Goal: Task Accomplishment & Management: Manage account settings

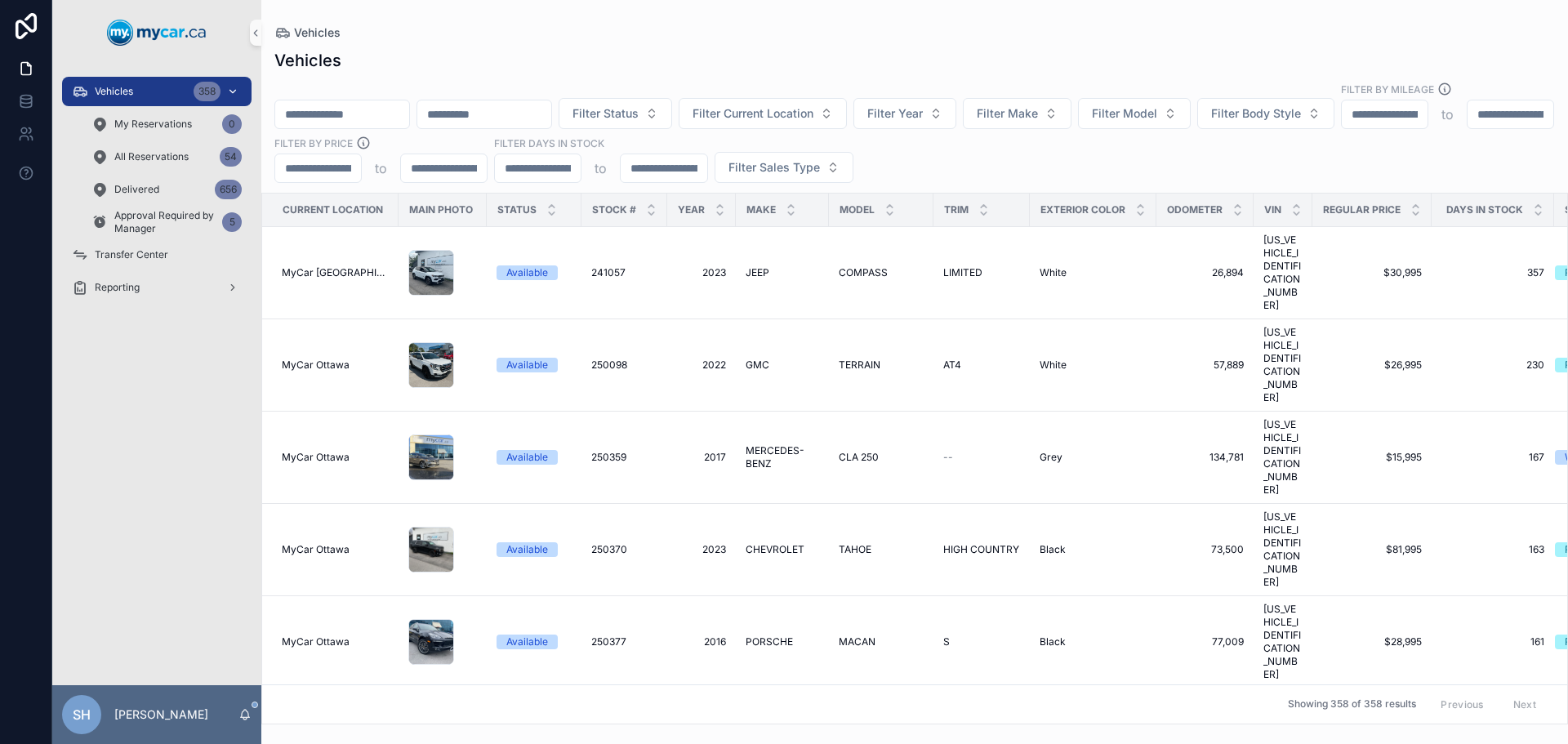
click at [139, 80] on div "Vehicles 358" at bounding box center [156, 92] width 169 height 27
click at [324, 103] on input "scrollable content" at bounding box center [342, 115] width 134 height 23
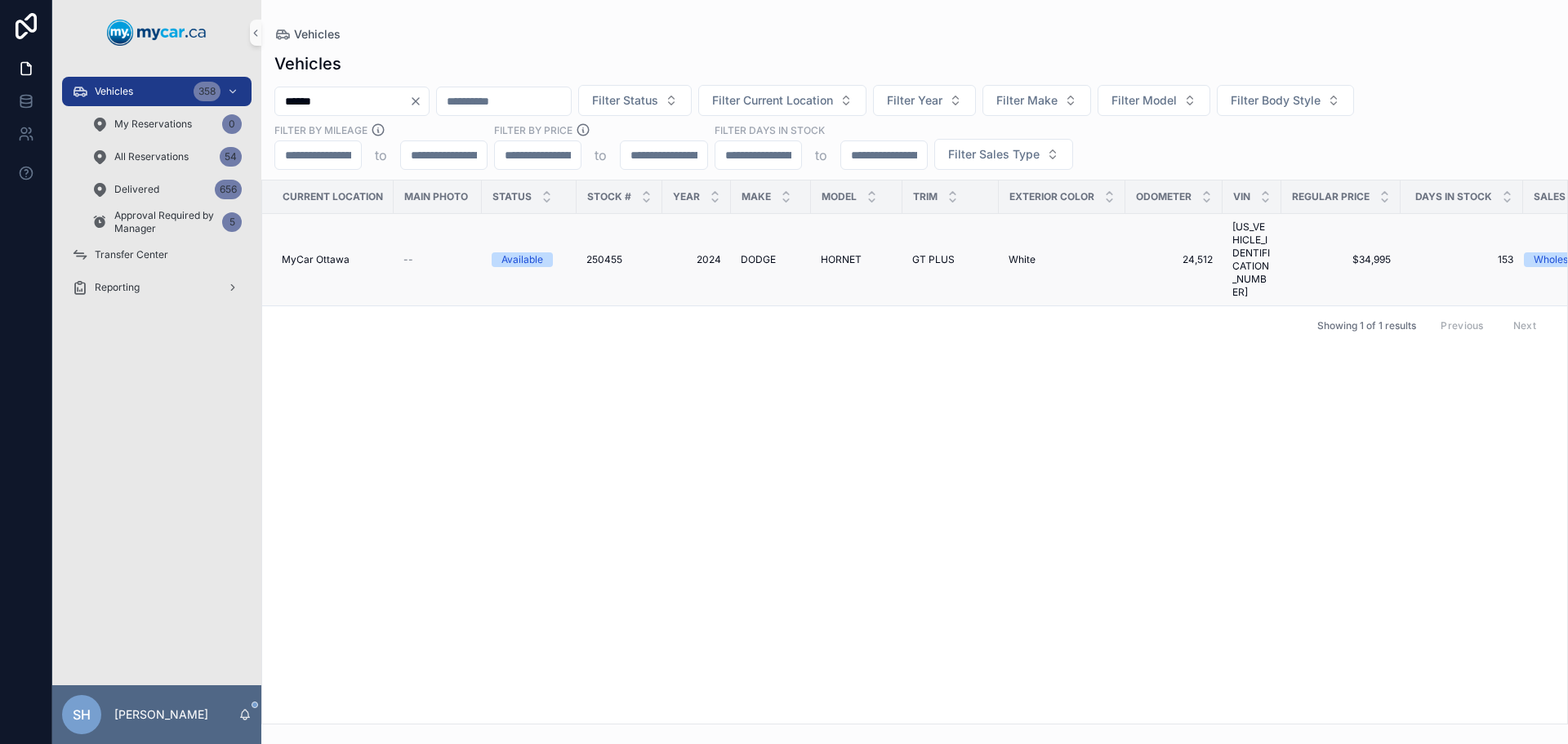
type input "******"
click at [832, 253] on span "HORNET" at bounding box center [841, 259] width 41 height 13
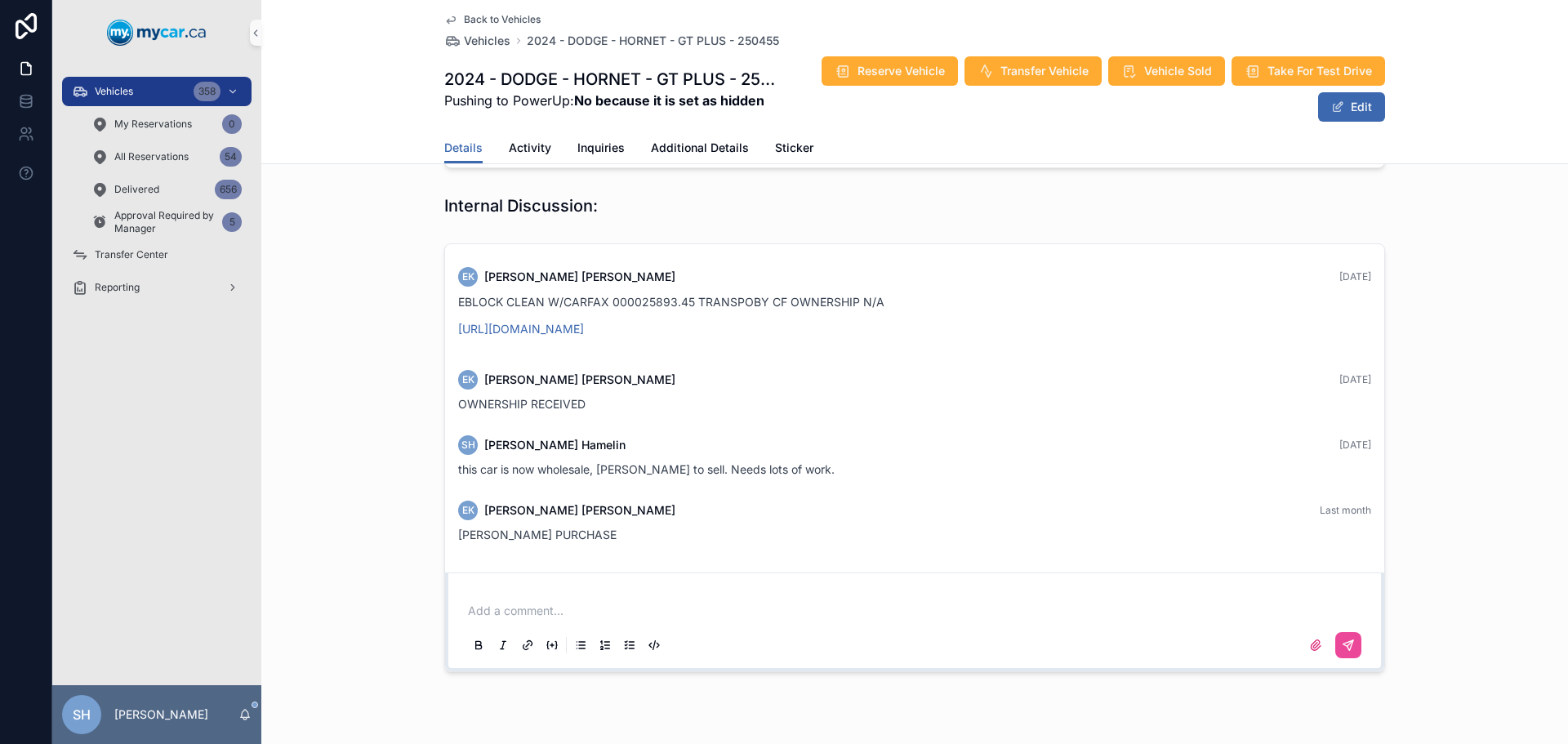
scroll to position [591, 0]
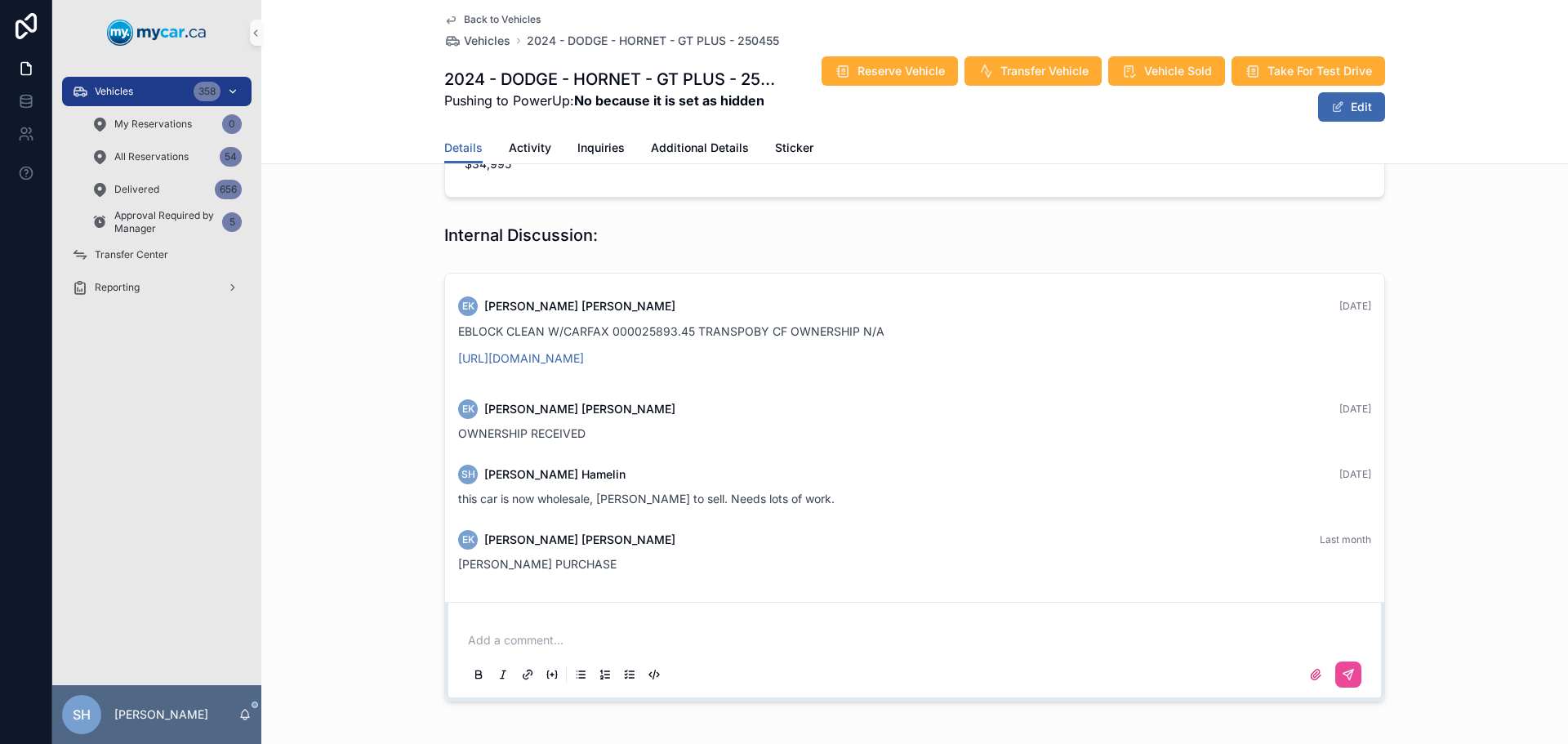
click at [116, 89] on span "Vehicles" at bounding box center [114, 92] width 39 height 13
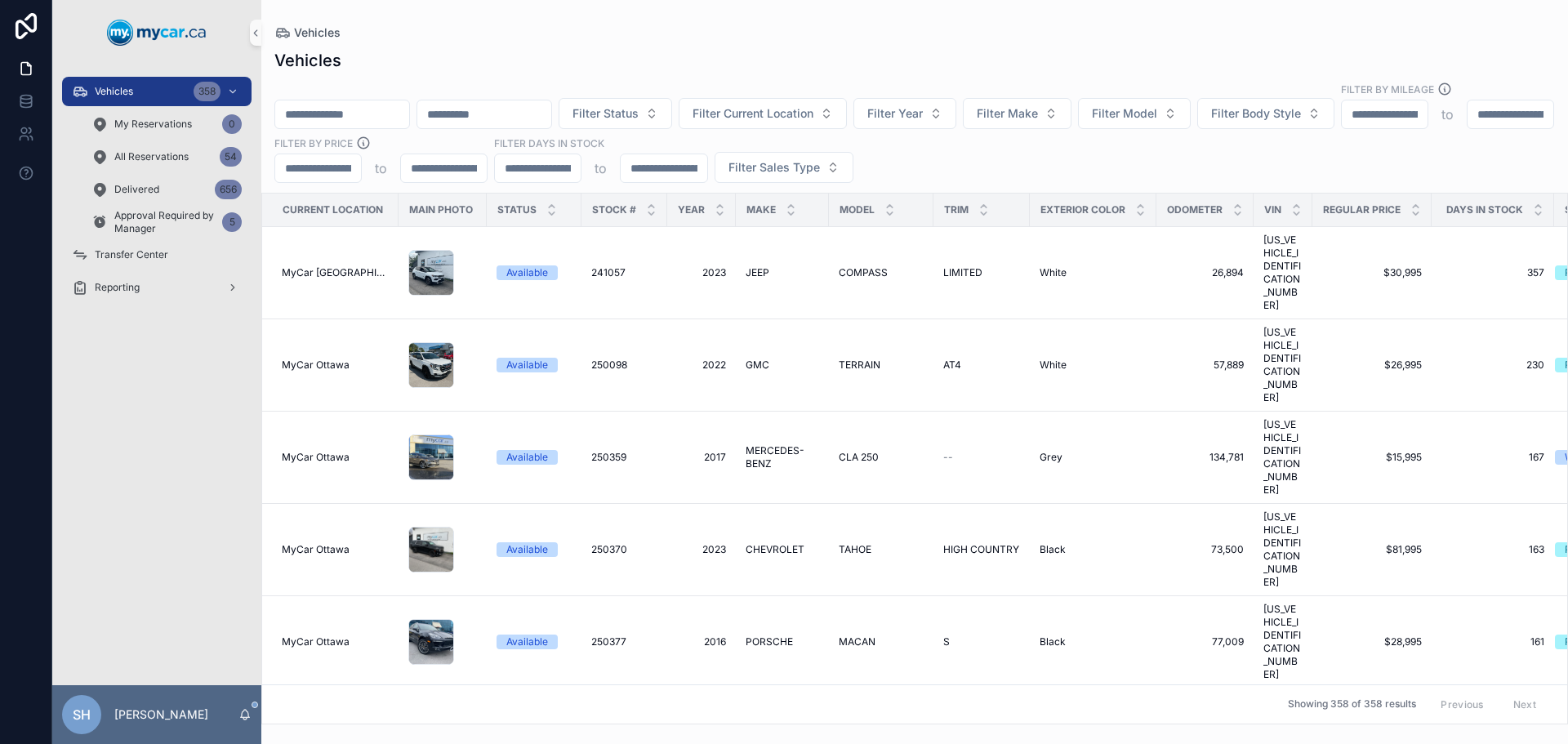
click at [324, 103] on input "scrollable content" at bounding box center [342, 115] width 134 height 23
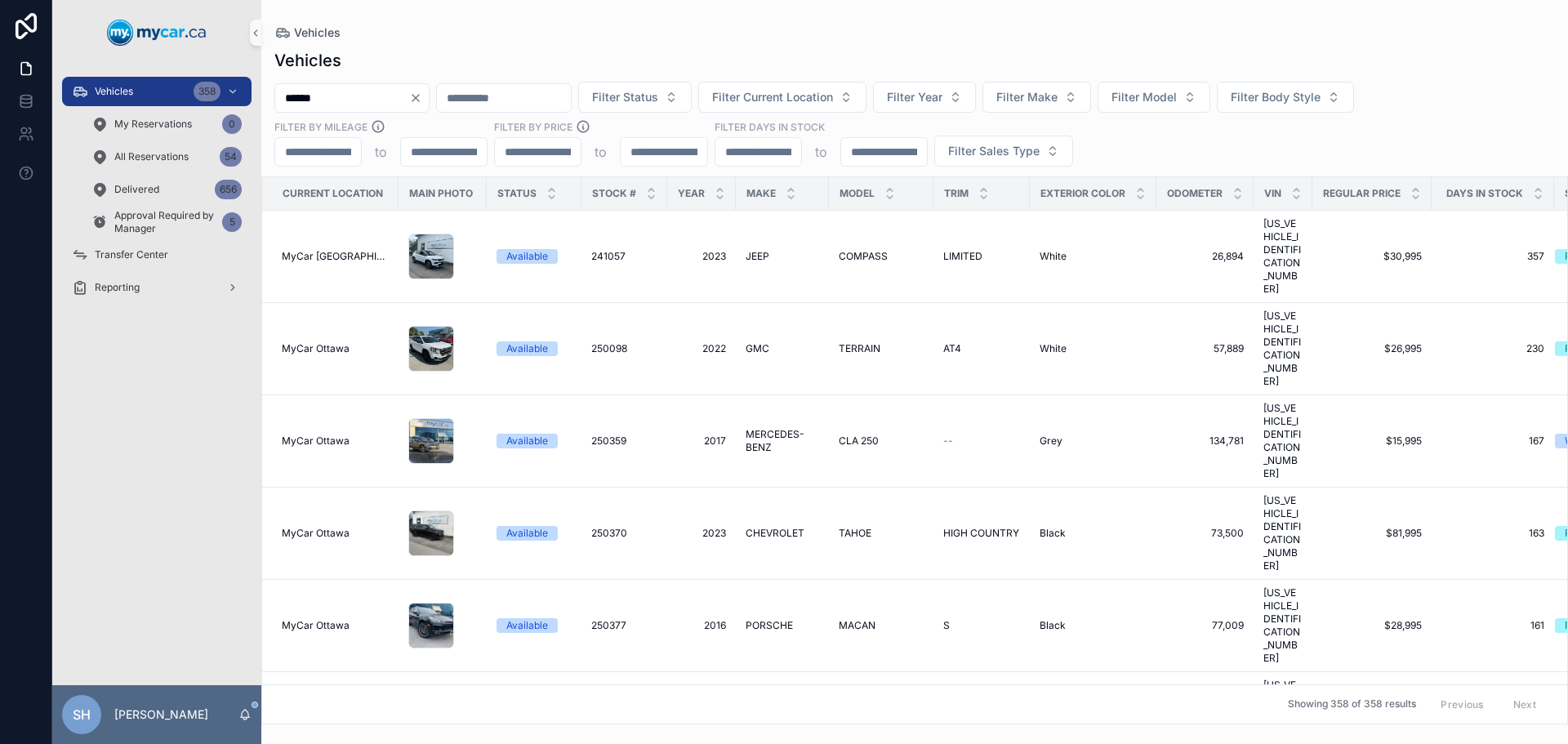
type input "******"
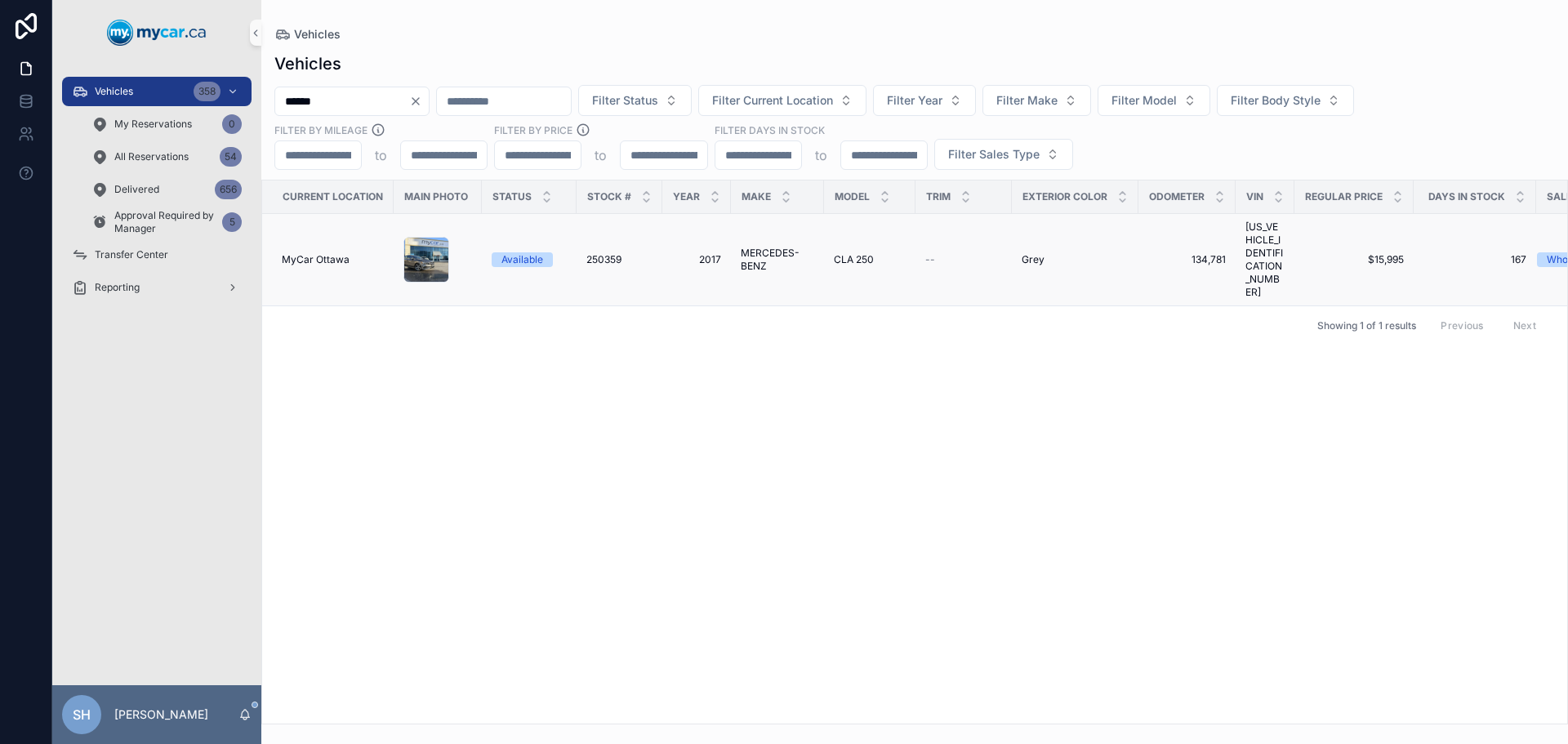
click at [751, 246] on span "MERCEDES-BENZ" at bounding box center [777, 259] width 74 height 27
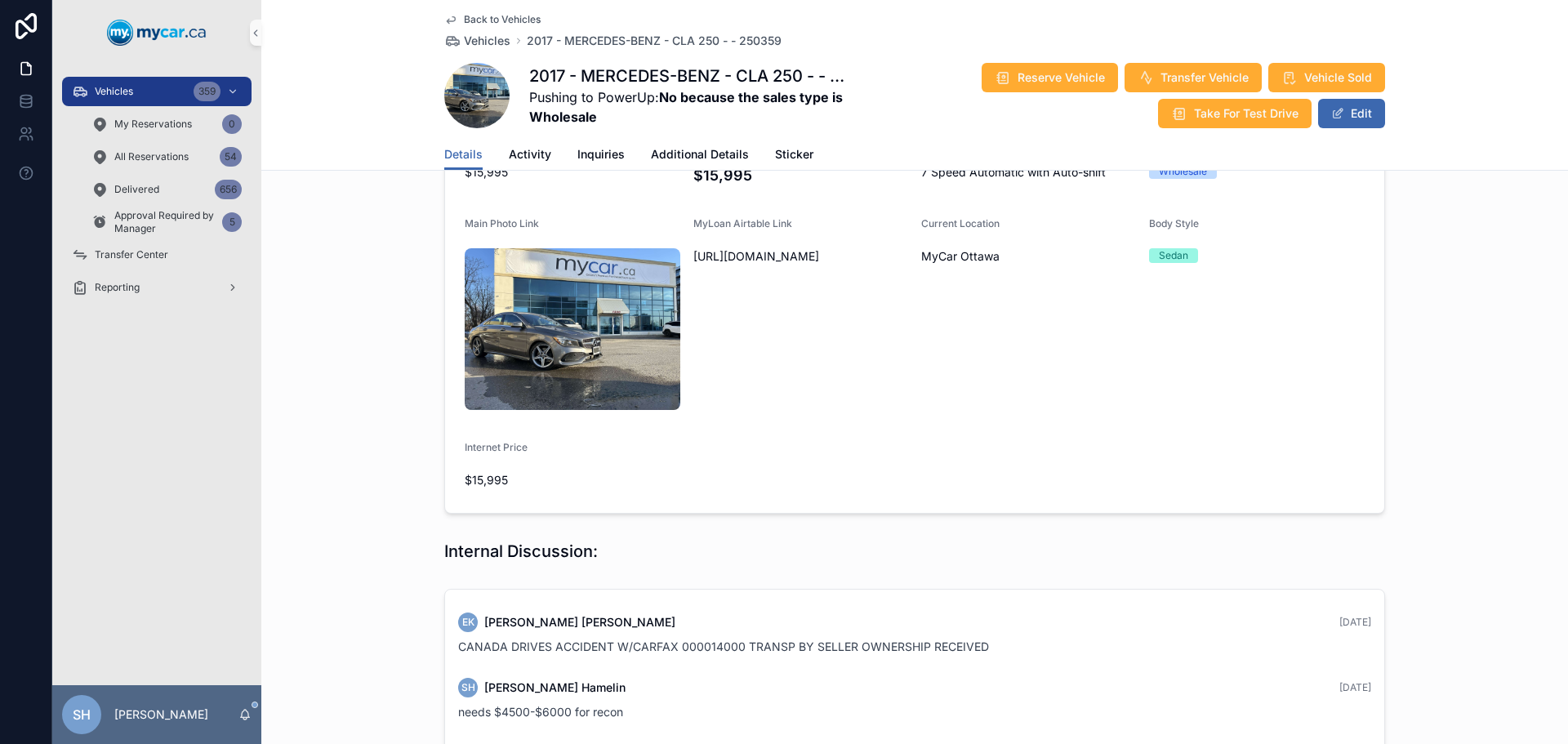
scroll to position [543, 0]
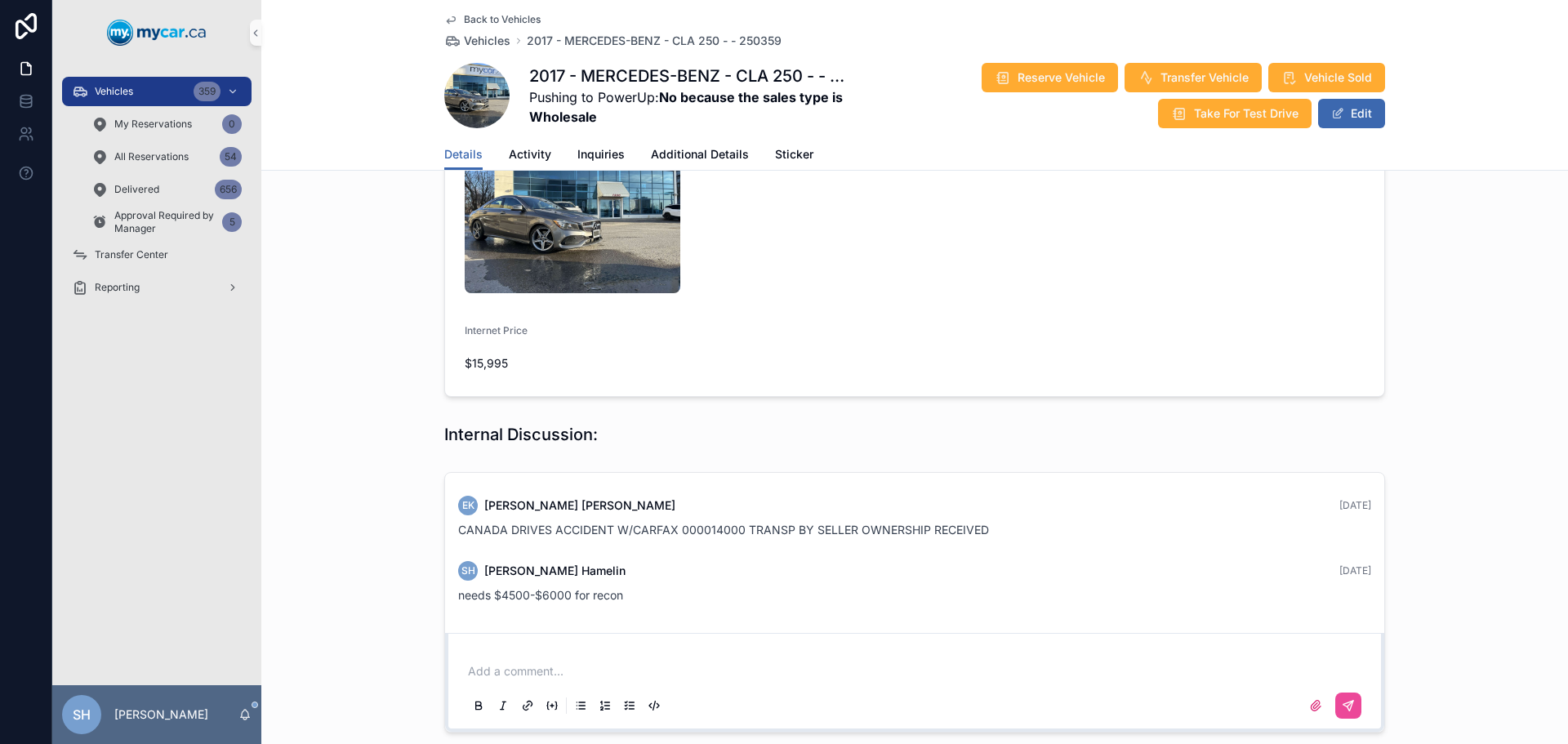
click at [143, 94] on div "Vehicles 359" at bounding box center [156, 92] width 169 height 27
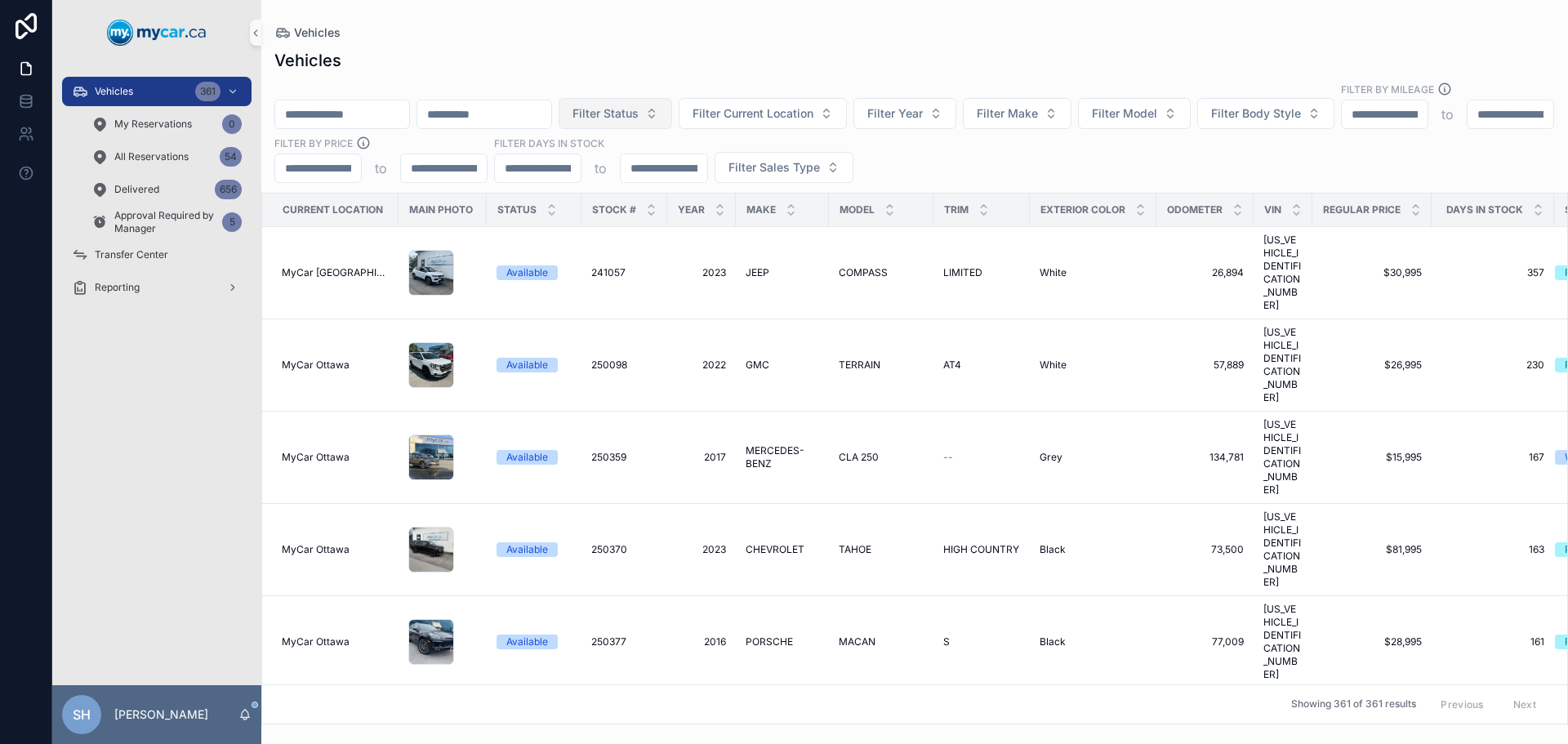
click at [638, 105] on span "Filter Status" at bounding box center [606, 113] width 66 height 16
click at [629, 162] on div "Available" at bounding box center [698, 164] width 196 height 27
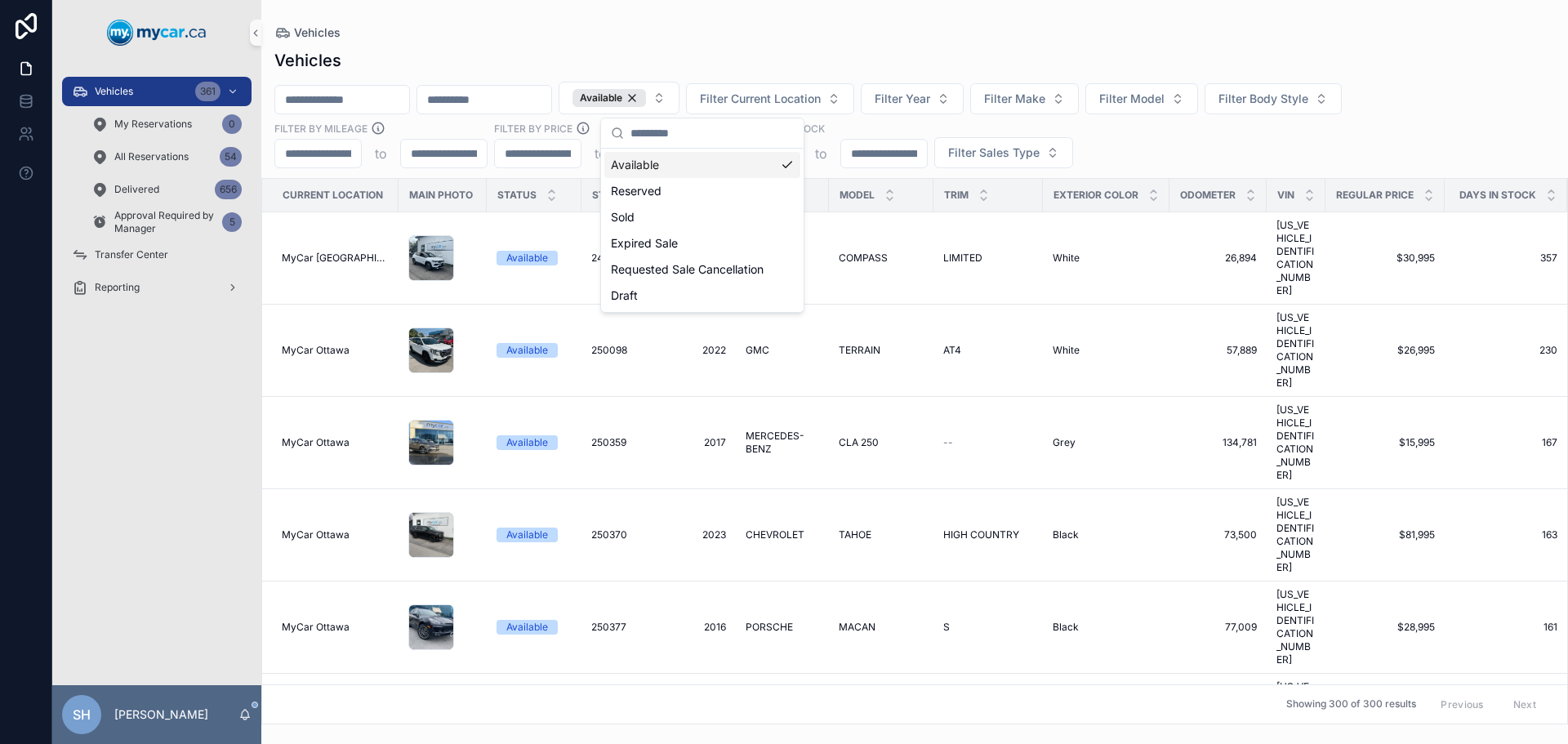
click at [1234, 128] on div "Available Filter Current Location Filter Year Filter Make Filter Model Filter B…" at bounding box center [915, 124] width 1307 height 86
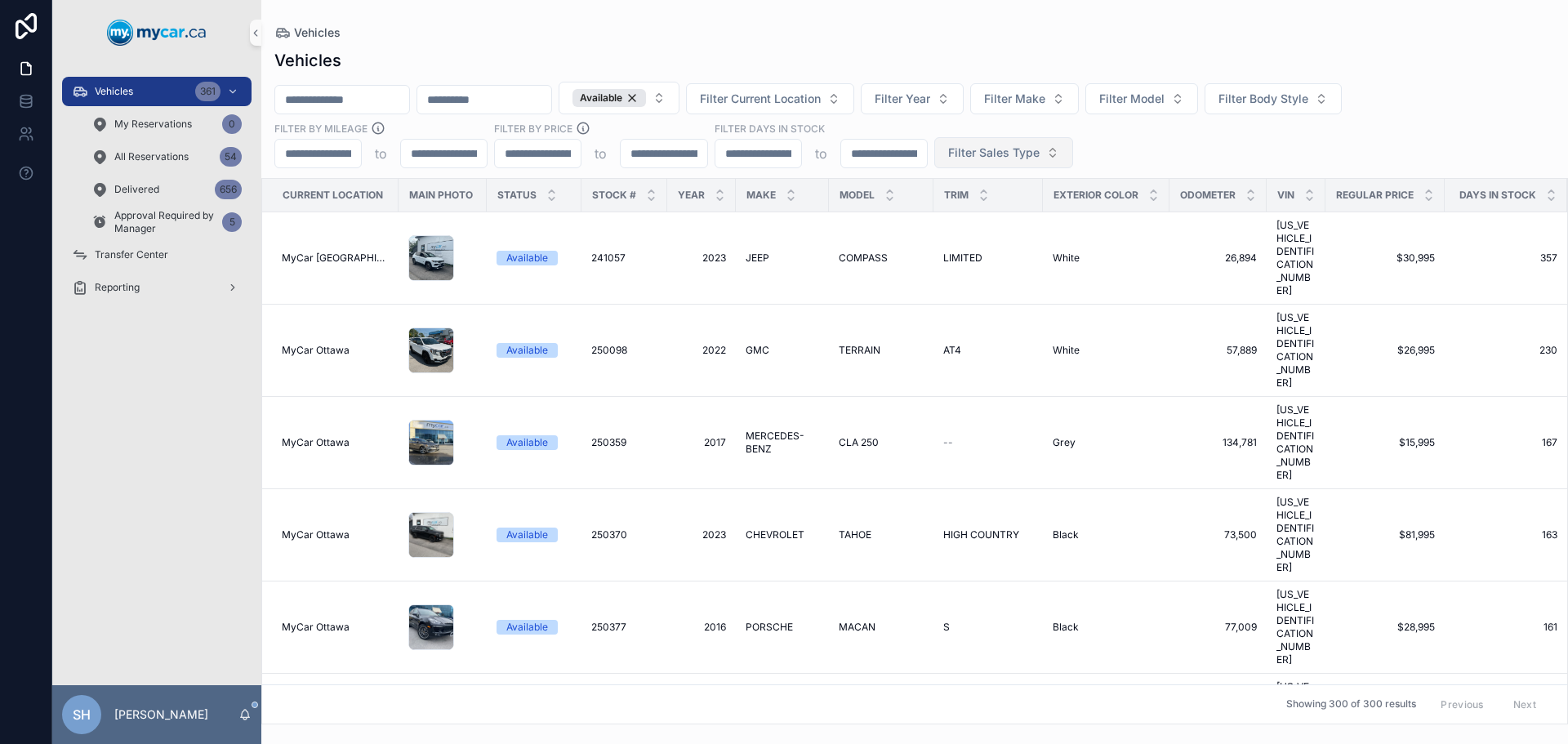
click at [987, 156] on span "Filter Sales Type" at bounding box center [993, 152] width 92 height 16
click at [970, 26] on div "Vehicles Vehicles Available Filter Current Location Filter Year Filter Make Fil…" at bounding box center [915, 362] width 1307 height 724
click at [1309, 97] on span "Filter Body Style" at bounding box center [1263, 98] width 90 height 16
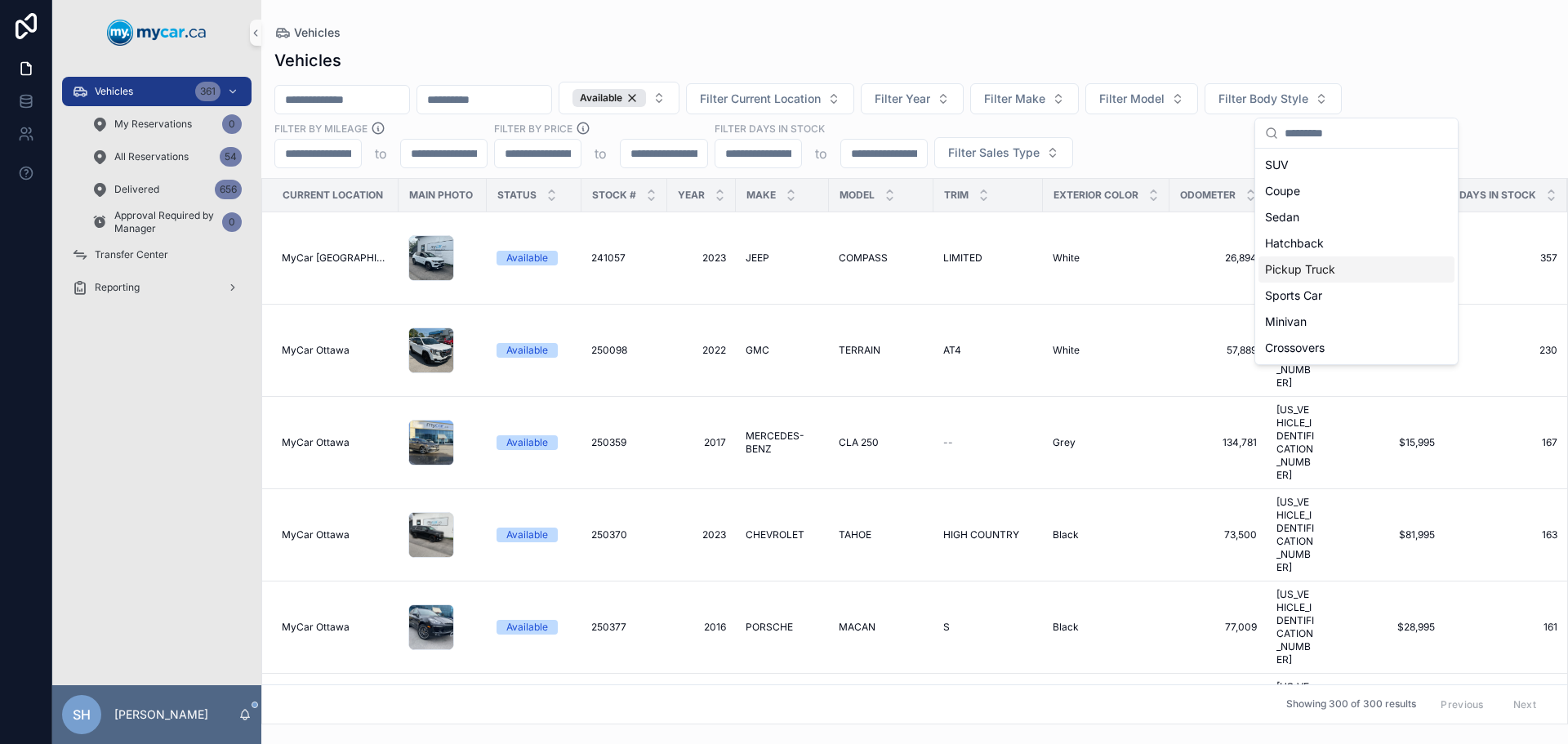
click at [1334, 272] on div "Pickup Truck" at bounding box center [1356, 270] width 196 height 27
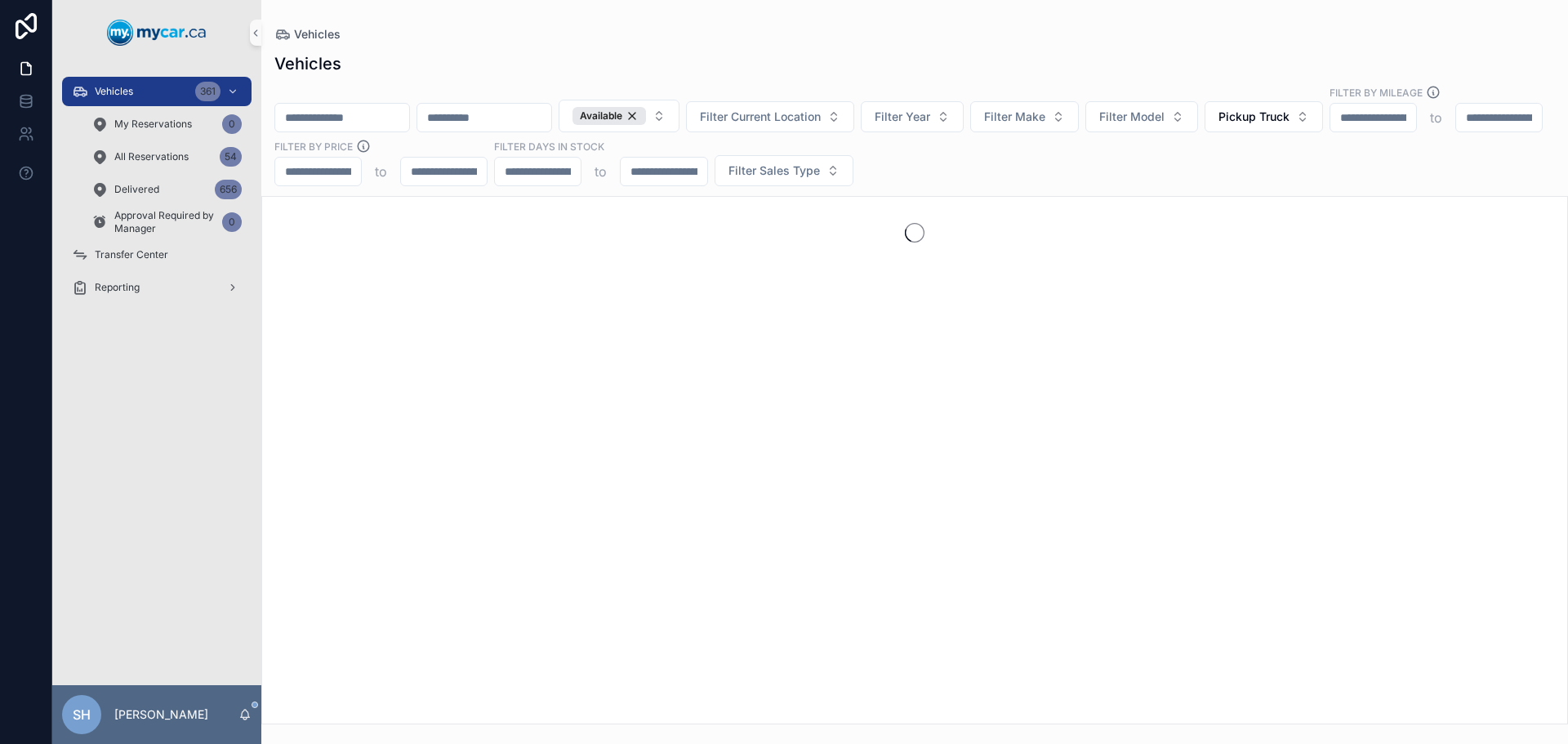
click at [1066, 38] on div "Vehicles" at bounding box center [915, 34] width 1280 height 16
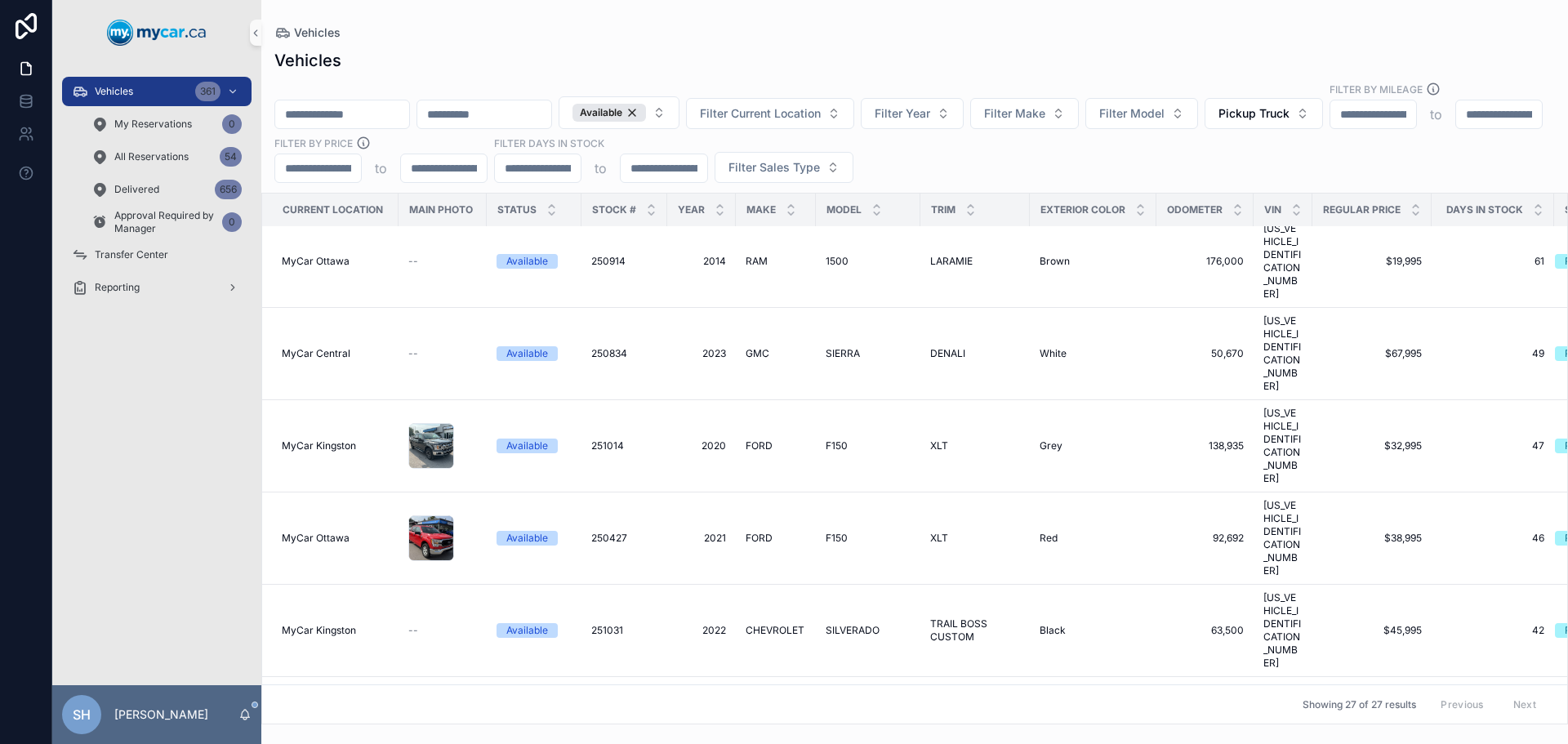
scroll to position [662, 0]
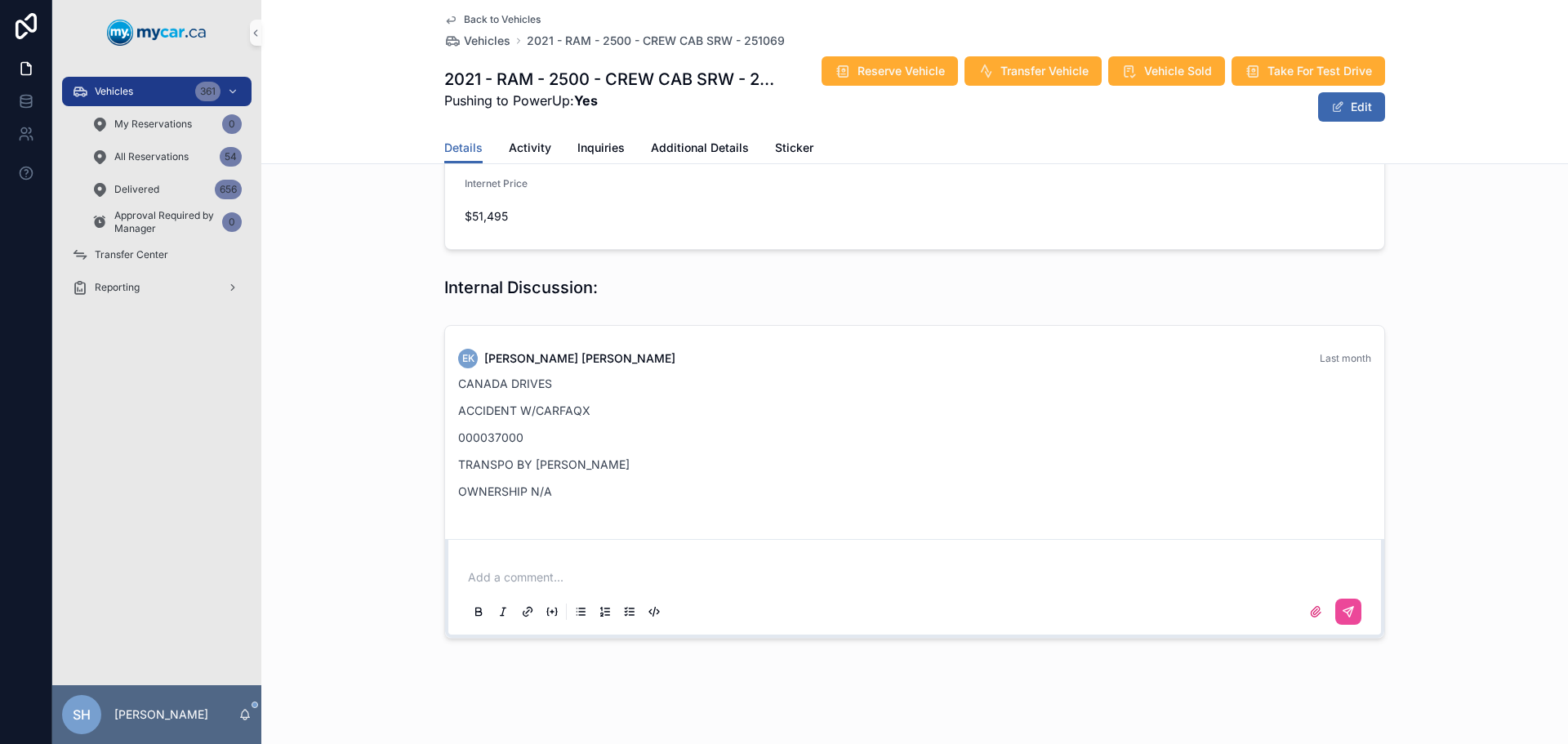
scroll to position [558, 0]
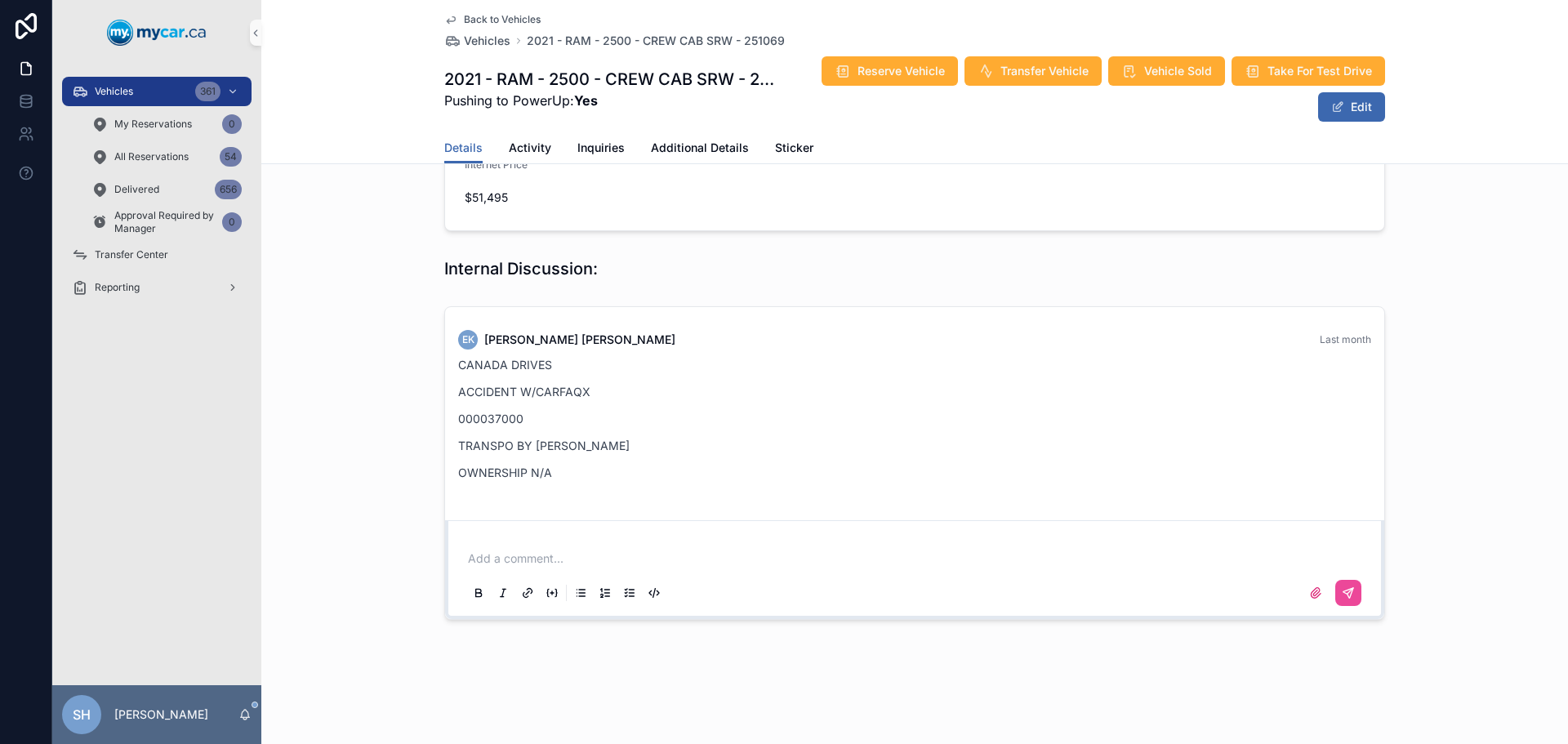
click at [526, 564] on p "scrollable content" at bounding box center [918, 558] width 900 height 16
click at [1349, 598] on button "scrollable content" at bounding box center [1348, 593] width 27 height 27
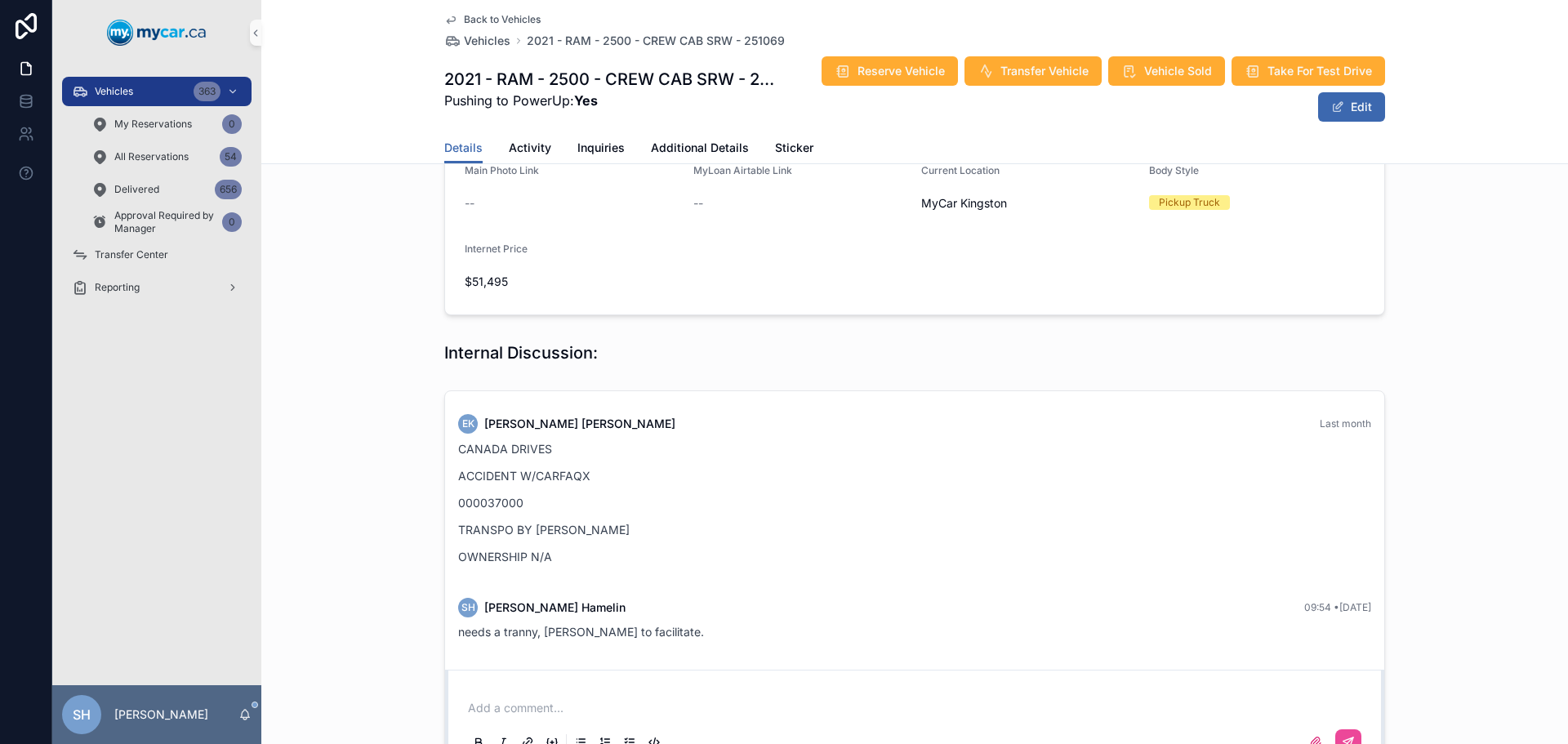
scroll to position [395, 0]
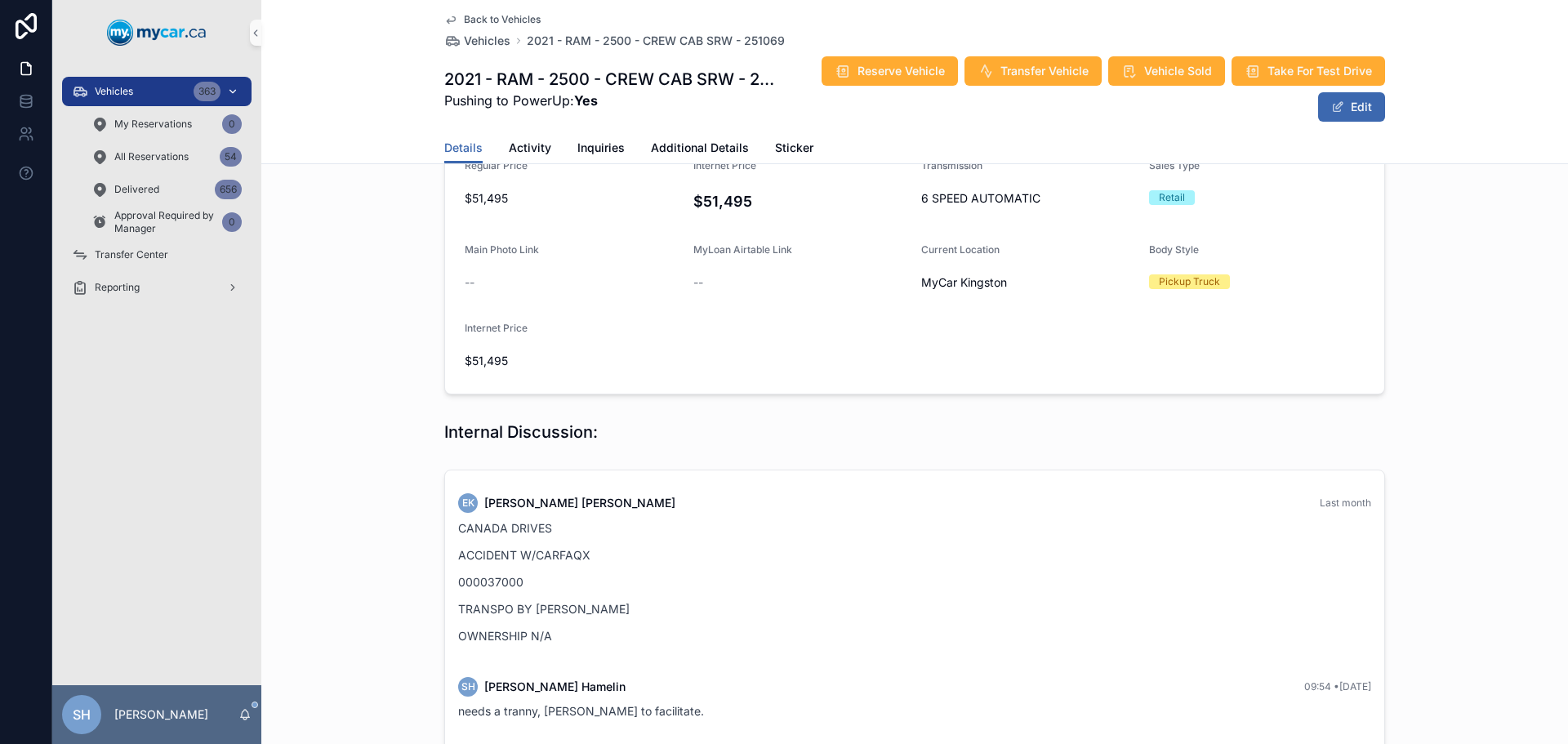
click at [130, 89] on span "Vehicles" at bounding box center [114, 92] width 39 height 13
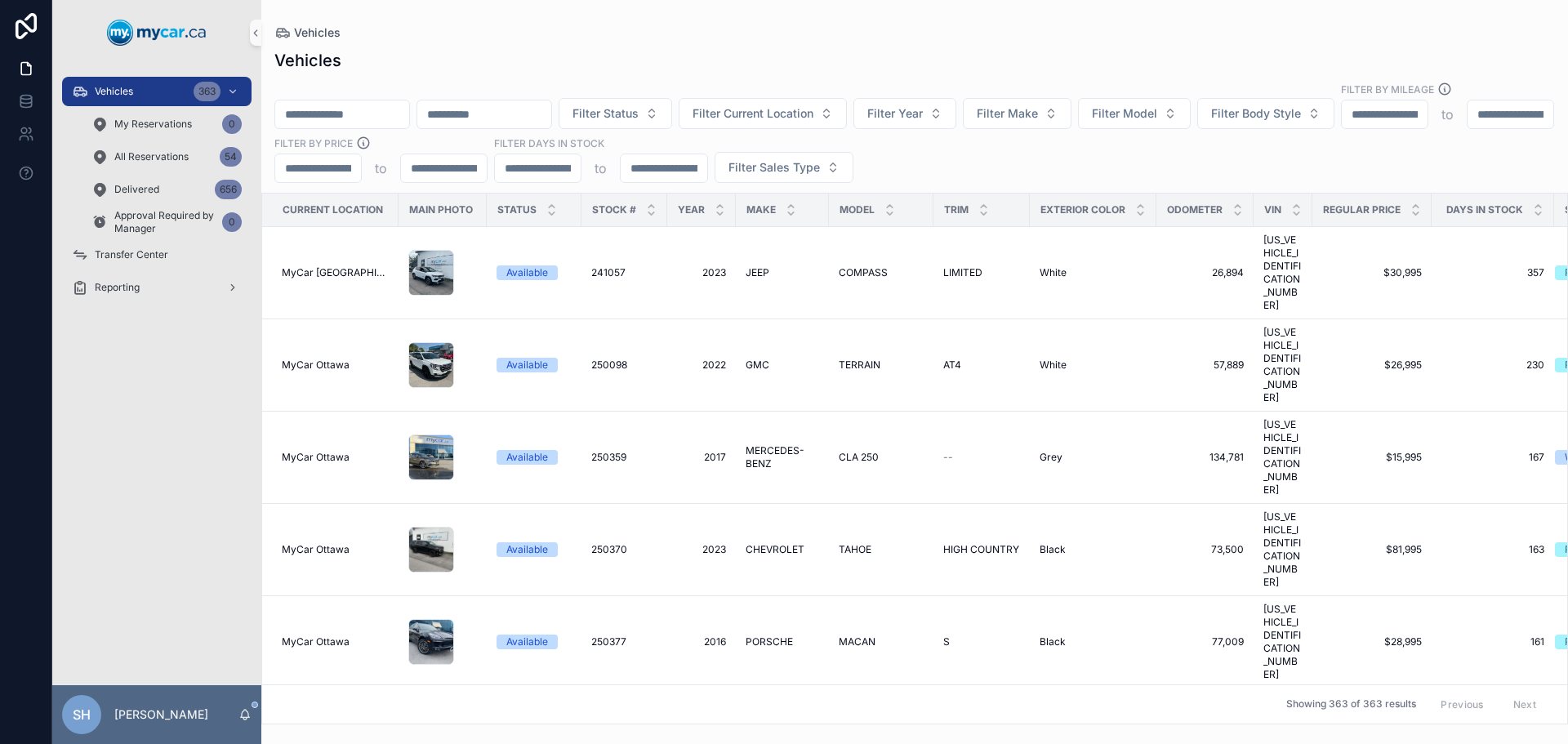
click at [463, 29] on div "Vehicles" at bounding box center [915, 33] width 1280 height 13
click at [109, 94] on span "Vehicles" at bounding box center [114, 92] width 39 height 13
click at [853, 162] on button "Filter Sales Type" at bounding box center [784, 167] width 139 height 31
click at [809, 26] on div "Vehicles Vehicles Filter Status Filter Current Location Filter Year Filter Make…" at bounding box center [915, 362] width 1307 height 724
click at [638, 105] on span "Filter Status" at bounding box center [606, 113] width 66 height 16
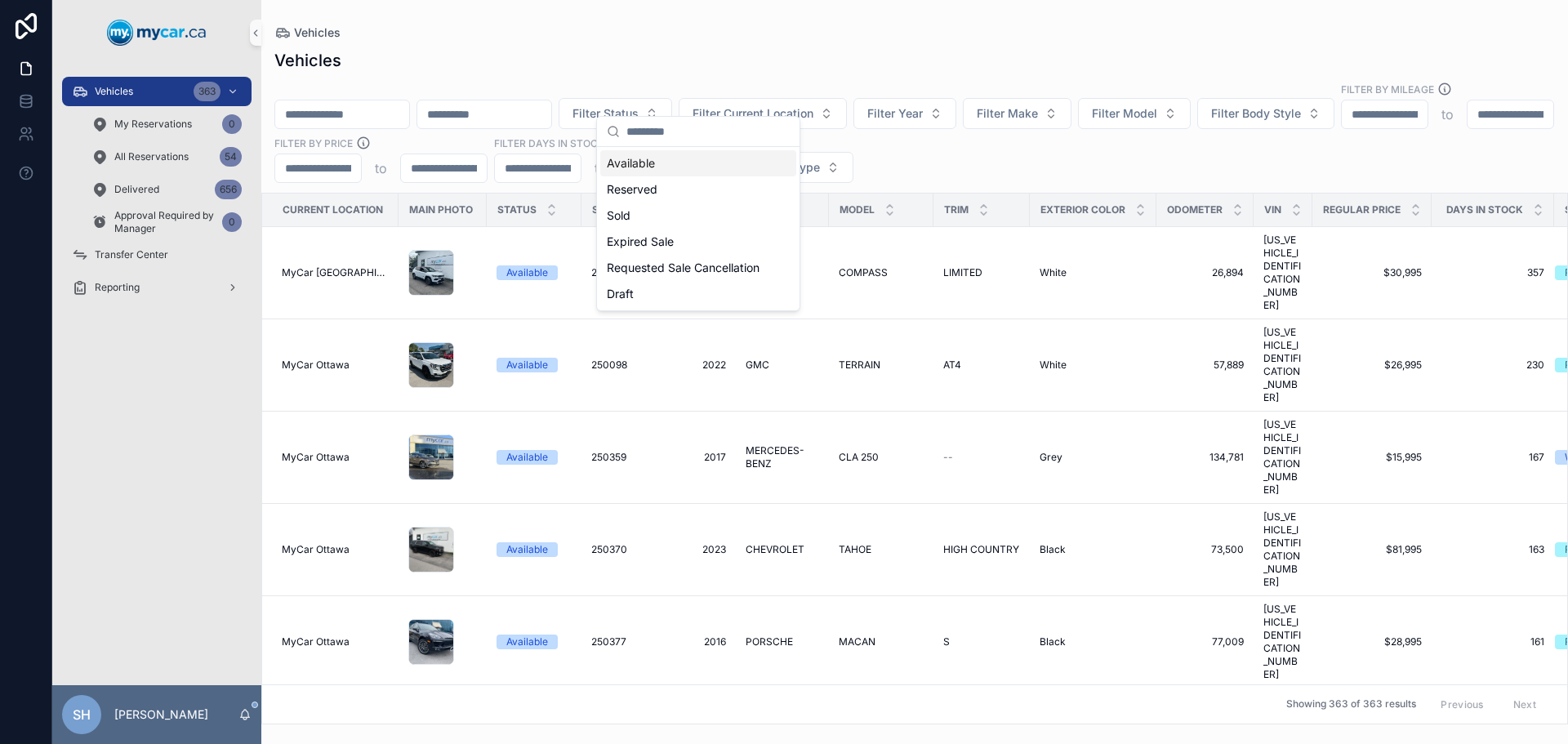
click at [710, 32] on div "Vehicles" at bounding box center [915, 33] width 1280 height 13
click at [956, 97] on button "Filter Year" at bounding box center [904, 113] width 103 height 31
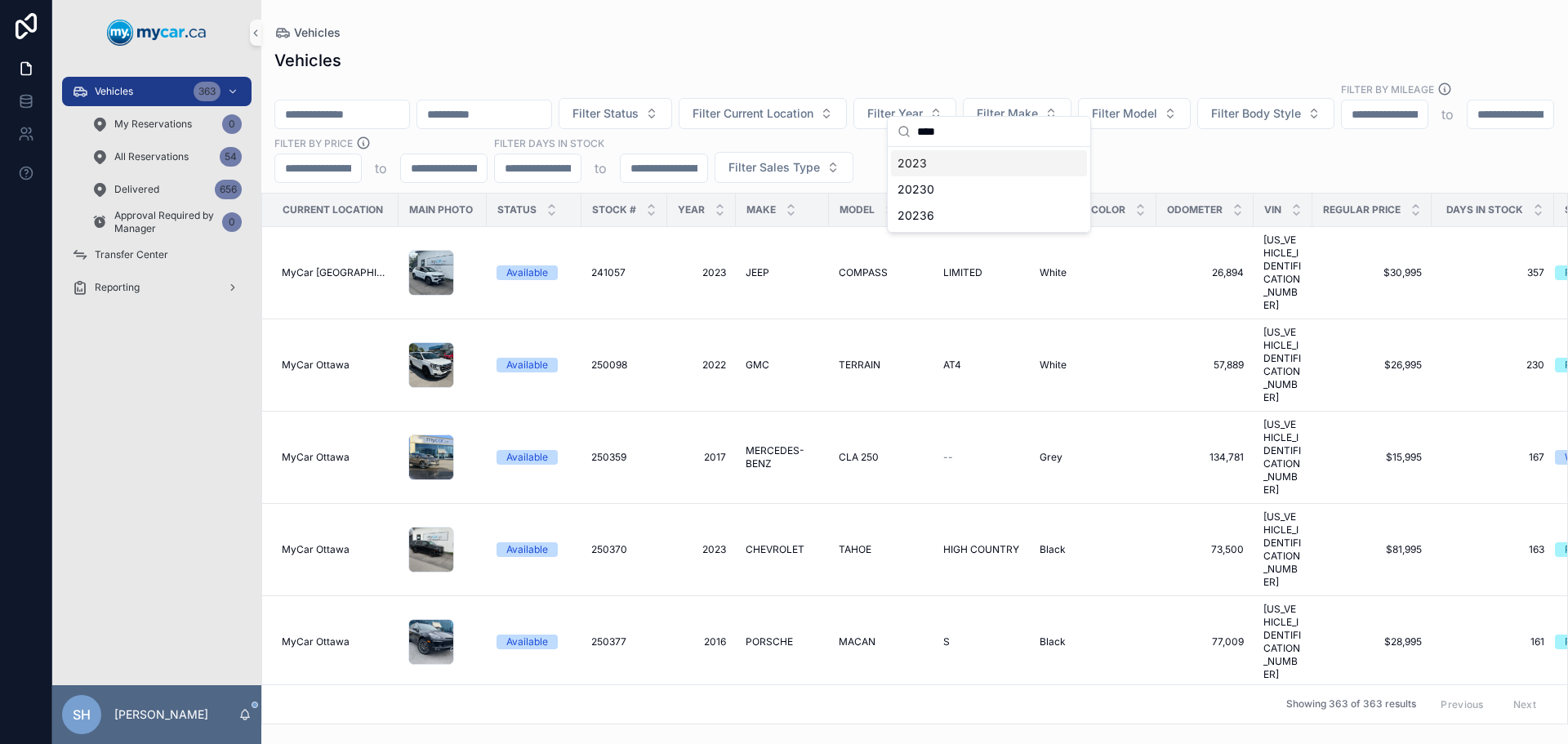
type input "****"
click at [927, 166] on div "2023" at bounding box center [989, 164] width 196 height 27
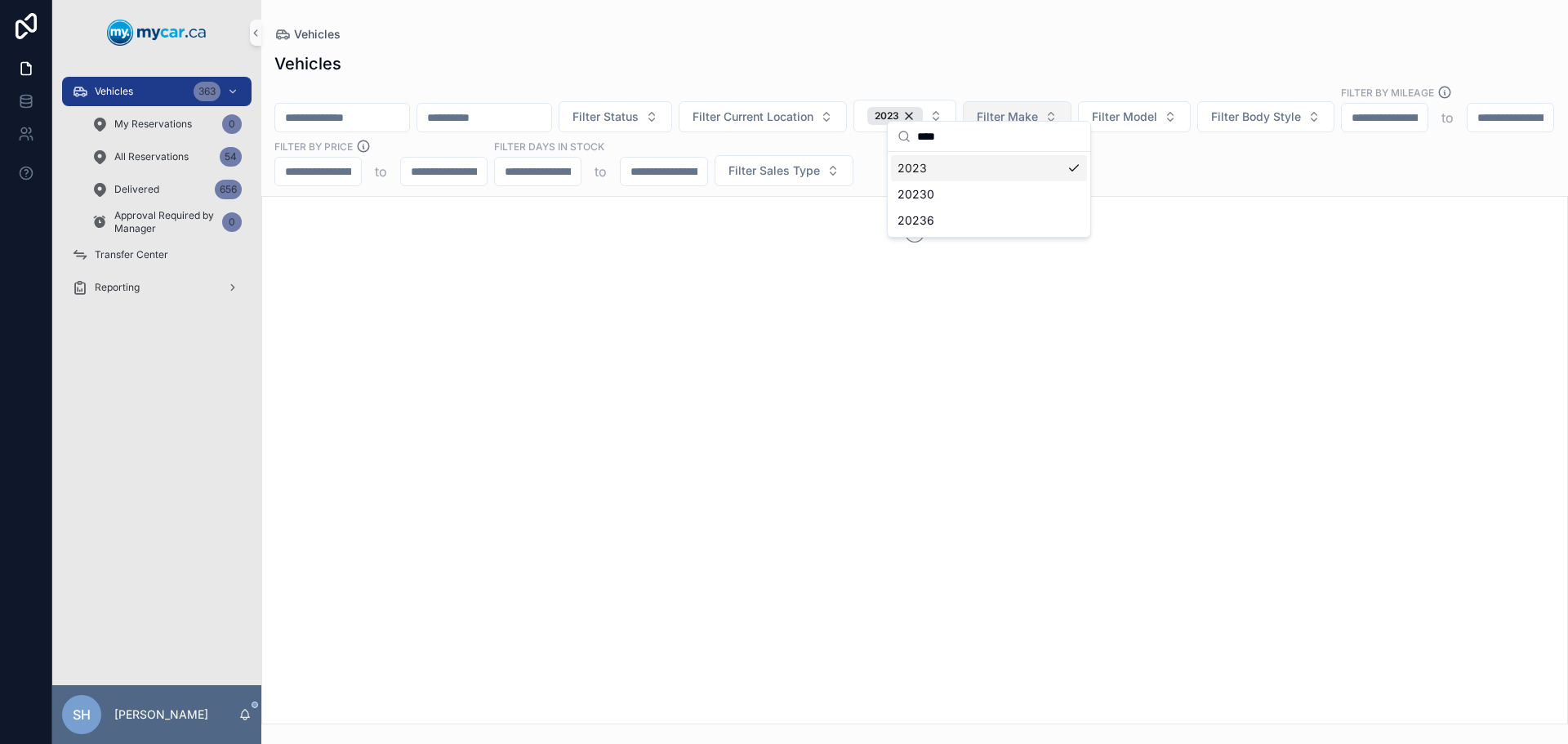
click at [1038, 109] on span "Filter Make" at bounding box center [1007, 116] width 62 height 16
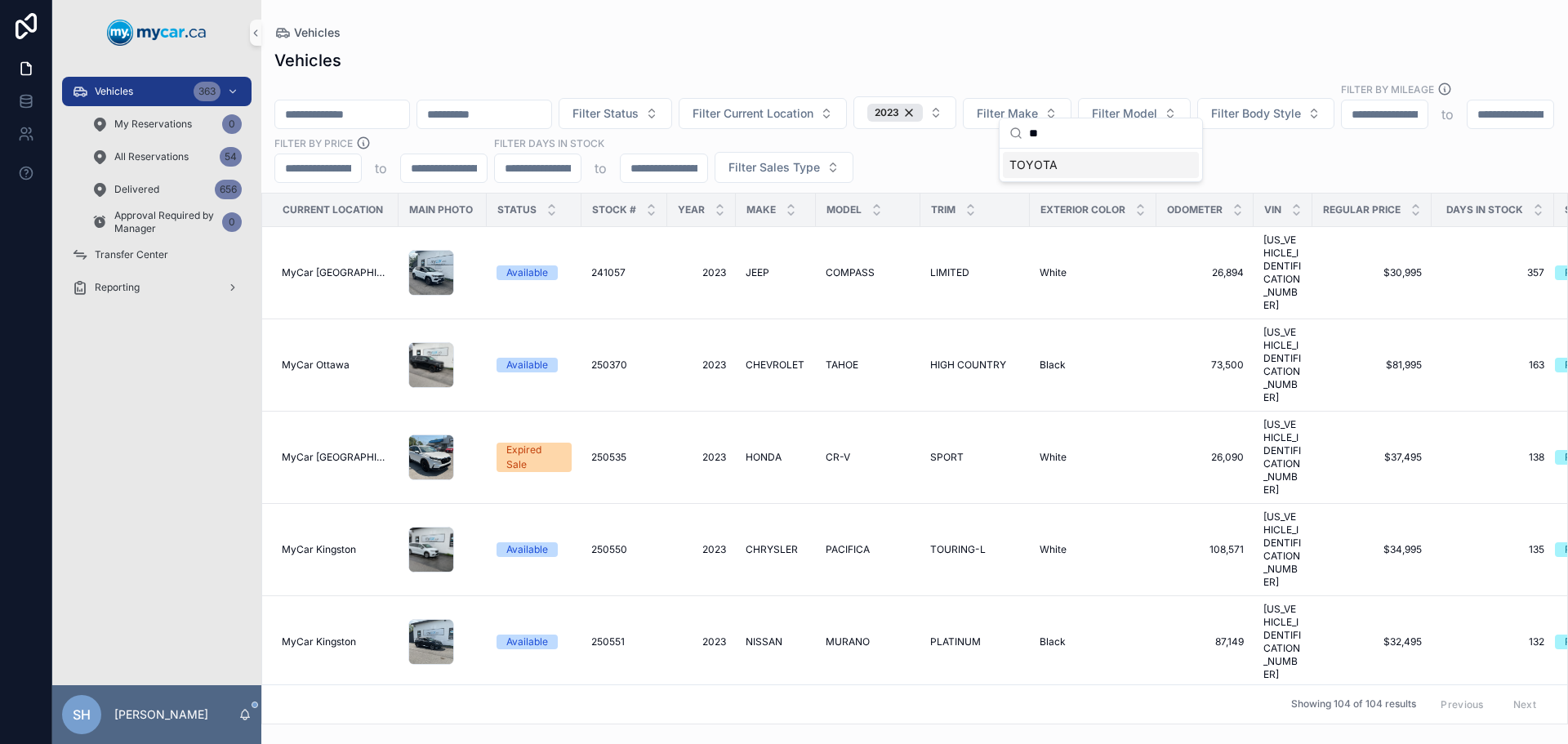
type input "**"
click at [1051, 162] on span "TOYOTA" at bounding box center [1033, 165] width 48 height 16
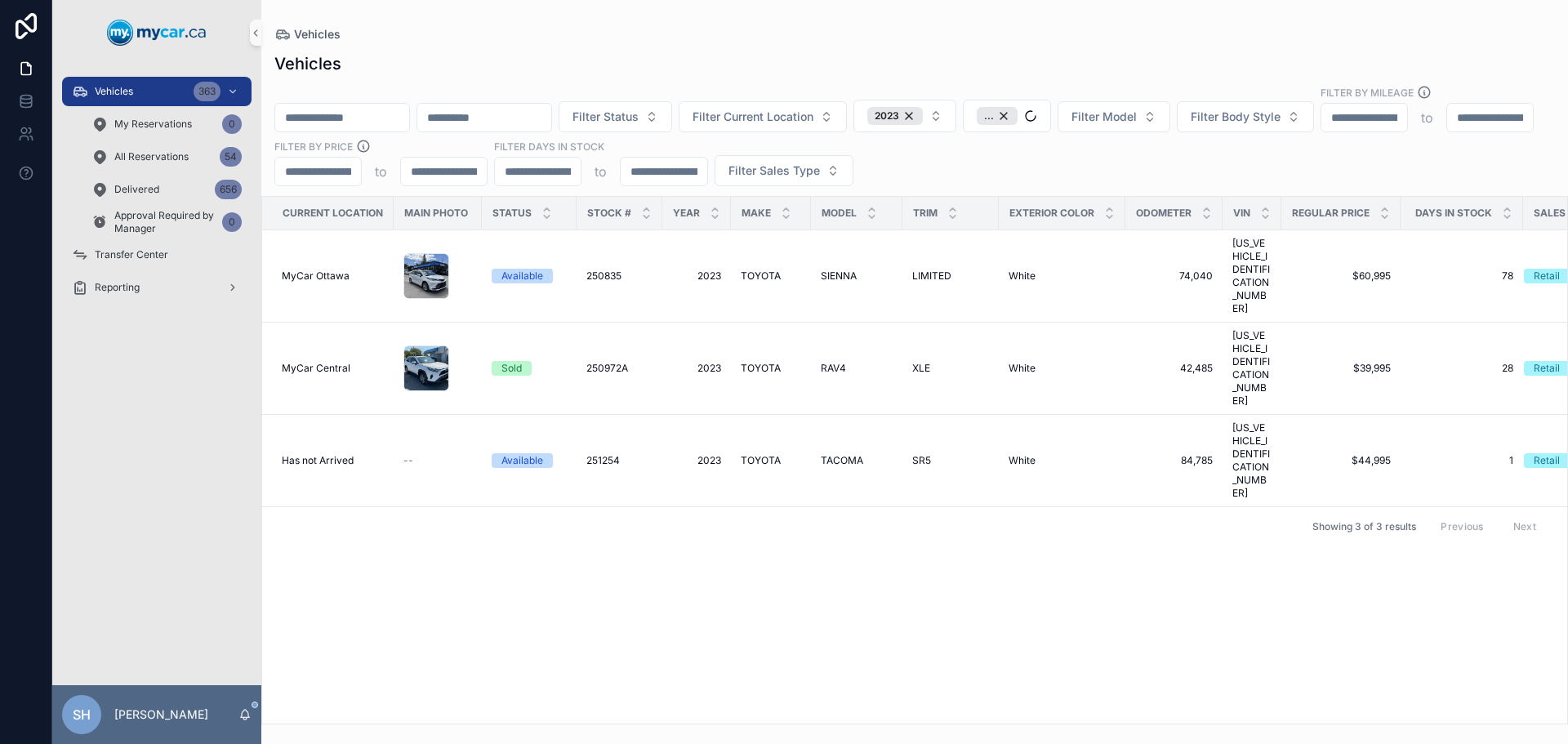
click at [1055, 24] on div "Vehicles Vehicles Filter Status Filter Current Location 2023 ... Filter Model F…" at bounding box center [915, 362] width 1307 height 724
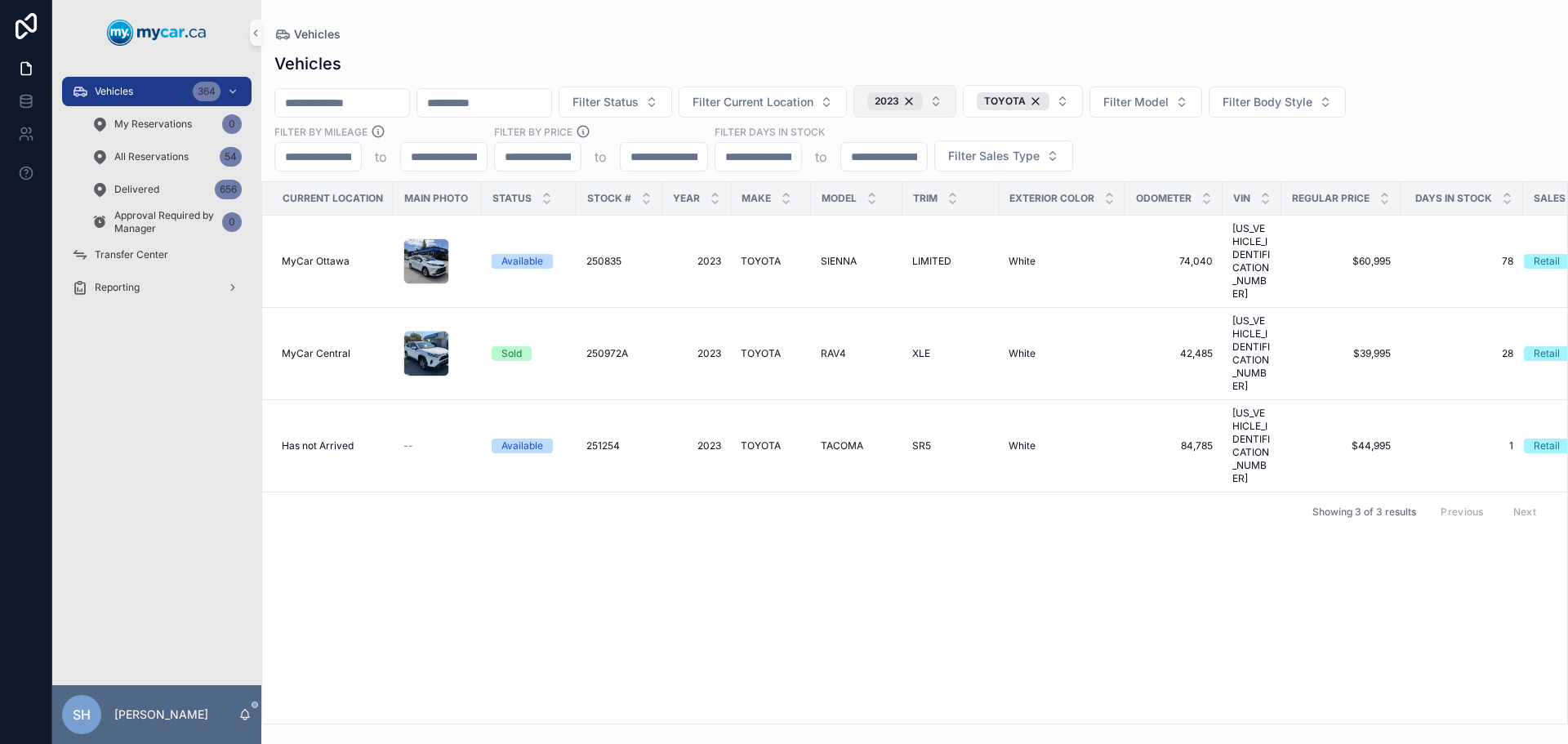
click at [923, 97] on div "2023" at bounding box center [895, 100] width 56 height 18
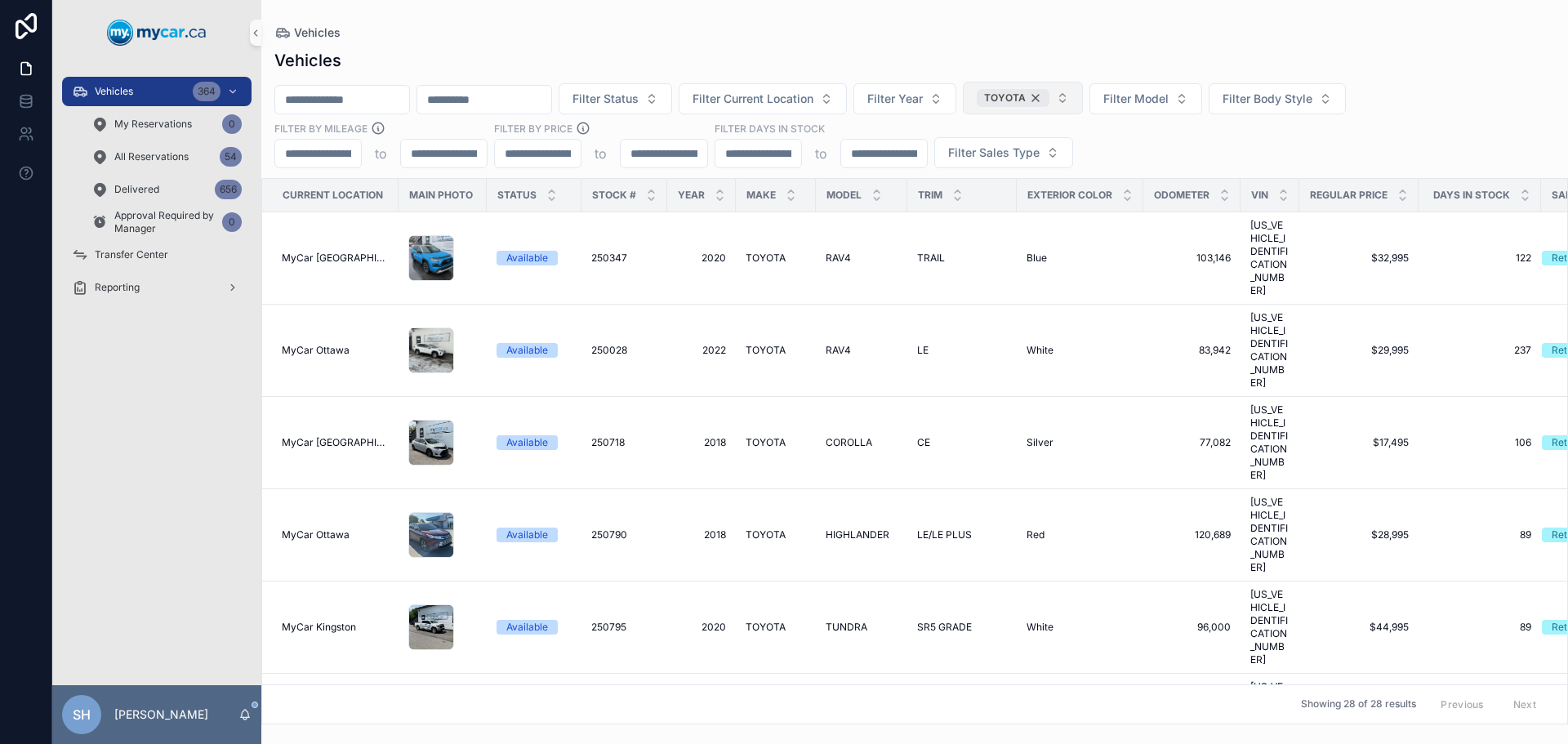
click at [1049, 98] on div "TOYOTA" at bounding box center [1013, 97] width 73 height 18
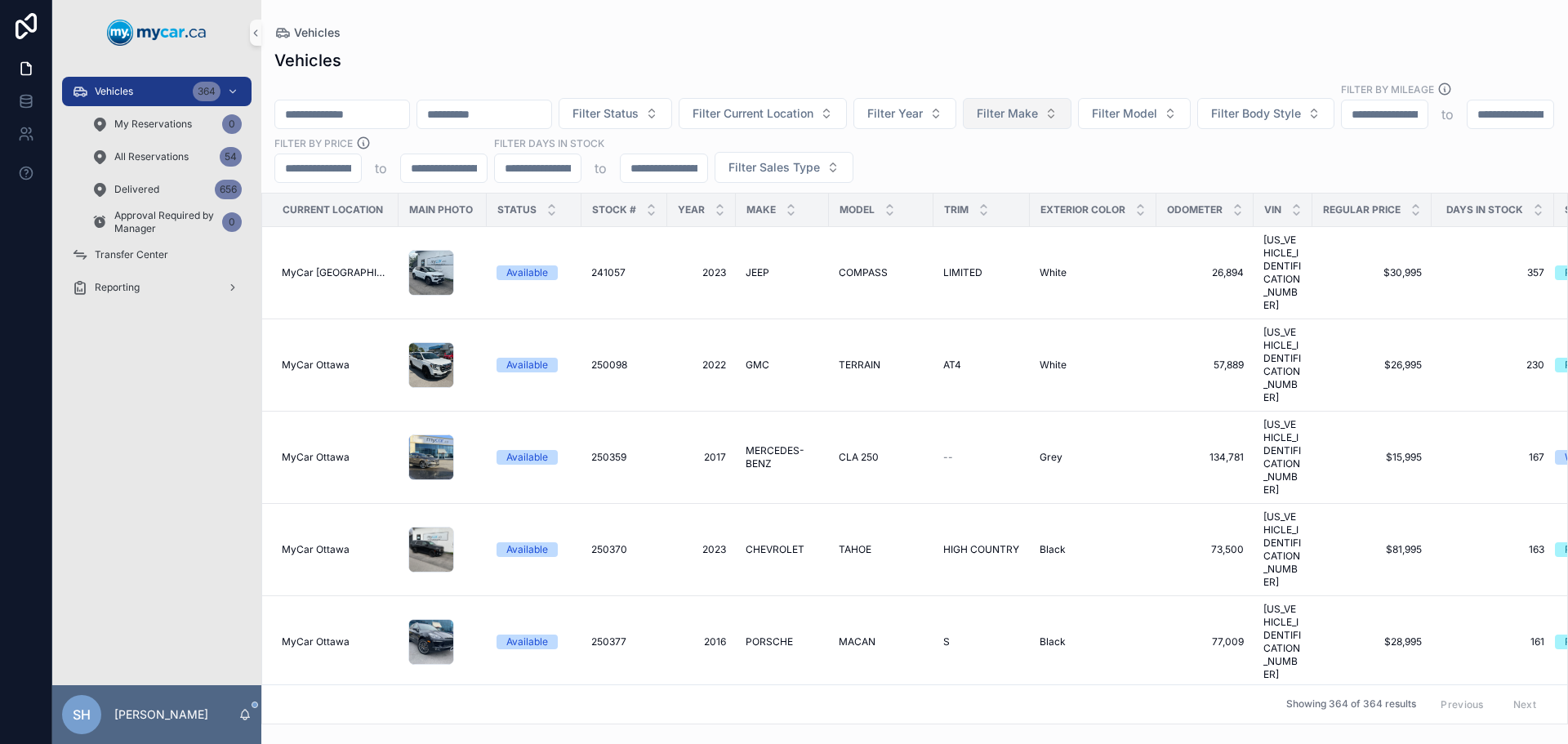
click at [397, 103] on input "scrollable content" at bounding box center [342, 115] width 134 height 23
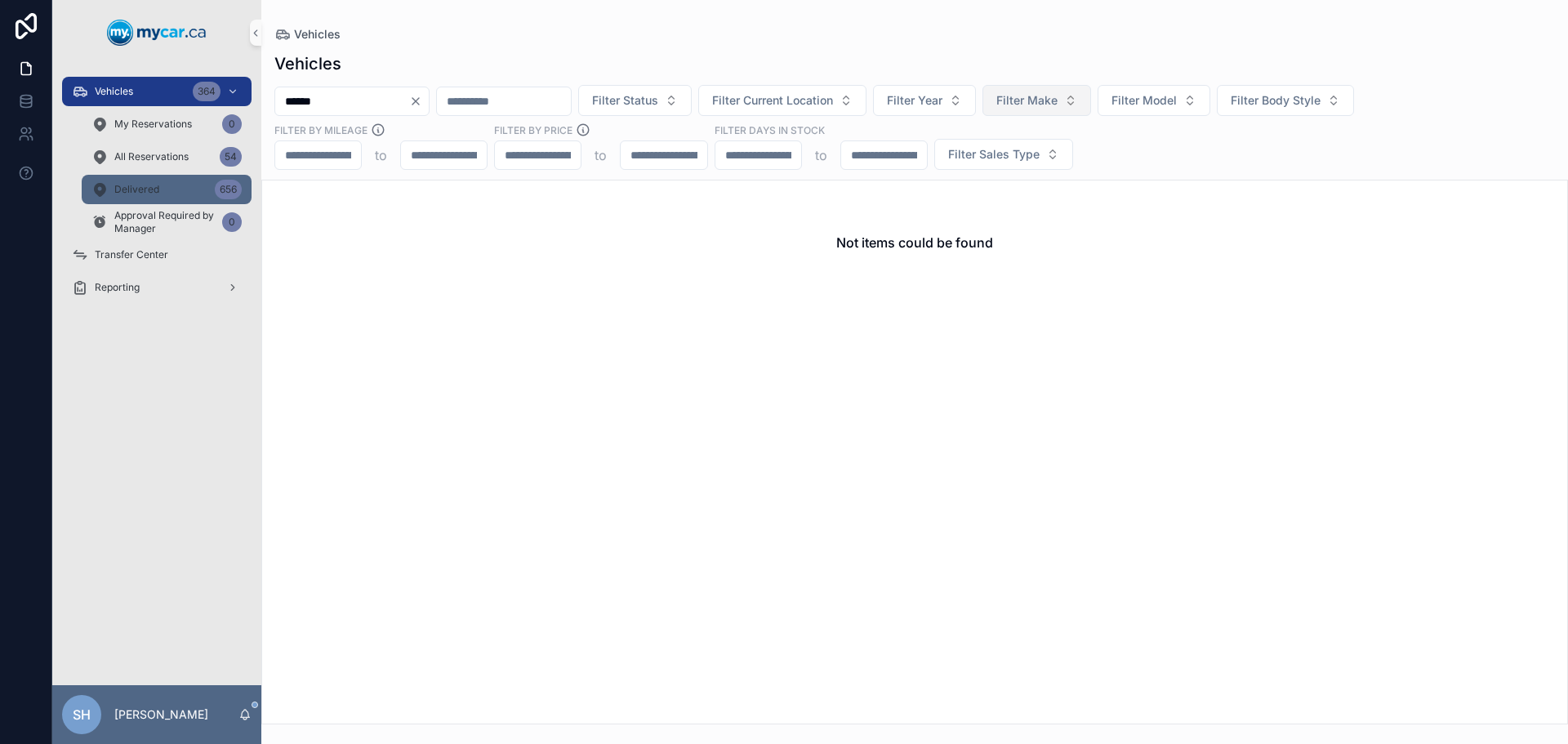
type input "******"
click at [199, 192] on div "Delivered 656" at bounding box center [167, 189] width 151 height 27
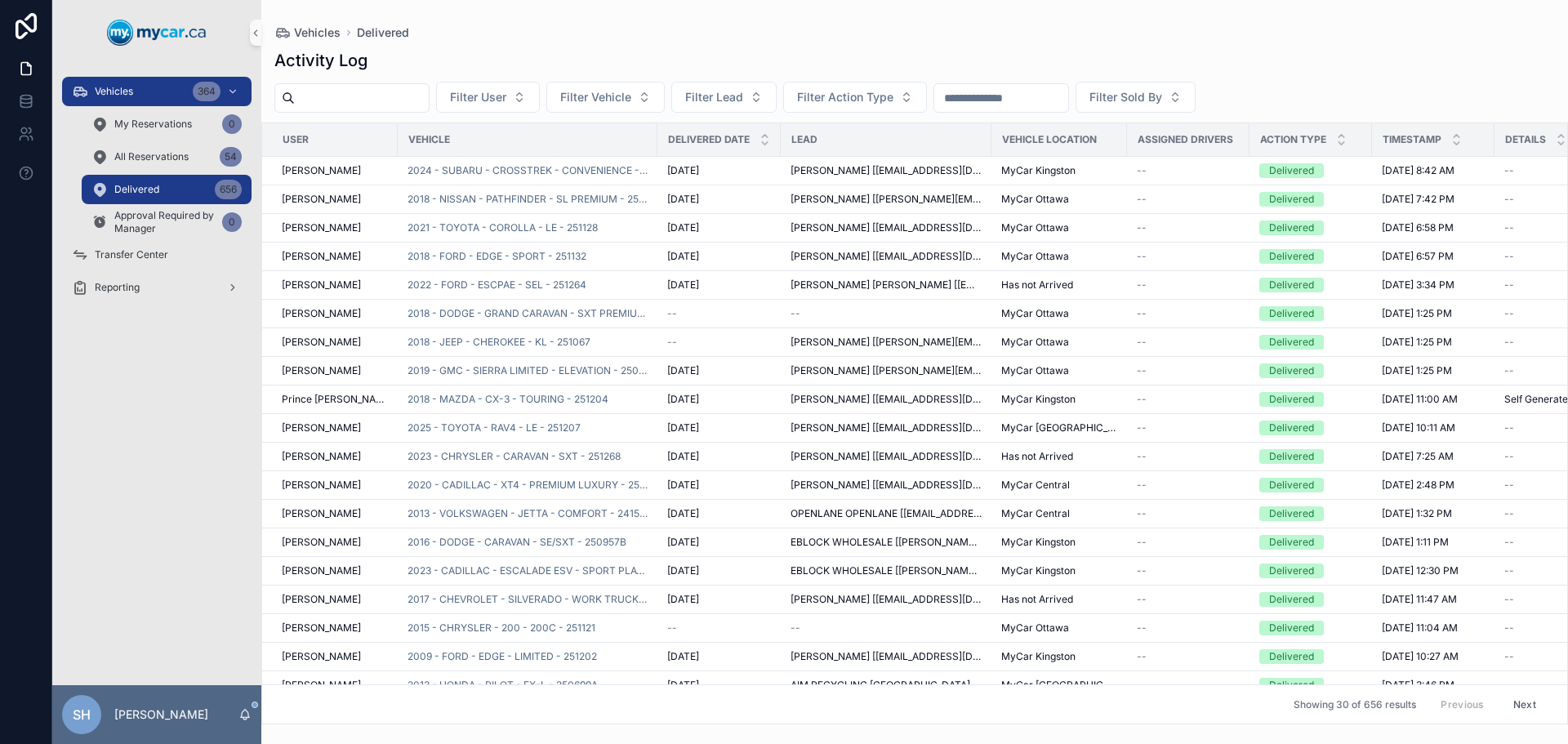
click at [345, 103] on input "scrollable content" at bounding box center [361, 97] width 134 height 23
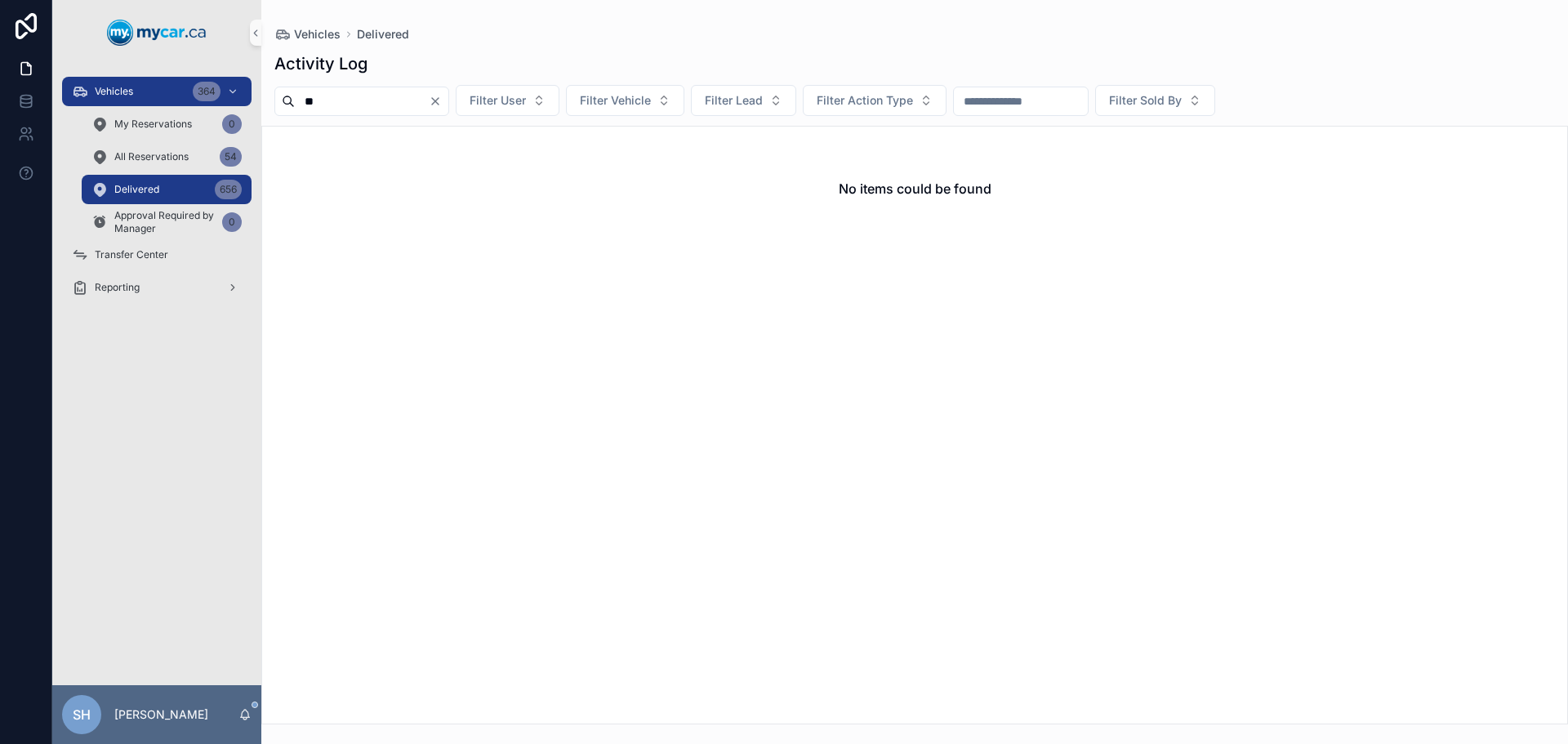
type input "*"
click at [116, 90] on span "Vehicles" at bounding box center [114, 92] width 39 height 13
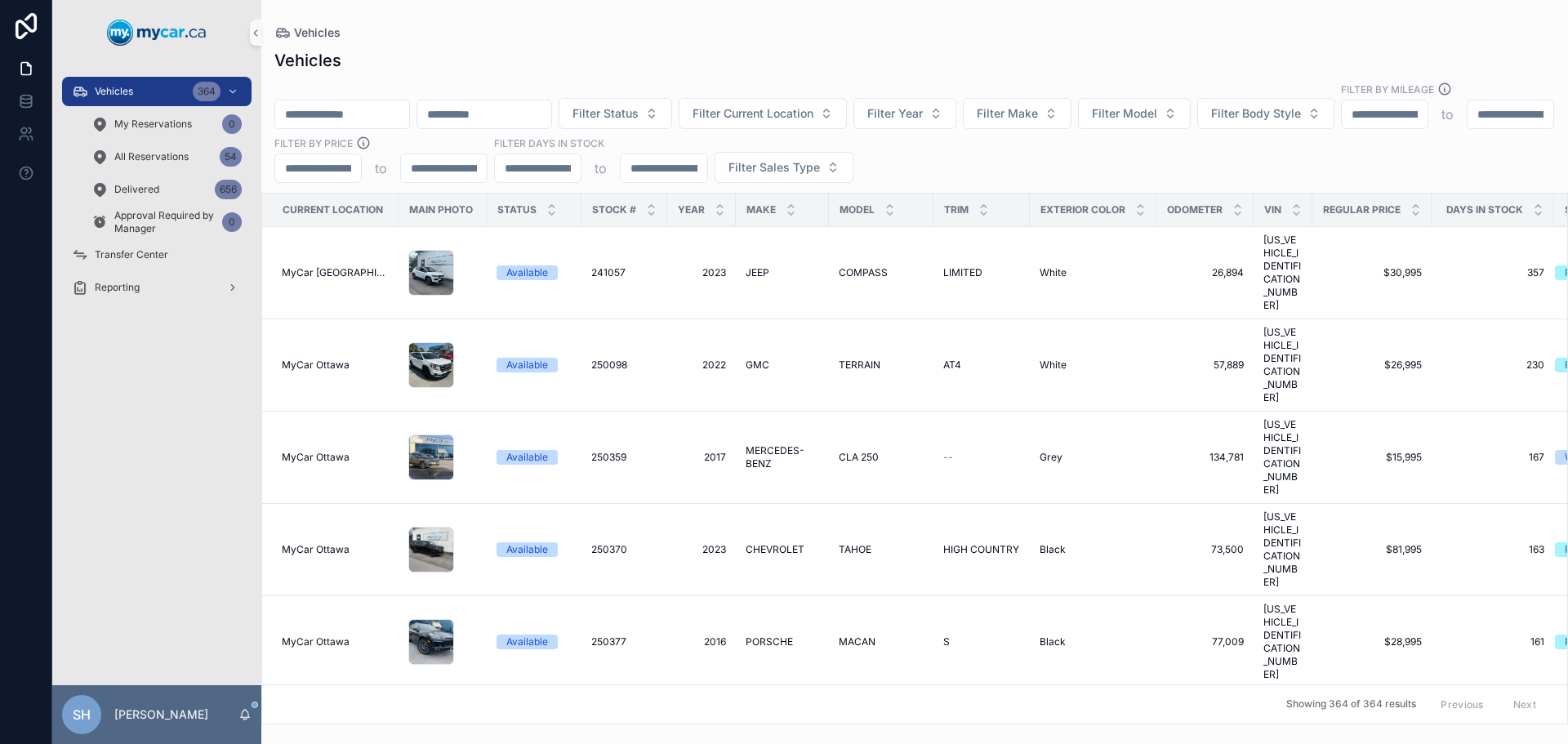
click at [337, 103] on input "scrollable content" at bounding box center [342, 115] width 134 height 23
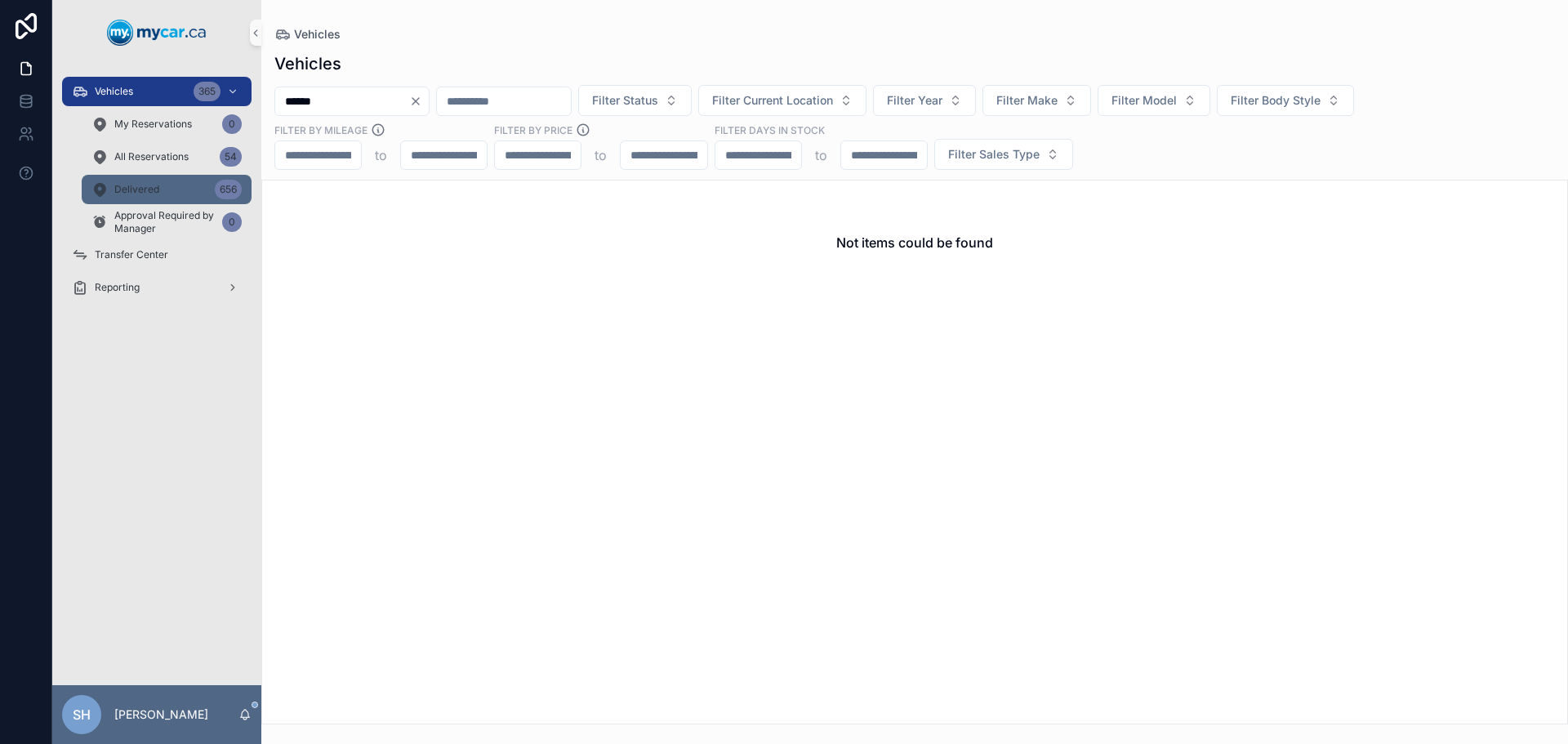
type input "******"
click at [181, 179] on div "Delivered 656" at bounding box center [167, 189] width 151 height 27
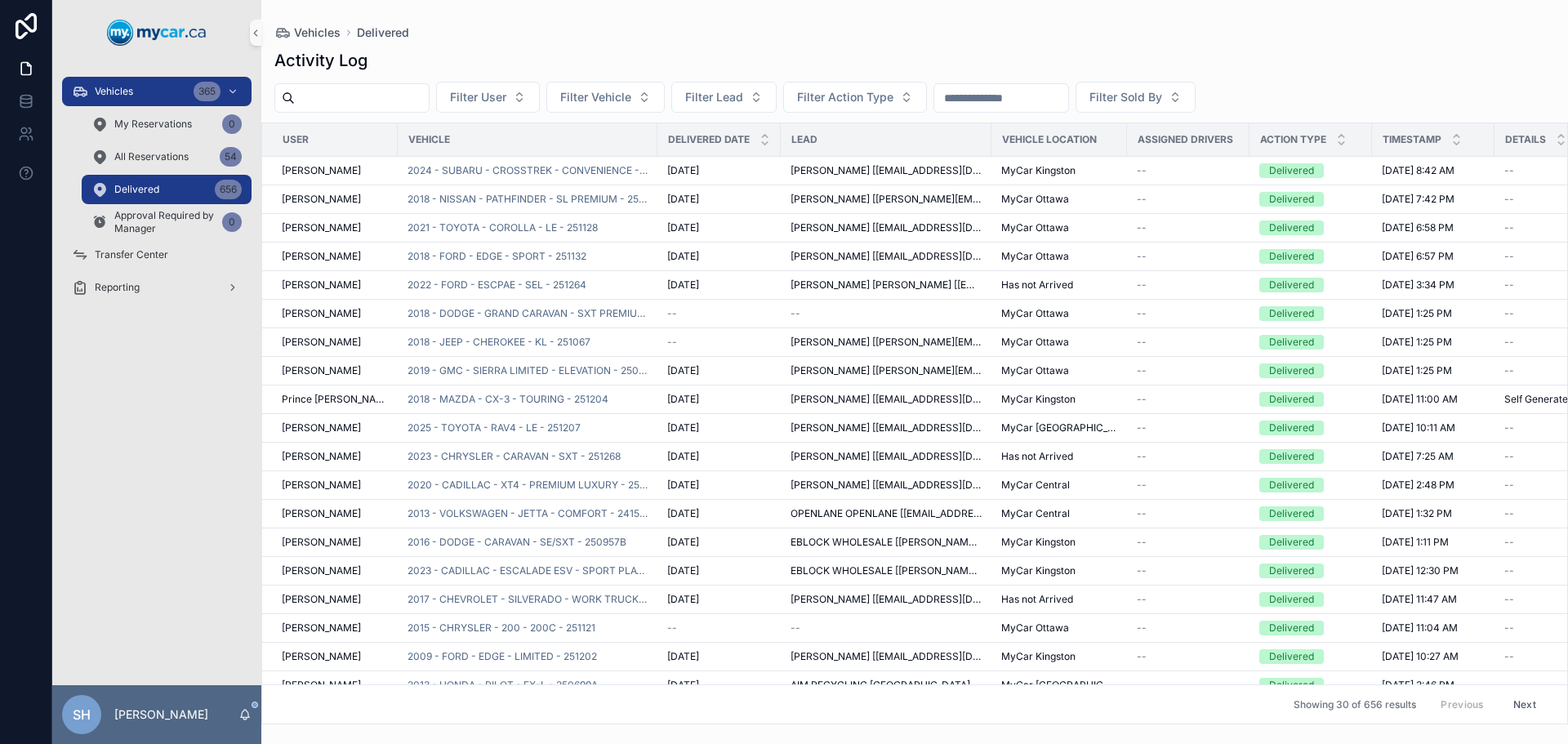
click at [347, 94] on input "scrollable content" at bounding box center [361, 97] width 134 height 23
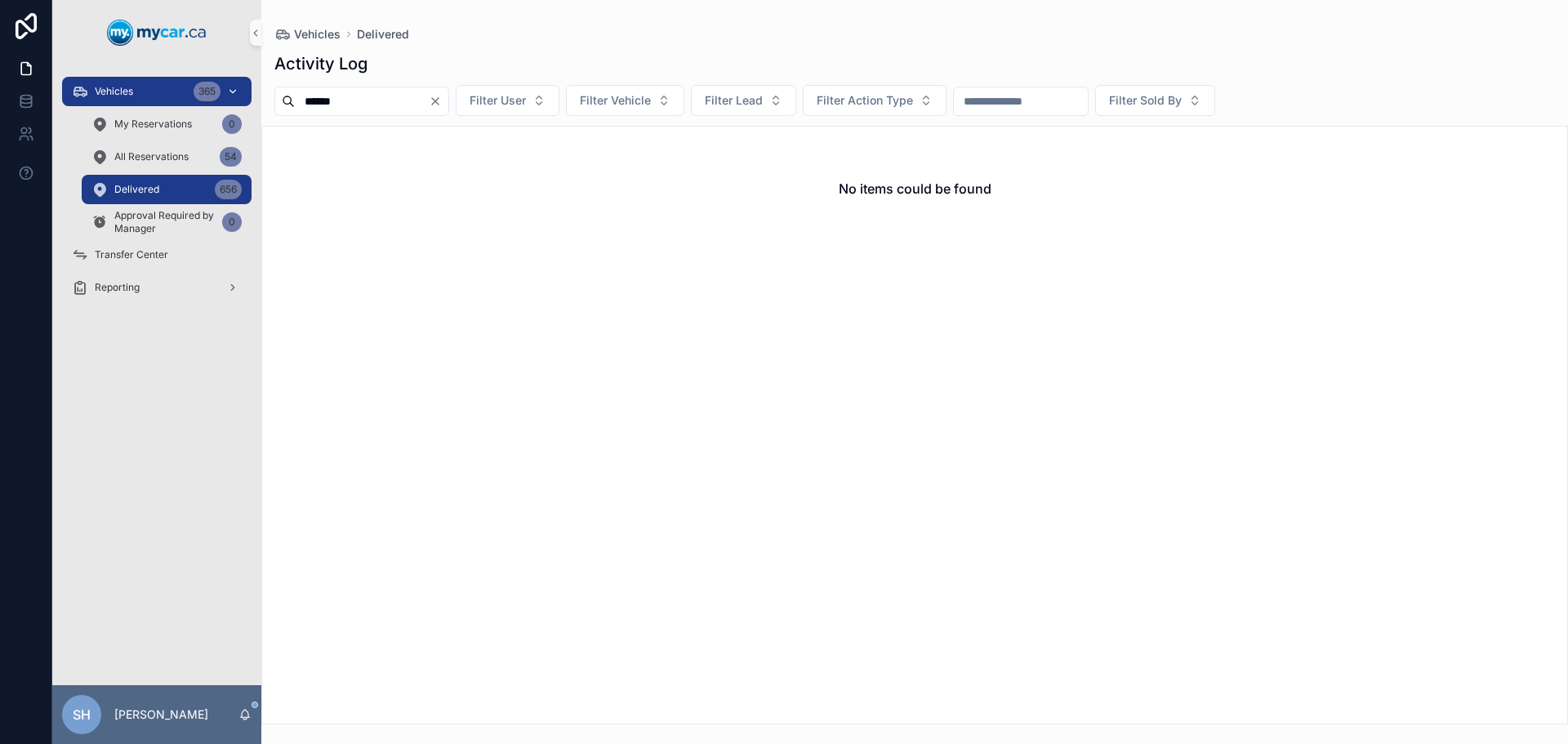
type input "******"
click at [157, 85] on div "Vehicles 365" at bounding box center [156, 92] width 169 height 27
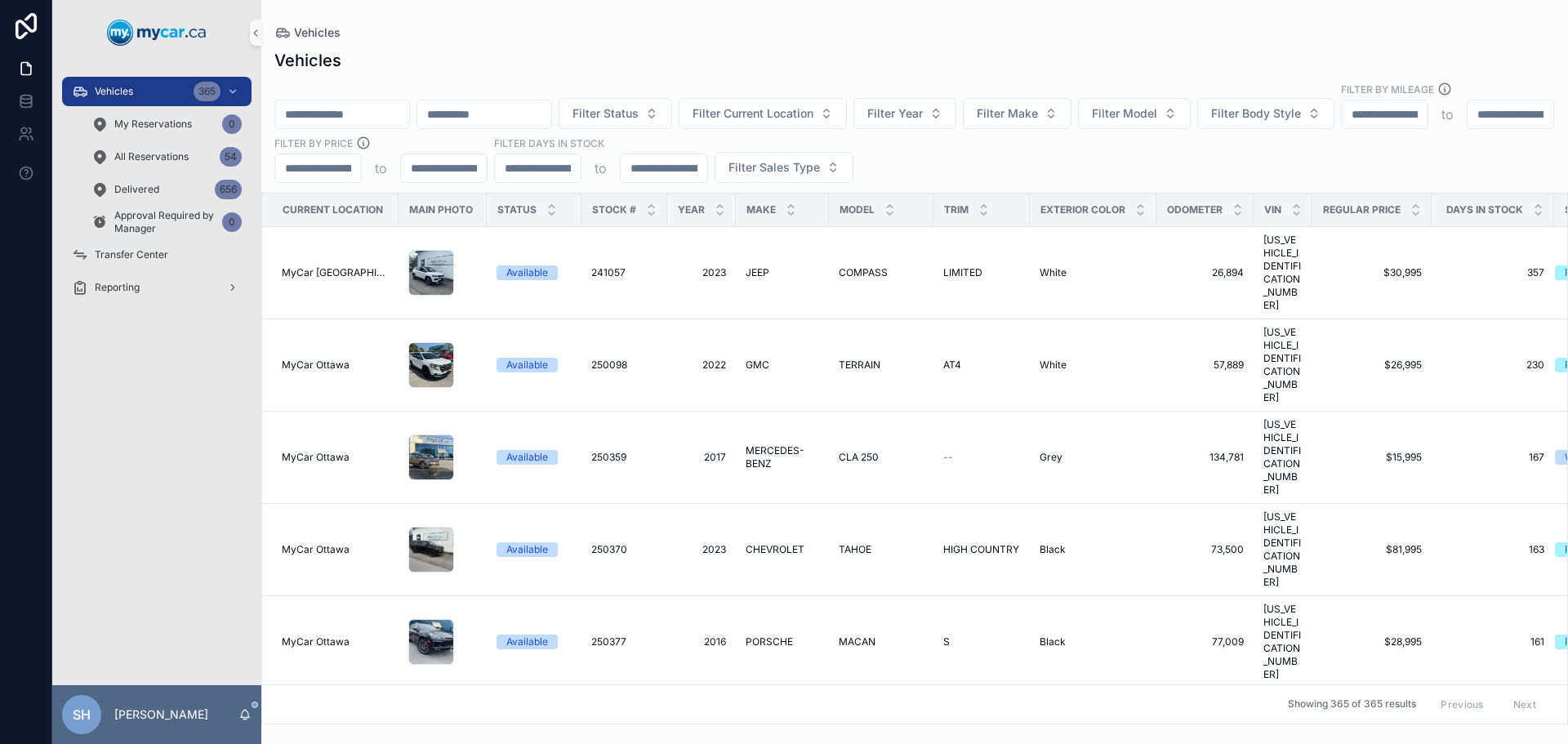
click at [352, 103] on input "scrollable content" at bounding box center [342, 115] width 134 height 23
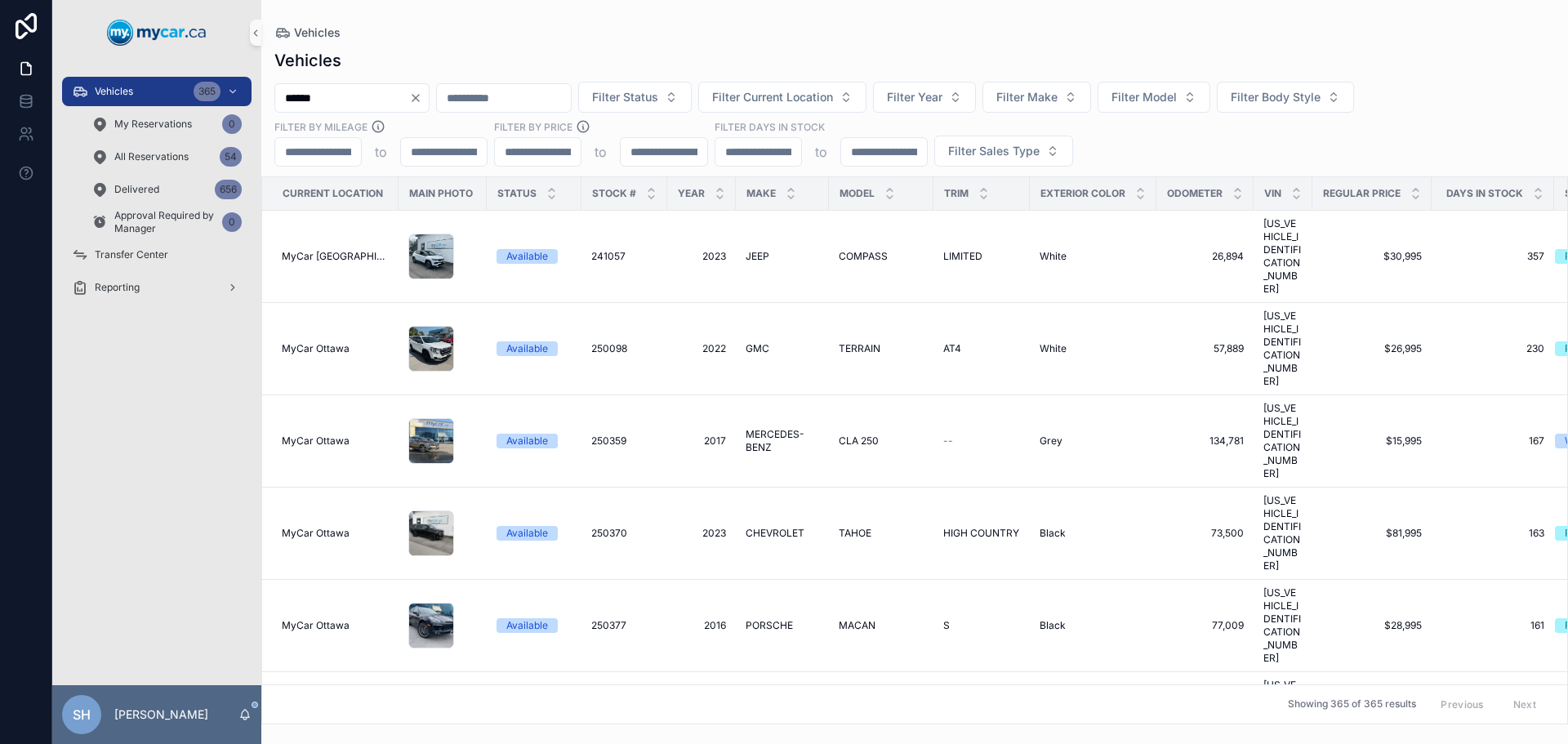
type input "******"
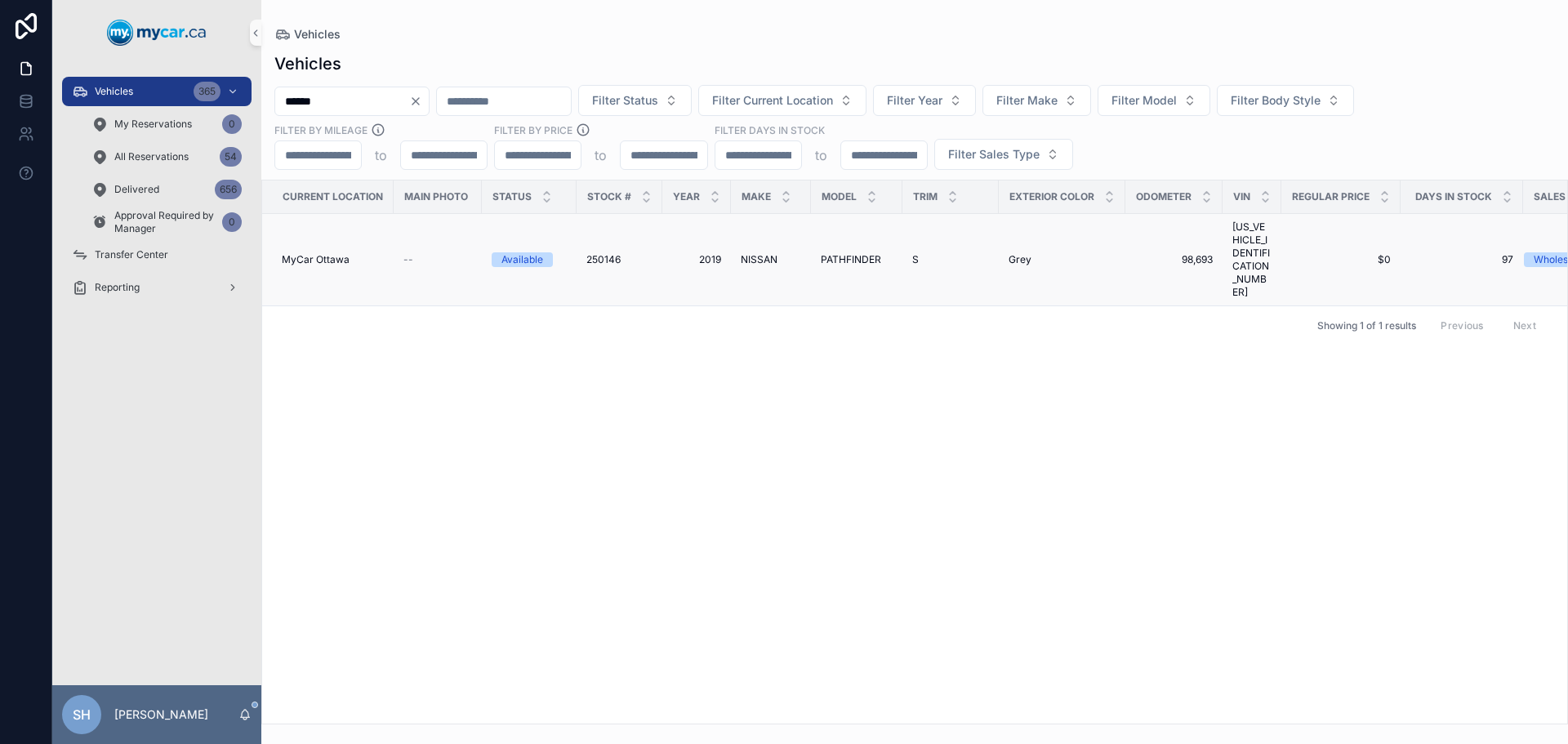
click at [774, 253] on span "NISSAN" at bounding box center [758, 259] width 37 height 13
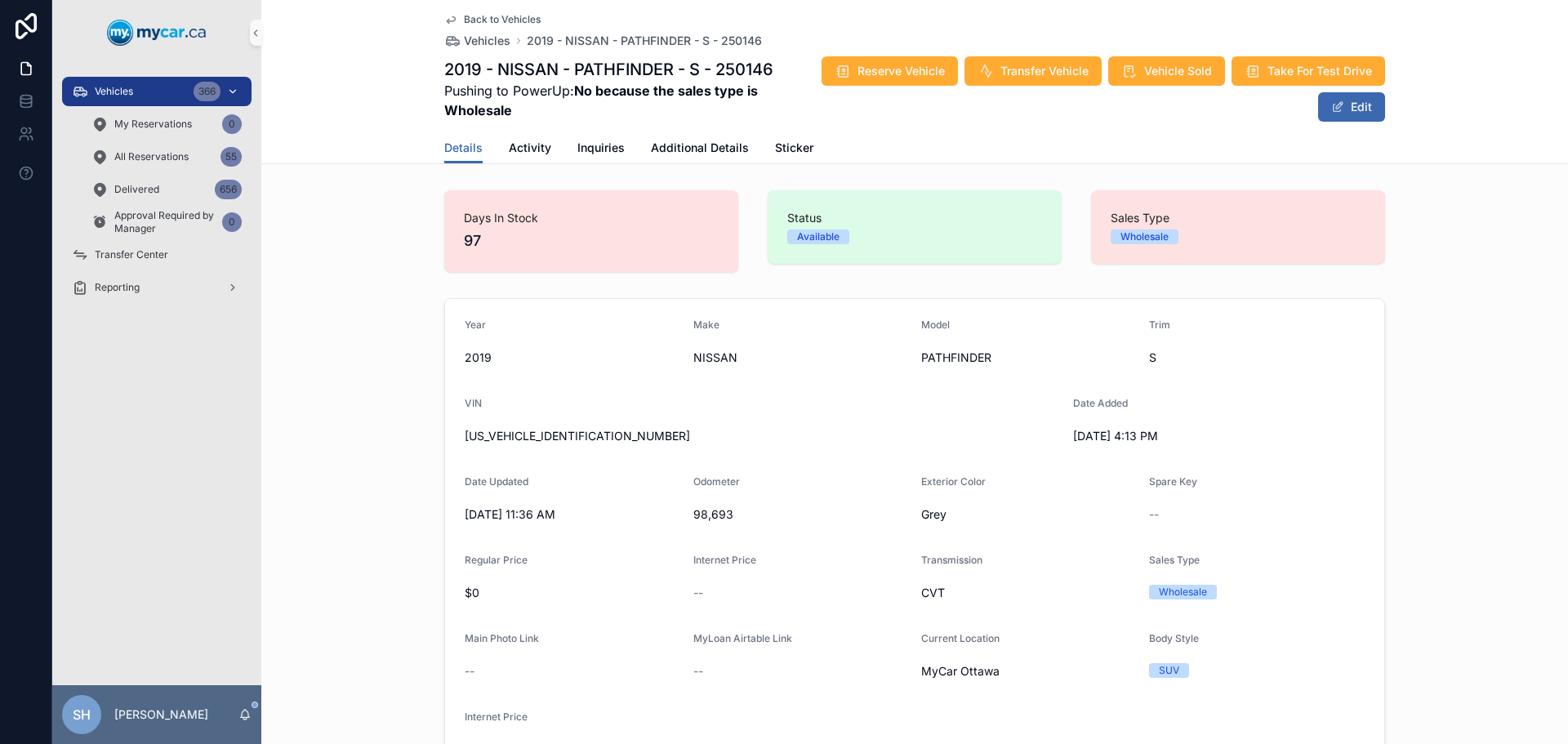
click at [99, 81] on div "Vehicles 366" at bounding box center [156, 92] width 169 height 27
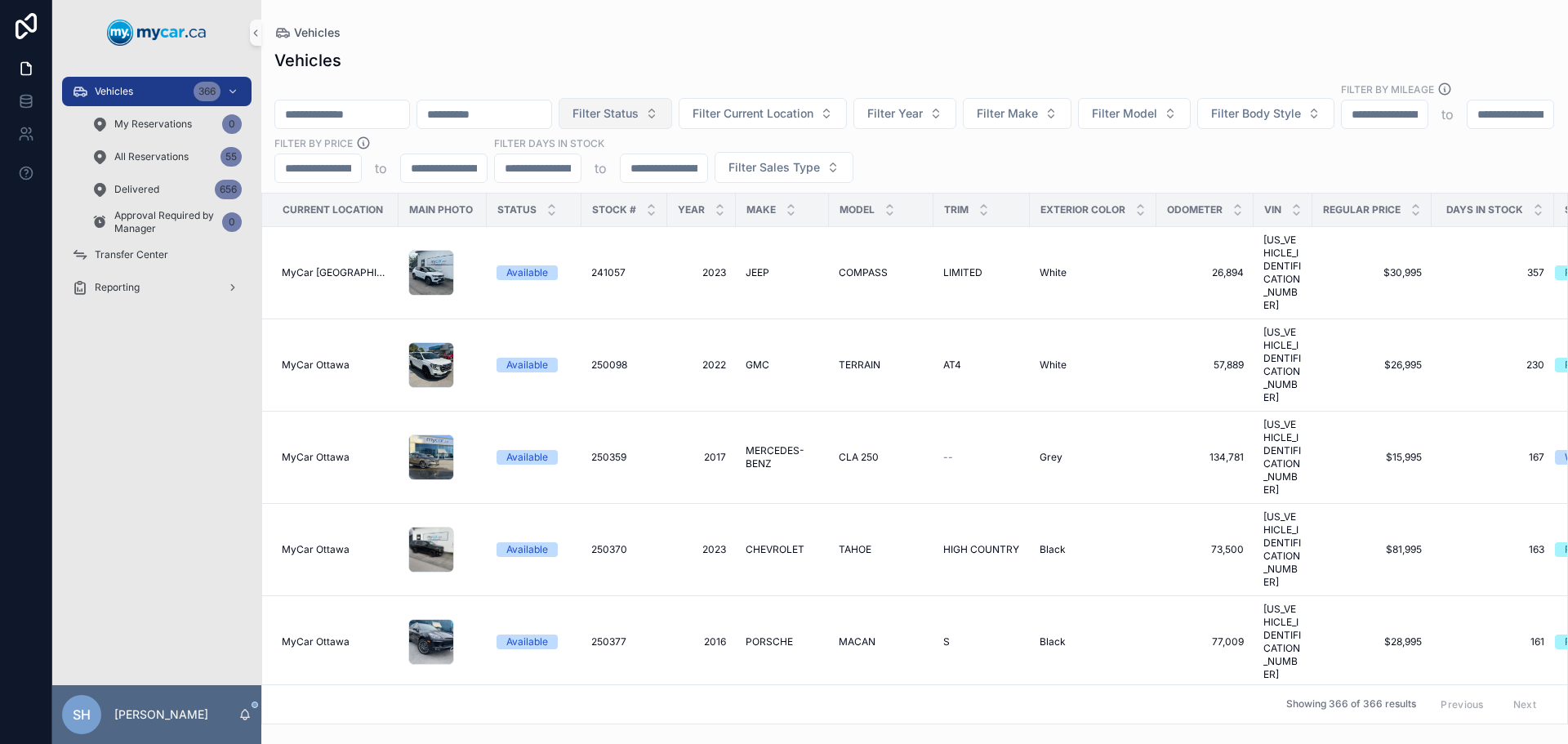
click at [638, 105] on span "Filter Status" at bounding box center [606, 113] width 66 height 16
click at [650, 170] on div "Available" at bounding box center [698, 164] width 196 height 27
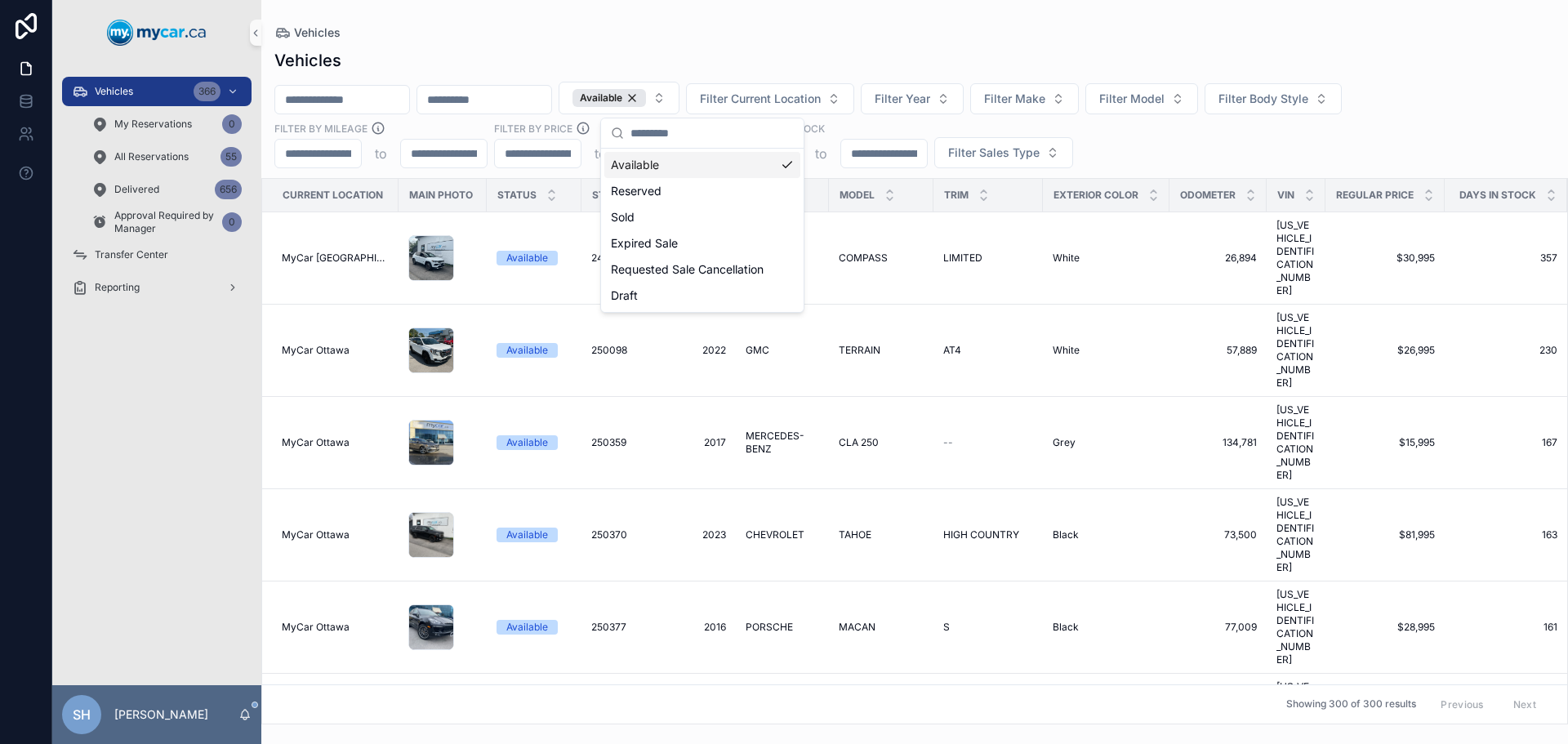
click at [680, 27] on div "Vehicles" at bounding box center [915, 33] width 1280 height 13
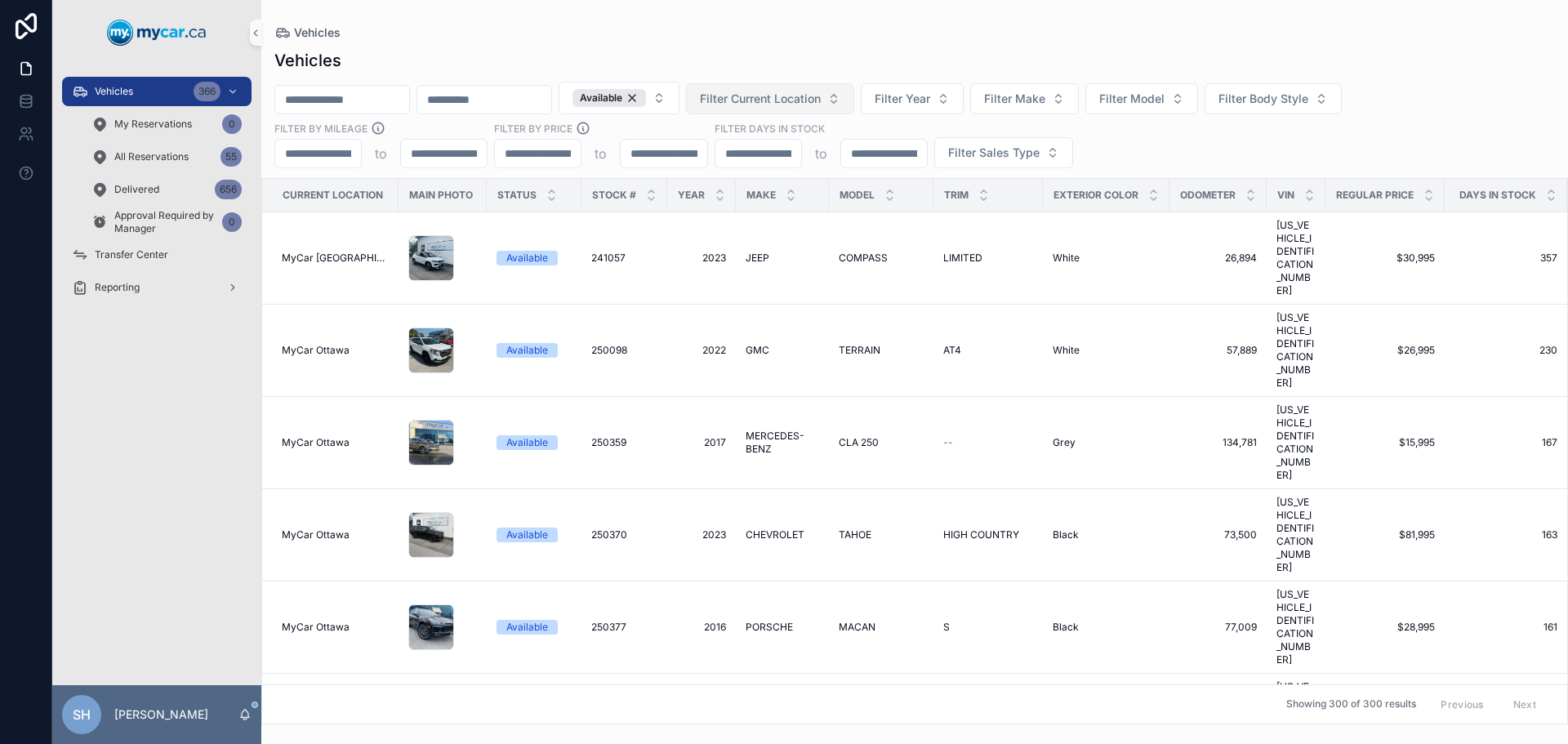
click at [821, 99] on span "Filter Current Location" at bounding box center [760, 98] width 121 height 16
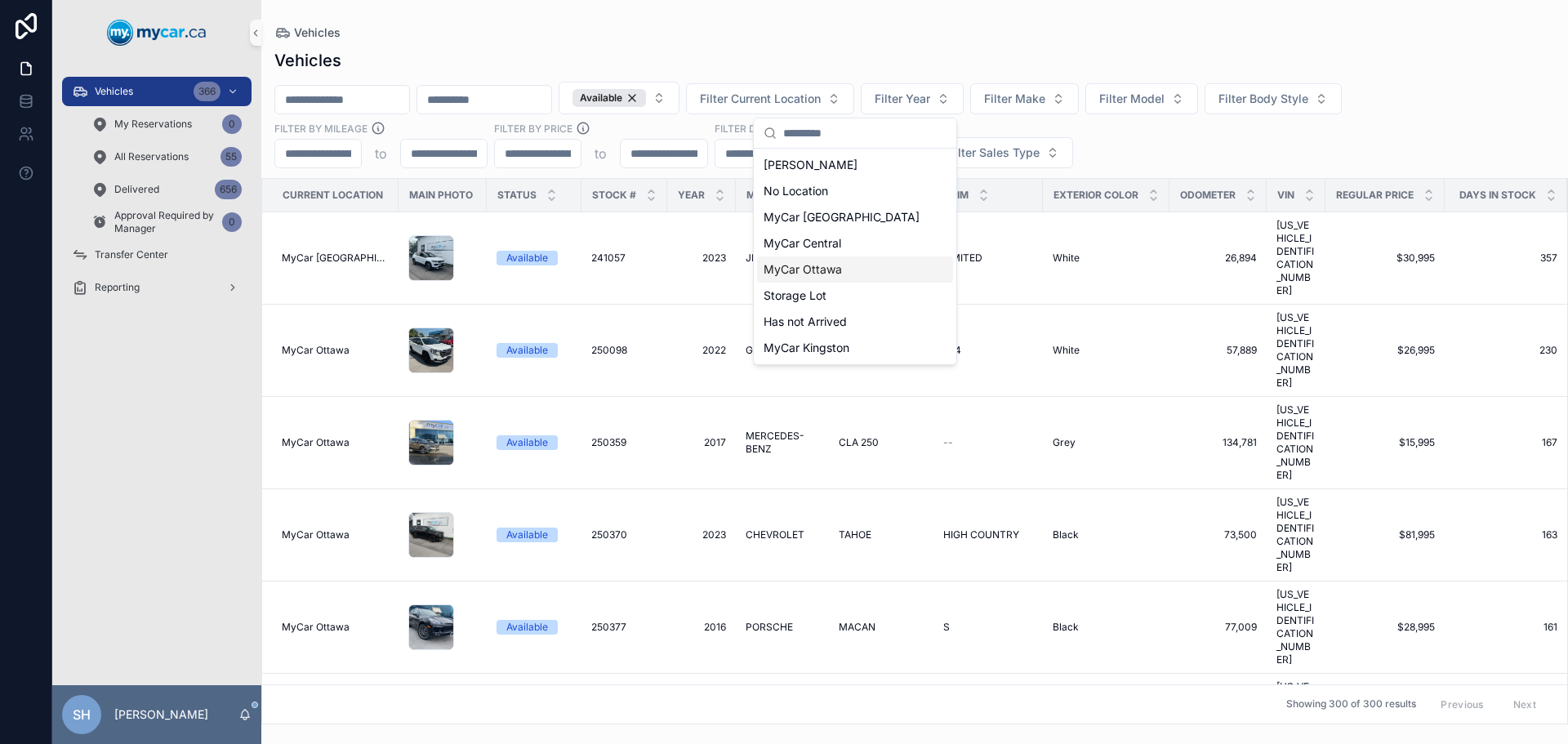
click at [823, 270] on span "MyCar Ottawa" at bounding box center [802, 269] width 79 height 16
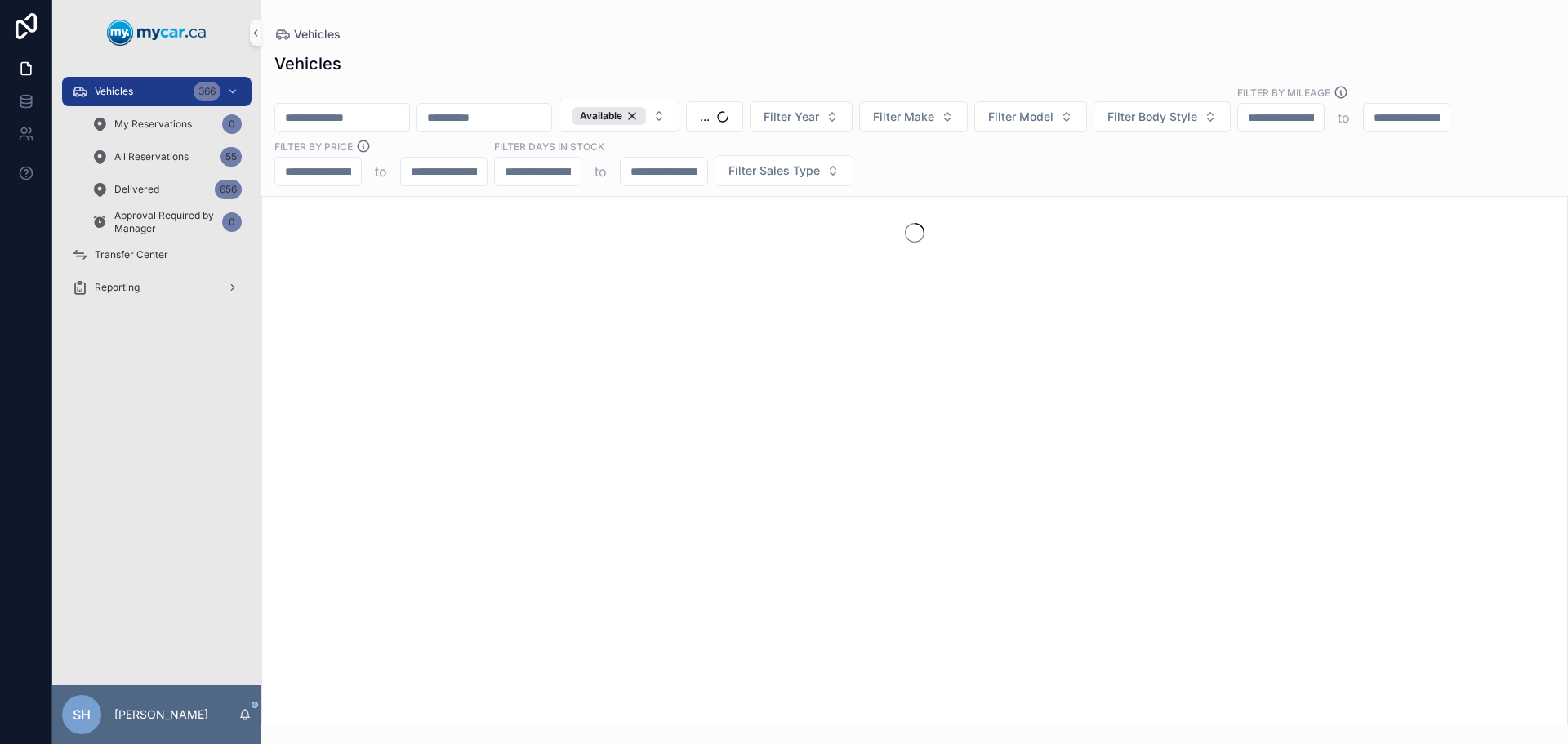
click at [794, 58] on div "Vehicles" at bounding box center [915, 63] width 1280 height 23
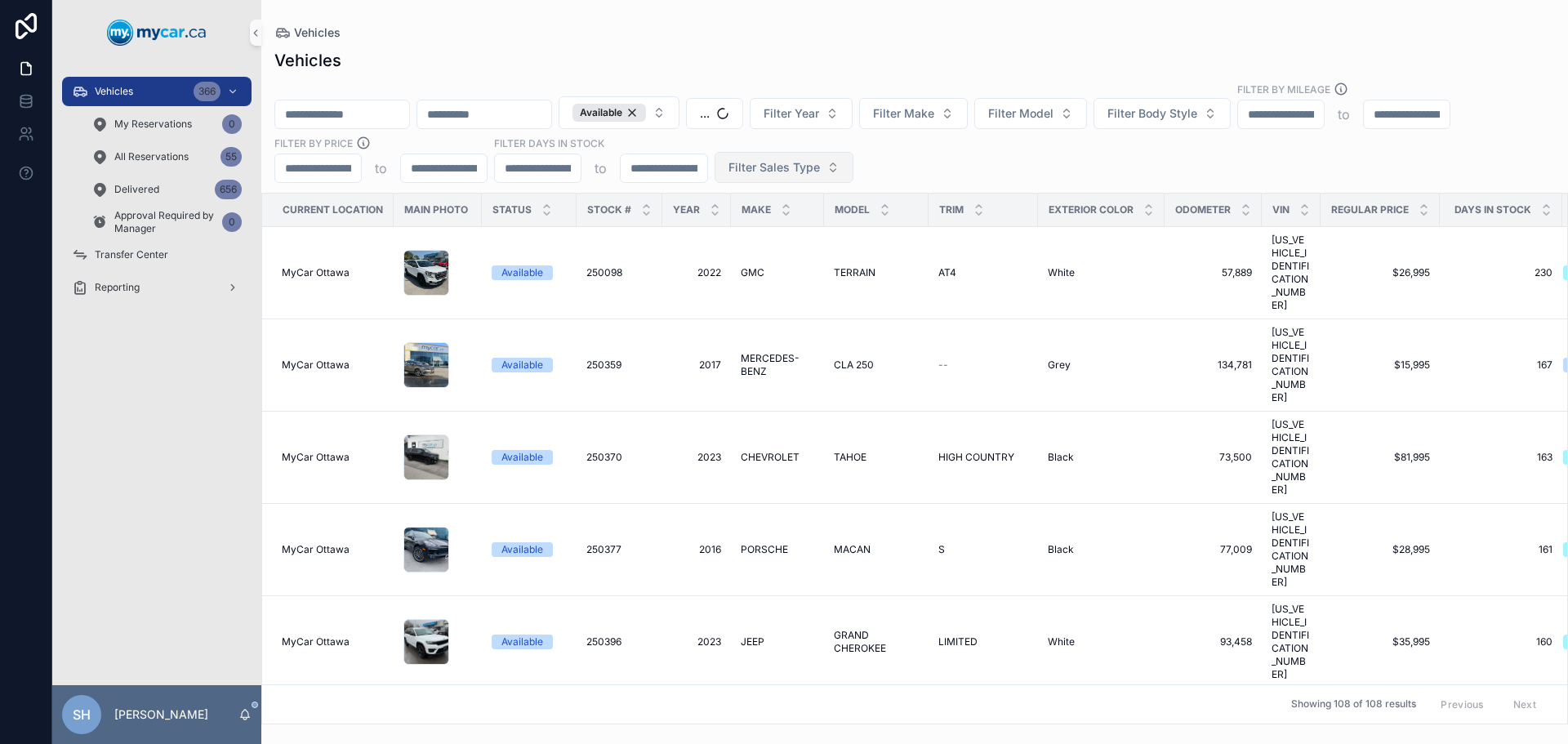
click at [758, 175] on button "Filter Sales Type" at bounding box center [784, 167] width 139 height 31
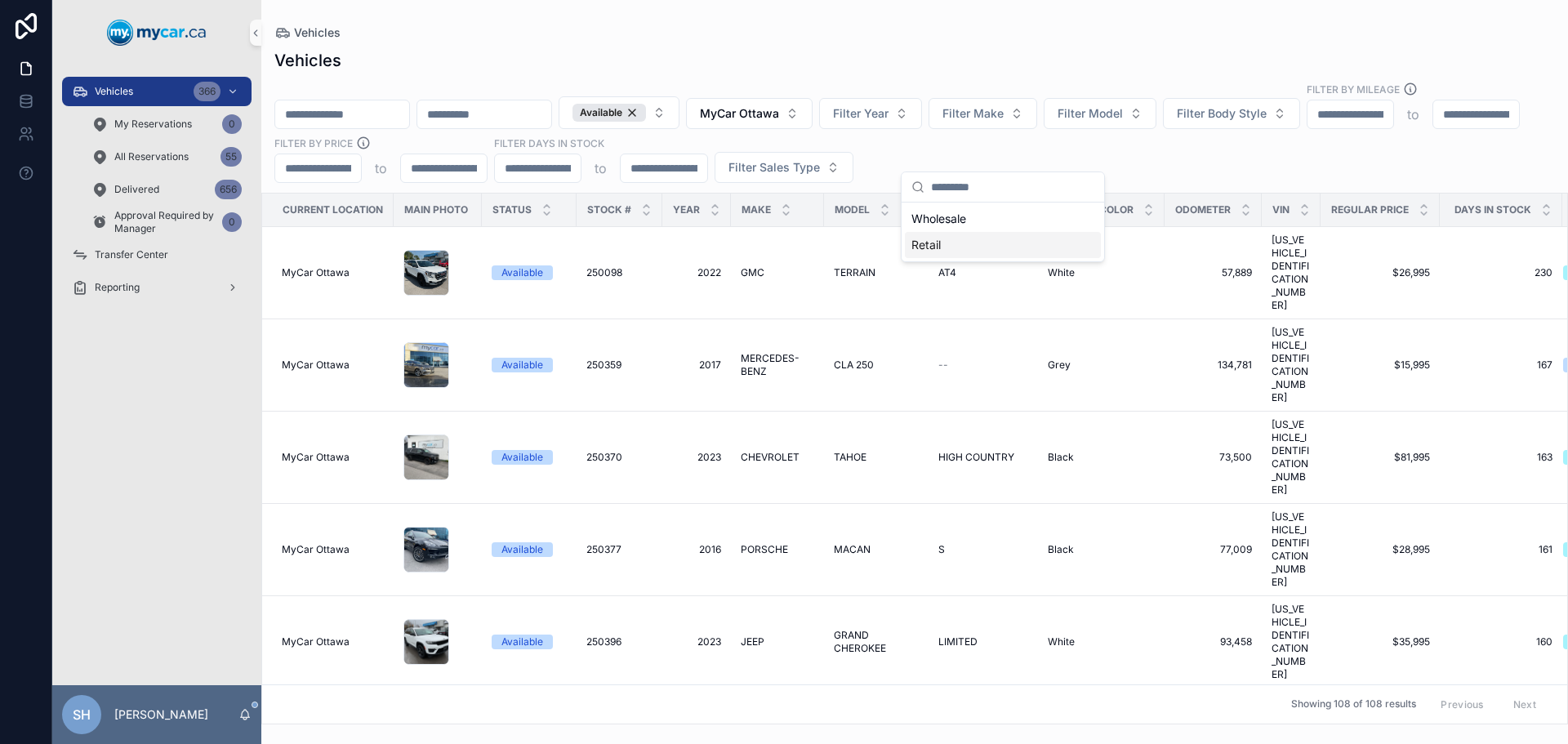
click at [925, 246] on div "Retail" at bounding box center [1003, 245] width 196 height 27
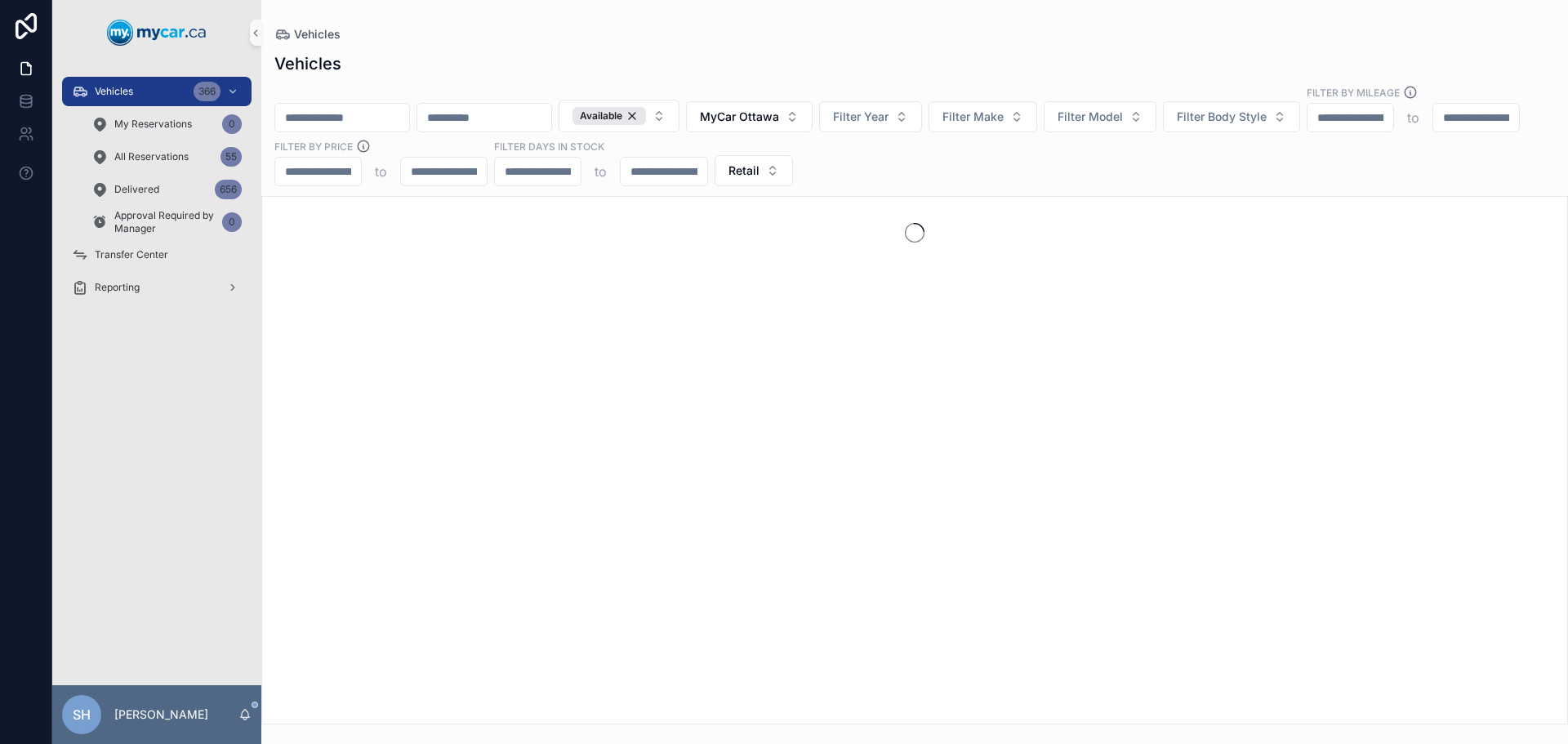
click at [824, 54] on div "Vehicles" at bounding box center [915, 63] width 1280 height 23
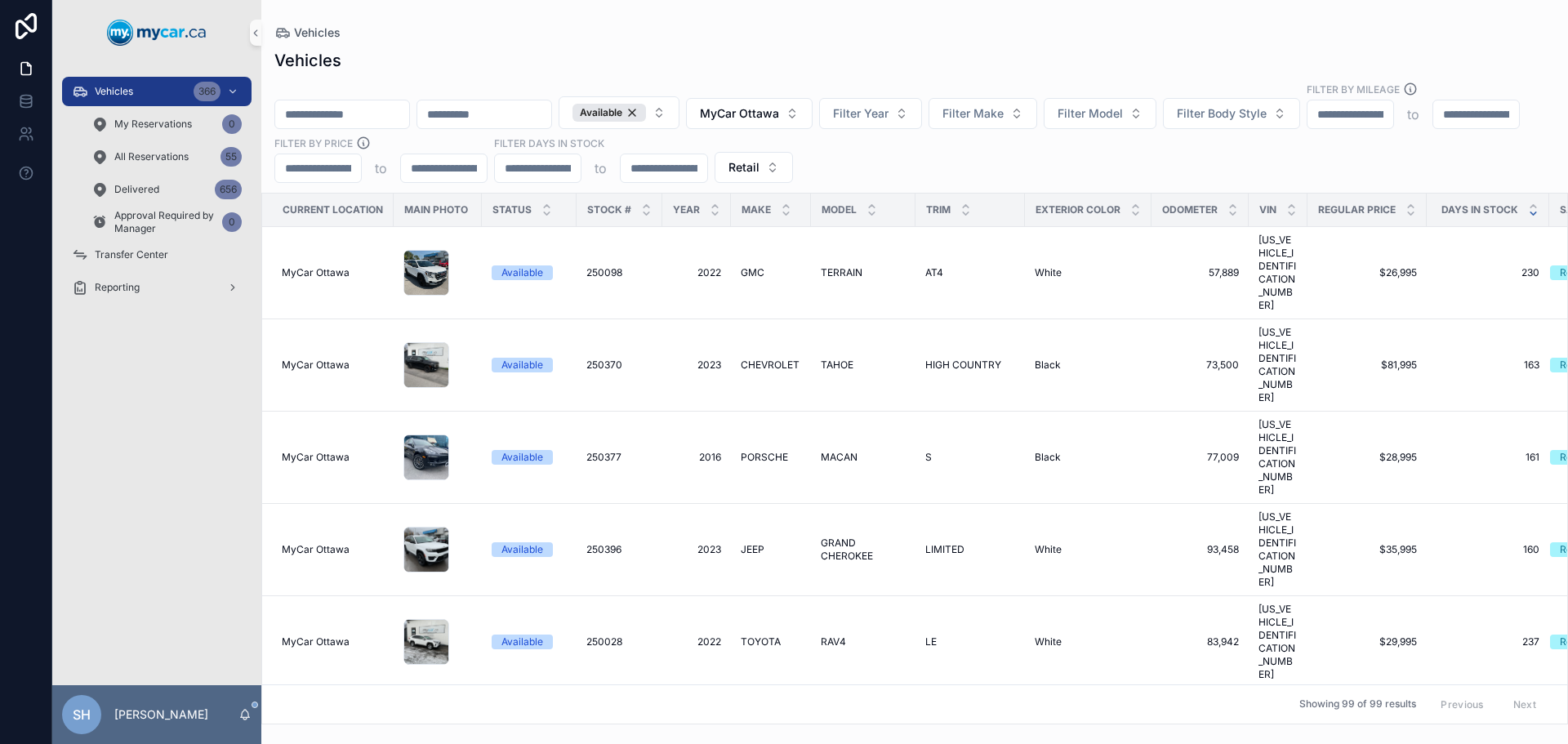
click at [1535, 208] on icon "scrollable content" at bounding box center [1533, 213] width 10 height 10
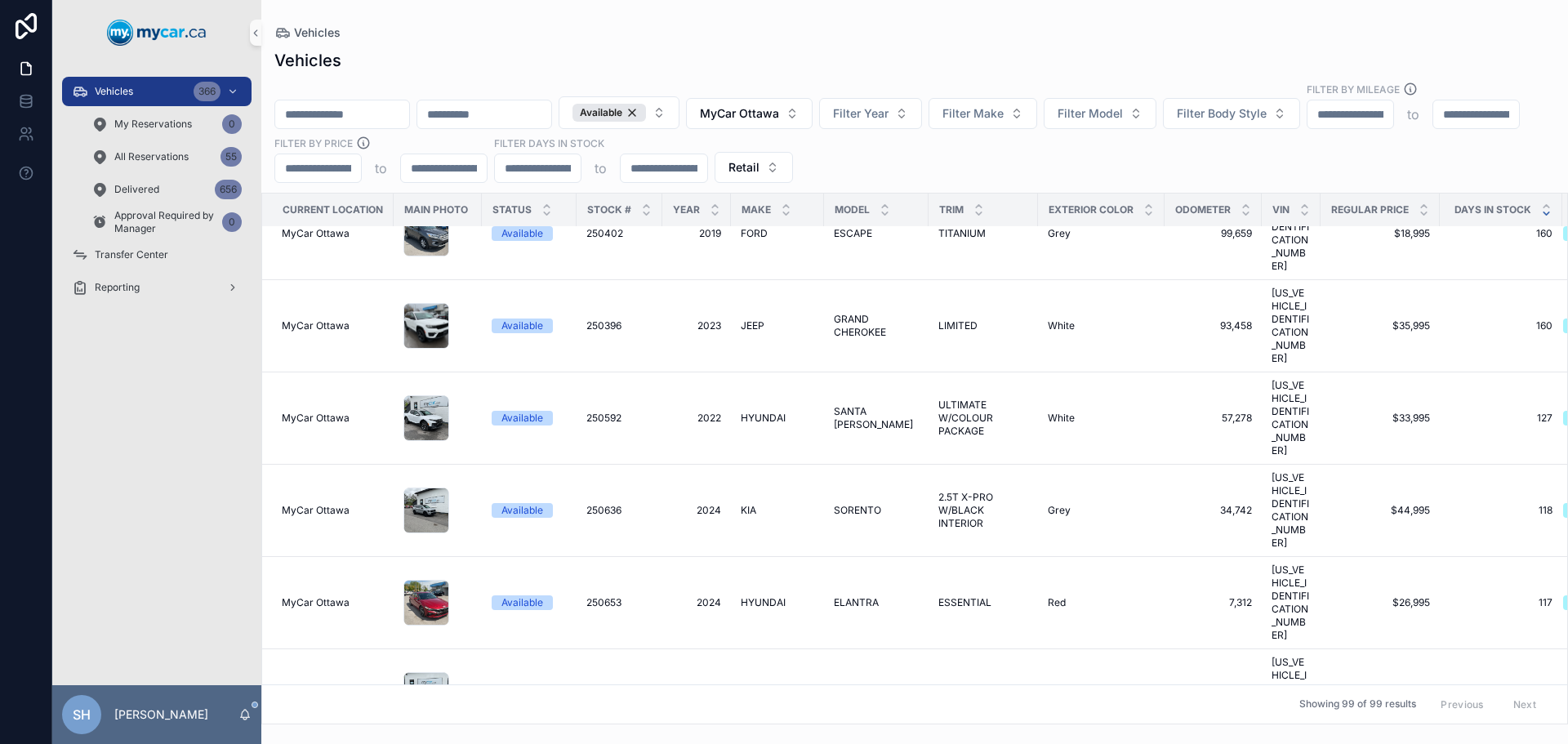
scroll to position [489, 0]
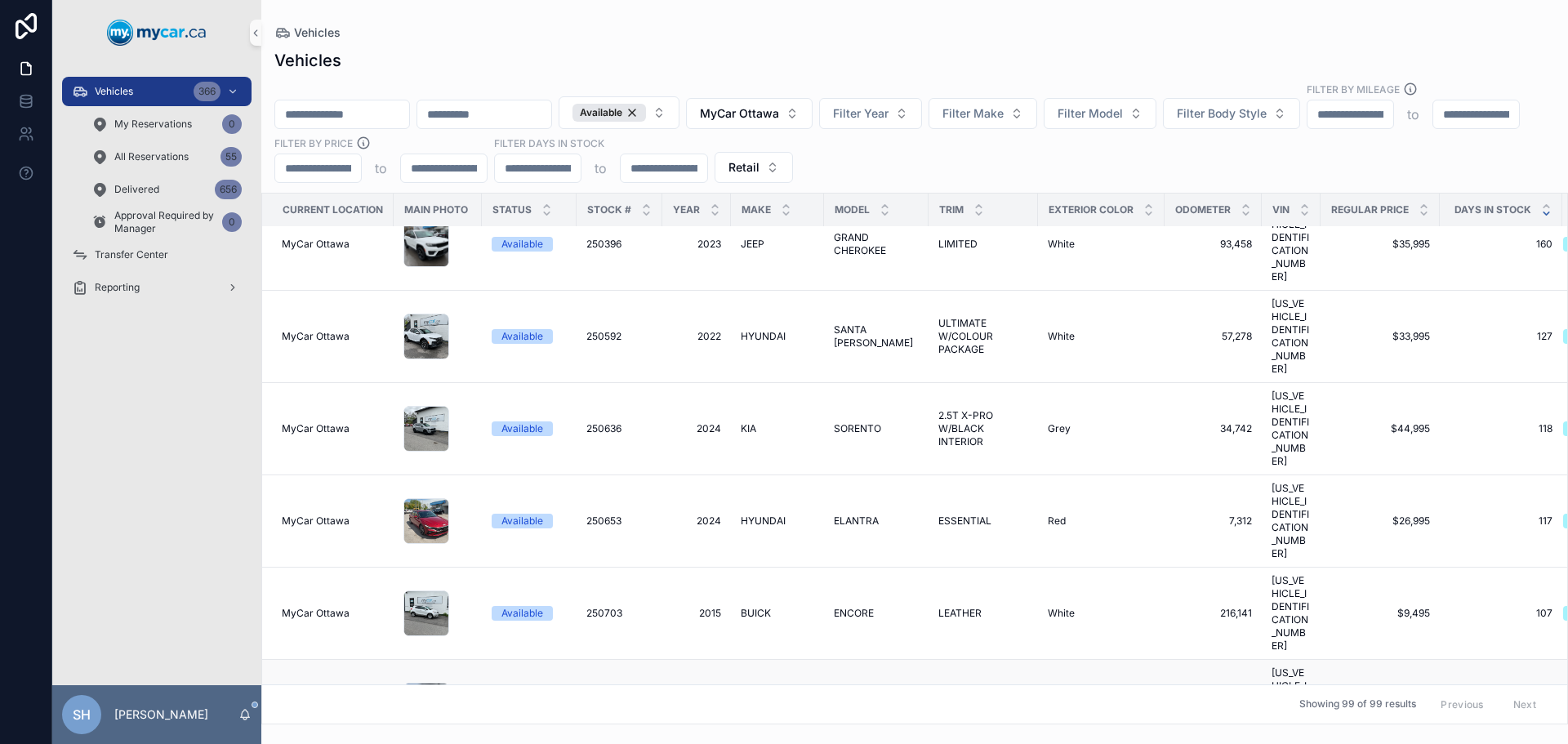
click at [761, 699] on span "MAZDA" at bounding box center [758, 705] width 36 height 13
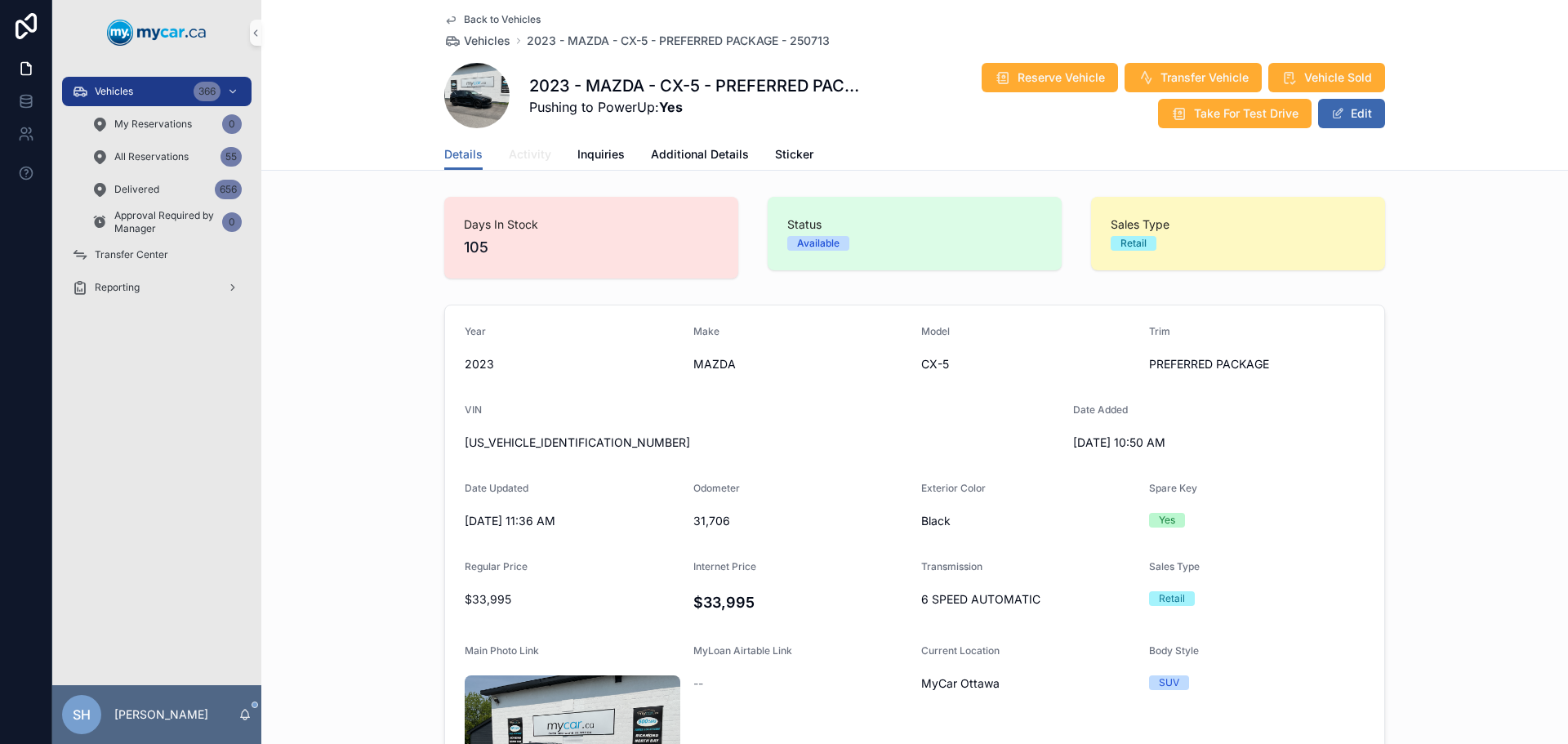
click at [521, 149] on span "Activity" at bounding box center [529, 153] width 43 height 16
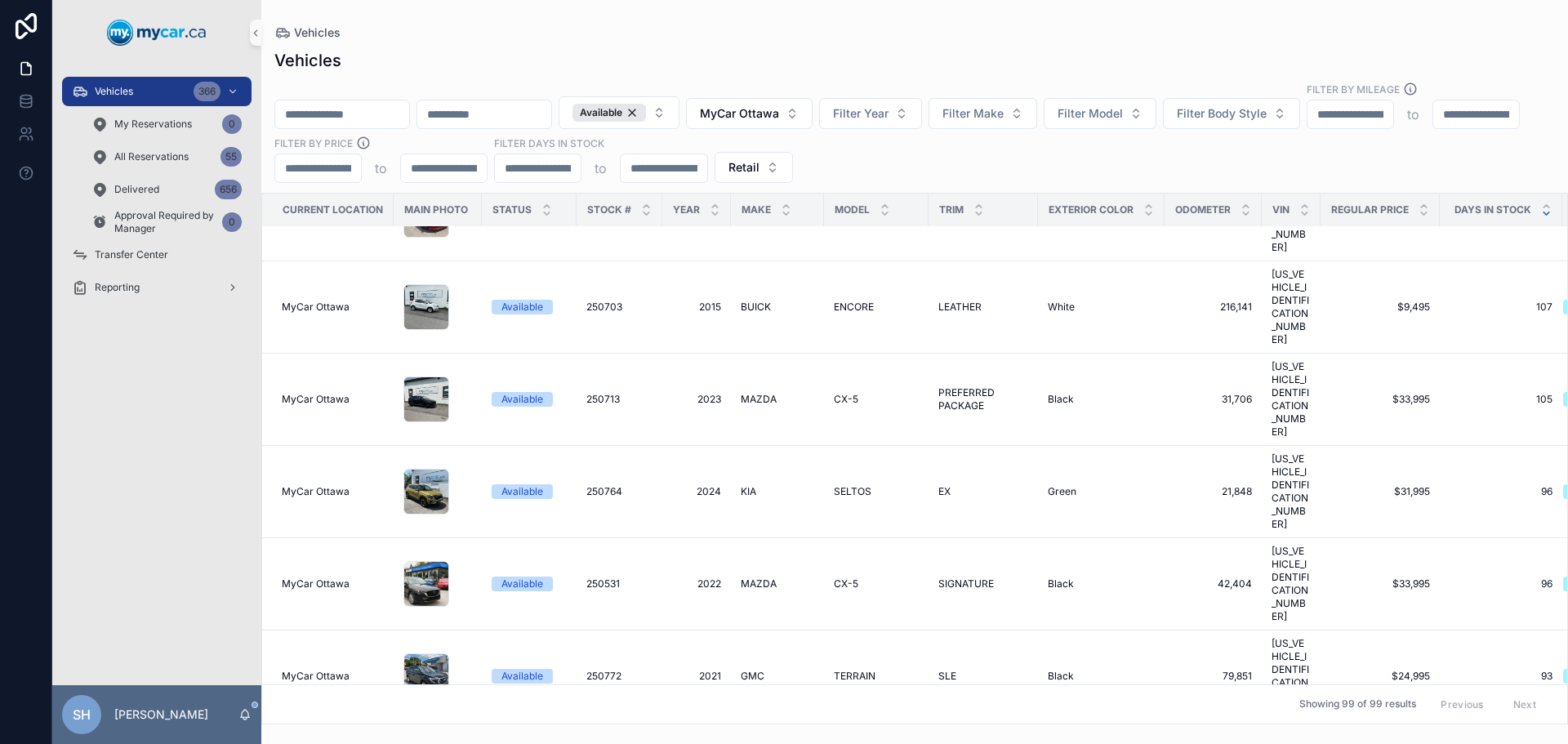
scroll to position [735, 0]
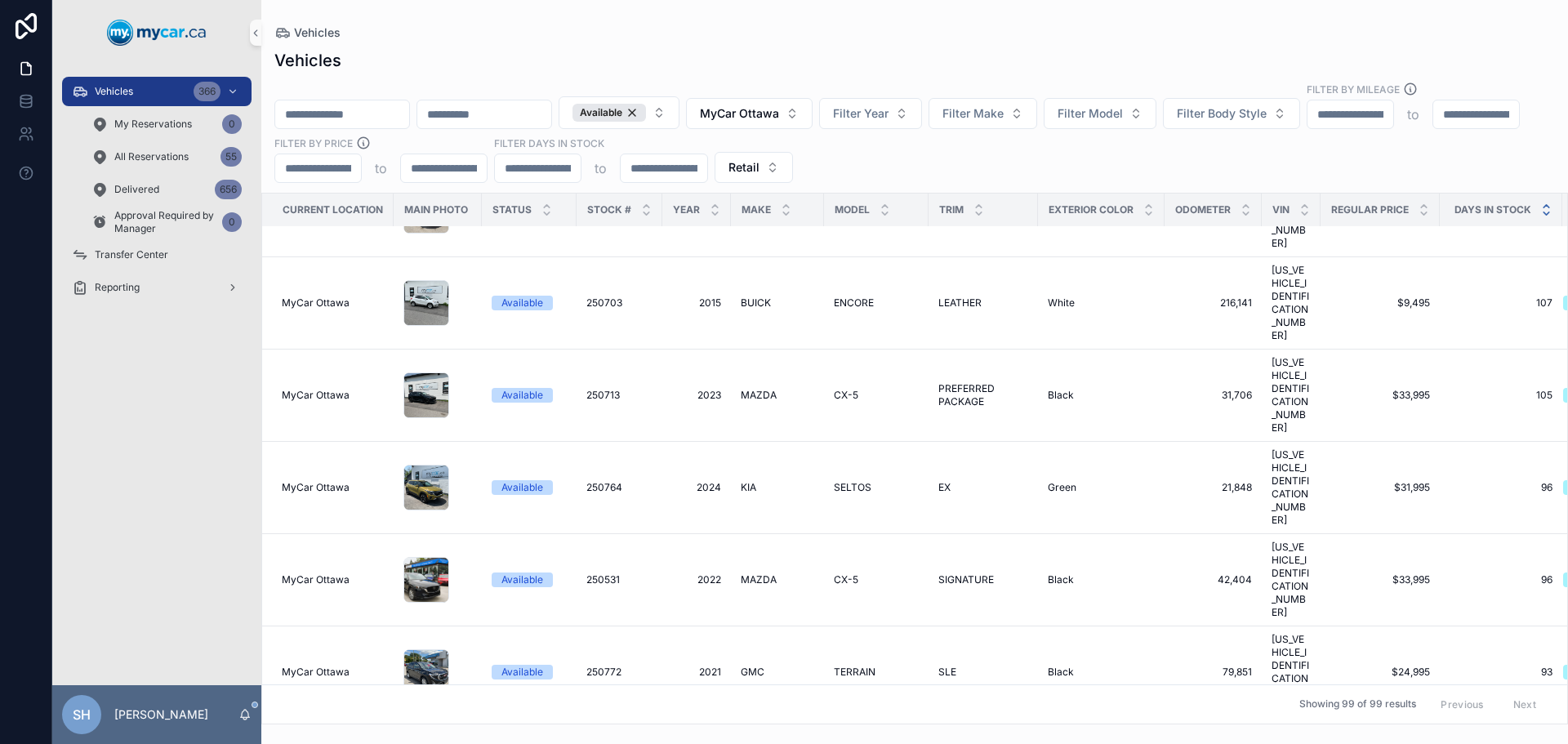
click at [1547, 201] on icon "scrollable content" at bounding box center [1546, 205] width 10 height 10
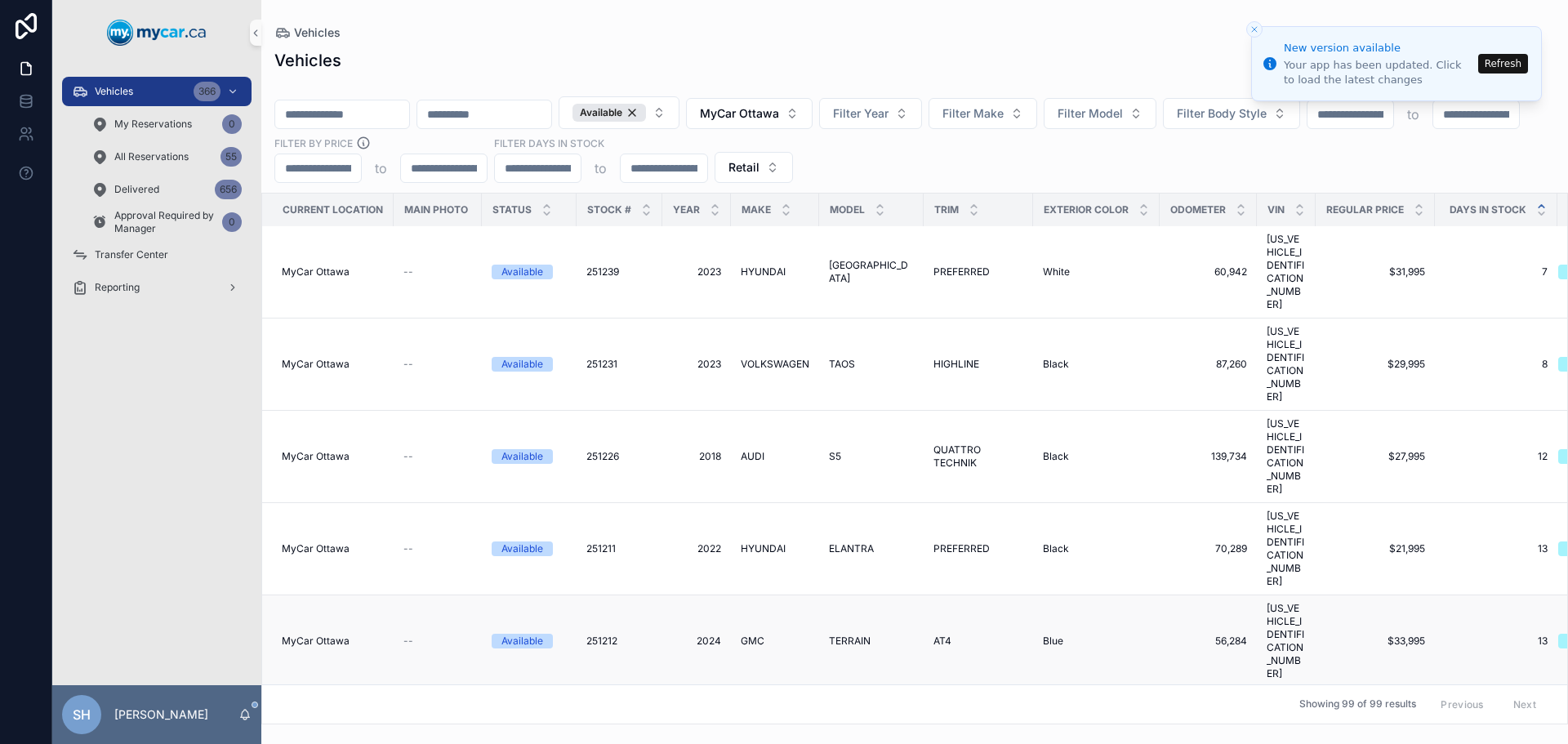
scroll to position [489, 0]
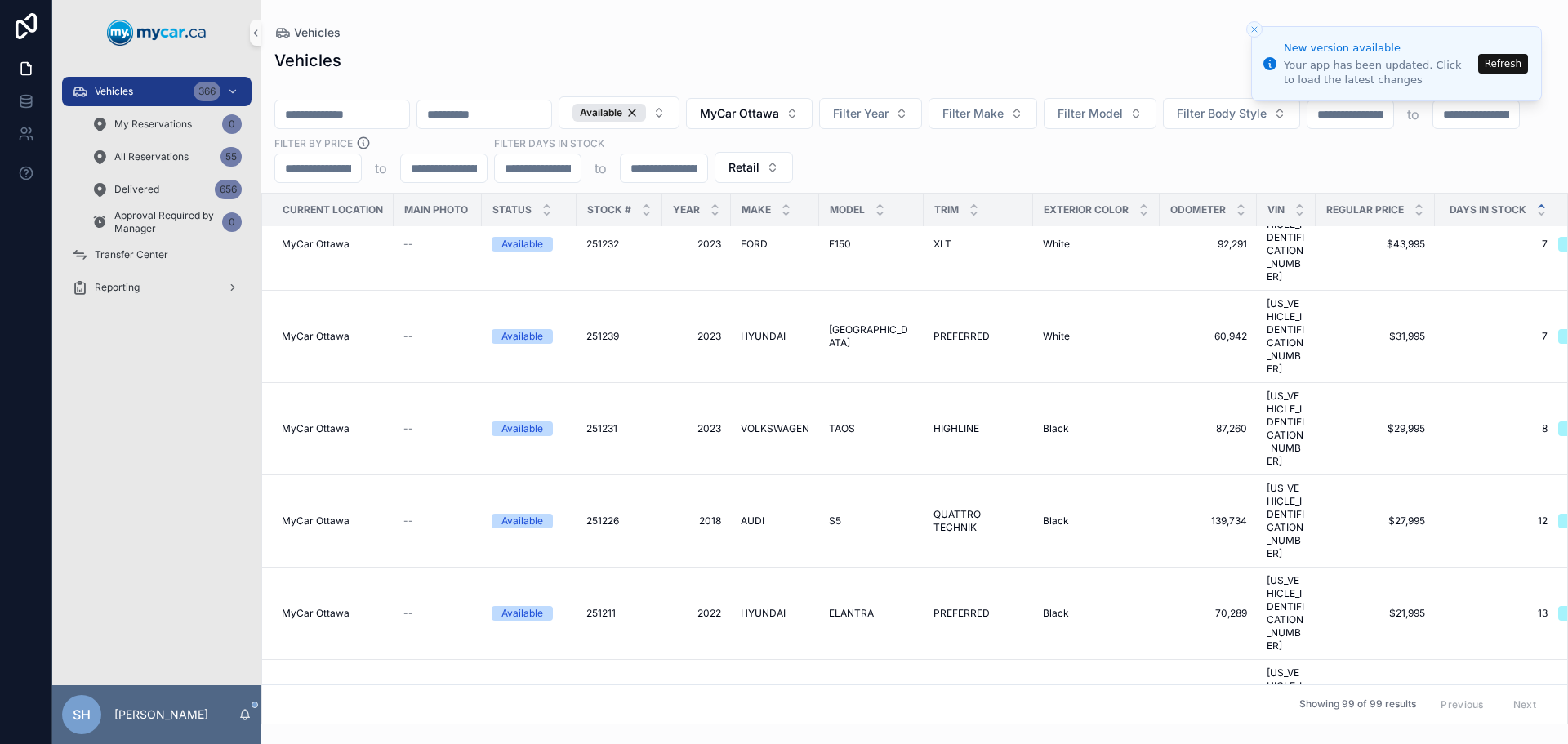
click at [1522, 58] on button "Refresh" at bounding box center [1503, 63] width 50 height 20
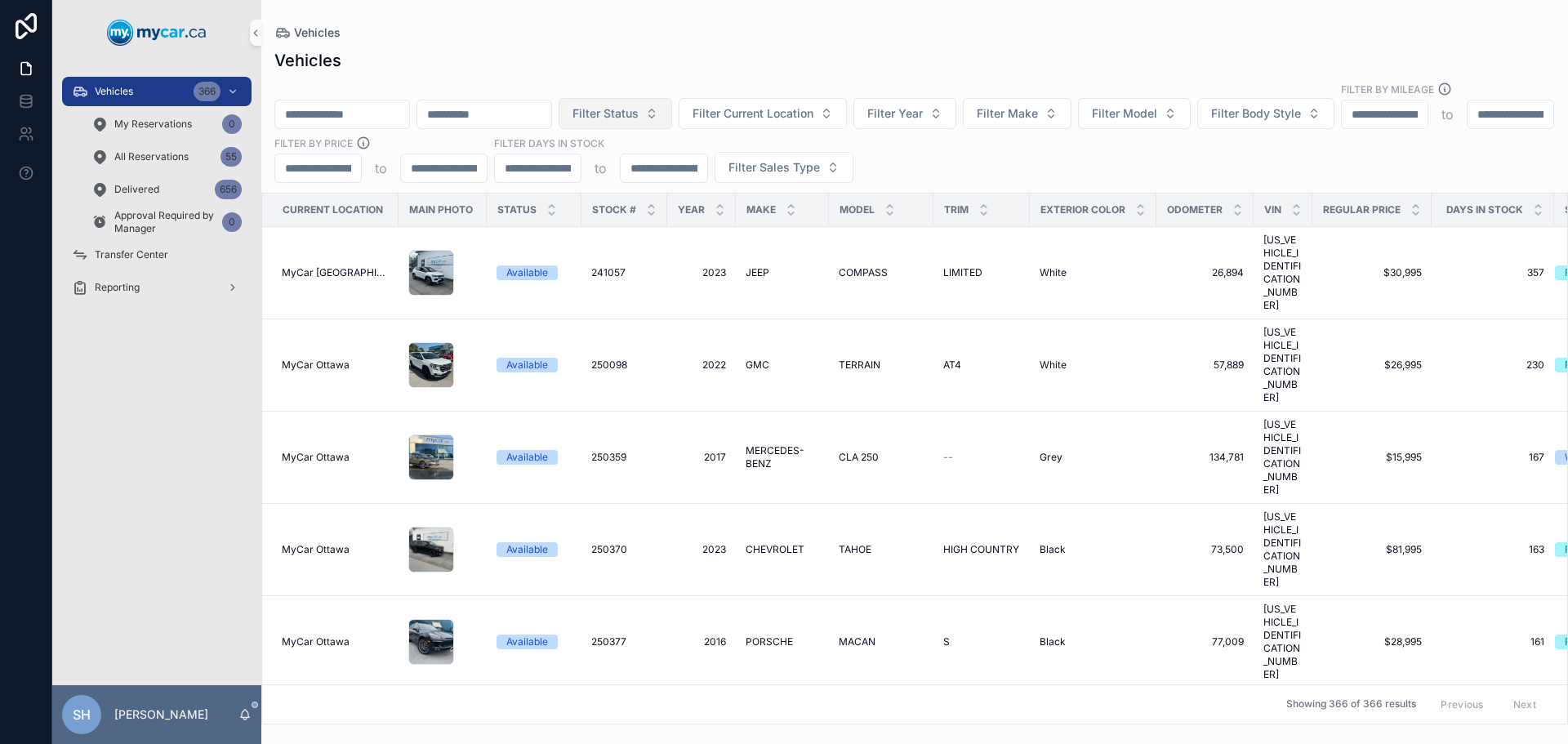
click at [638, 105] on span "Filter Status" at bounding box center [606, 113] width 66 height 16
click at [642, 163] on div "Available" at bounding box center [698, 164] width 196 height 27
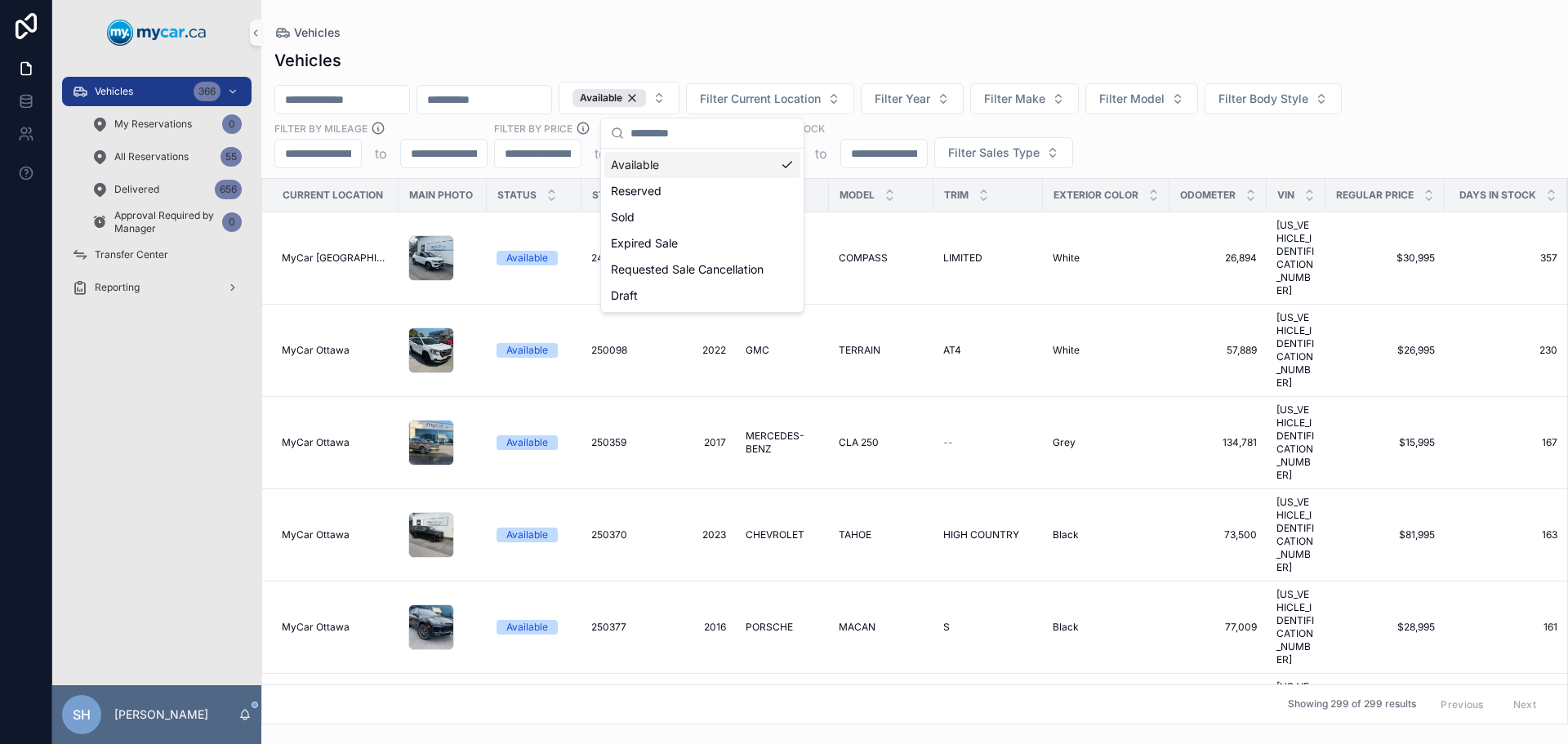
click at [694, 45] on div "Vehicles Available Filter Current Location Filter Year Filter Make Filter Model…" at bounding box center [915, 381] width 1307 height 685
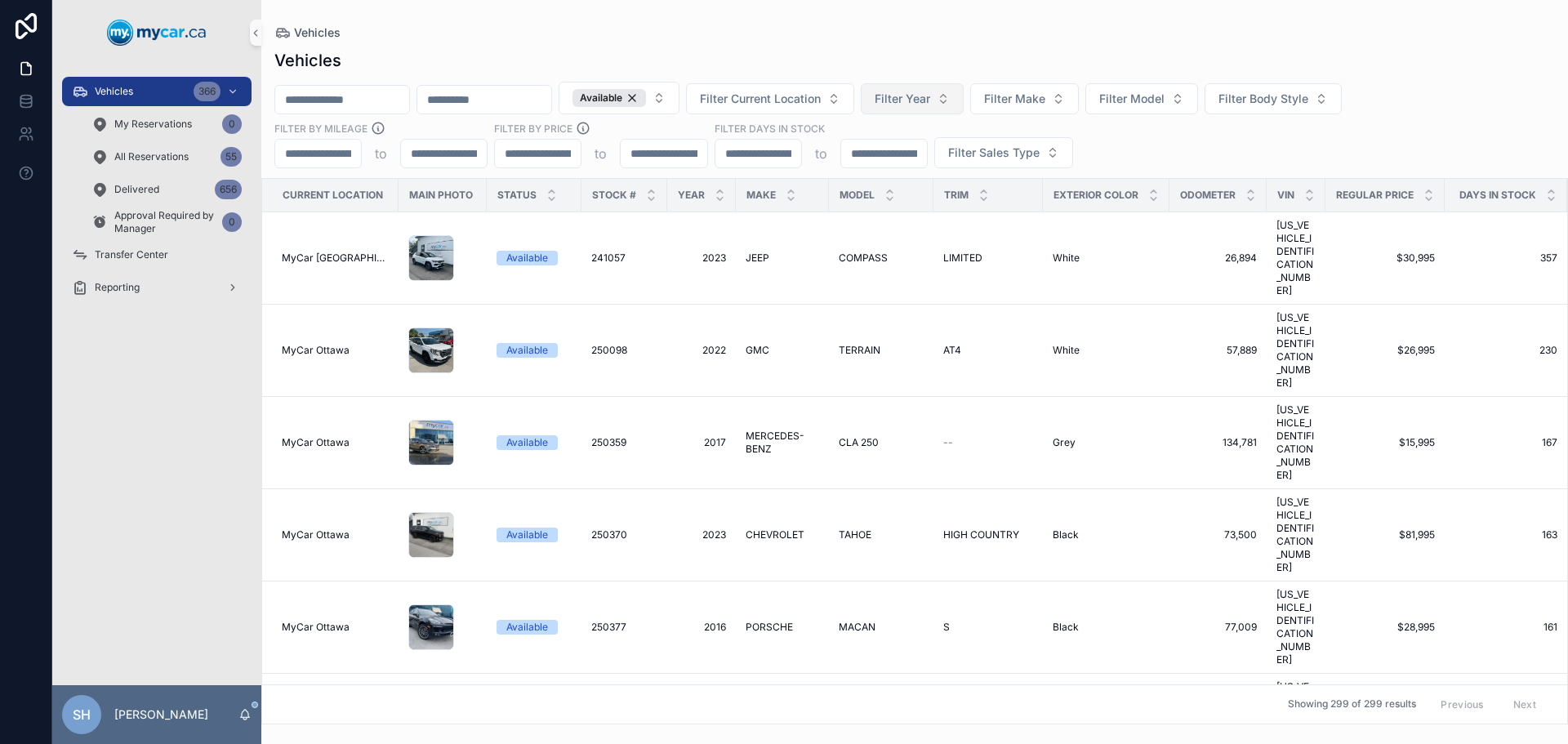
click at [930, 94] on span "Filter Year" at bounding box center [902, 98] width 56 height 16
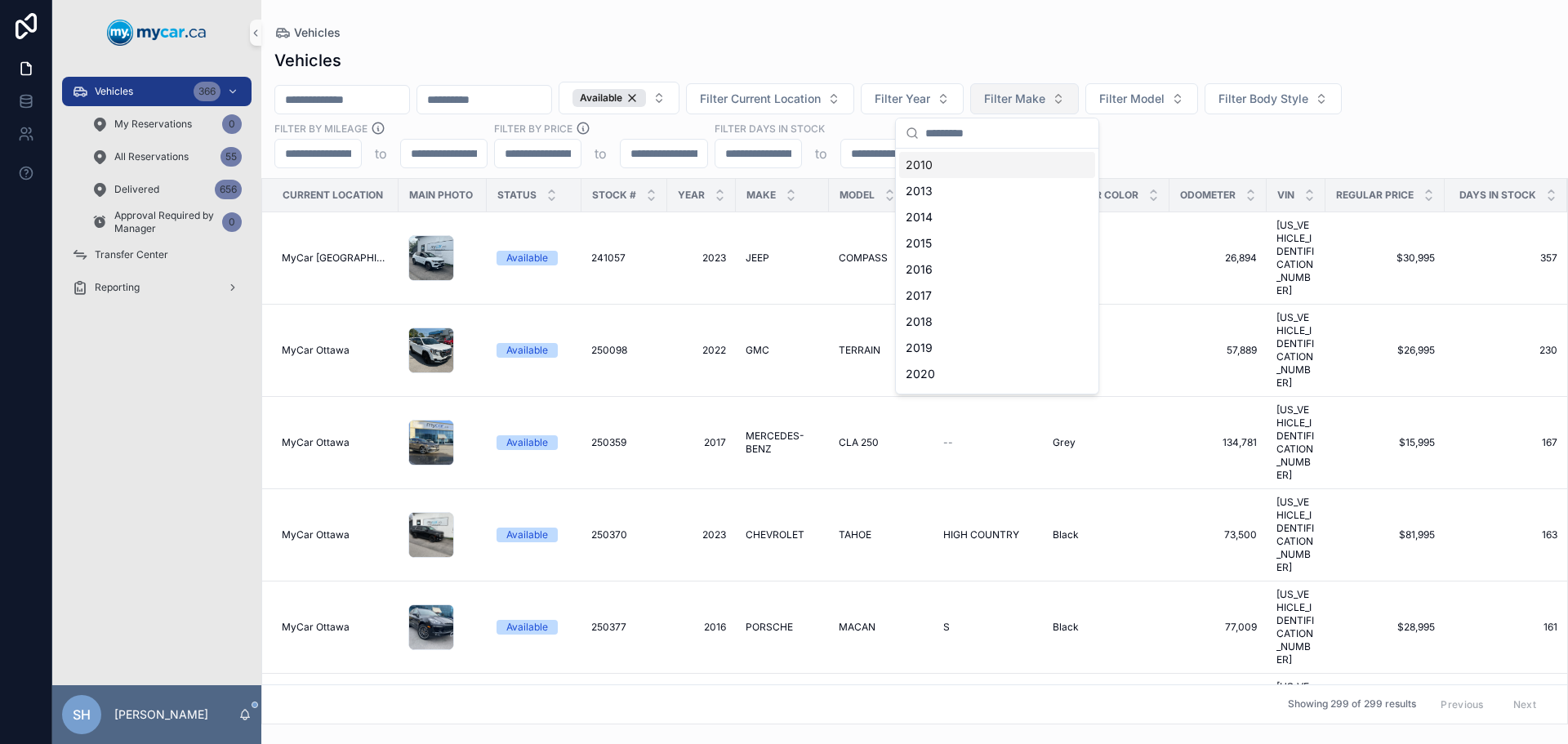
click at [1078, 89] on button "Filter Make" at bounding box center [1025, 98] width 109 height 31
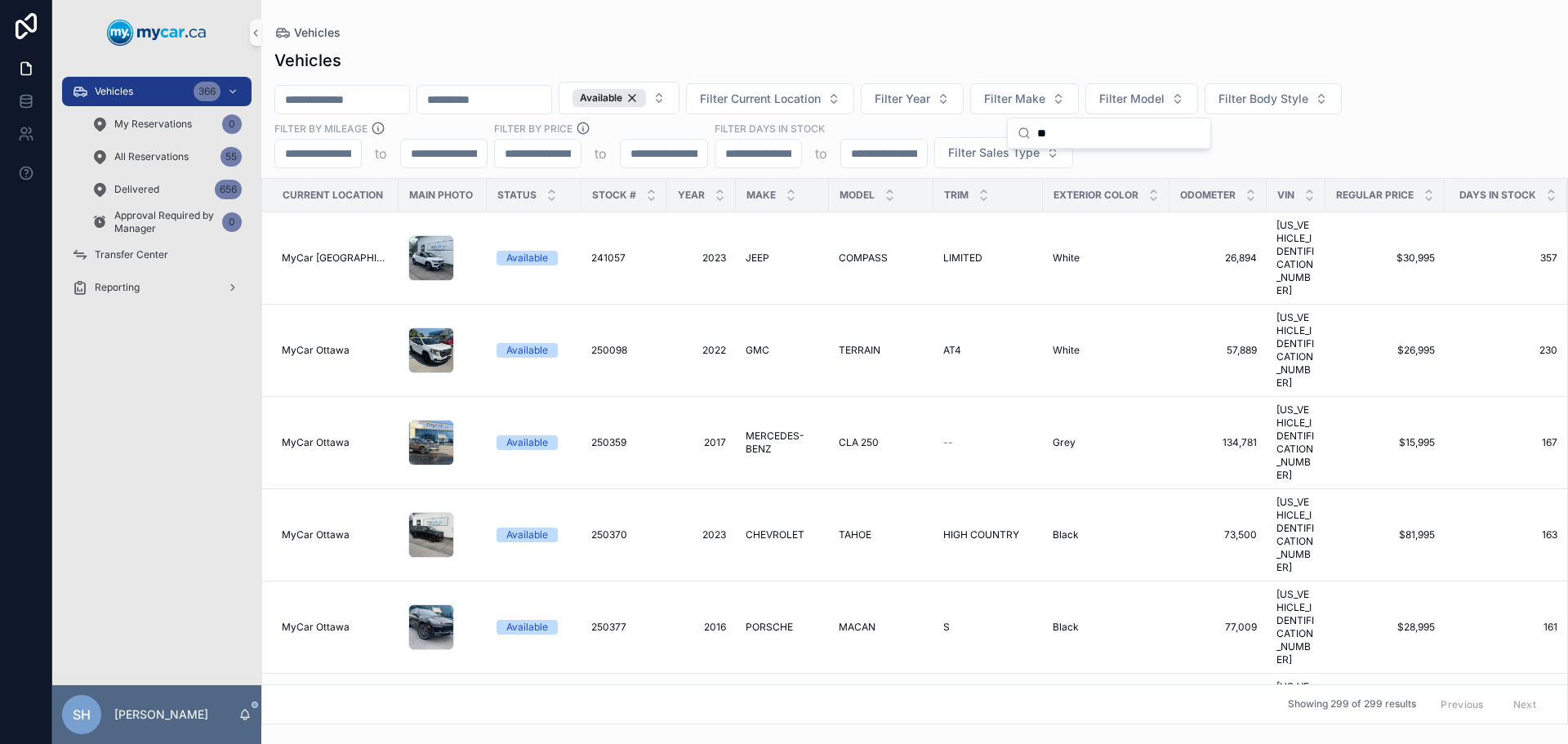
type input "*"
type input "**"
click at [1058, 162] on span "HYUNDAI" at bounding box center [1044, 165] width 53 height 16
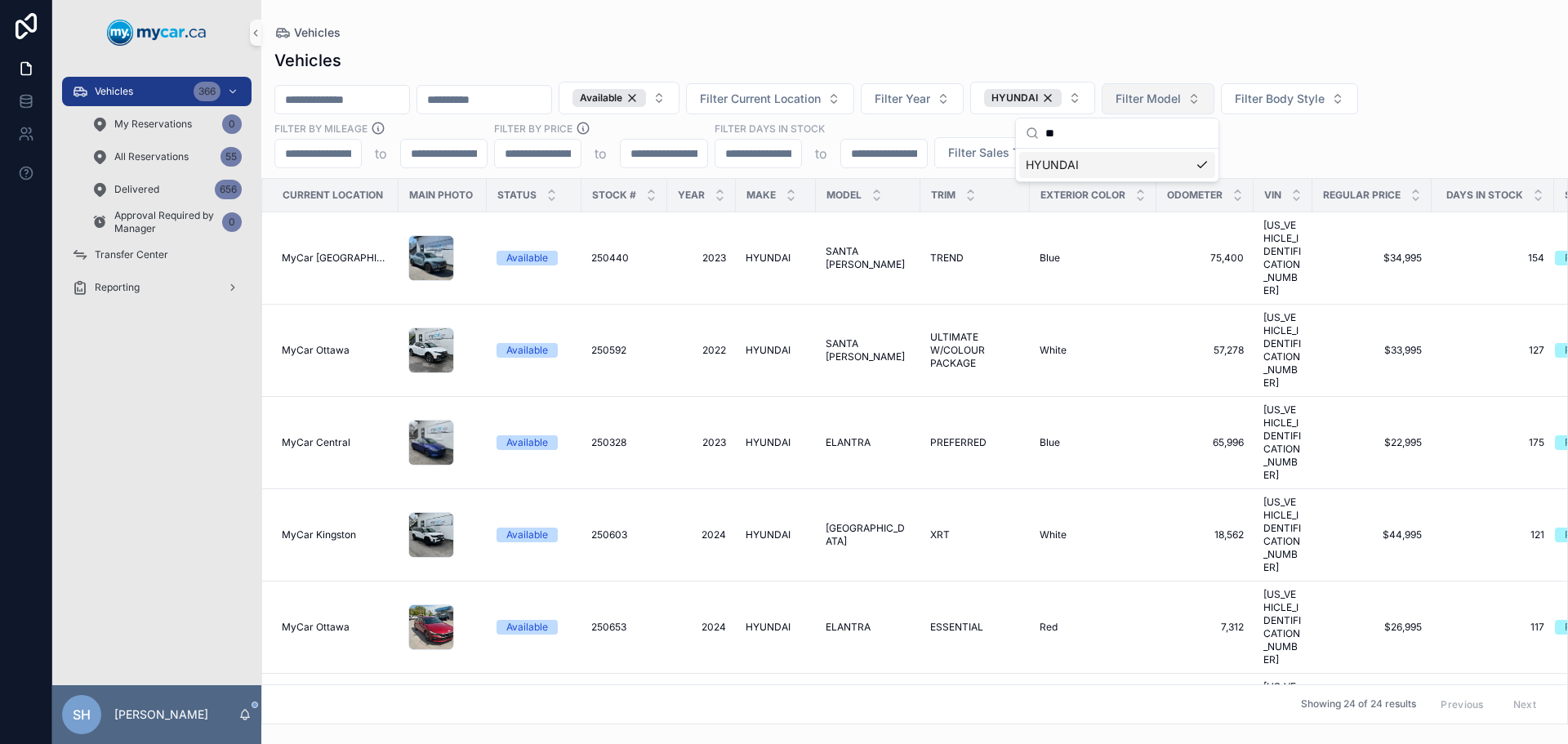
click at [1181, 98] on span "Filter Model" at bounding box center [1148, 98] width 65 height 16
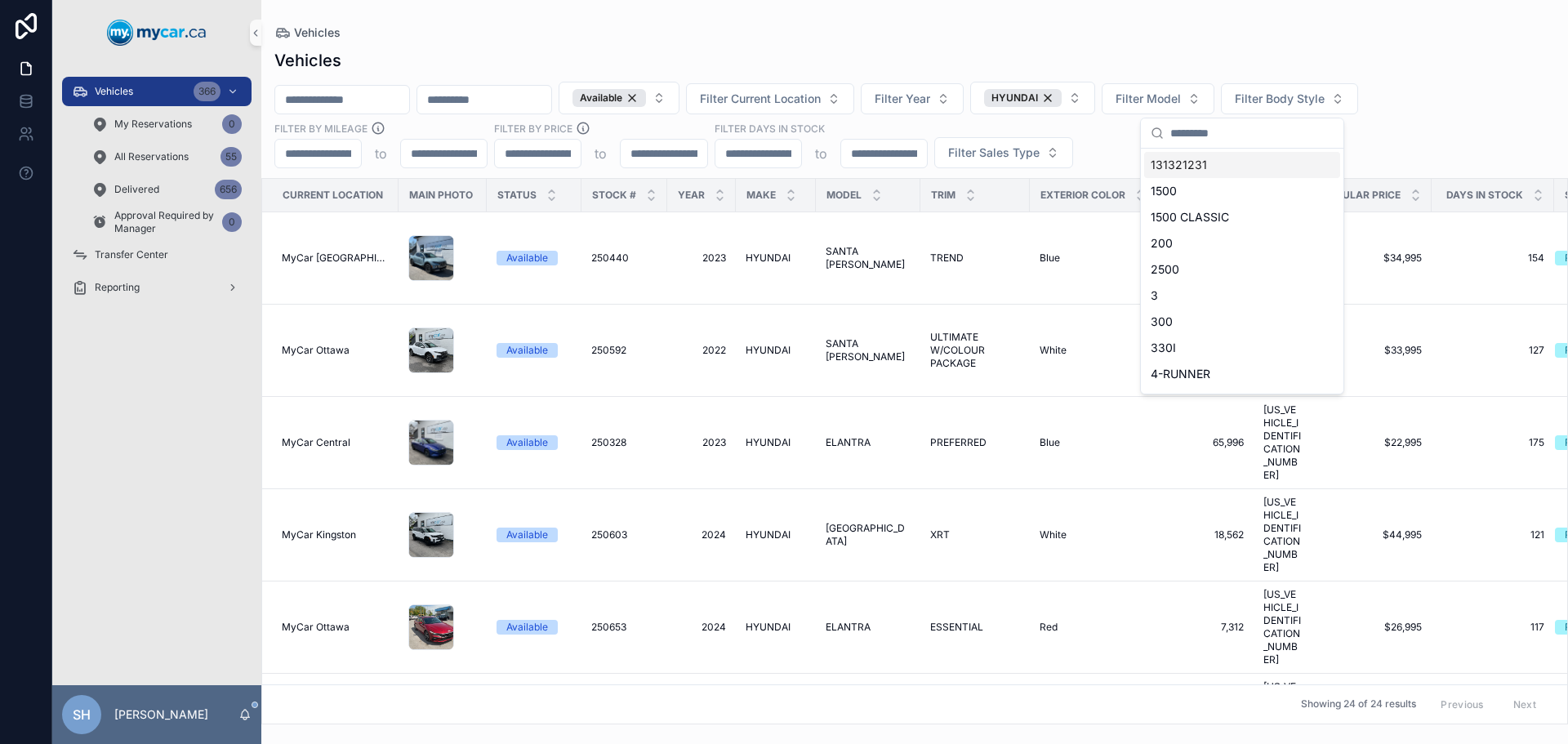
click at [1158, 46] on div "Vehicles Available Filter Current Location Filter Year HYUNDAI Filter Model Fil…" at bounding box center [915, 381] width 1307 height 685
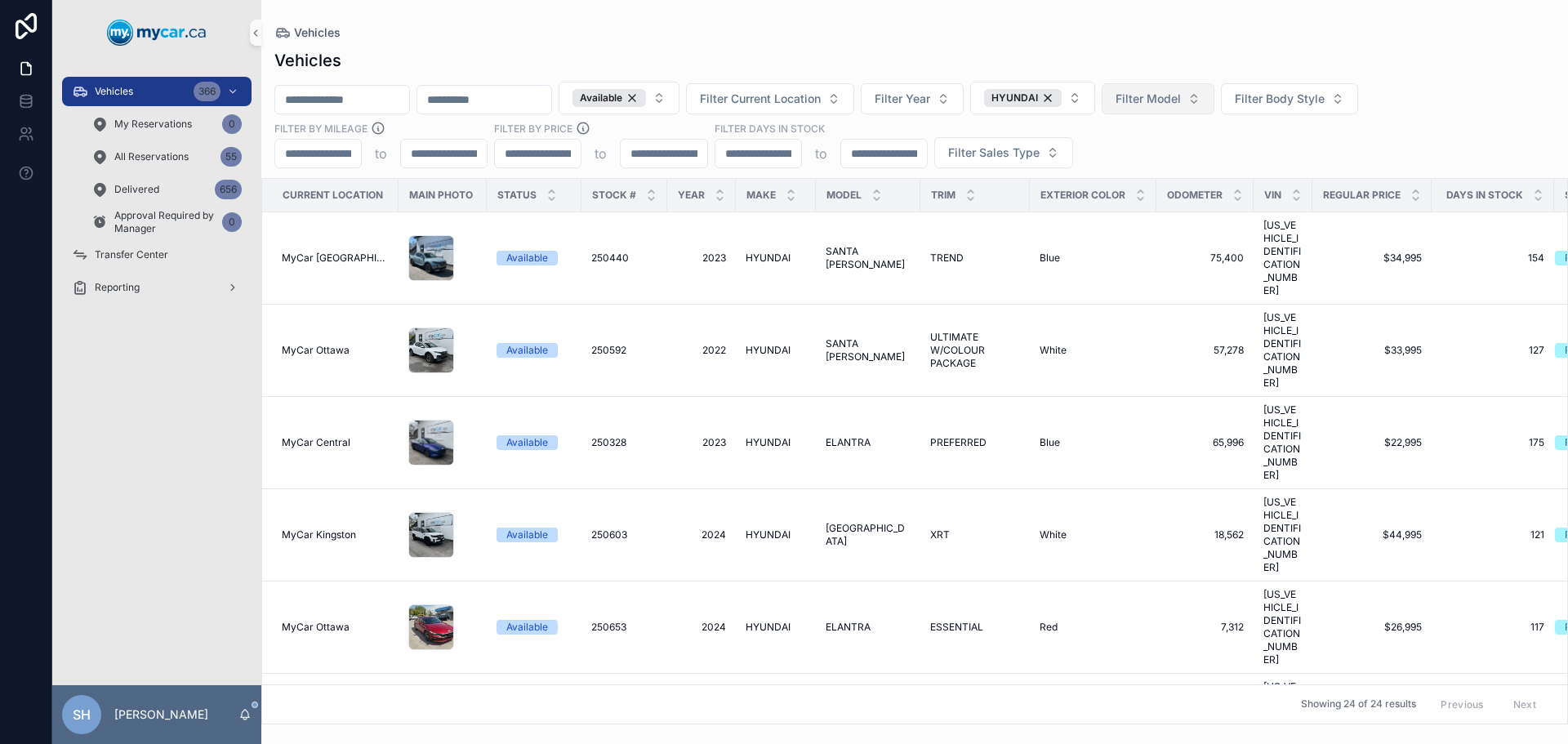
click at [1215, 111] on button "Filter Model" at bounding box center [1157, 98] width 113 height 31
type input "***"
click at [1227, 163] on div "SANTA [PERSON_NAME]" at bounding box center [1241, 165] width 196 height 27
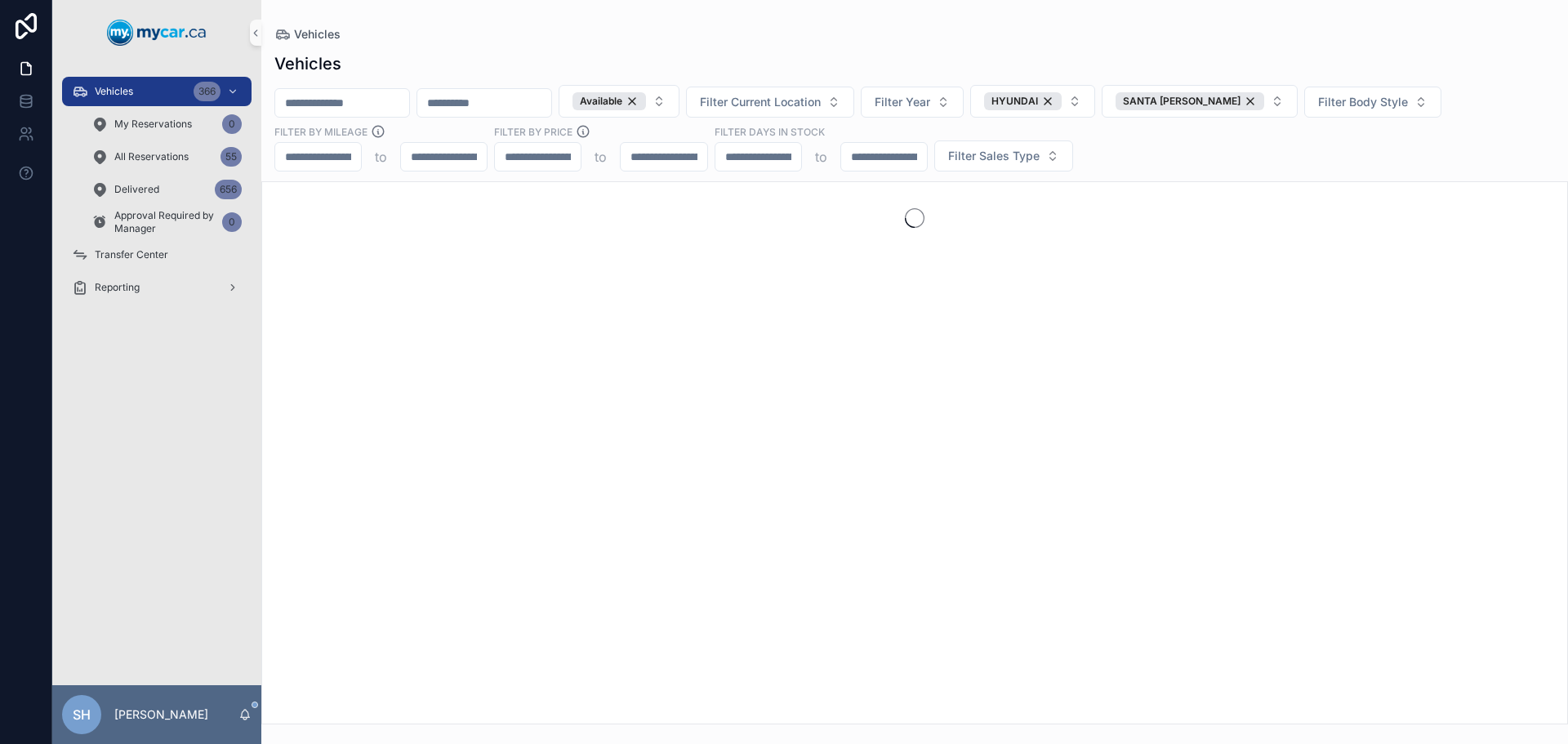
click at [1167, 45] on div "Vehicles Available Filter Current Location Filter Year HYUNDAI SANTA CRUZ Filte…" at bounding box center [915, 383] width 1307 height 682
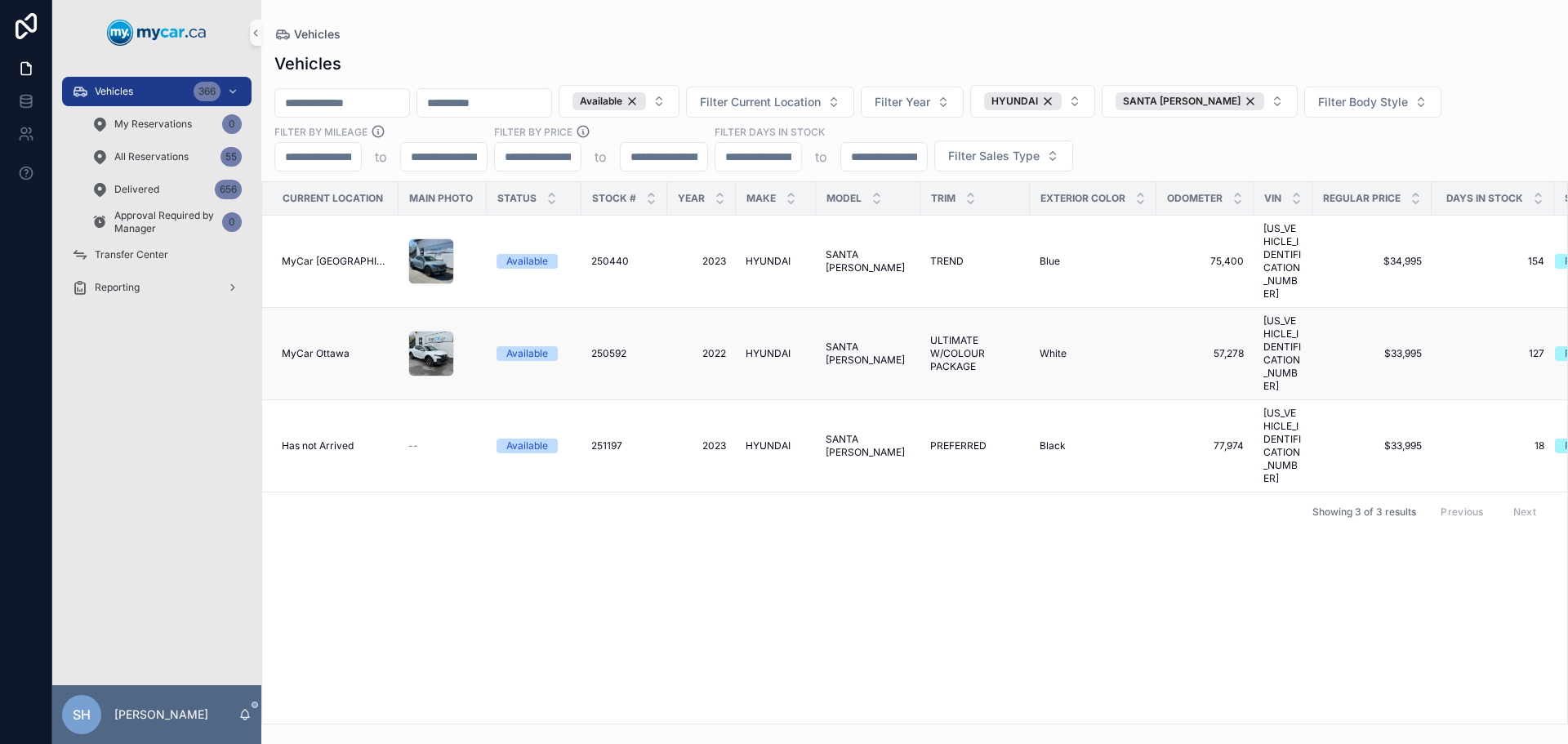
click at [850, 341] on span "SANTA [PERSON_NAME]" at bounding box center [868, 354] width 85 height 27
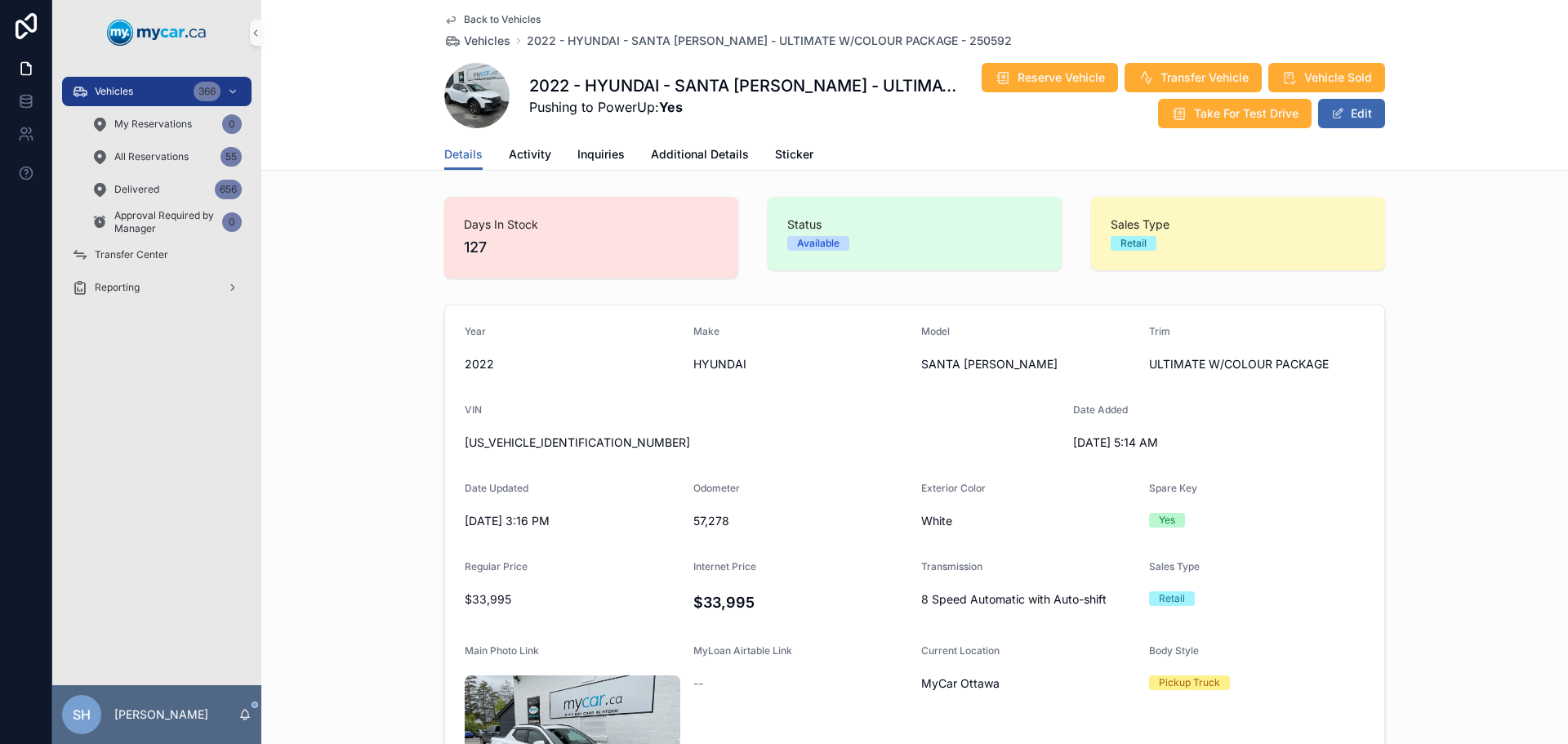
click at [531, 126] on div "2022 - HYUNDAI - SANTA CRUZ - ULTIMATE W/COLOUR PACKAGE - 250592 Pushing to Pow…" at bounding box center [915, 96] width 941 height 67
click at [528, 150] on span "Activity" at bounding box center [529, 153] width 43 height 16
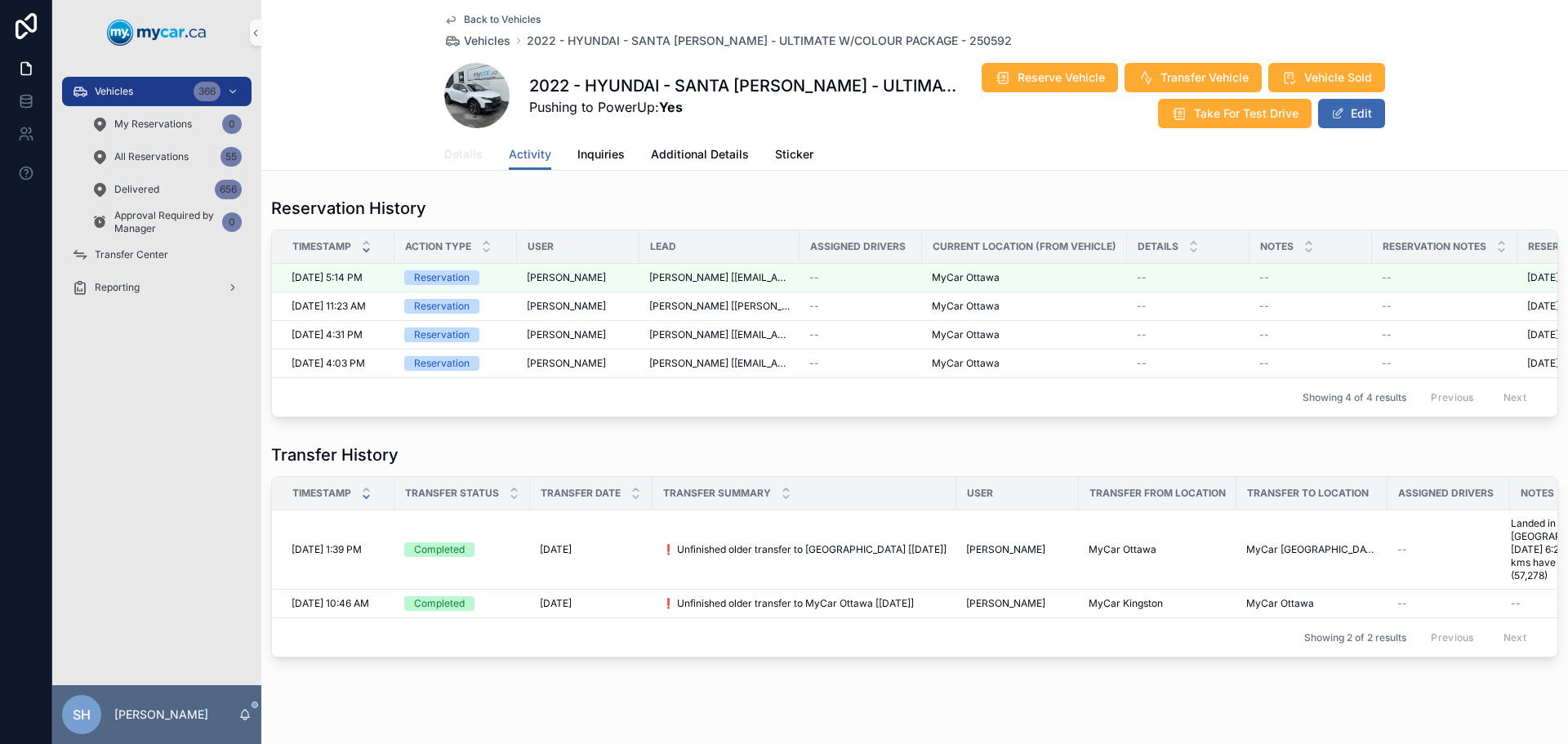
click at [444, 158] on span "Details" at bounding box center [463, 153] width 39 height 16
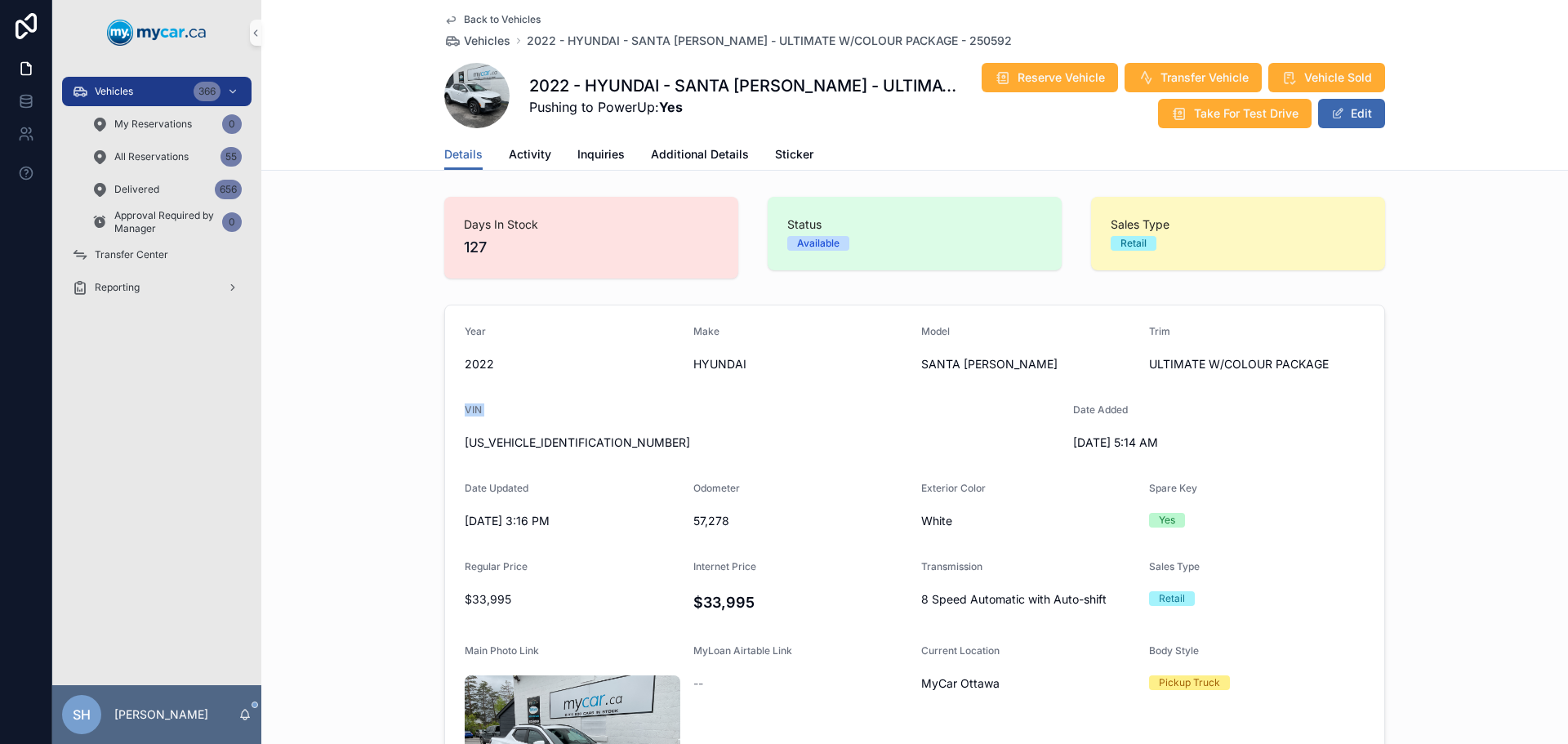
click at [304, 425] on div "Year 2022 Make HYUNDAI Model SANTA CRUZ Trim ULTIMATE W/COLOUR PACKAGE VIN 5NTJ…" at bounding box center [915, 623] width 1307 height 649
click at [521, 154] on span "Activity" at bounding box center [529, 153] width 43 height 16
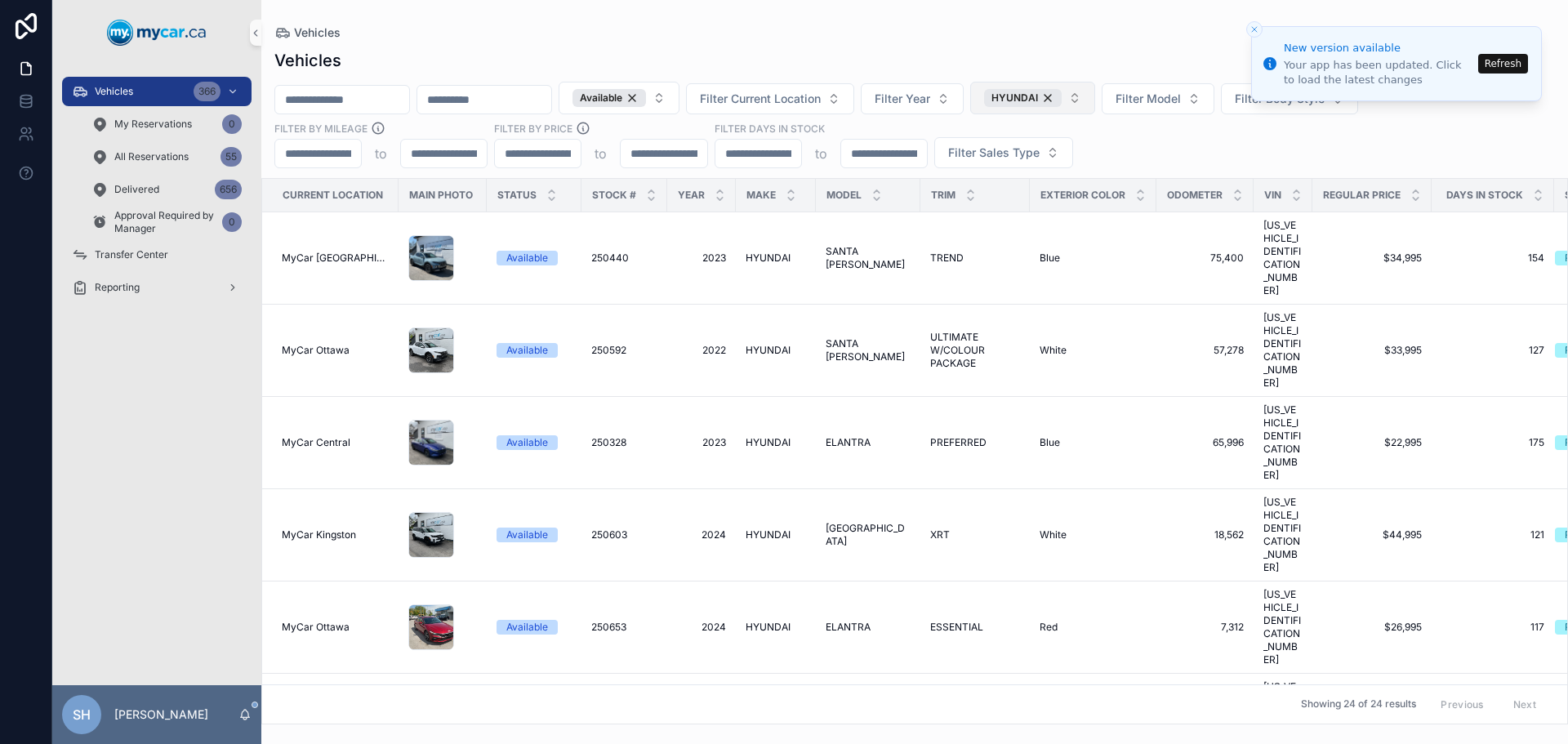
click at [1038, 100] on span "HYUNDAI" at bounding box center [1014, 98] width 46 height 13
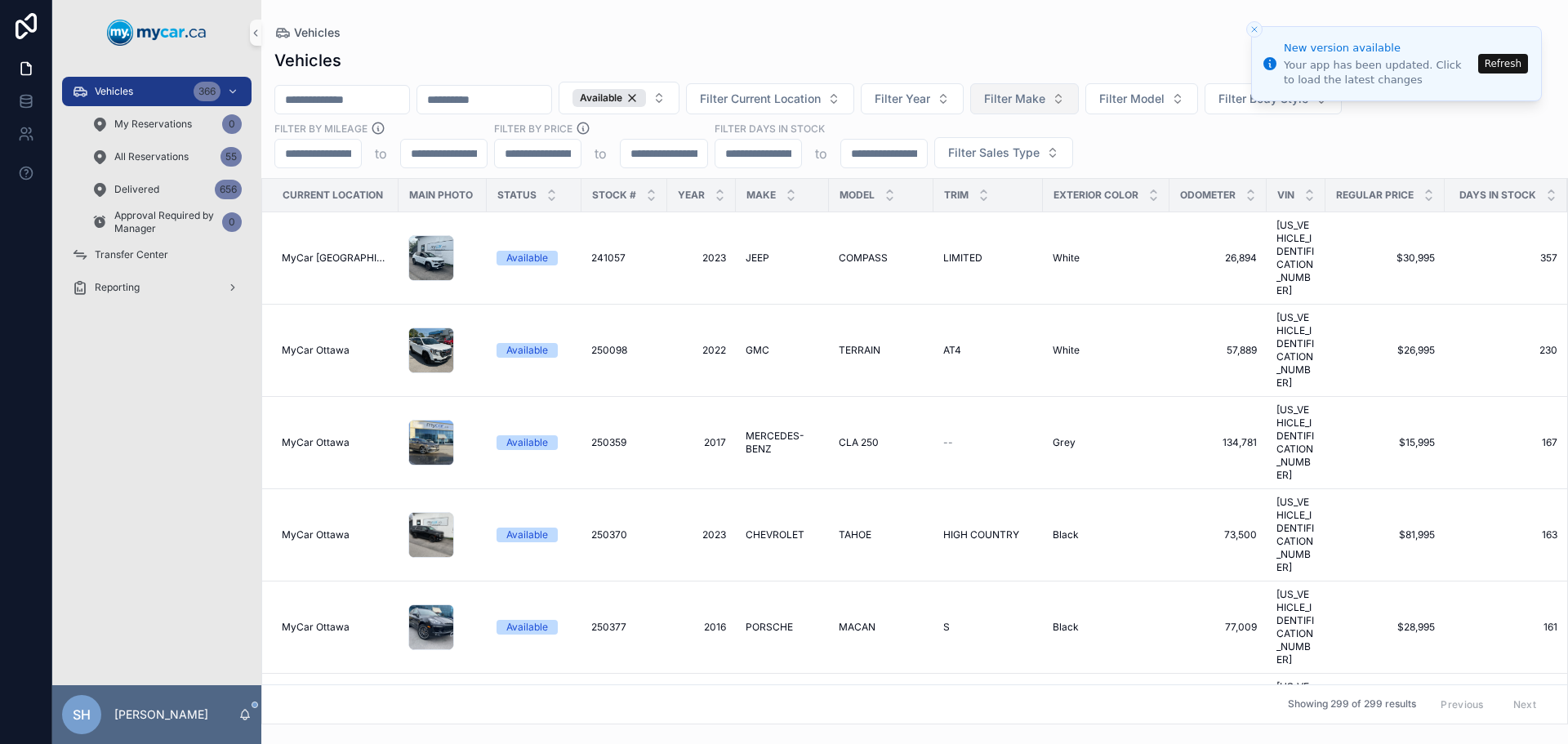
click at [1045, 101] on span "Filter Make" at bounding box center [1014, 98] width 62 height 16
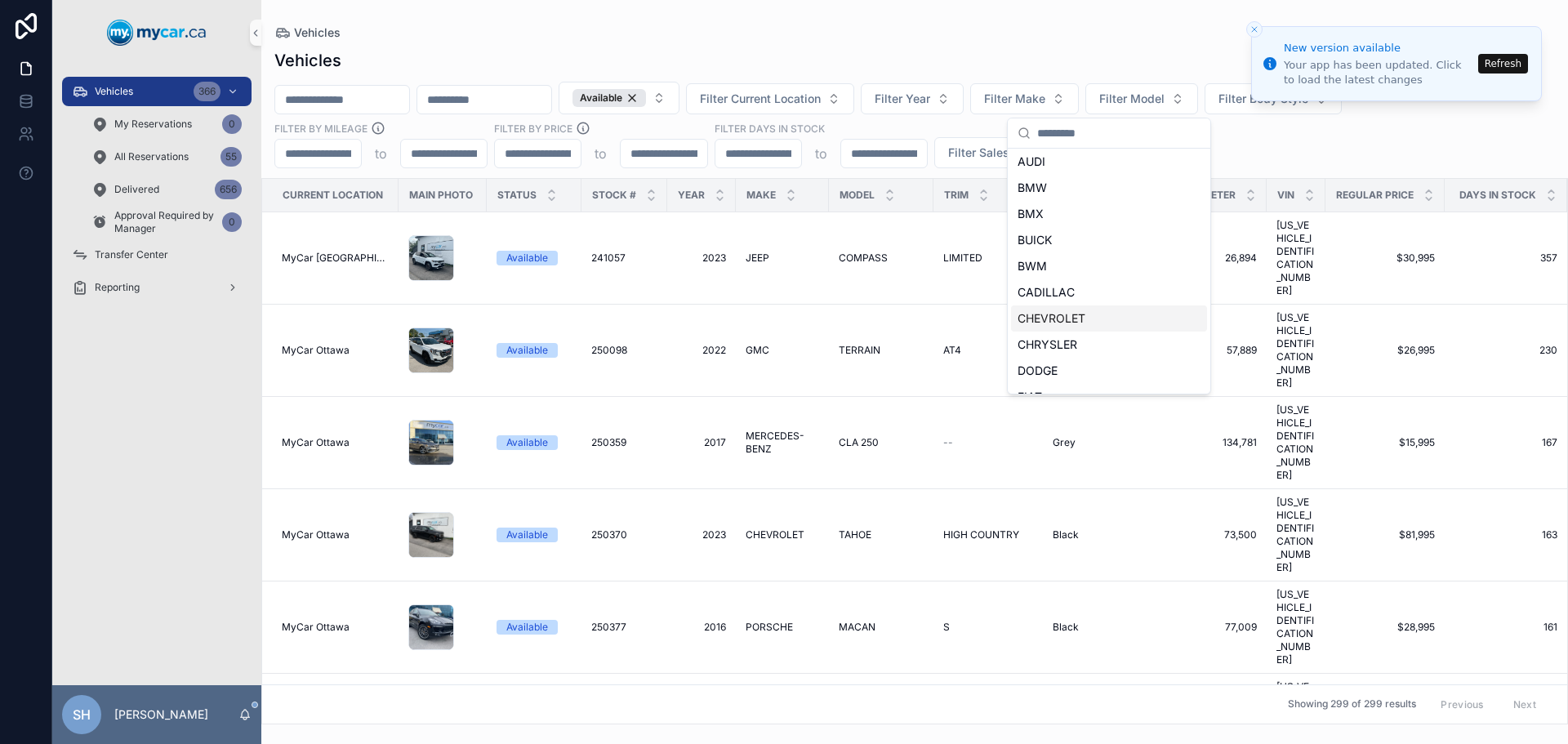
click at [1060, 321] on span "CHEVROLET" at bounding box center [1052, 318] width 68 height 16
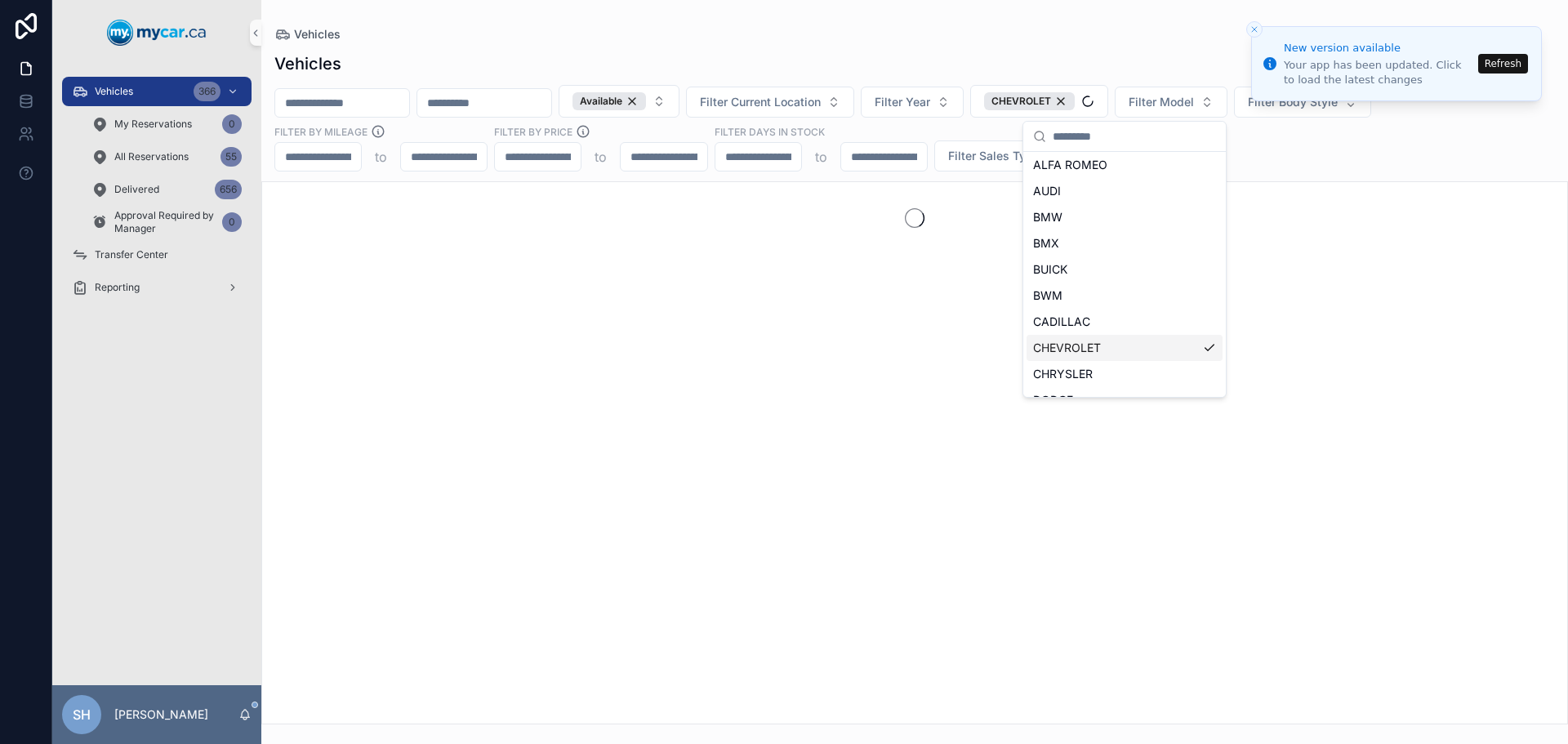
scroll to position [108, 0]
click at [1497, 62] on button "Refresh" at bounding box center [1503, 63] width 50 height 20
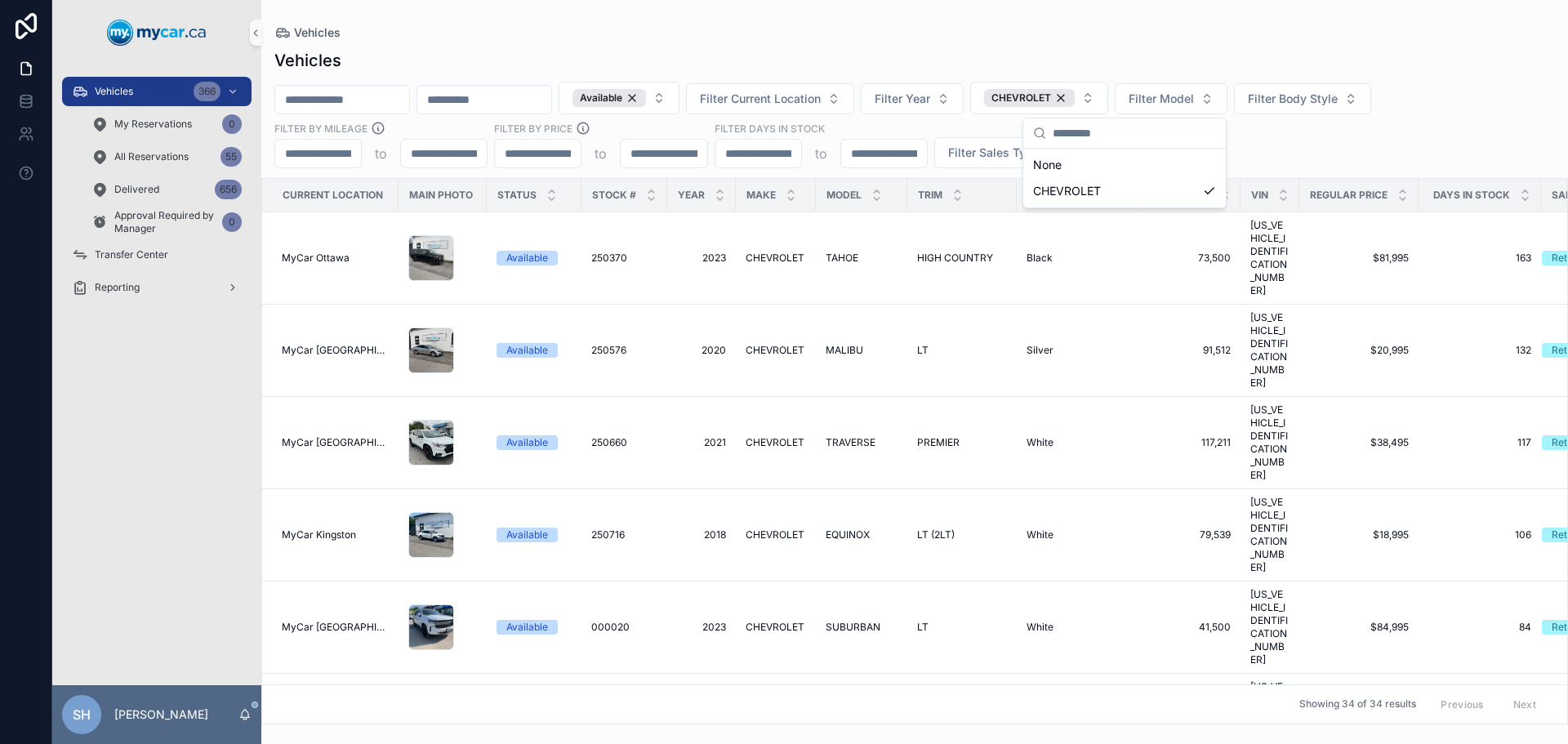
scroll to position [0, 0]
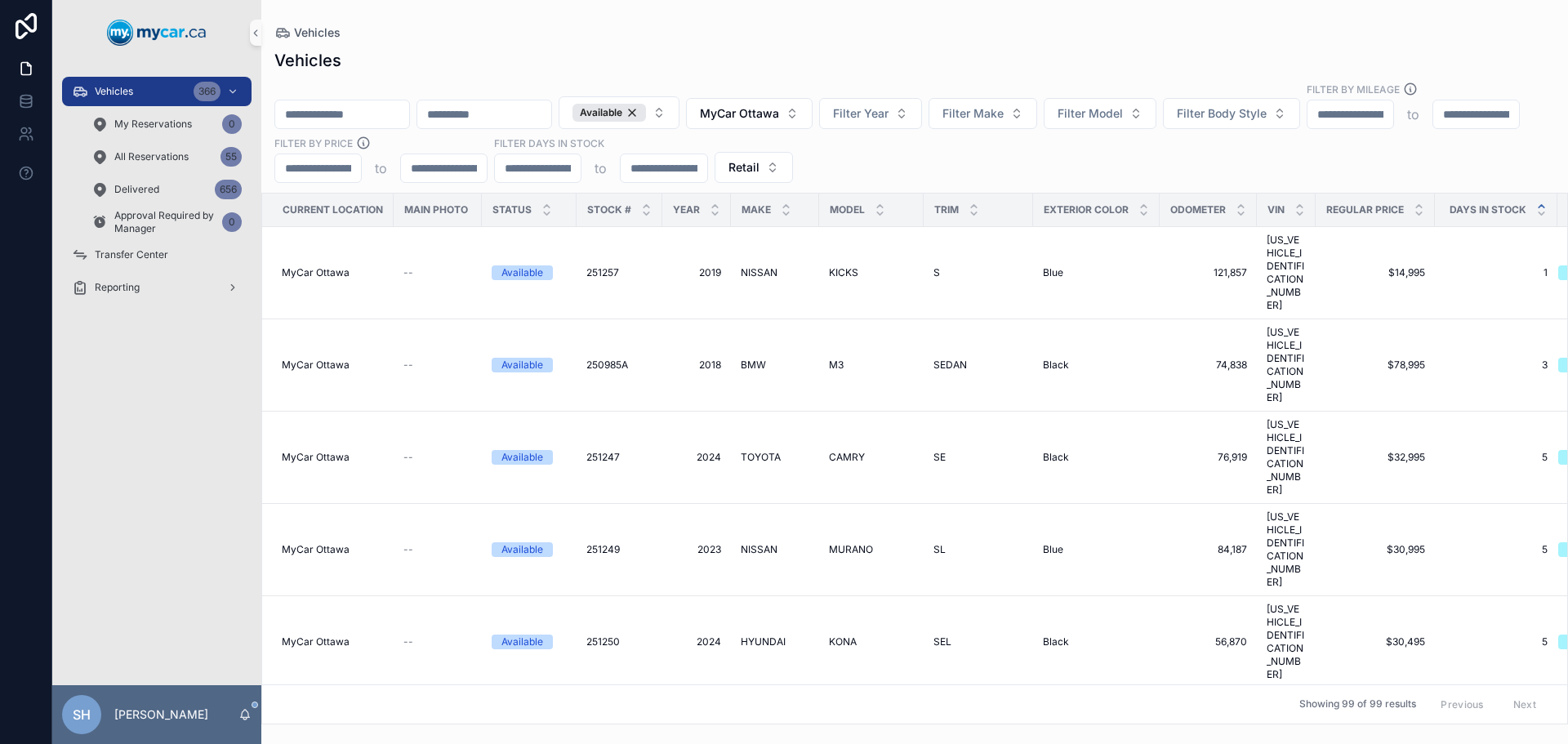
click at [692, 36] on div "Vehicles" at bounding box center [915, 33] width 1280 height 13
click at [397, 103] on input "scrollable content" at bounding box center [342, 115] width 134 height 23
type input "***"
click at [505, 44] on div "Vehicles *** Available MyCar Ottawa Filter Year Filter Make Filter Model Filter…" at bounding box center [915, 381] width 1307 height 685
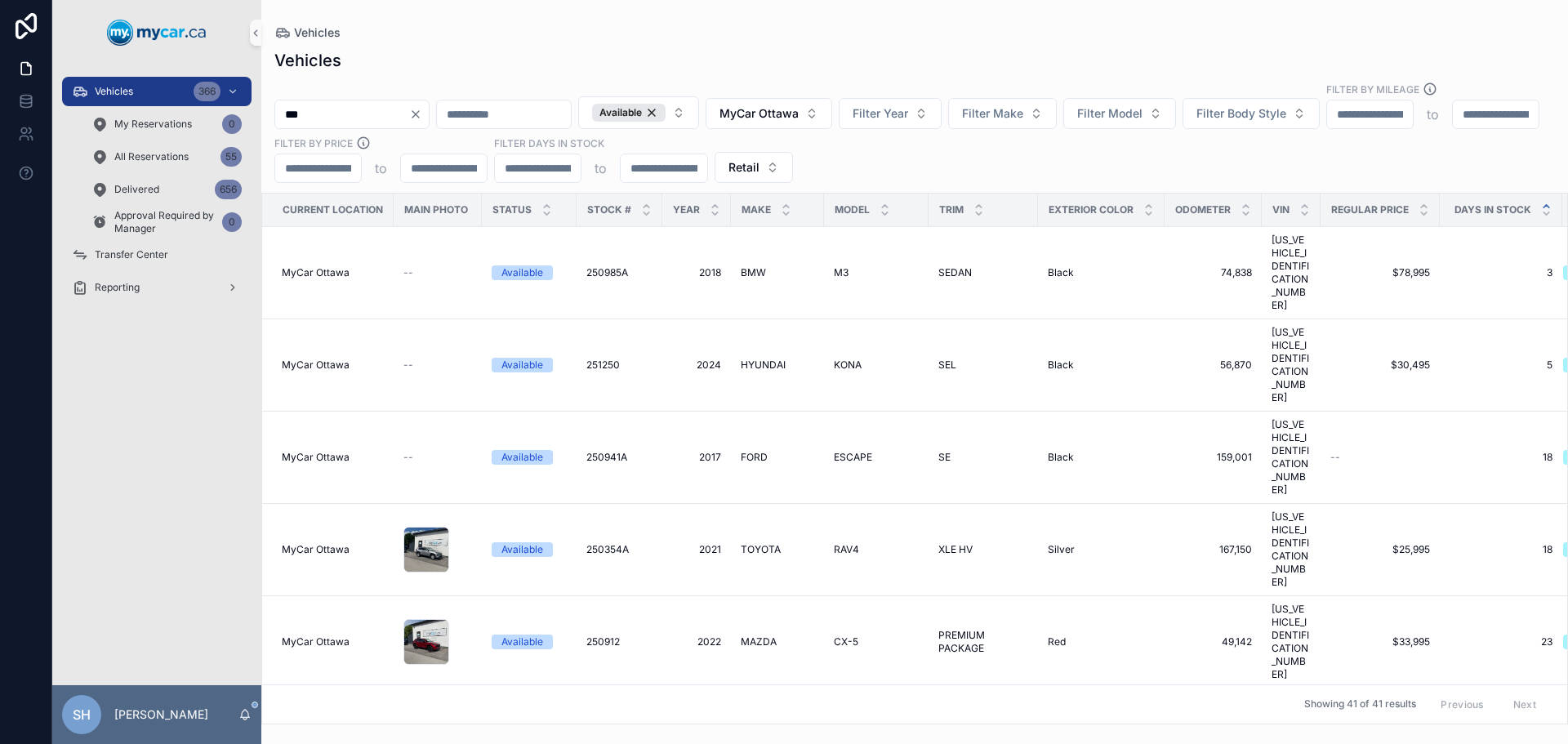
click at [422, 108] on icon "Clear" at bounding box center [416, 115] width 13 height 13
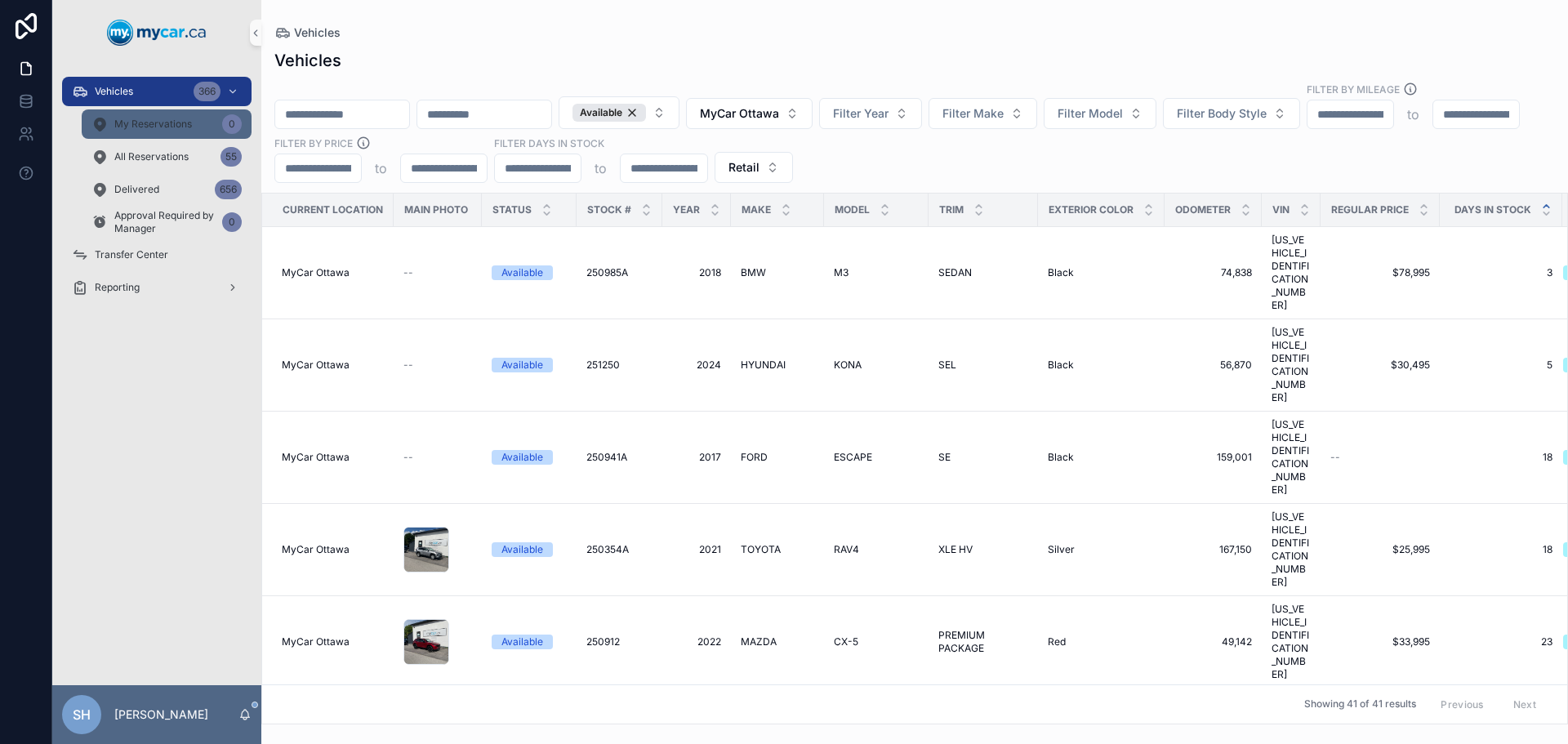
click at [150, 92] on div "Vehicles 366" at bounding box center [156, 92] width 169 height 27
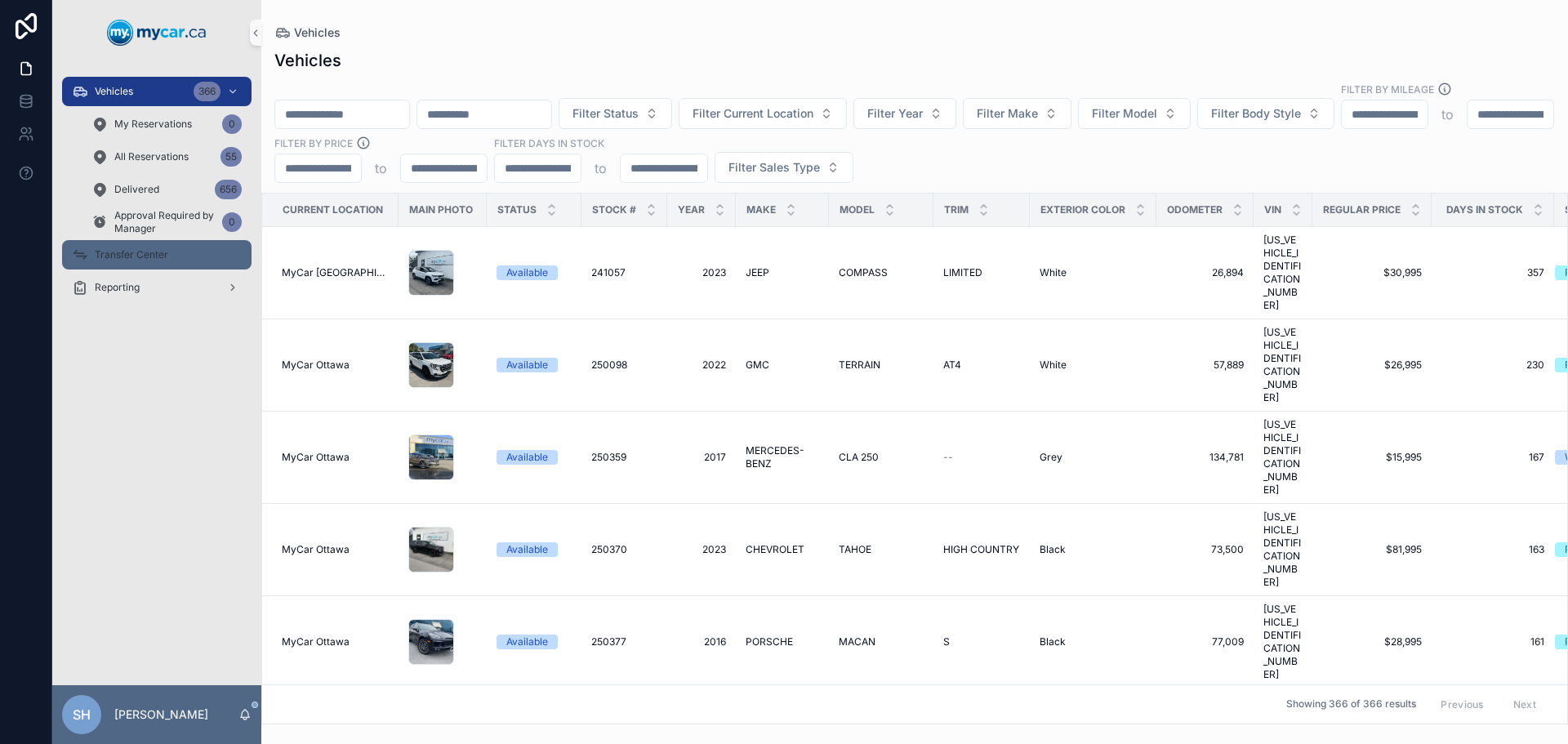
click at [152, 254] on span "Transfer Center" at bounding box center [132, 255] width 74 height 13
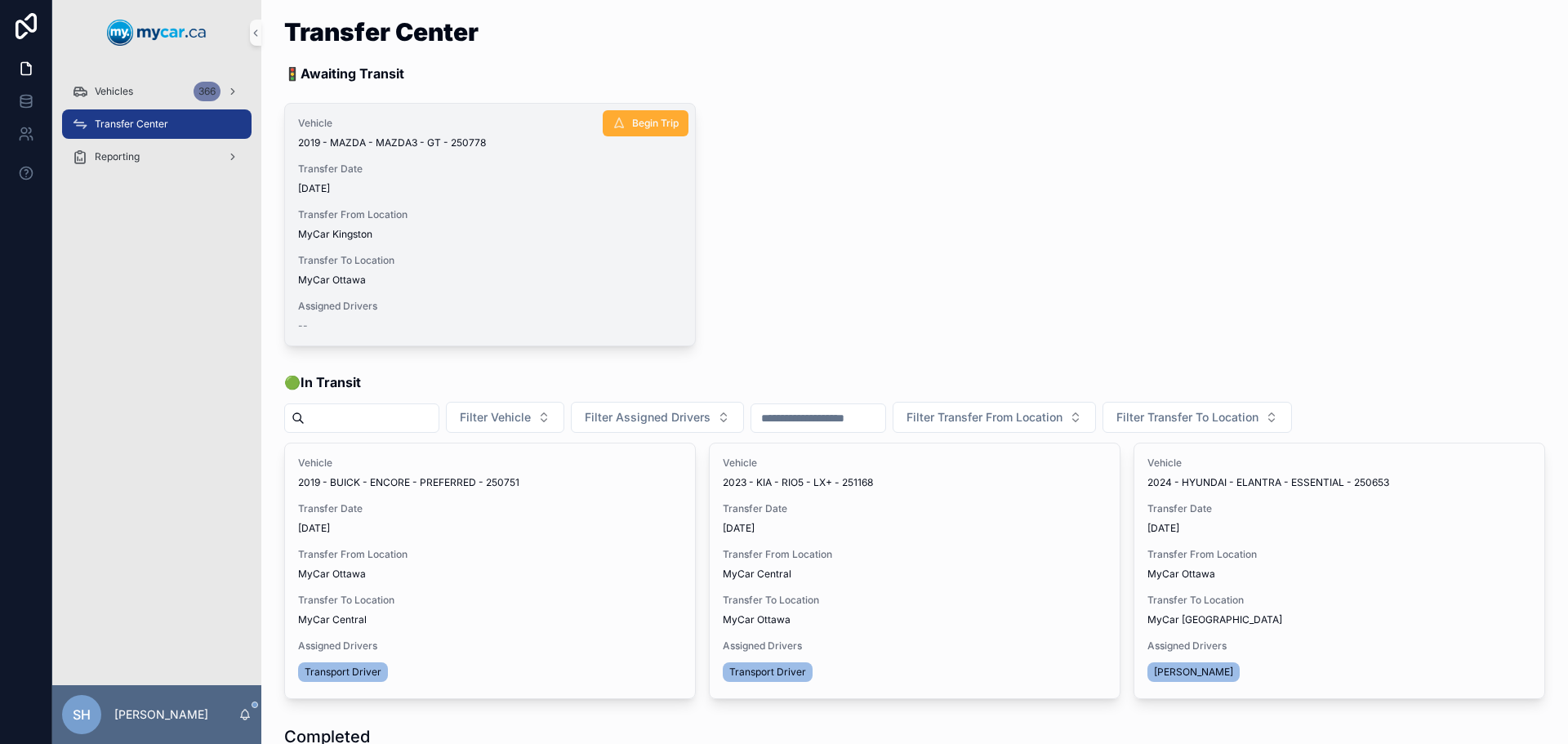
click at [471, 254] on span "Transfer To Location" at bounding box center [490, 260] width 383 height 13
click at [643, 118] on span "Begin Trip" at bounding box center [655, 123] width 46 height 13
click at [652, 119] on span "Begin Trip" at bounding box center [655, 123] width 46 height 13
click at [437, 184] on span "9/11/2025" at bounding box center [490, 188] width 383 height 13
drag, startPoint x: 449, startPoint y: 228, endPoint x: 469, endPoint y: 188, distance: 44.7
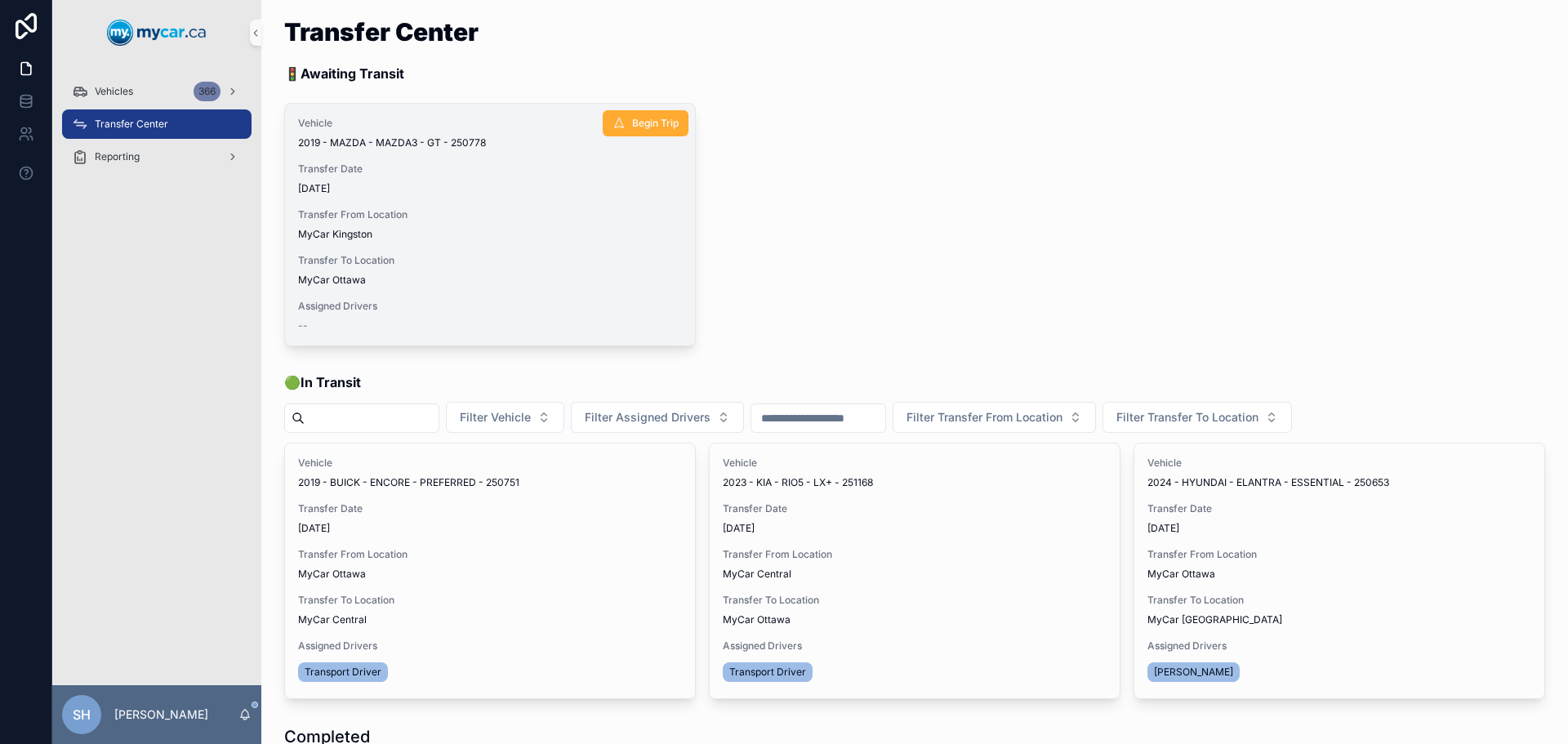
click at [469, 188] on span "9/11/2025" at bounding box center [490, 188] width 383 height 13
click at [360, 301] on span "Assigned Drivers" at bounding box center [490, 307] width 383 height 13
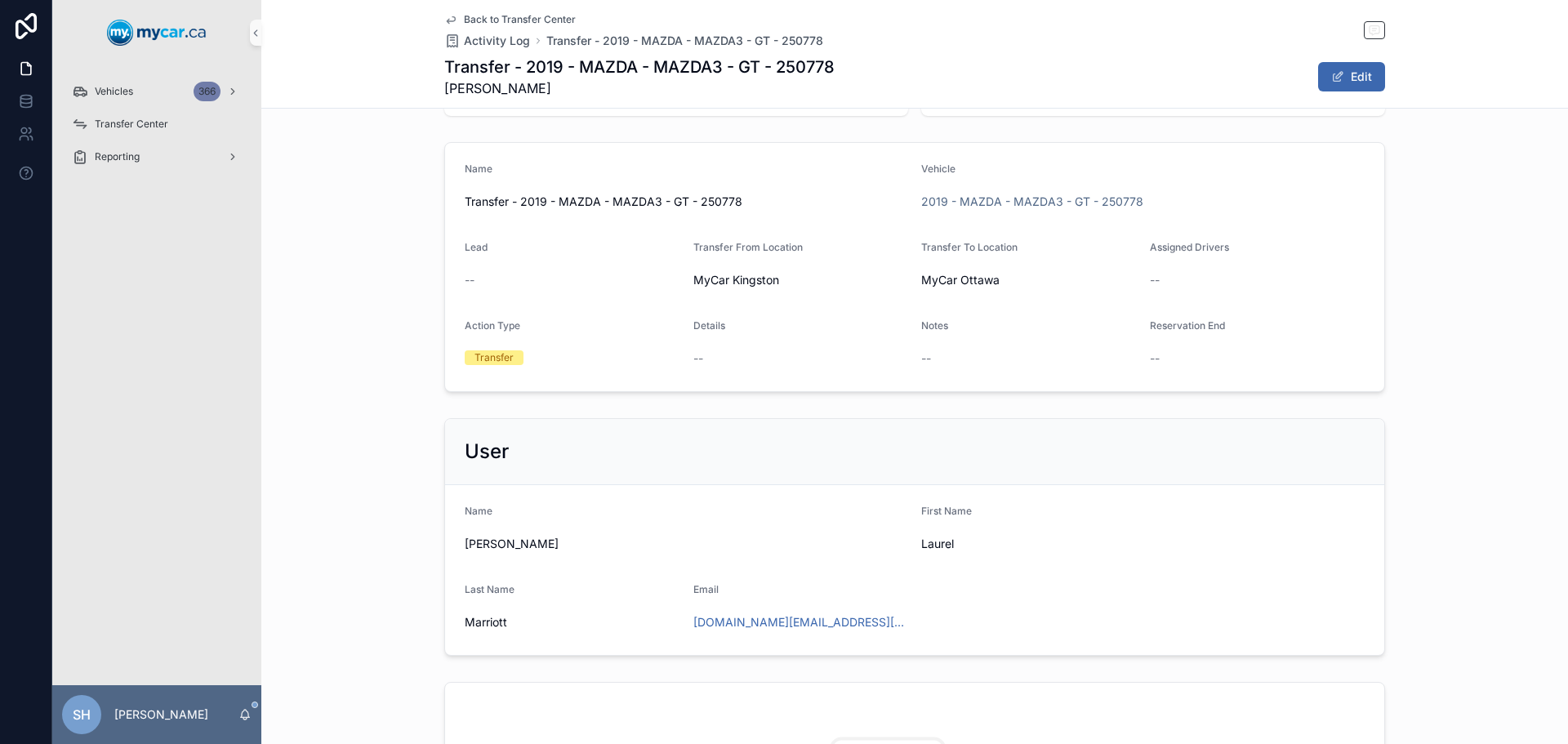
scroll to position [245, 0]
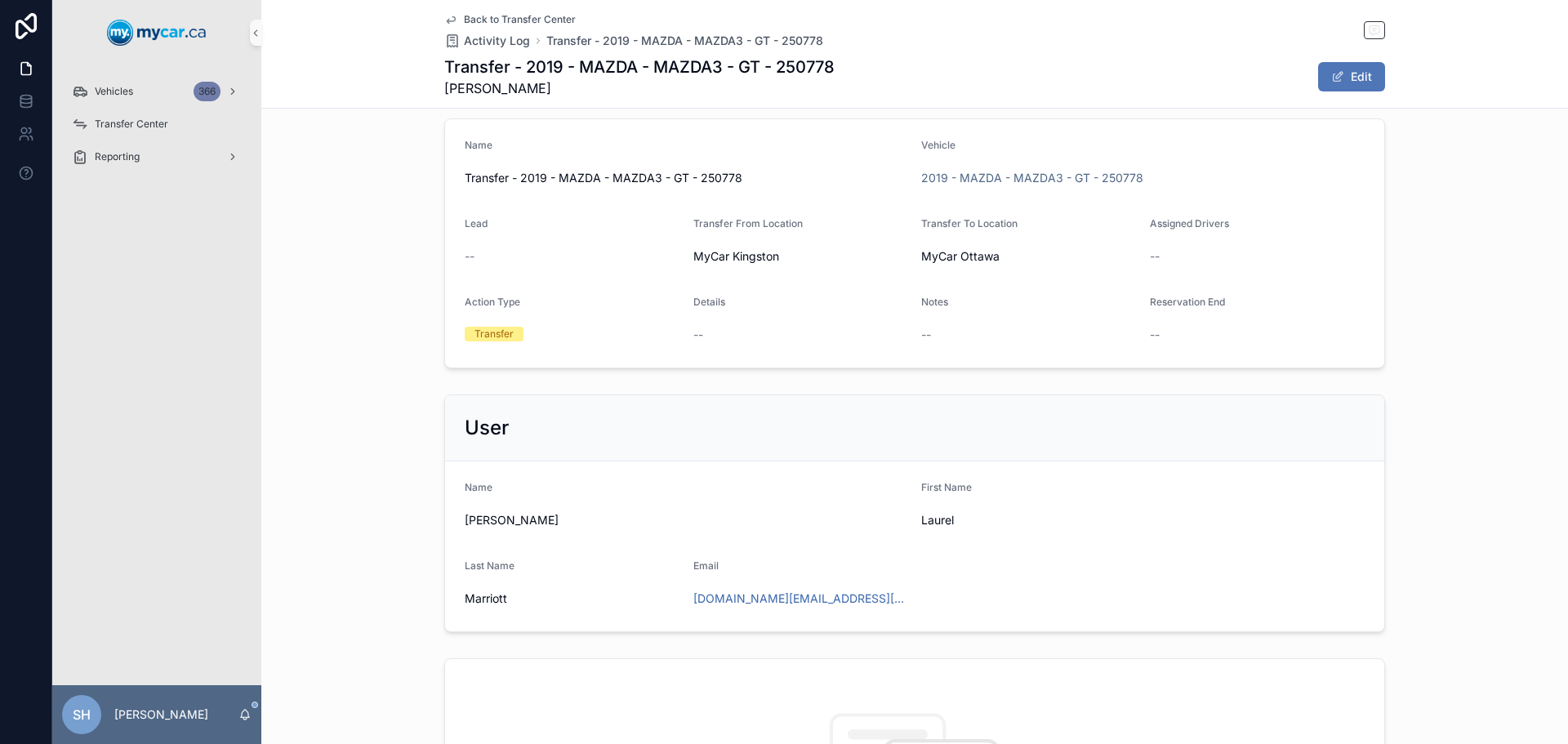
click at [1334, 71] on span "scrollable content" at bounding box center [1338, 77] width 13 height 13
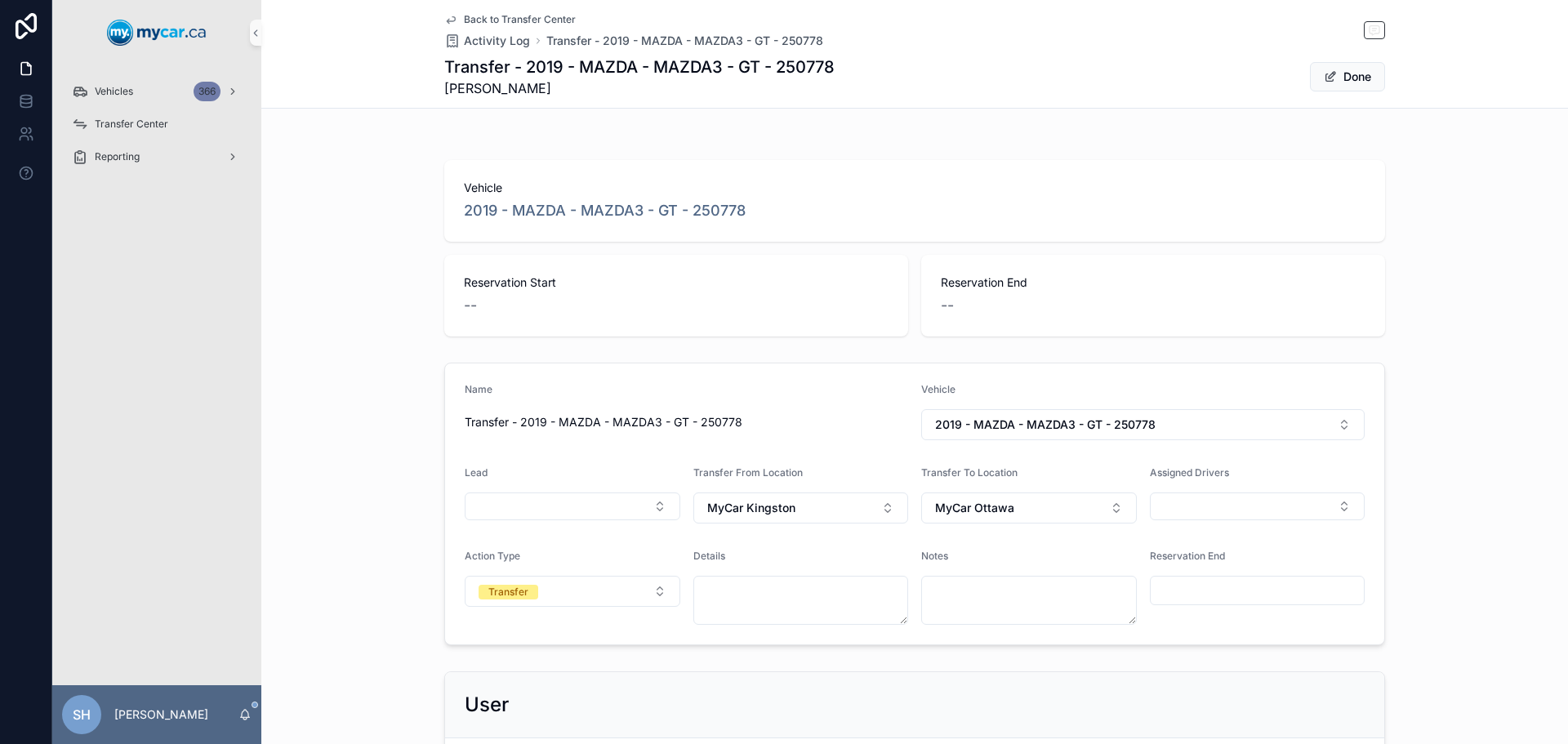
scroll to position [0, 0]
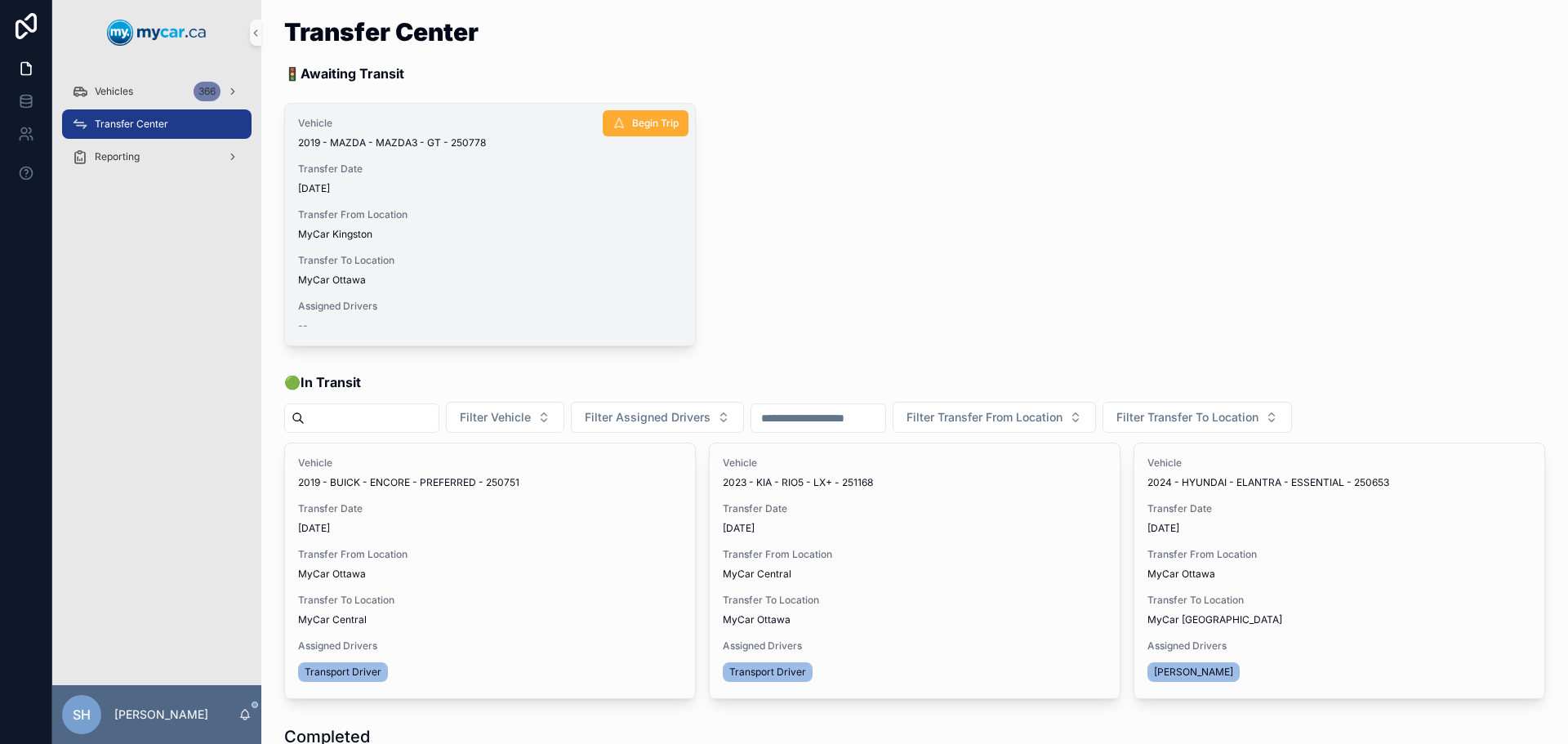
click at [330, 301] on span "Assigned Drivers" at bounding box center [490, 307] width 383 height 13
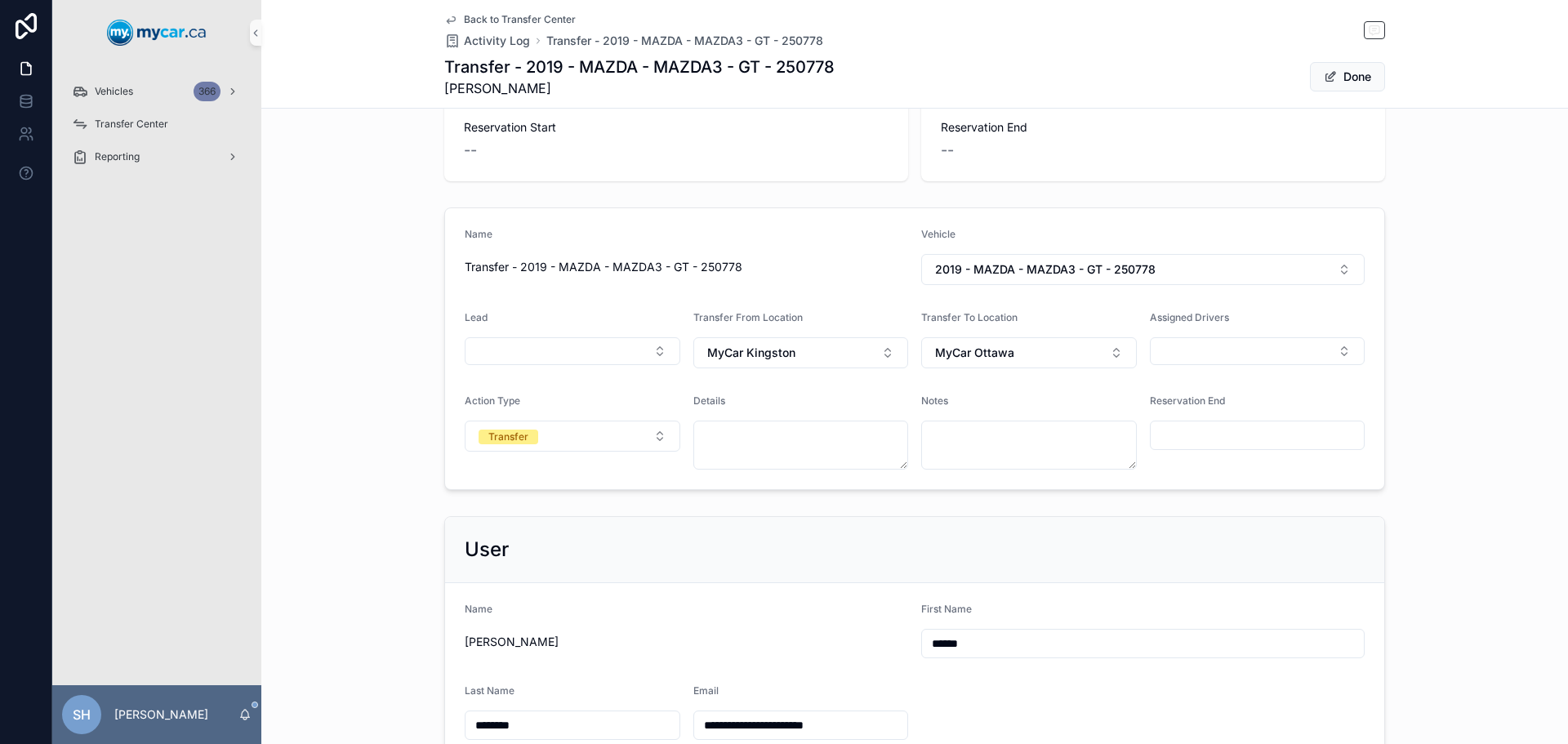
scroll to position [163, 0]
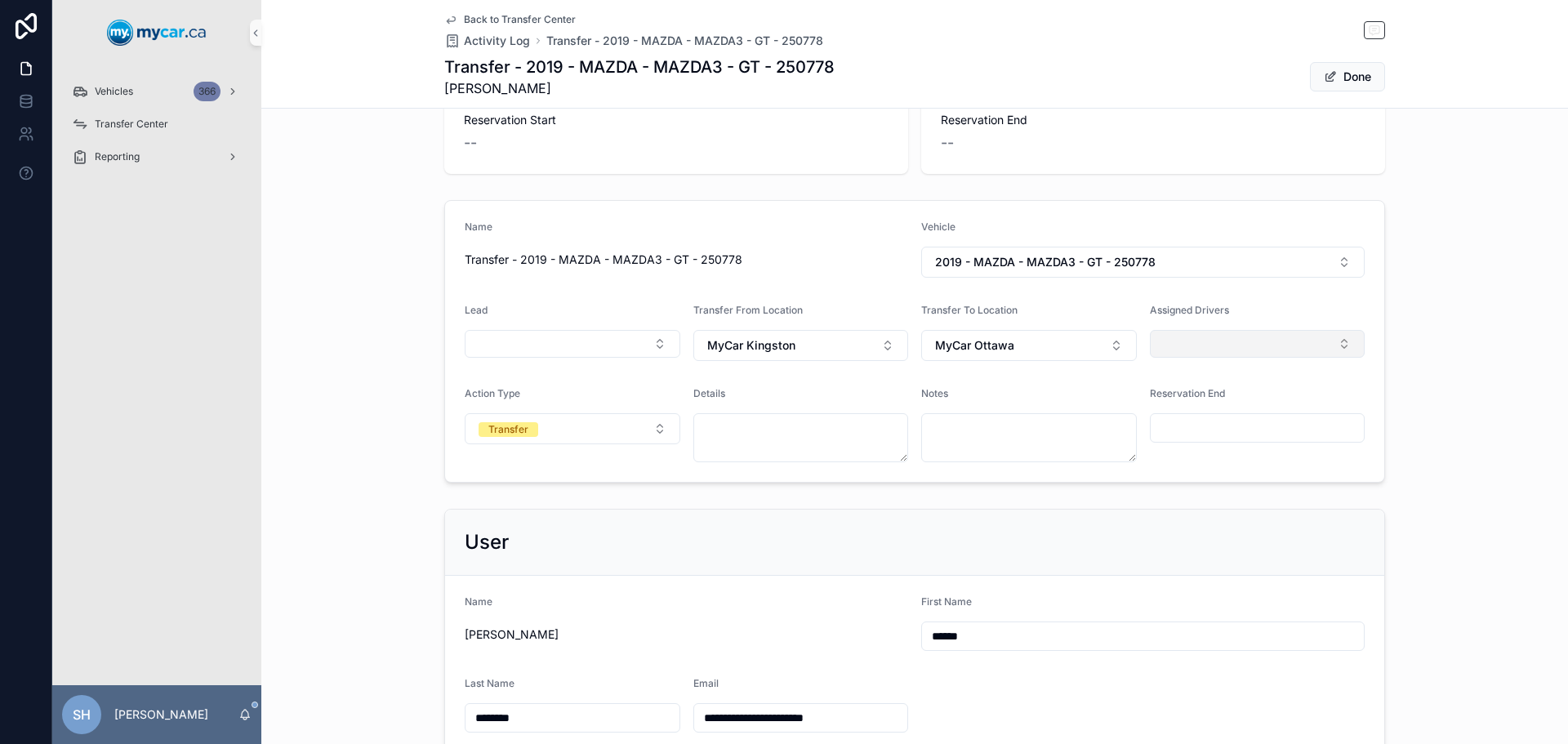
click at [1239, 346] on button "Select Button" at bounding box center [1257, 343] width 216 height 27
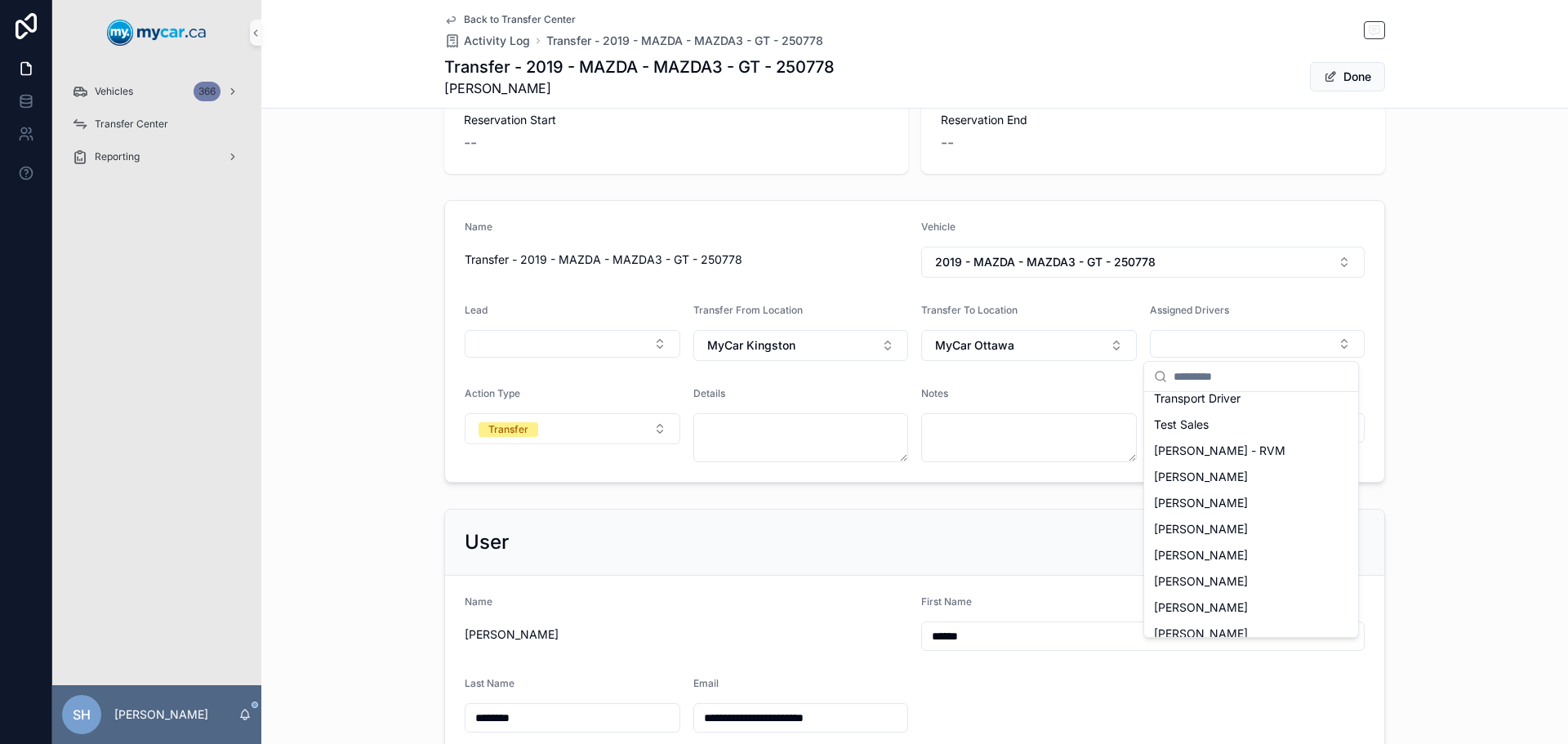
scroll to position [327, 0]
type input "*"
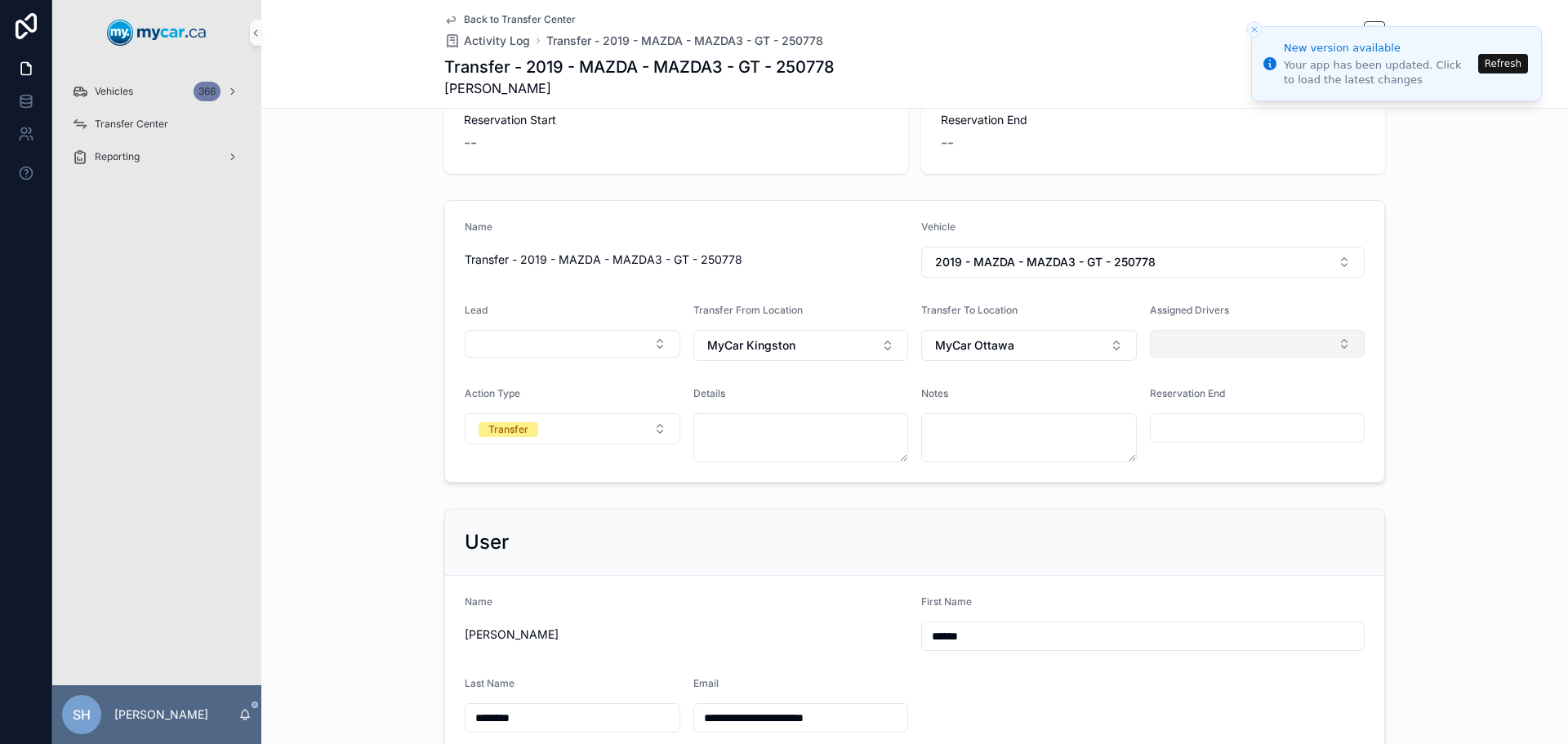
click at [1208, 342] on button "Select Button" at bounding box center [1257, 343] width 216 height 27
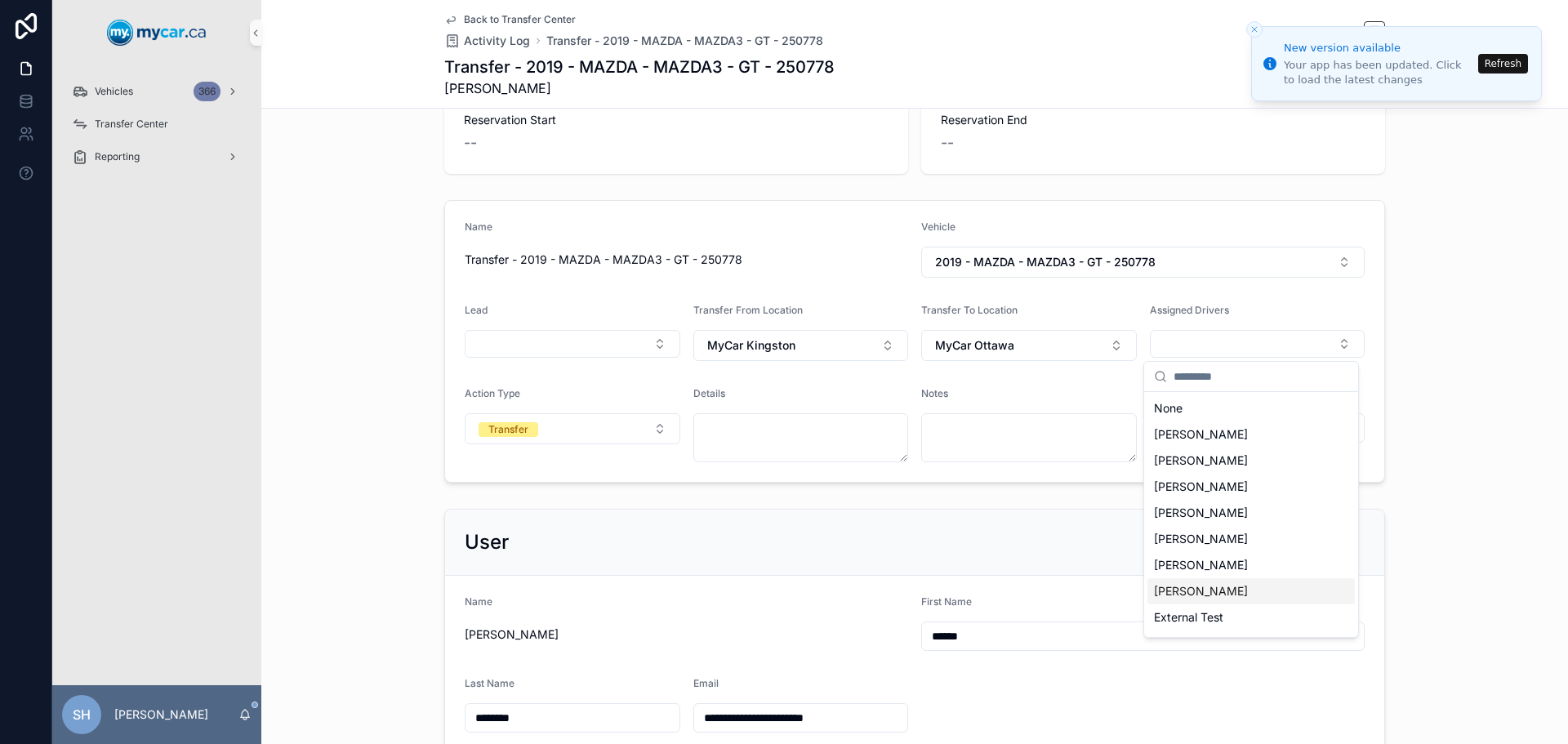
click at [1212, 591] on span "Martin Alarie" at bounding box center [1201, 591] width 94 height 16
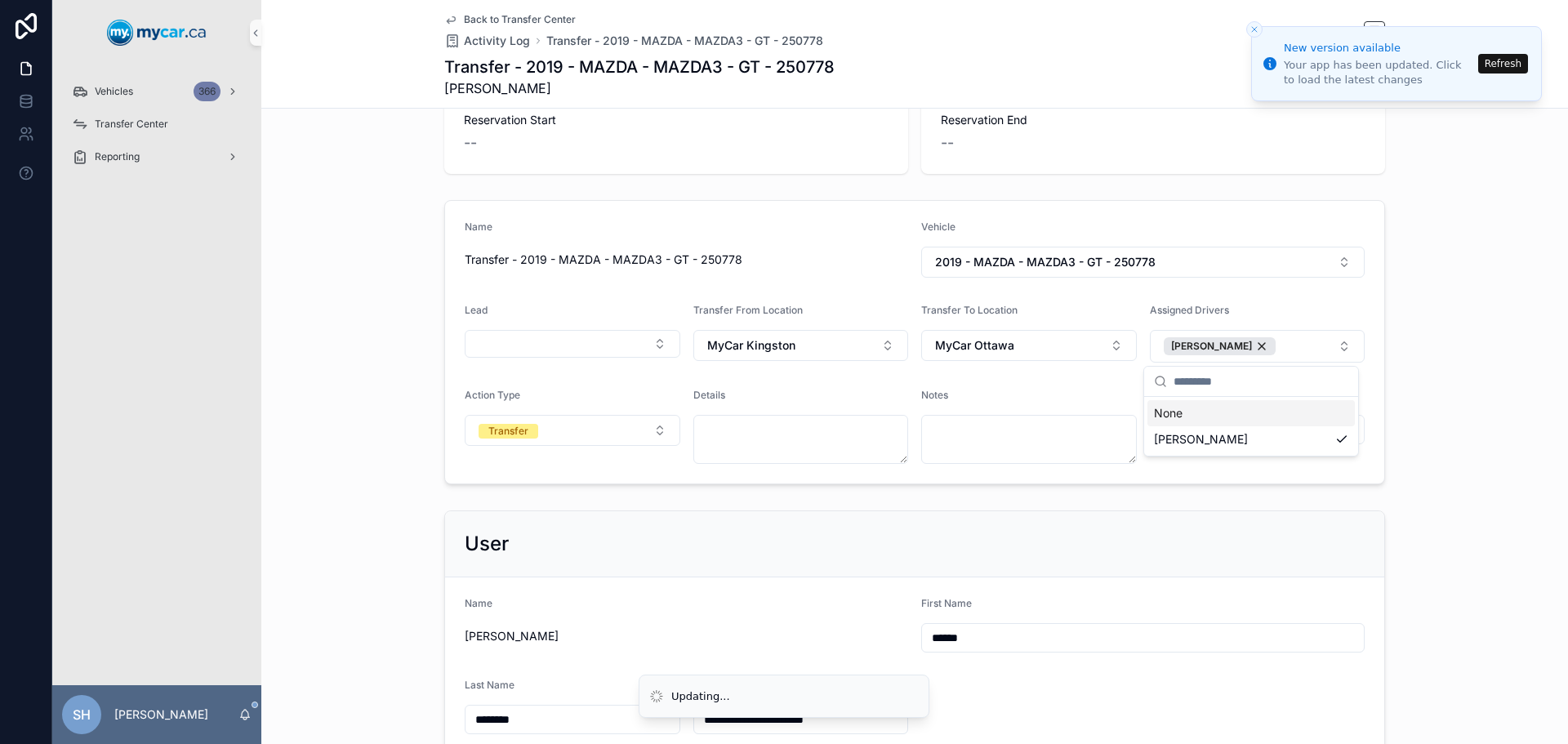
click at [1412, 319] on div "Name Transfer - 2019 - MAZDA - MAZDA3 - GT - 250778 Vehicle 2019 - MAZDA - MAZD…" at bounding box center [915, 342] width 1307 height 297
click at [1506, 69] on button "Refresh" at bounding box center [1503, 63] width 50 height 20
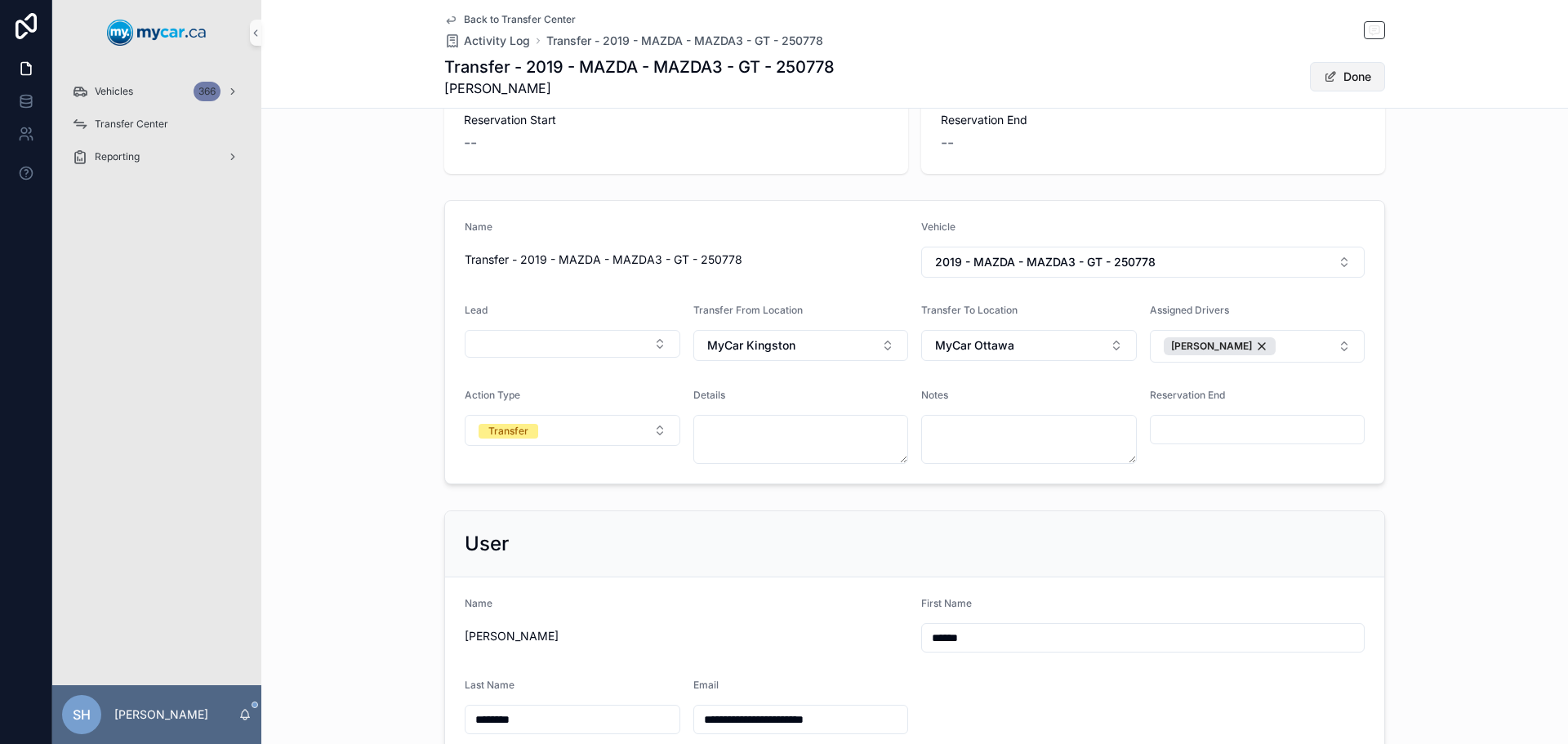
click at [1335, 79] on button "Done" at bounding box center [1346, 77] width 75 height 29
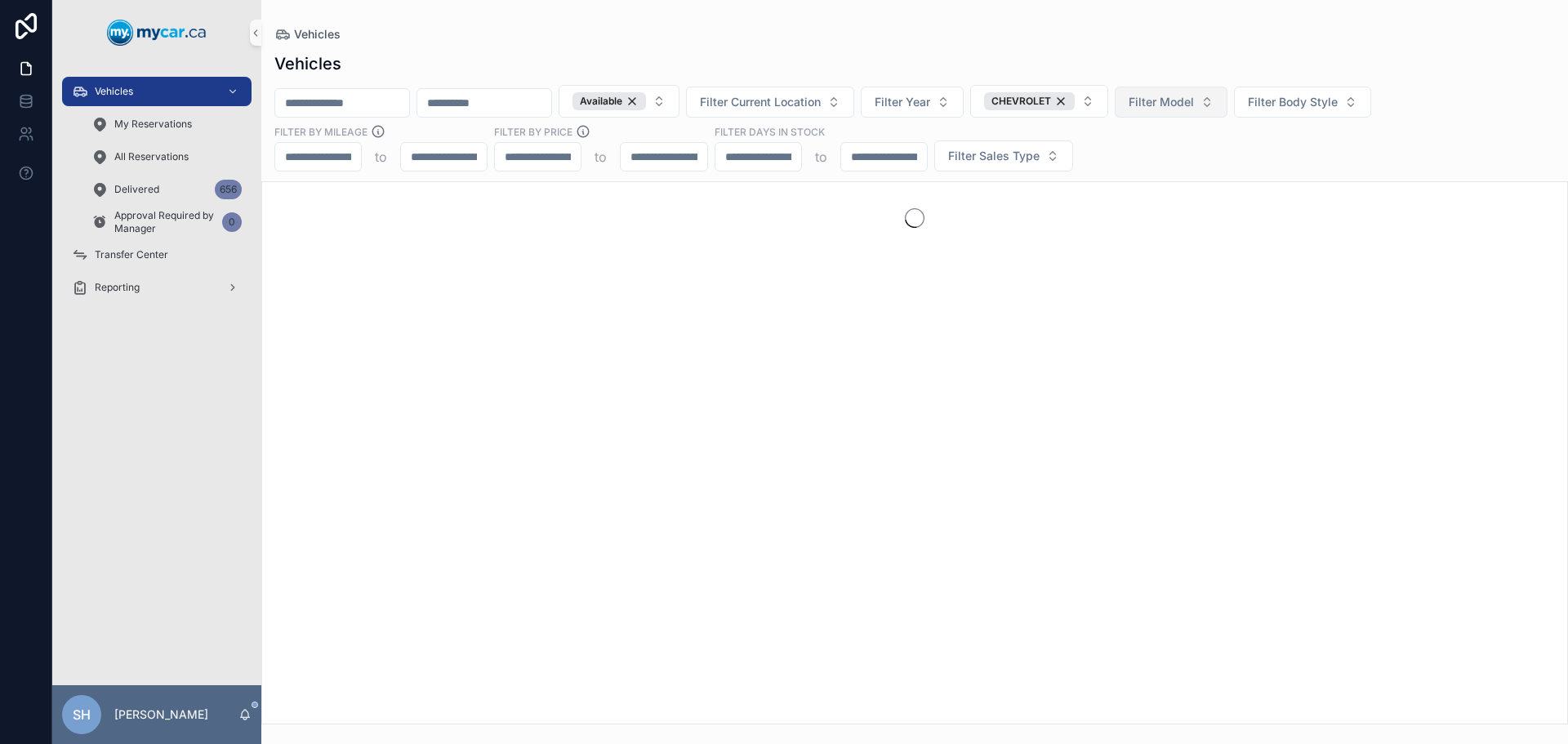
click at [1194, 105] on span "Filter Model" at bounding box center [1161, 101] width 65 height 16
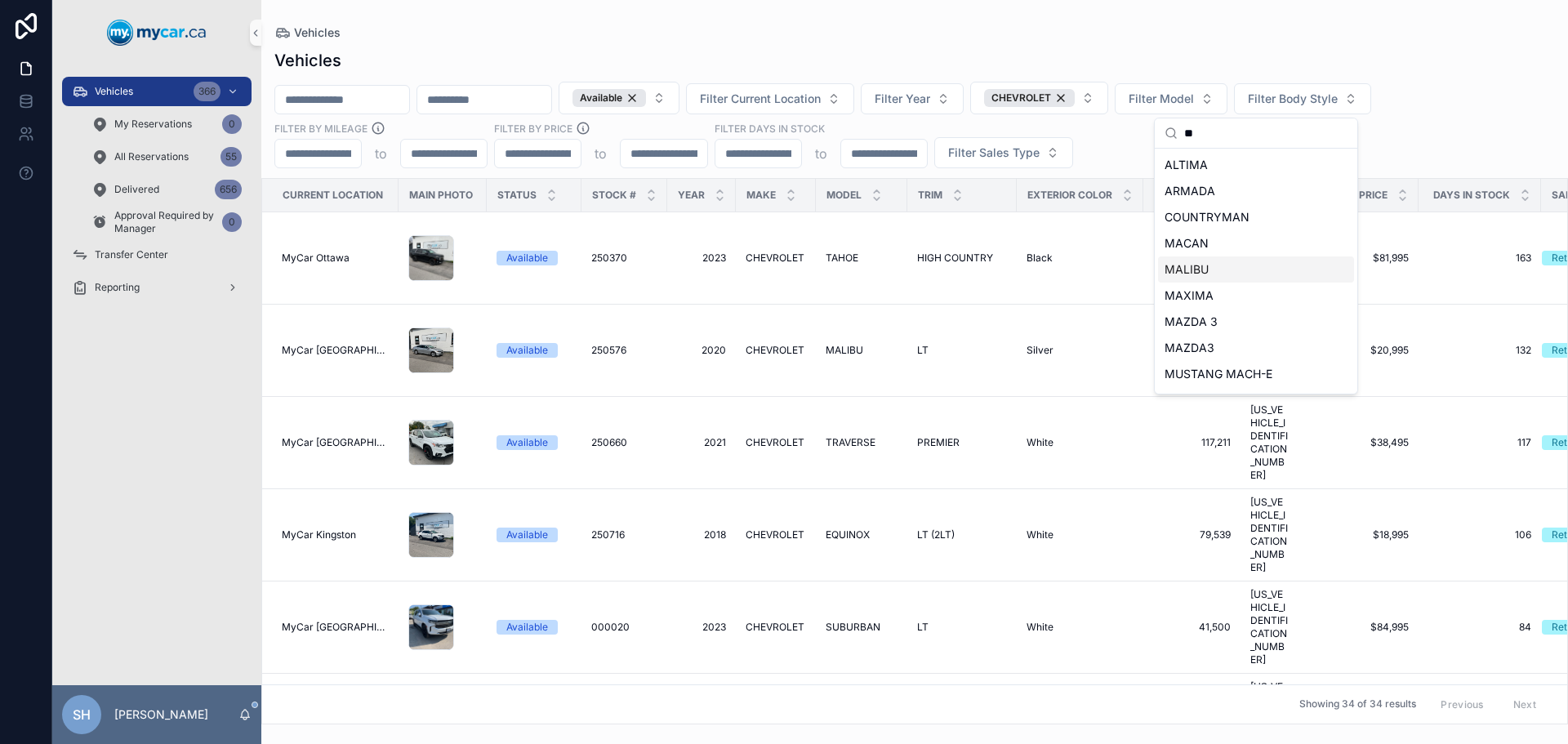
type input "**"
click at [1215, 265] on div "MALIBU" at bounding box center [1256, 270] width 196 height 27
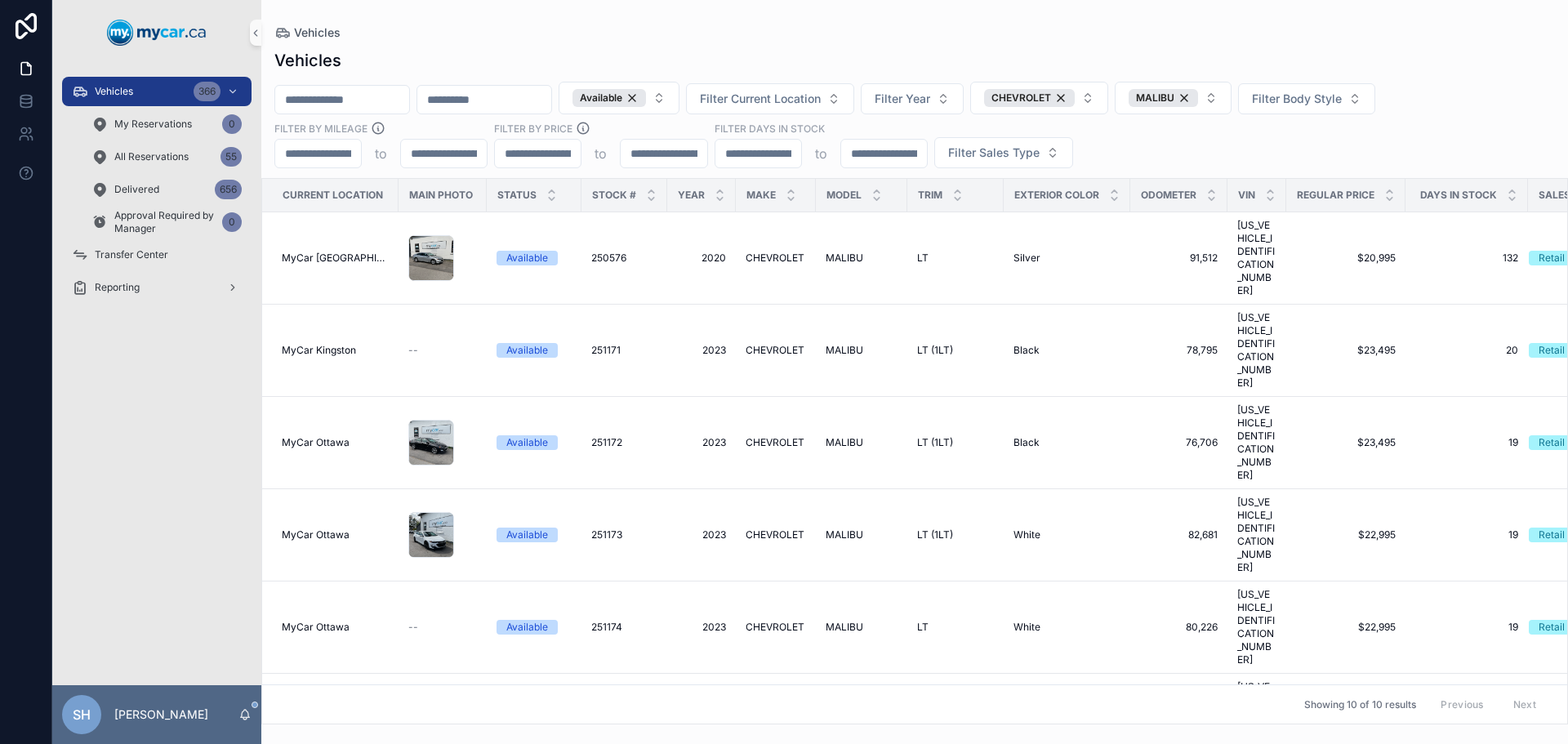
click at [1209, 50] on div "Vehicles" at bounding box center [915, 61] width 1280 height 23
click at [821, 97] on span "Filter Current Location" at bounding box center [760, 98] width 121 height 16
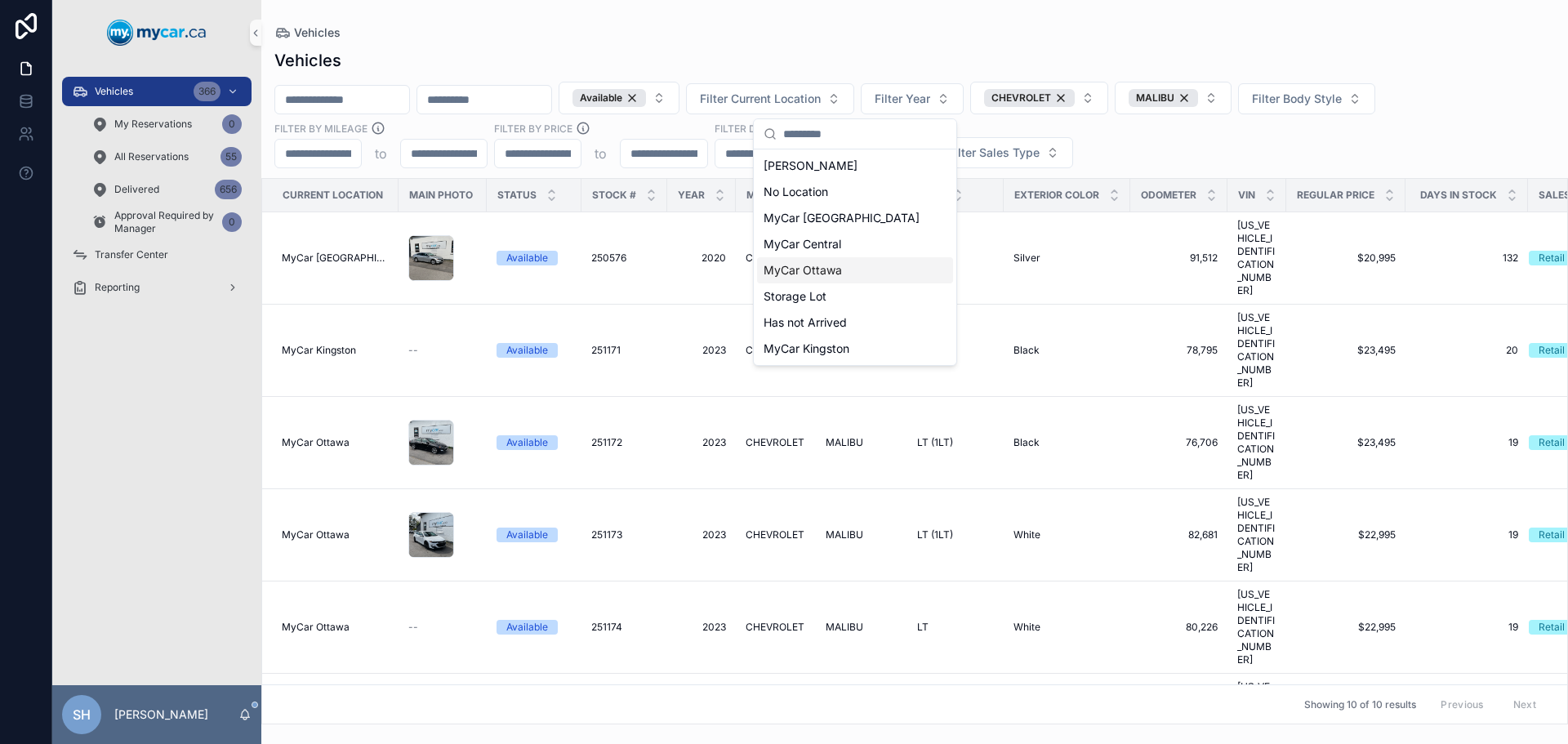
click at [834, 272] on span "MyCar Ottawa" at bounding box center [802, 270] width 79 height 16
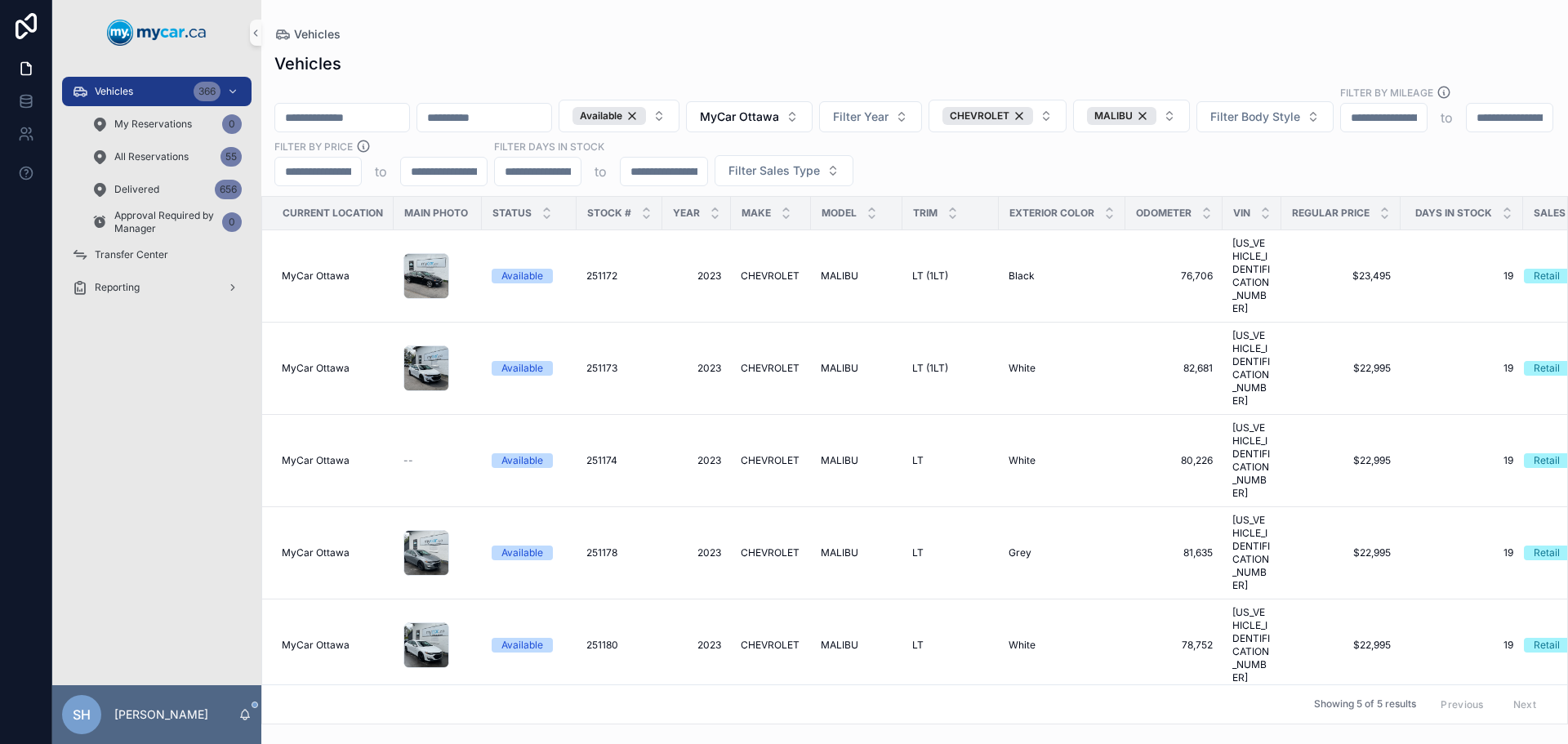
click at [840, 55] on div "Vehicles" at bounding box center [915, 63] width 1280 height 23
click at [779, 109] on span "MyCar Ottawa" at bounding box center [739, 116] width 80 height 16
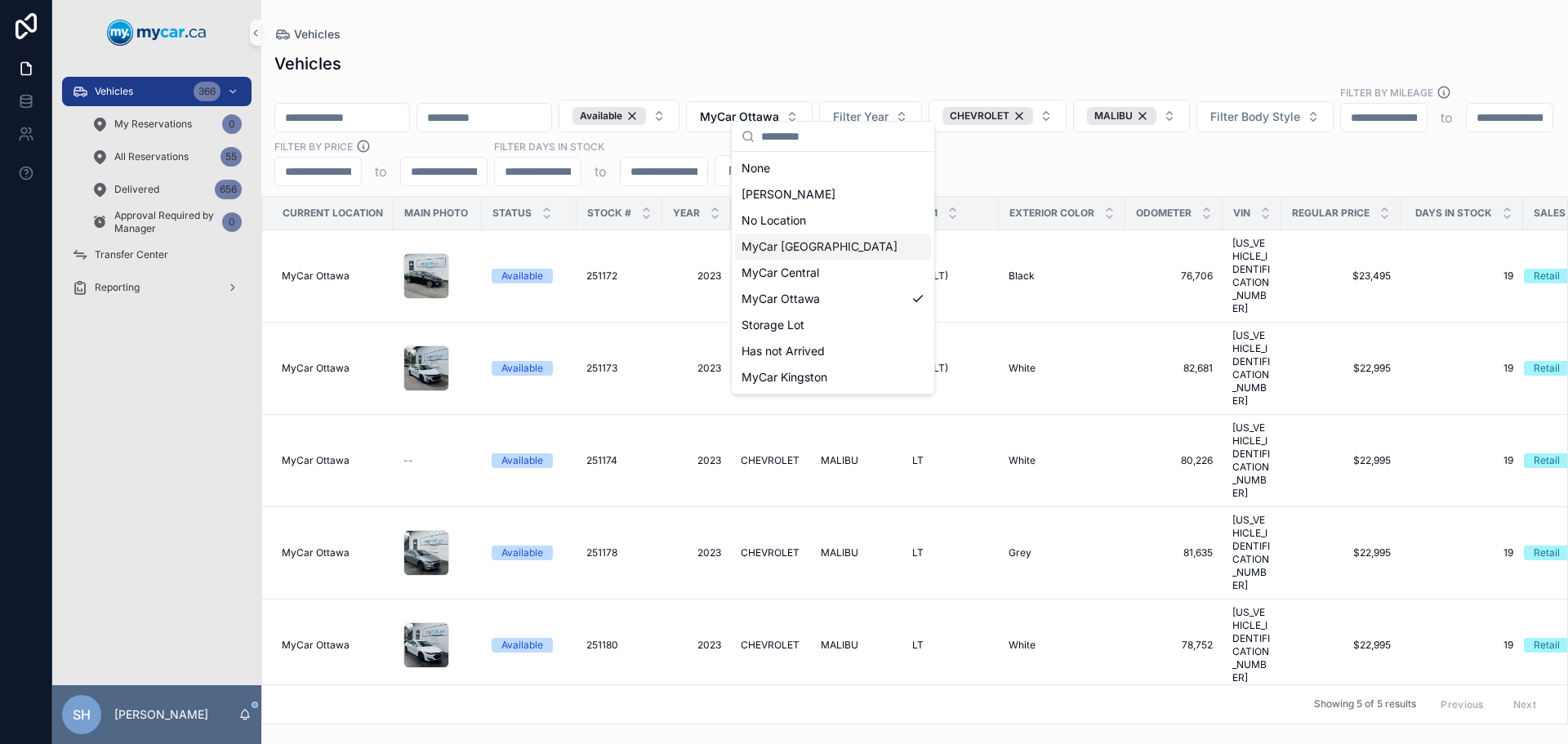
click at [814, 248] on span "MyCar [GEOGRAPHIC_DATA]" at bounding box center [819, 246] width 156 height 16
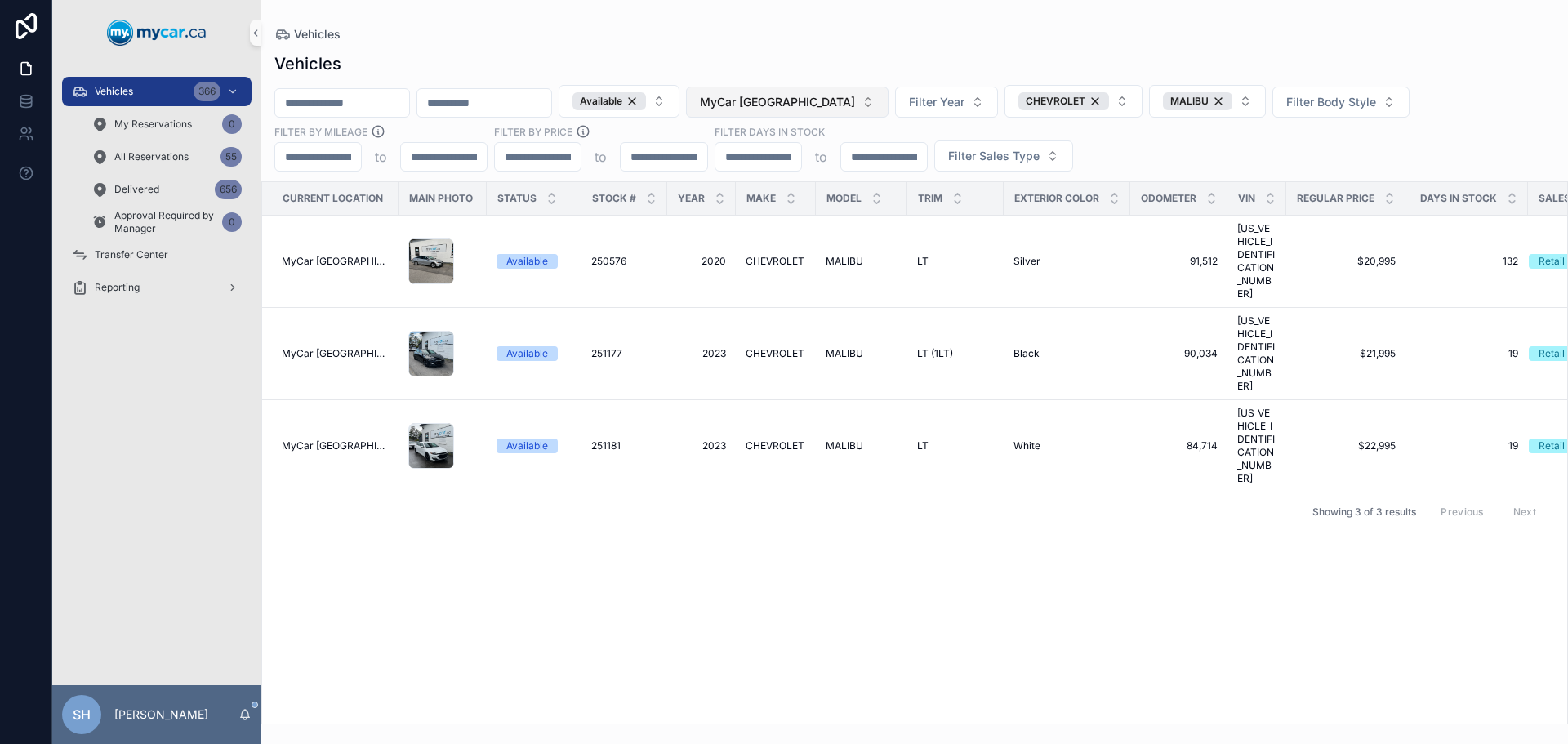
click at [845, 96] on span "MyCar [GEOGRAPHIC_DATA]" at bounding box center [777, 101] width 155 height 16
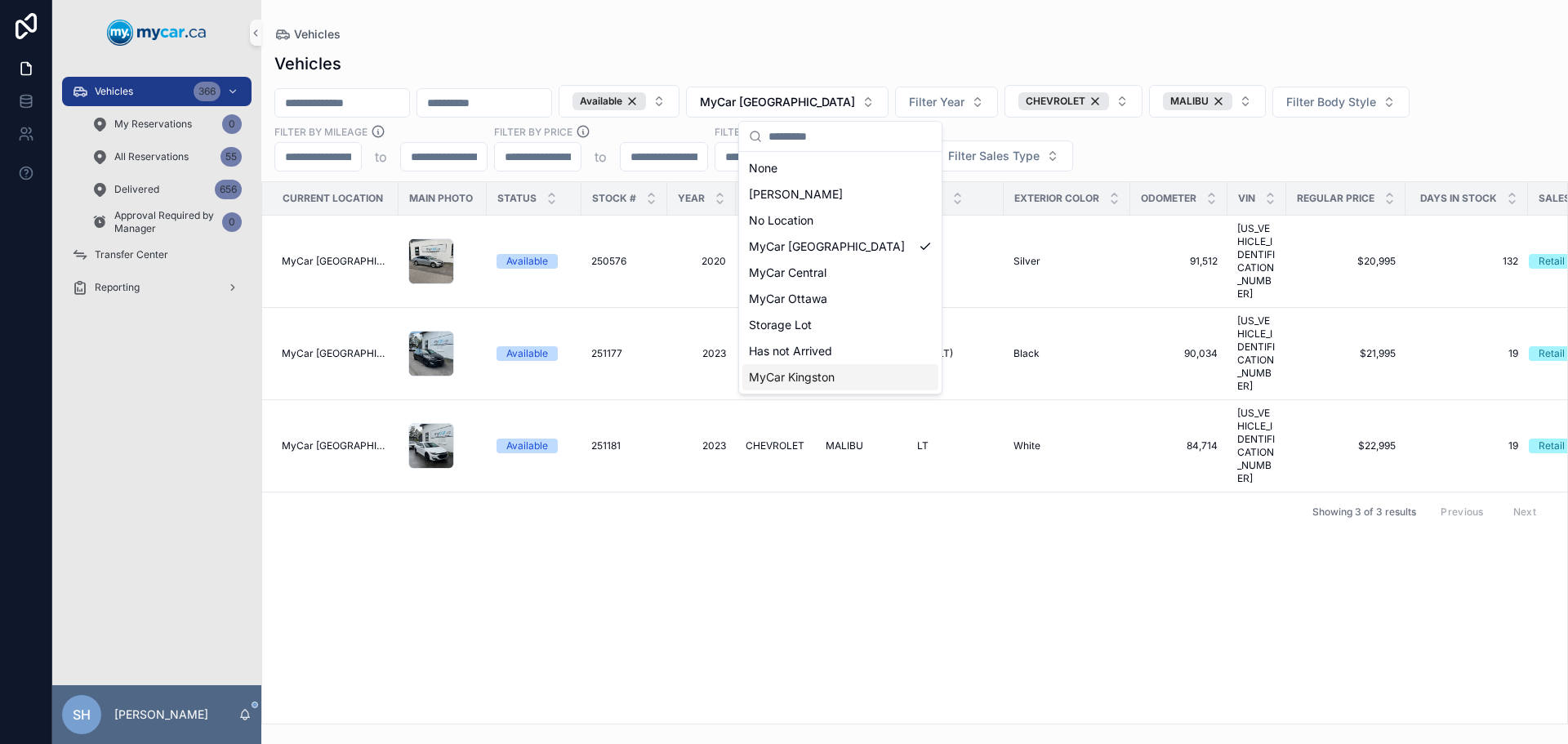
click at [813, 375] on span "MyCar Kingston" at bounding box center [792, 377] width 86 height 16
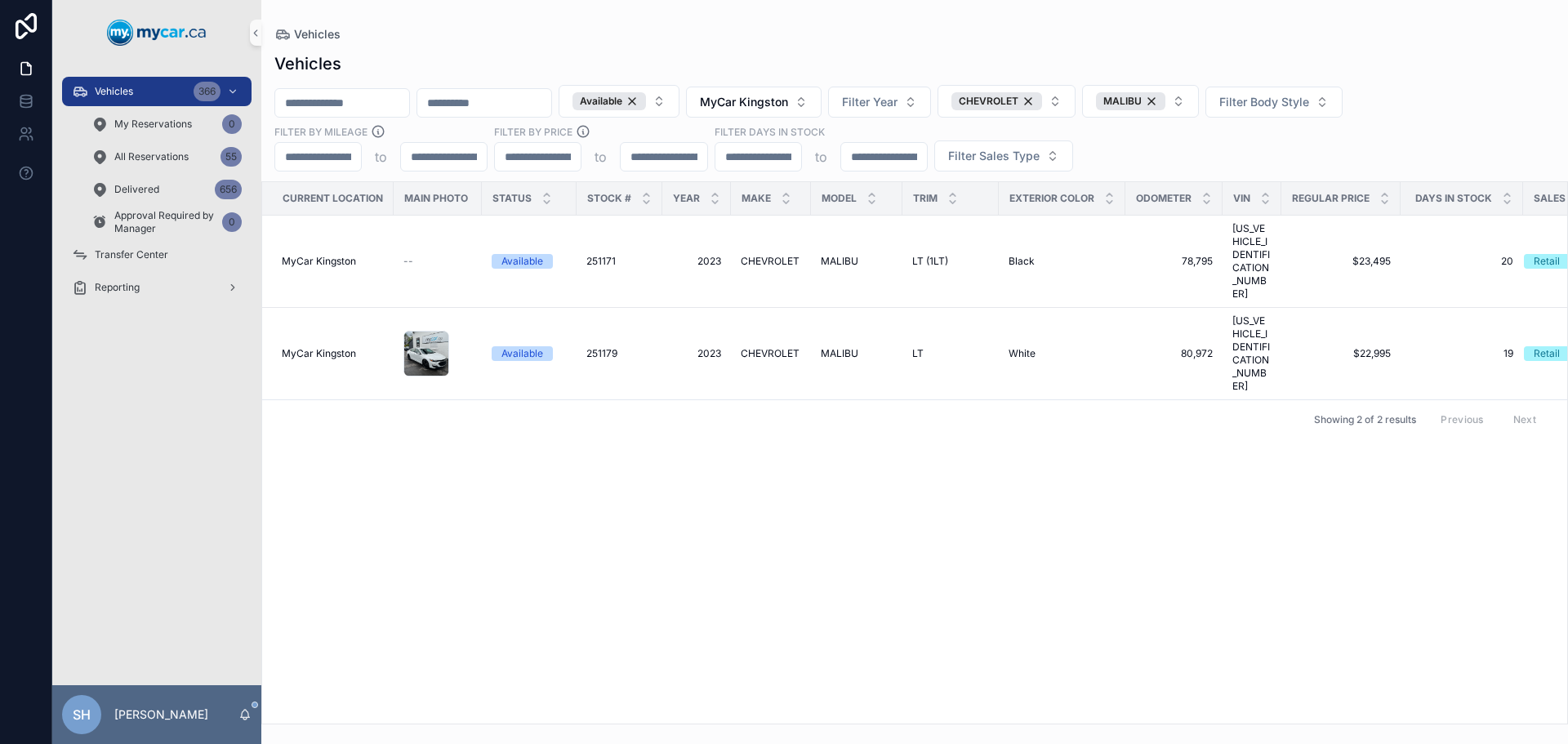
click at [847, 27] on div "Vehicles" at bounding box center [915, 34] width 1280 height 16
click at [822, 115] on button "MyCar Kingston" at bounding box center [753, 101] width 135 height 31
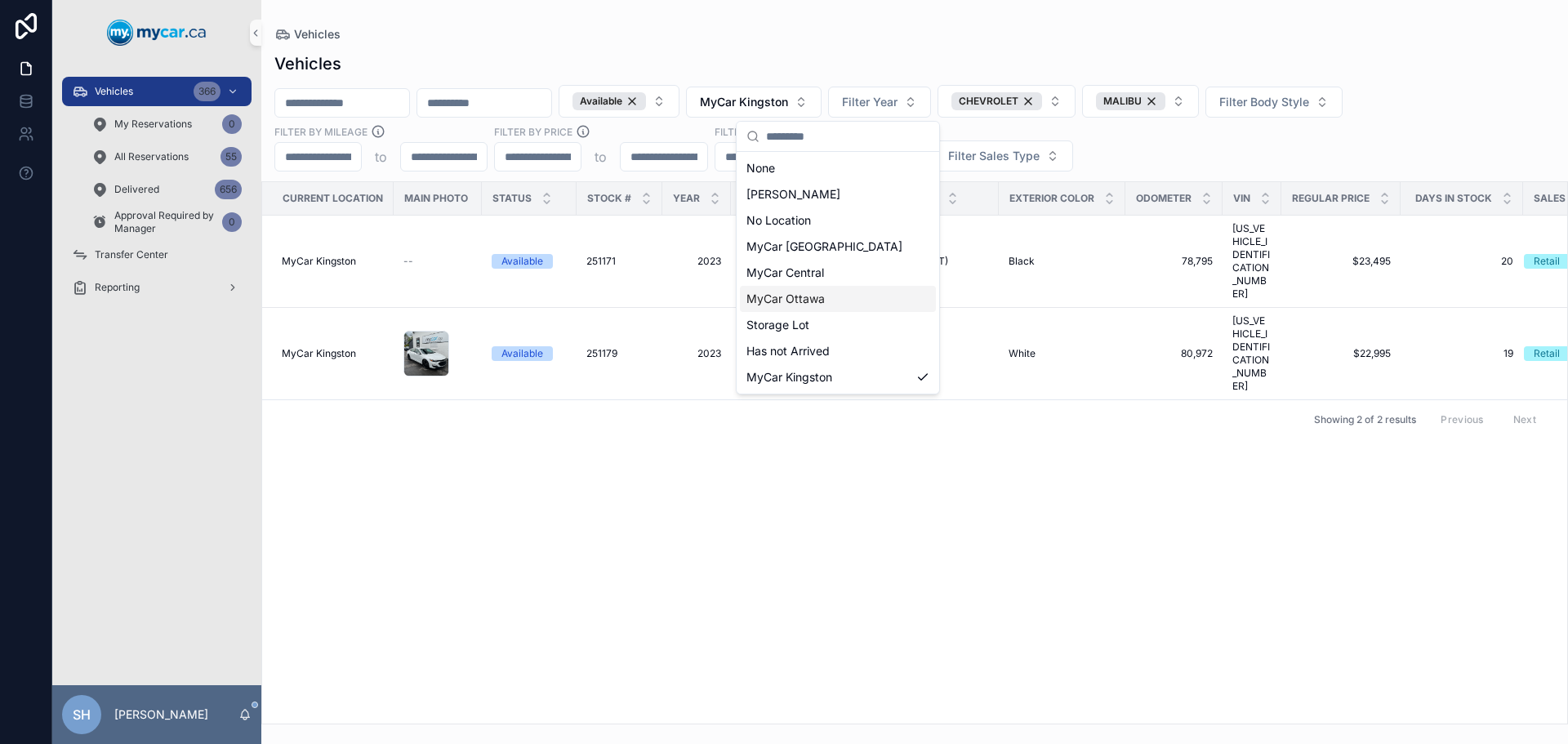
click at [828, 295] on div "MyCar Ottawa" at bounding box center [837, 299] width 196 height 27
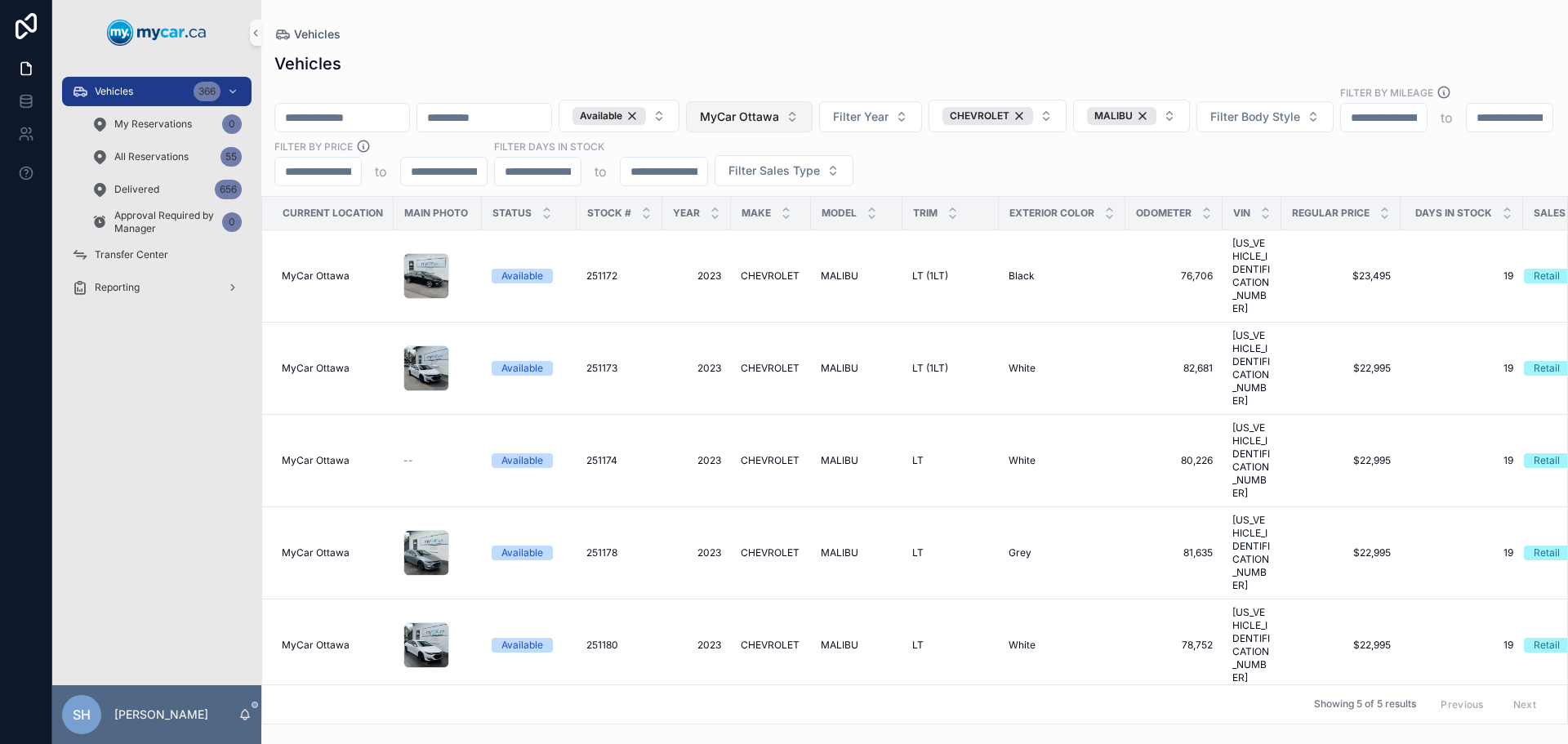
click at [779, 109] on span "MyCar Ottawa" at bounding box center [739, 116] width 80 height 16
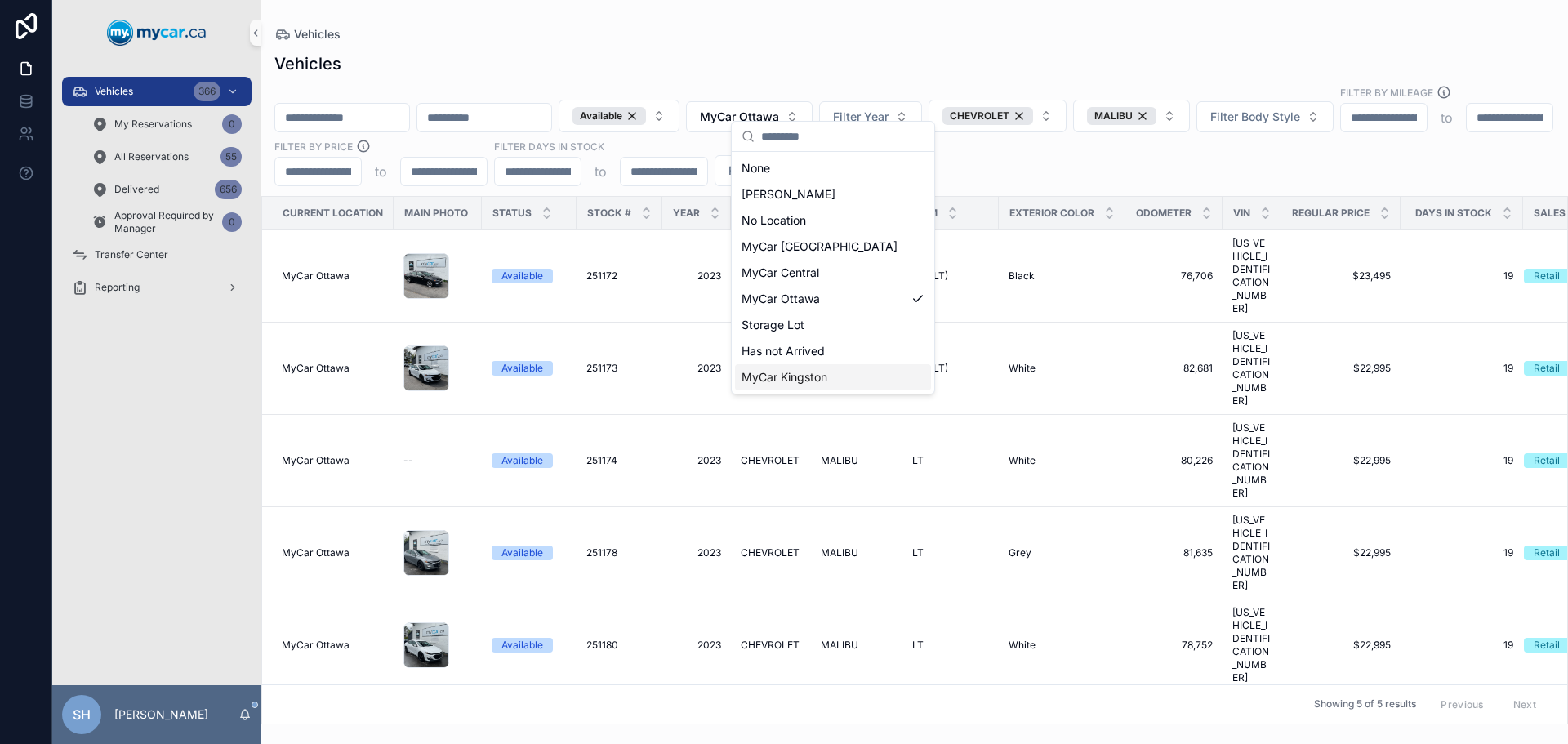
click at [803, 377] on span "MyCar Kingston" at bounding box center [784, 377] width 86 height 16
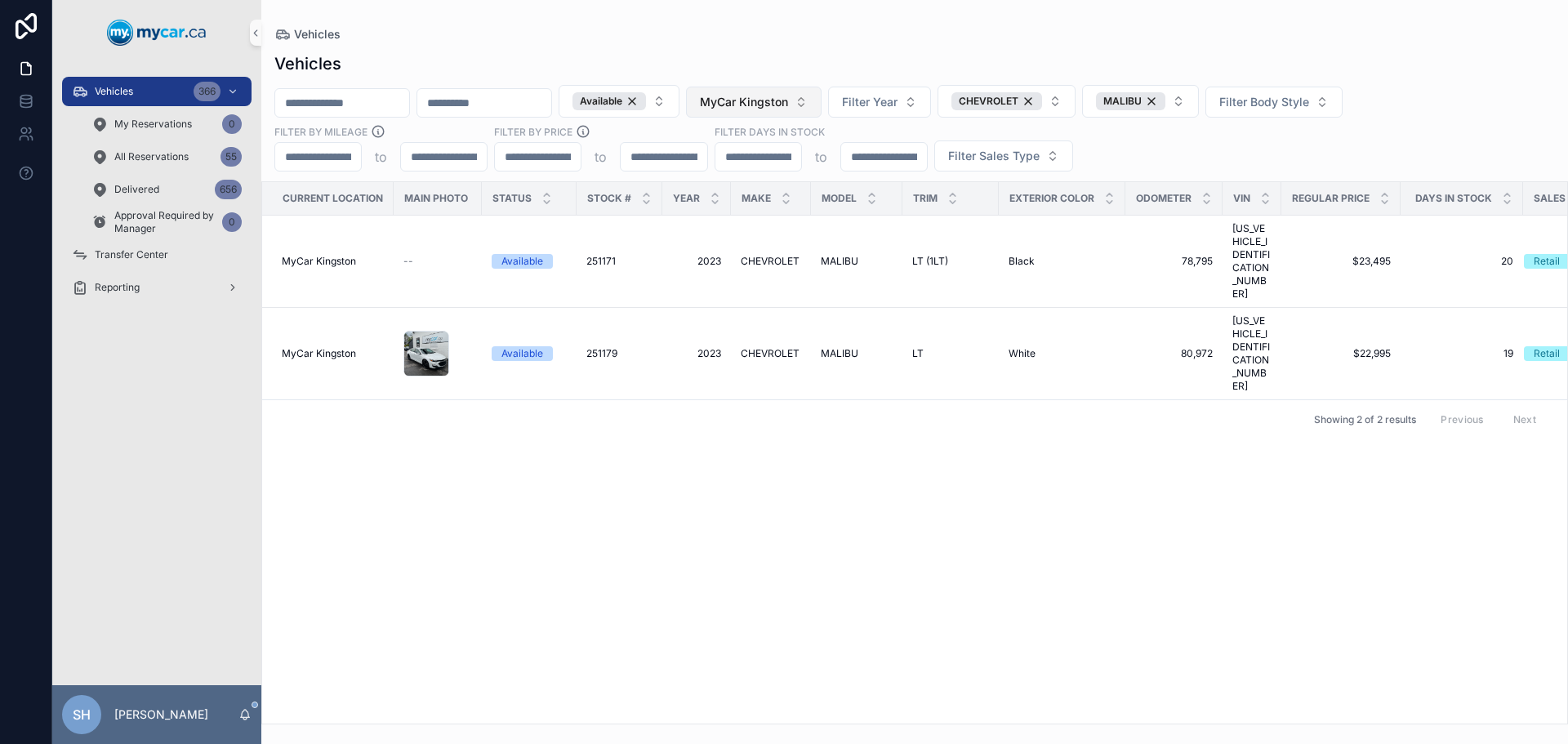
click at [788, 108] on span "MyCar Kingston" at bounding box center [743, 101] width 88 height 16
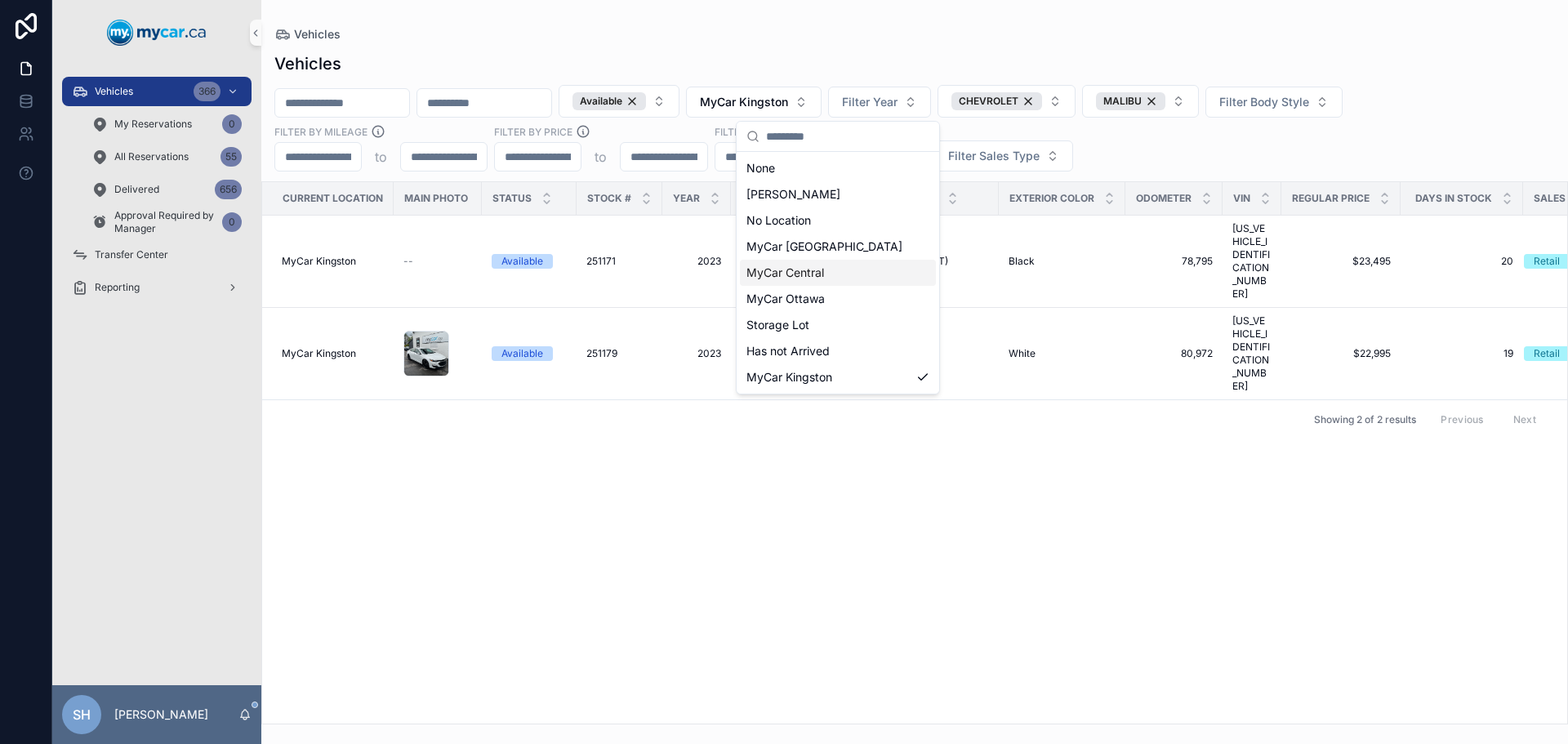
click at [824, 269] on span "MyCar Central" at bounding box center [785, 272] width 78 height 16
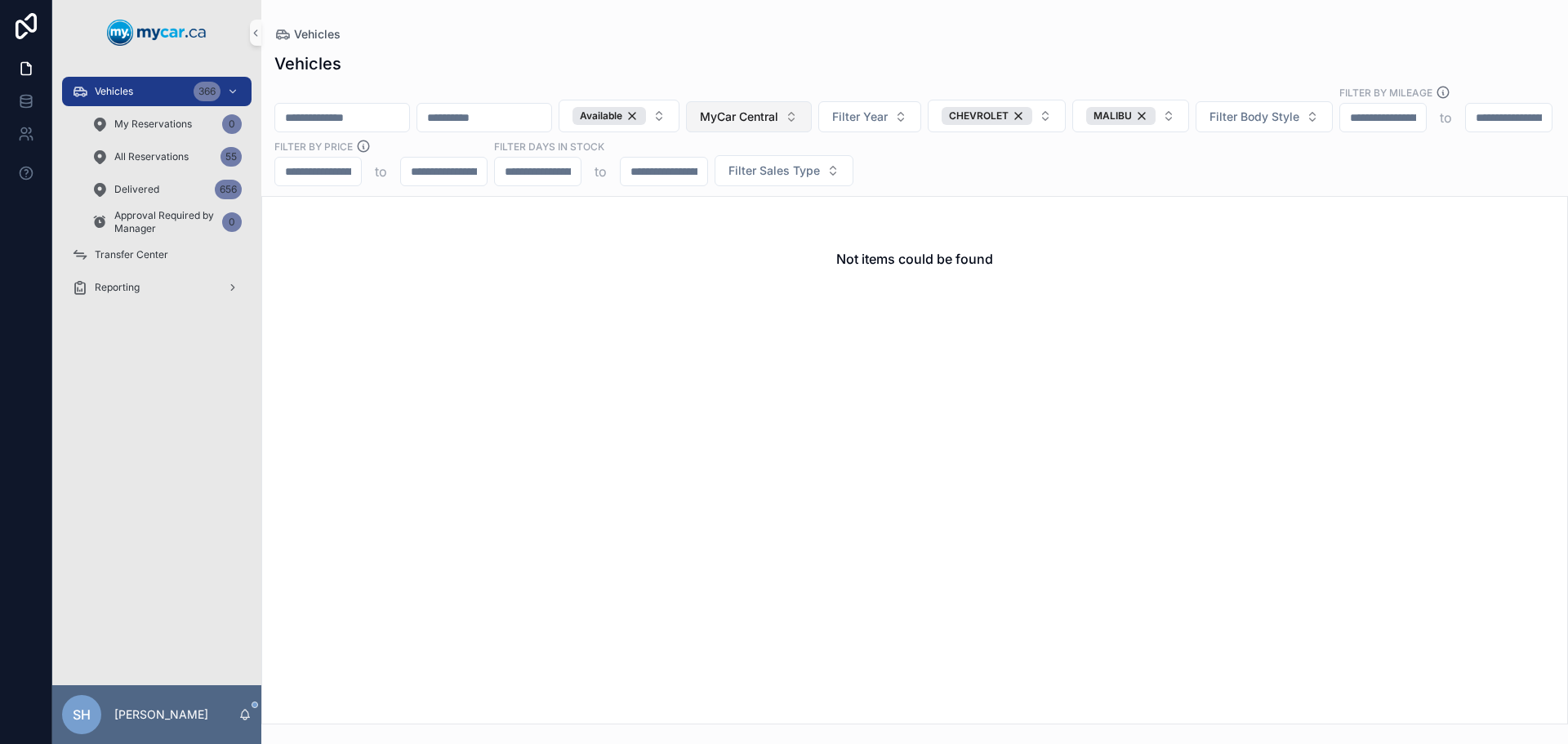
click at [778, 109] on span "MyCar Central" at bounding box center [739, 116] width 79 height 16
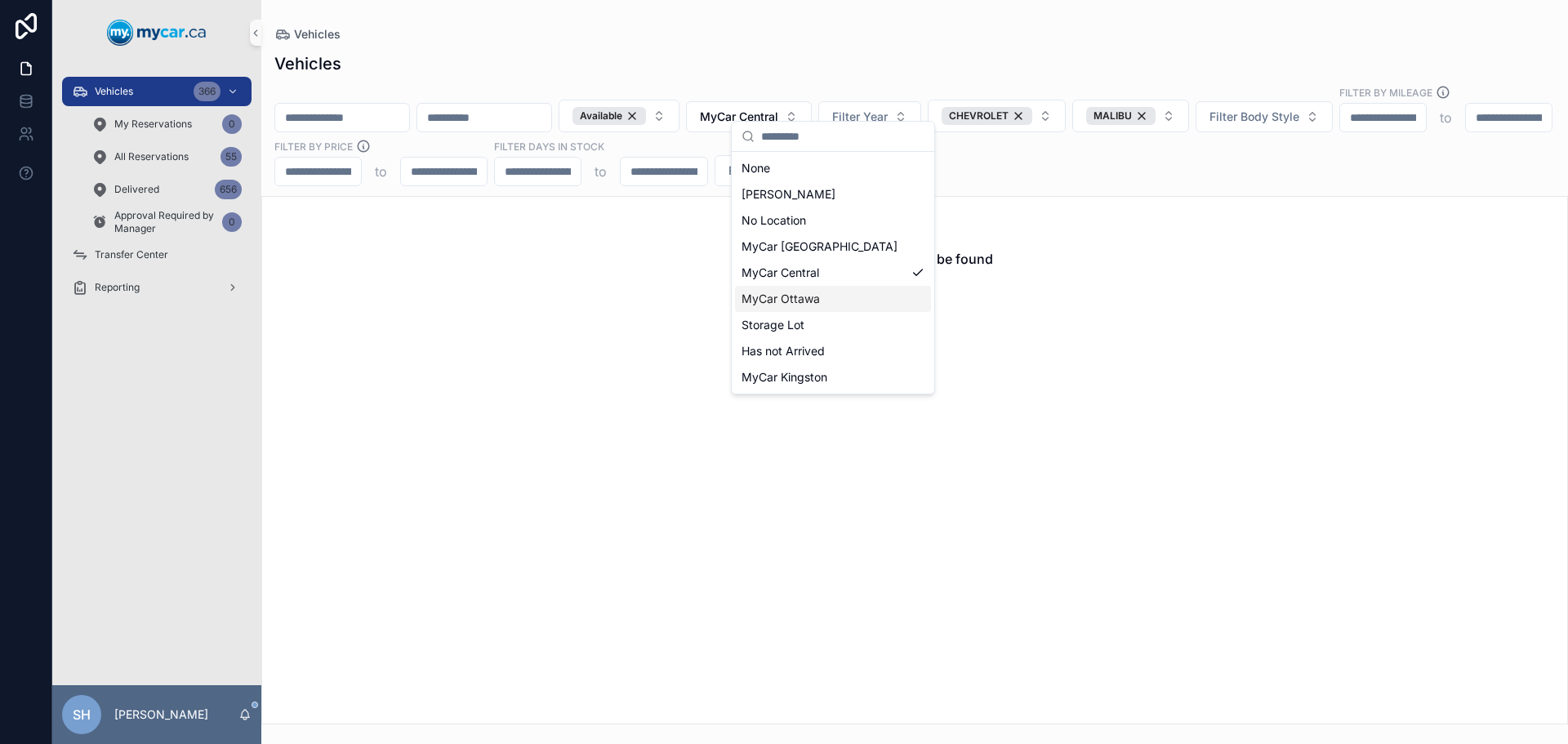
click at [825, 299] on div "MyCar Ottawa" at bounding box center [832, 299] width 196 height 27
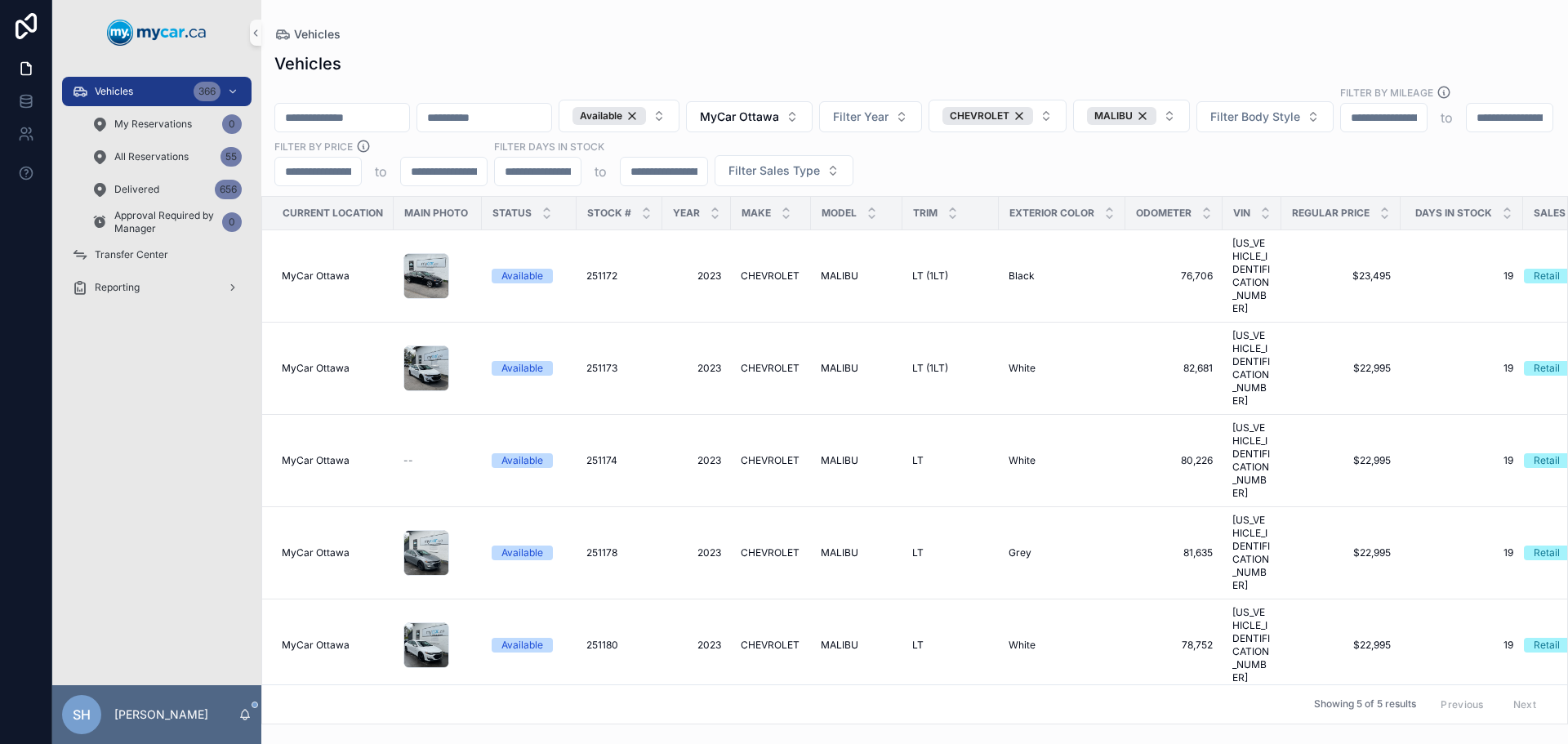
click at [995, 564] on div "Current Location Main Photo Status Stock # Year Make Model Trim Exterior Color …" at bounding box center [915, 460] width 1305 height 526
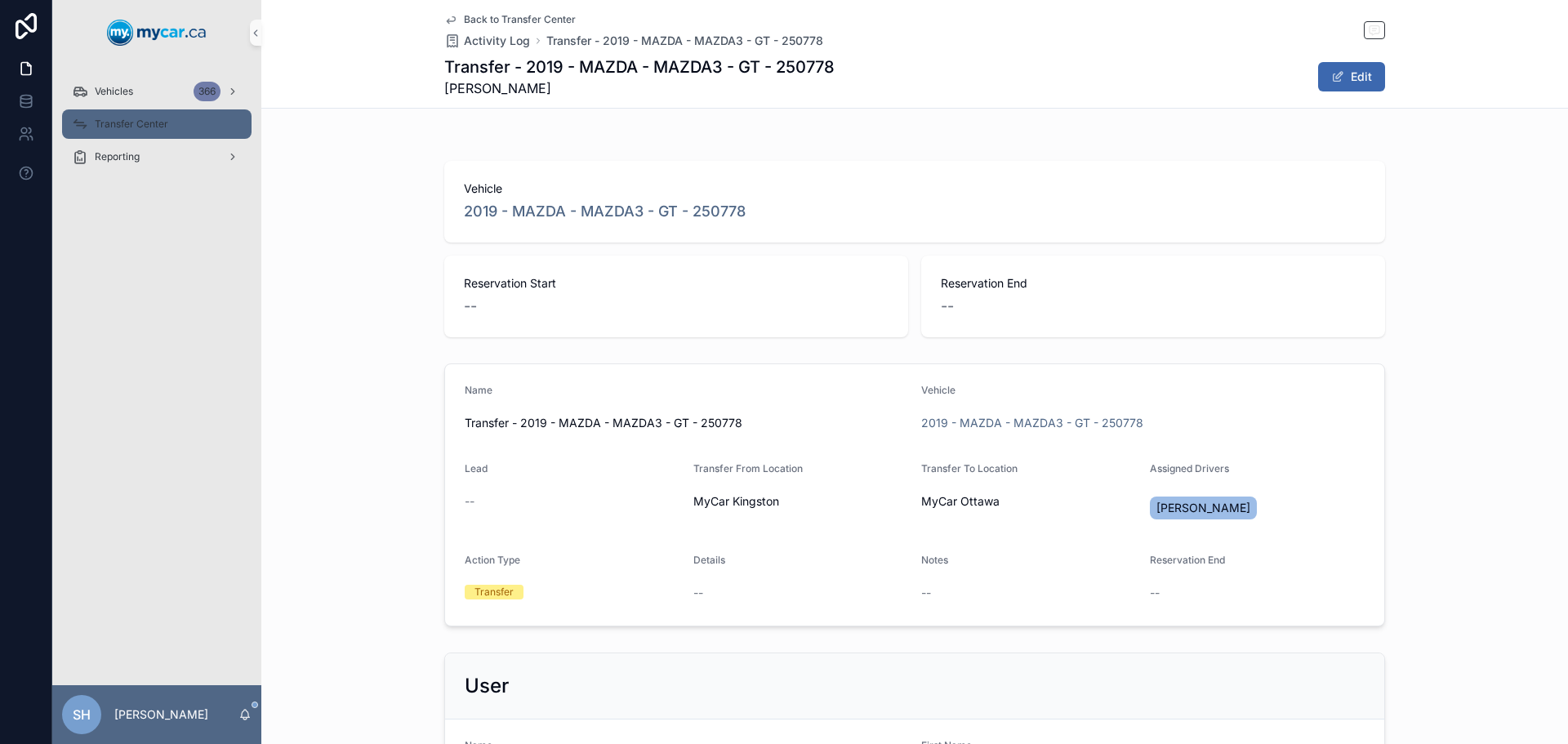
click at [141, 119] on span "Transfer Center" at bounding box center [132, 124] width 74 height 13
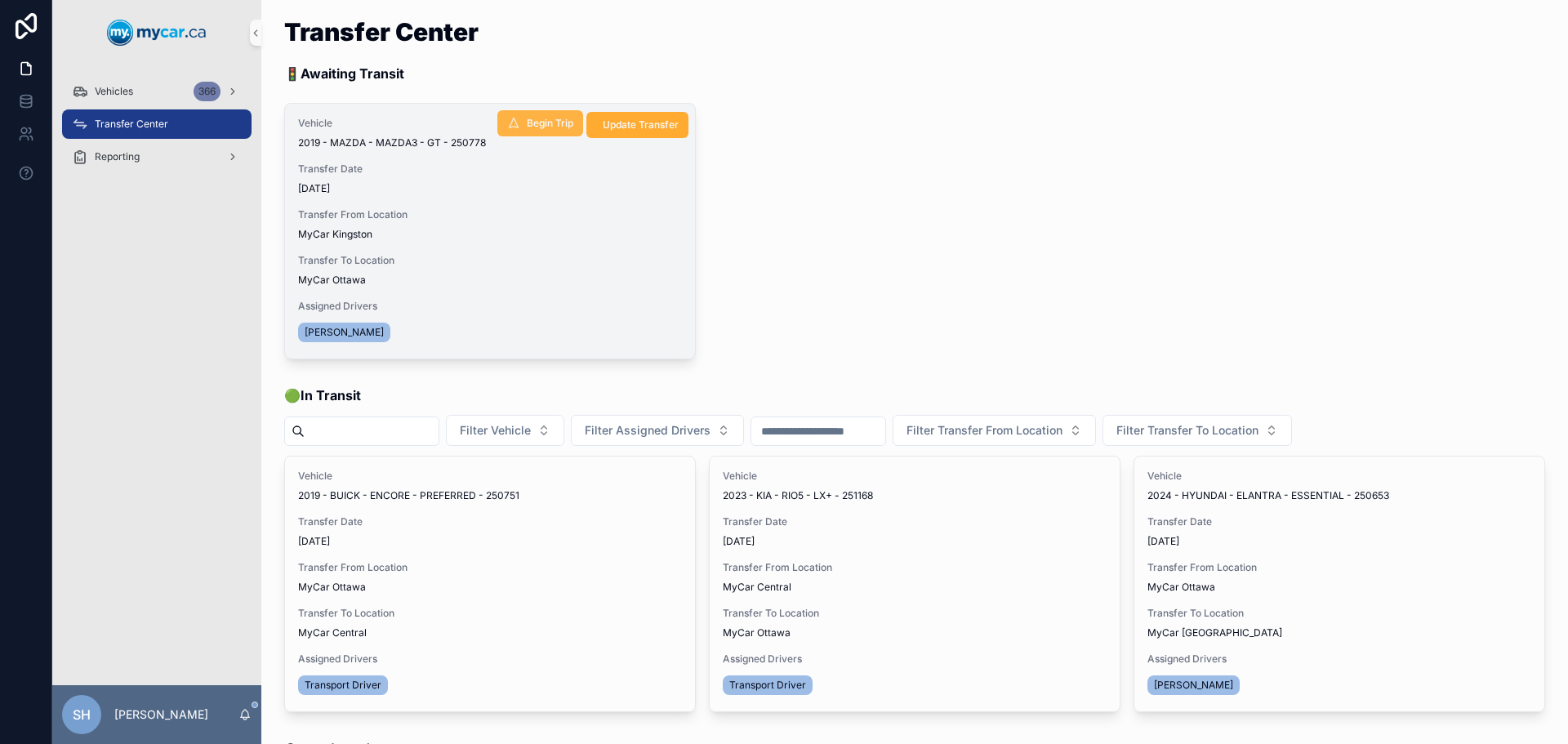
click at [541, 119] on span "Begin Trip" at bounding box center [549, 123] width 46 height 13
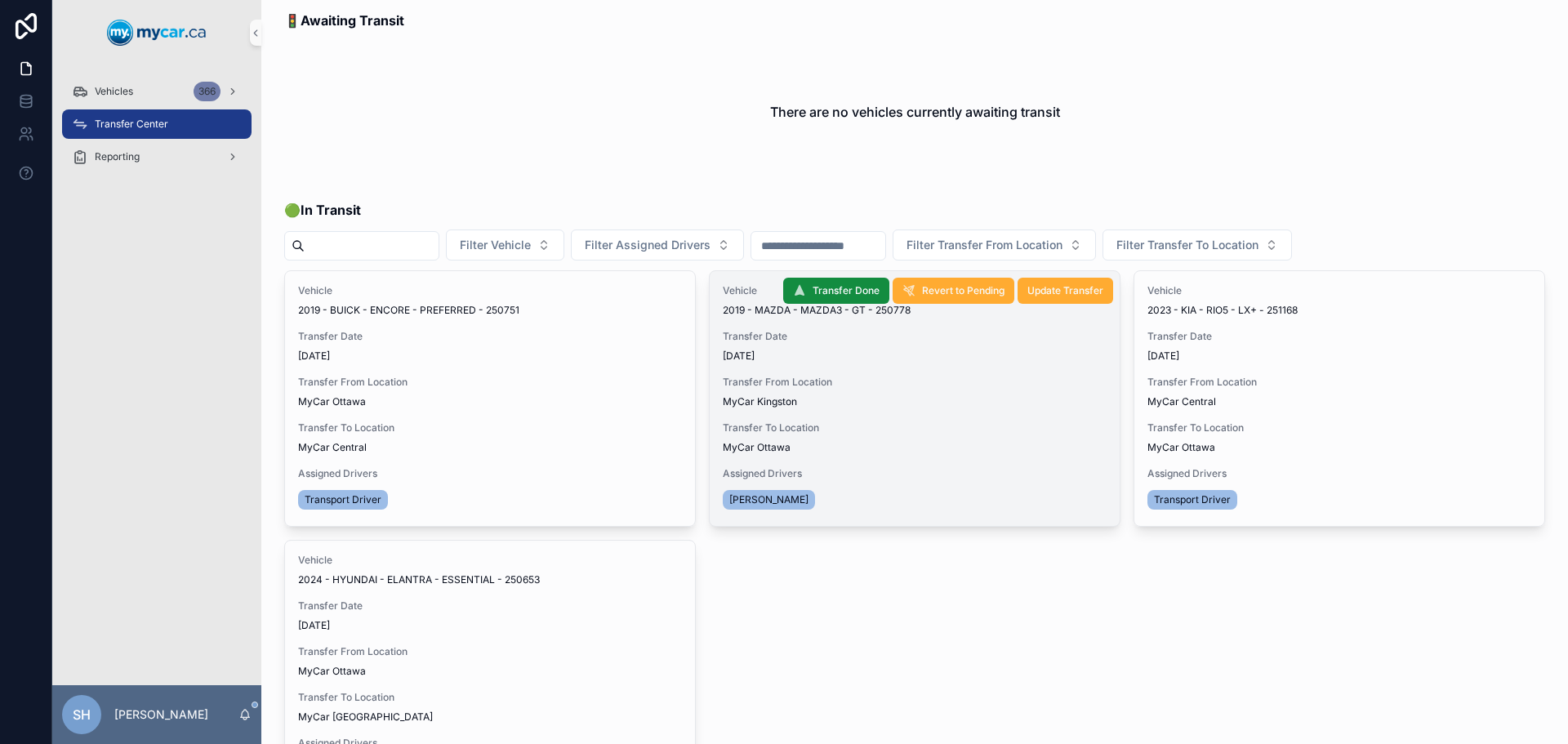
scroll to position [81, 0]
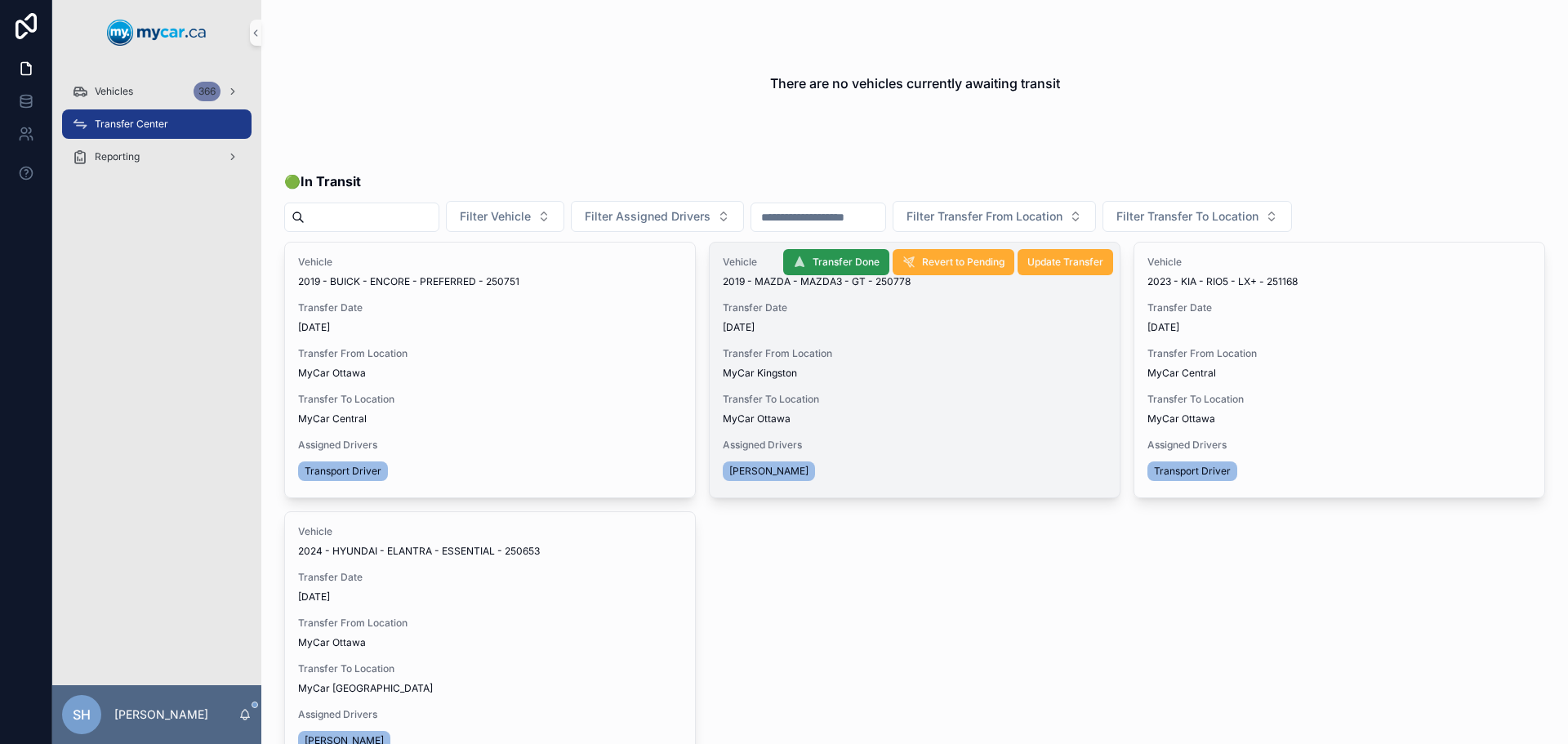
click at [820, 254] on button "Transfer Done" at bounding box center [836, 262] width 106 height 27
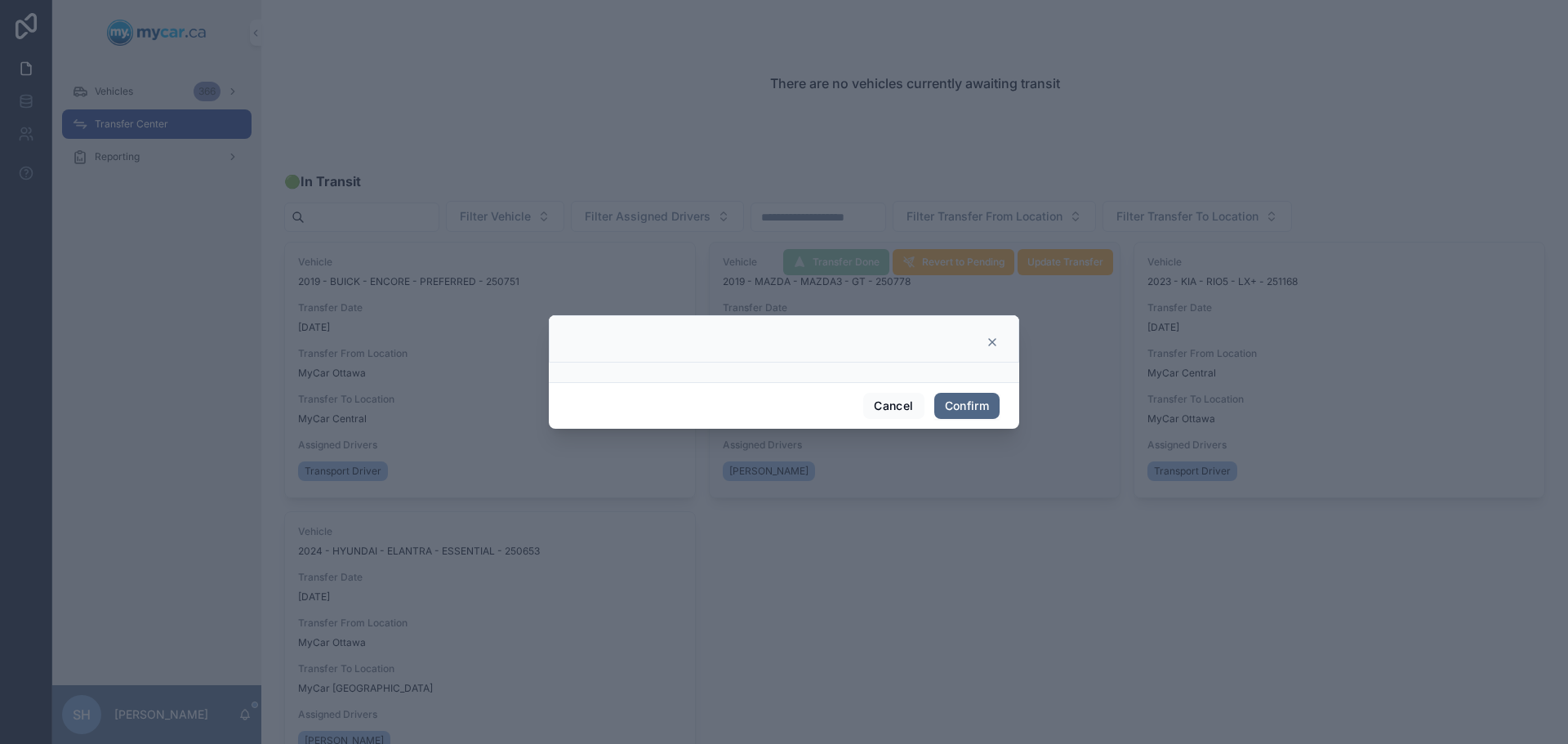
click at [965, 407] on button "Confirm" at bounding box center [967, 406] width 65 height 27
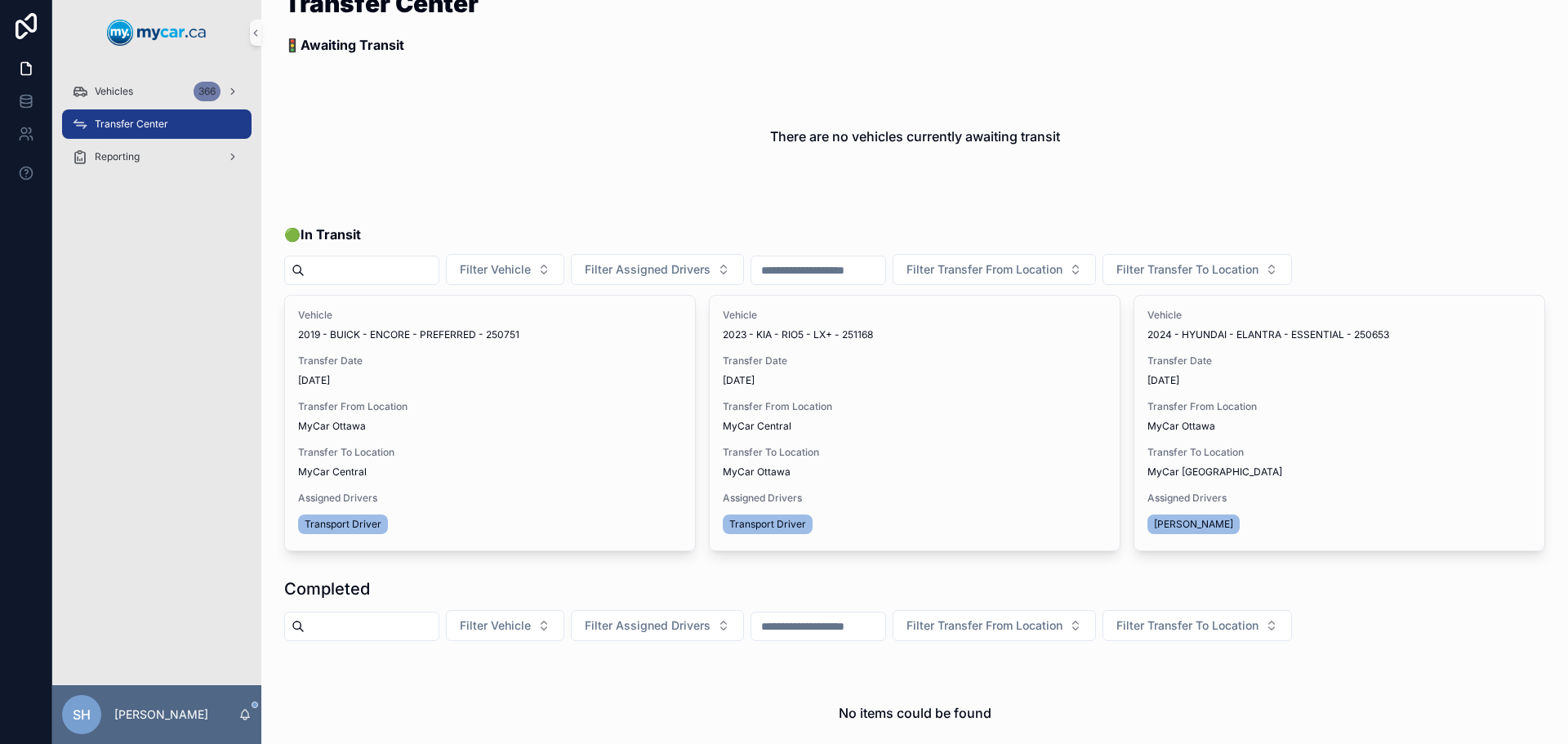
scroll to position [0, 0]
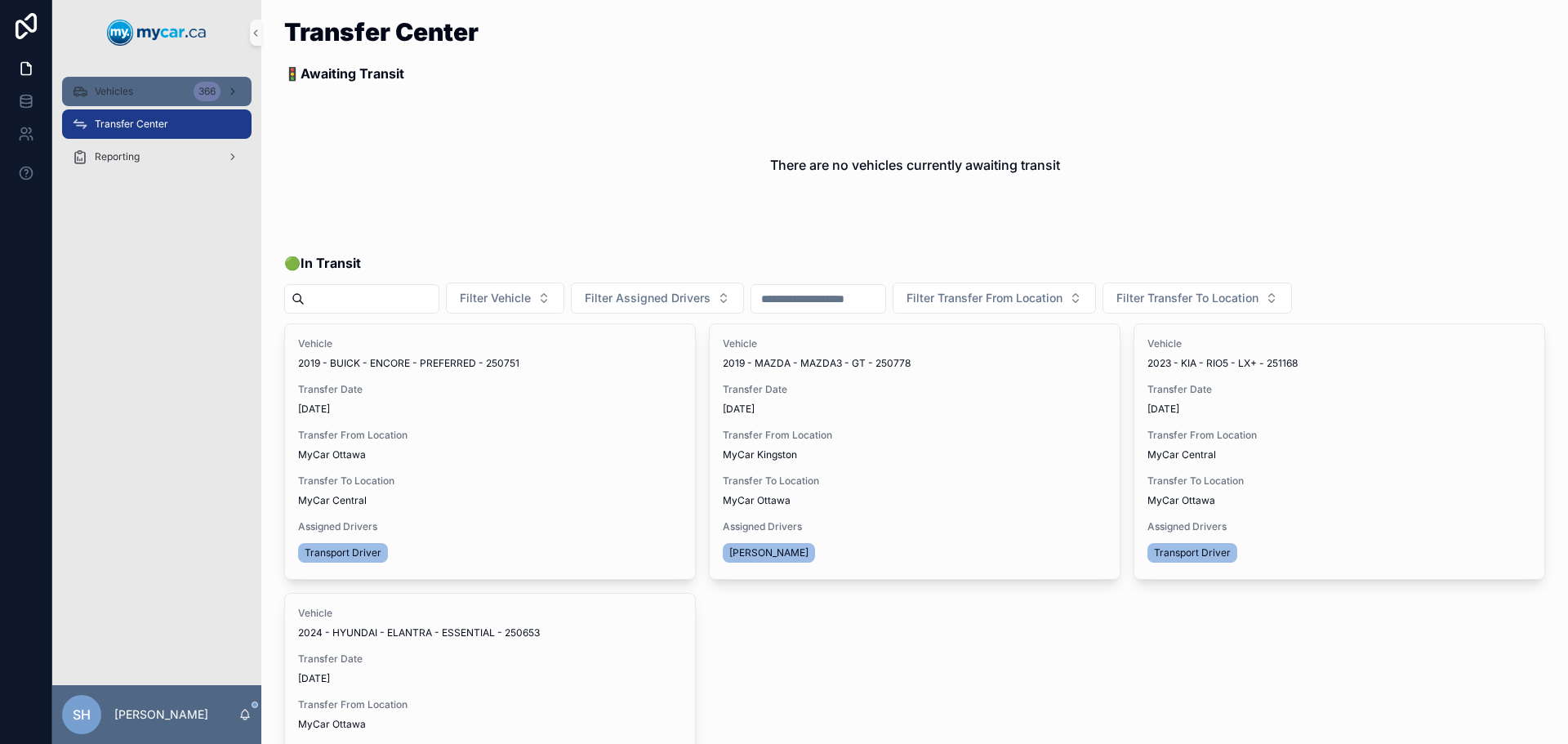
click at [143, 85] on div "Vehicles 366" at bounding box center [156, 92] width 169 height 27
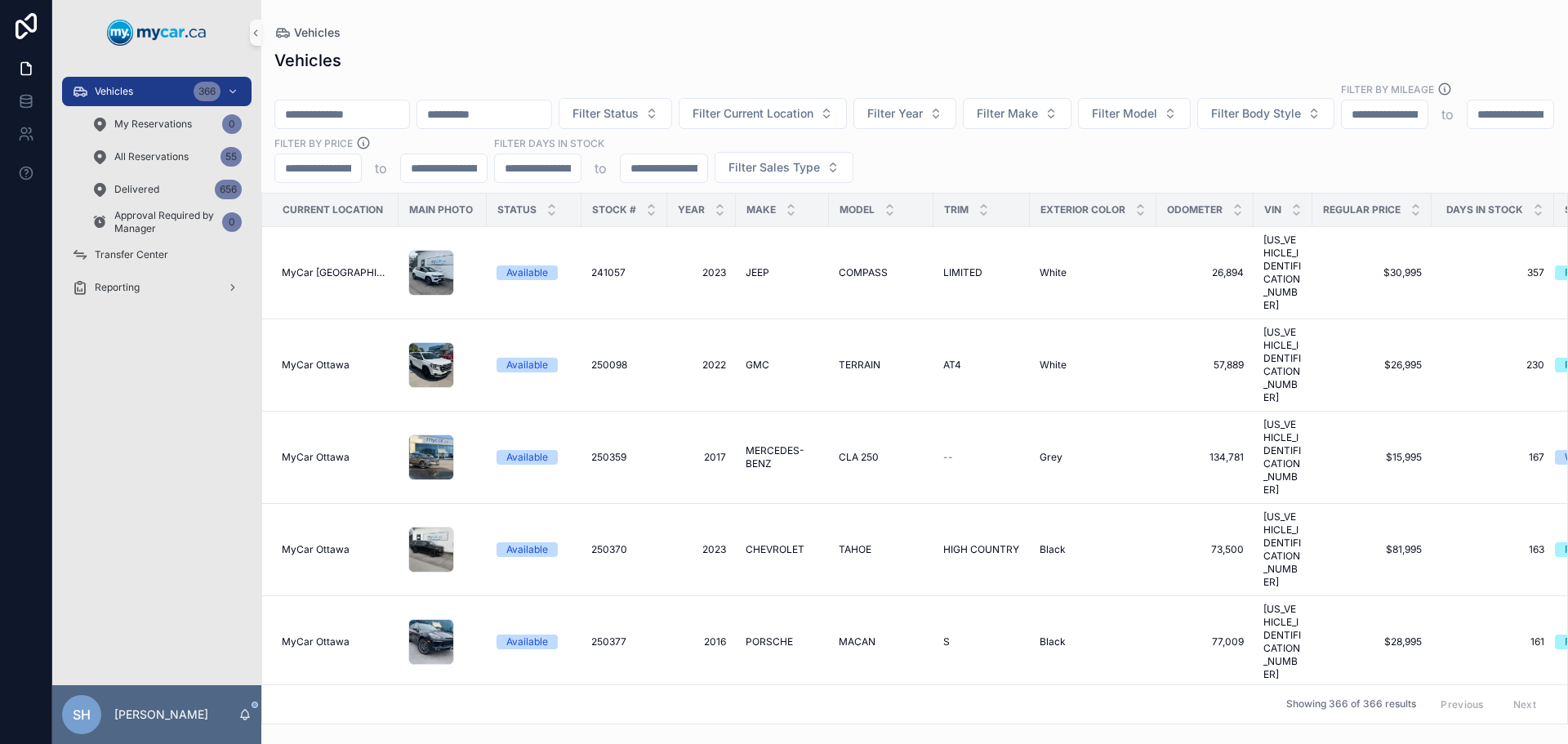
click at [371, 103] on input "scrollable content" at bounding box center [342, 115] width 134 height 23
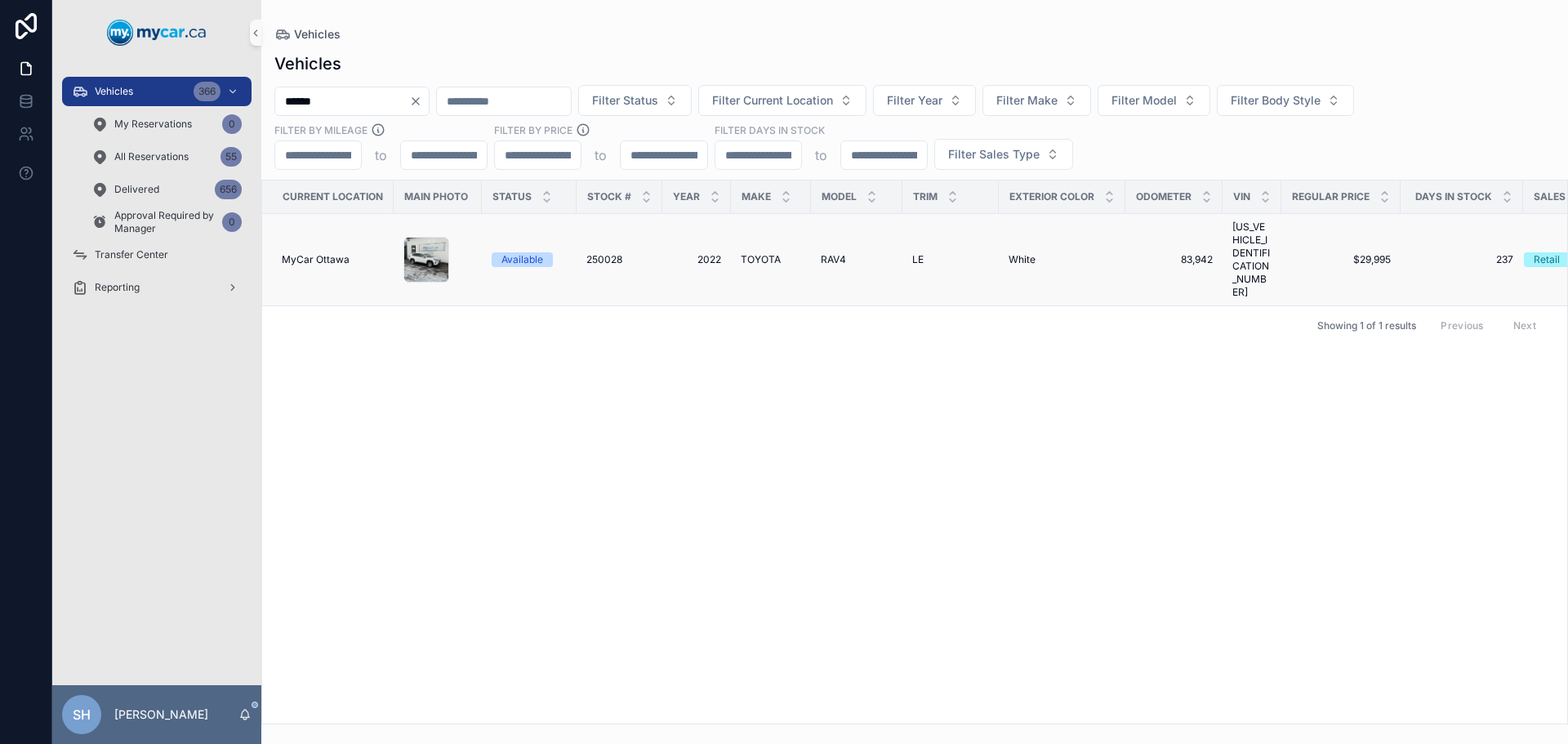
type input "******"
click at [540, 253] on div "Available" at bounding box center [523, 260] width 42 height 15
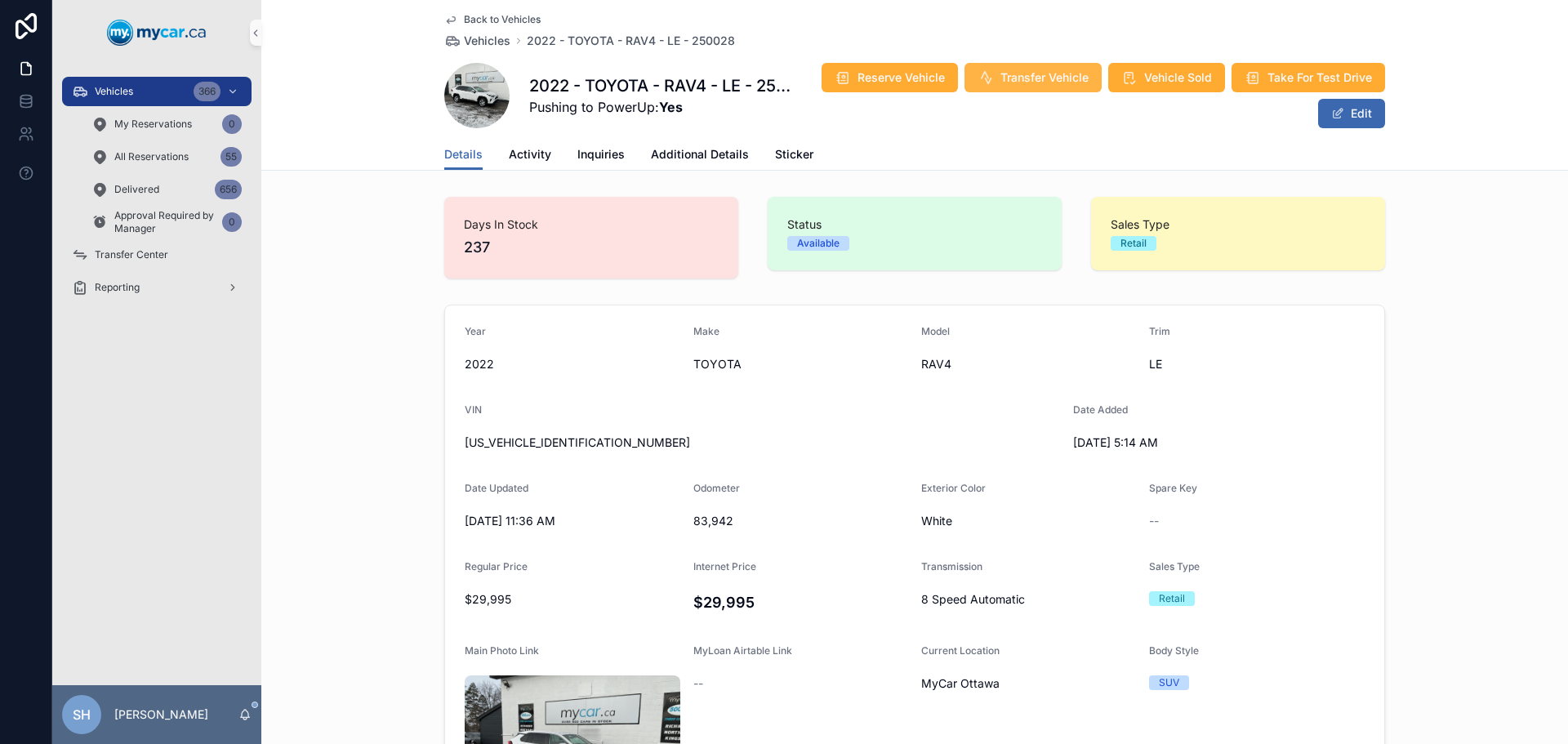
click at [1021, 79] on span "Transfer Vehicle" at bounding box center [1044, 77] width 88 height 16
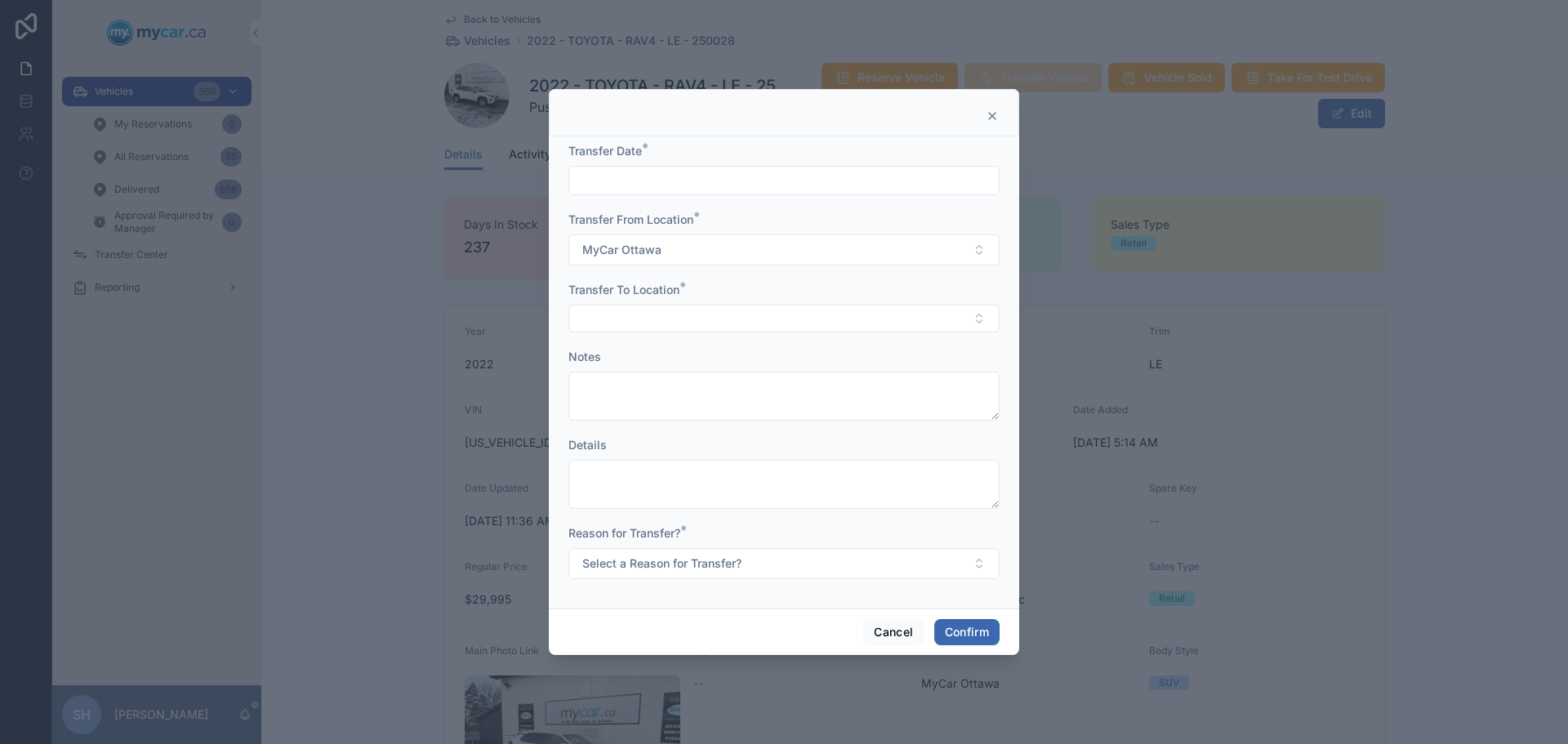
click at [633, 181] on input "text" at bounding box center [784, 181] width 430 height 23
click at [803, 209] on button "[DATE]" at bounding box center [784, 220] width 64 height 29
type input "*********"
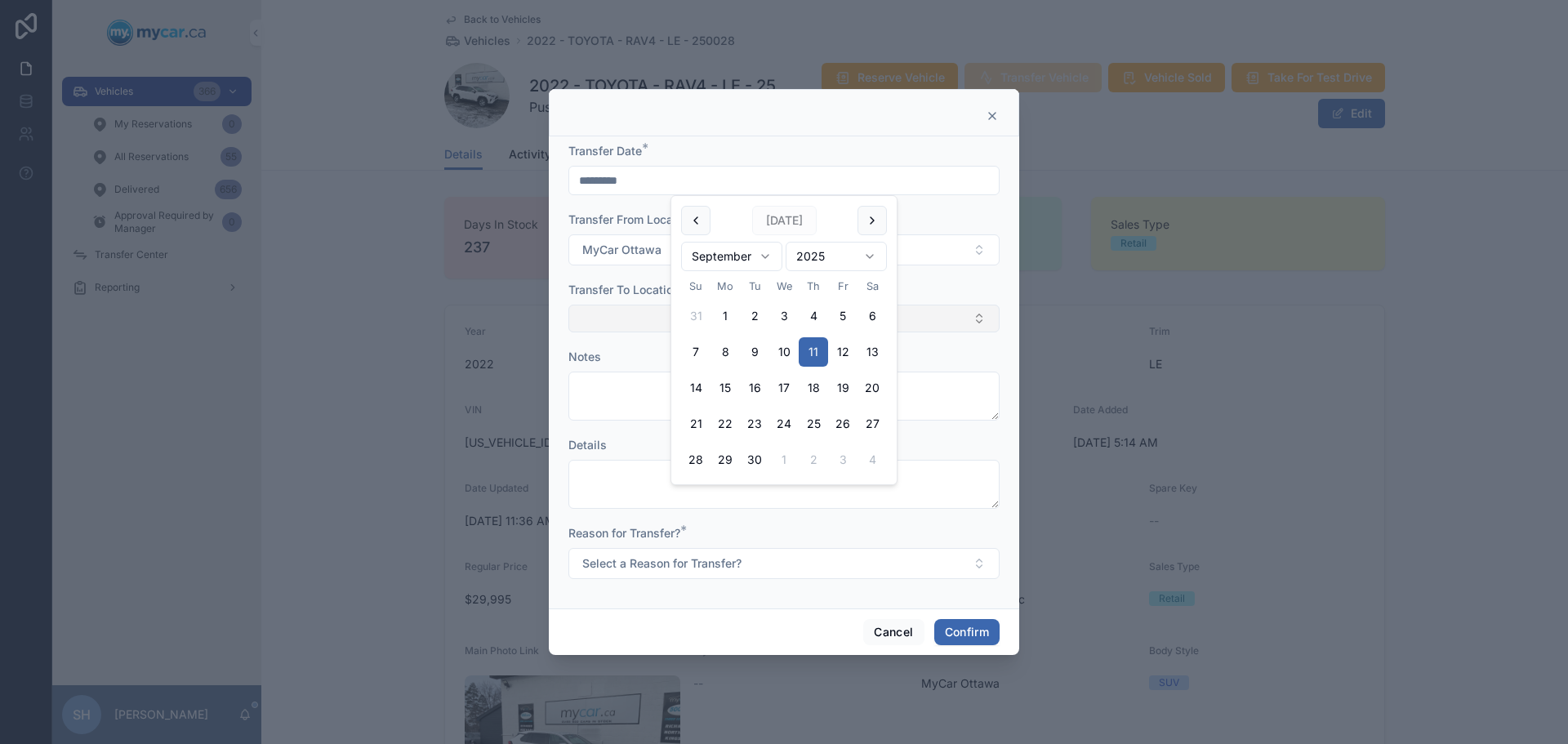
click at [597, 319] on button "Select Button" at bounding box center [783, 318] width 431 height 27
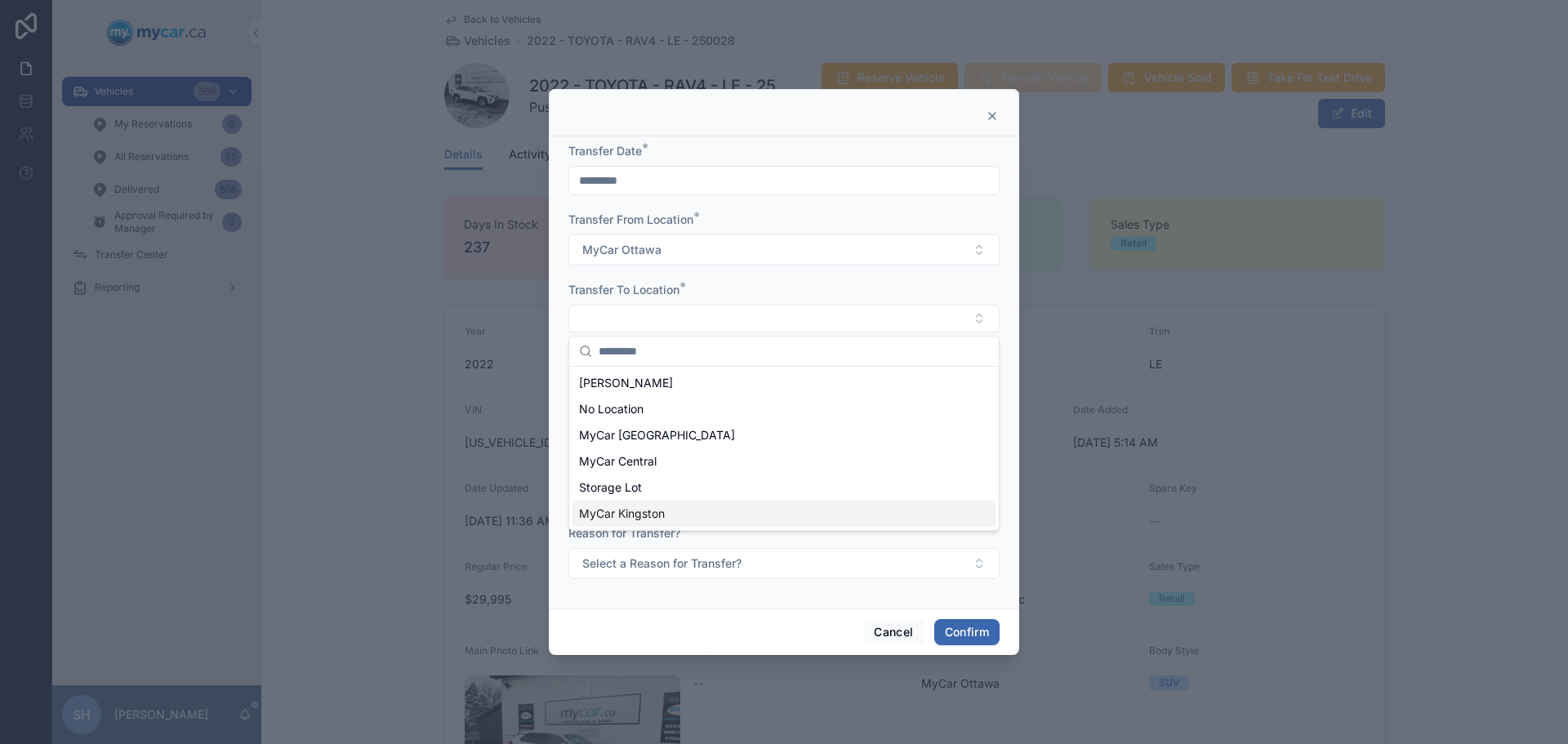
click at [650, 522] on div "MyCar Kingston" at bounding box center [784, 514] width 423 height 27
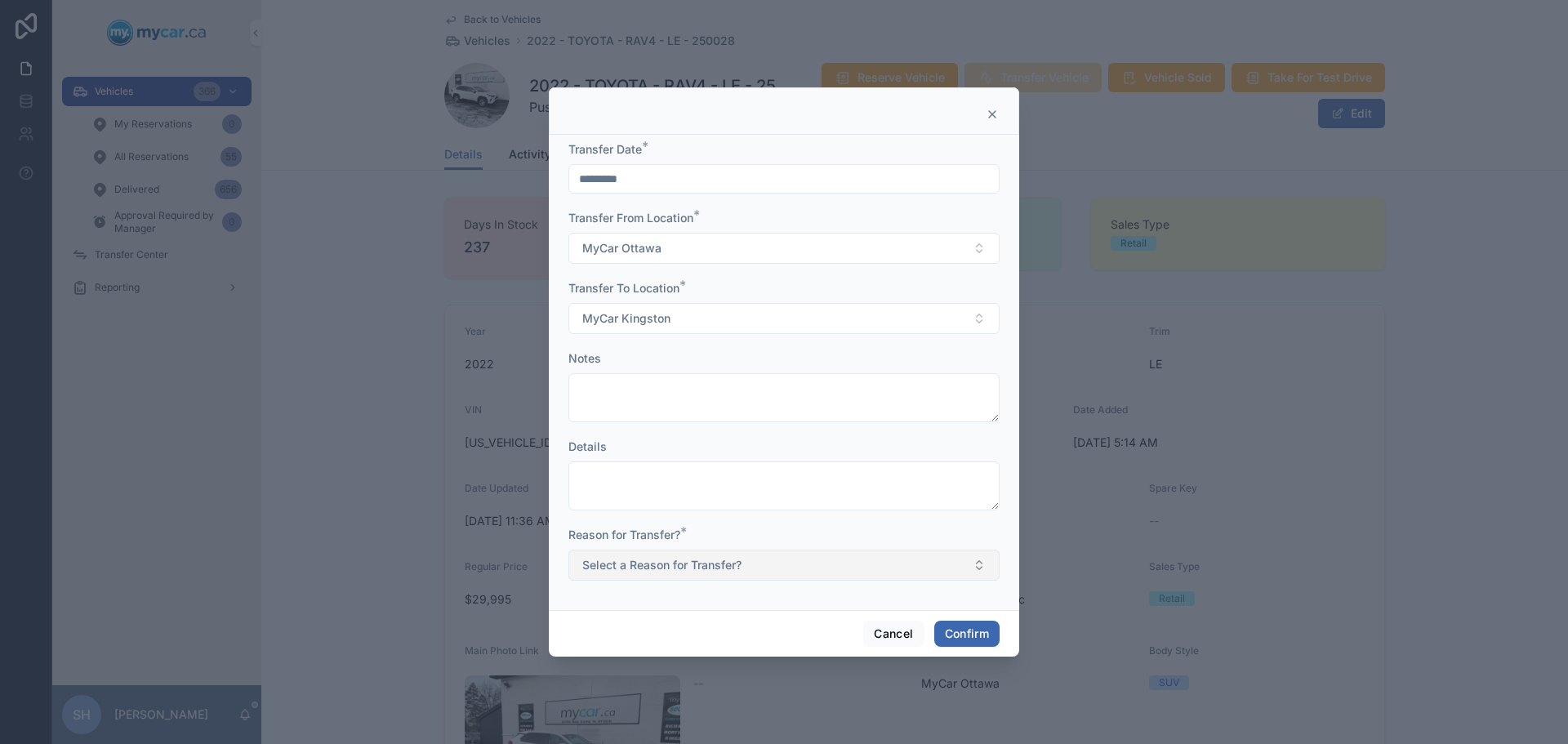
click at [676, 566] on span "Select a Reason for Transfer?" at bounding box center [662, 564] width 159 height 16
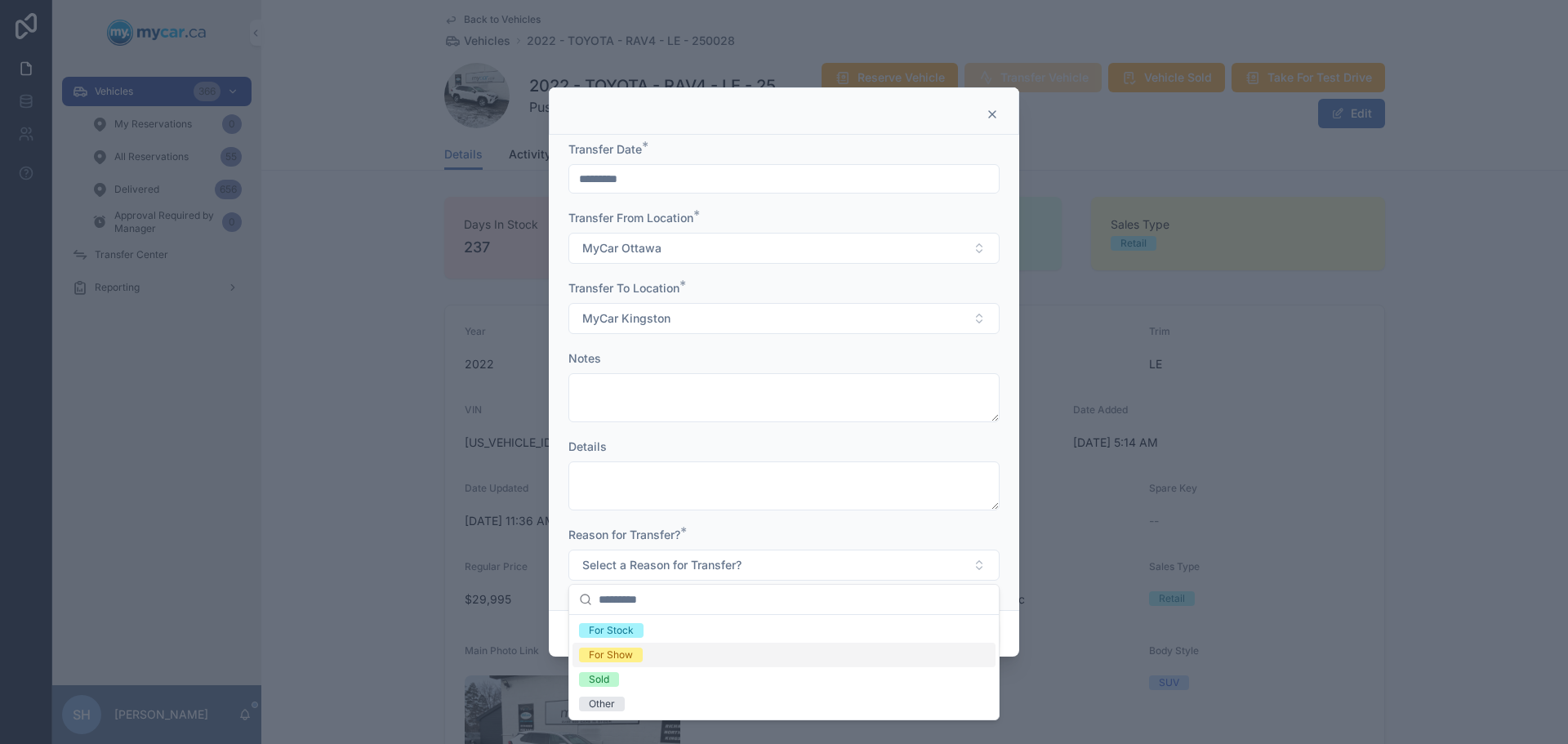
click at [625, 656] on div "For Show" at bounding box center [611, 655] width 45 height 15
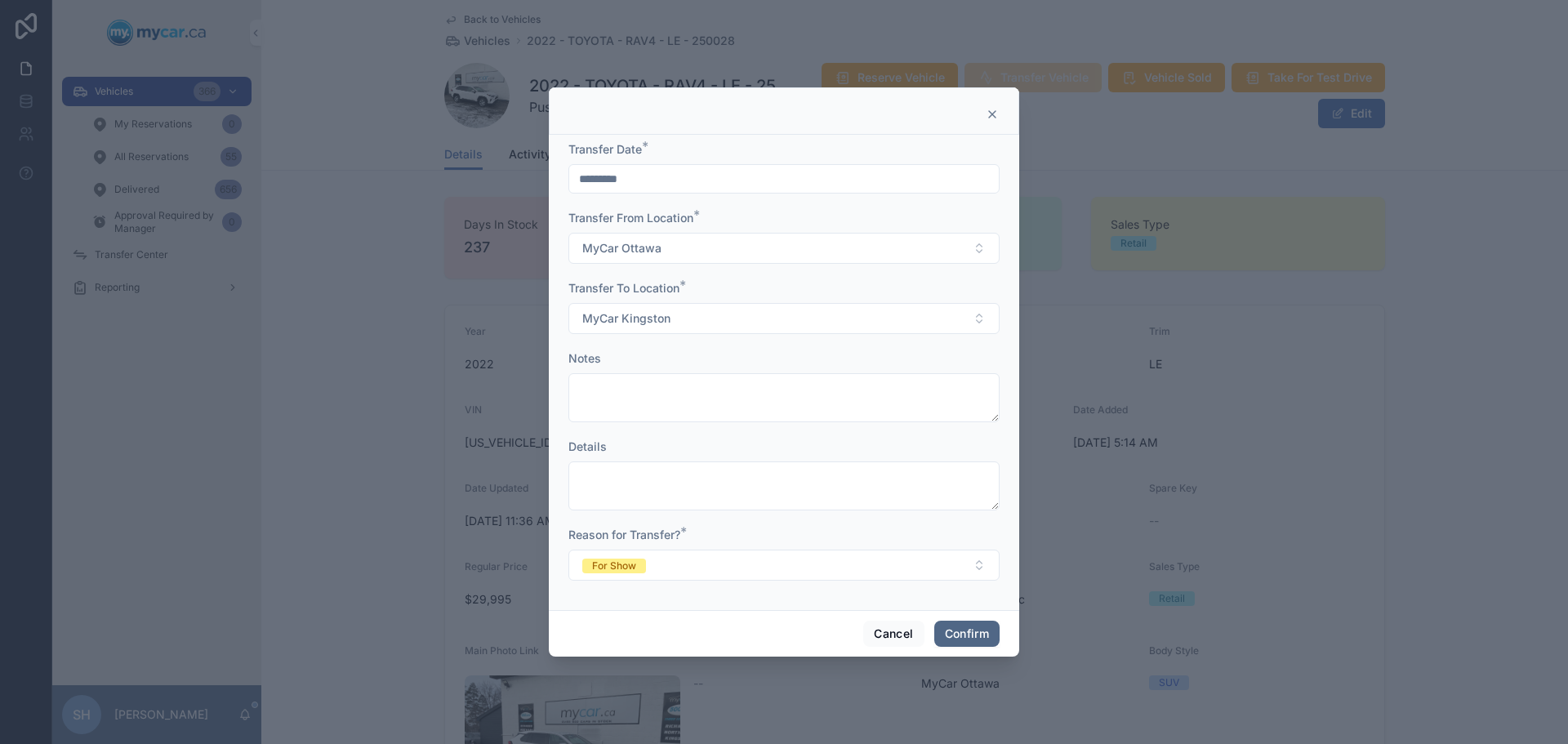
click at [979, 626] on button "Confirm" at bounding box center [967, 633] width 65 height 27
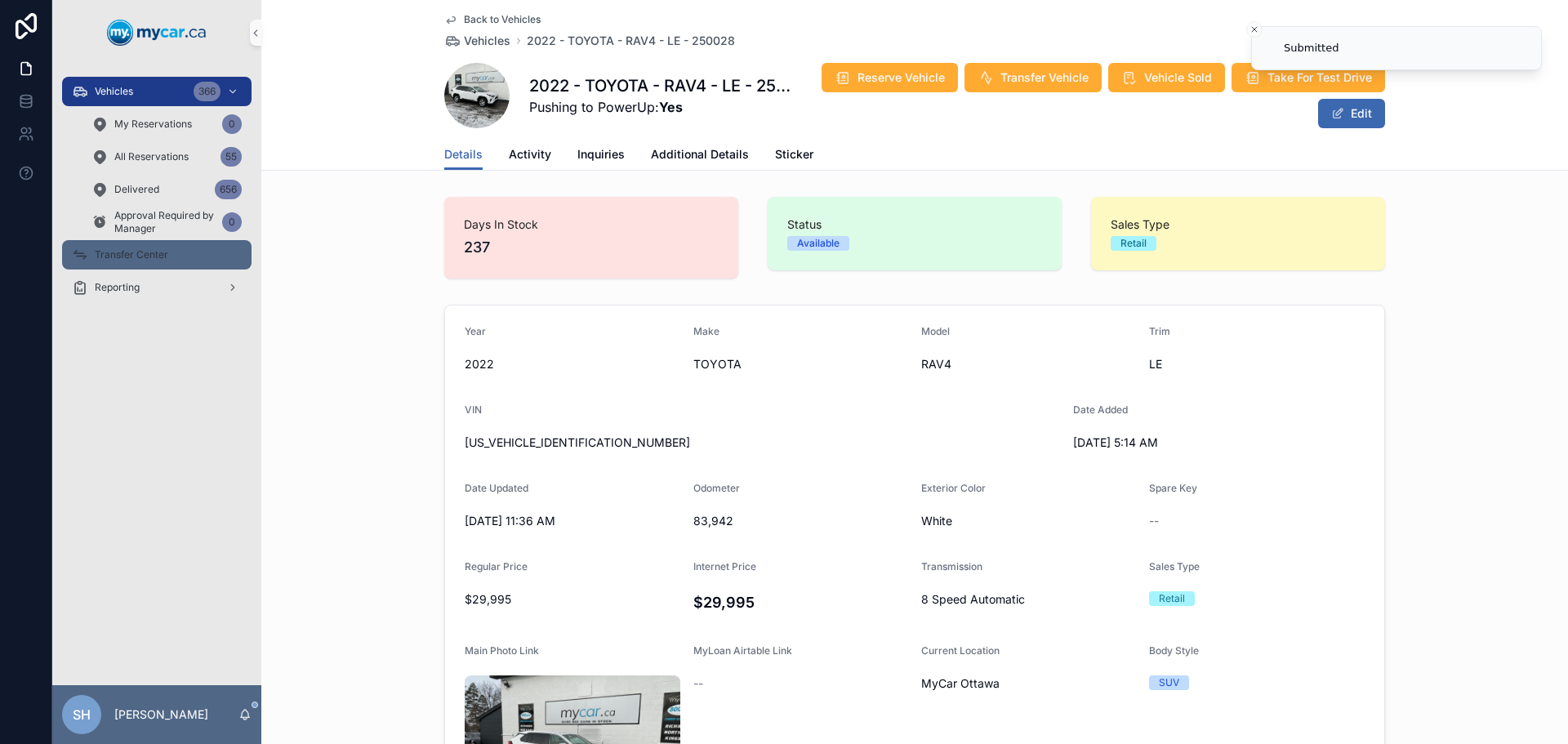
click at [146, 258] on span "Transfer Center" at bounding box center [132, 255] width 74 height 13
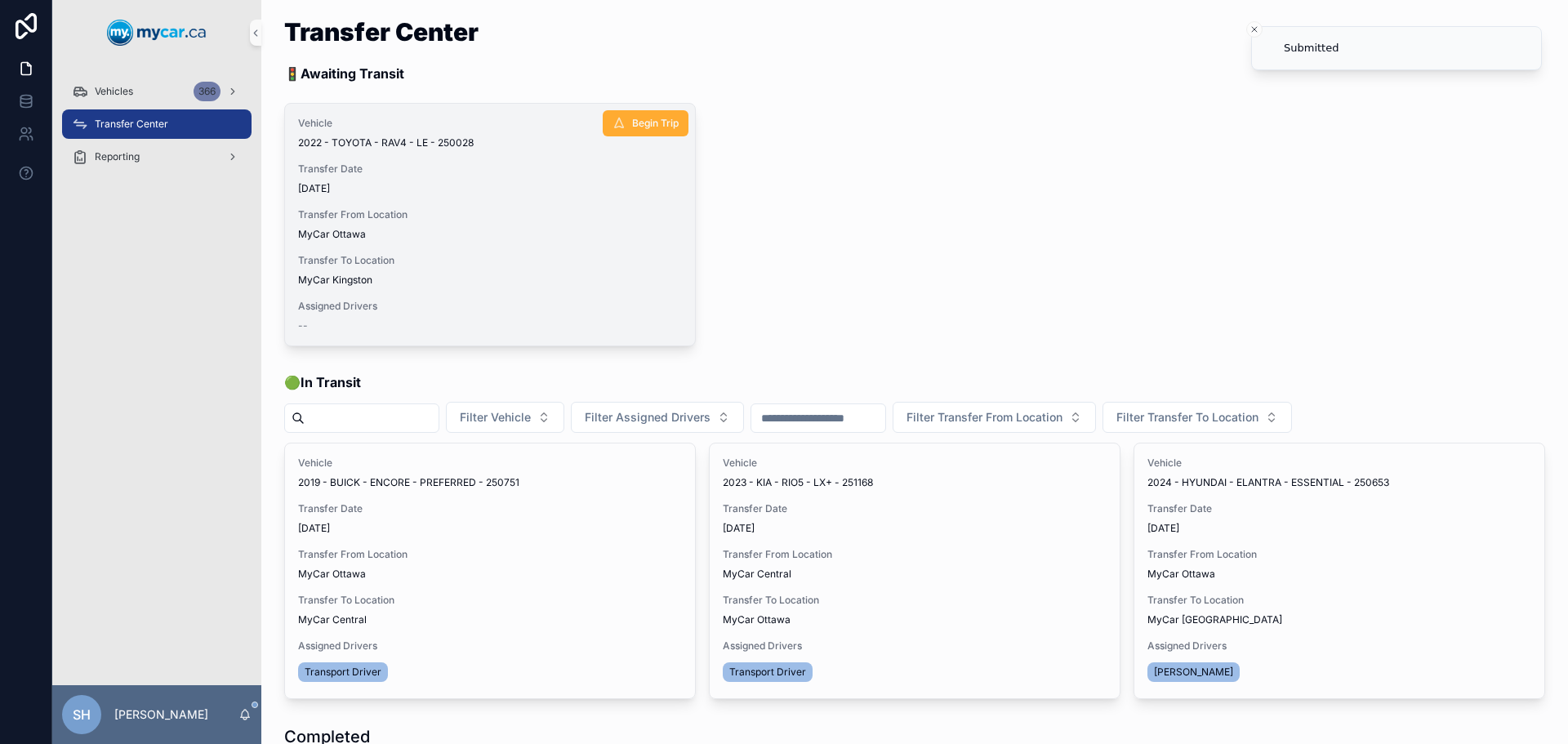
click at [399, 260] on span "Transfer To Location" at bounding box center [490, 260] width 383 height 13
click at [346, 211] on span "Transfer From Location" at bounding box center [490, 215] width 383 height 13
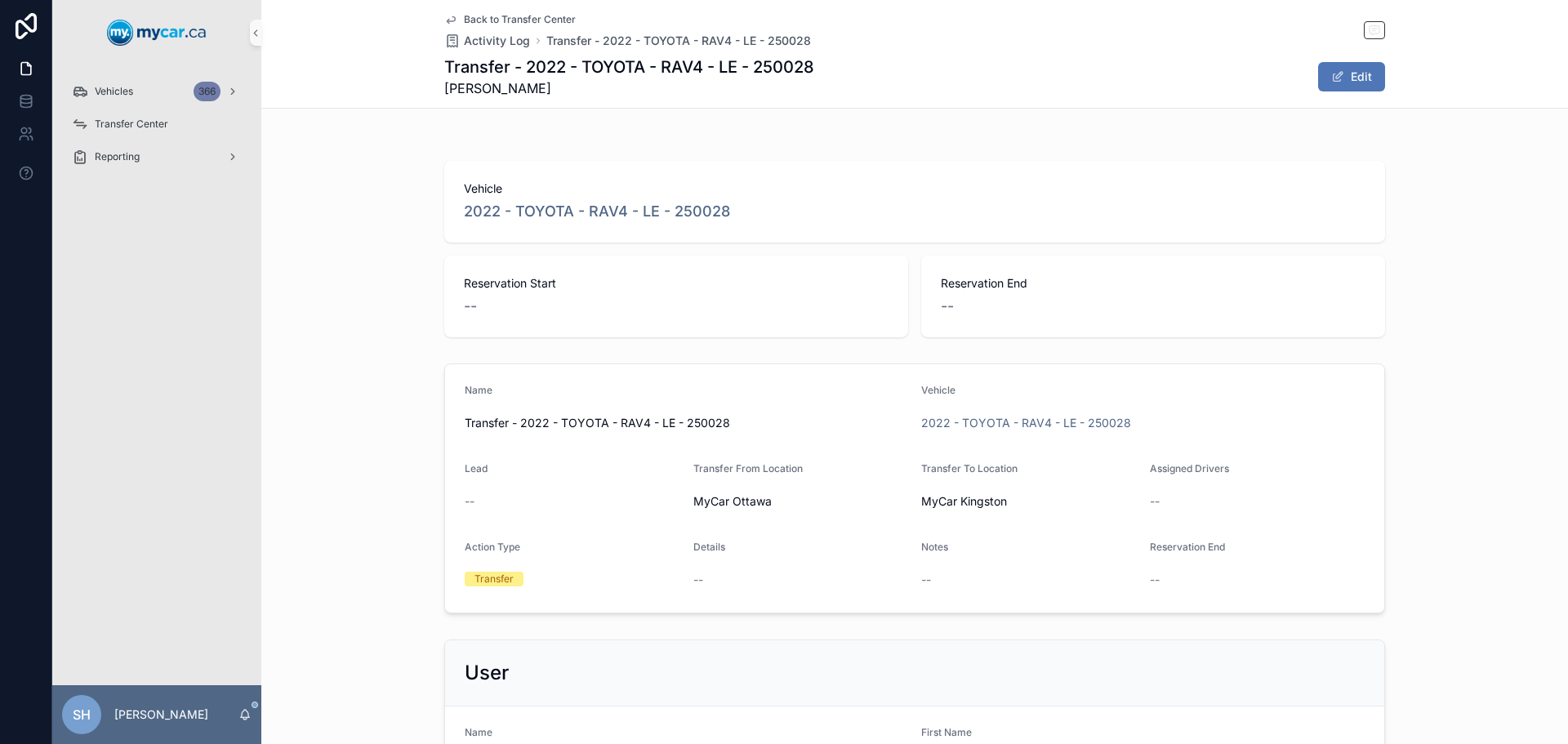
click at [1350, 77] on button "Edit" at bounding box center [1351, 77] width 67 height 29
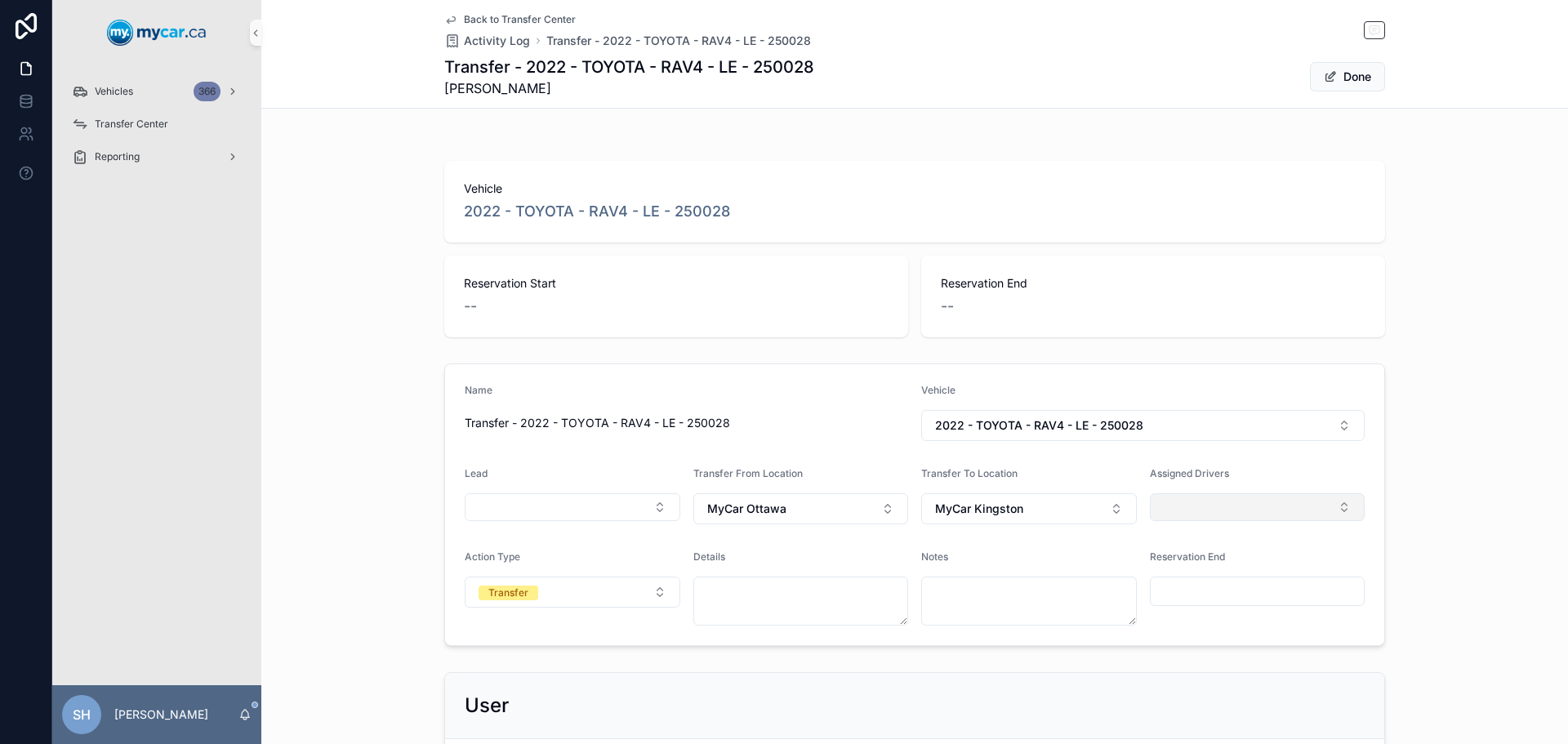
click at [1213, 506] on button "Select Button" at bounding box center [1257, 506] width 216 height 27
type input "***"
click at [1208, 603] on span "[PERSON_NAME]" at bounding box center [1201, 597] width 94 height 16
click at [1451, 464] on div "Name Transfer - 2022 - TOYOTA - RAV4 - LE - 250028 Vehicle 2022 - TOYOTA - RAV4…" at bounding box center [915, 505] width 1307 height 297
click at [1346, 86] on button "Done" at bounding box center [1346, 77] width 75 height 29
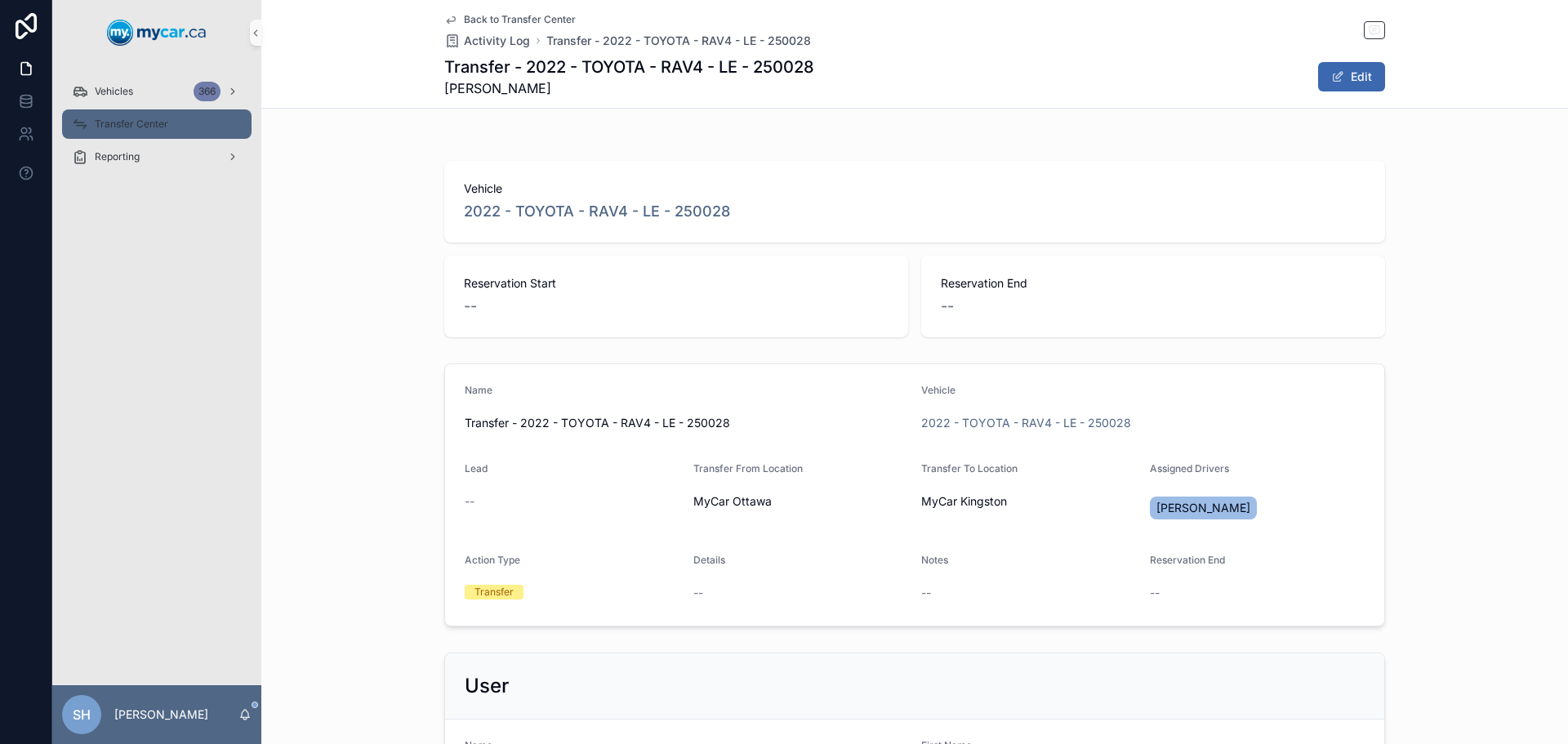
click at [93, 124] on div "Transfer Center" at bounding box center [156, 124] width 169 height 27
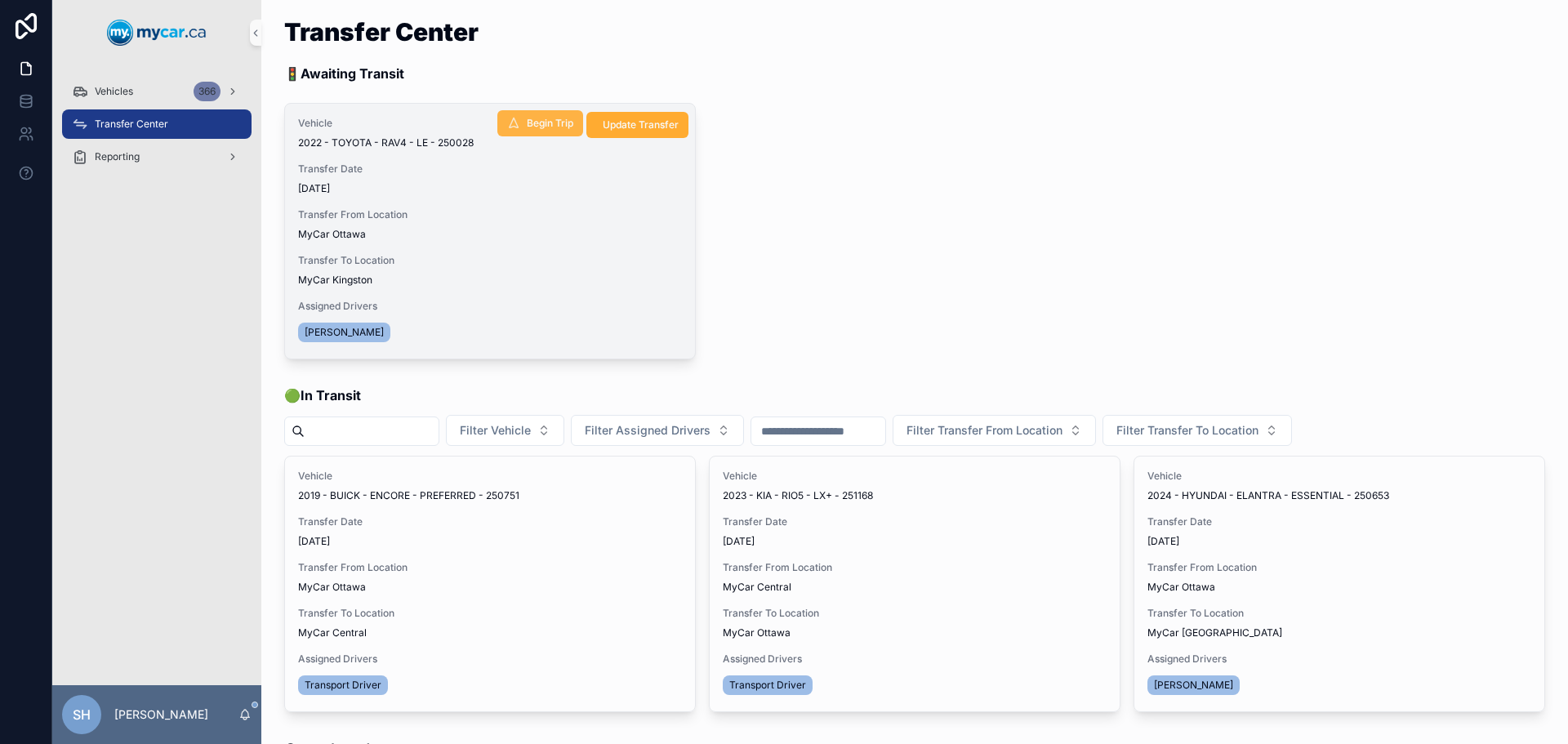
click at [526, 117] on span "Begin Trip" at bounding box center [549, 123] width 46 height 13
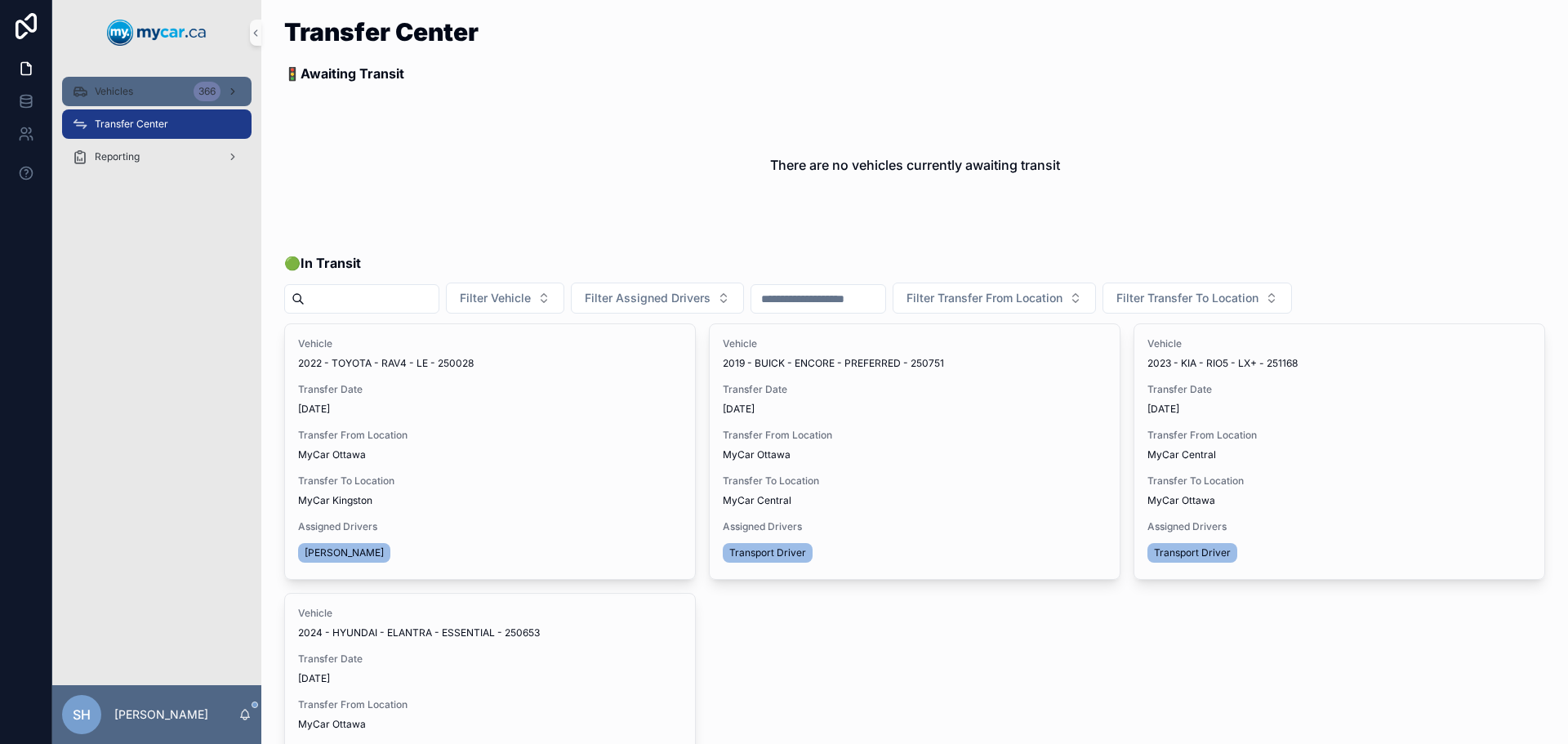
click at [159, 84] on div "Vehicles 366" at bounding box center [156, 92] width 169 height 27
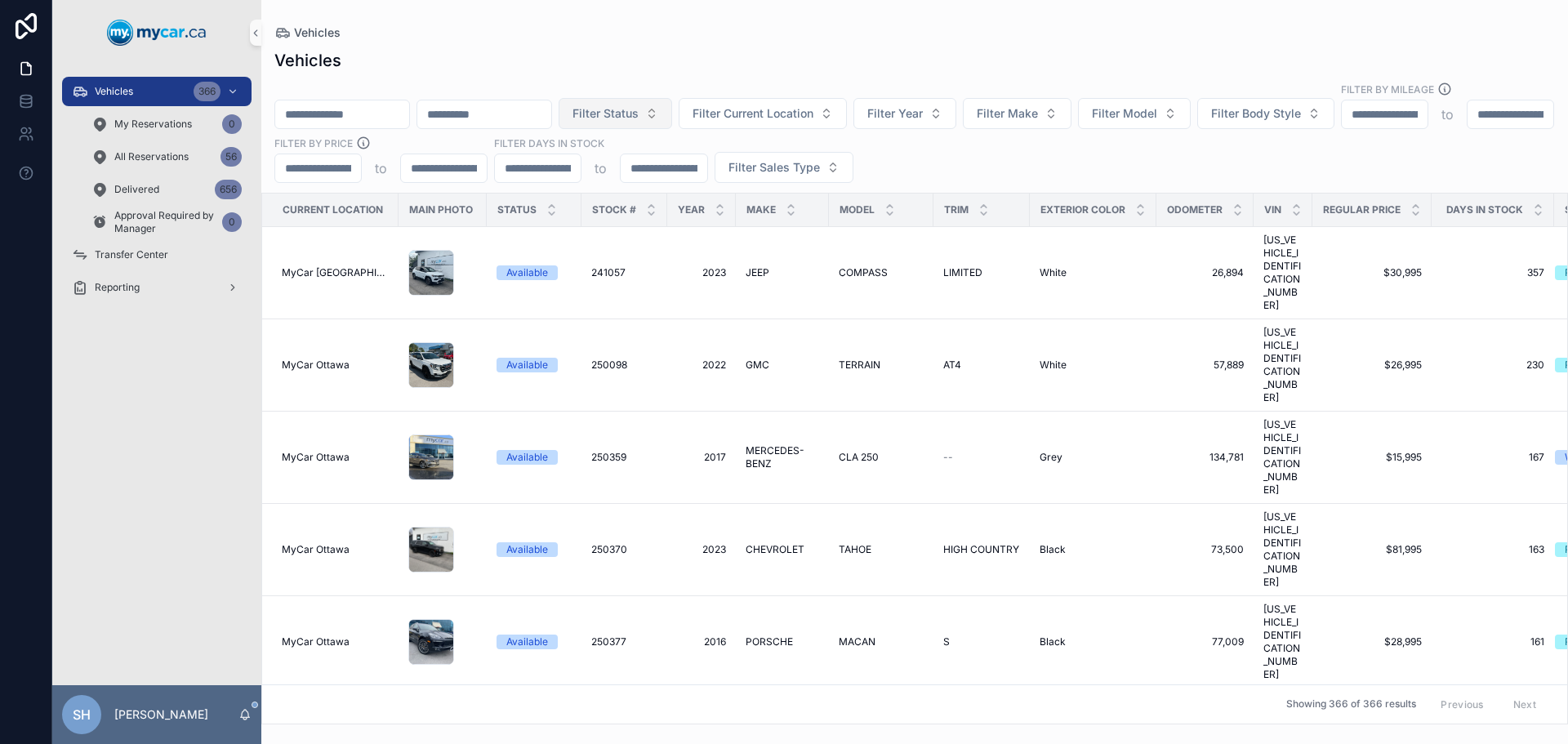
click at [654, 99] on button "Filter Status" at bounding box center [615, 113] width 114 height 31
click at [631, 164] on div "Available" at bounding box center [698, 164] width 196 height 27
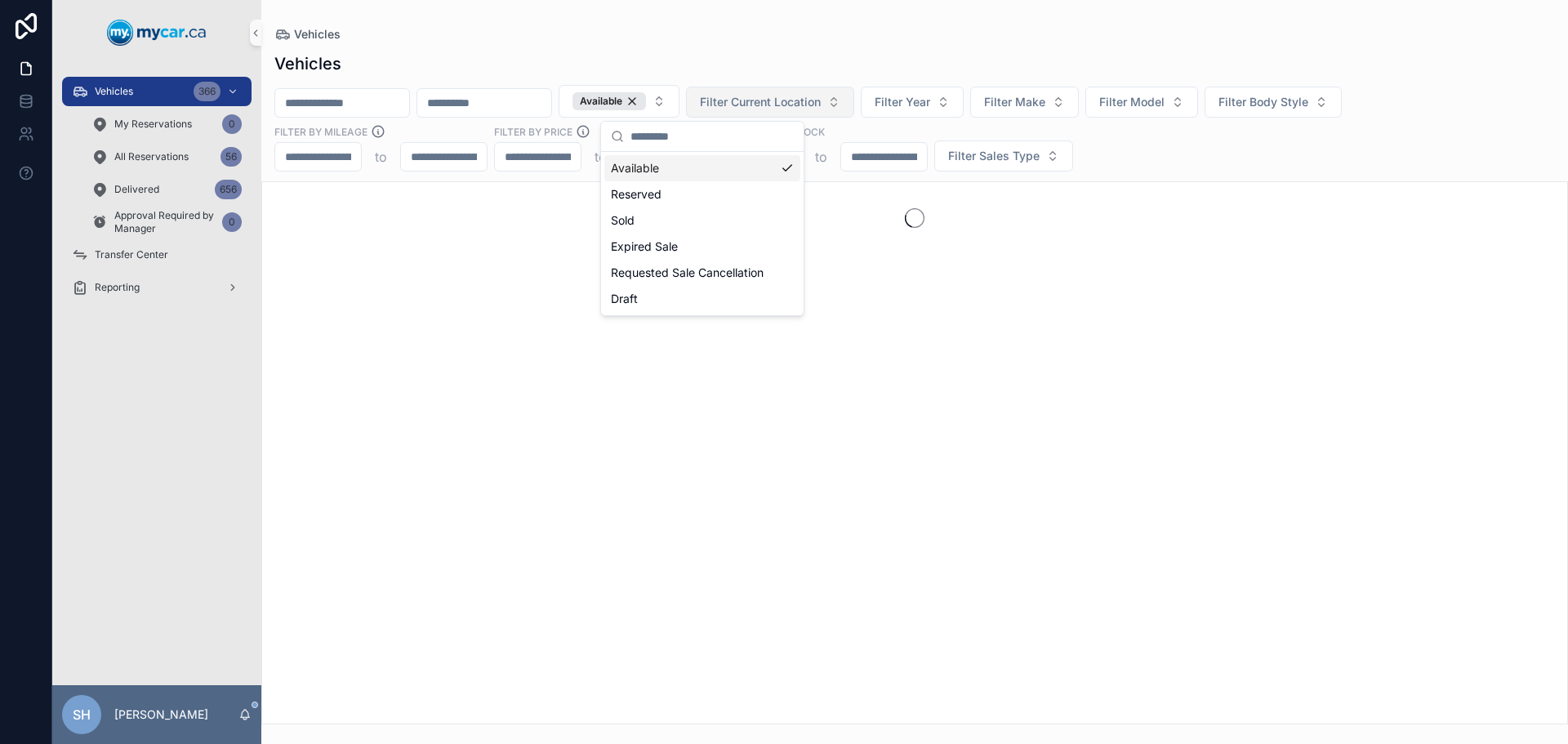
drag, startPoint x: 686, startPoint y: 17, endPoint x: 866, endPoint y: 101, distance: 198.6
click at [687, 17] on div "Vehicles Vehicles Available Filter Current Location Filter Year Filter Make Fil…" at bounding box center [915, 362] width 1307 height 724
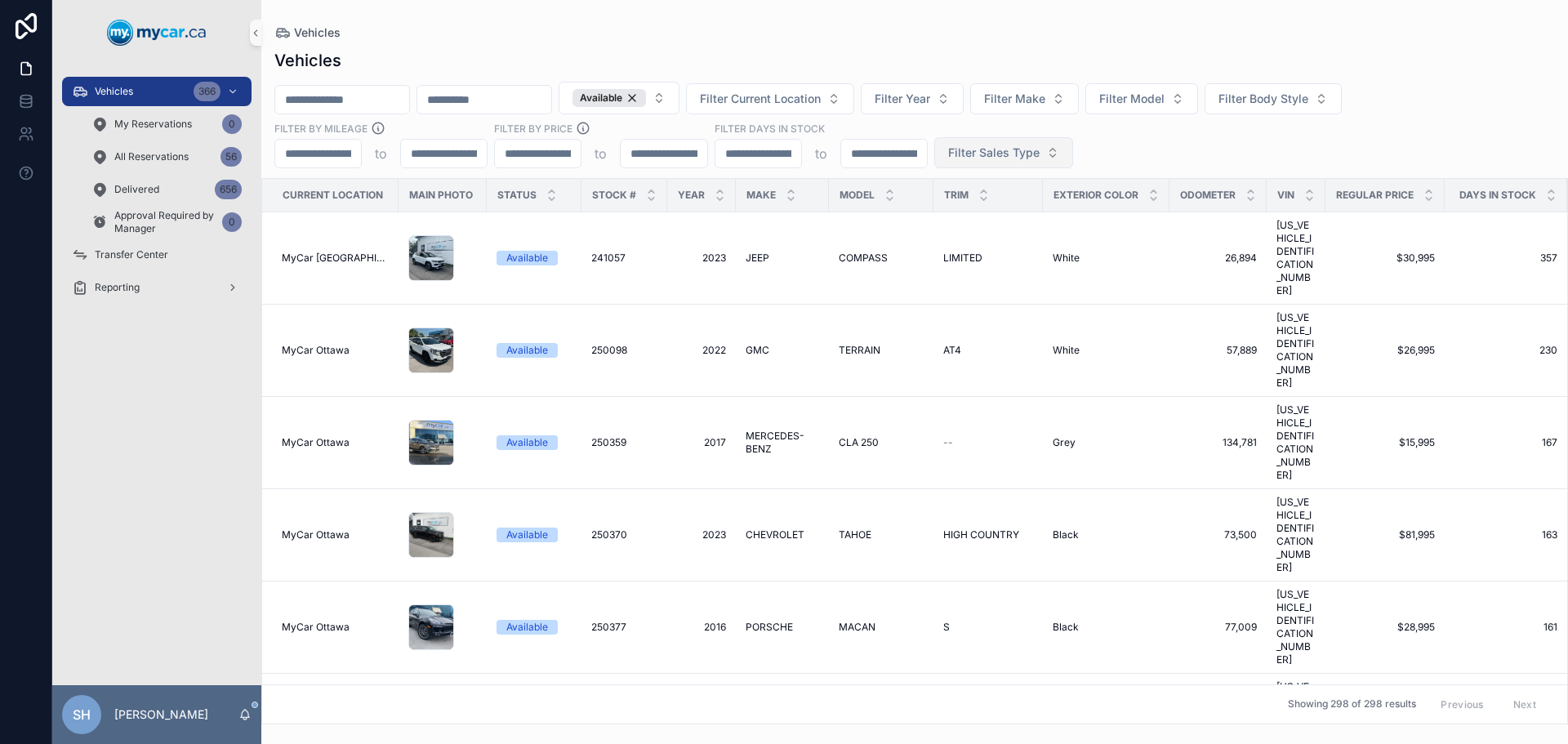
click at [962, 158] on span "Filter Sales Type" at bounding box center [993, 152] width 92 height 16
click at [956, 218] on div "Wholesale" at bounding box center [1003, 219] width 196 height 27
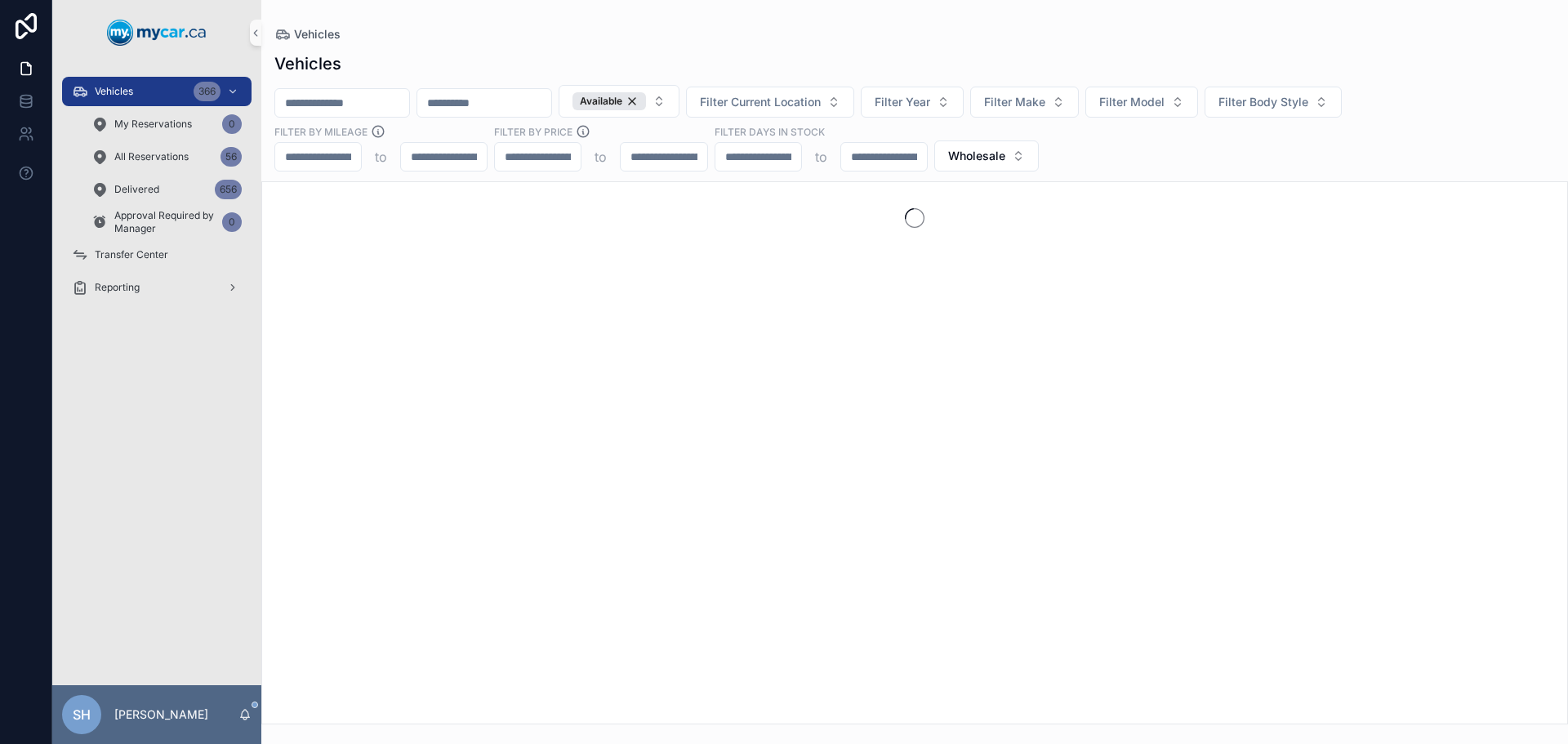
click at [818, 30] on div "Vehicles" at bounding box center [915, 34] width 1280 height 16
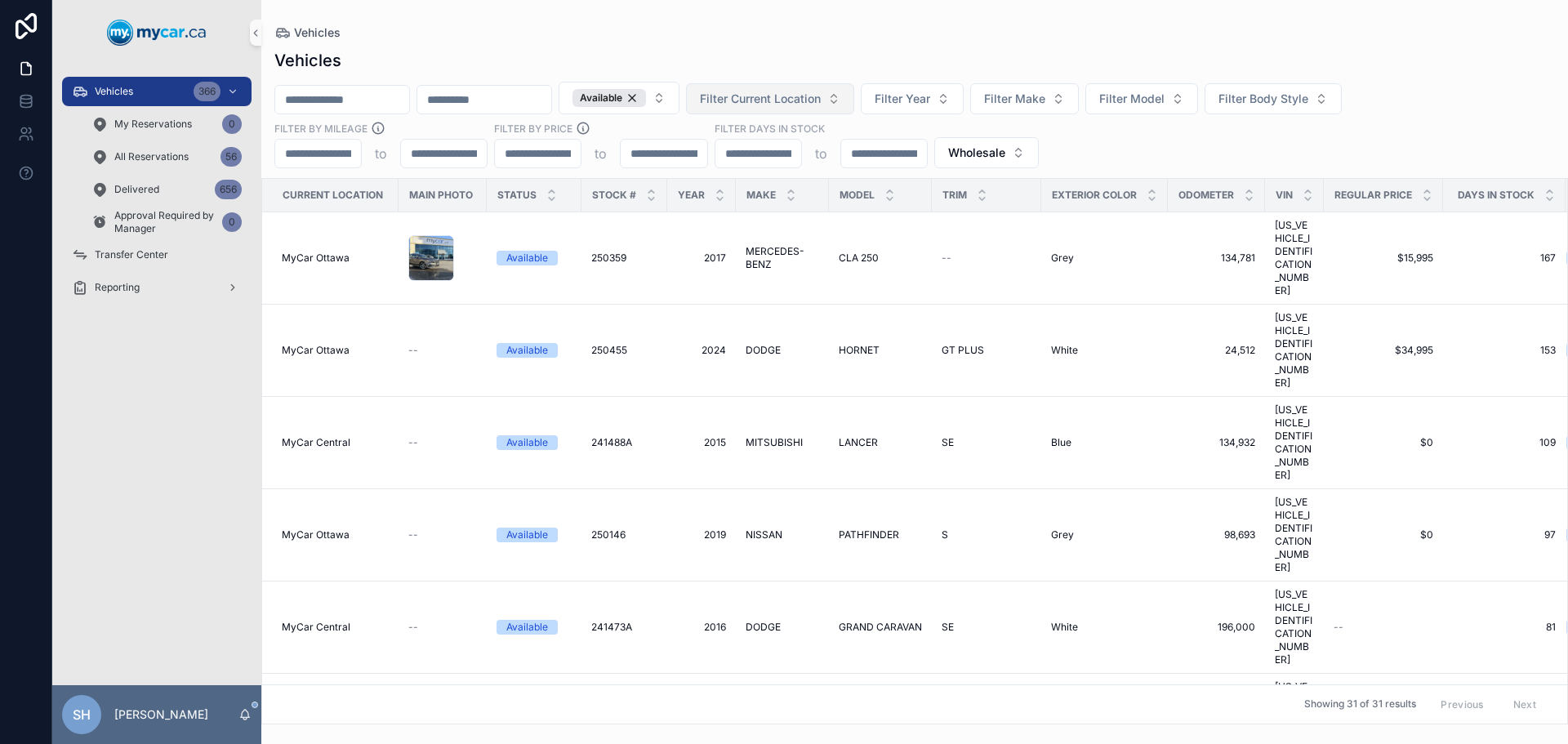
click at [807, 97] on span "Filter Current Location" at bounding box center [760, 98] width 121 height 16
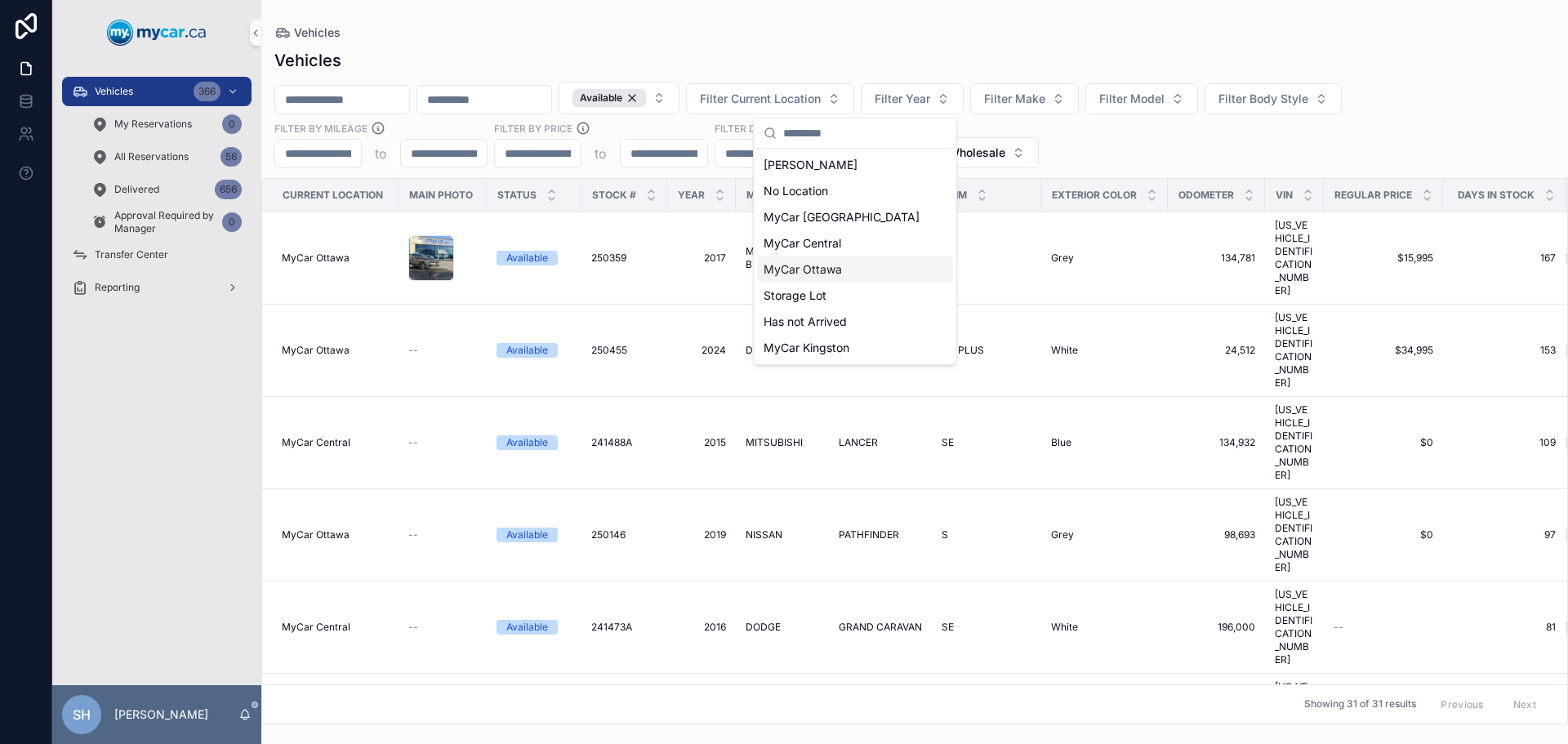
click at [802, 264] on span "MyCar Ottawa" at bounding box center [802, 269] width 79 height 16
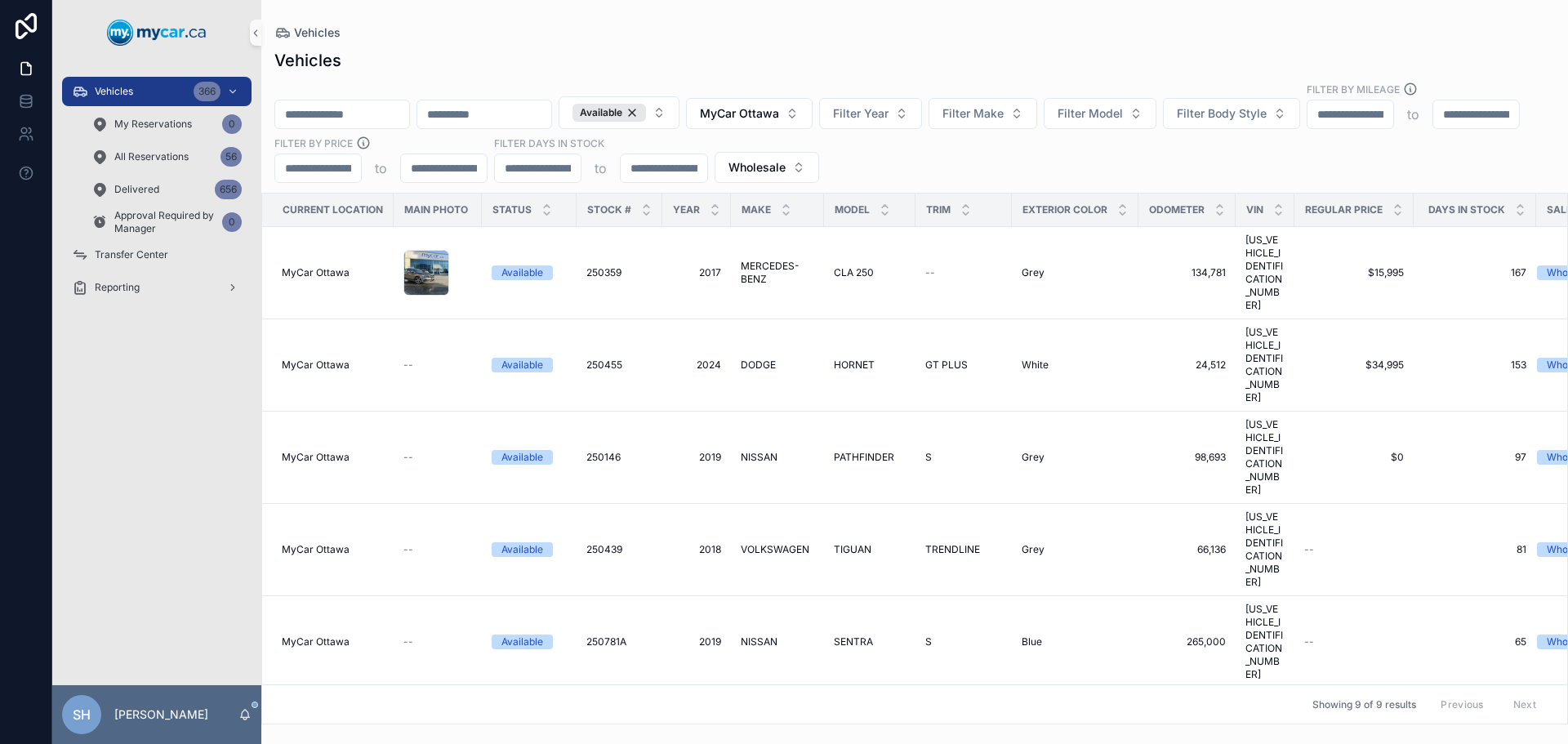
click at [846, 27] on div "Vehicles" at bounding box center [915, 33] width 1280 height 13
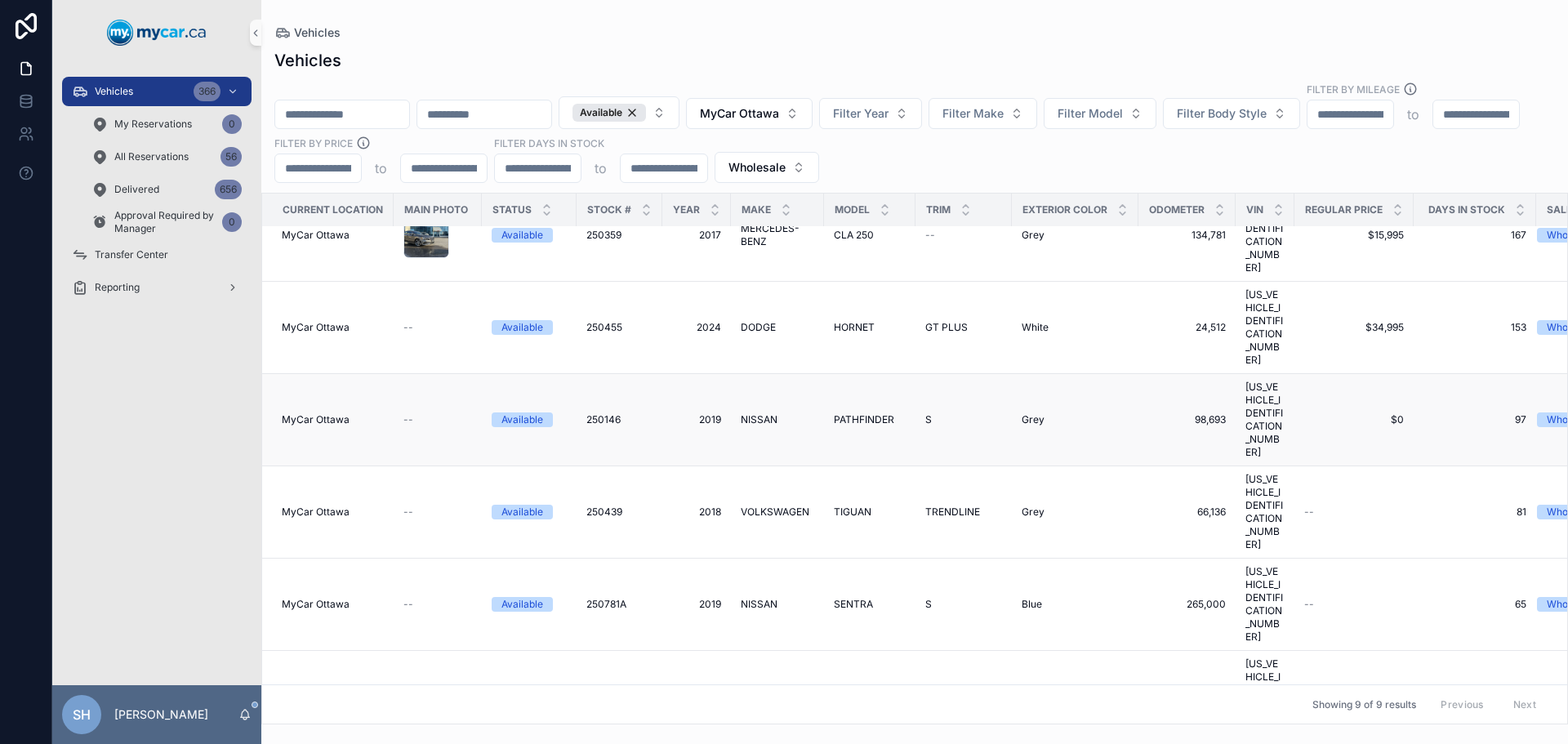
scroll to position [58, 0]
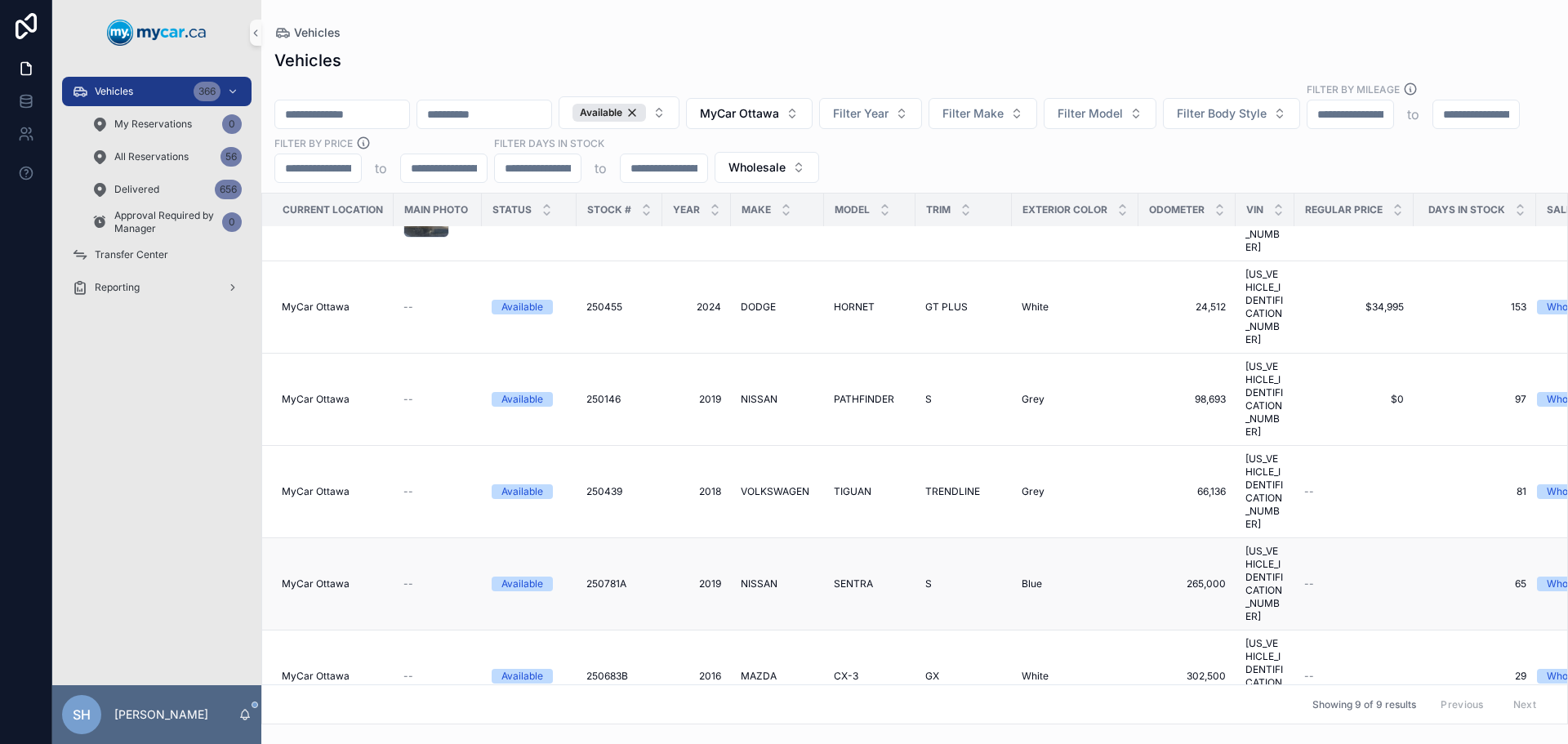
click at [858, 577] on span "SENTRA" at bounding box center [853, 584] width 39 height 13
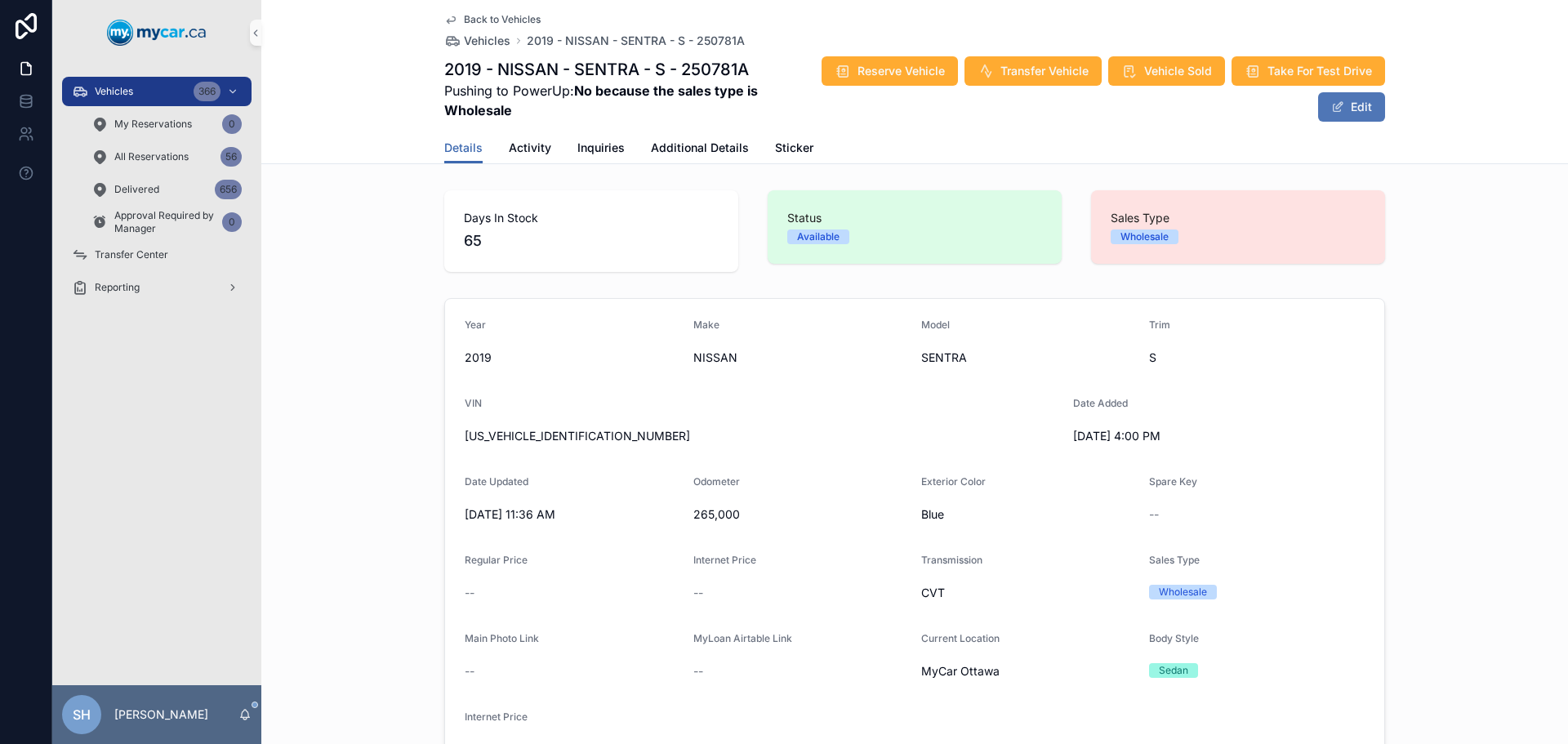
click at [1347, 110] on button "Edit" at bounding box center [1351, 106] width 67 height 29
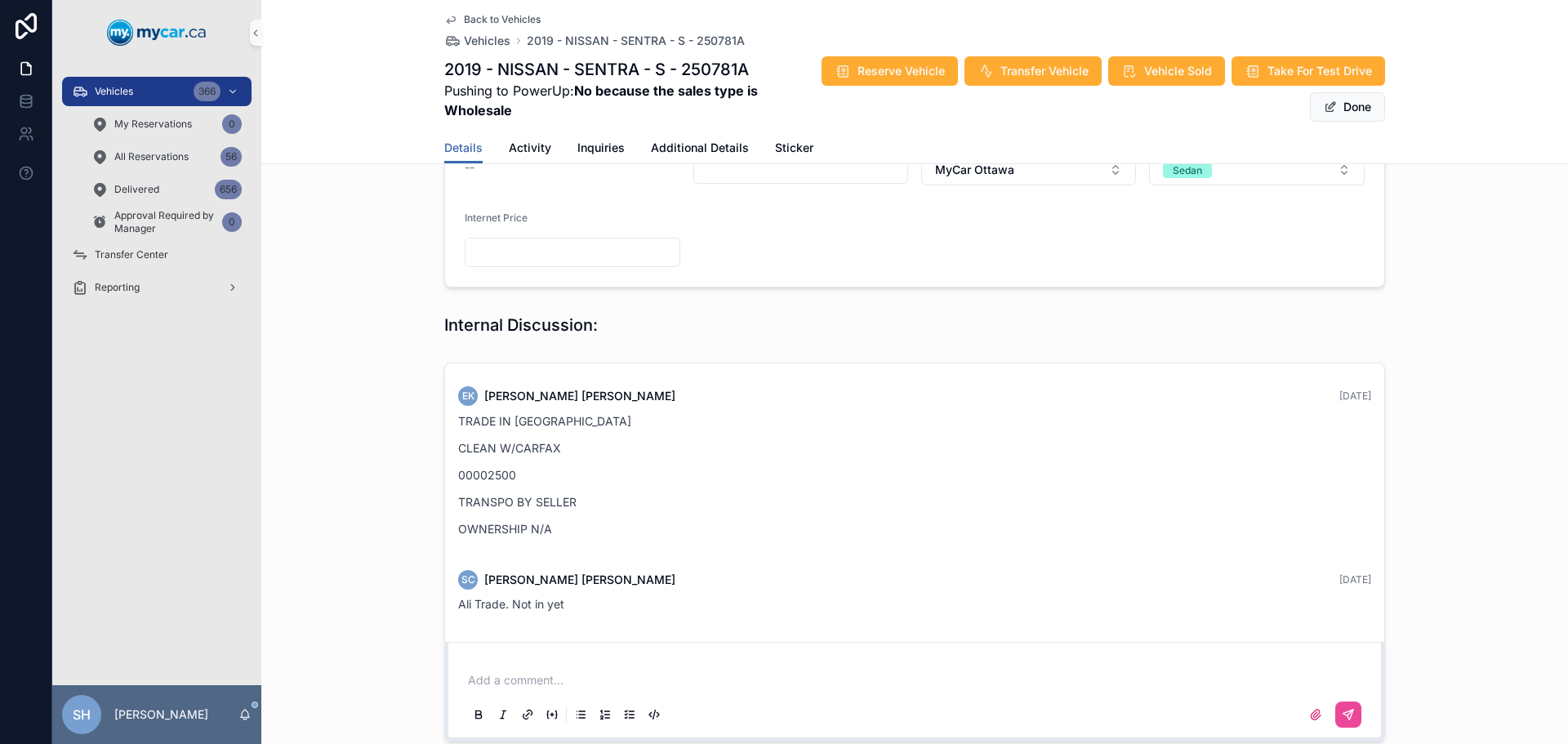
scroll to position [642, 0]
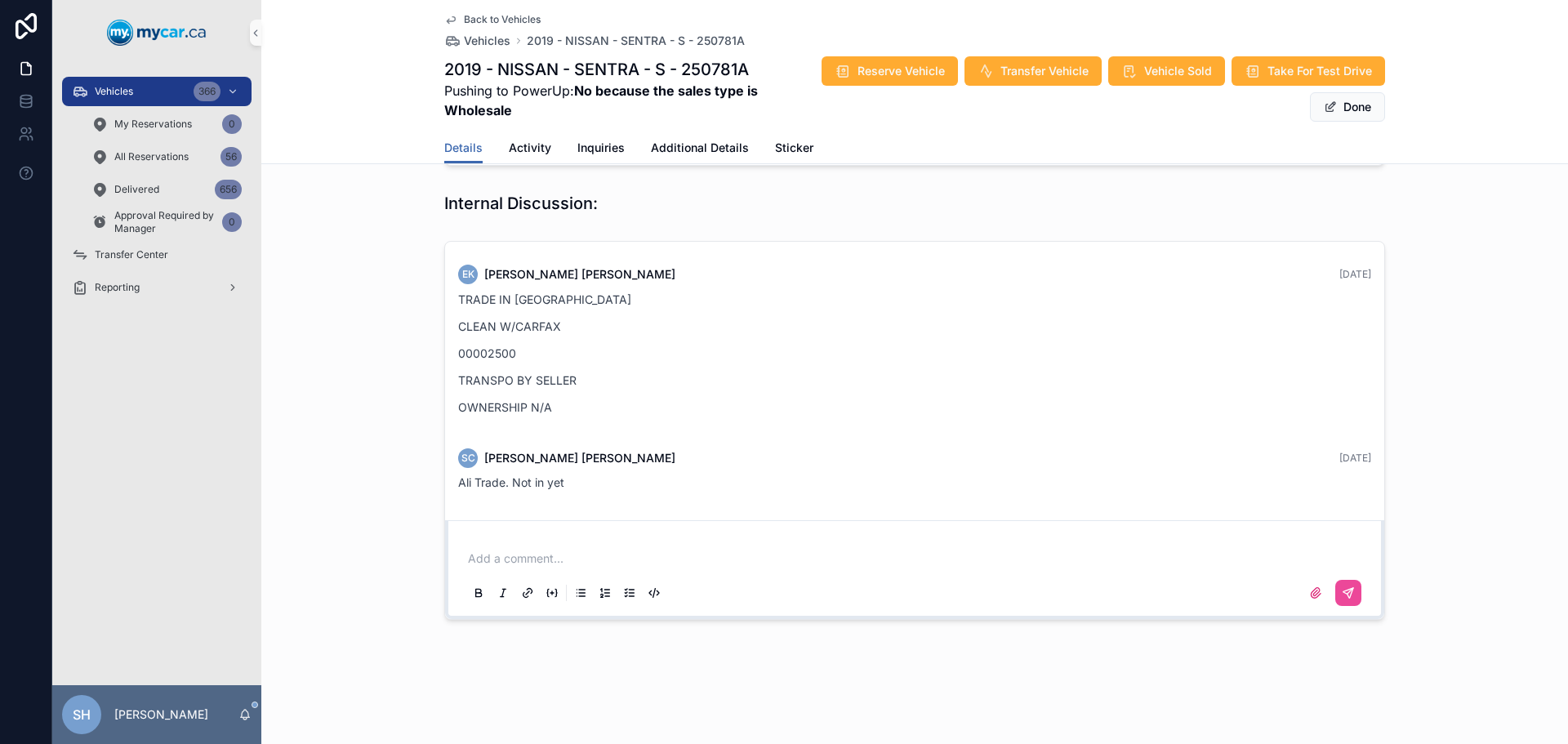
click at [544, 552] on p "scrollable content" at bounding box center [918, 558] width 900 height 16
click at [1352, 591] on button "scrollable content" at bounding box center [1348, 593] width 27 height 27
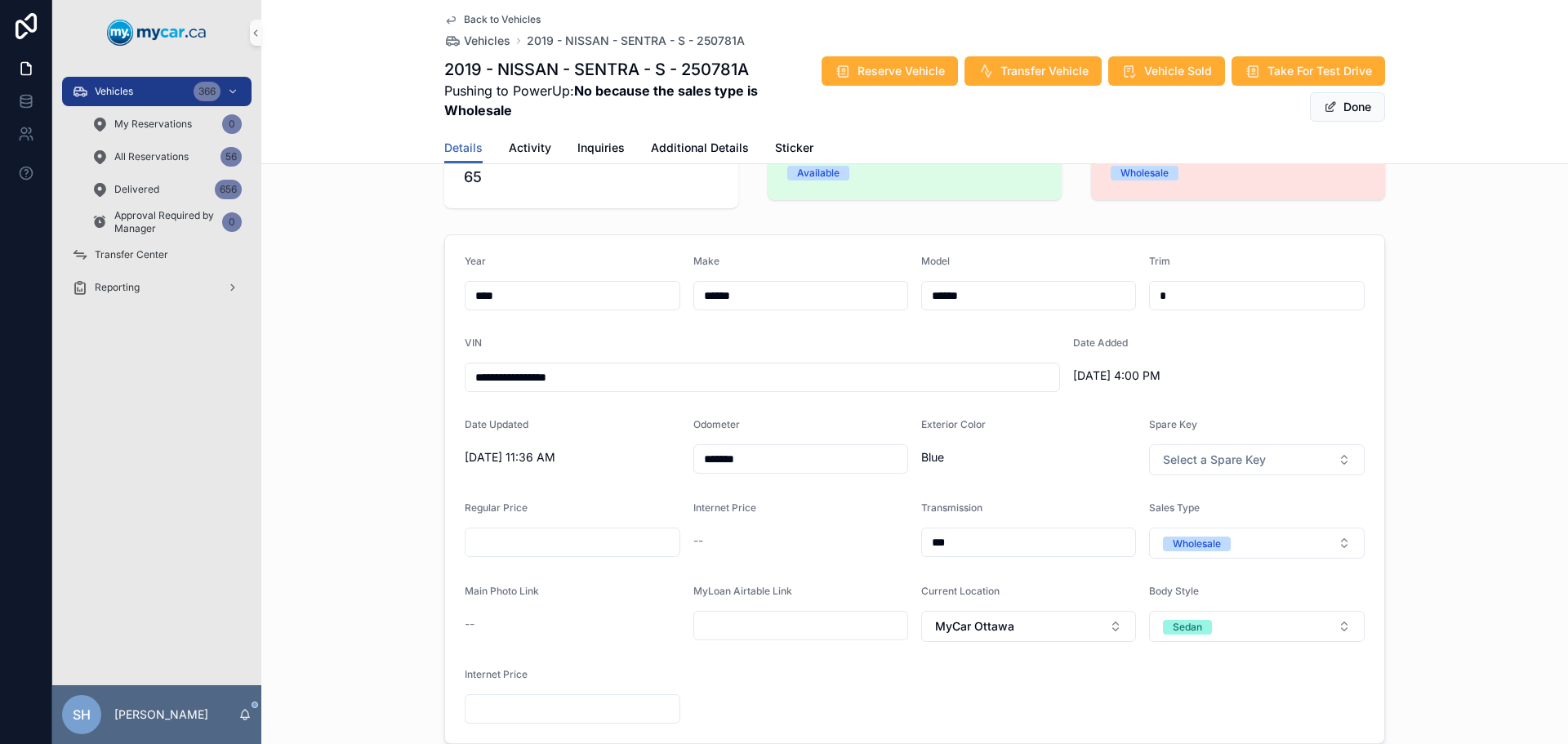
scroll to position [0, 0]
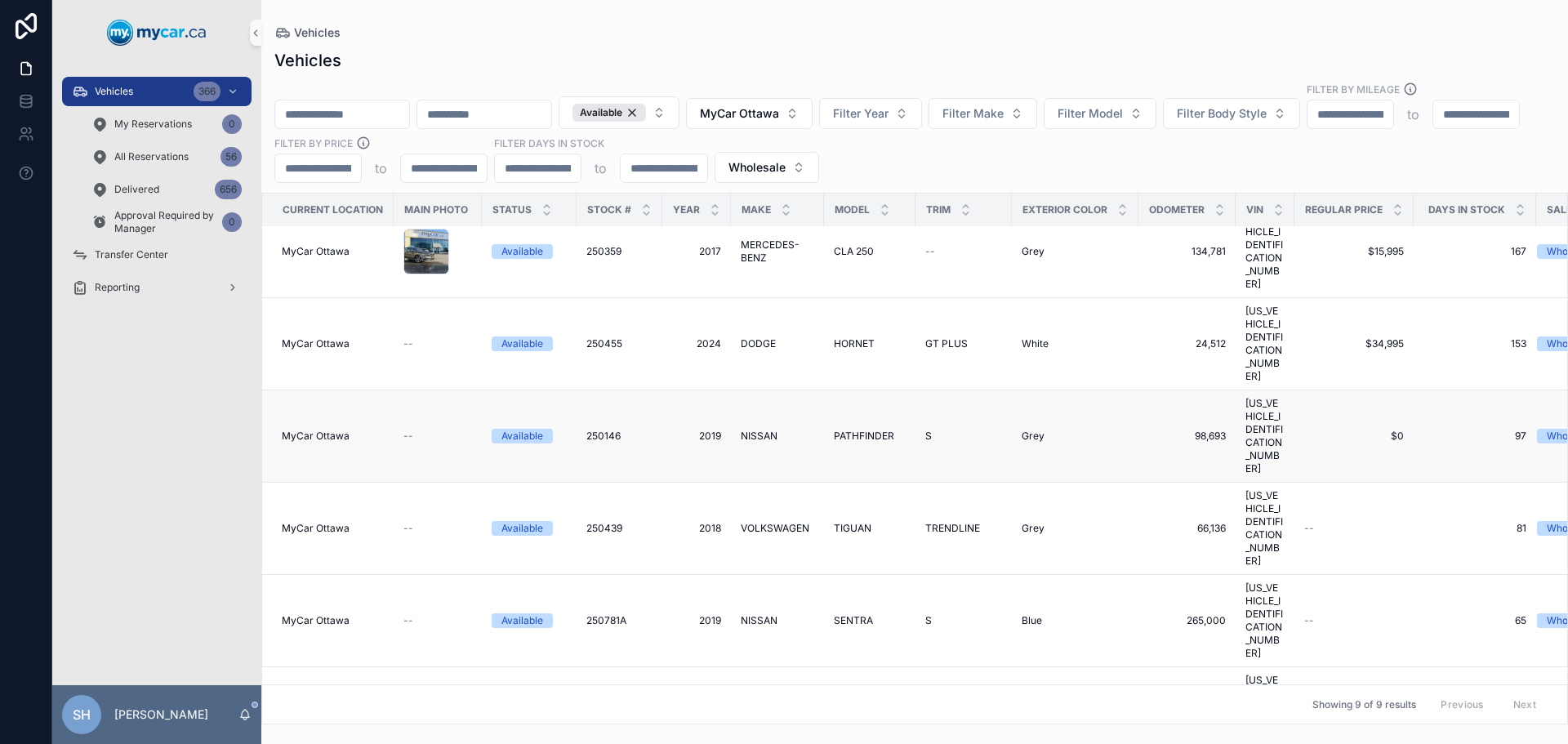
scroll to position [58, 0]
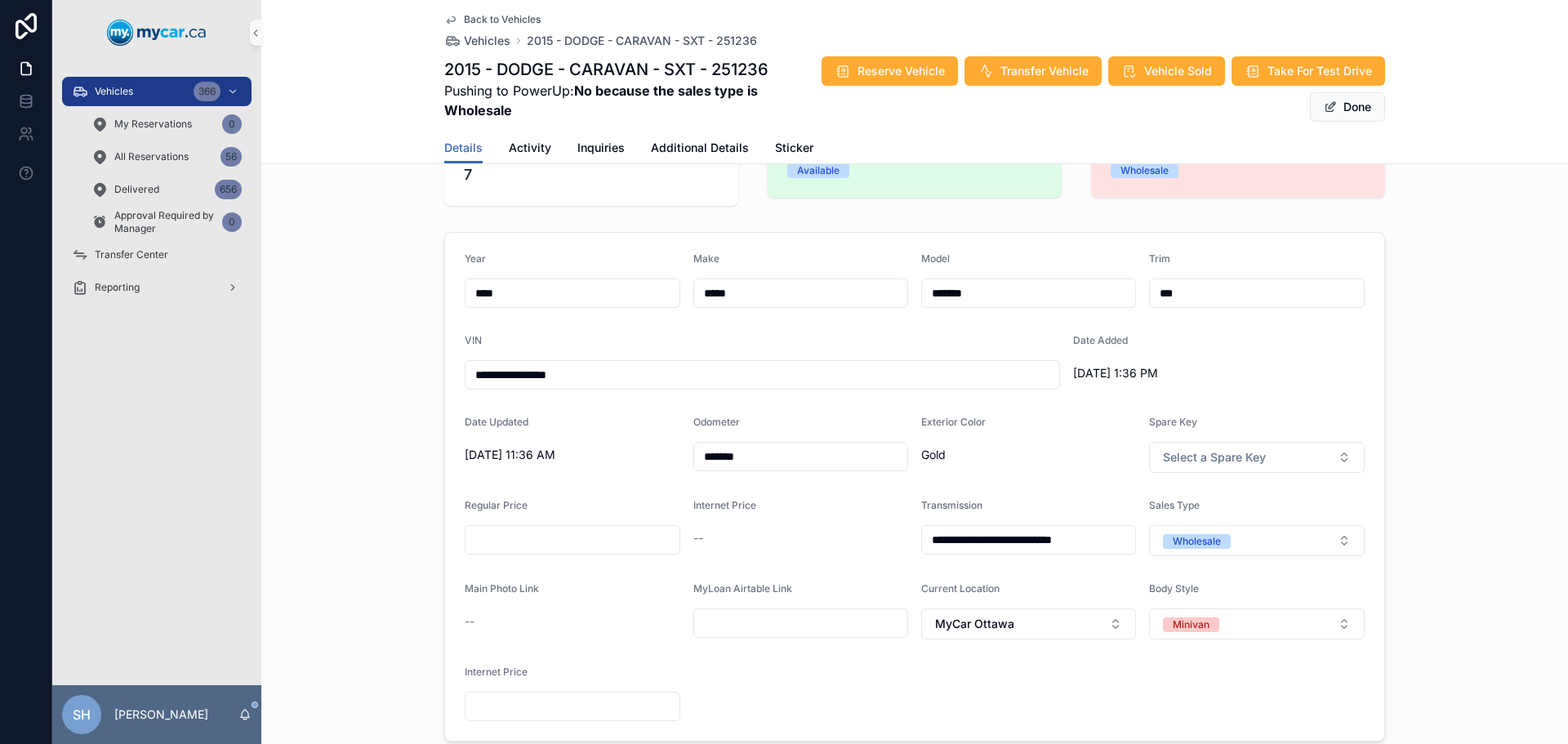
scroll to position [163, 0]
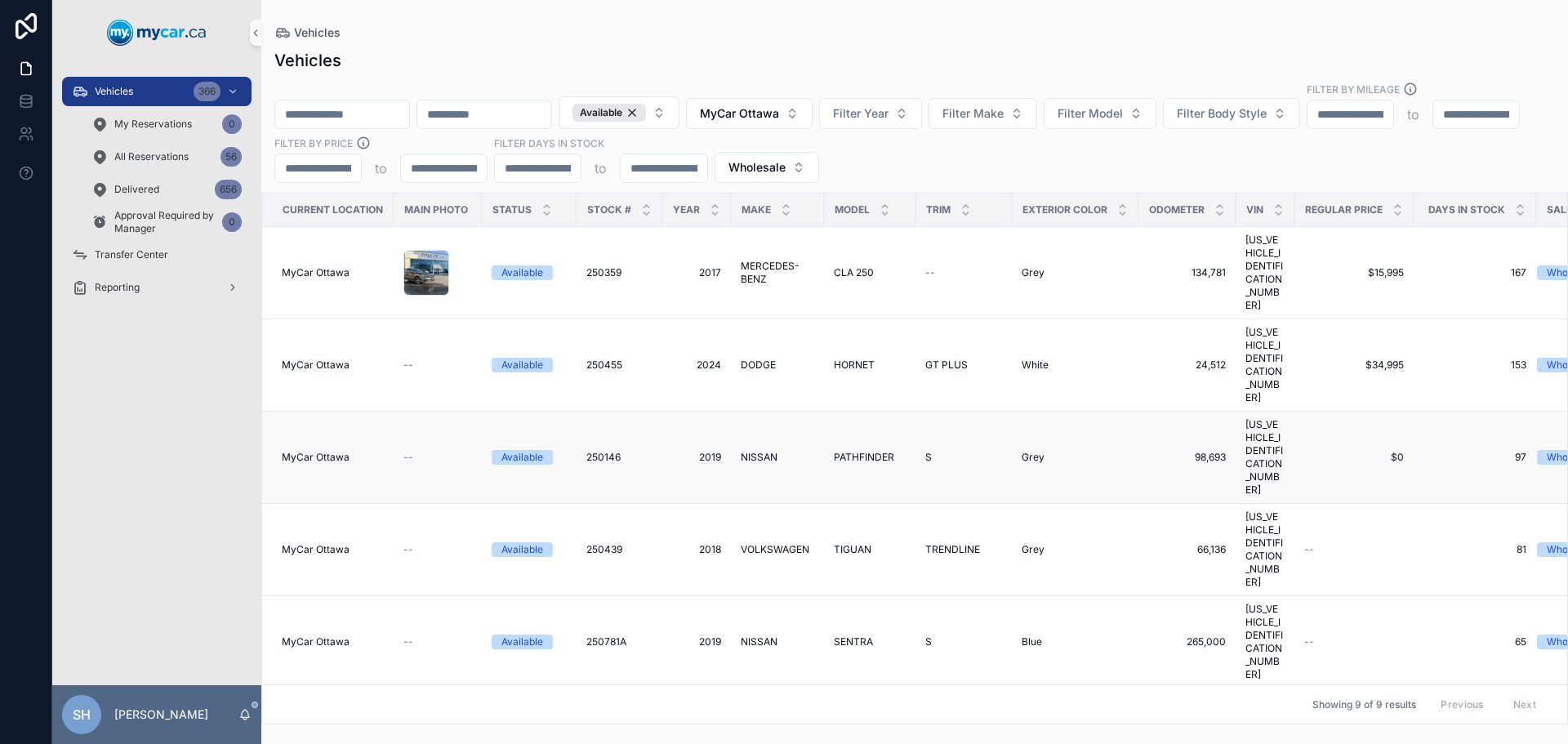
scroll to position [58, 0]
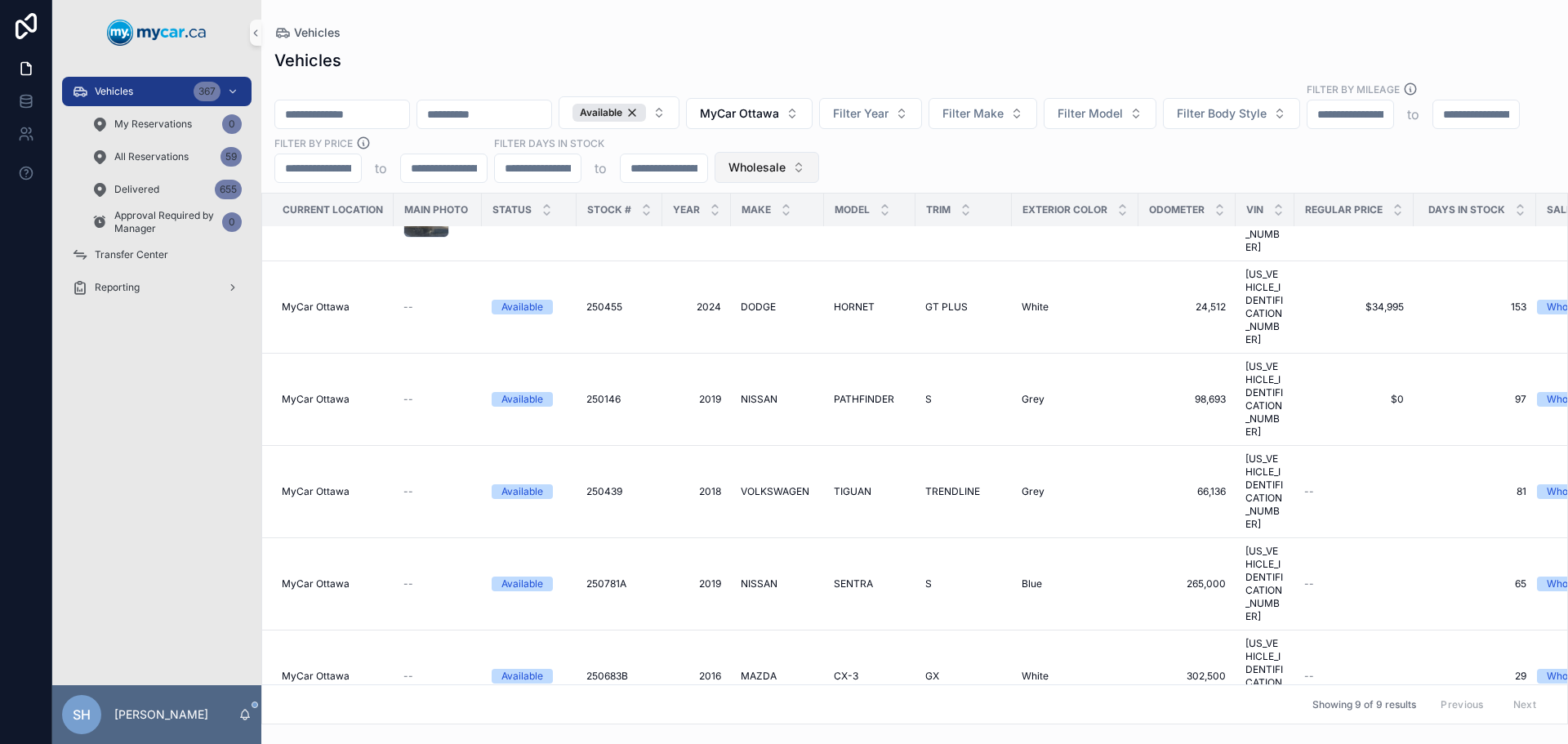
click at [786, 159] on span "Wholesale" at bounding box center [757, 167] width 57 height 16
click at [914, 218] on div "None" at bounding box center [986, 221] width 196 height 27
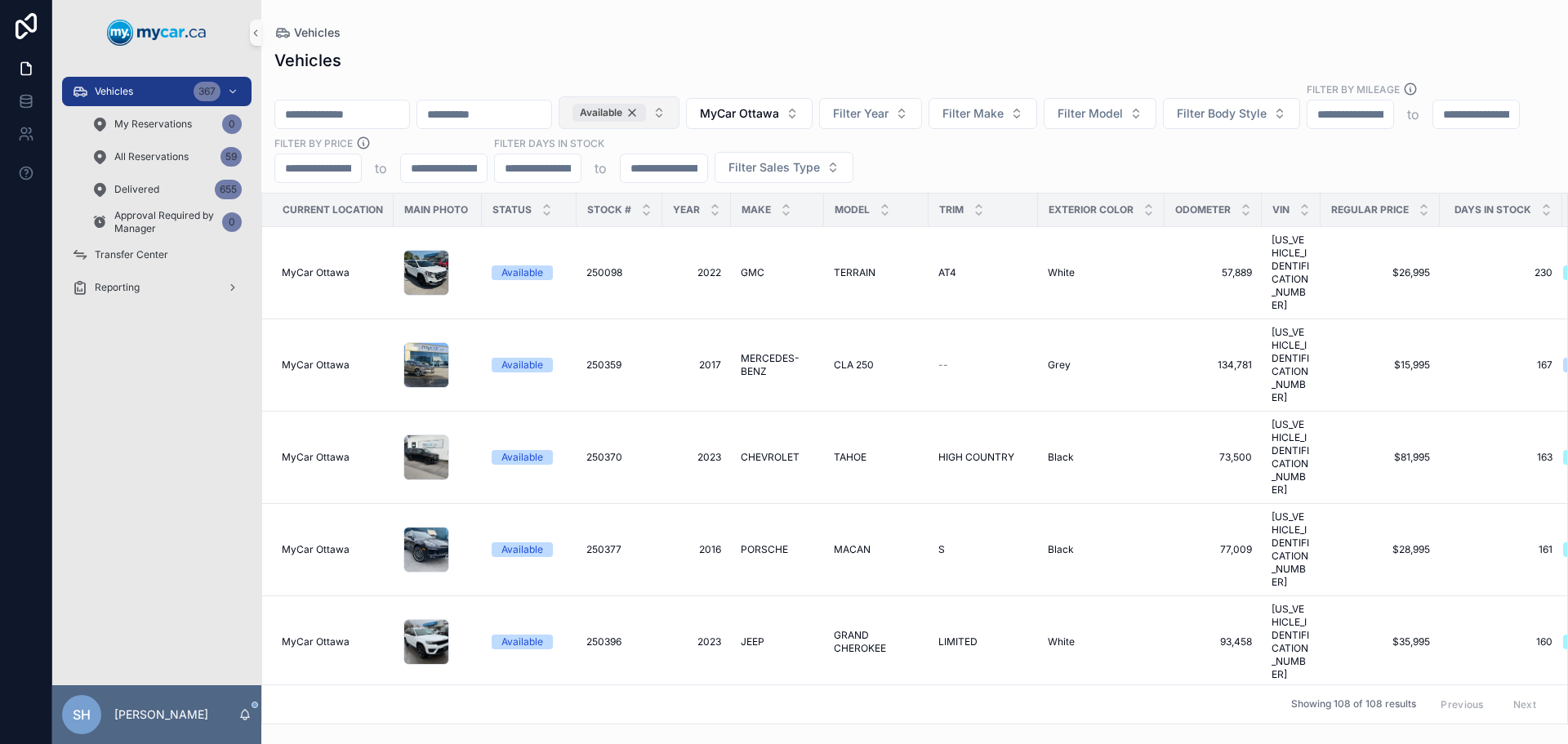
click at [646, 104] on div "Available" at bounding box center [610, 113] width 74 height 18
click at [869, 50] on div "Vehicles" at bounding box center [915, 61] width 1280 height 23
click at [820, 159] on span "Filter Sales Type" at bounding box center [774, 167] width 92 height 16
click at [958, 218] on div "Wholesale" at bounding box center [1003, 218] width 196 height 27
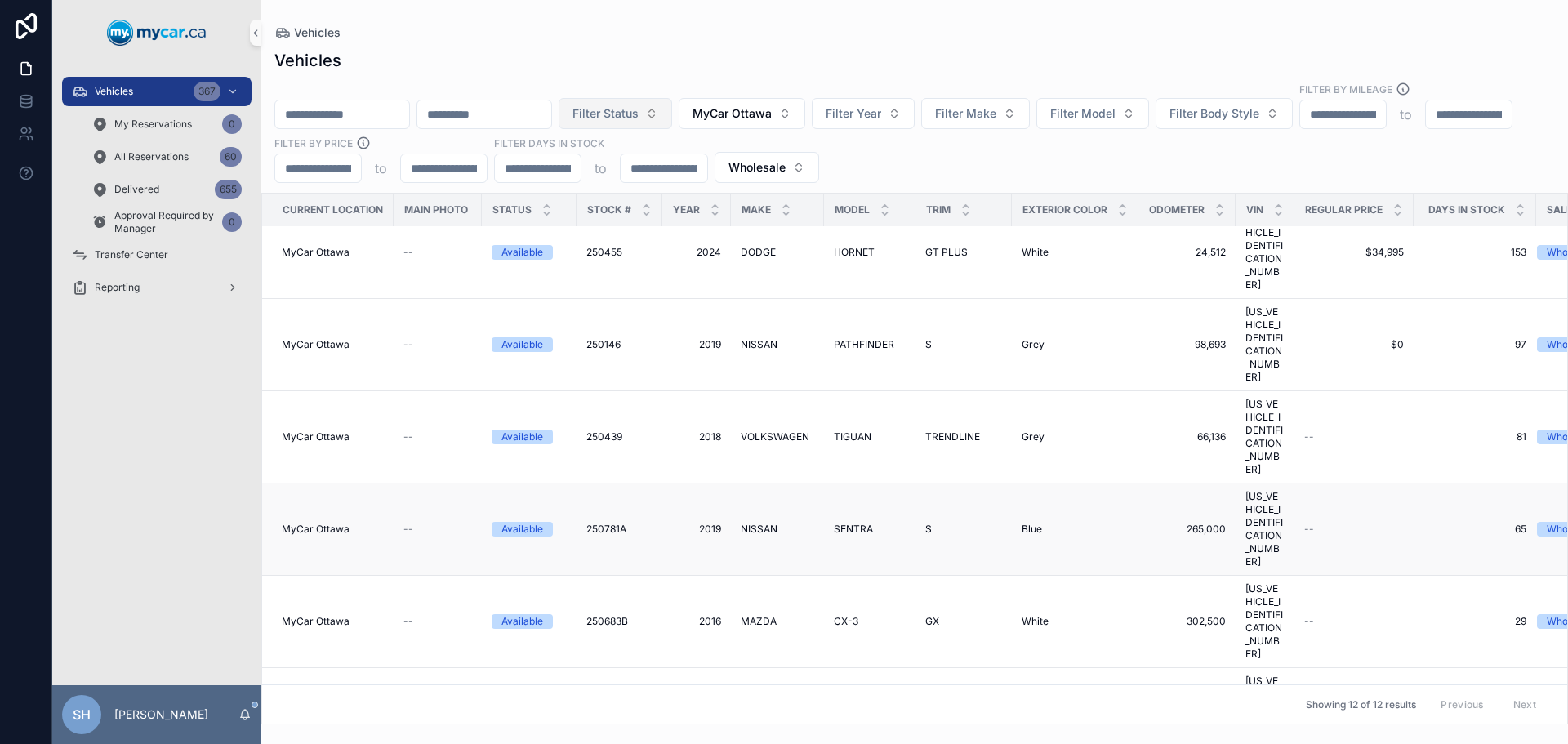
scroll to position [227, 0]
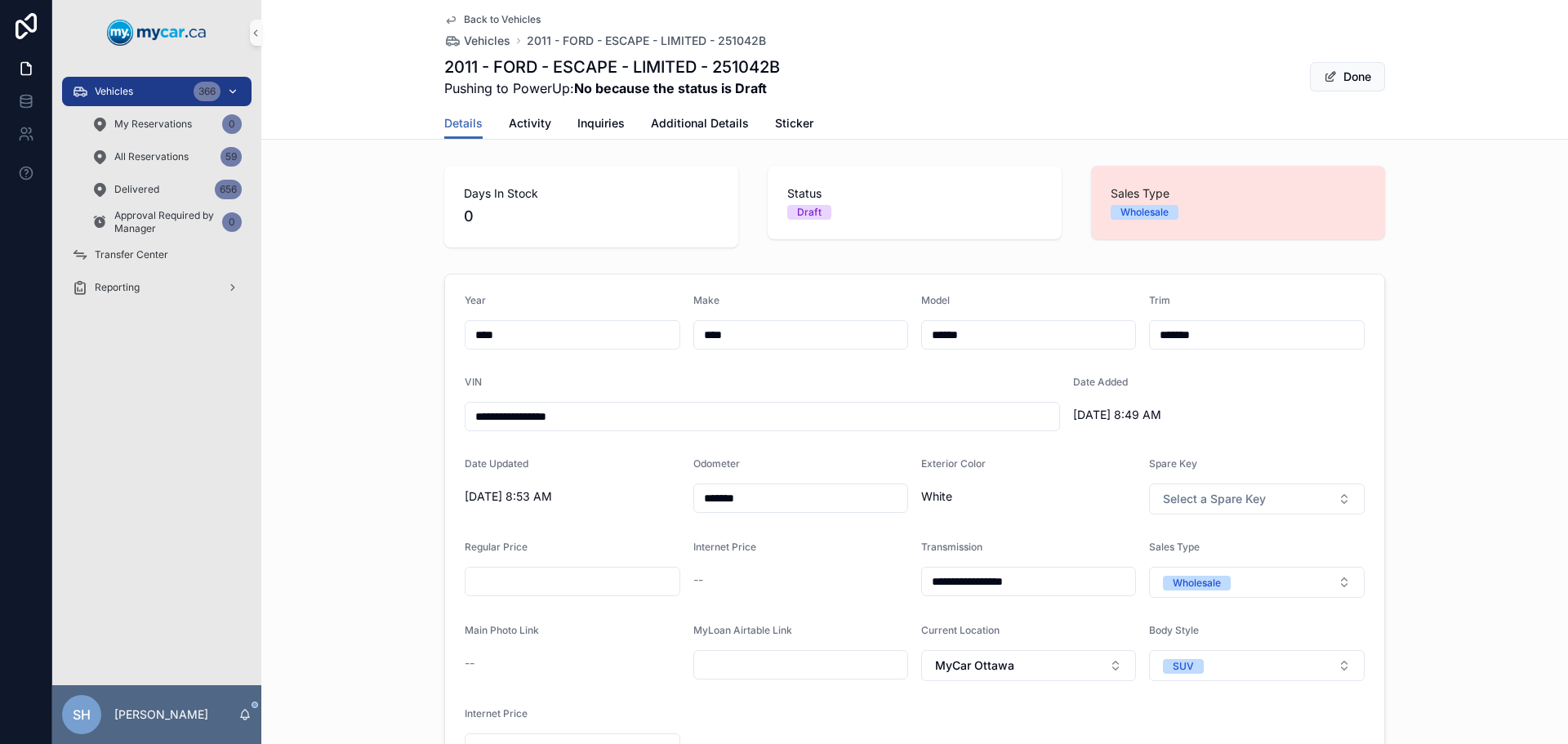
click at [110, 93] on span "Vehicles" at bounding box center [114, 92] width 39 height 13
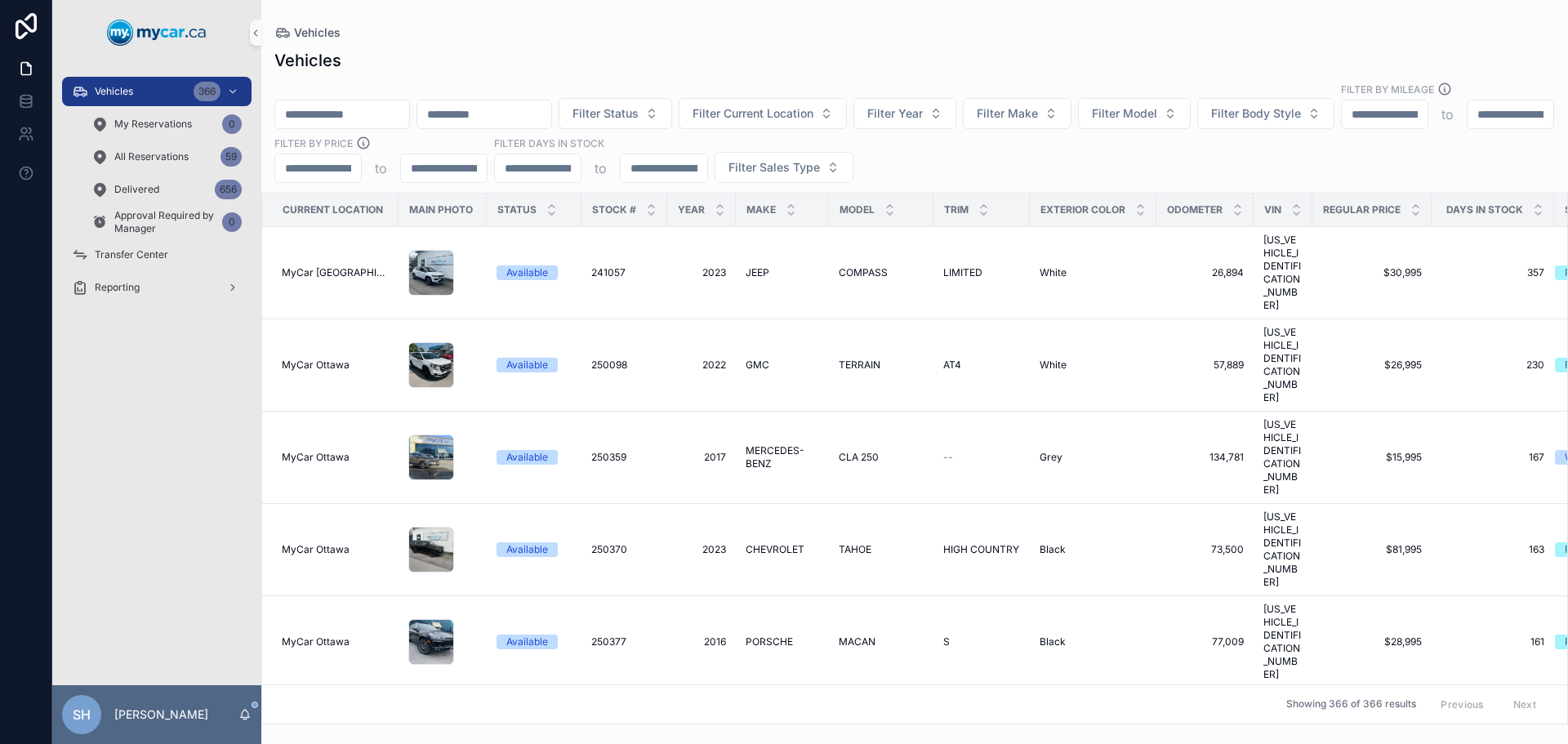
click at [409, 106] on input "scrollable content" at bounding box center [342, 115] width 134 height 23
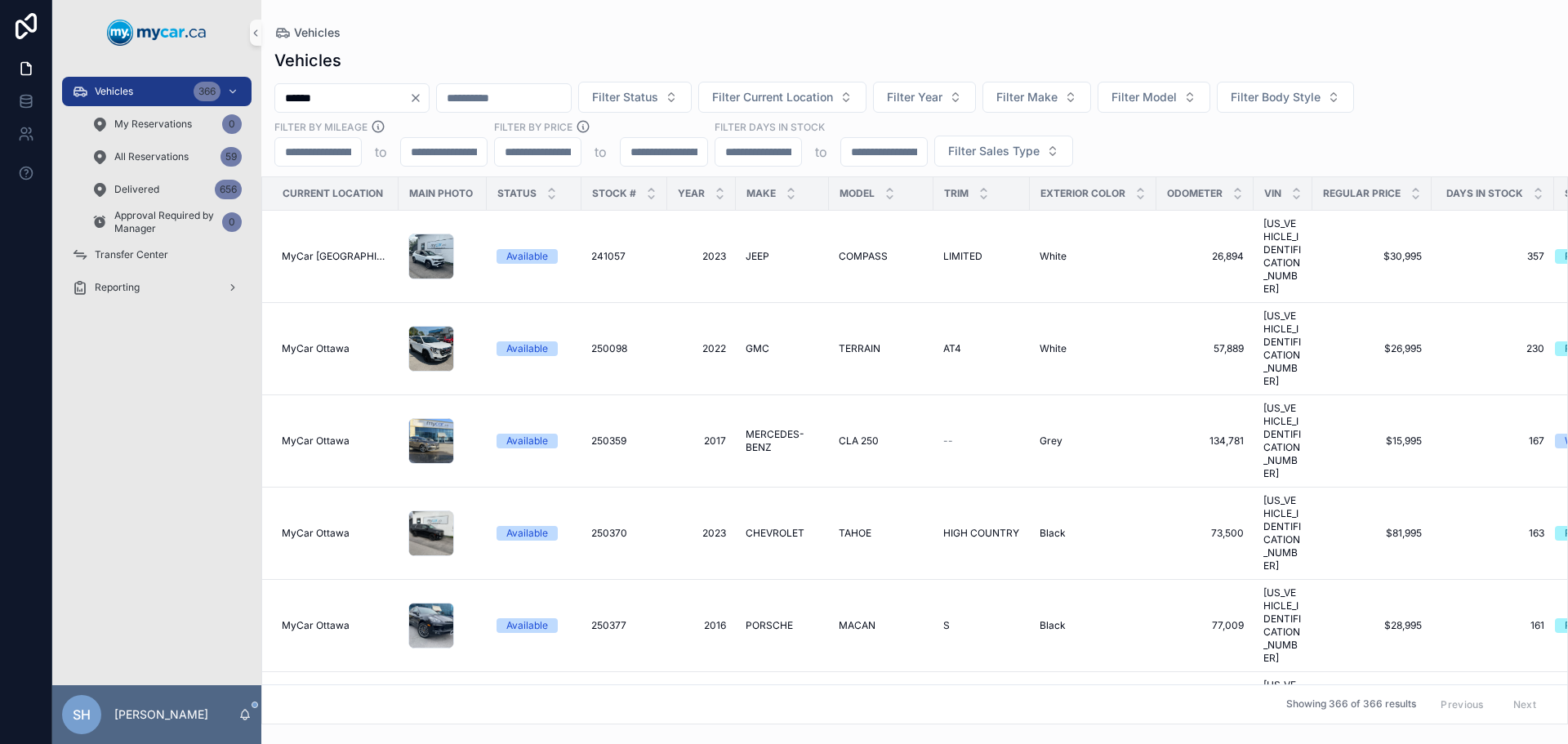
type input "******"
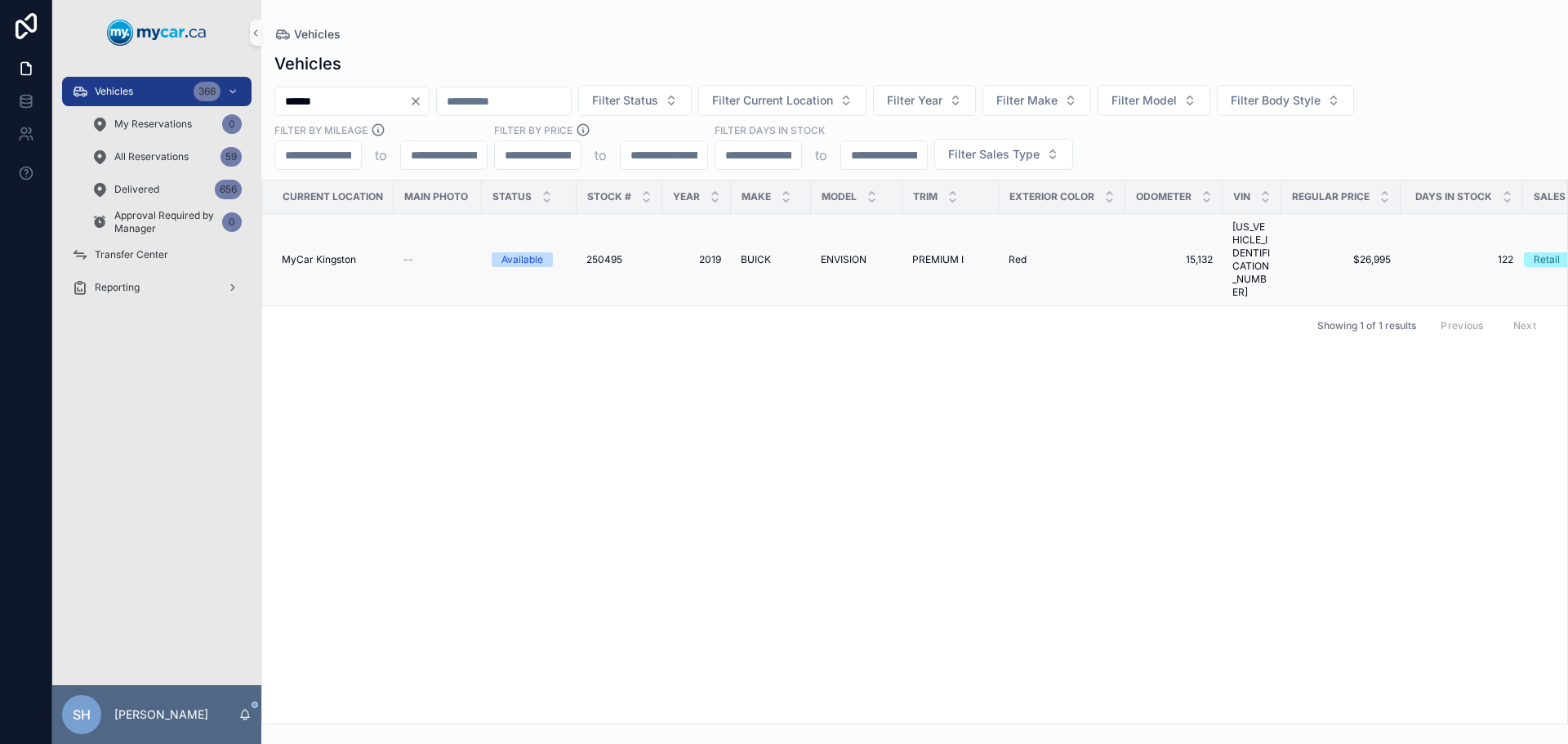
click at [830, 253] on span "ENVISION" at bounding box center [844, 259] width 45 height 13
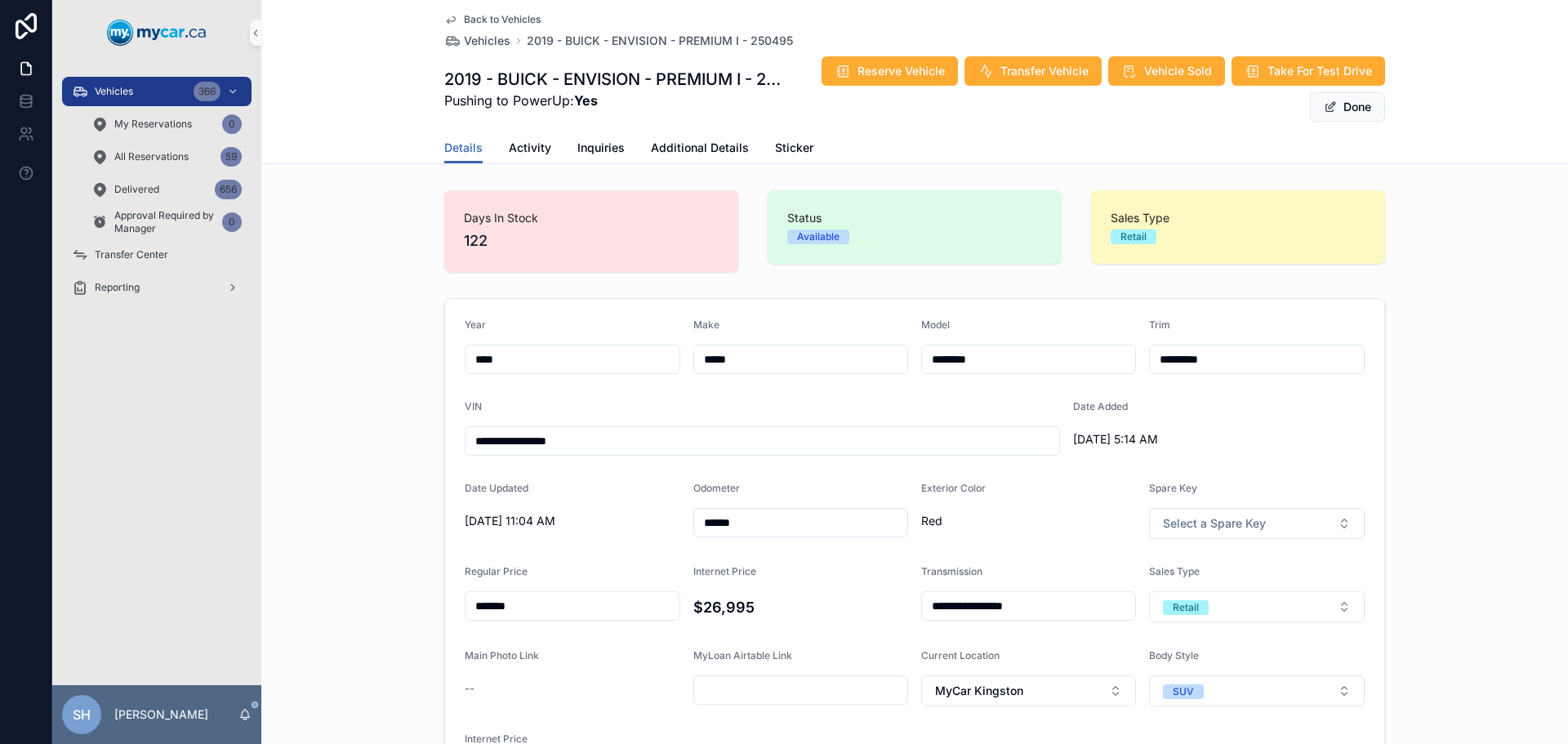
click at [320, 363] on div "**********" at bounding box center [915, 553] width 1307 height 523
click at [698, 149] on span "Additional Details" at bounding box center [699, 147] width 98 height 16
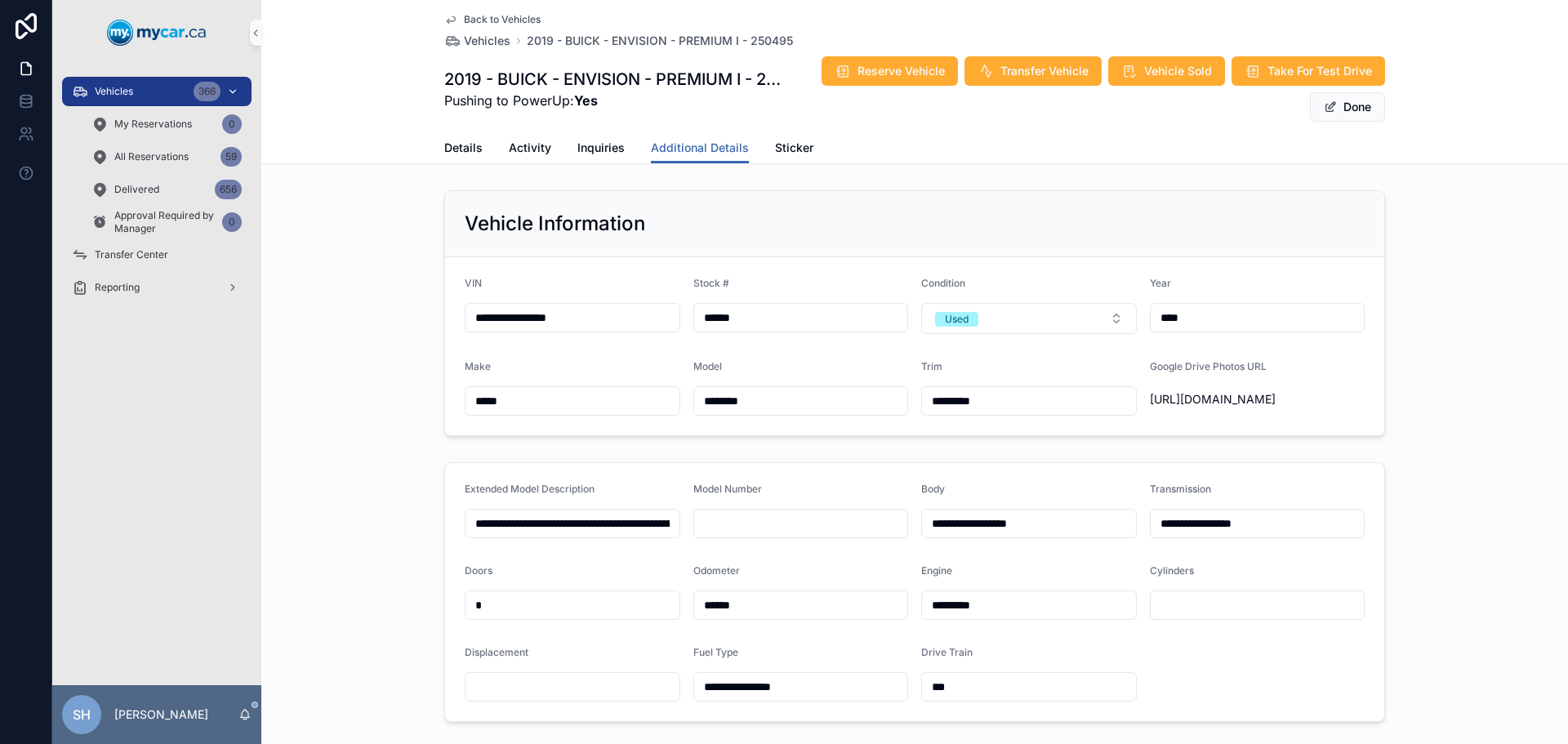
click at [130, 88] on span "Vehicles" at bounding box center [114, 92] width 39 height 13
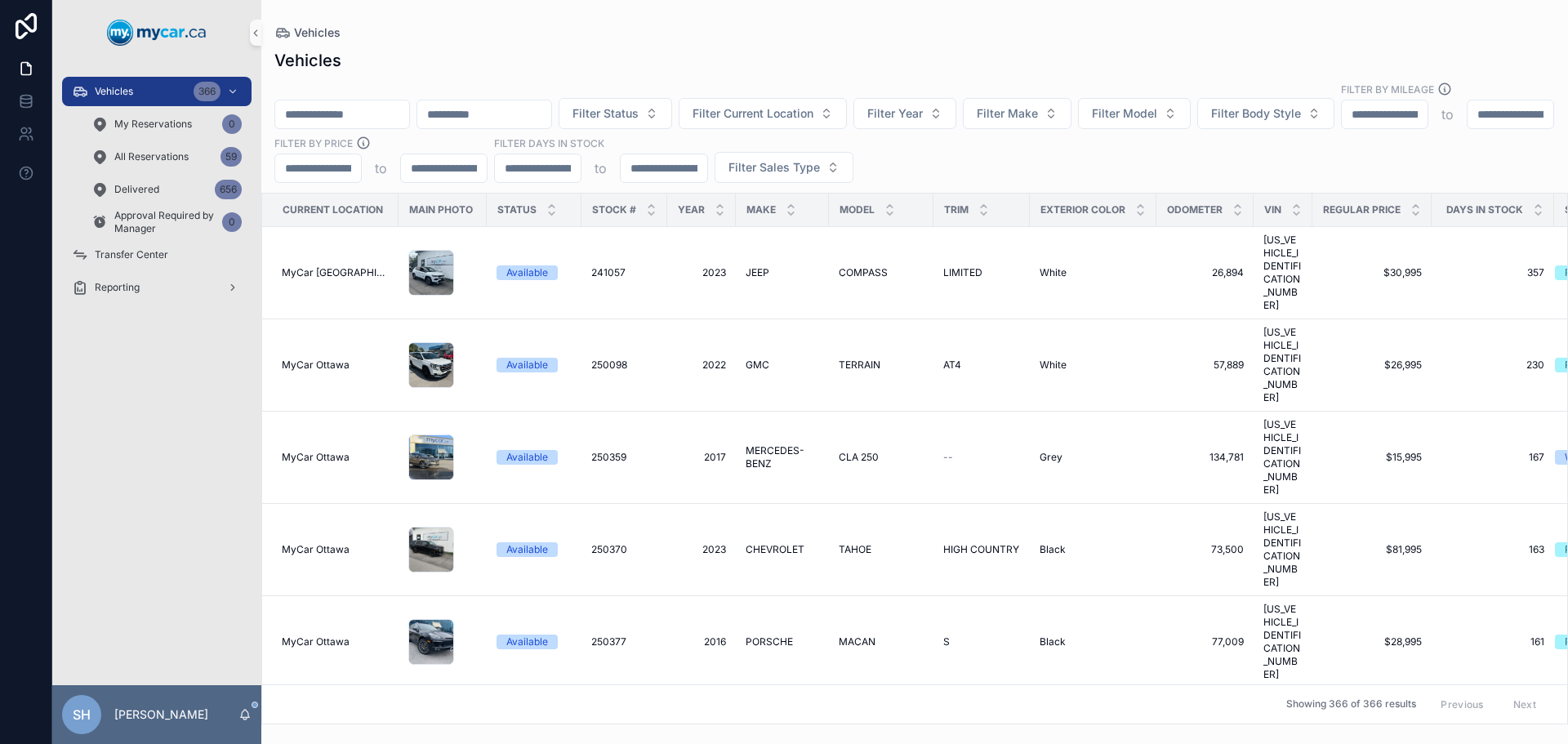
click at [336, 103] on input "scrollable content" at bounding box center [342, 115] width 134 height 23
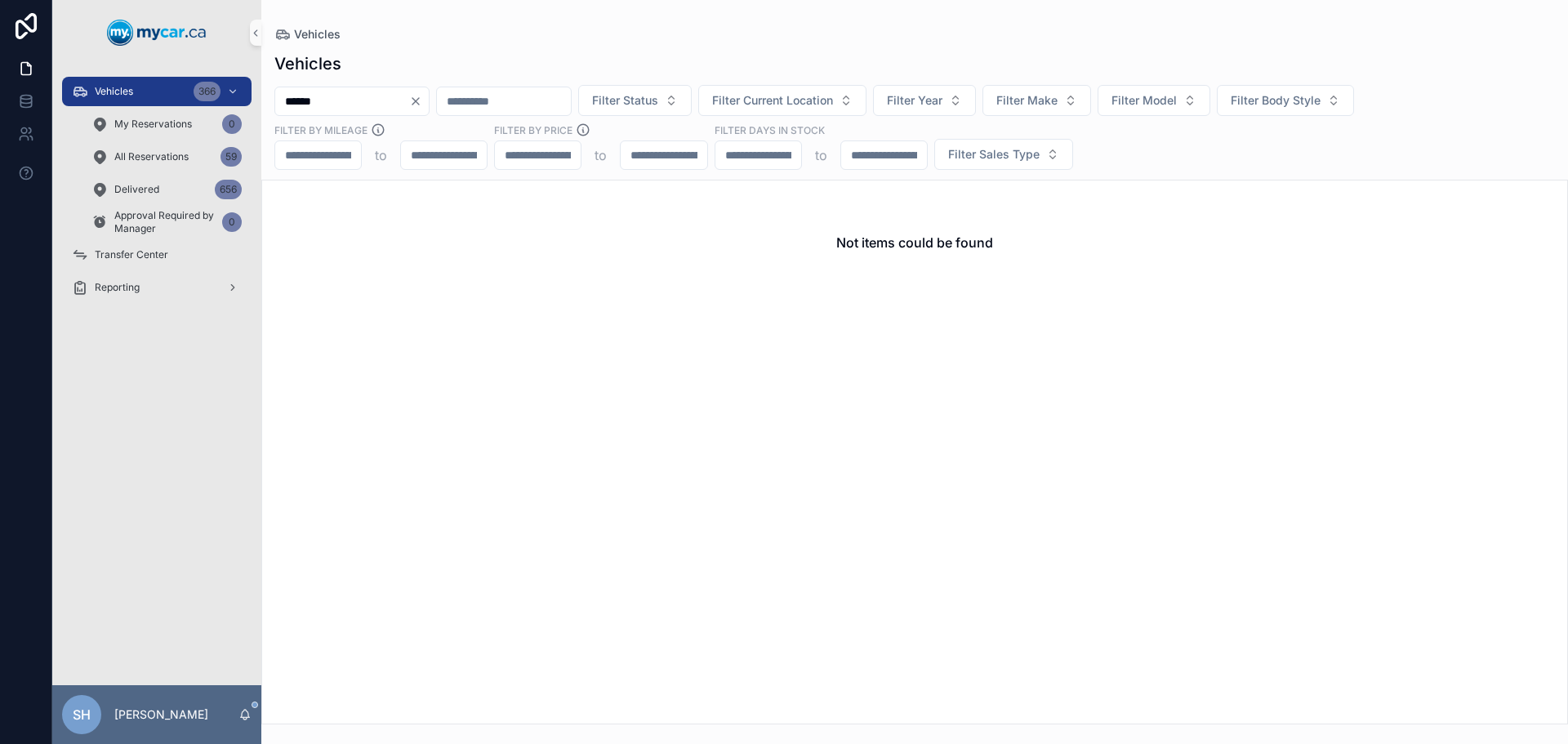
drag, startPoint x: 347, startPoint y: 98, endPoint x: 256, endPoint y: 112, distance: 92.1
click at [256, 112] on div "Vehicles 366 My Reservations 0 All Reservations 59 Delivered 656 Approval Requi…" at bounding box center [810, 372] width 1516 height 744
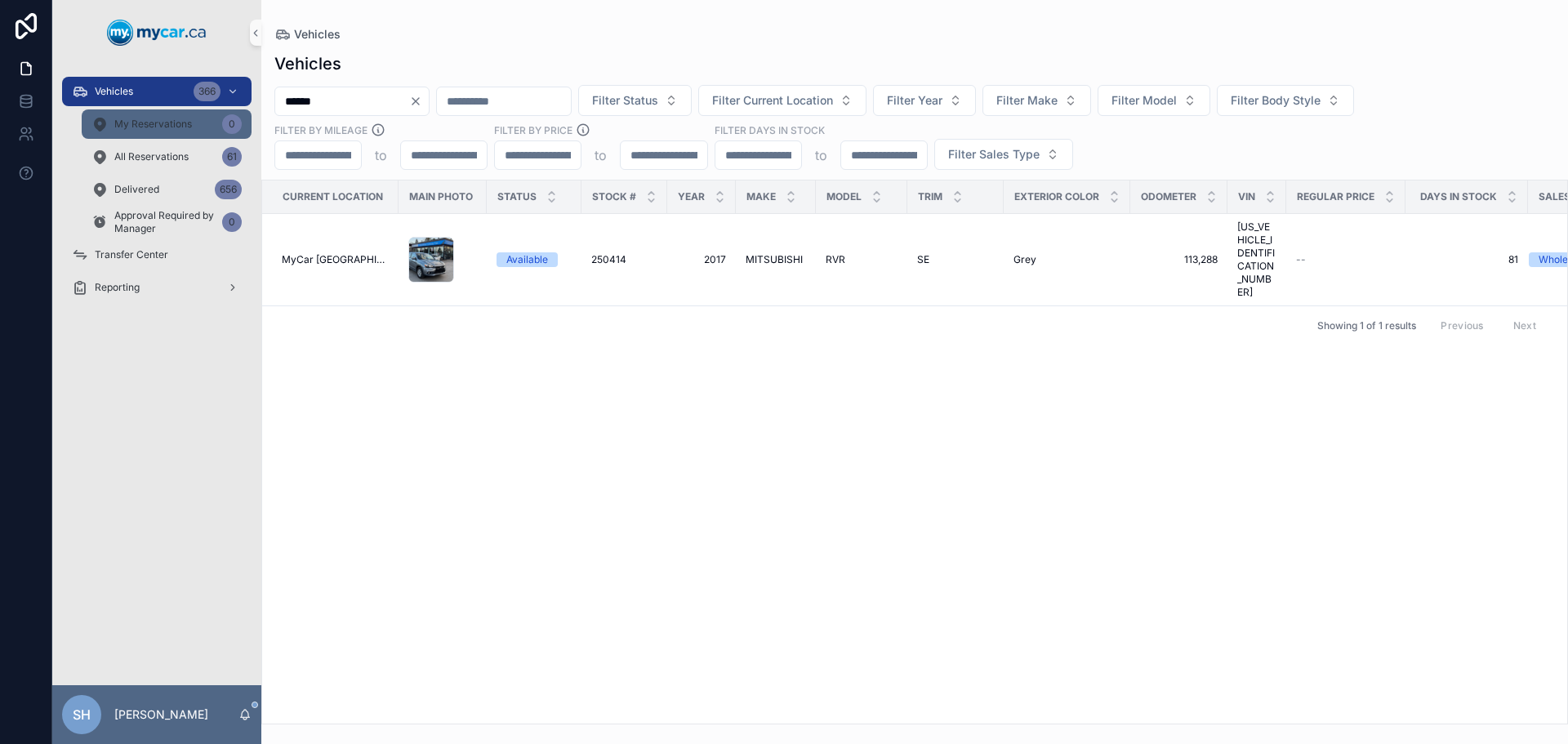
drag, startPoint x: 291, startPoint y: 105, endPoint x: 241, endPoint y: 115, distance: 51.0
click at [241, 115] on div "Vehicles 366 My Reservations 0 All Reservations 61 Delivered 656 Approval Requi…" at bounding box center [810, 372] width 1516 height 744
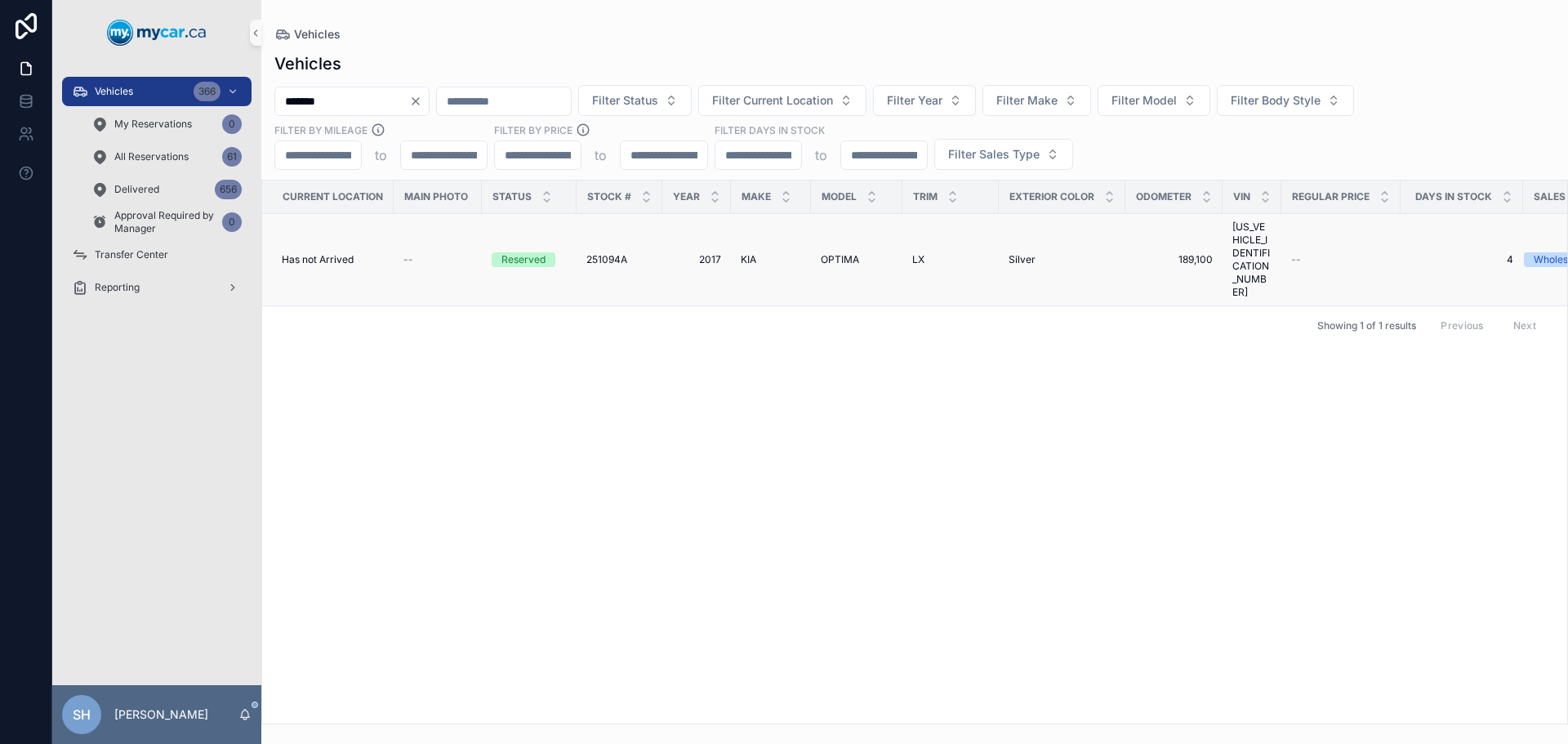
type input "*******"
click at [608, 253] on span "251094A" at bounding box center [606, 259] width 41 height 13
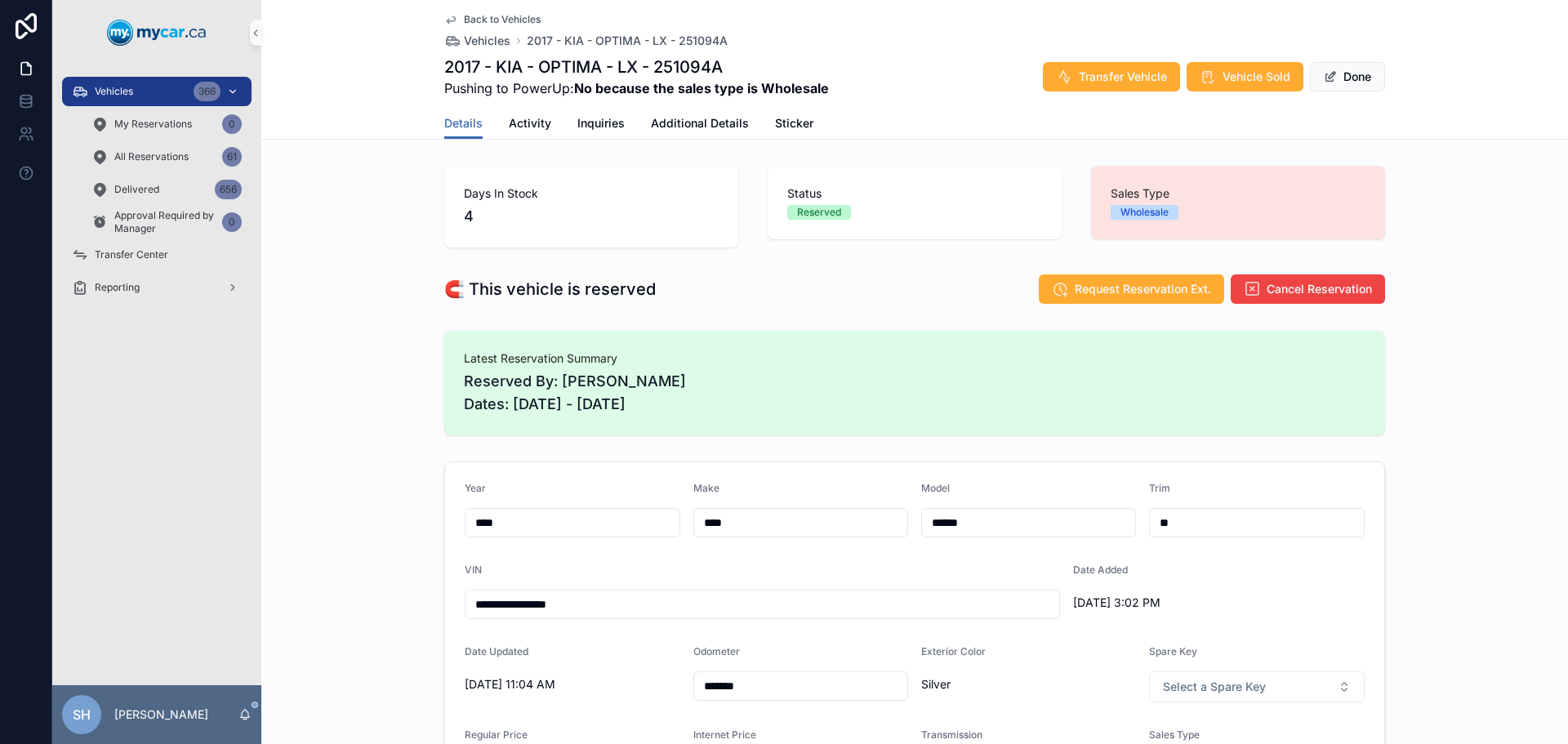
click at [141, 88] on div "Vehicles 366" at bounding box center [156, 92] width 169 height 27
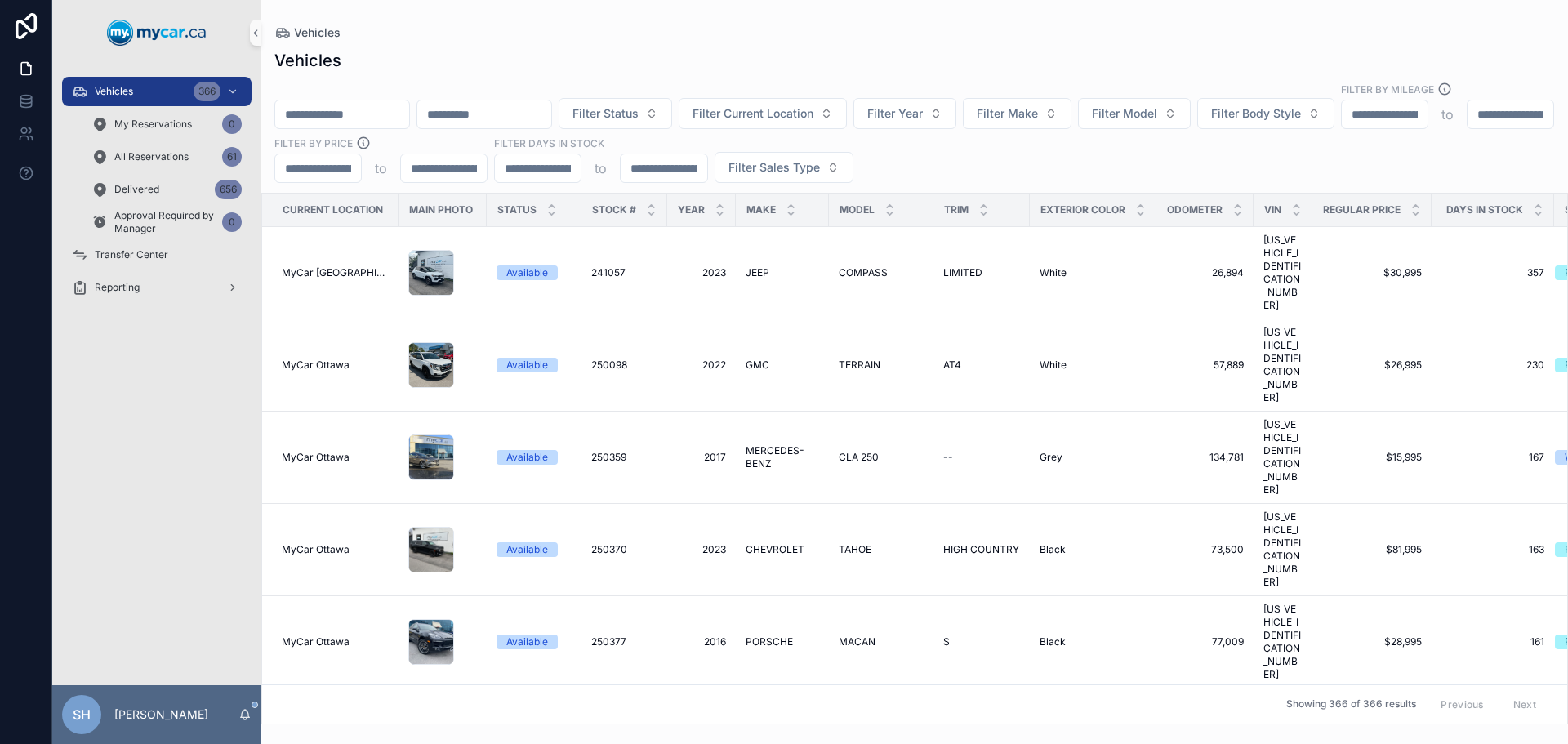
click at [505, 27] on div "Vehicles" at bounding box center [915, 33] width 1280 height 13
click at [645, 103] on button "Filter Status" at bounding box center [615, 113] width 114 height 31
click at [656, 25] on div "Vehicles Vehicles Filter Status Filter Current Location Filter Year Filter Make…" at bounding box center [915, 362] width 1307 height 724
click at [638, 105] on span "Filter Status" at bounding box center [606, 113] width 66 height 16
click at [681, 40] on div "Vehicles Filter Status Filter Current Location Filter Year Filter Make Filter M…" at bounding box center [915, 381] width 1307 height 685
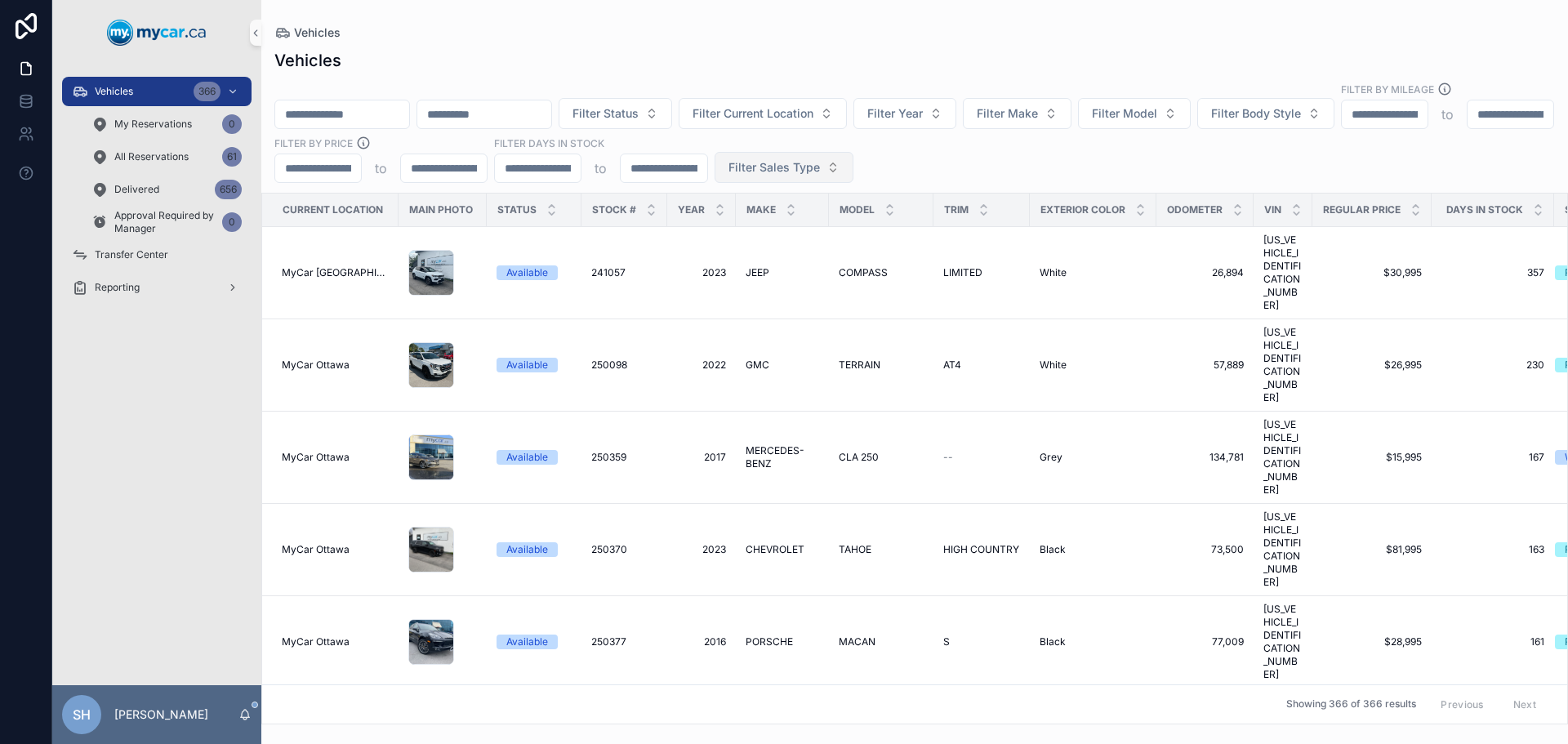
click at [820, 159] on span "Filter Sales Type" at bounding box center [774, 167] width 92 height 16
click at [961, 221] on div "Wholesale" at bounding box center [1003, 218] width 196 height 27
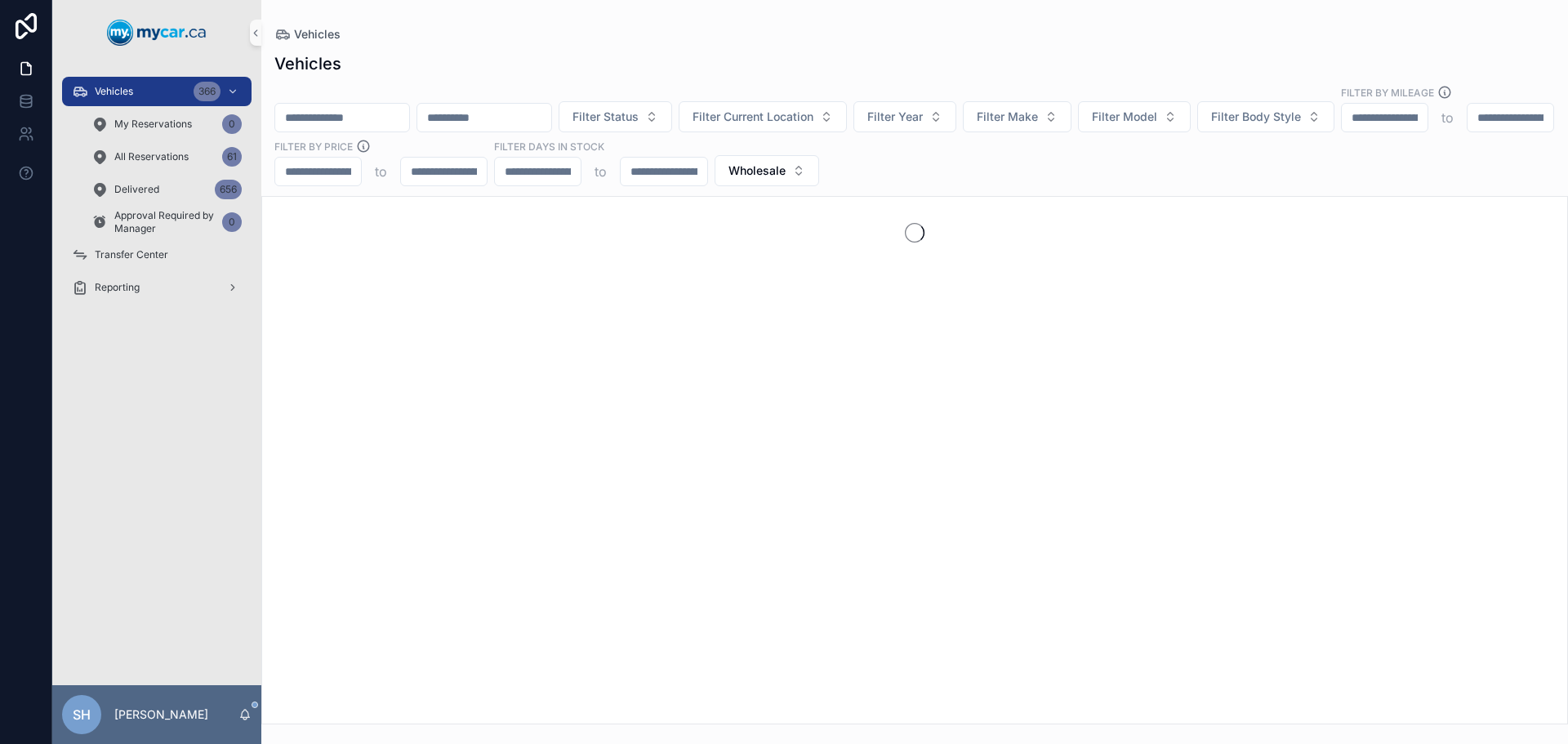
click at [763, 37] on div "Vehicles" at bounding box center [915, 34] width 1280 height 16
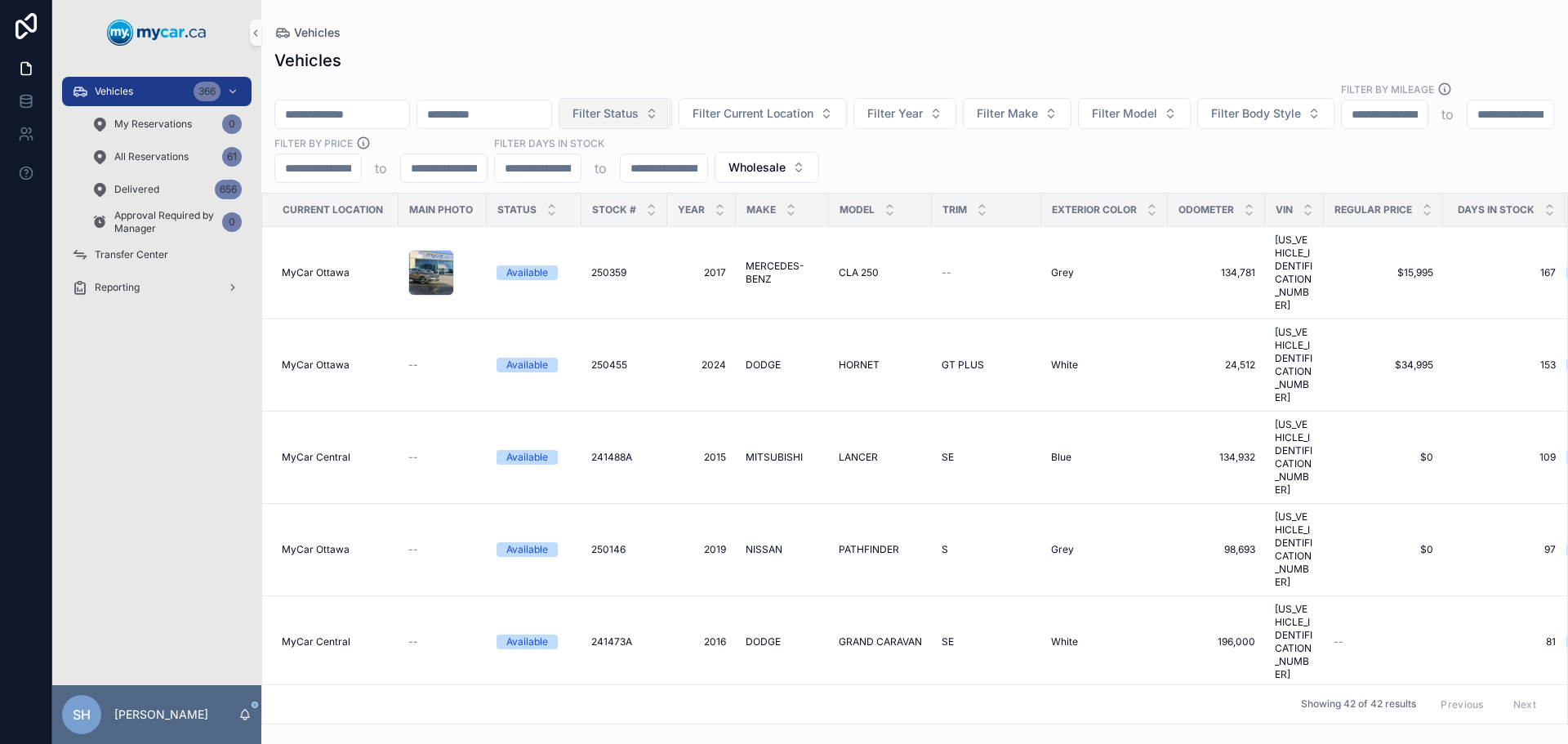
click at [656, 97] on button "Filter Status" at bounding box center [615, 113] width 114 height 31
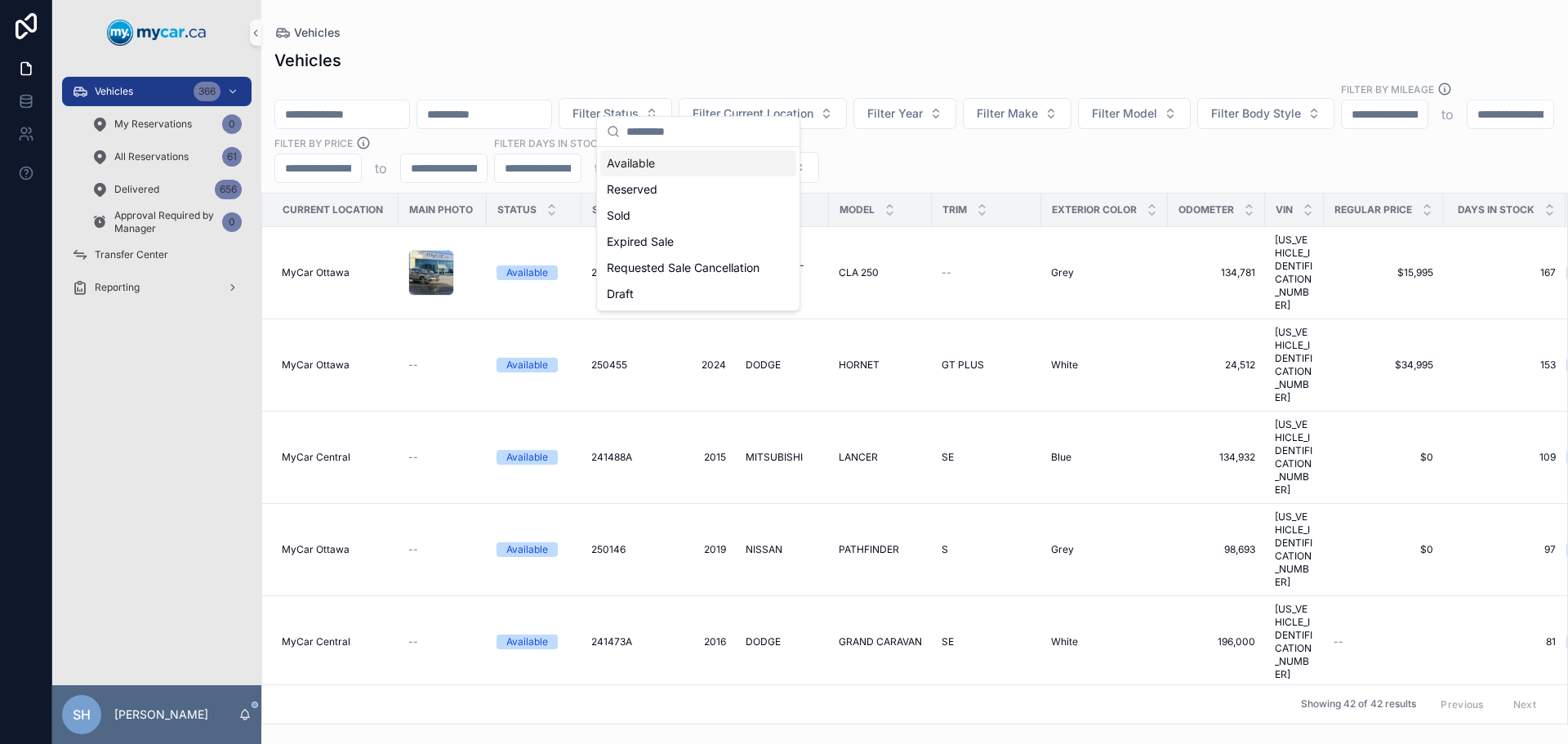
click at [550, 21] on div "Vehicles Vehicles Filter Status Filter Current Location Filter Year Filter Make…" at bounding box center [915, 362] width 1307 height 724
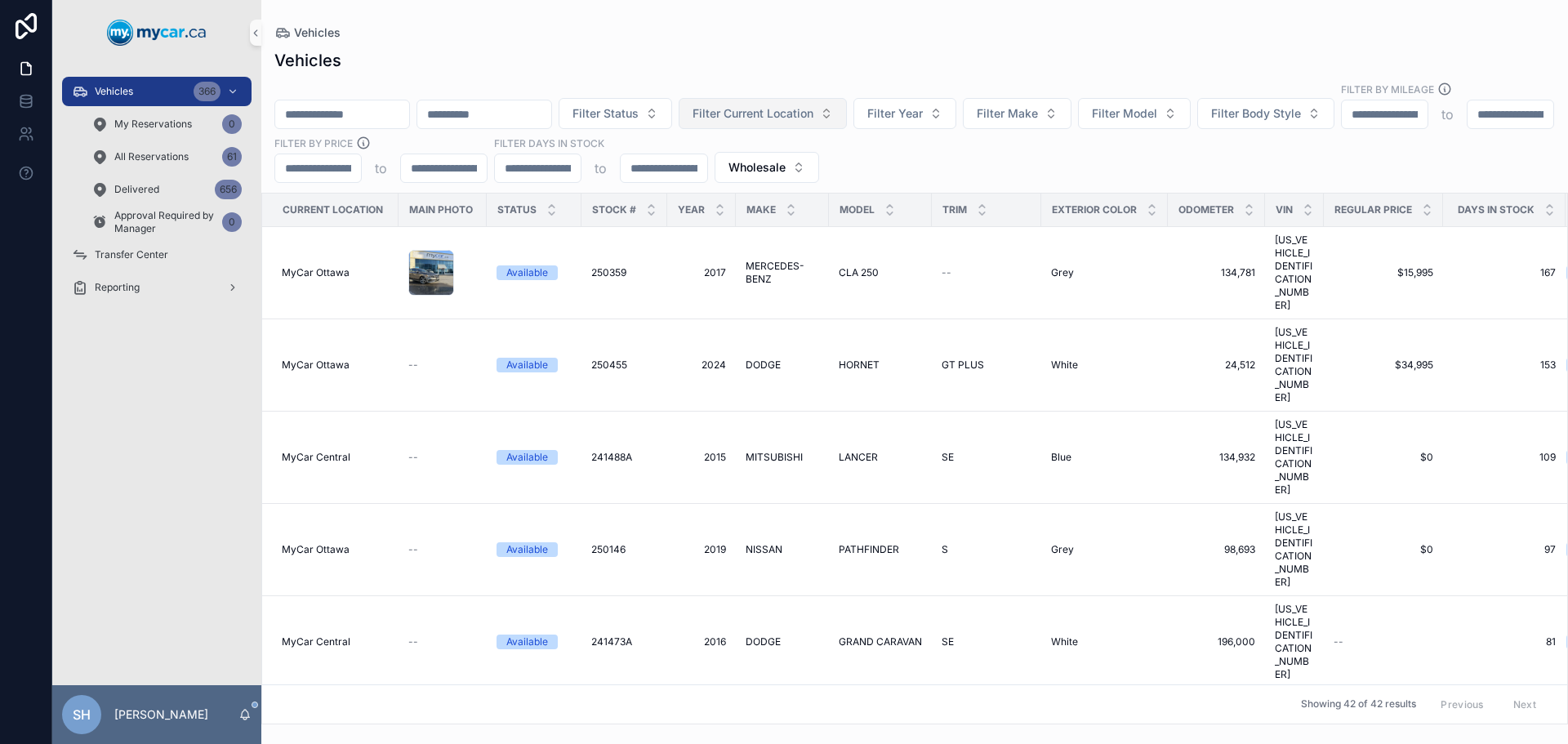
click at [829, 97] on button "Filter Current Location" at bounding box center [763, 113] width 169 height 31
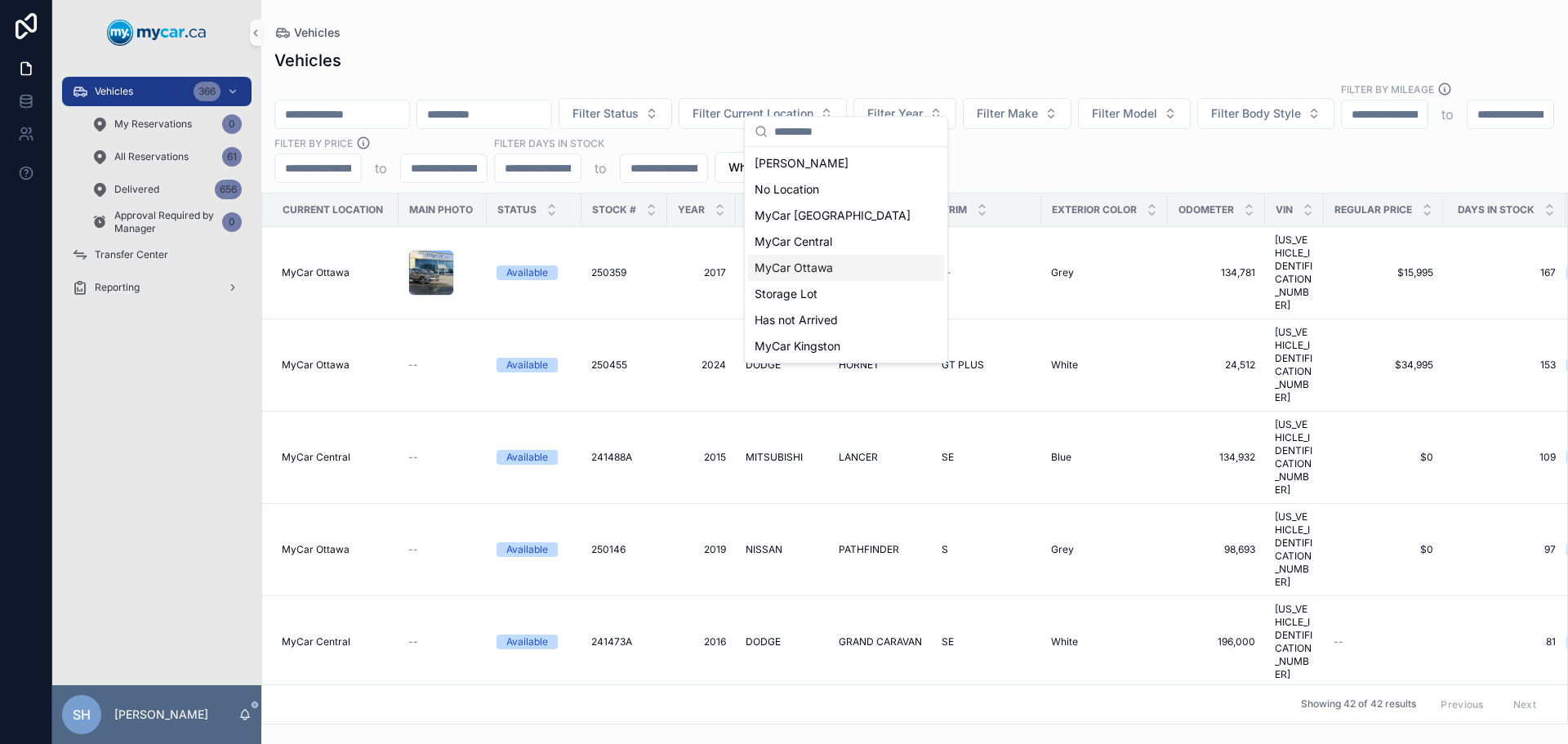
click at [821, 264] on span "MyCar Ottawa" at bounding box center [793, 267] width 79 height 16
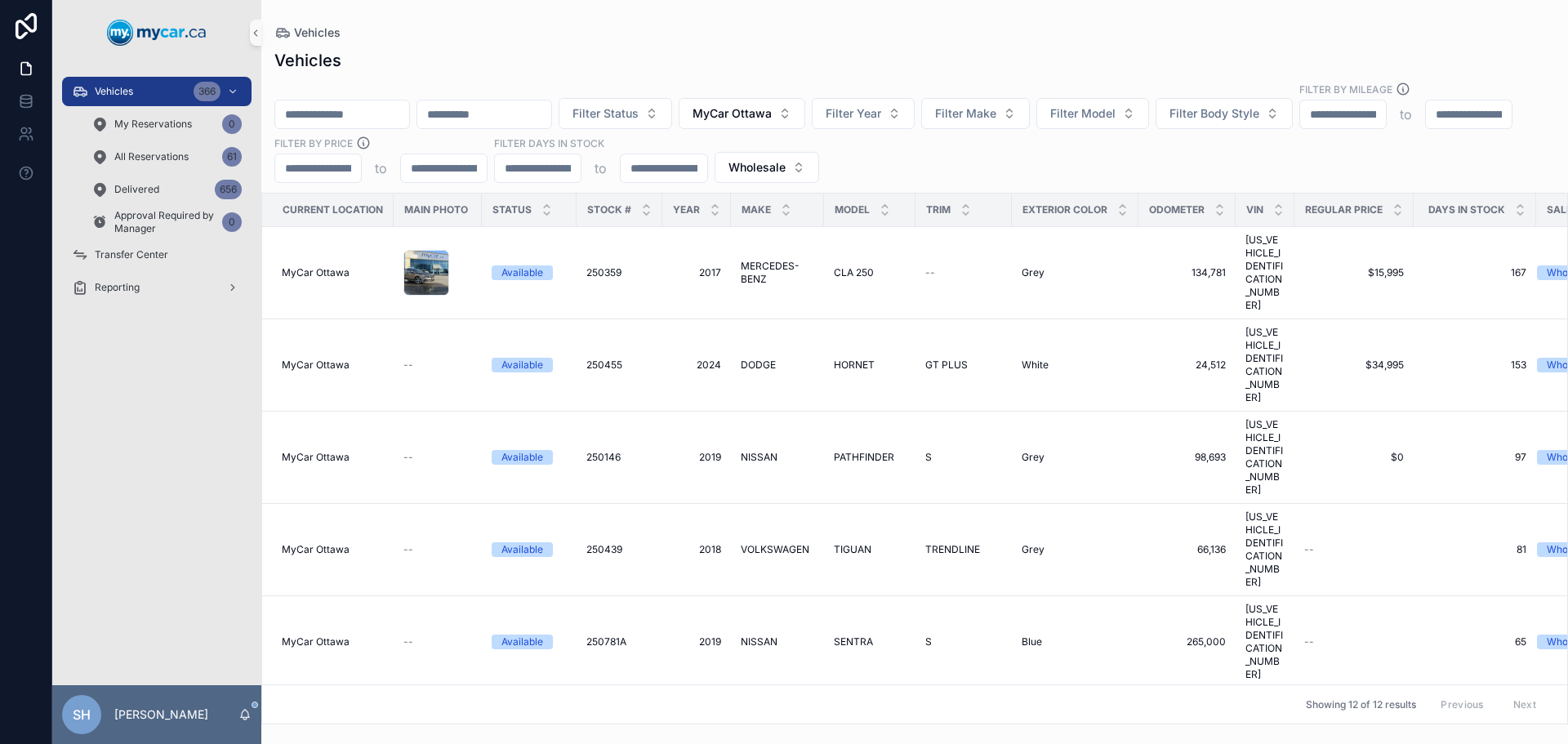
click at [769, 50] on div "Vehicles" at bounding box center [915, 61] width 1280 height 23
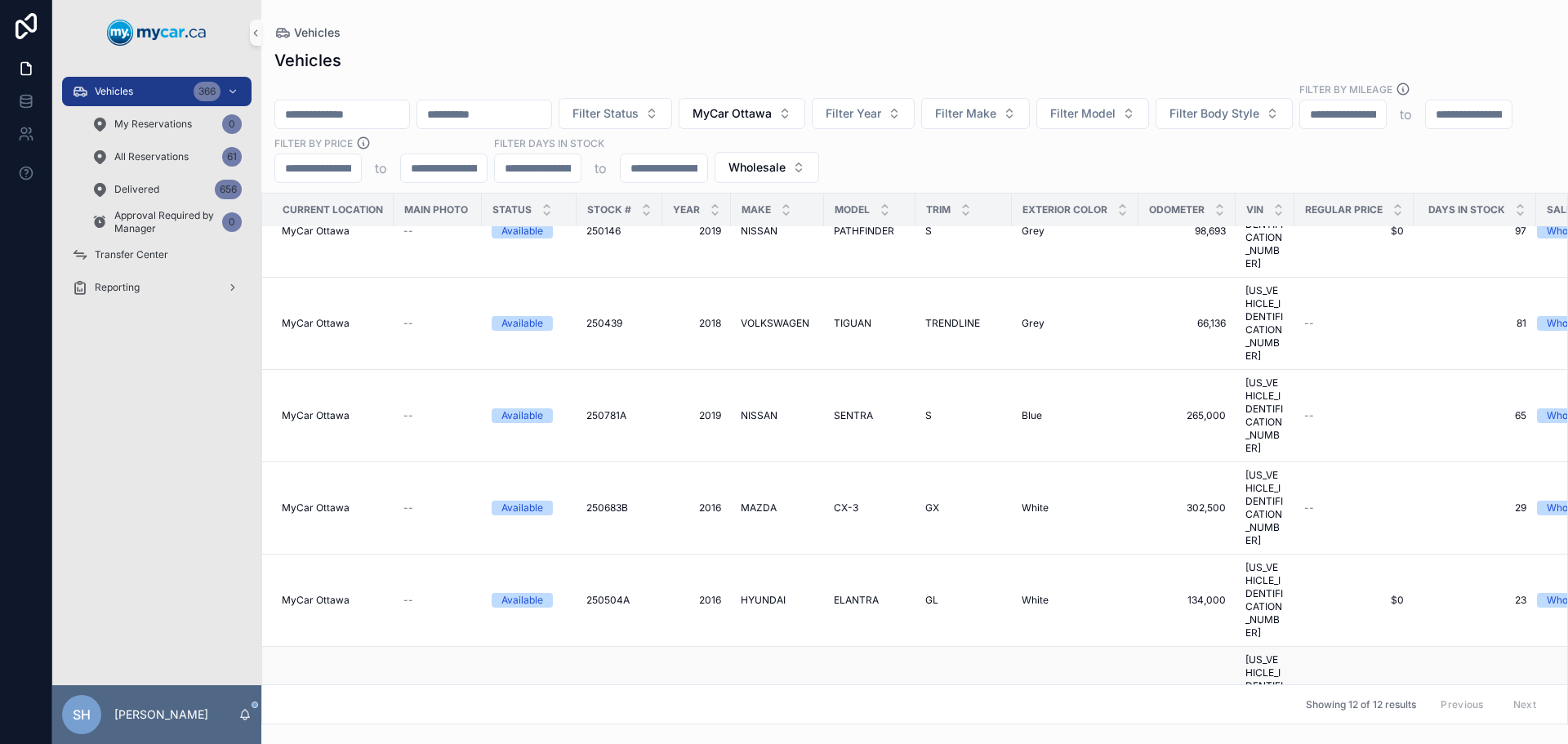
scroll to position [227, 0]
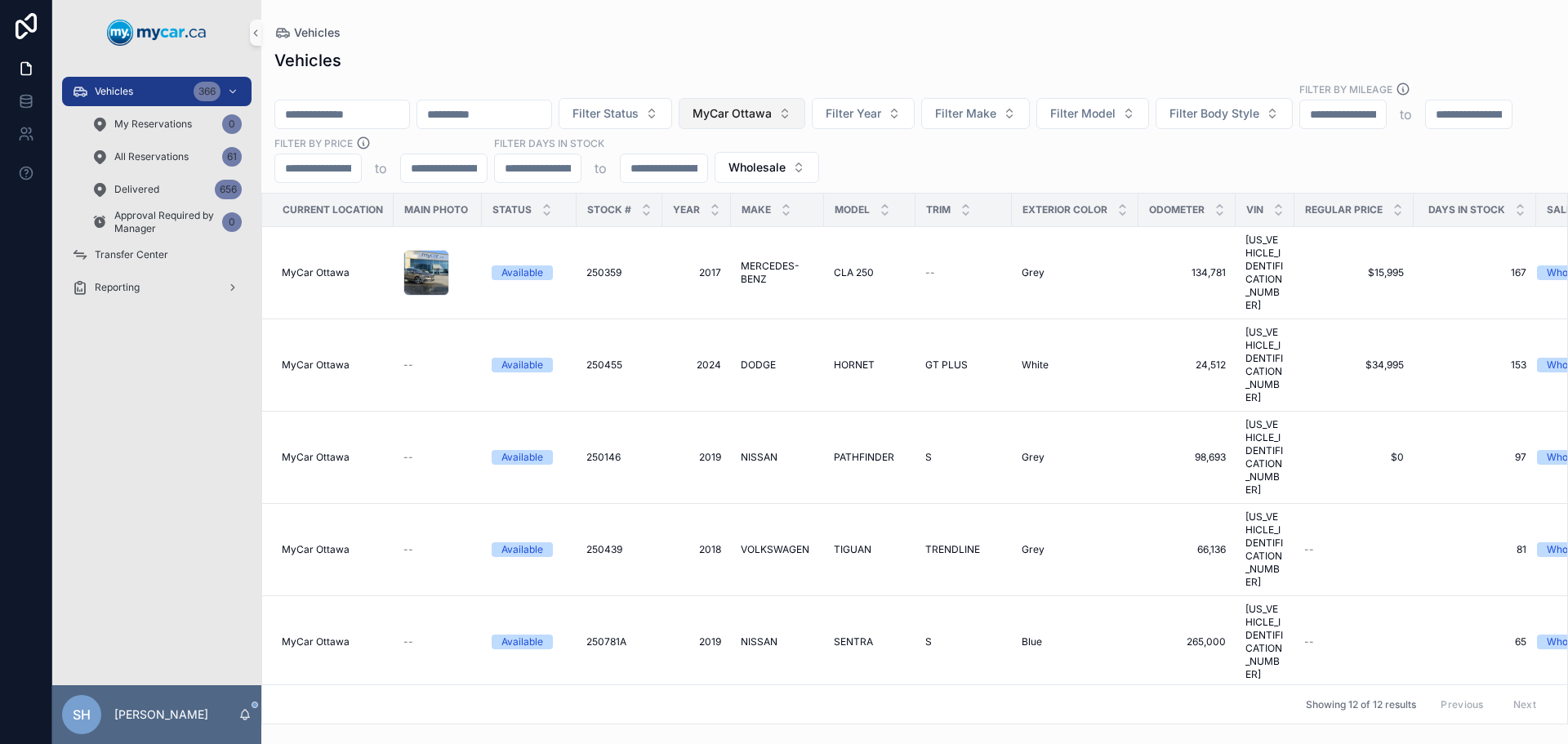
click at [803, 97] on button "MyCar Ottawa" at bounding box center [742, 113] width 127 height 31
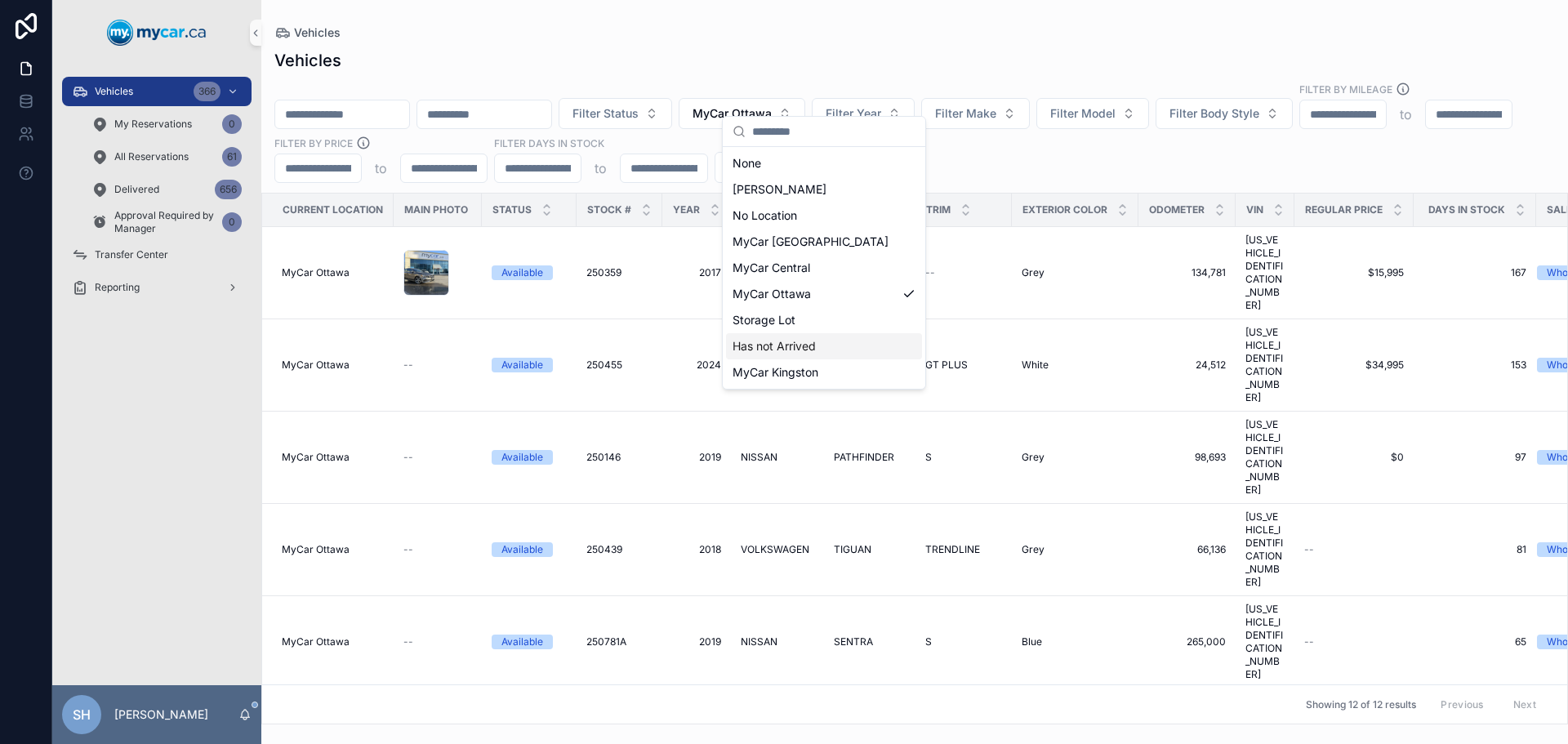
click at [811, 345] on span "Has not Arrived" at bounding box center [775, 345] width 83 height 16
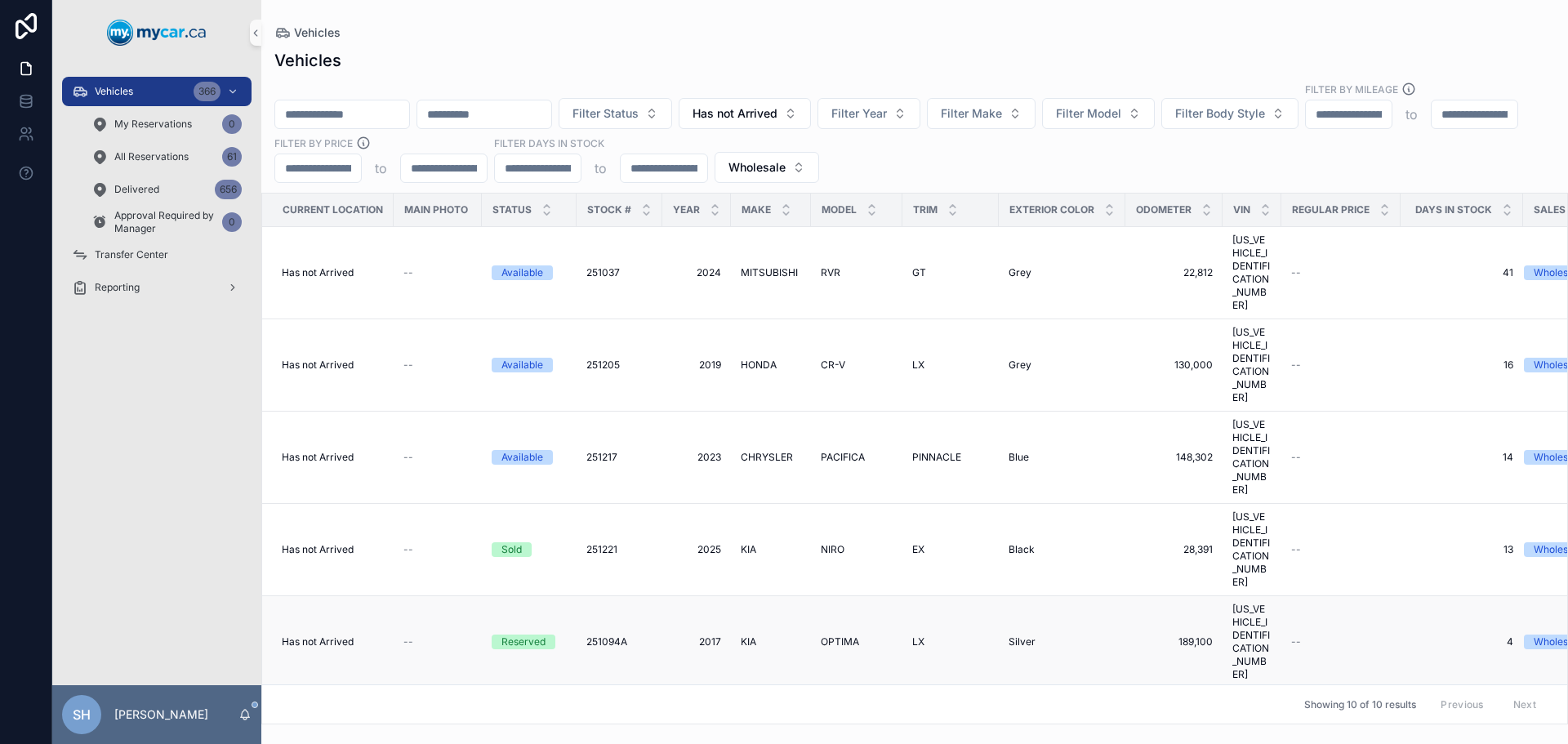
click at [746, 635] on span "KIA" at bounding box center [748, 642] width 15 height 13
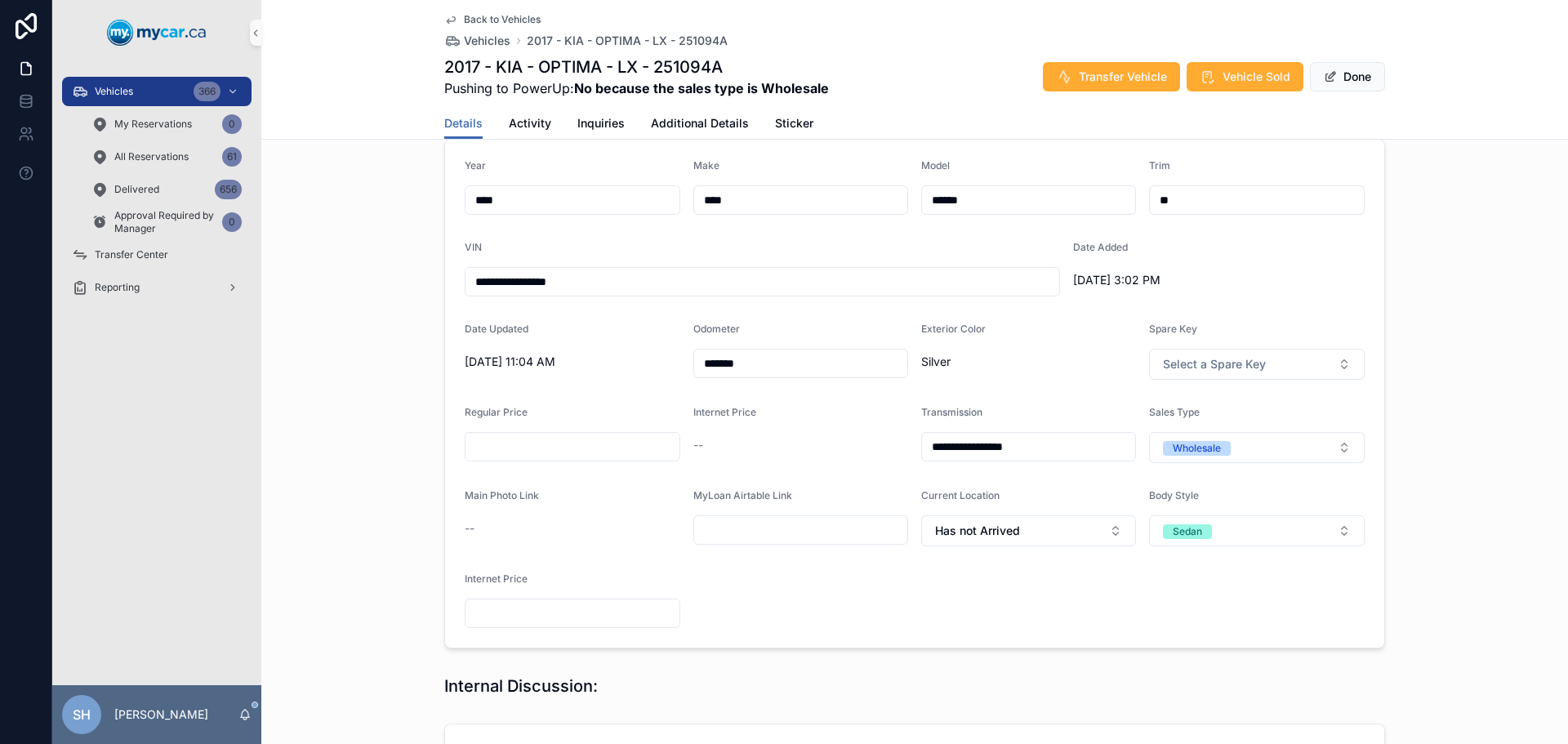
scroll to position [327, 0]
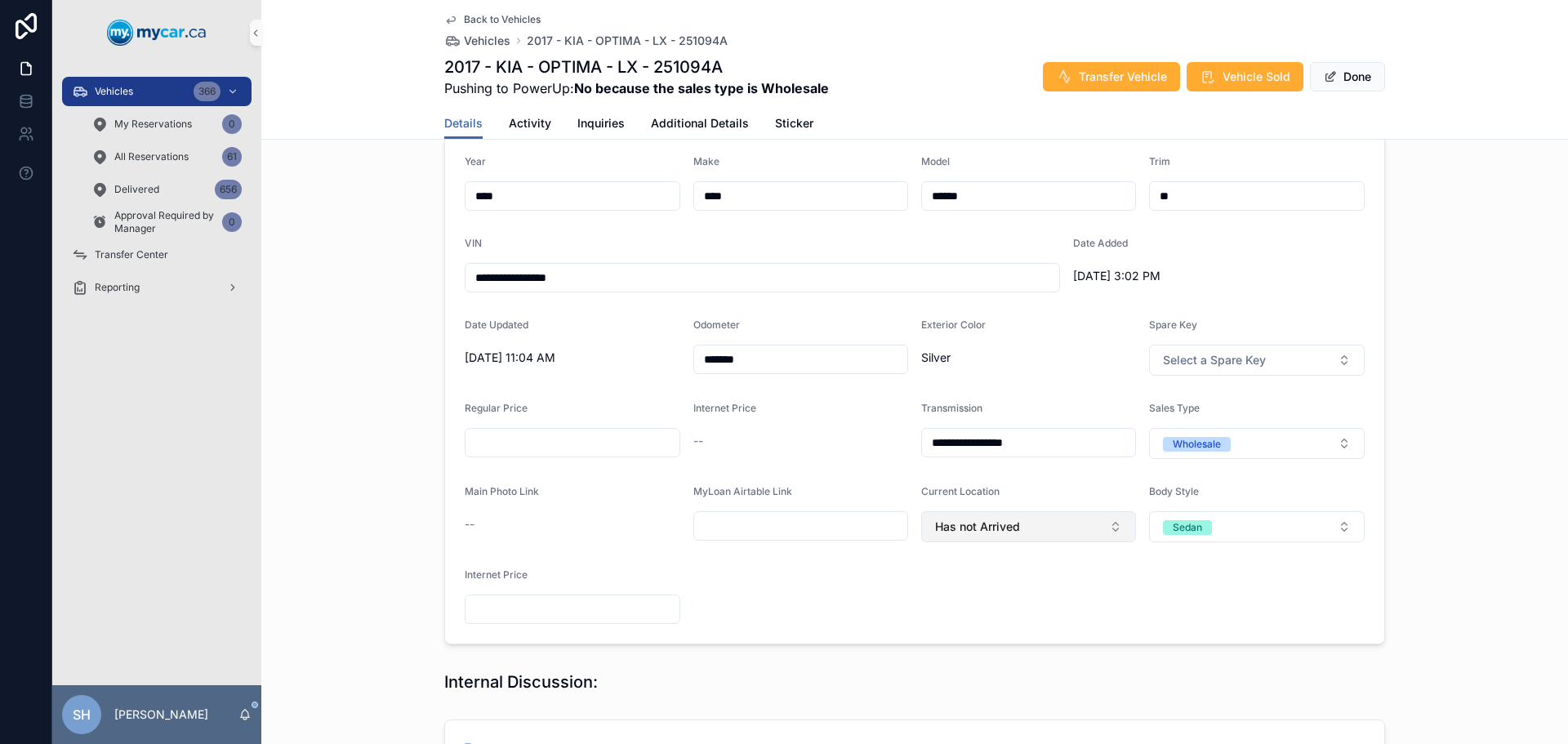
click at [999, 535] on button "Has not Arrived" at bounding box center [1028, 526] width 215 height 31
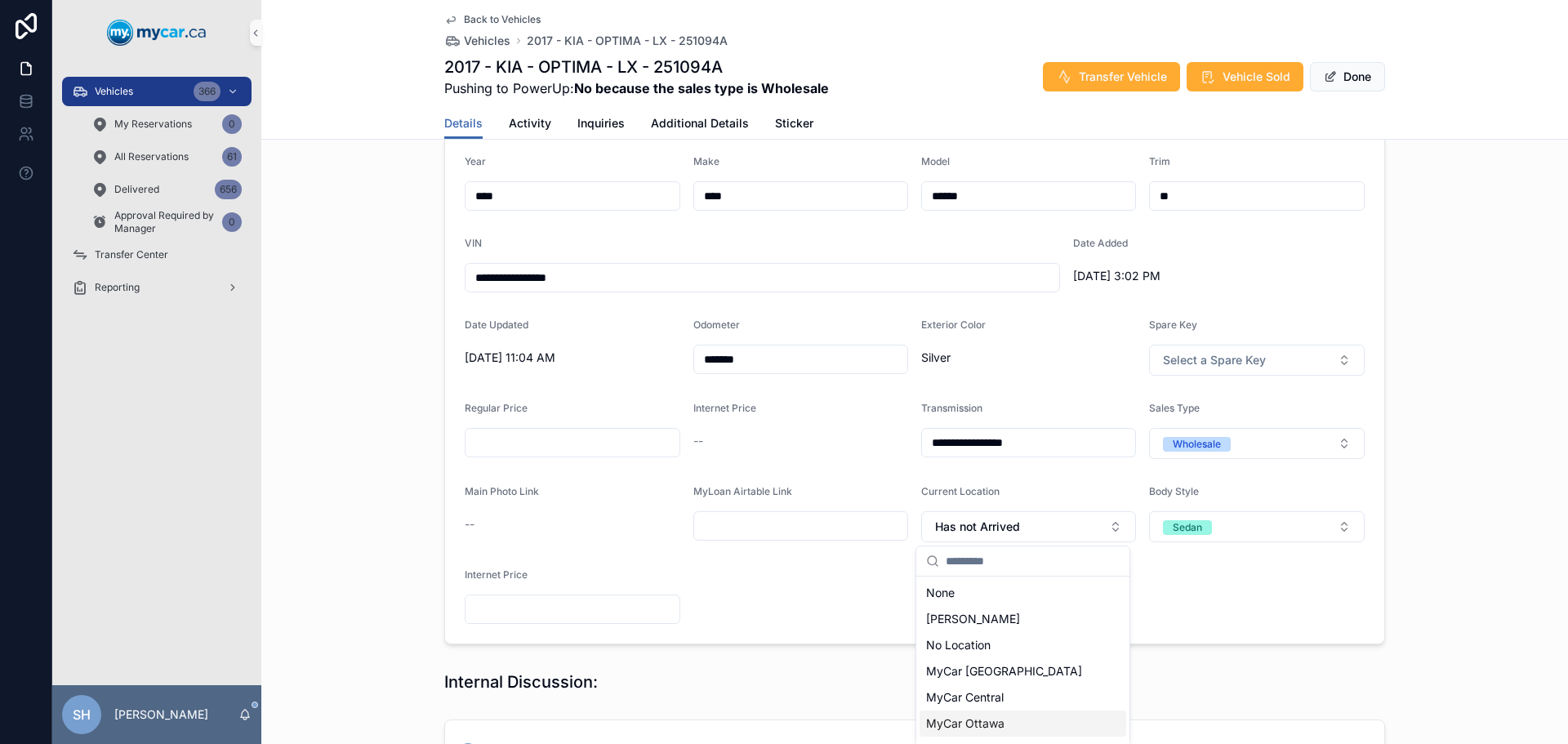
click at [981, 727] on span "MyCar Ottawa" at bounding box center [965, 723] width 79 height 16
click at [1347, 75] on button "Done" at bounding box center [1346, 77] width 75 height 29
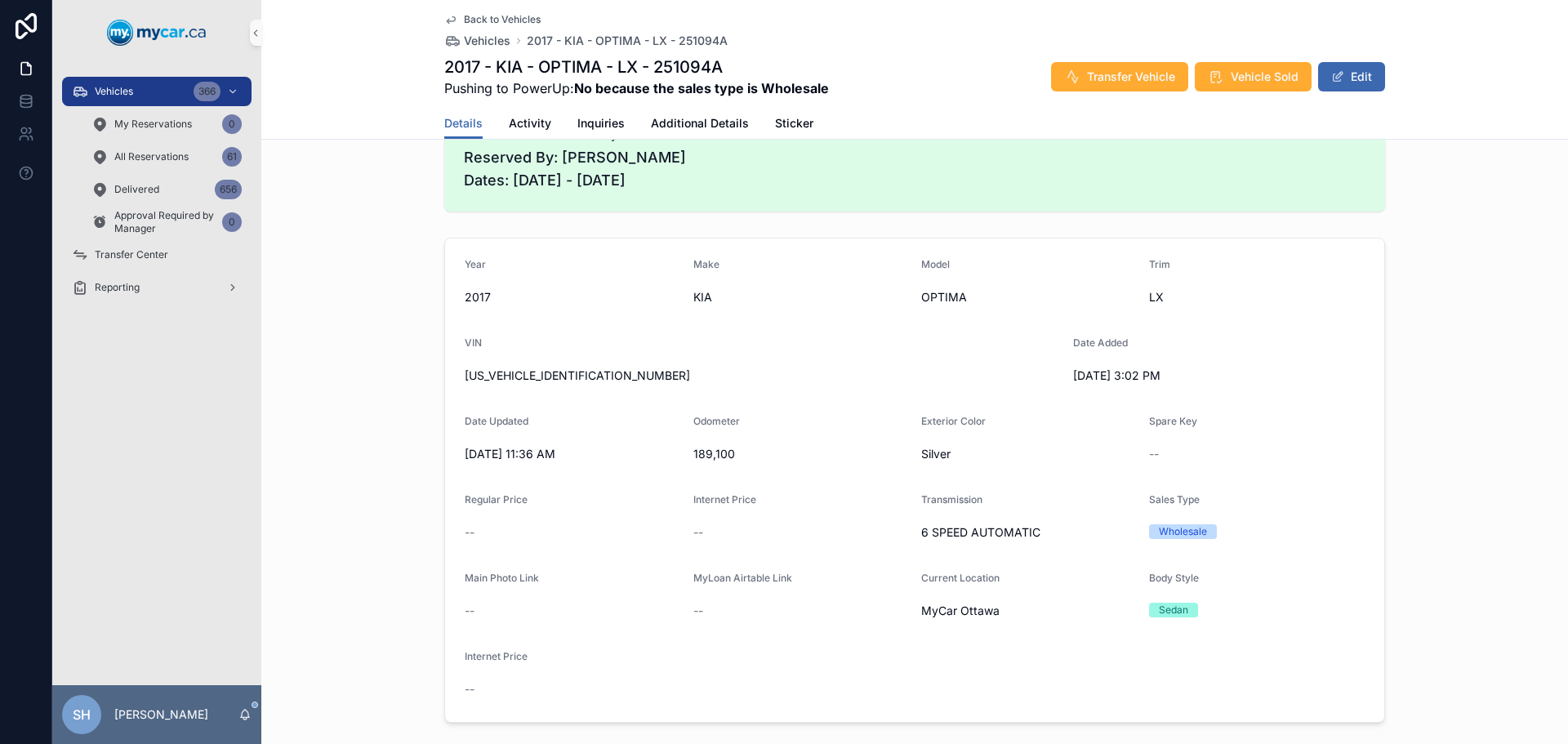
scroll to position [81, 0]
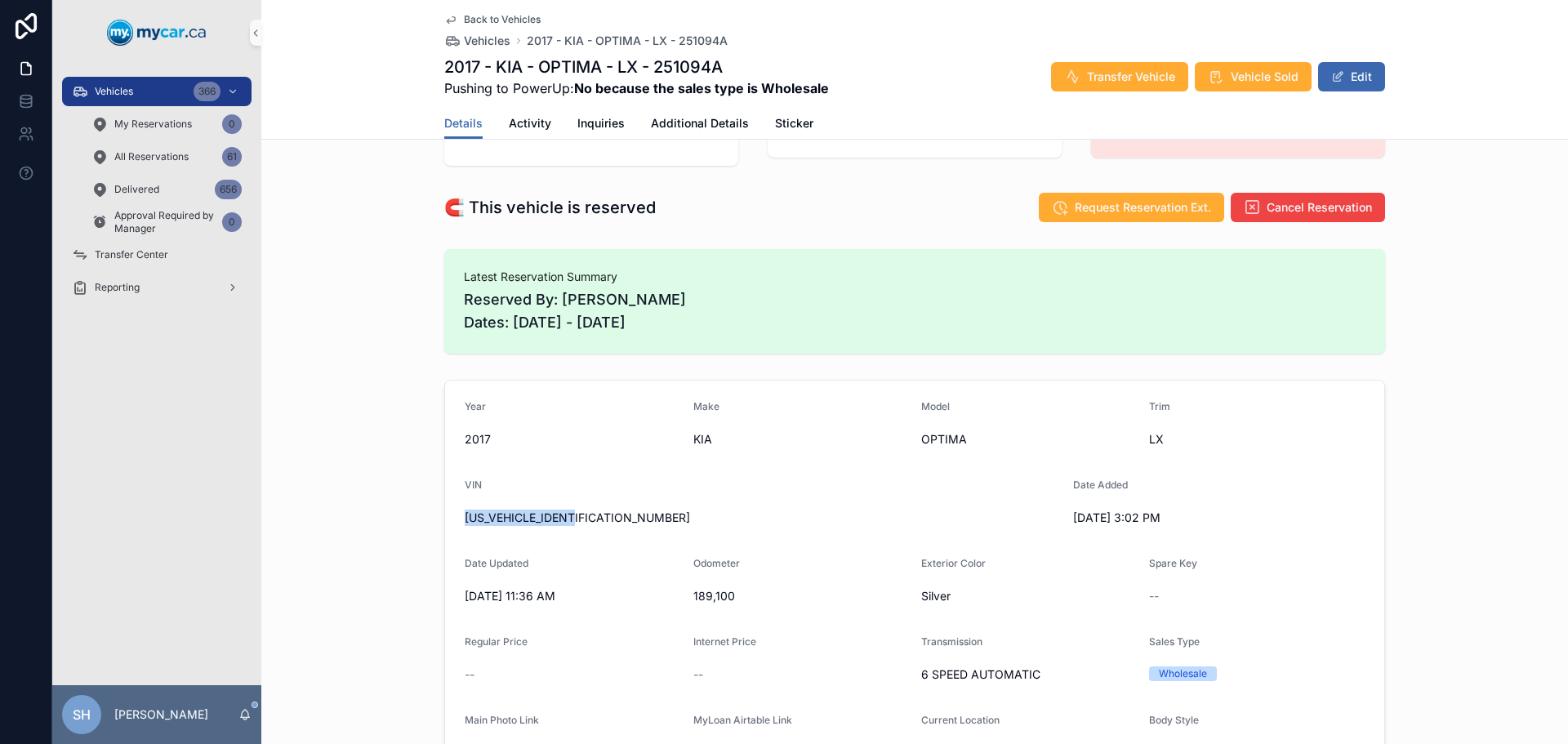
drag, startPoint x: 580, startPoint y: 520, endPoint x: 442, endPoint y: 531, distance: 138.4
click at [445, 531] on form "Year 2017 Make KIA Model OPTIMA Trim LX VIN 5XXGT4L3XHG142353 Date Added 9/6/20…" at bounding box center [915, 622] width 939 height 484
copy span "5XXGT4L3XHG142353"
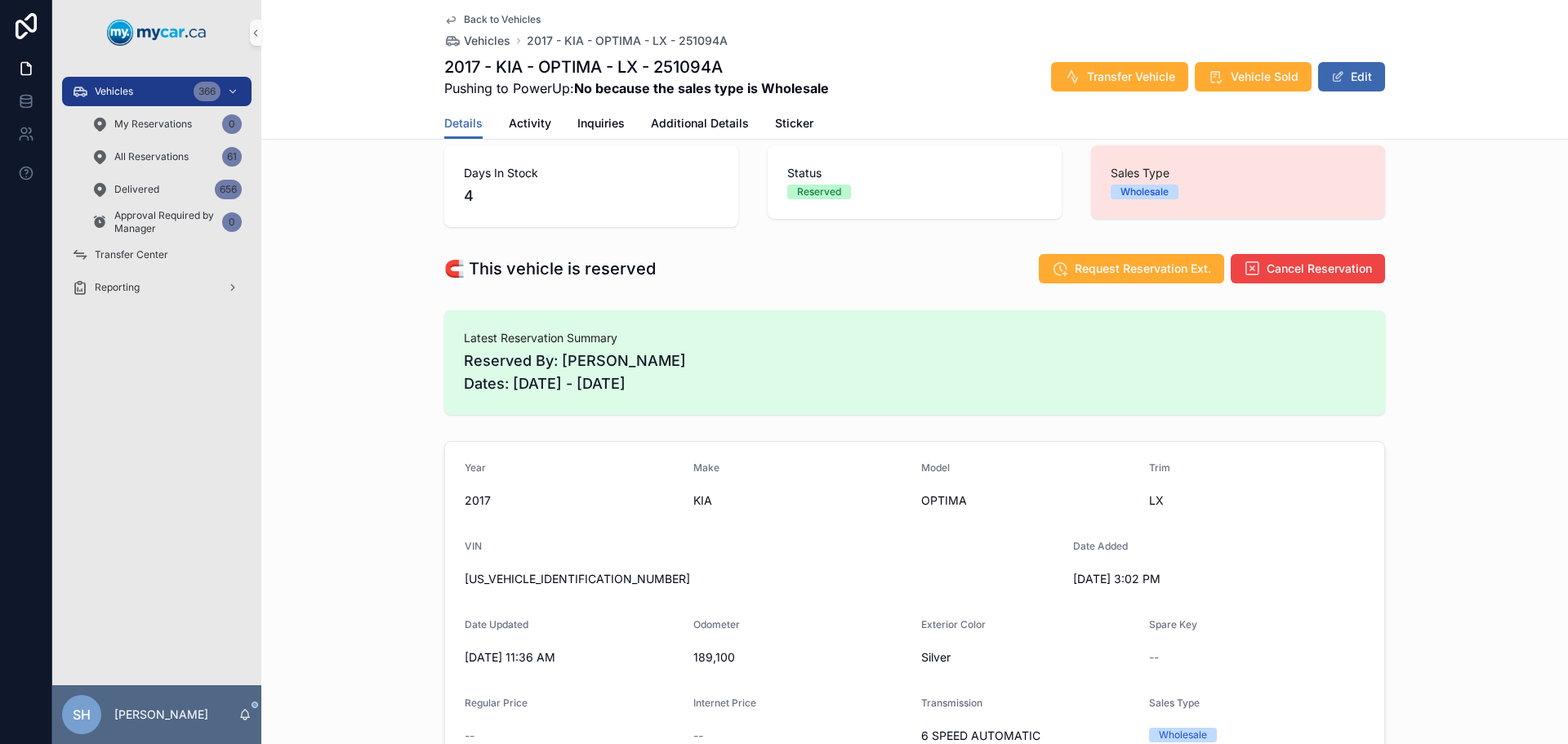
scroll to position [0, 0]
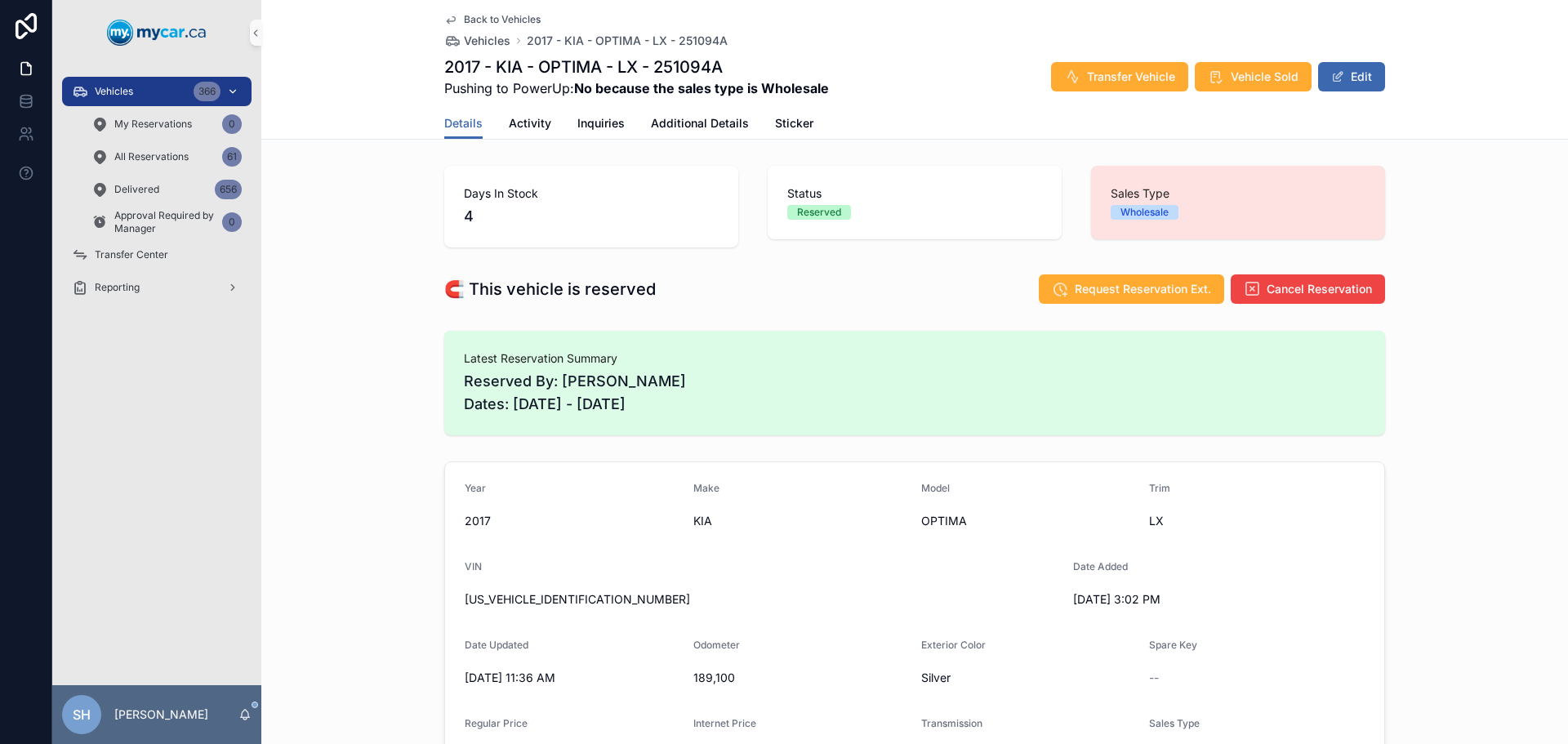
click at [158, 88] on div "Vehicles 366" at bounding box center [156, 92] width 169 height 27
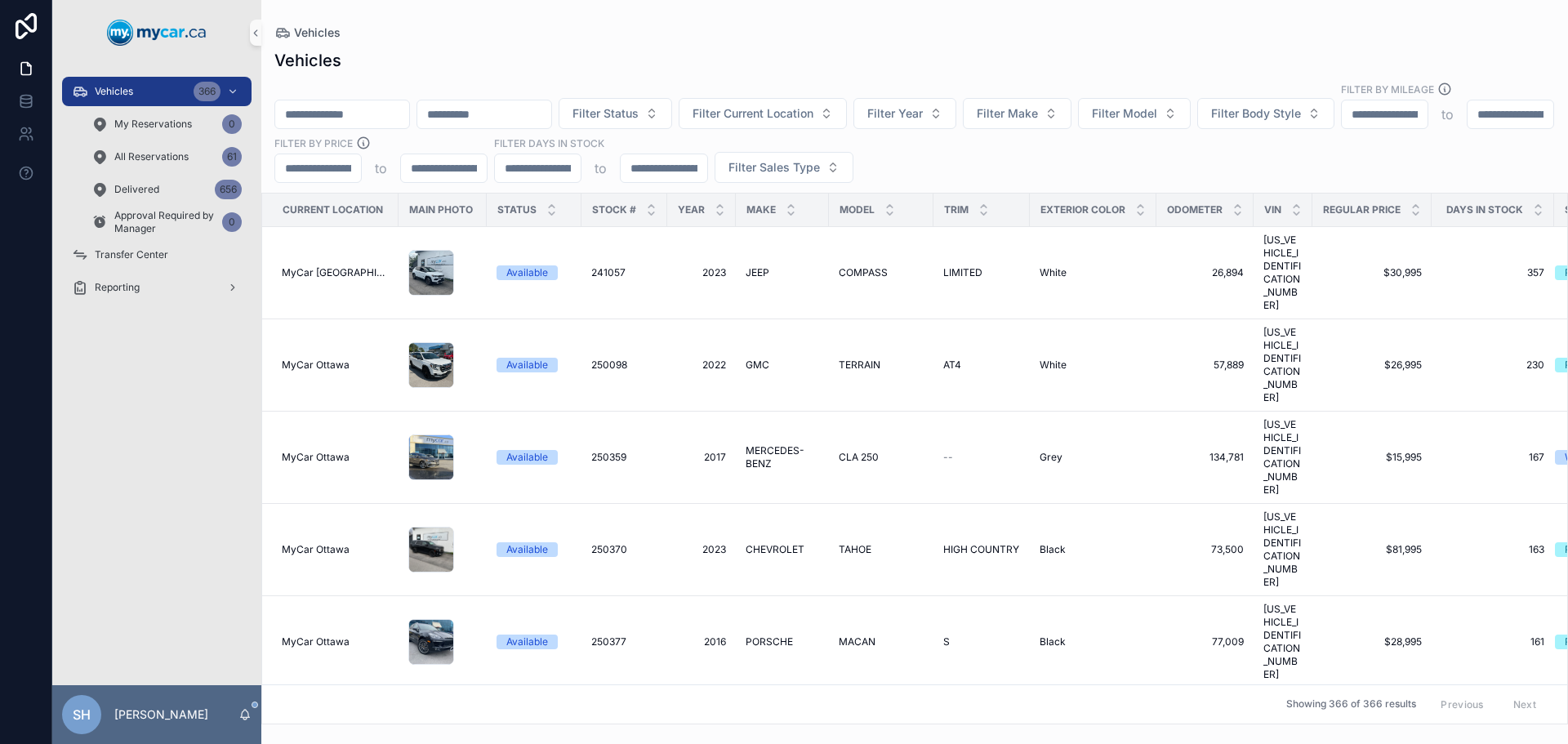
click at [357, 106] on input "scrollable content" at bounding box center [342, 115] width 134 height 23
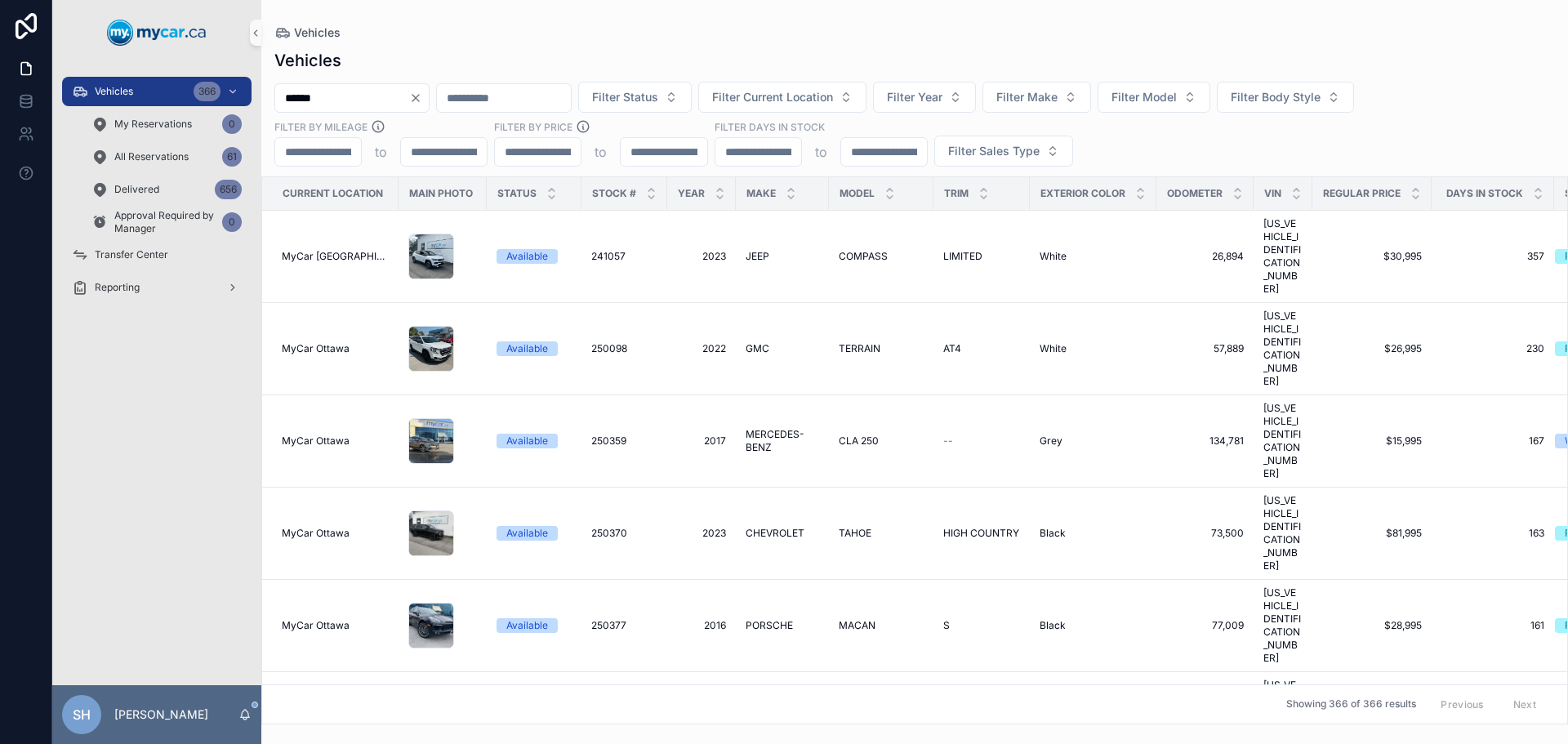
type input "******"
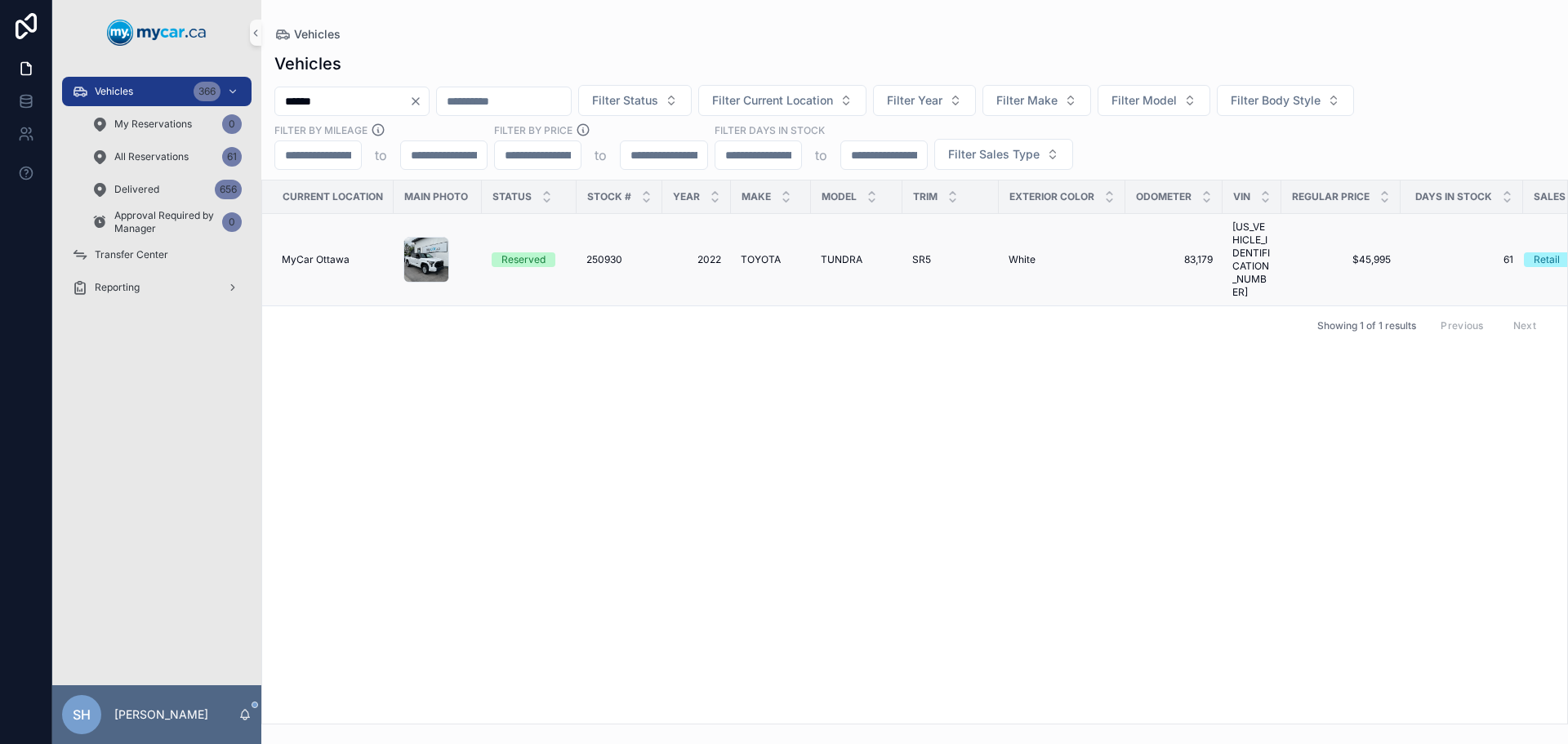
click at [754, 253] on span "TOYOTA" at bounding box center [760, 259] width 40 height 13
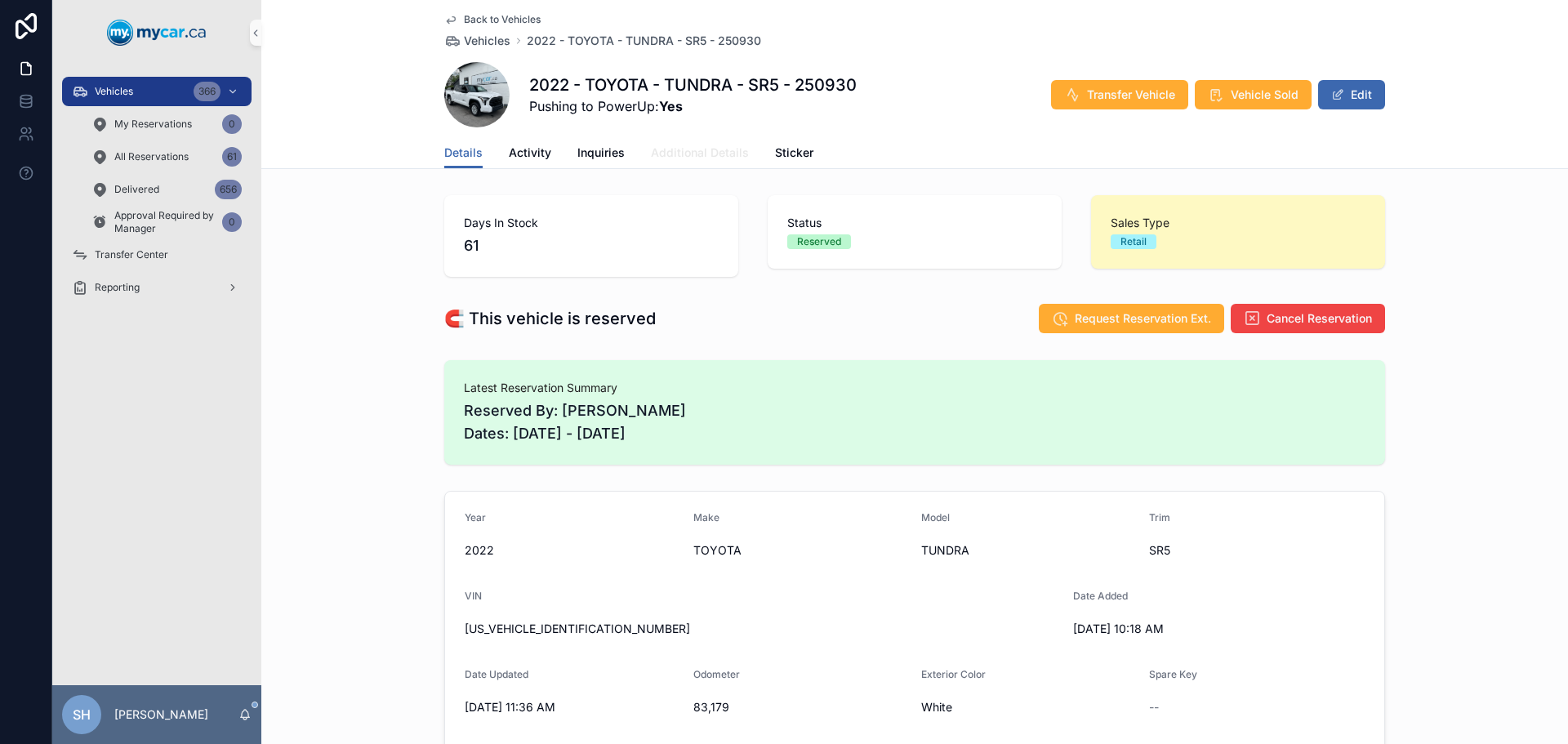
click at [677, 164] on link "Additional Details" at bounding box center [699, 154] width 98 height 32
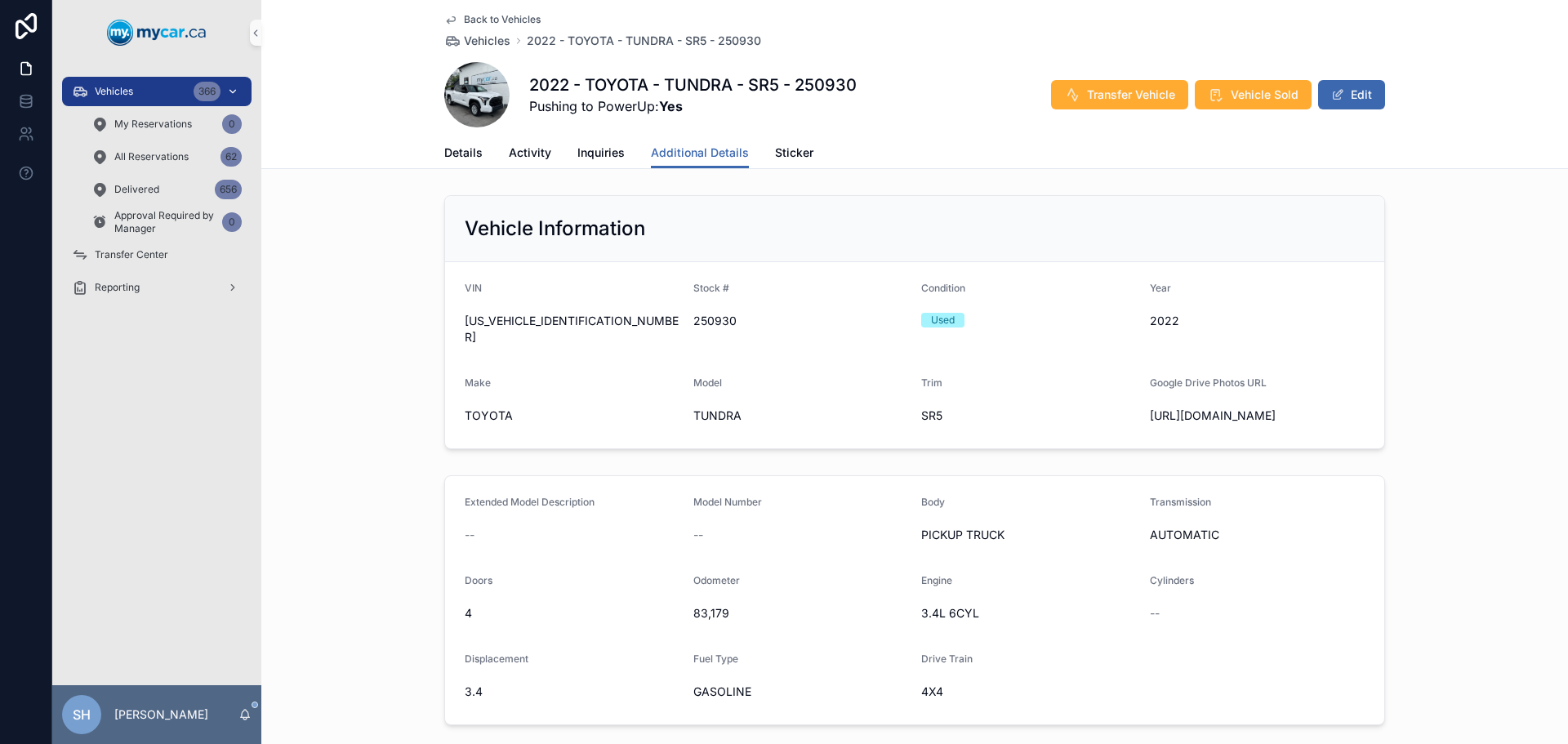
click at [135, 94] on div "Vehicles 366" at bounding box center [156, 92] width 169 height 27
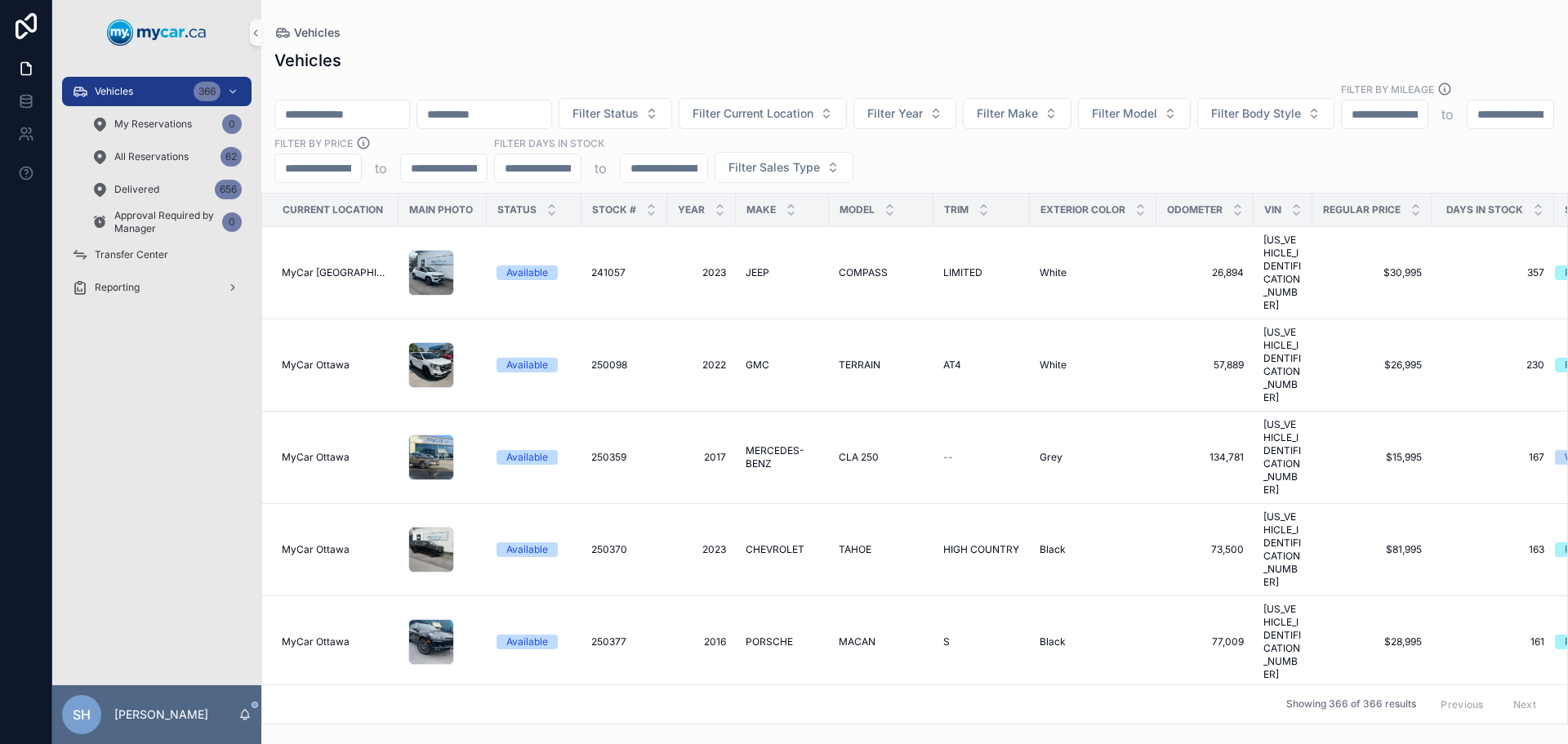
click at [601, 27] on div "Vehicles" at bounding box center [915, 33] width 1280 height 13
click at [813, 105] on span "Filter Current Location" at bounding box center [753, 113] width 121 height 16
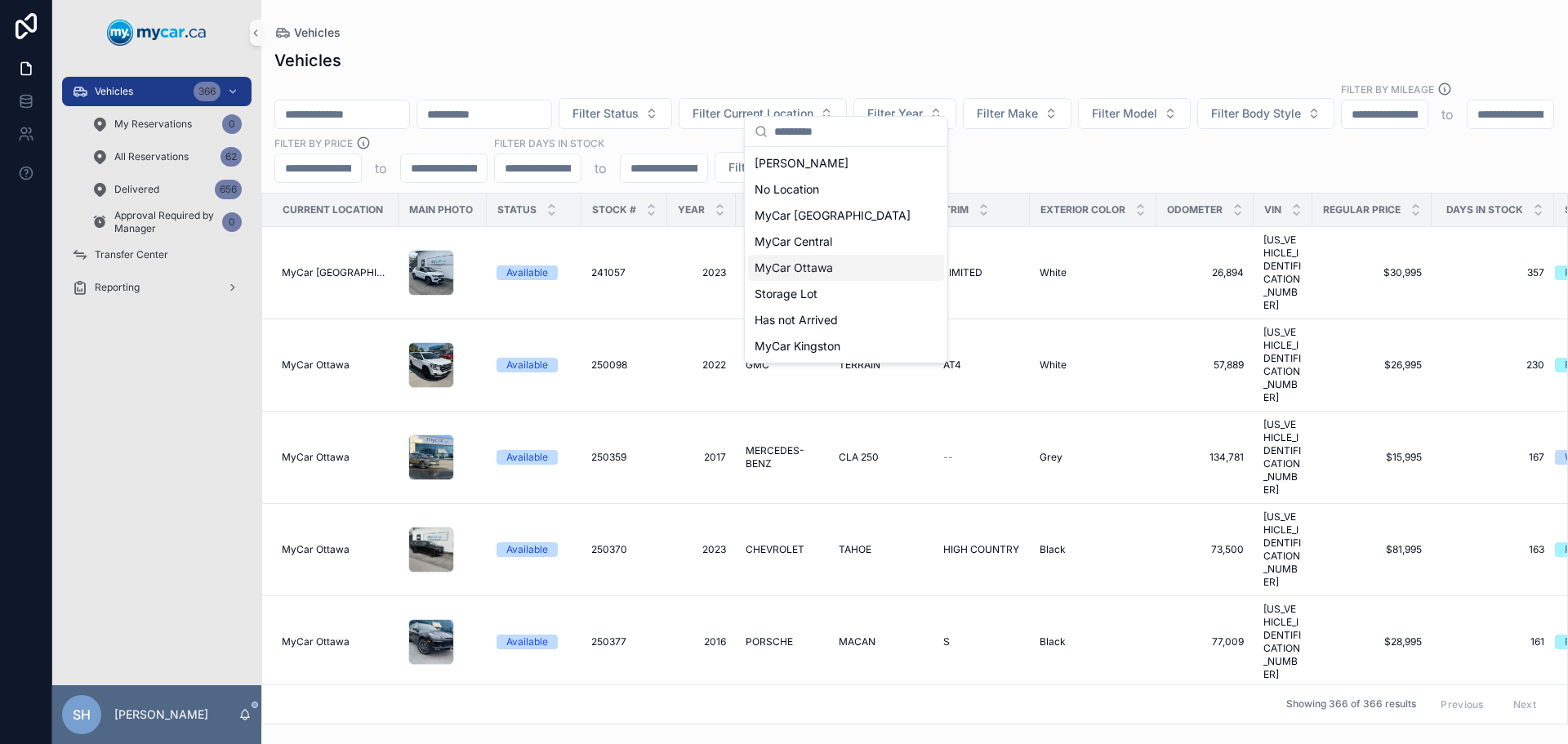
click at [829, 273] on span "MyCar Ottawa" at bounding box center [793, 267] width 79 height 16
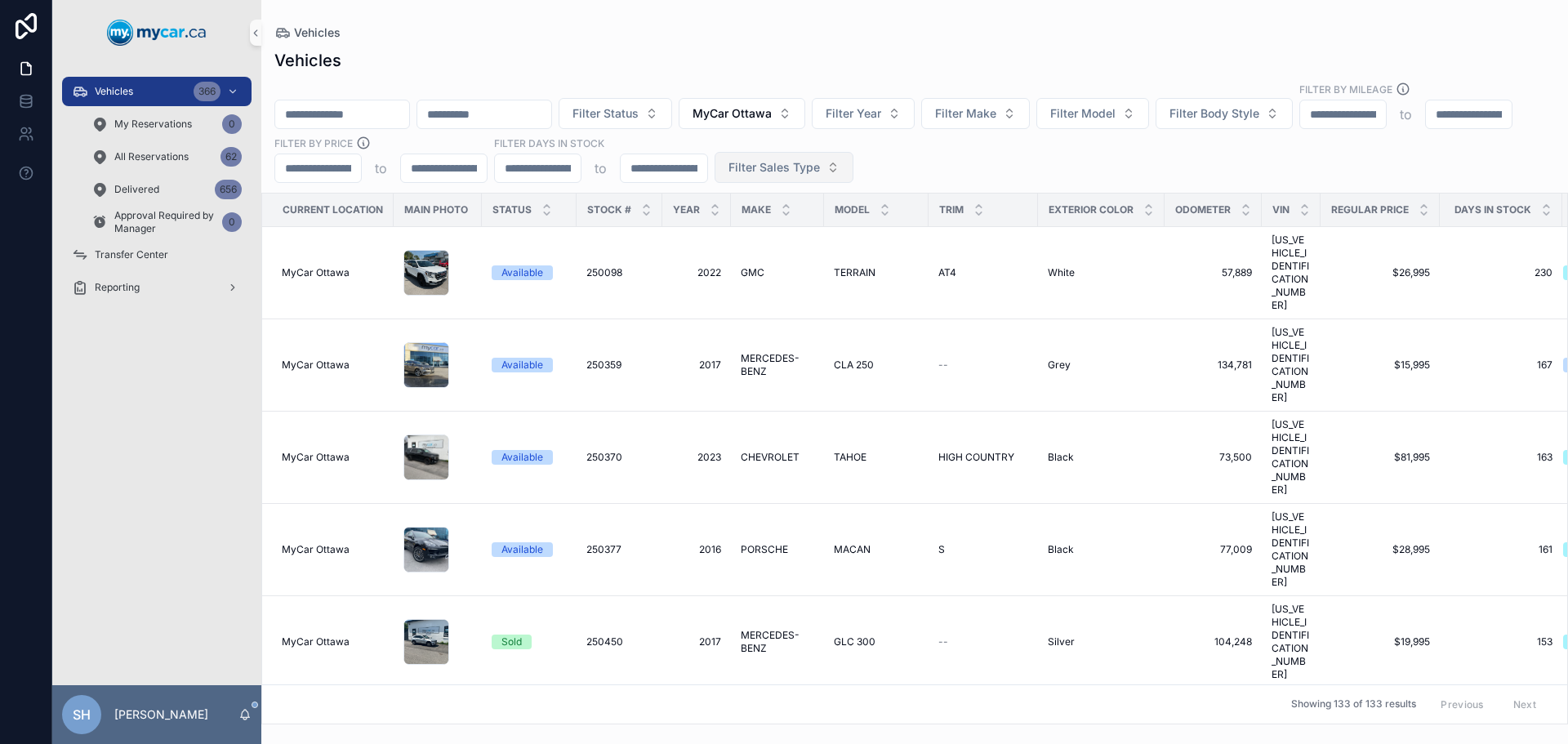
click at [820, 159] on span "Filter Sales Type" at bounding box center [774, 167] width 92 height 16
click at [945, 216] on div "Wholesale" at bounding box center [1003, 218] width 196 height 27
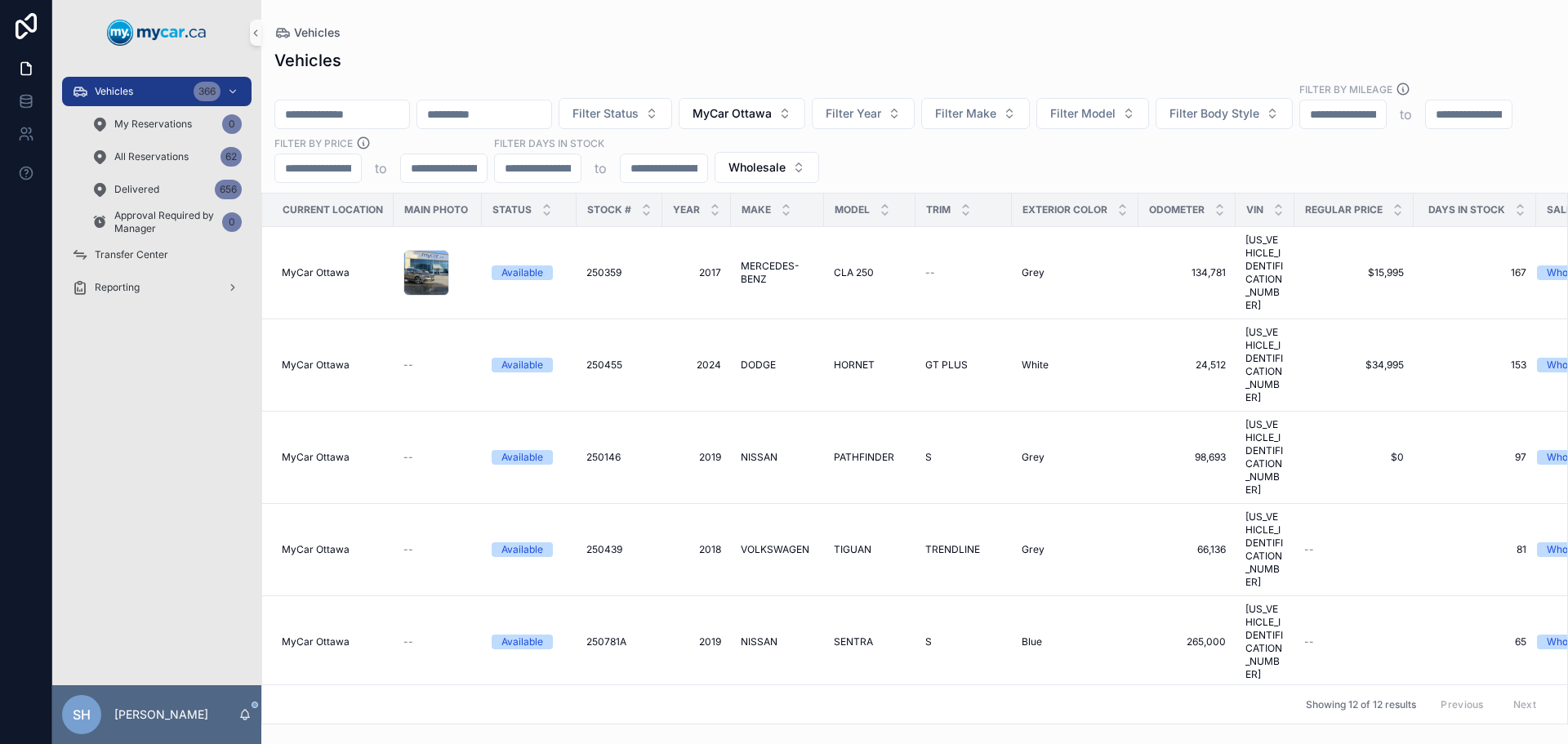
click at [941, 0] on div "Vehicles Vehicles Filter Status MyCar Ottawa Filter Year Filter Make Filter Mod…" at bounding box center [915, 362] width 1307 height 724
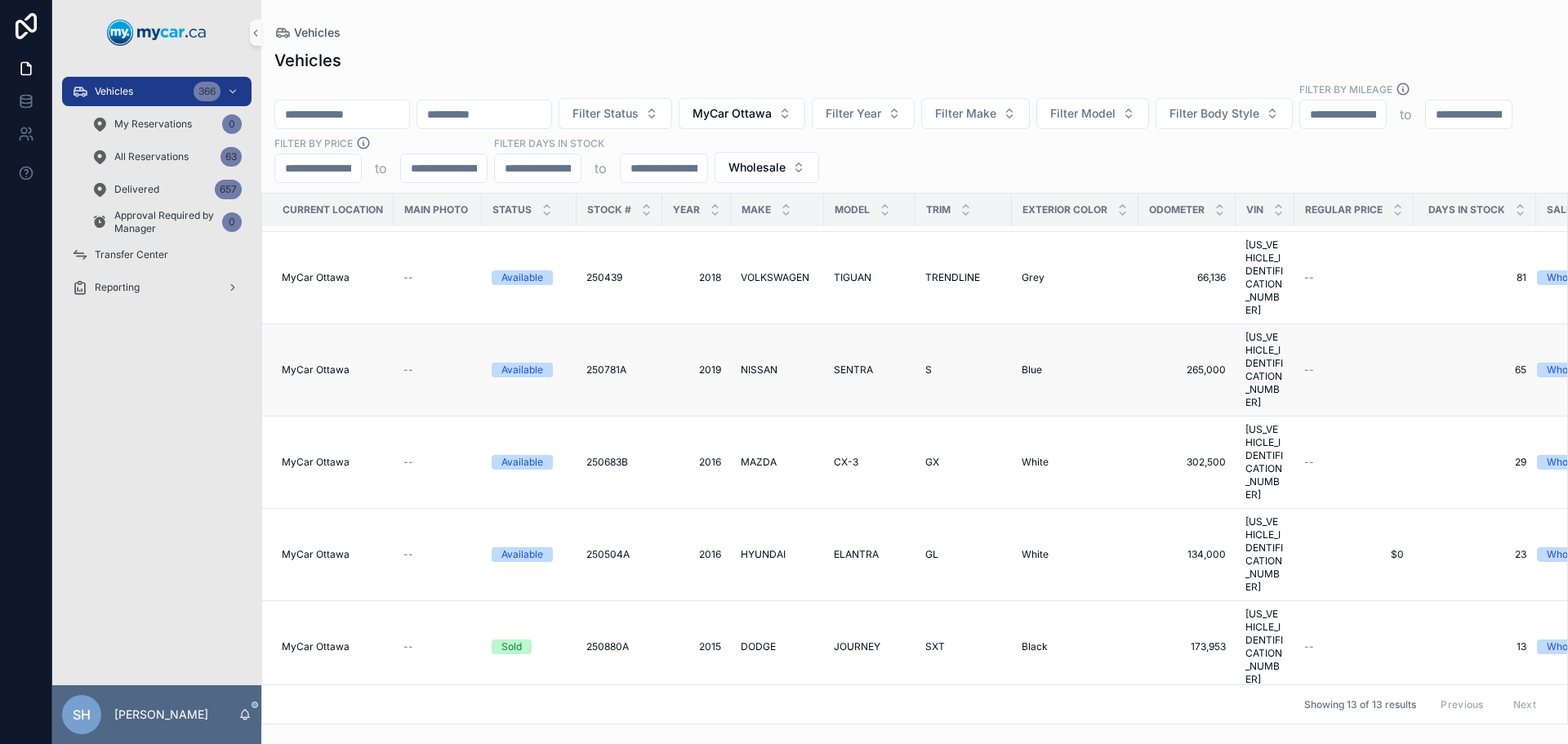
scroll to position [280, 0]
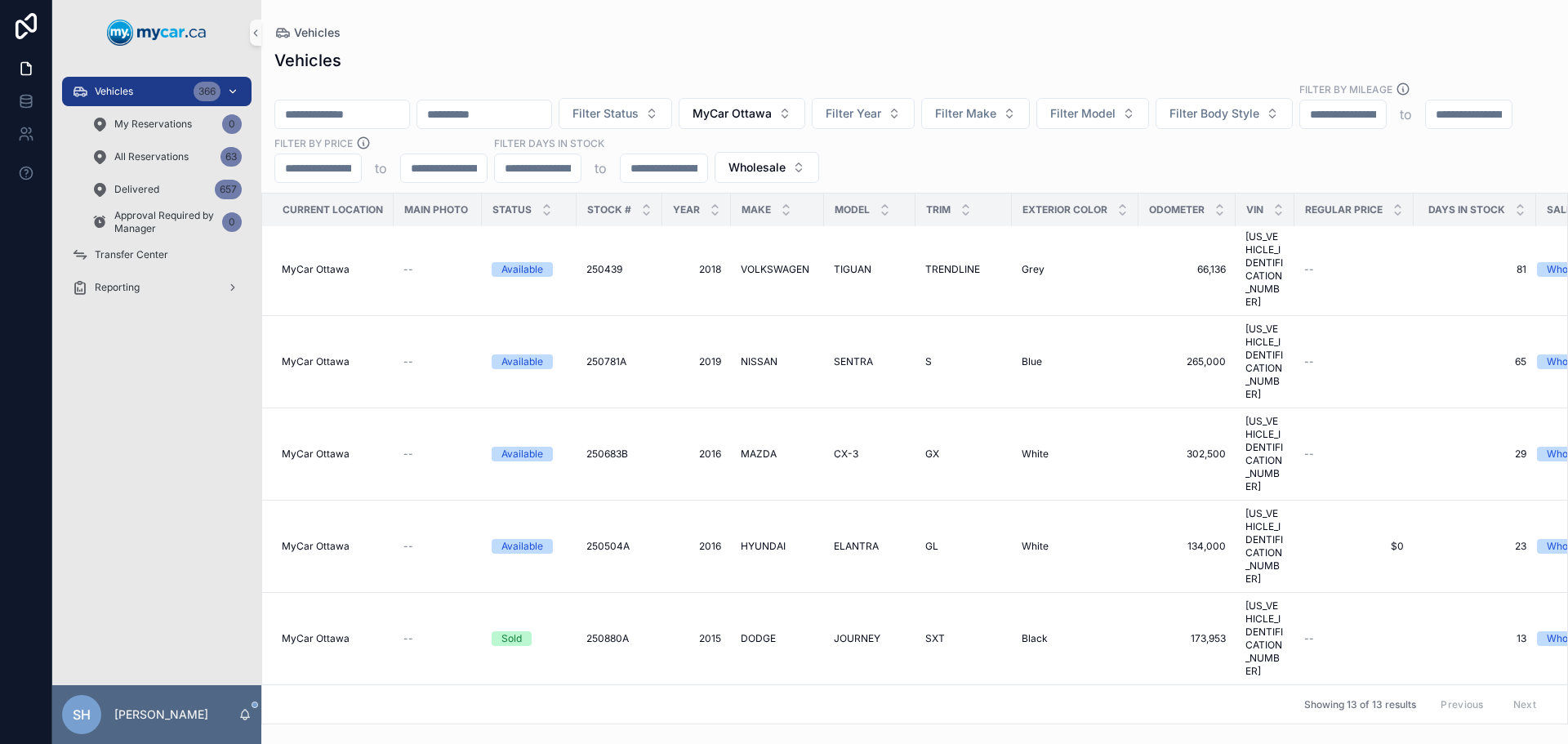
click at [133, 92] on span "Vehicles" at bounding box center [114, 92] width 39 height 13
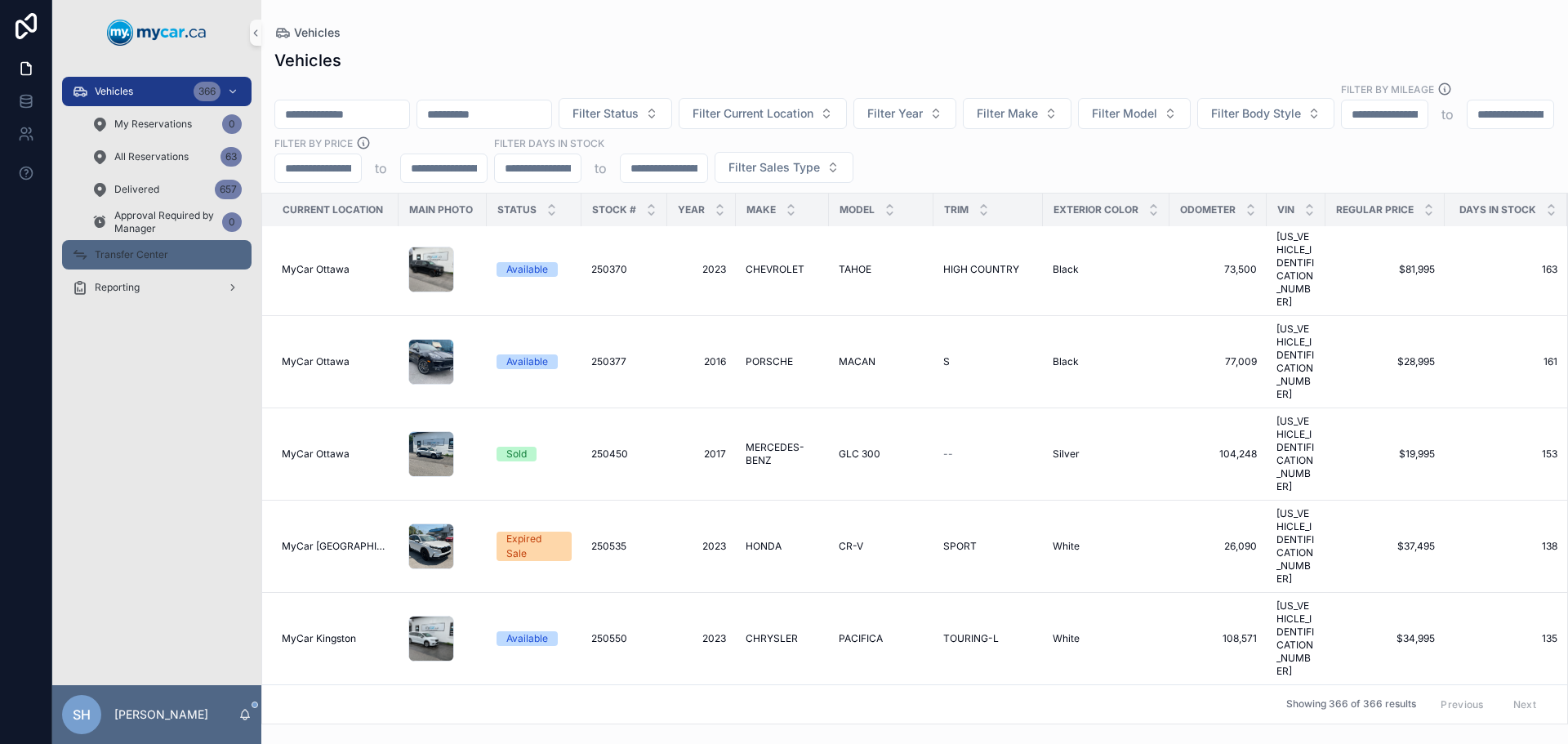
scroll to position [293, 0]
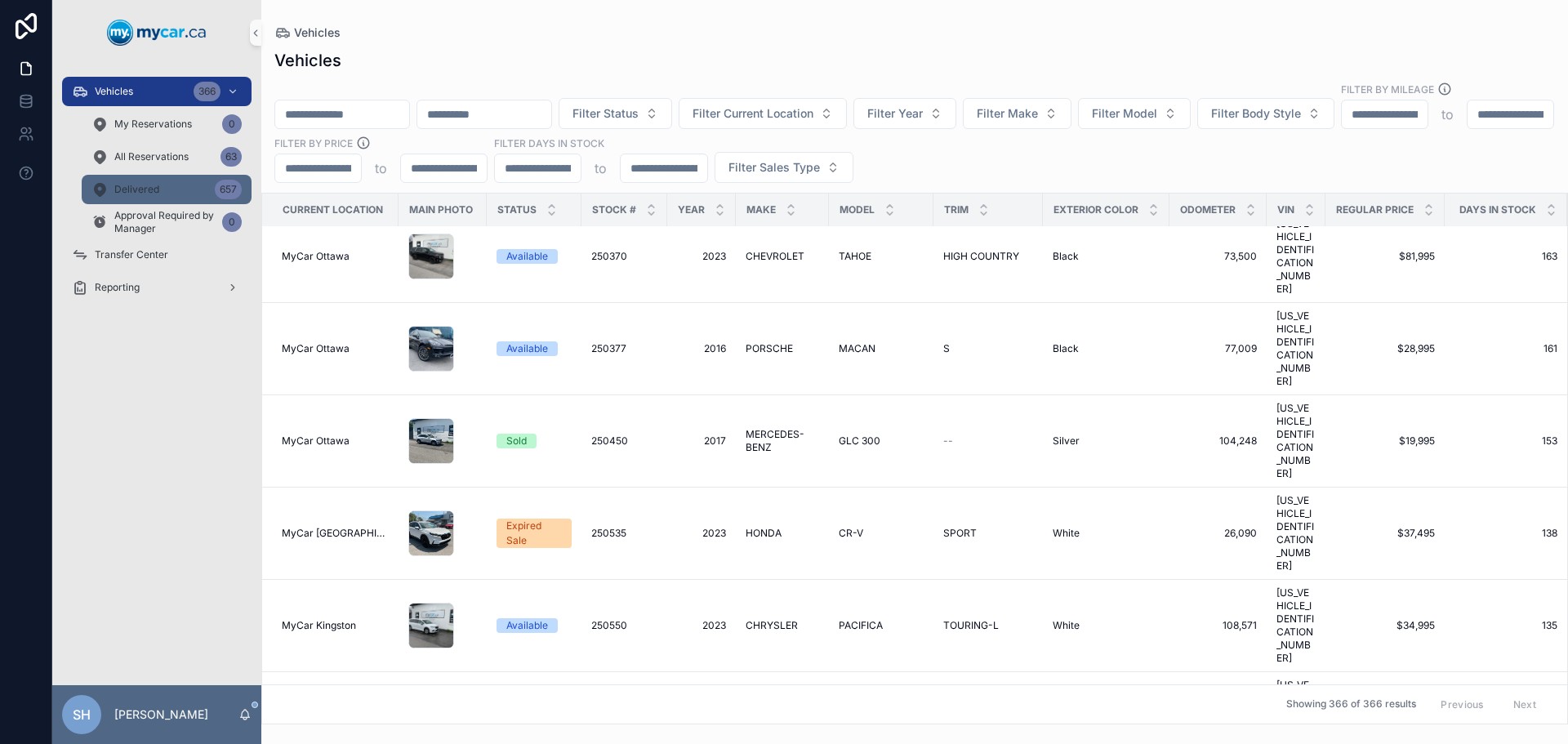
click at [169, 180] on div "Delivered 657" at bounding box center [167, 189] width 151 height 27
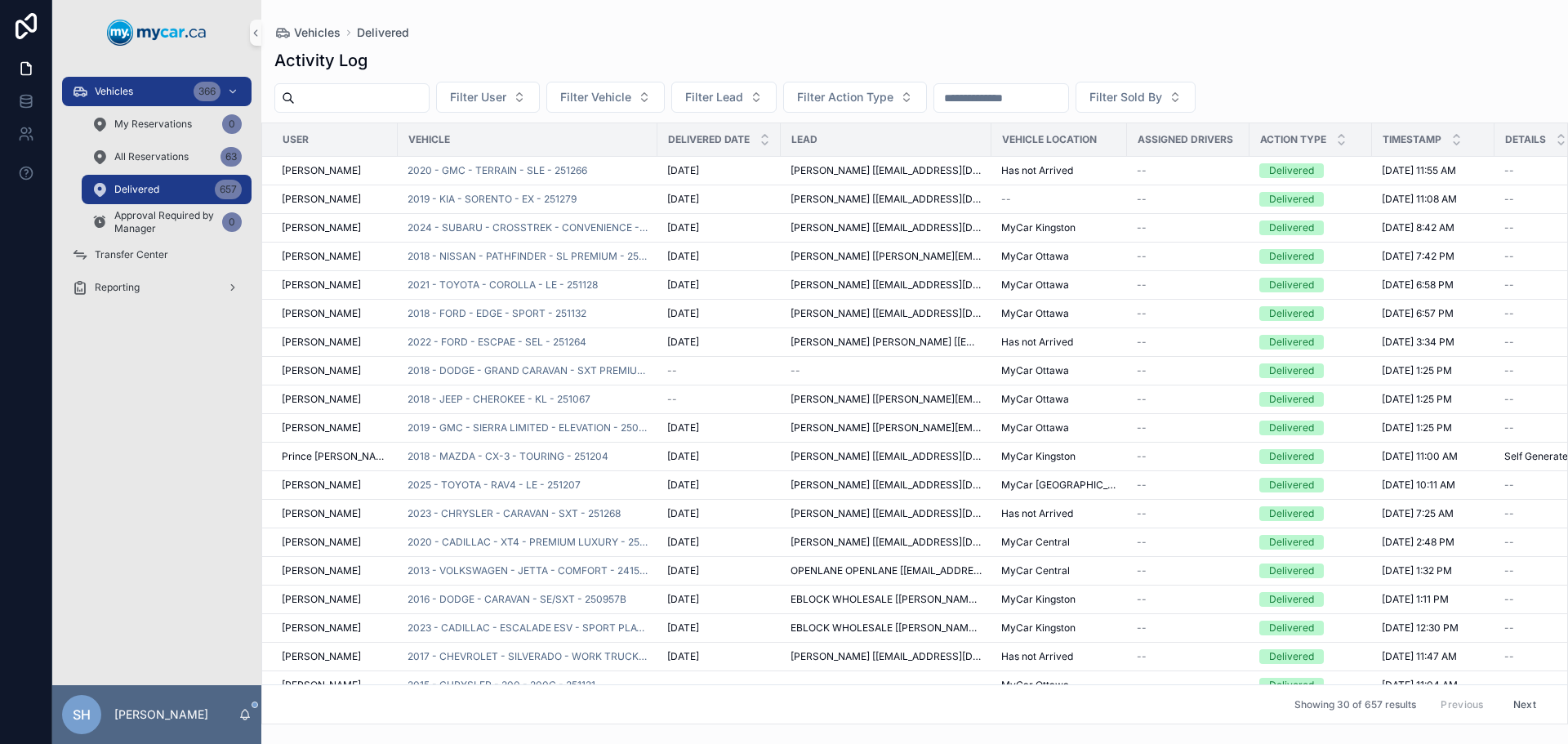
click at [1031, 97] on input "scrollable content" at bounding box center [1001, 97] width 134 height 23
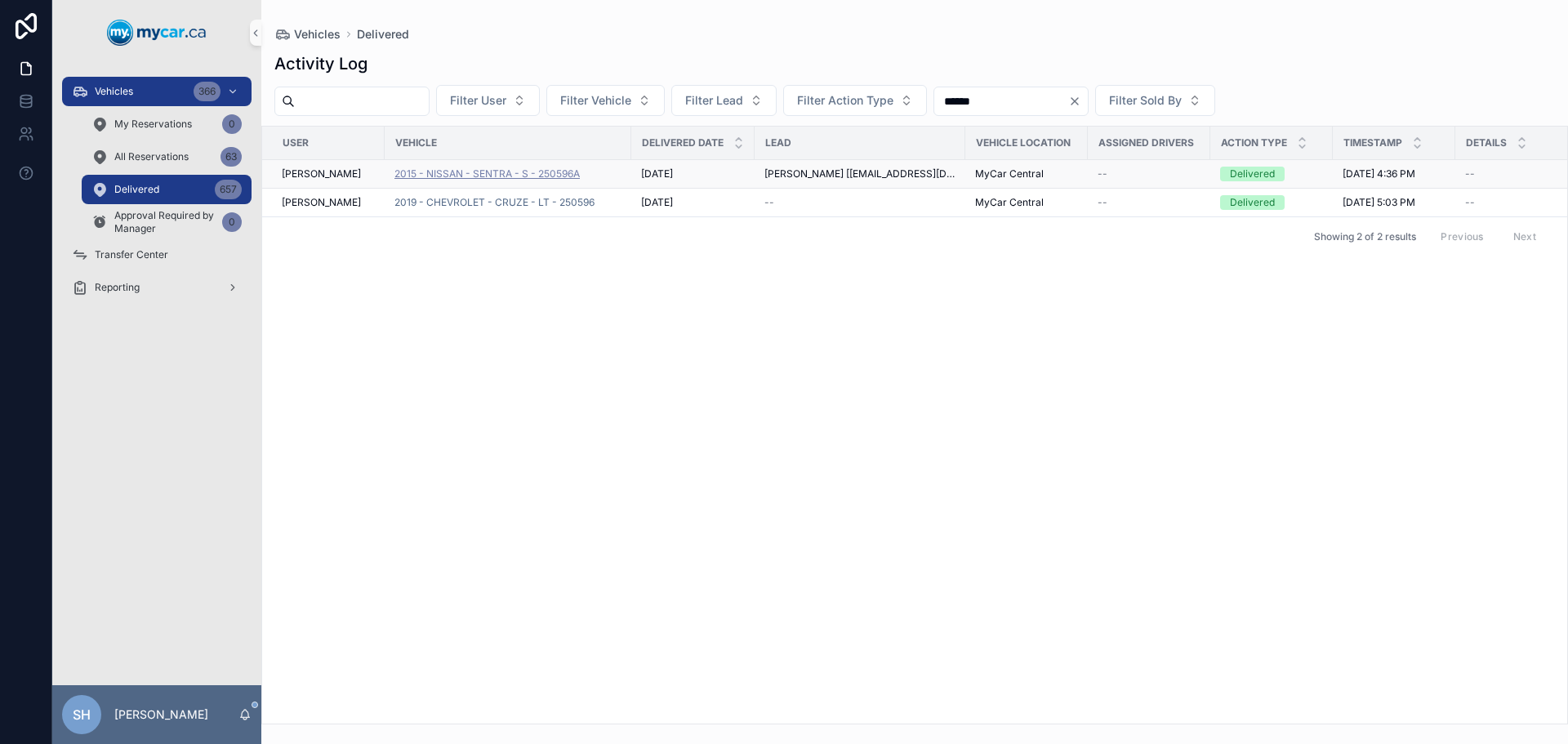
type input "******"
click at [552, 169] on span "2015 - NISSAN - SENTRA - S - 250596A" at bounding box center [488, 174] width 186 height 13
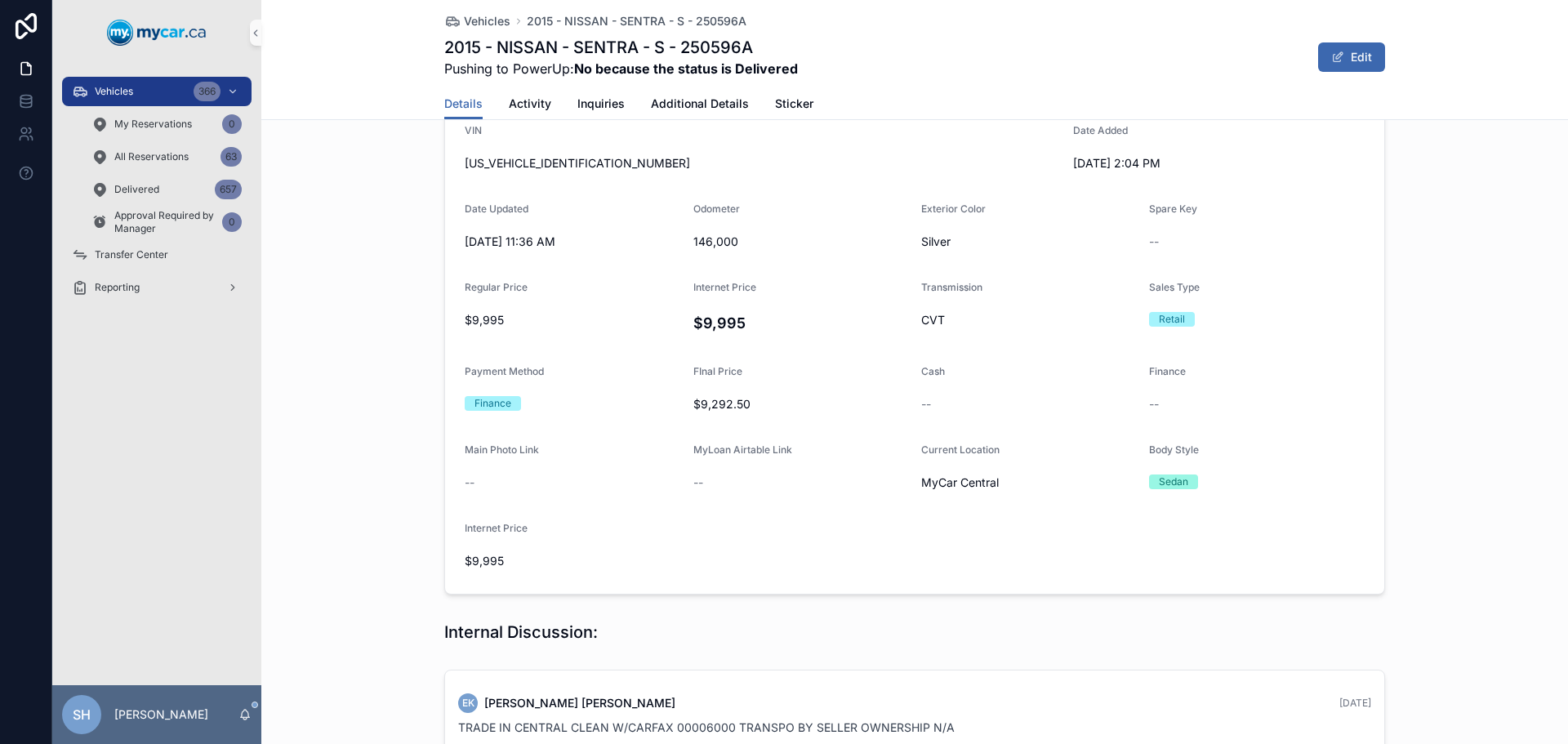
scroll to position [173, 0]
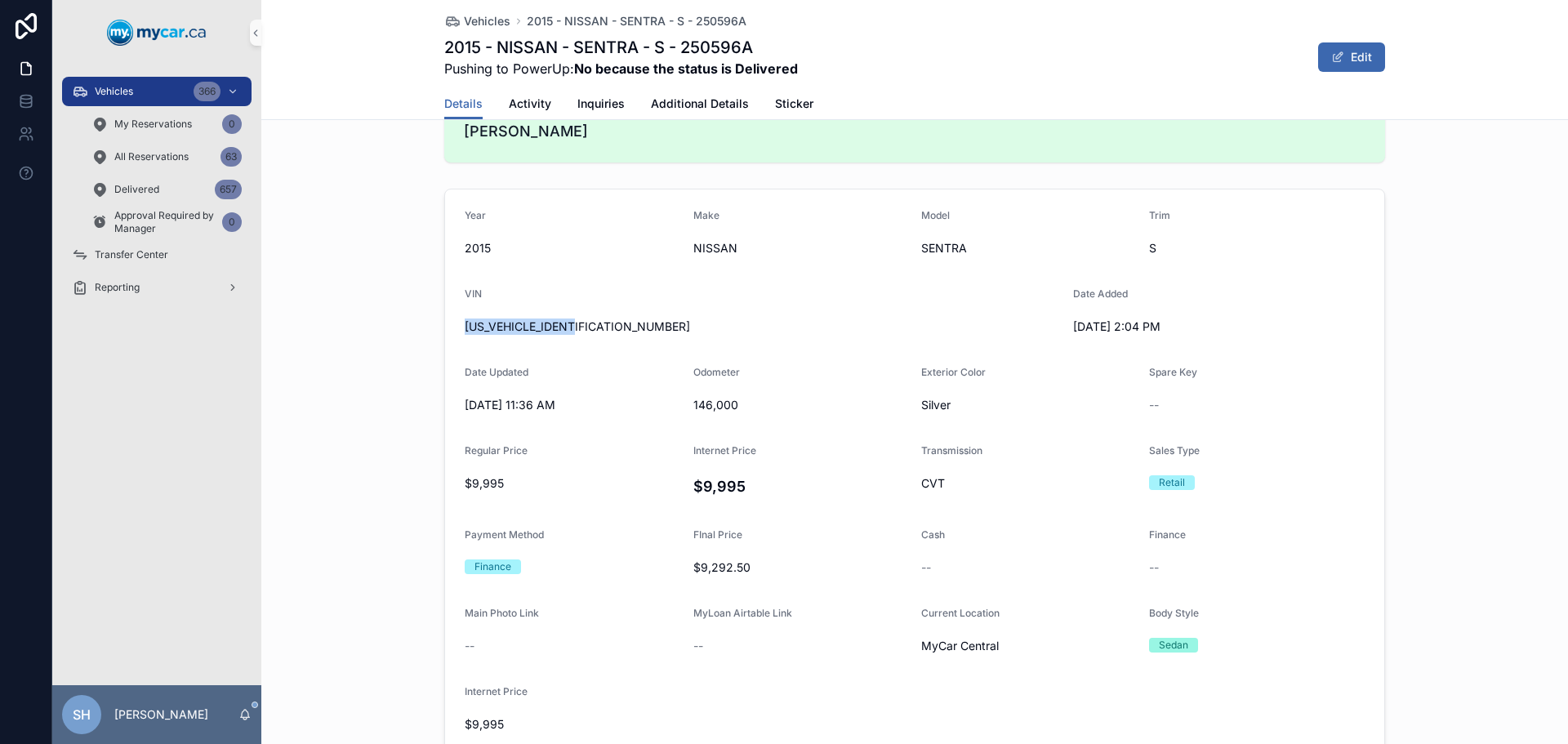
drag, startPoint x: 573, startPoint y: 324, endPoint x: 512, endPoint y: 322, distance: 61.0
click at [433, 323] on div "Year 2015 Make NISSAN Model SENTRA Trim S VIN 3N1AB7AP8FL681607 Date Added 6/10…" at bounding box center [915, 472] width 1307 height 582
copy span "3N1AB7AP8FL681607"
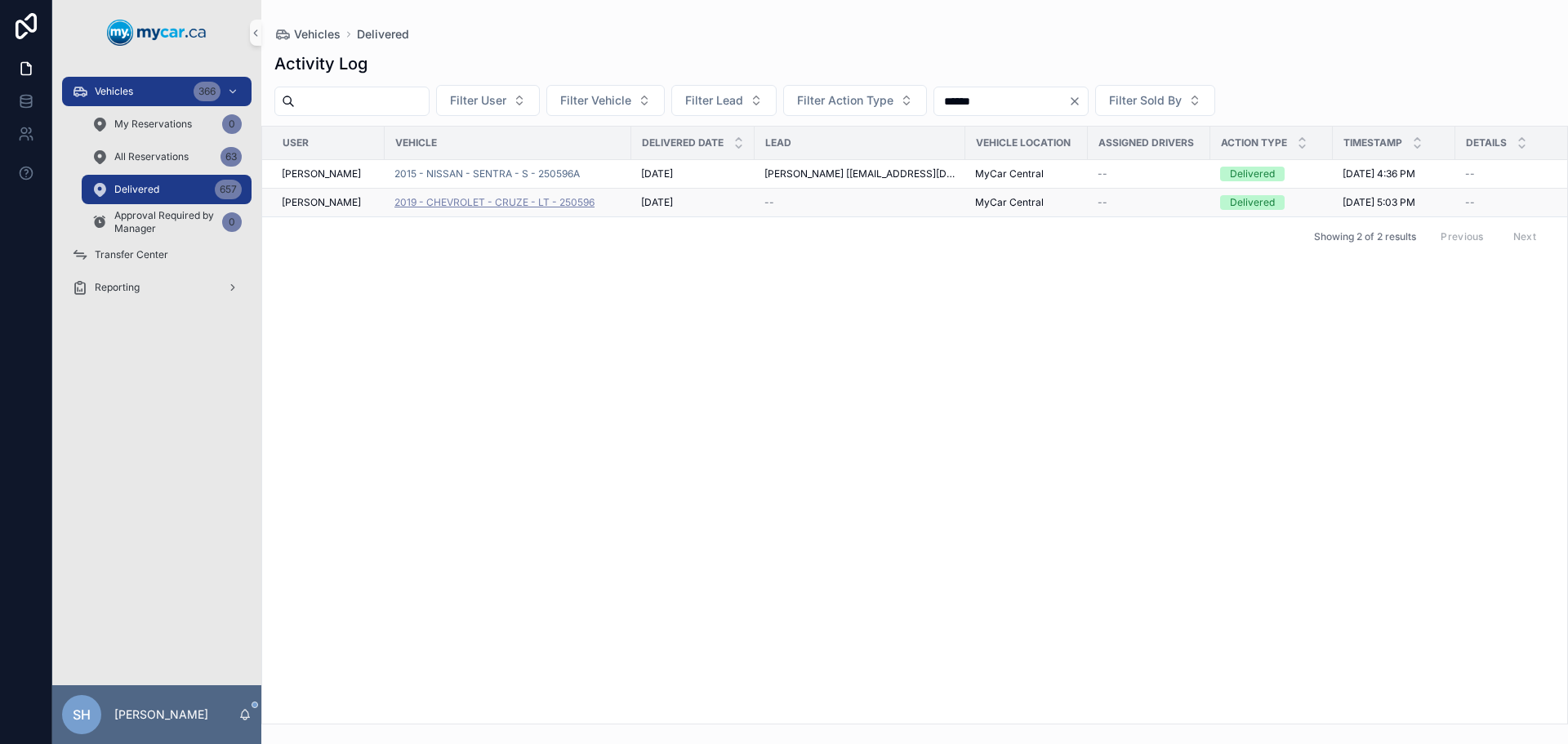
click at [569, 204] on span "2019 - CHEVROLET - CRUZE - LT - 250596" at bounding box center [494, 203] width 200 height 13
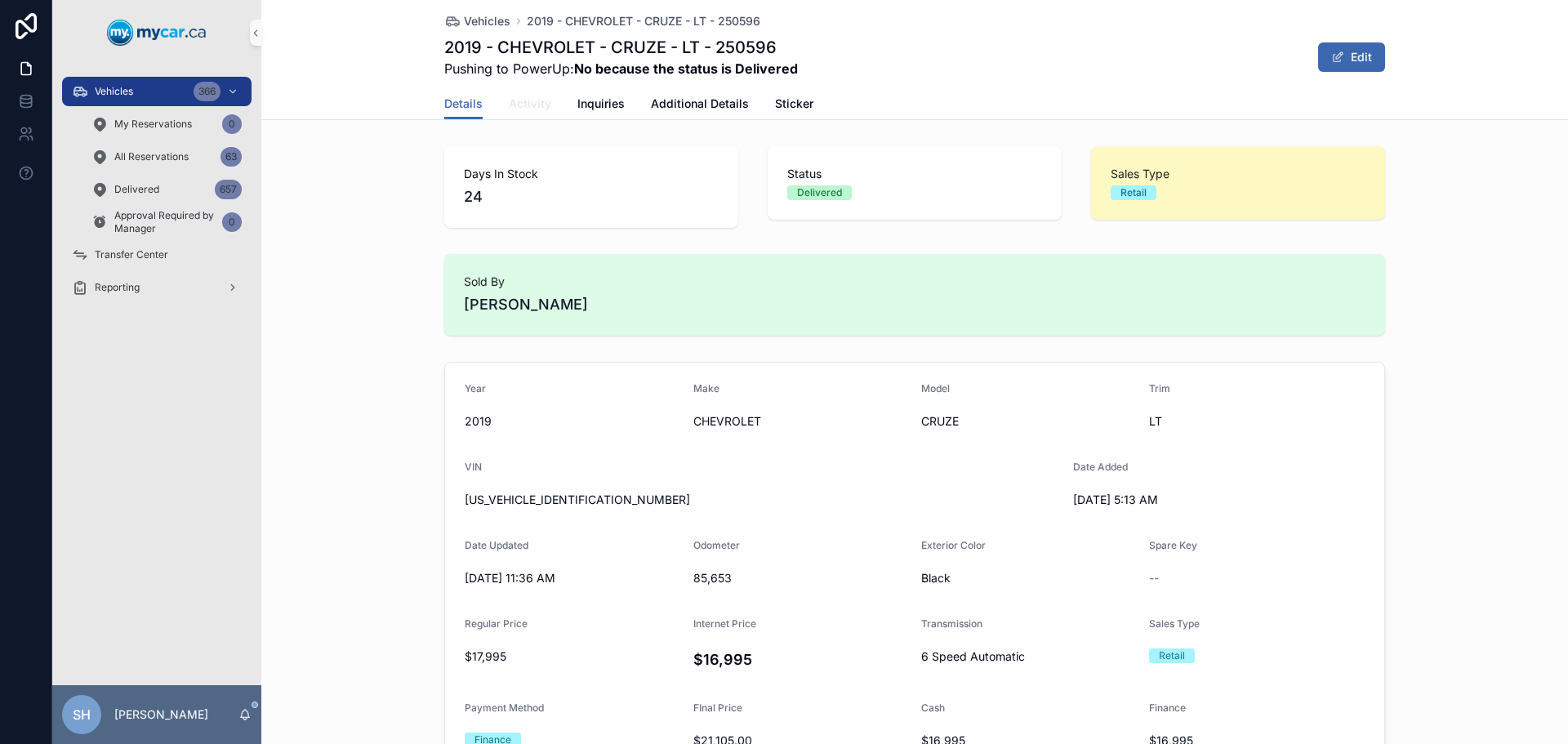
click at [527, 108] on span "Activity" at bounding box center [529, 103] width 43 height 16
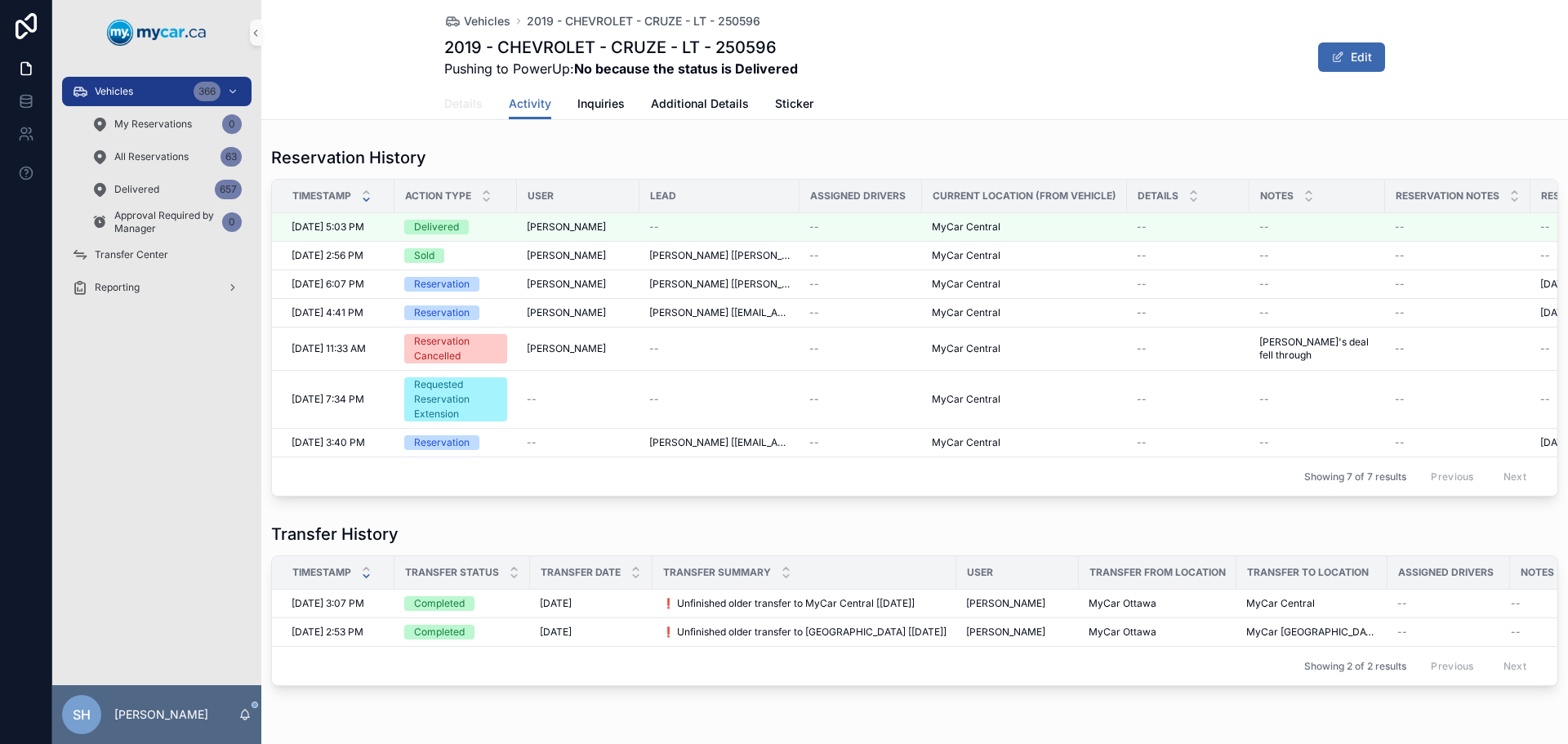
click at [462, 102] on span "Details" at bounding box center [463, 103] width 39 height 16
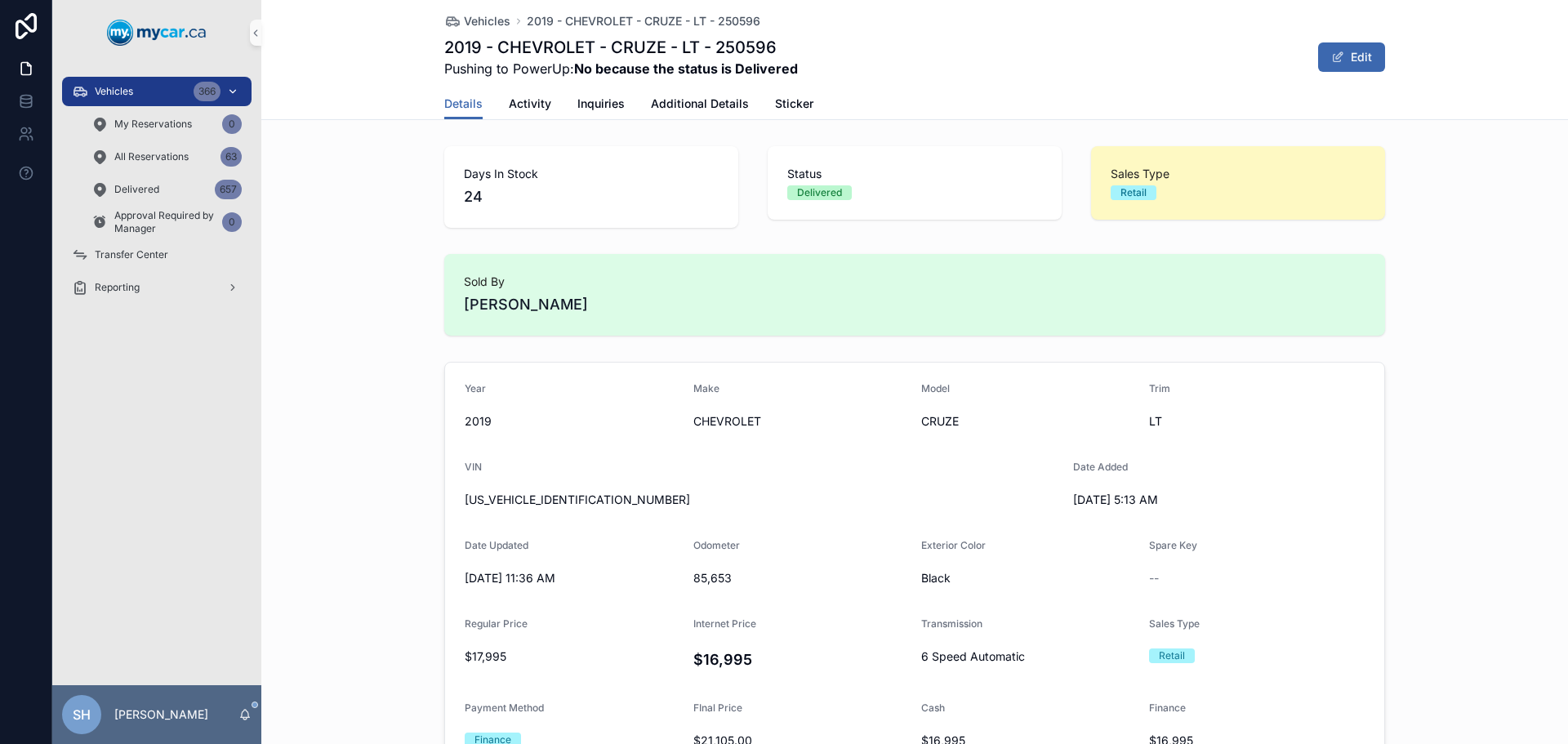
click at [125, 92] on span "Vehicles" at bounding box center [114, 92] width 39 height 13
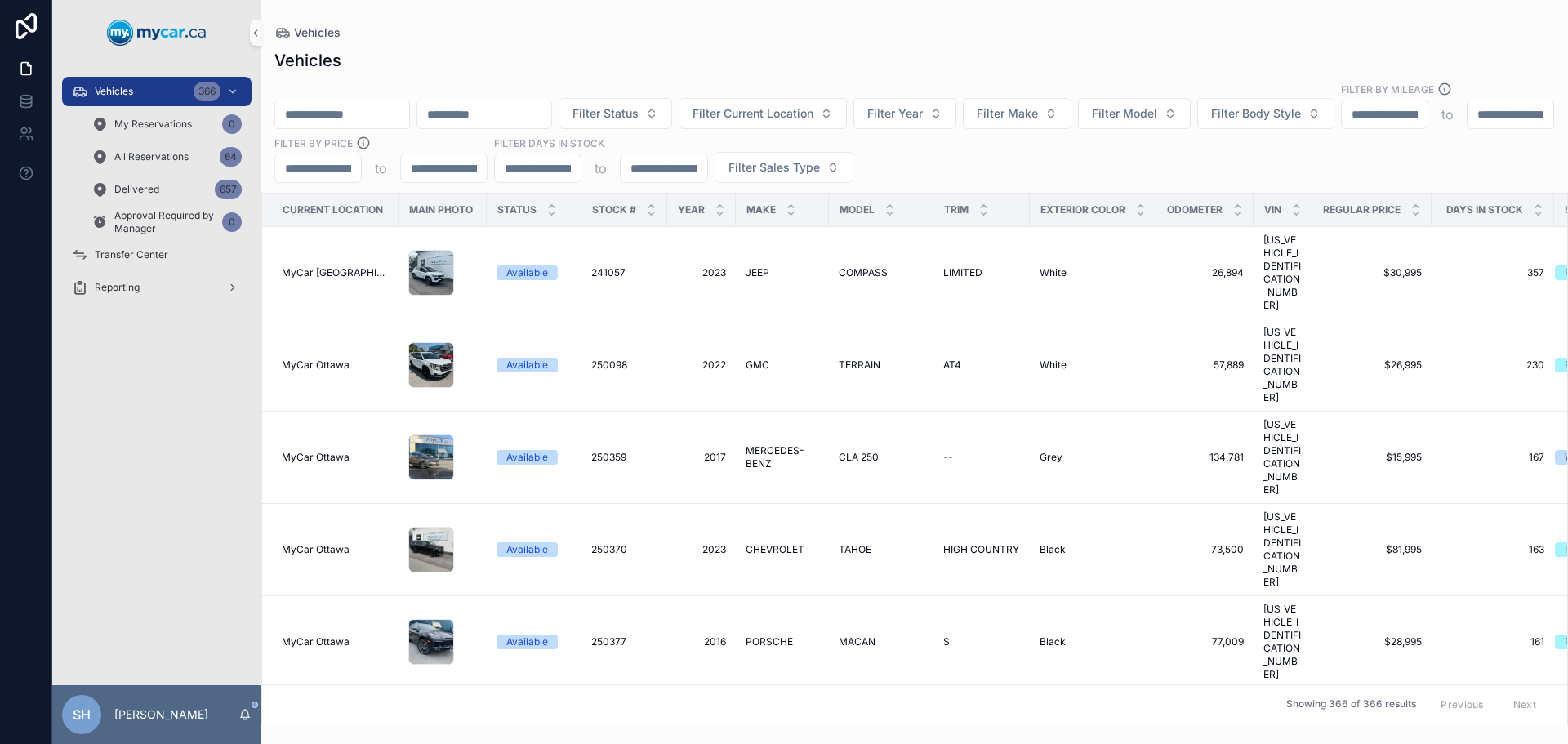
click at [62, 77] on link "Vehicles 366" at bounding box center [157, 91] width 189 height 29
click at [585, 44] on div "Vehicles Filter Status Filter Current Location Filter Year Filter Make Filter M…" at bounding box center [915, 381] width 1307 height 685
click at [638, 36] on div "Vehicles" at bounding box center [915, 33] width 1280 height 13
click at [638, 105] on span "Filter Status" at bounding box center [606, 113] width 66 height 16
click at [646, 168] on div "Available" at bounding box center [698, 164] width 196 height 27
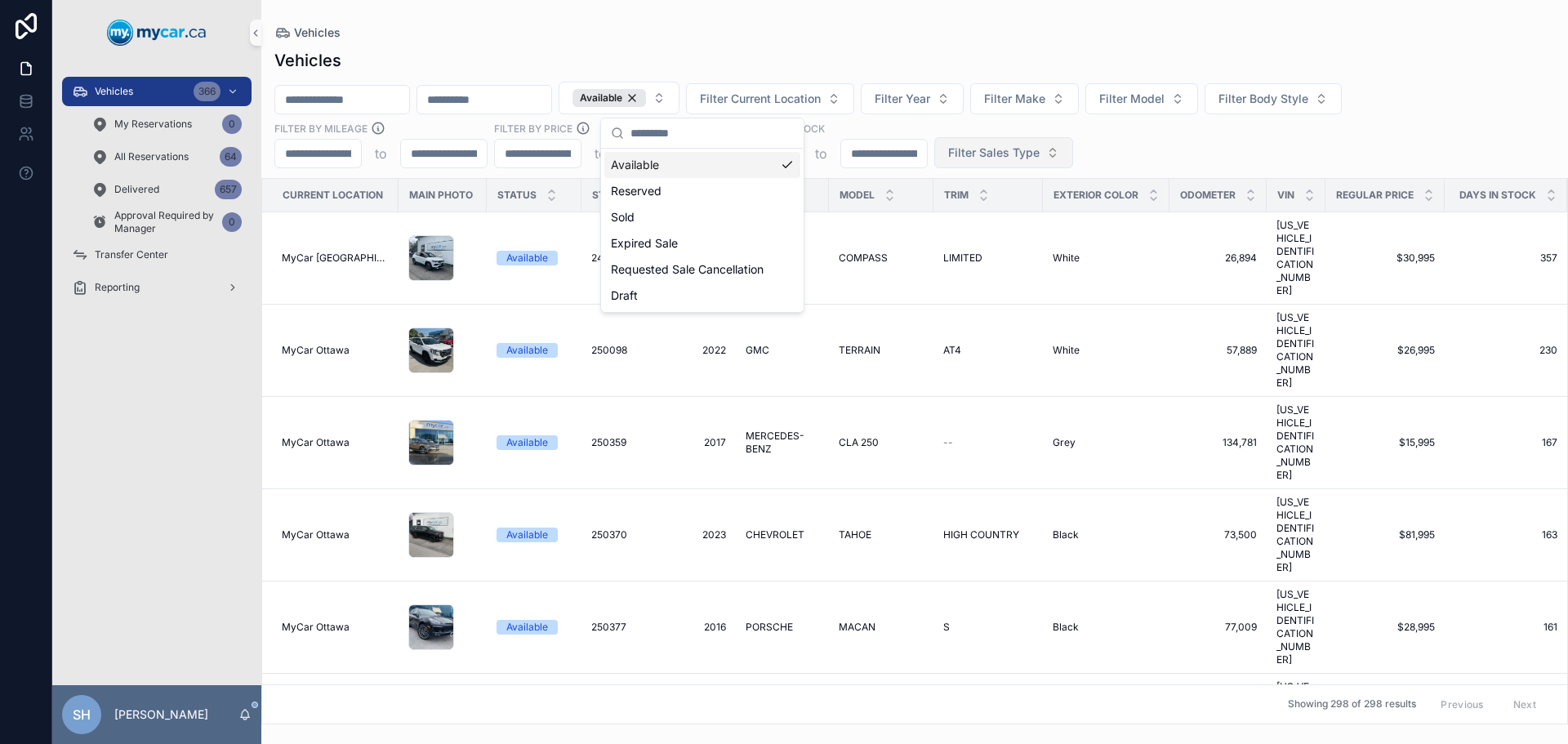
click at [1003, 152] on span "Filter Sales Type" at bounding box center [993, 152] width 92 height 16
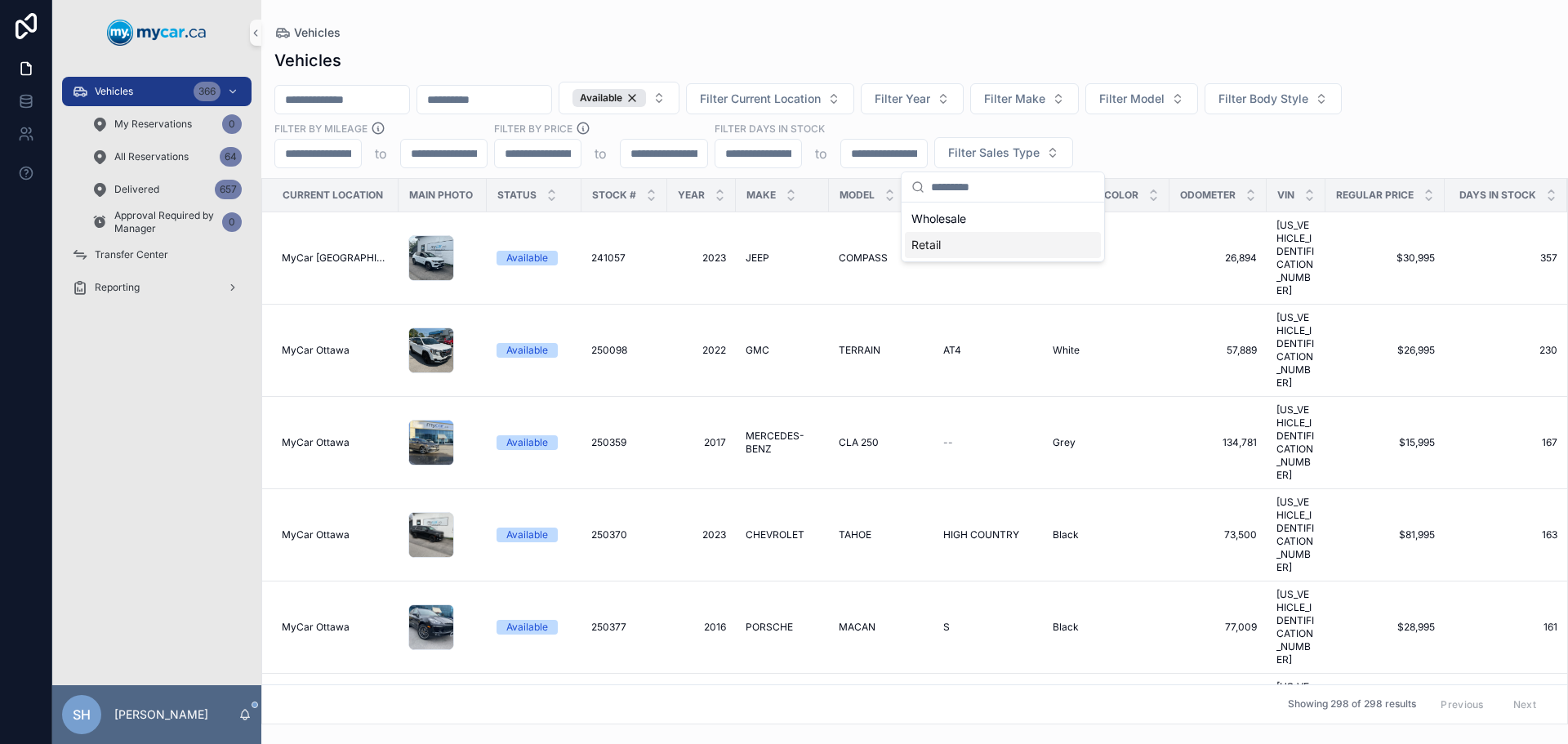
click at [943, 247] on div "Retail" at bounding box center [1003, 245] width 196 height 27
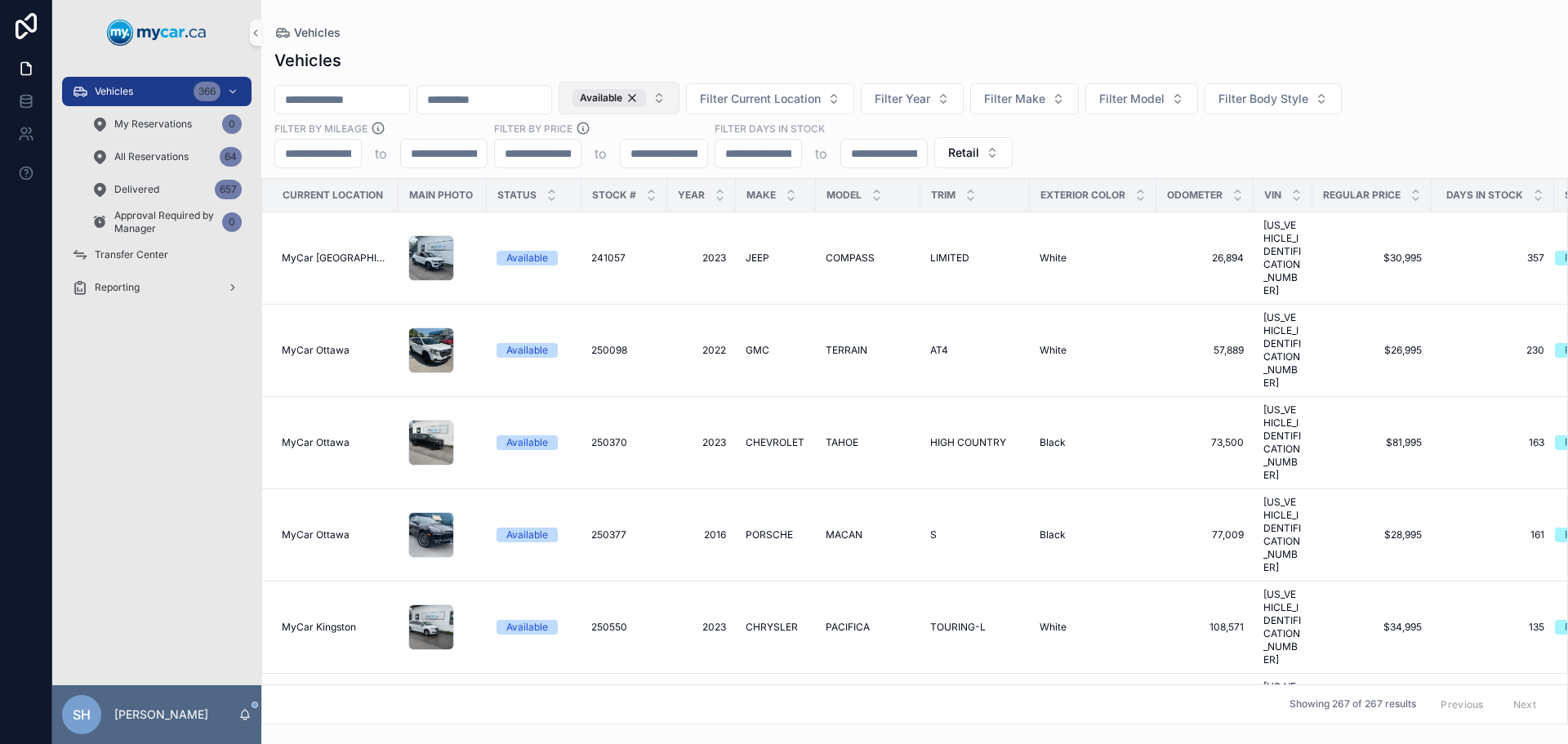
click at [646, 100] on div "Available" at bounding box center [610, 97] width 74 height 18
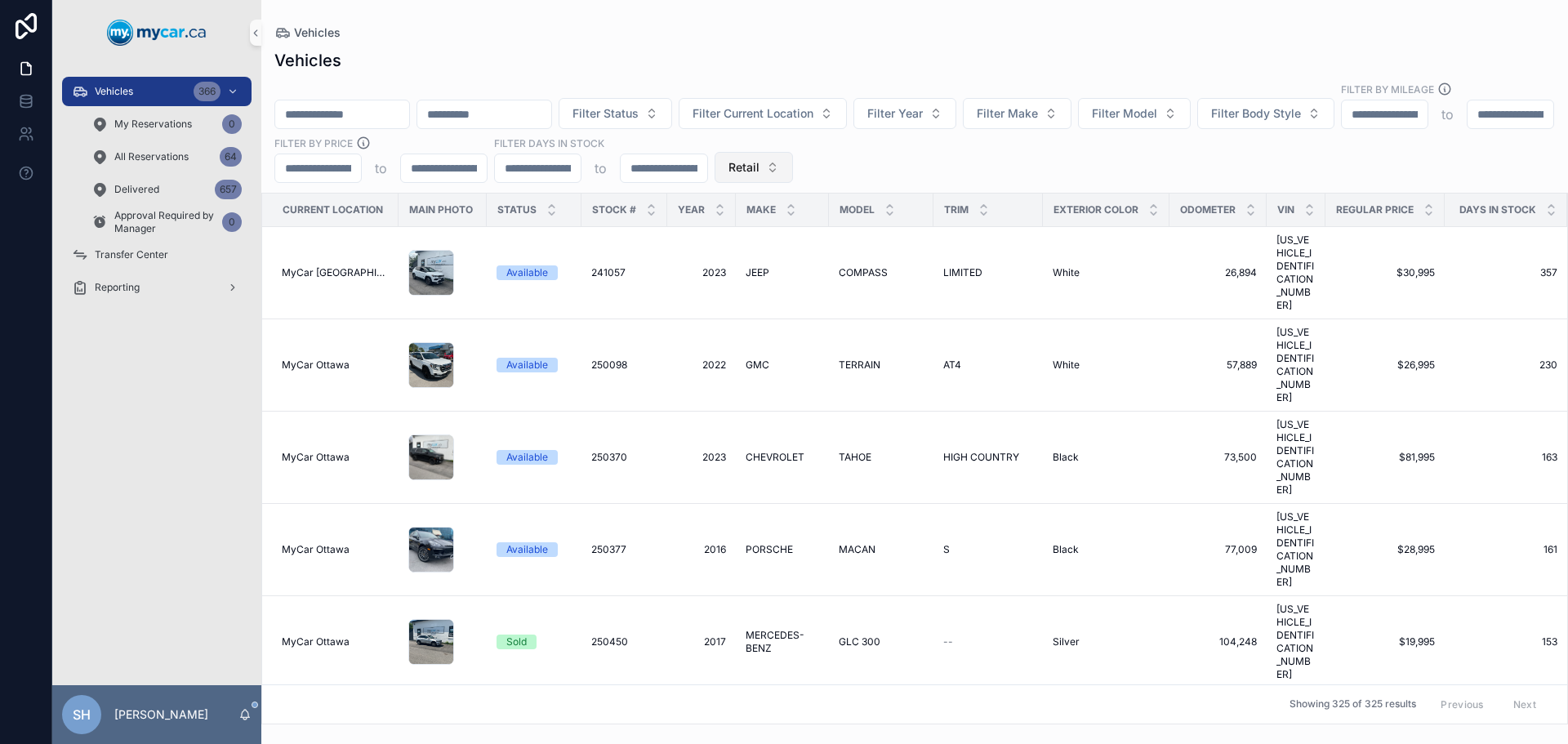
click at [759, 159] on span "Retail" at bounding box center [743, 167] width 31 height 16
click at [935, 215] on div "None" at bounding box center [972, 218] width 196 height 27
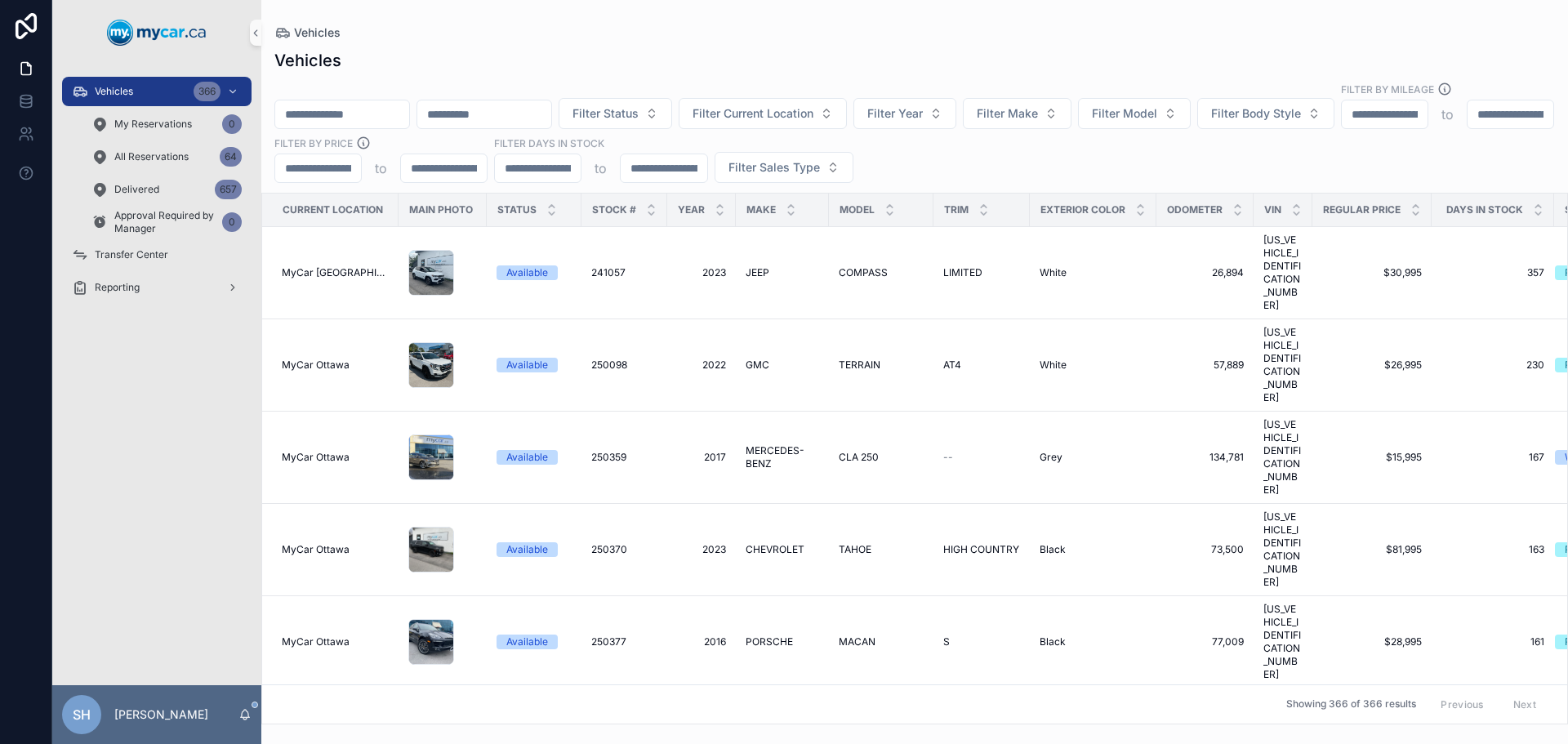
click at [805, 39] on div "Vehicles Filter Status Filter Current Location Filter Year Filter Make Filter M…" at bounding box center [915, 381] width 1307 height 685
click at [315, 103] on input "scrollable content" at bounding box center [342, 115] width 134 height 23
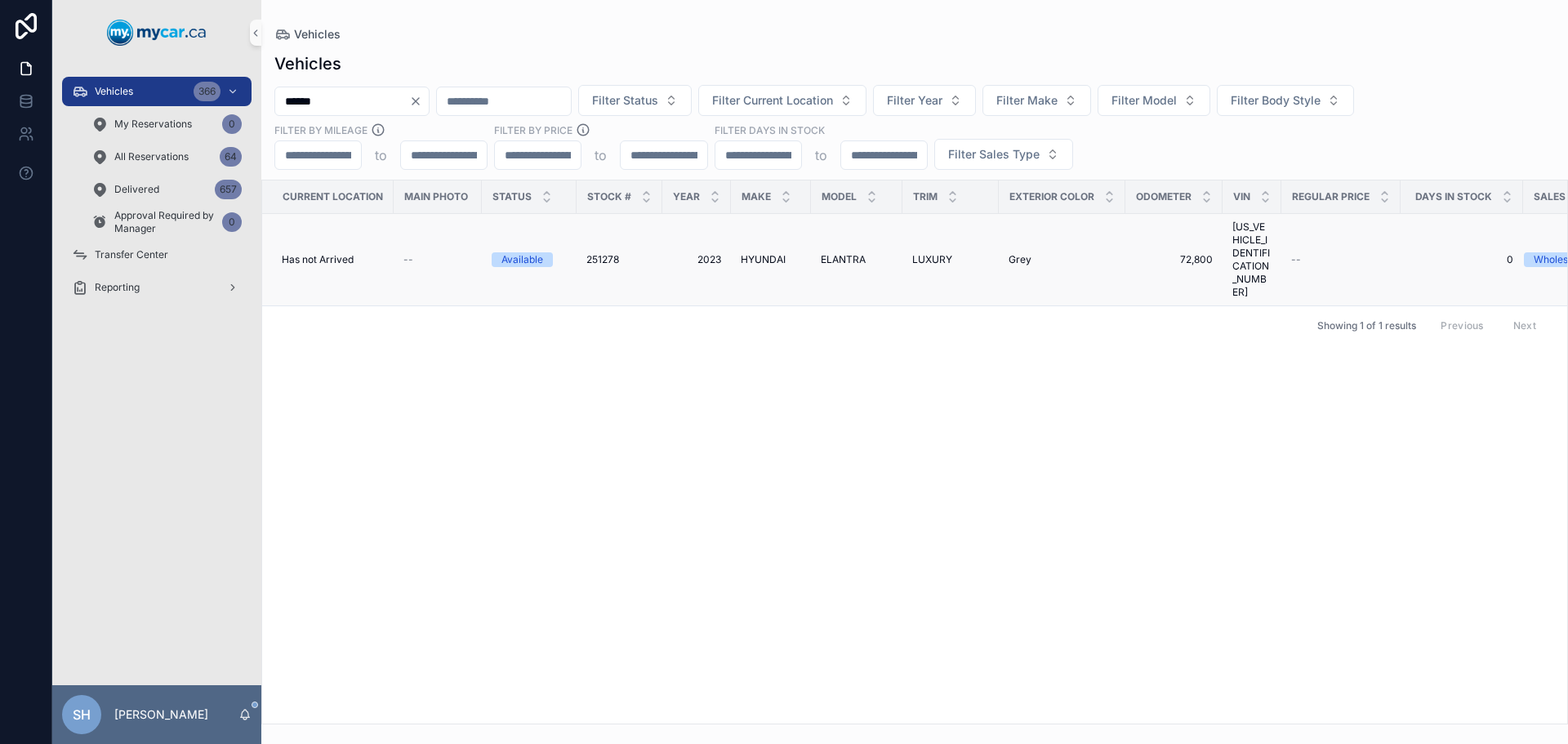
type input "******"
click at [757, 253] on span "HYUNDAI" at bounding box center [762, 259] width 45 height 13
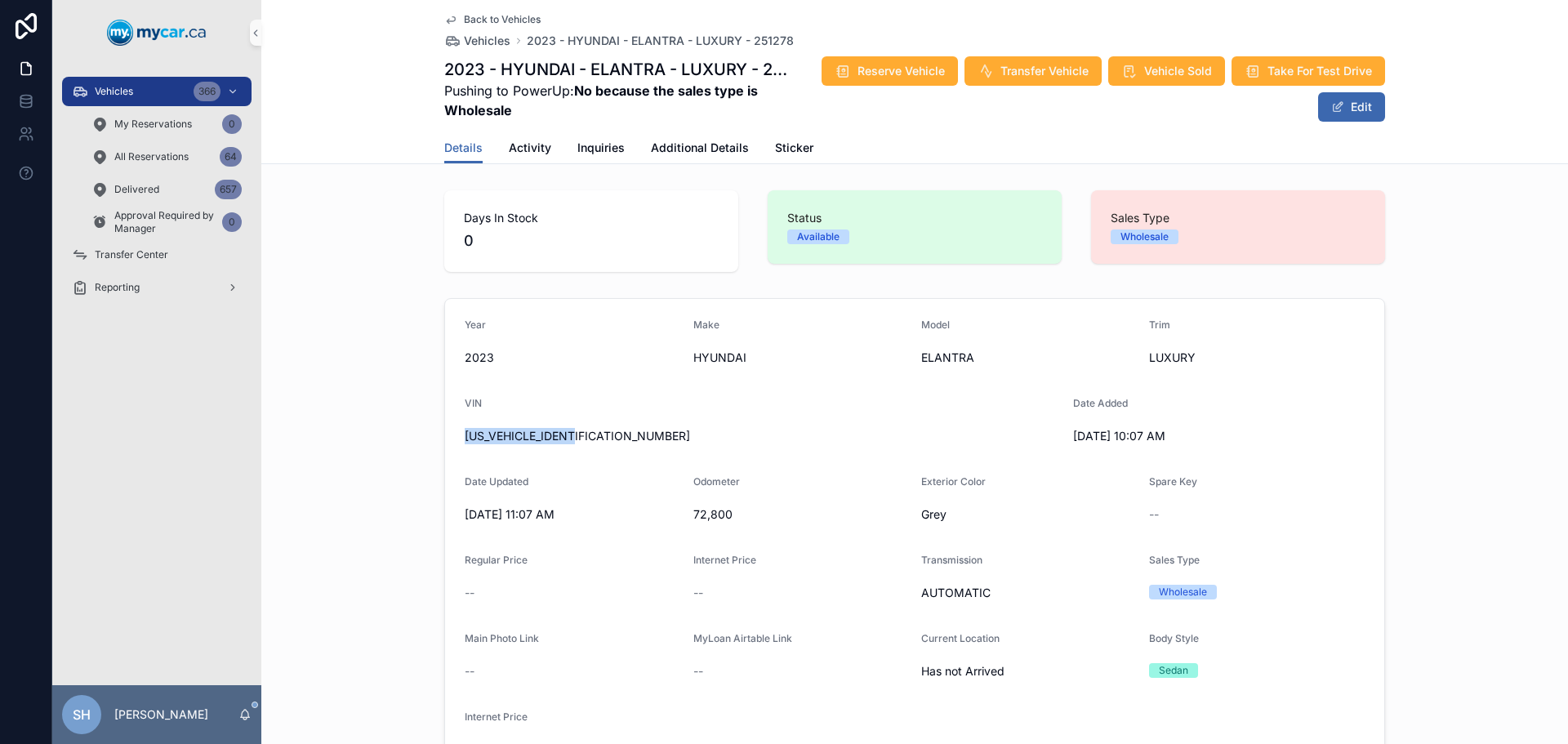
drag, startPoint x: 595, startPoint y: 436, endPoint x: 439, endPoint y: 431, distance: 156.1
click at [445, 431] on form "Year 2023 Make HYUNDAI Model ELANTRA Trim LUXURY VIN KMHLN4AG0PU386497 Date Add…" at bounding box center [915, 540] width 939 height 484
copy span "KMHLN4AG0PU386497"
click at [97, 93] on span "Vehicles" at bounding box center [114, 92] width 39 height 13
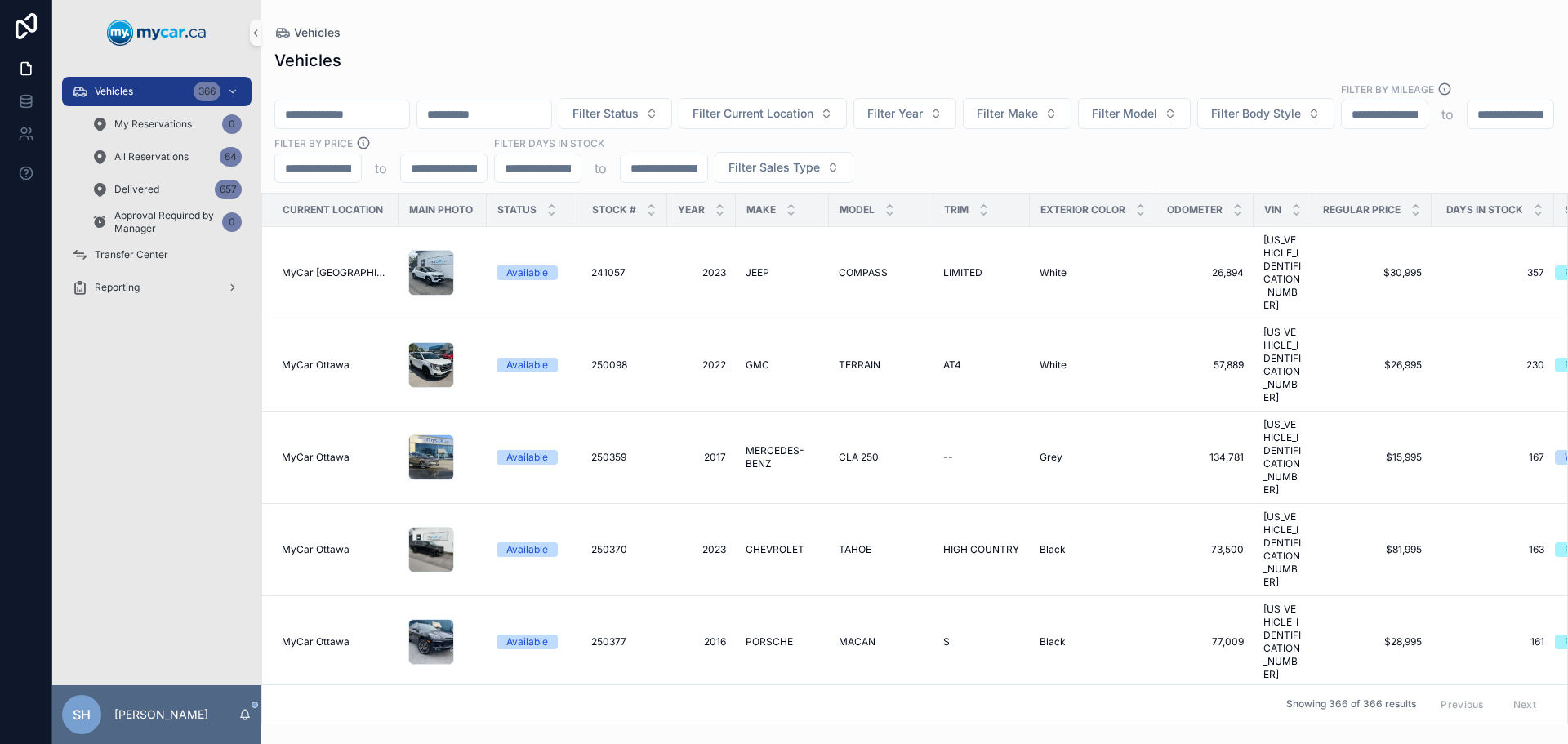
click at [367, 103] on input "scrollable content" at bounding box center [342, 115] width 134 height 23
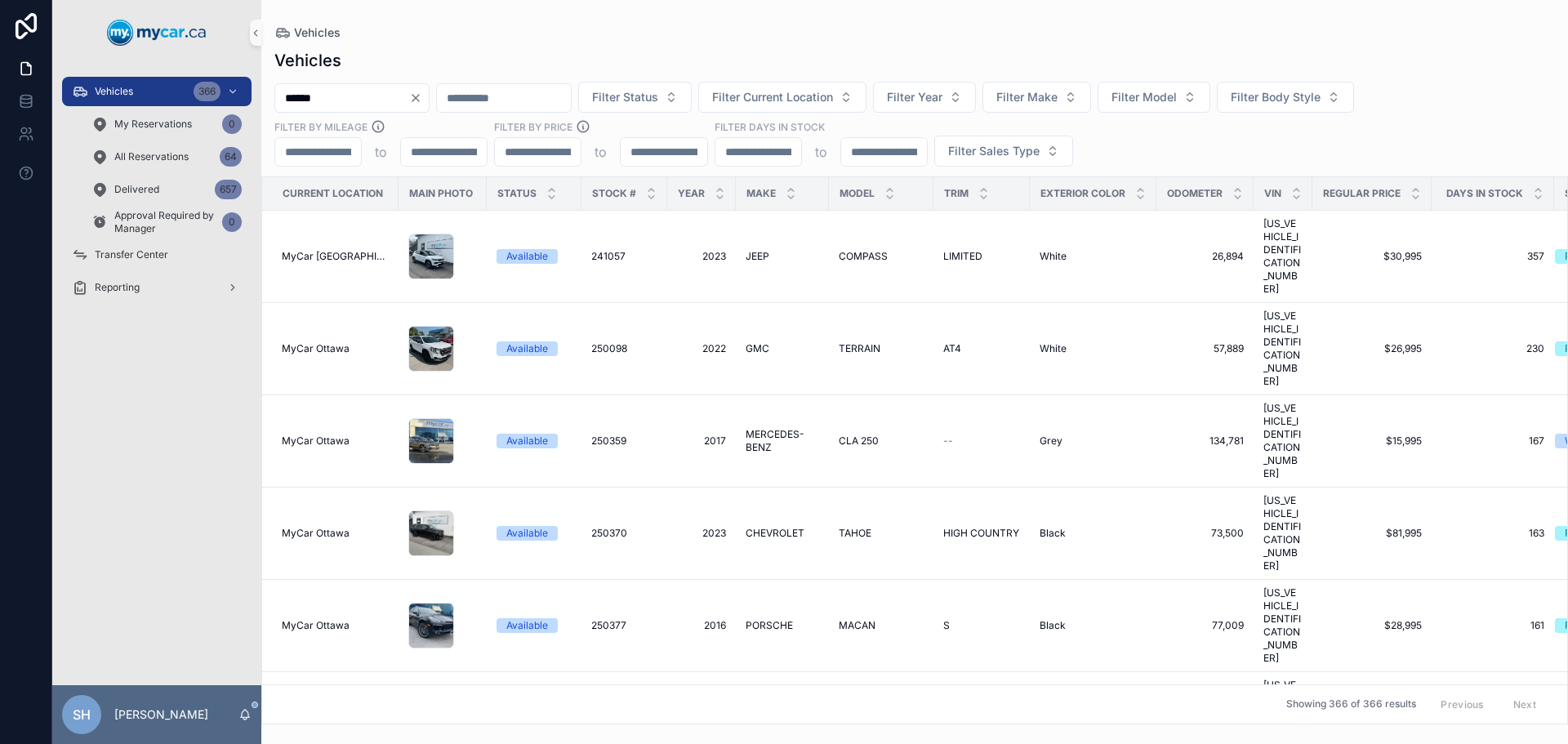
type input "******"
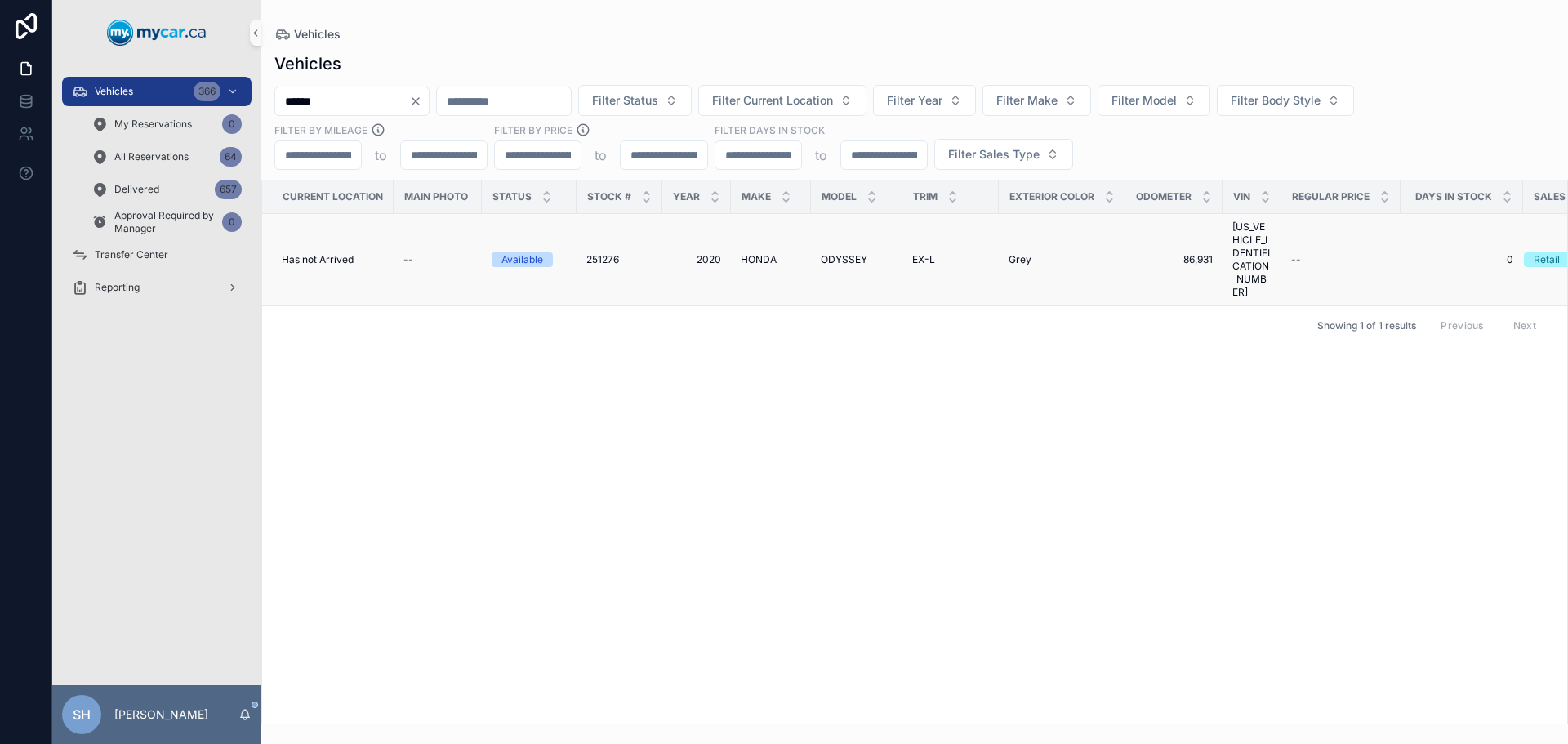
click at [762, 253] on span "HONDA" at bounding box center [758, 259] width 36 height 13
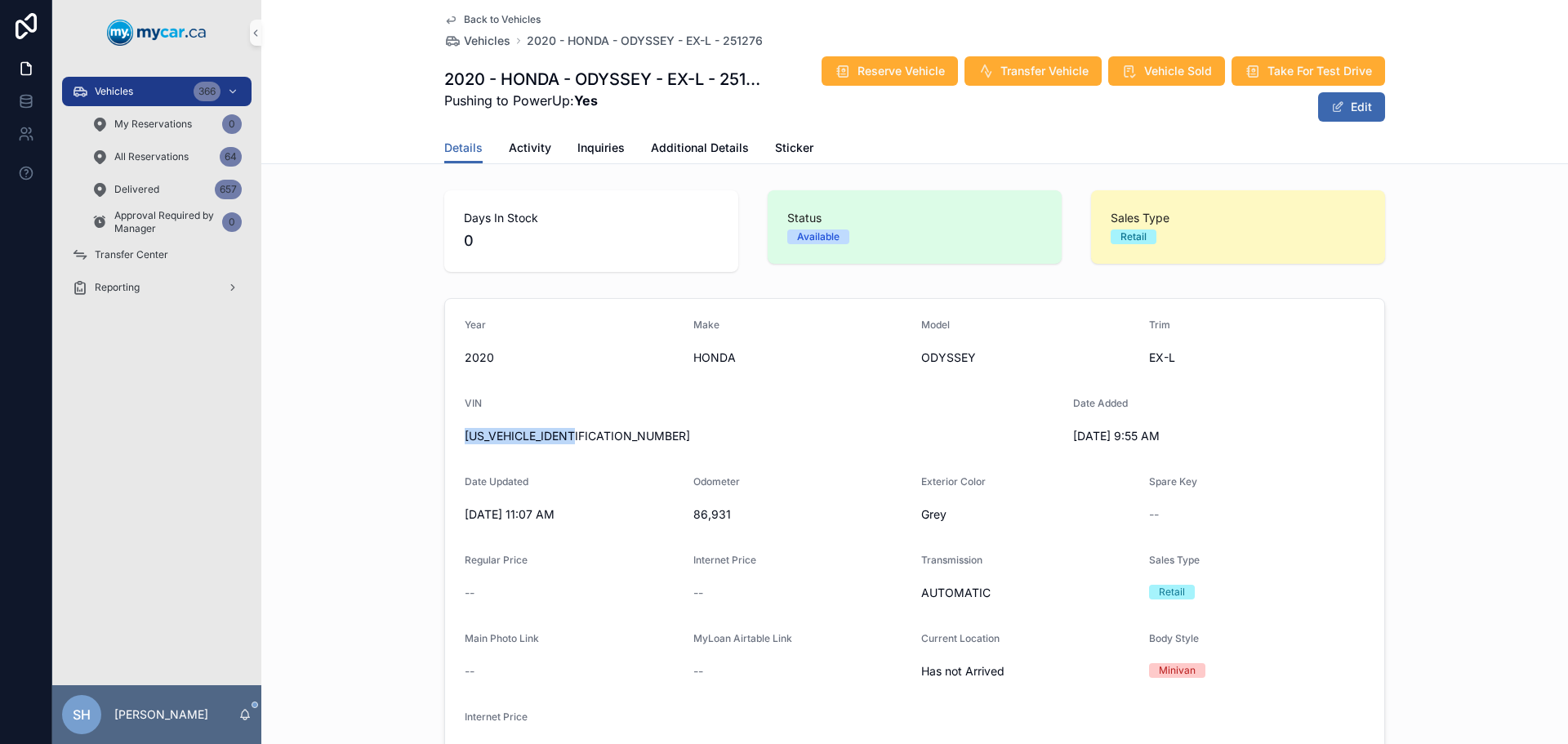
drag, startPoint x: 579, startPoint y: 435, endPoint x: 441, endPoint y: 419, distance: 138.9
click at [445, 419] on form "Year 2020 Make HONDA Model ODYSSEY Trim EX-L VIN 5FNRL6H63LB501738 Date Added 9…" at bounding box center [915, 540] width 939 height 484
copy span "5FNRL6H63LB501738"
click at [698, 149] on span "Additional Details" at bounding box center [699, 147] width 98 height 16
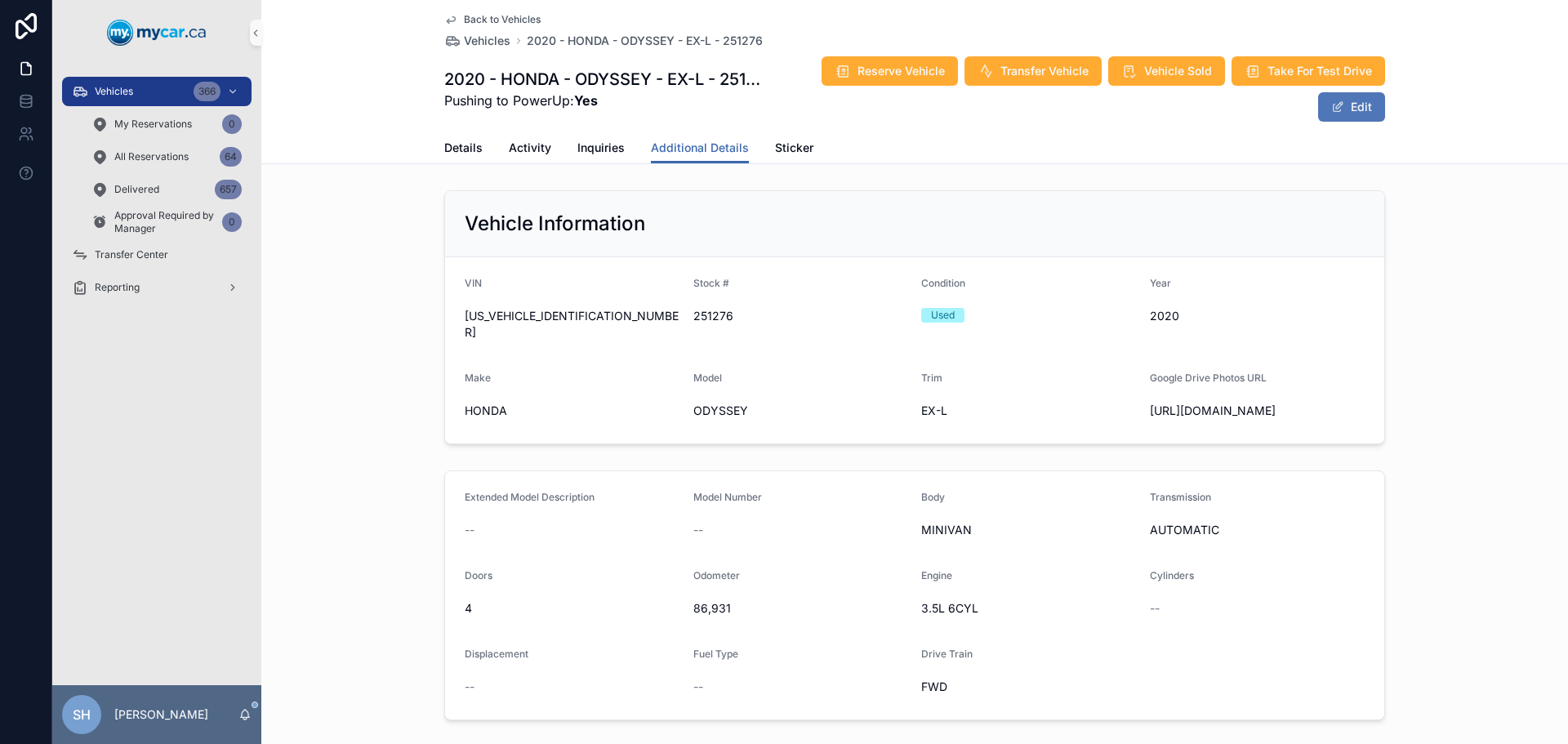
click at [1345, 115] on button "Edit" at bounding box center [1351, 106] width 67 height 29
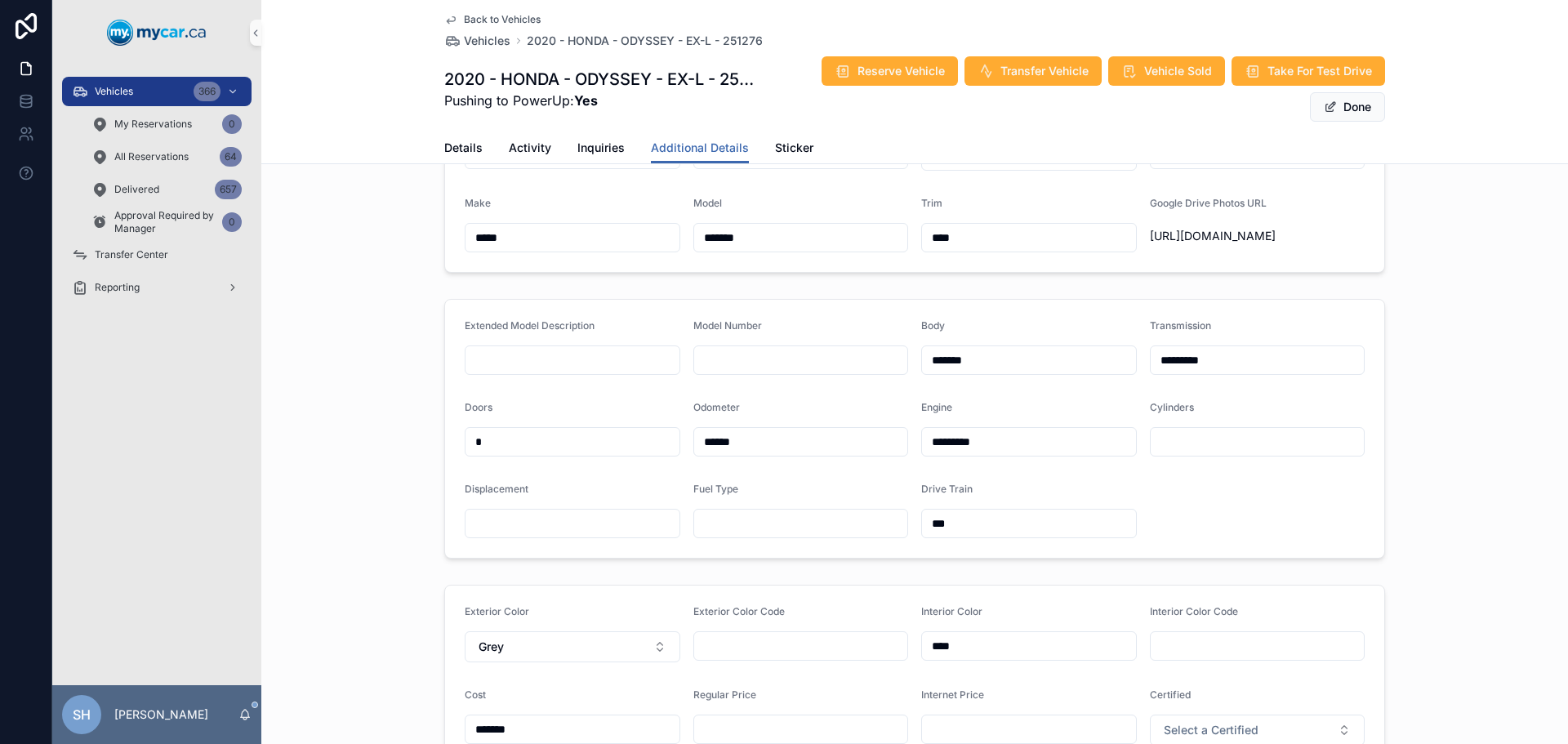
scroll to position [327, 0]
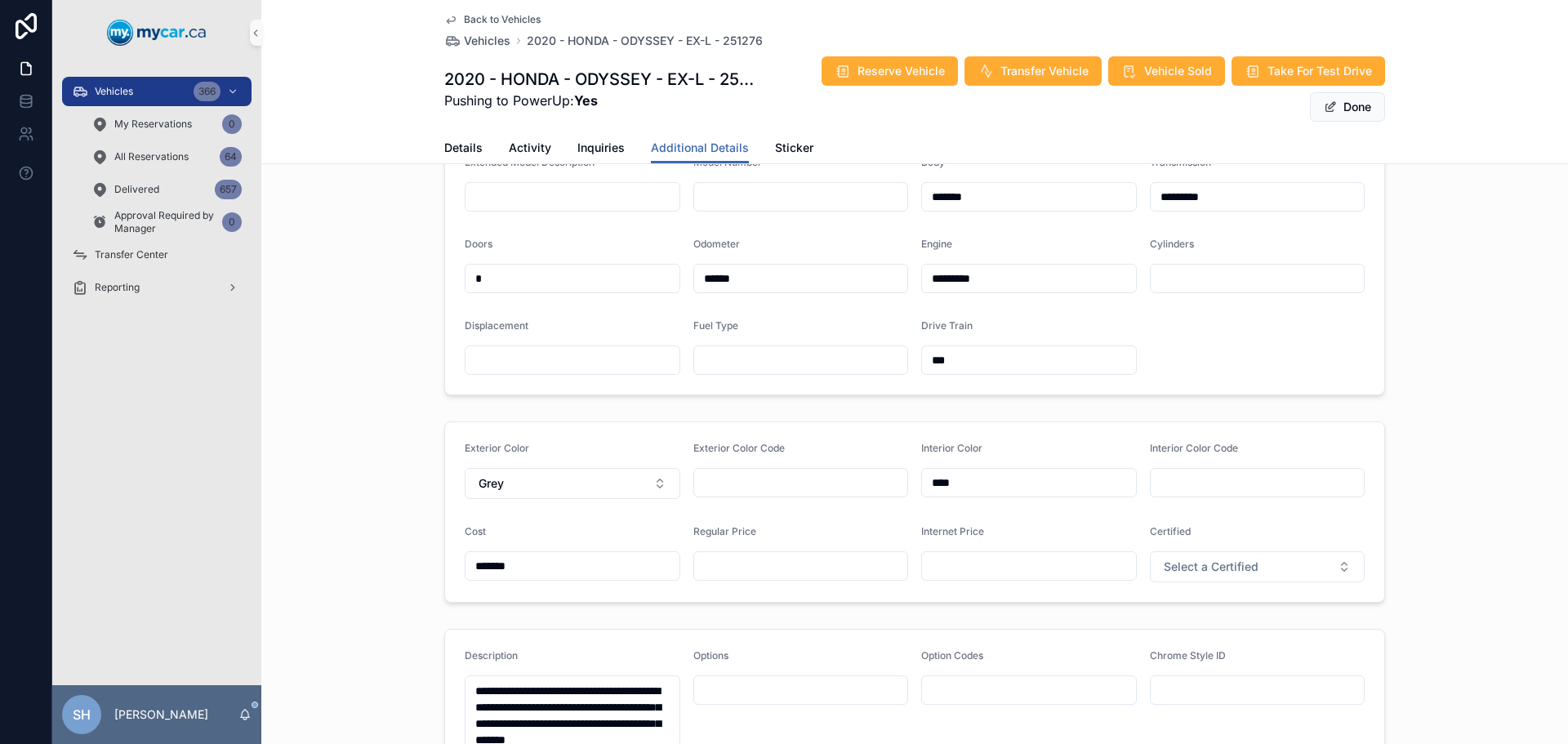
click at [772, 576] on input "scrollable content" at bounding box center [801, 566] width 214 height 23
type input "*******"
click at [1005, 572] on input "scrollable content" at bounding box center [1029, 566] width 214 height 23
type input "*******"
click at [1424, 385] on div "Extended Model Description Model Number Body ******* Transmission ********* Doo…" at bounding box center [915, 265] width 1307 height 273
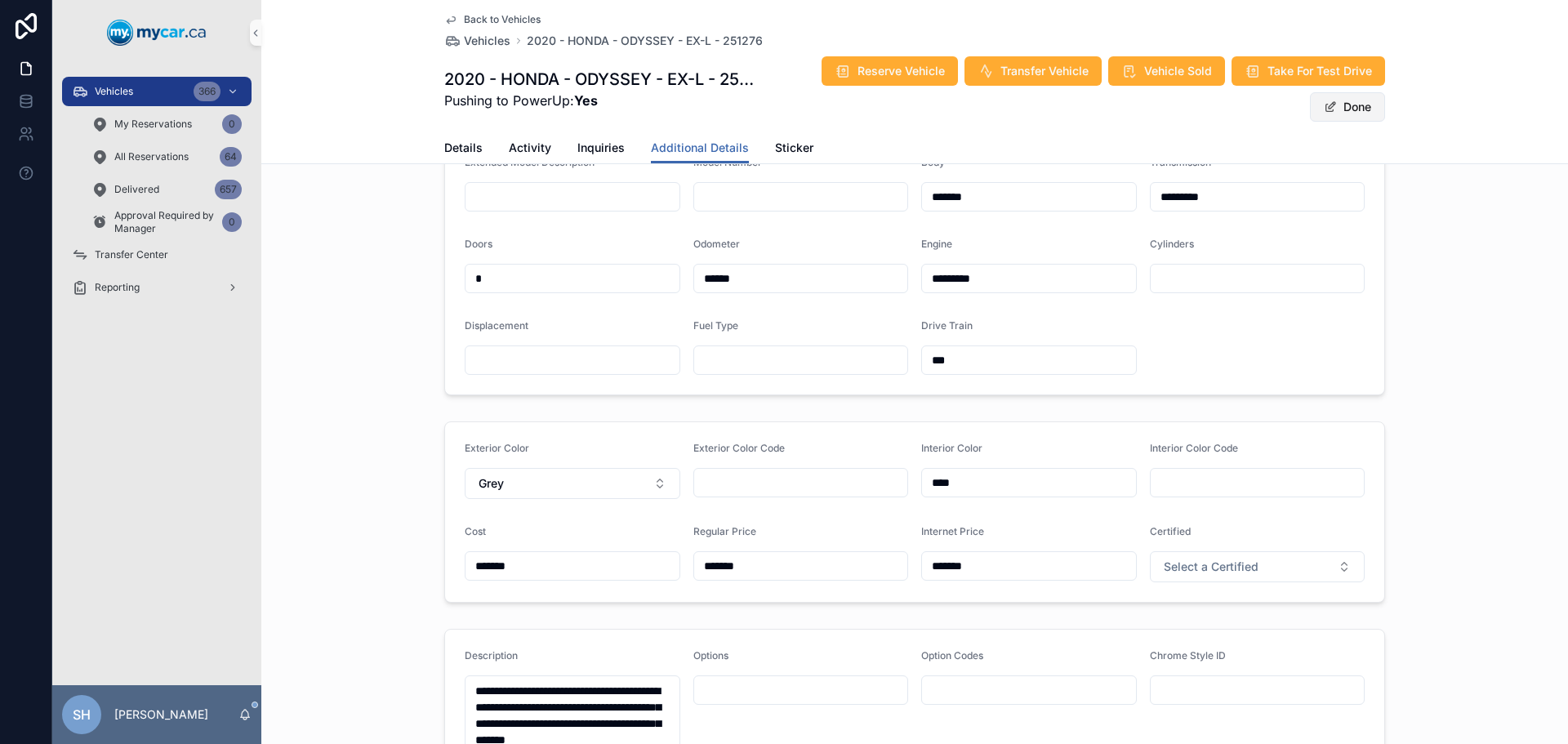
click at [1348, 113] on button "Done" at bounding box center [1346, 106] width 75 height 29
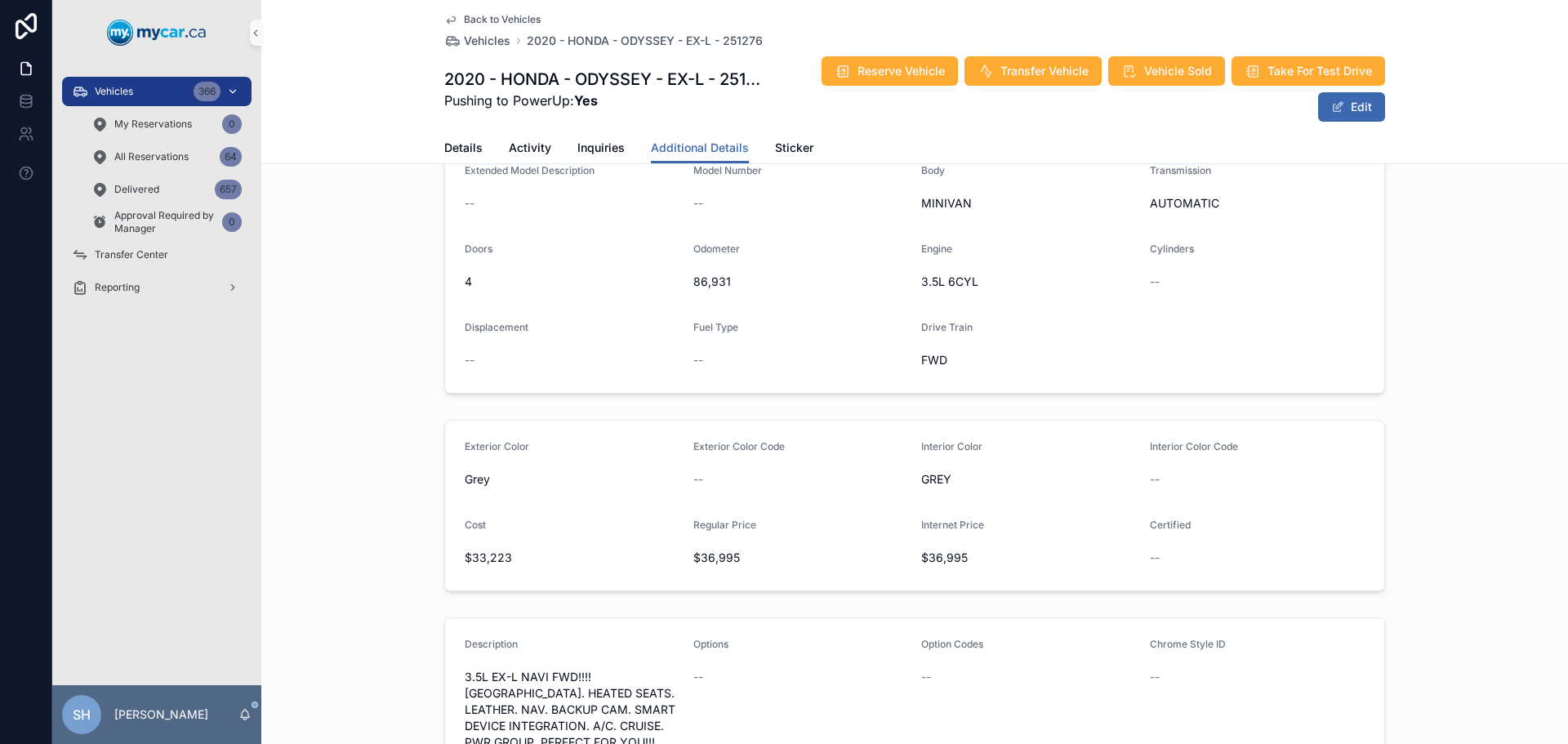
click at [145, 92] on div "Vehicles 366" at bounding box center [156, 92] width 169 height 27
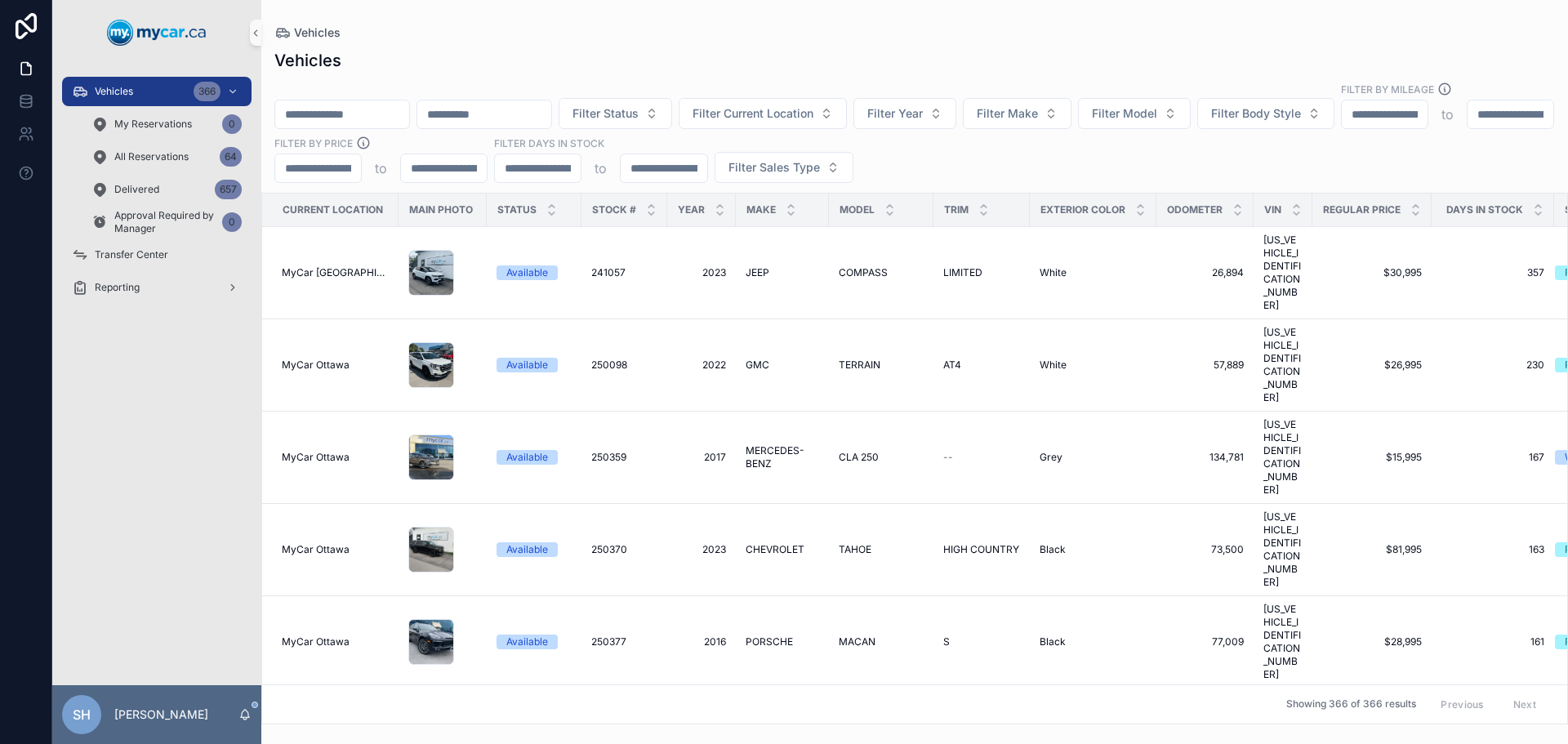
click at [355, 103] on input "scrollable content" at bounding box center [342, 115] width 134 height 23
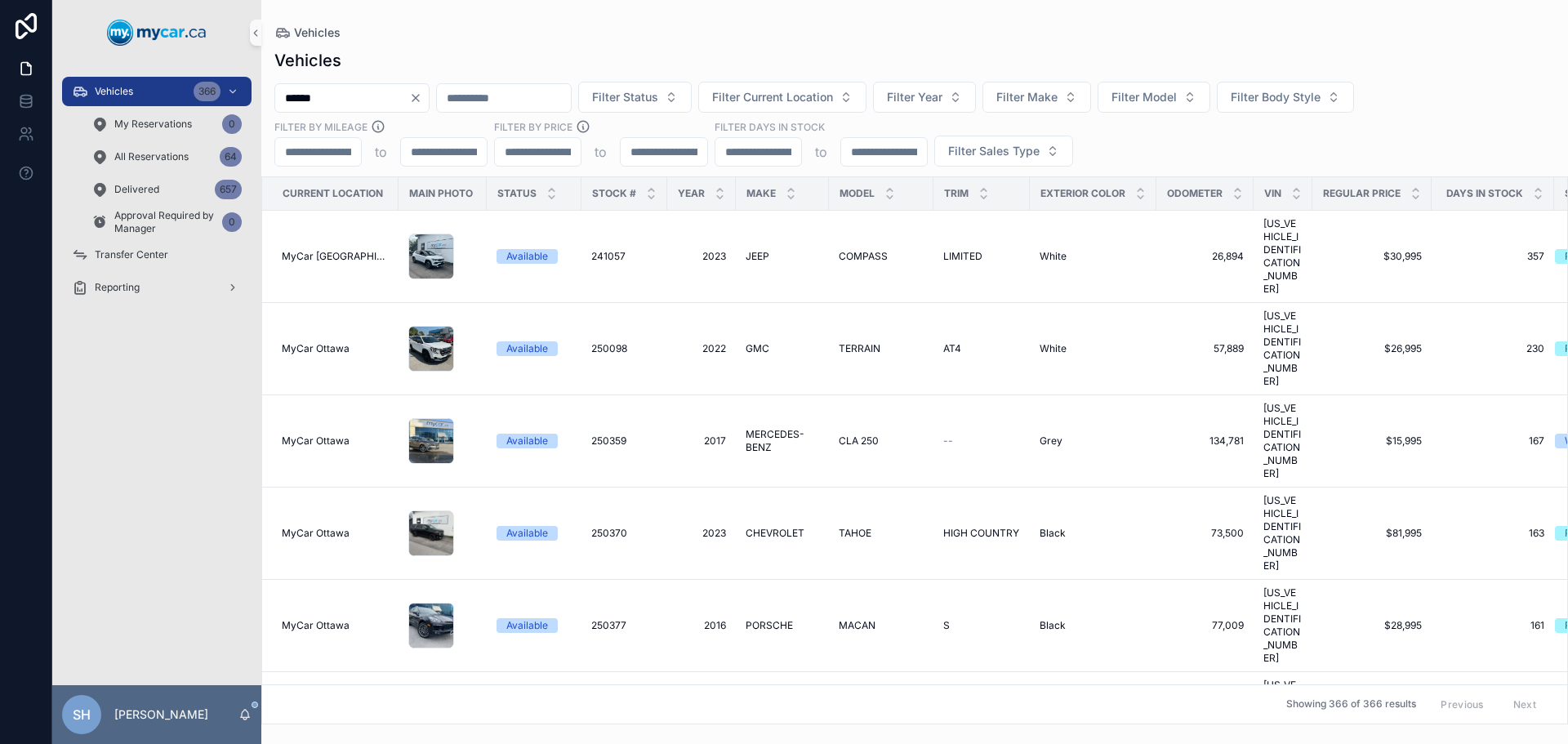
type input "******"
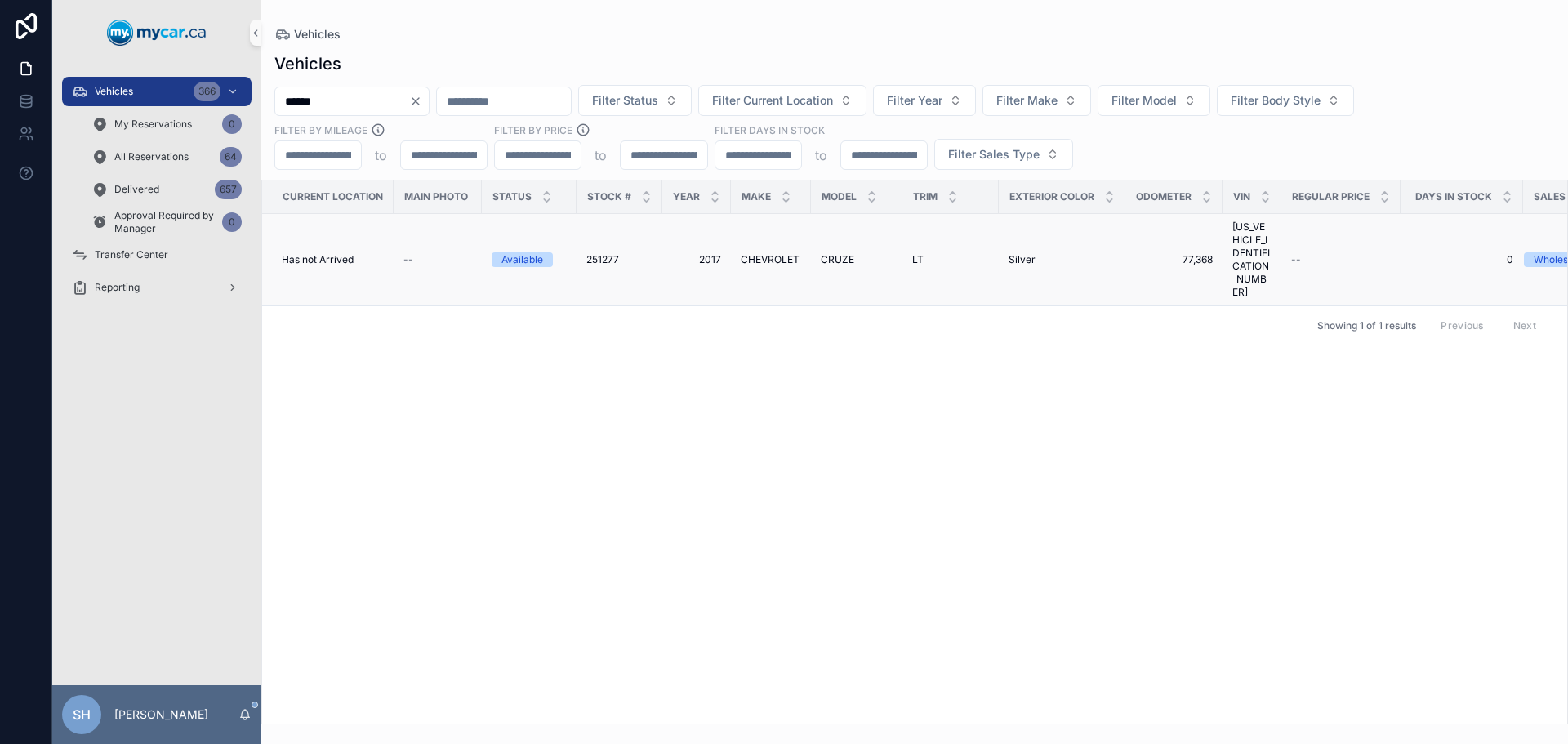
click at [603, 253] on span "251277" at bounding box center [602, 259] width 32 height 13
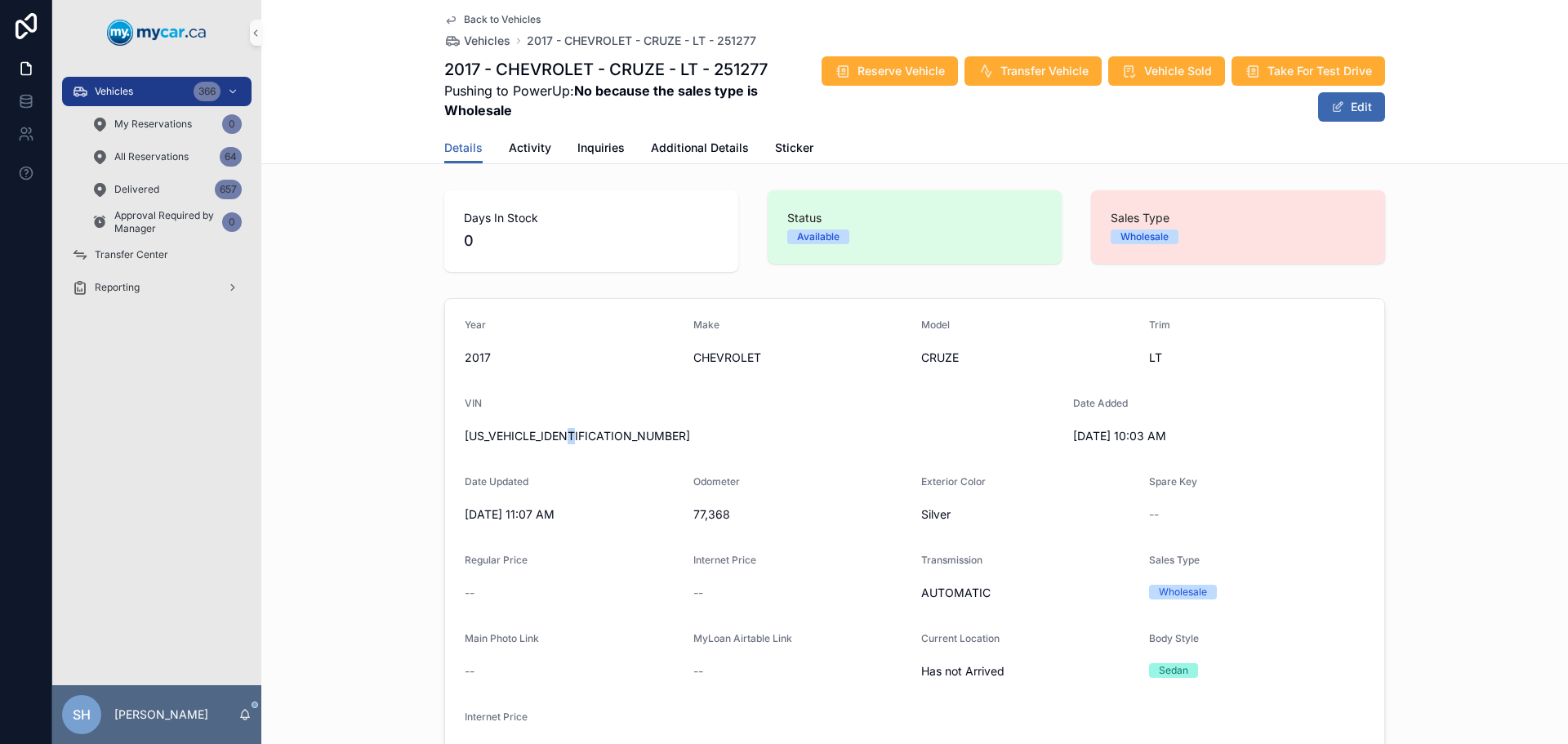
drag, startPoint x: 589, startPoint y: 436, endPoint x: 571, endPoint y: 434, distance: 18.1
click at [571, 434] on span "1G1BE5SM0H7126457" at bounding box center [762, 435] width 596 height 16
click at [710, 414] on div "VIN" at bounding box center [762, 406] width 596 height 20
click at [171, 79] on div "Vehicles 366" at bounding box center [156, 92] width 169 height 27
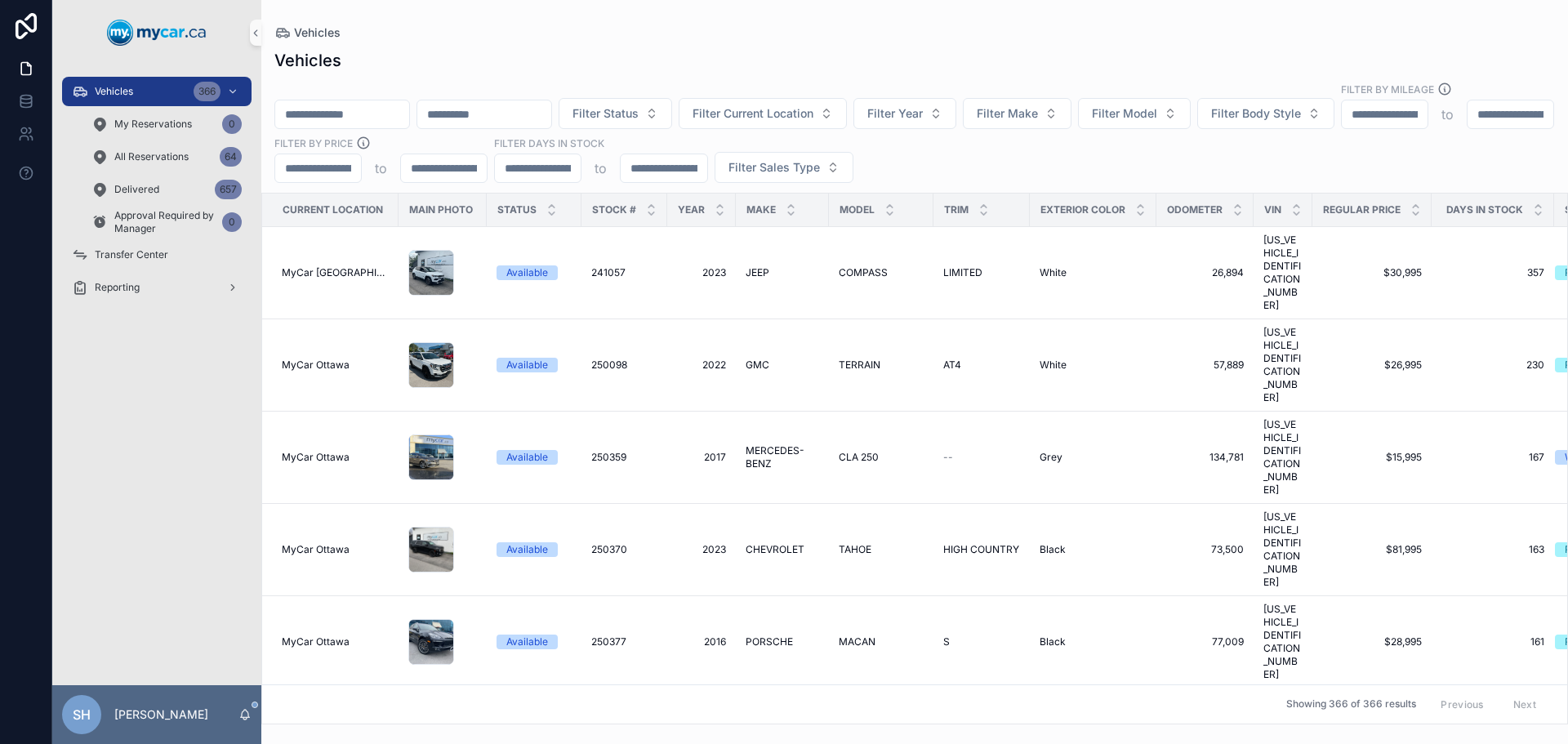
click at [347, 103] on input "scrollable content" at bounding box center [342, 115] width 134 height 23
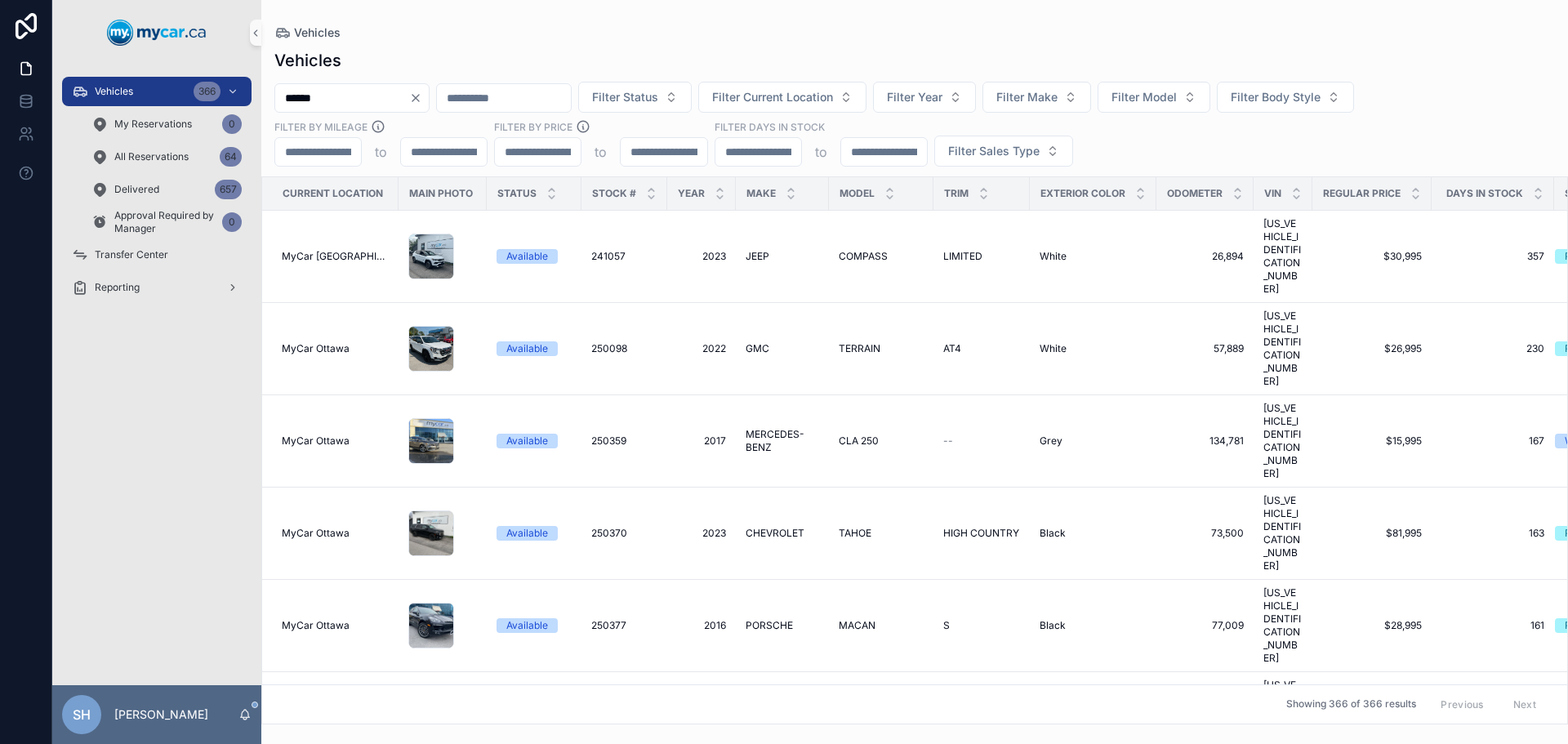
type input "******"
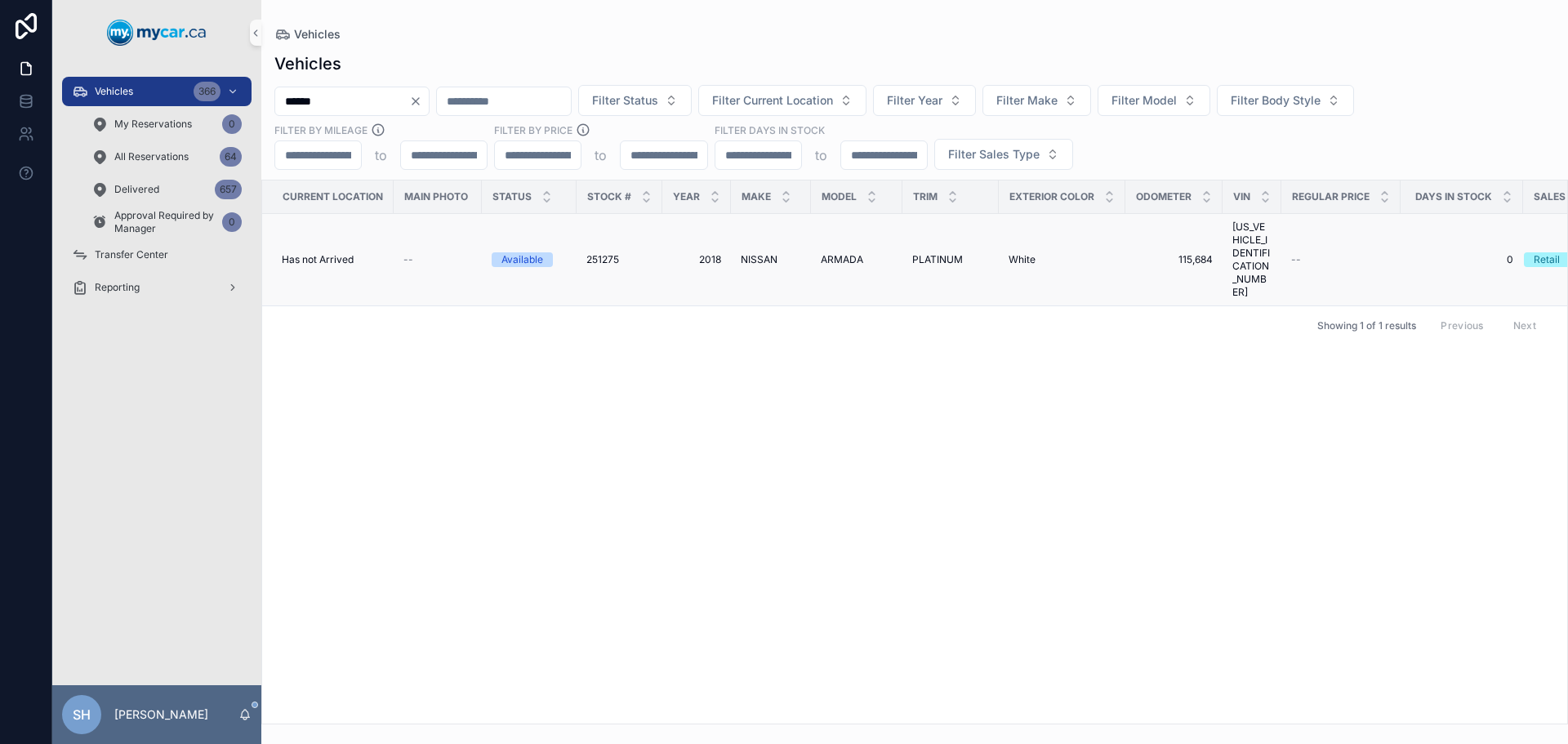
click at [833, 253] on span "ARMADA" at bounding box center [842, 259] width 43 height 13
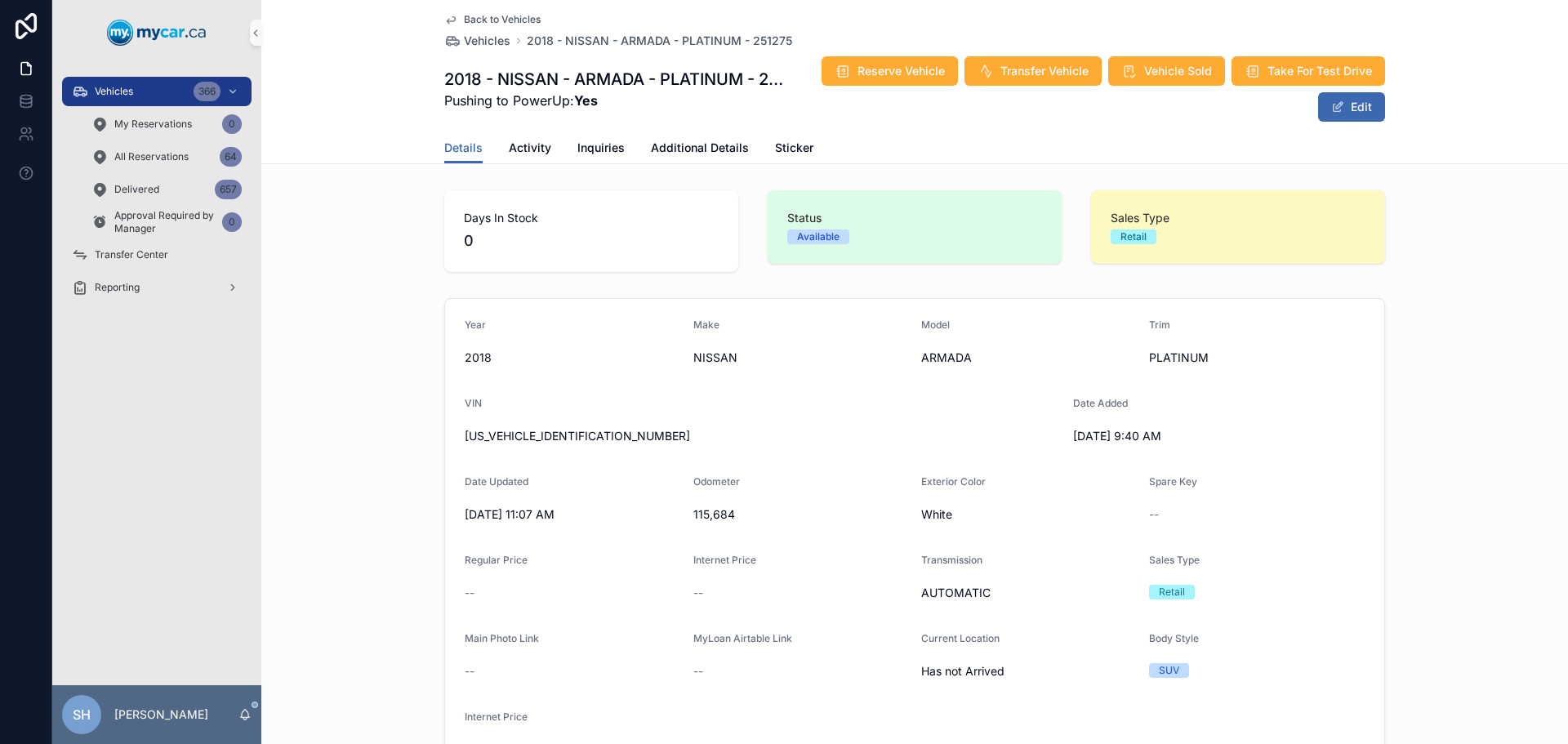
scroll to position [81, 0]
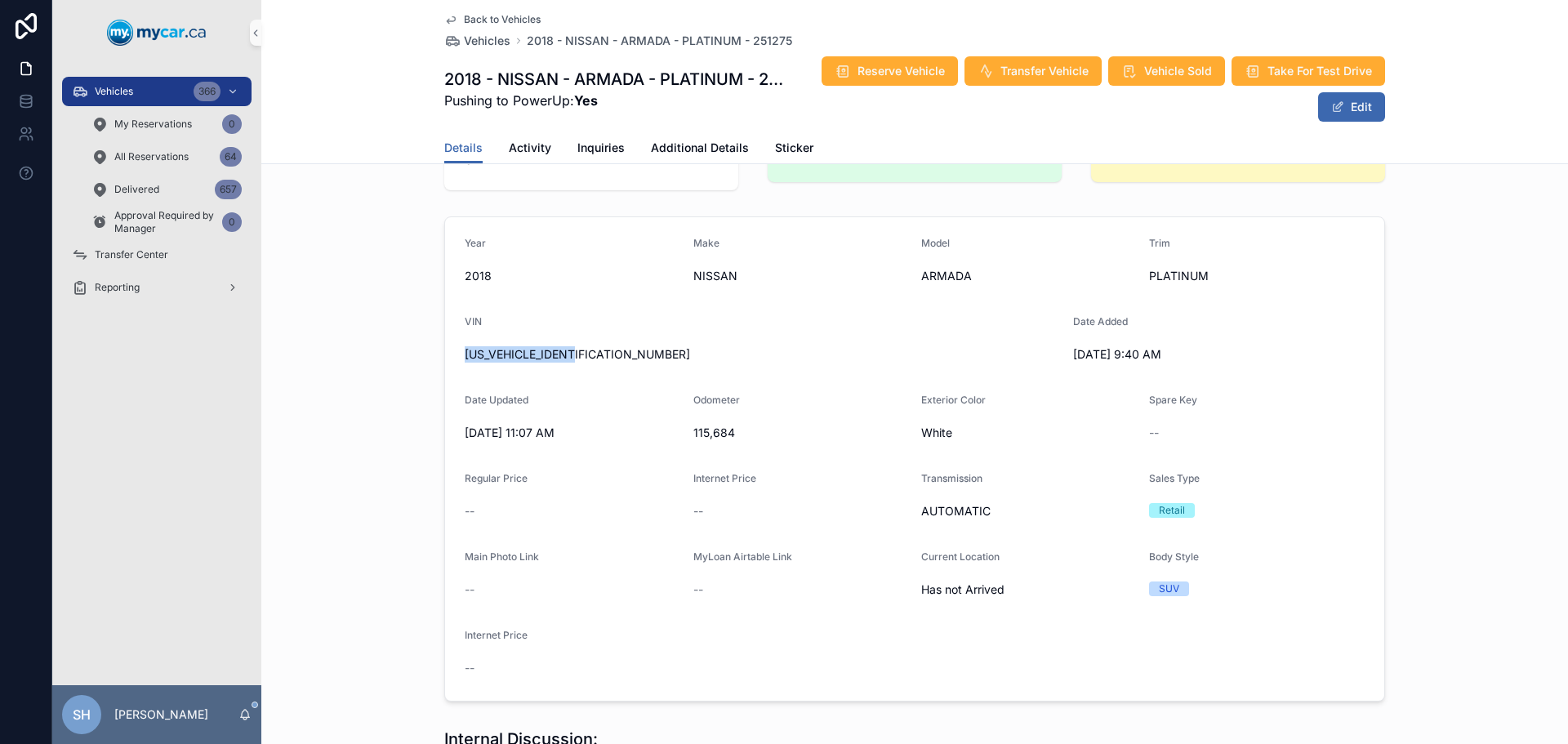
drag, startPoint x: 593, startPoint y: 359, endPoint x: 459, endPoint y: 354, distance: 134.1
click at [450, 357] on form "Year 2018 Make NISSAN Model ARMADA Trim PLATINUM VIN JN8AY2NC6J9558352 Date Add…" at bounding box center [915, 458] width 939 height 484
copy span "JN8AY2NC6J9558352"
click at [1378, 96] on button "Edit" at bounding box center [1351, 106] width 67 height 29
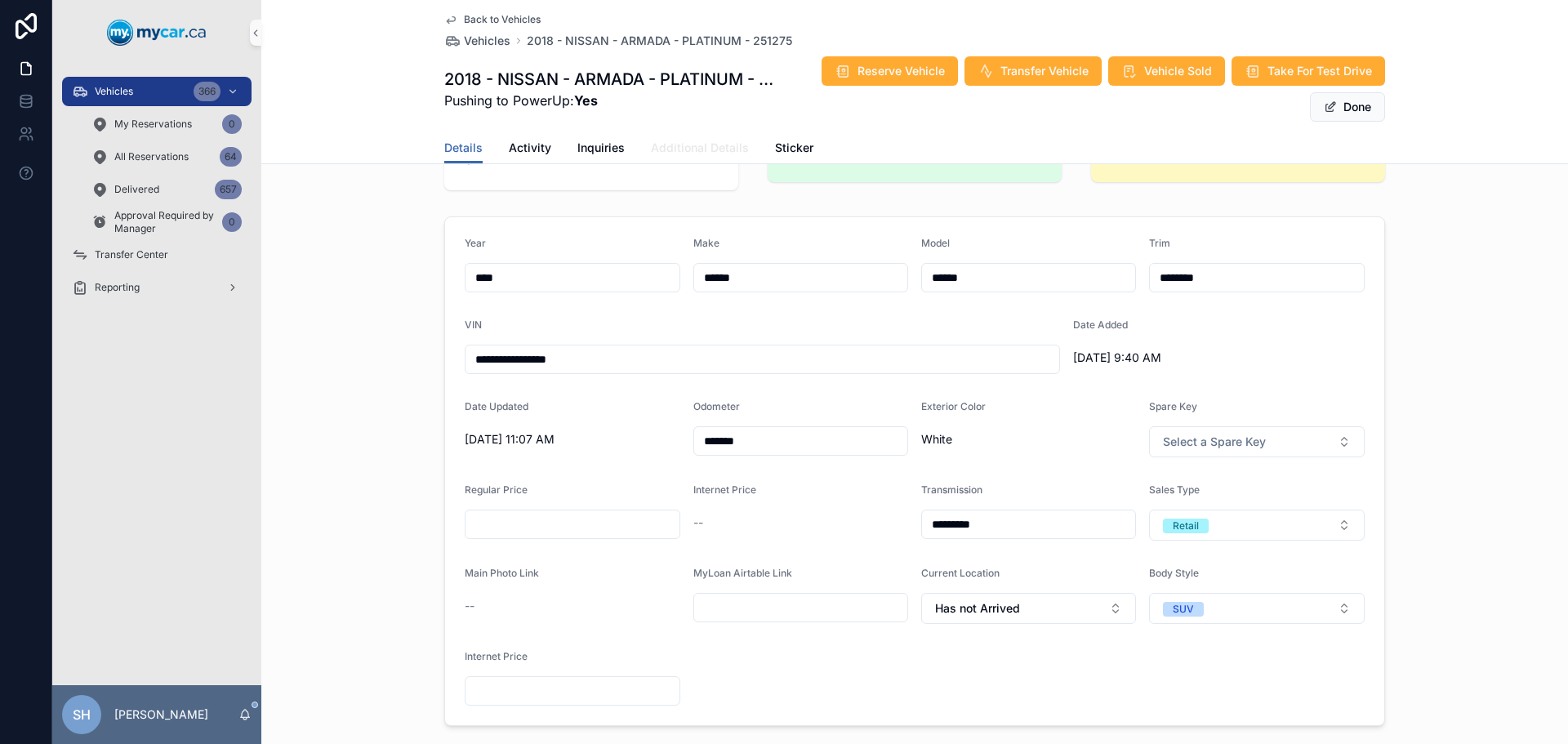
click at [678, 138] on link "Additional Details" at bounding box center [699, 150] width 98 height 32
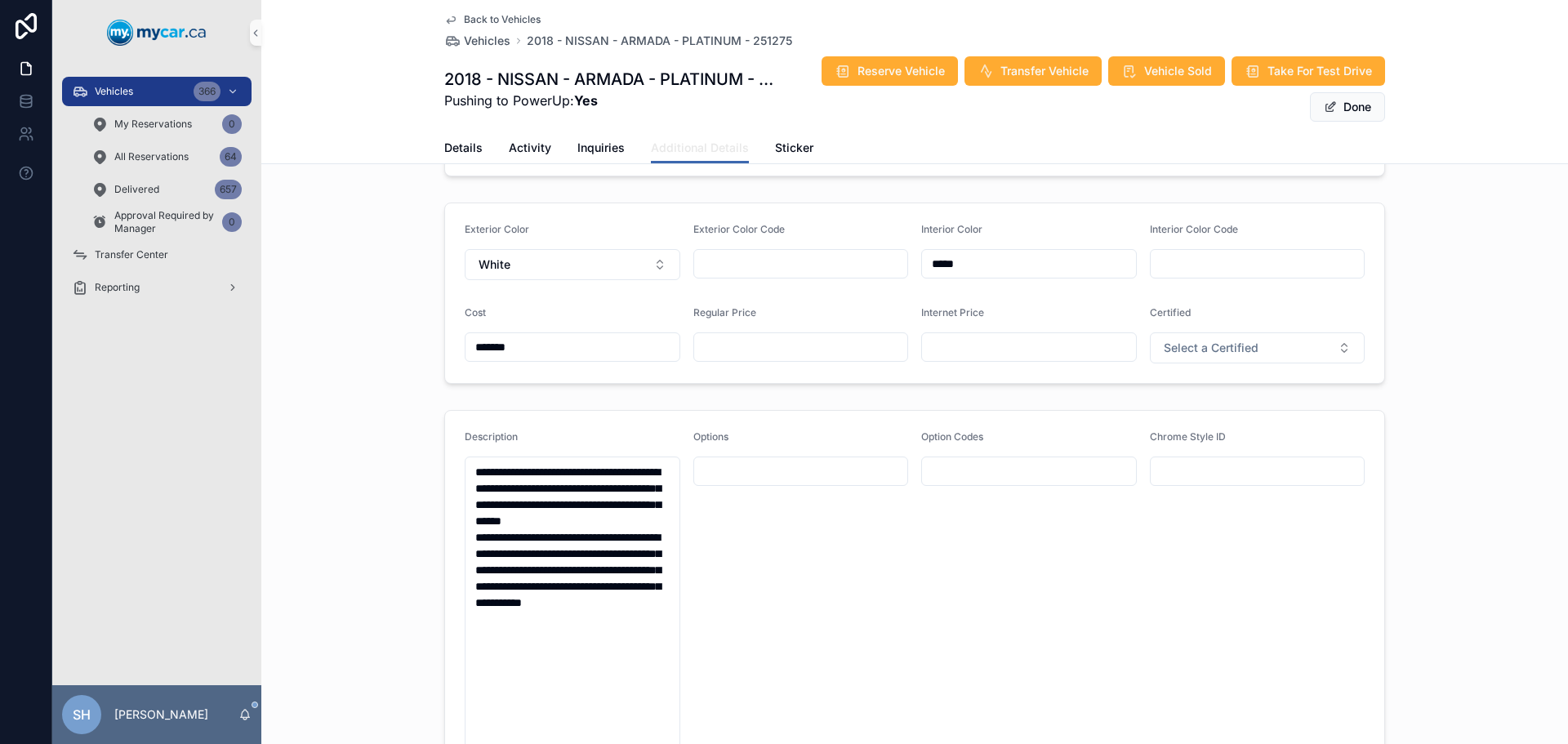
scroll to position [572, 0]
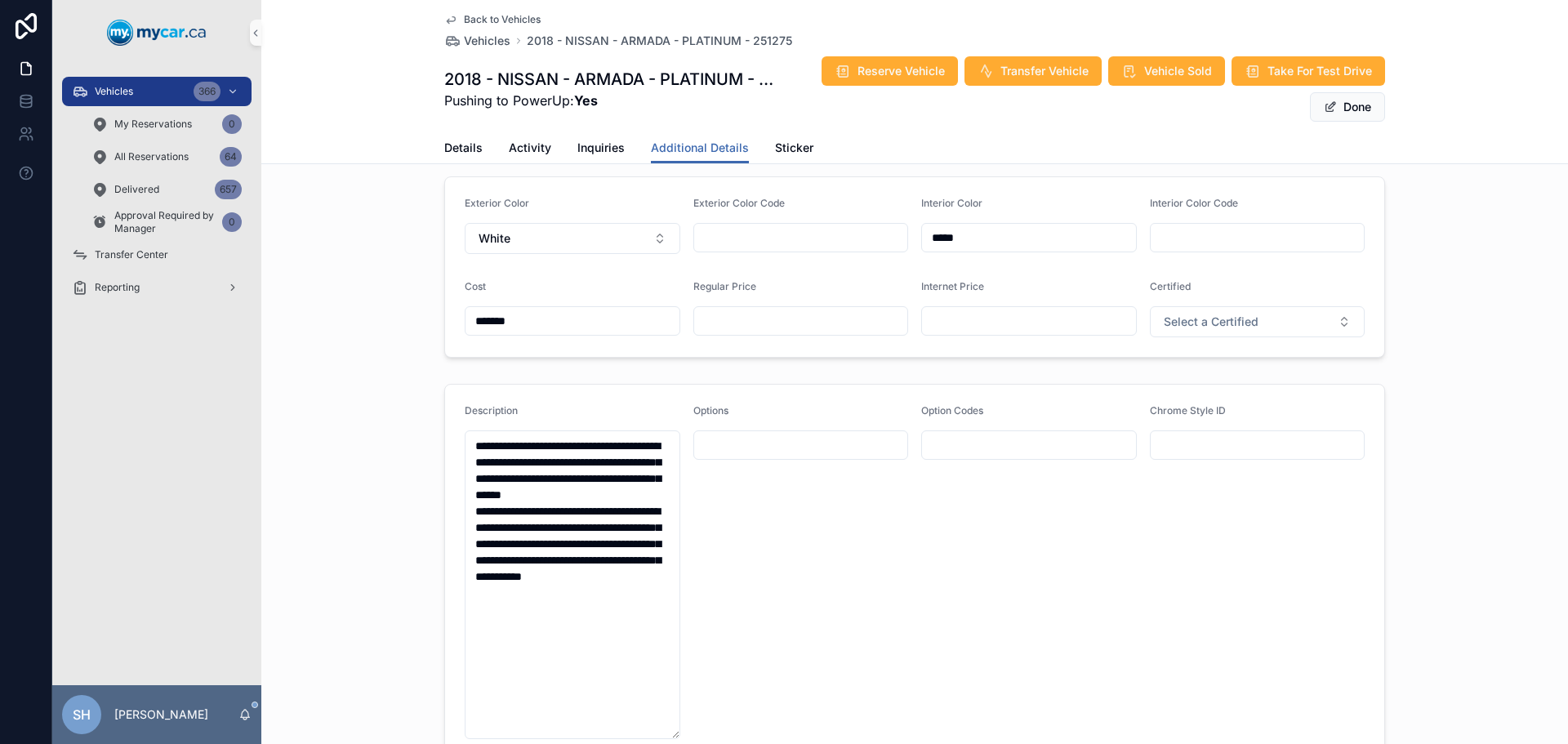
click at [741, 331] on input "scrollable content" at bounding box center [801, 321] width 214 height 23
type input "*******"
click at [1342, 107] on button "Done" at bounding box center [1346, 106] width 75 height 29
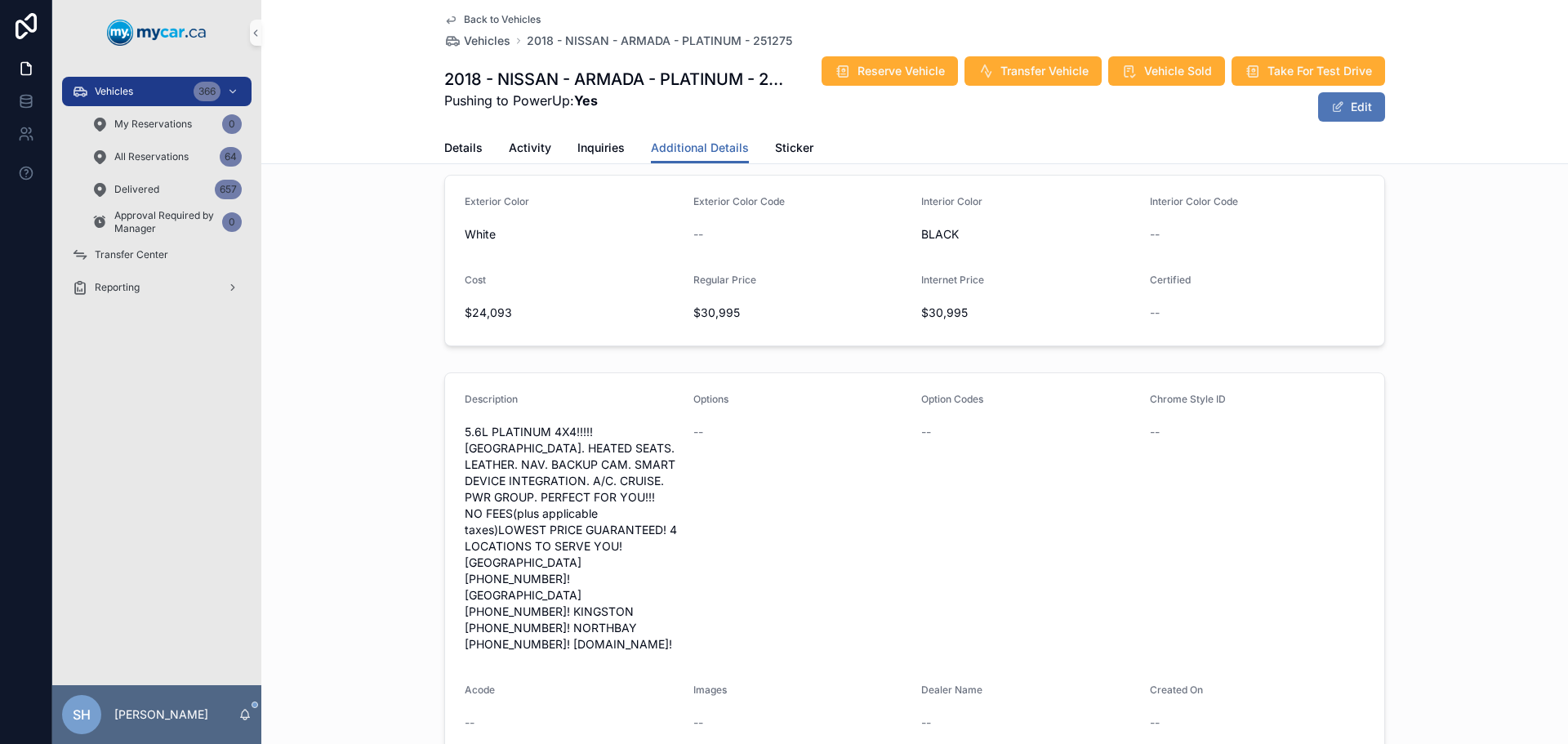
scroll to position [563, 0]
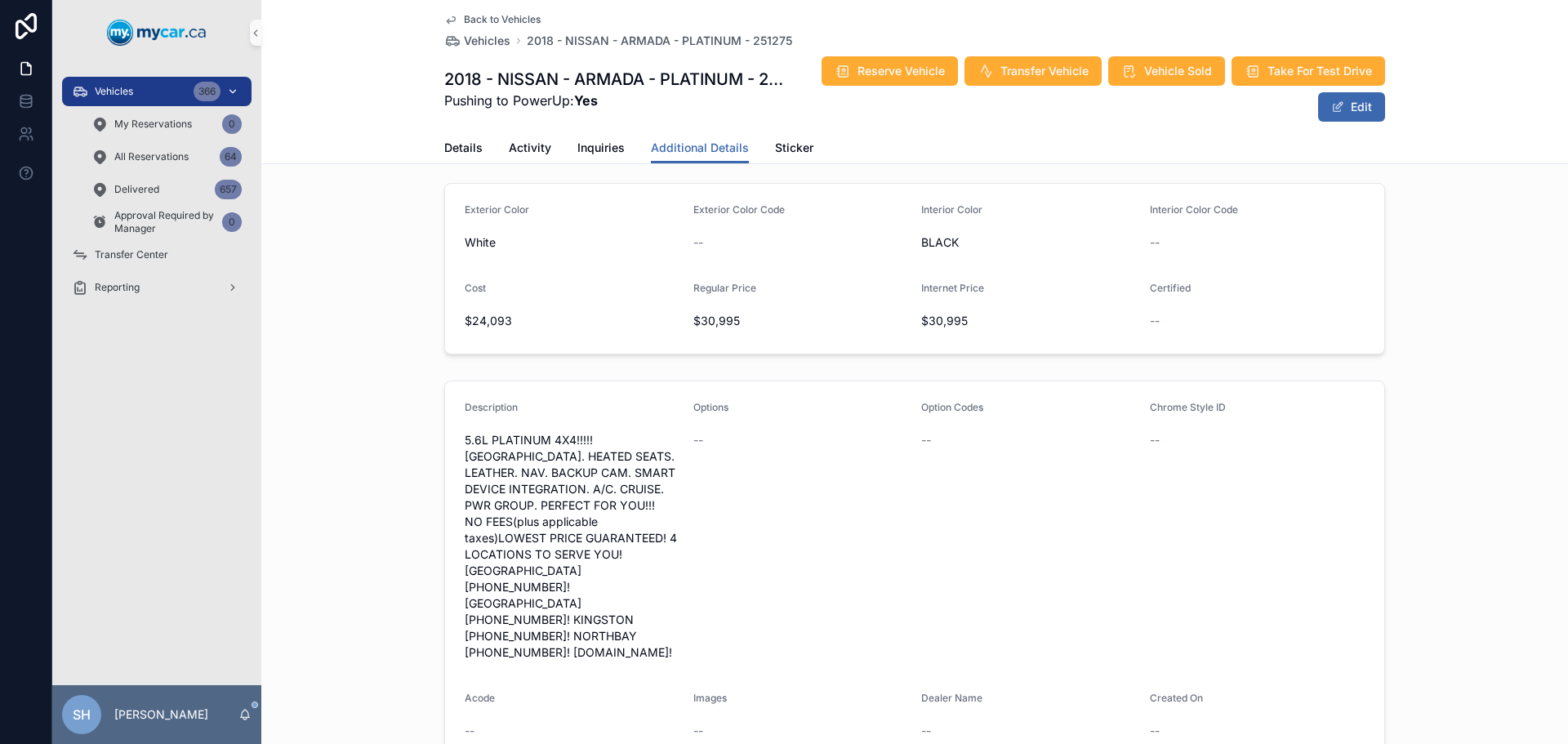
click at [130, 92] on span "Vehicles" at bounding box center [114, 92] width 39 height 13
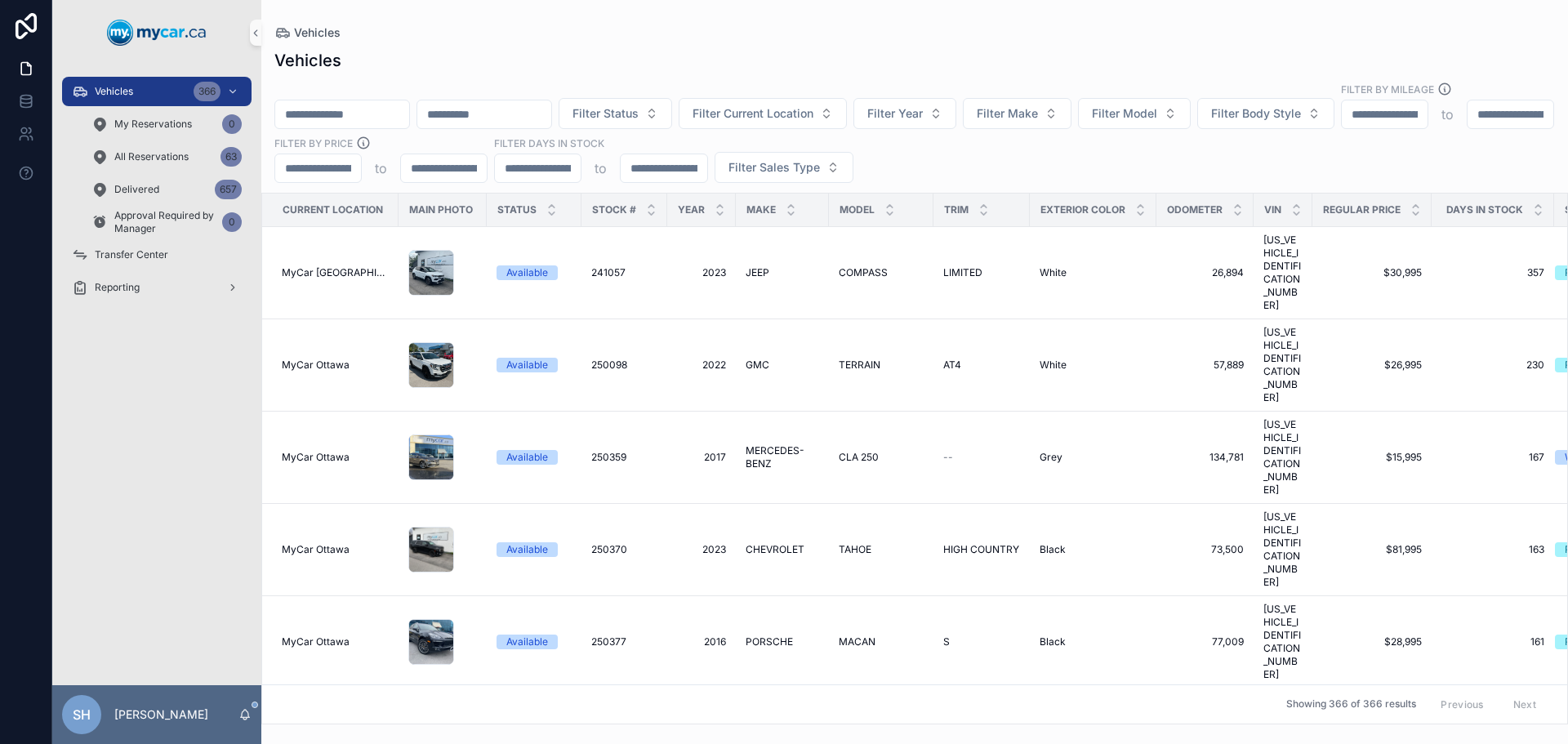
click at [357, 103] on input "scrollable content" at bounding box center [342, 115] width 134 height 23
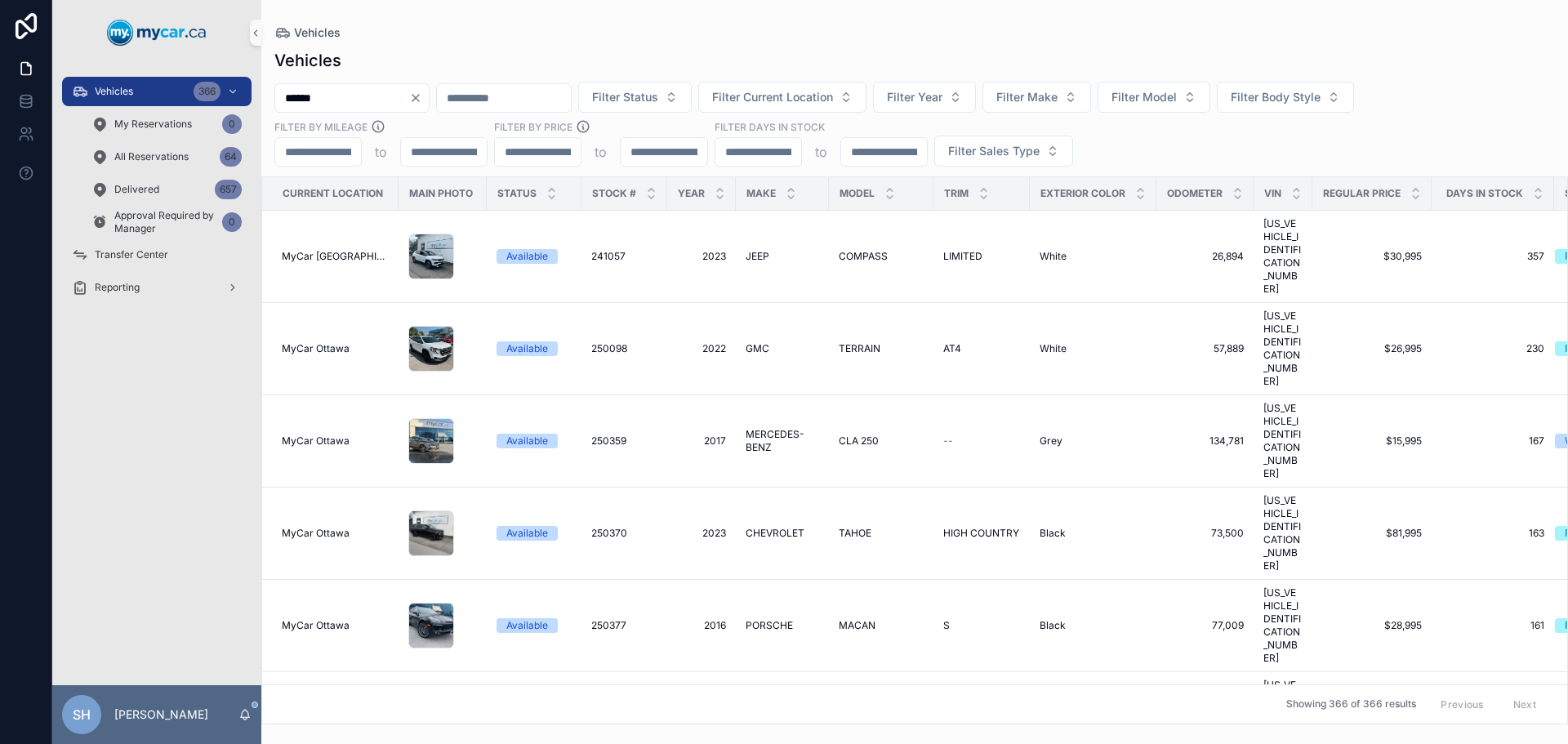
type input "******"
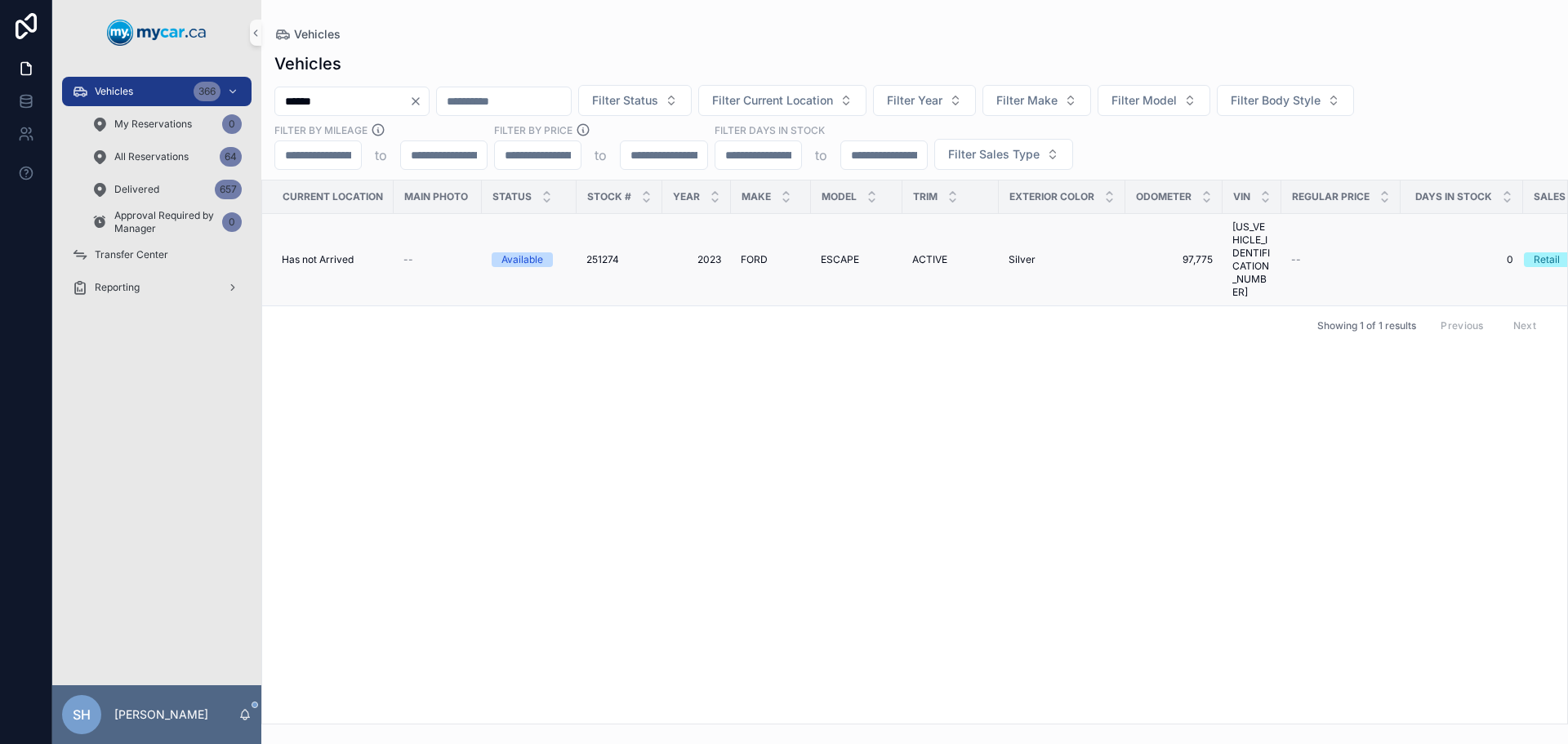
click at [751, 253] on span "FORD" at bounding box center [754, 259] width 27 height 13
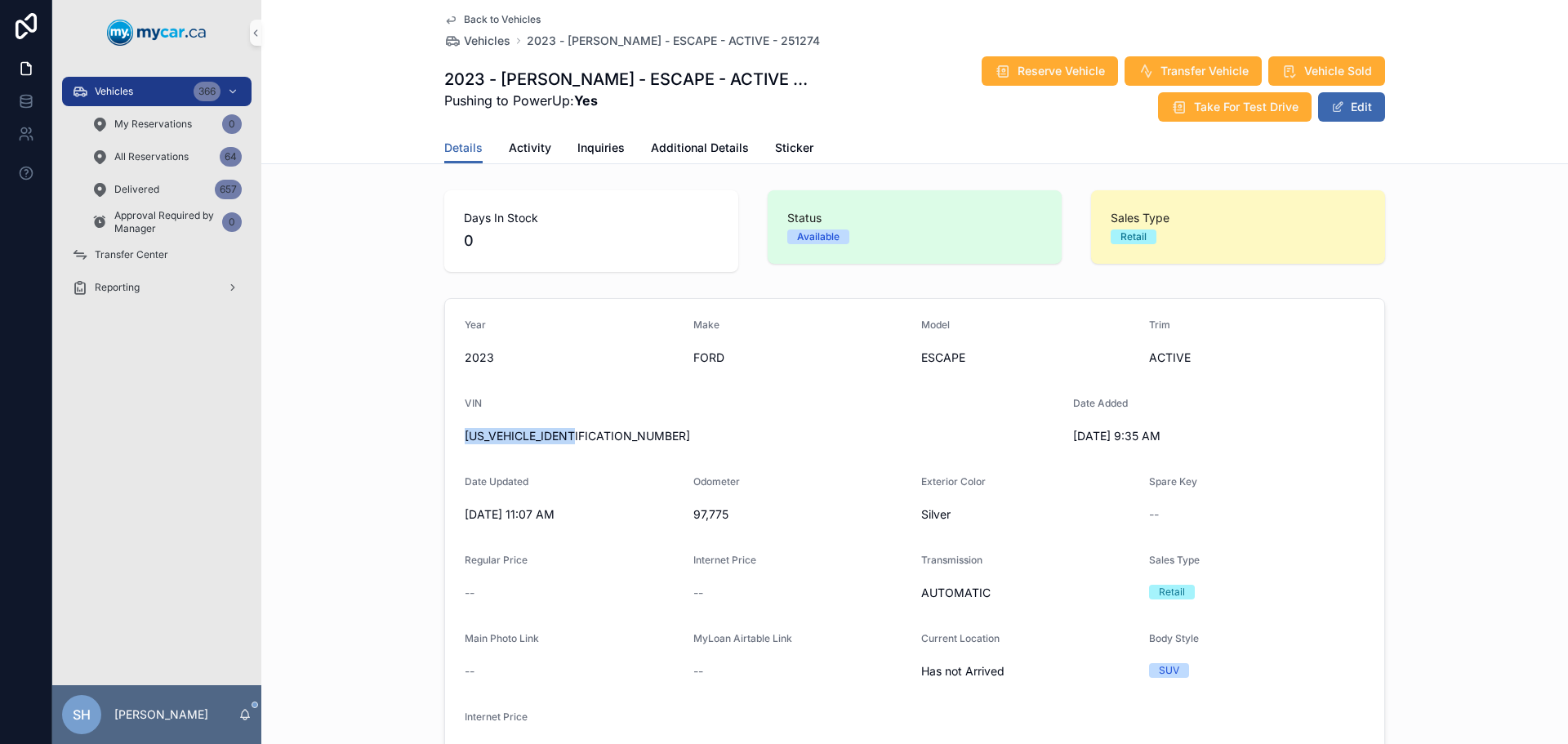
drag, startPoint x: 586, startPoint y: 434, endPoint x: 457, endPoint y: 424, distance: 129.4
click at [457, 424] on form "Year 2023 Make FORD Model ESCAPE Trim ACTIVE VIN 1FMCU9GN7PUA21160 Date Added 9…" at bounding box center [915, 540] width 939 height 484
copy span "1FMCU9GN7PUA21160"
click at [1343, 114] on button "Edit" at bounding box center [1351, 106] width 67 height 29
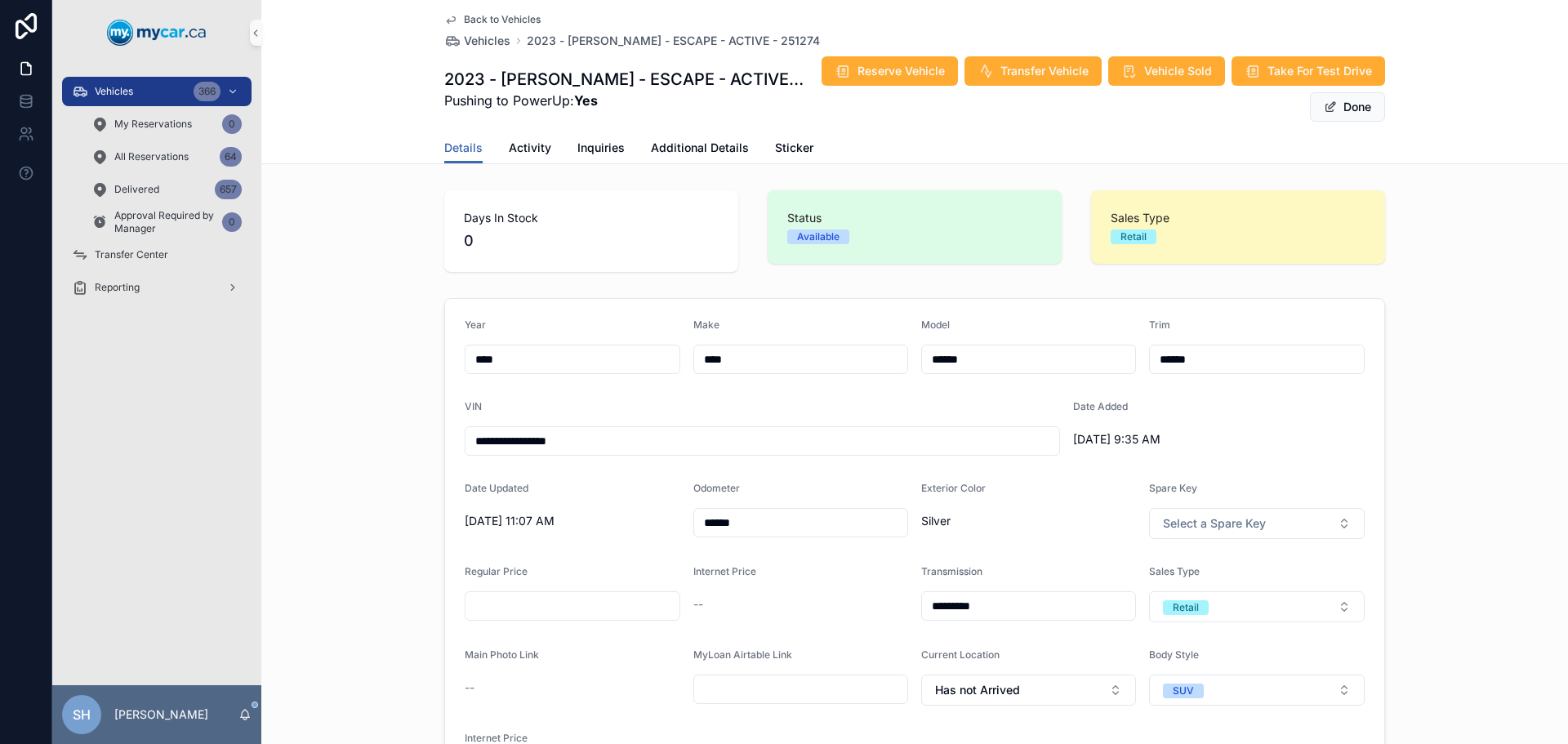
click at [708, 128] on div "Back to Vehicles Vehicles 2023 - FORD - ESCAPE - ACTIVE - 251274 2023 - FORD - …" at bounding box center [915, 66] width 941 height 133
click at [697, 147] on span "Additional Details" at bounding box center [699, 147] width 98 height 16
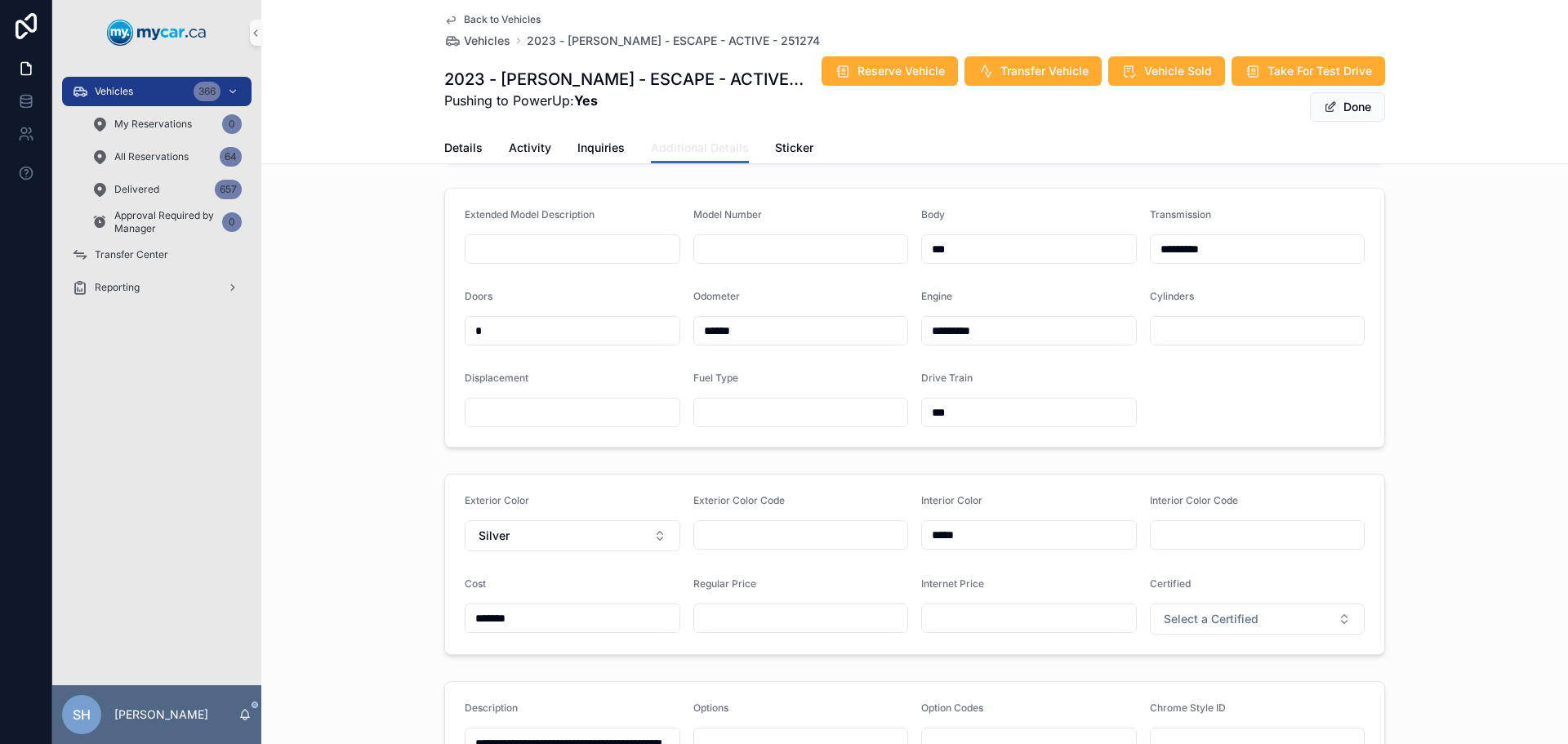
scroll to position [408, 0]
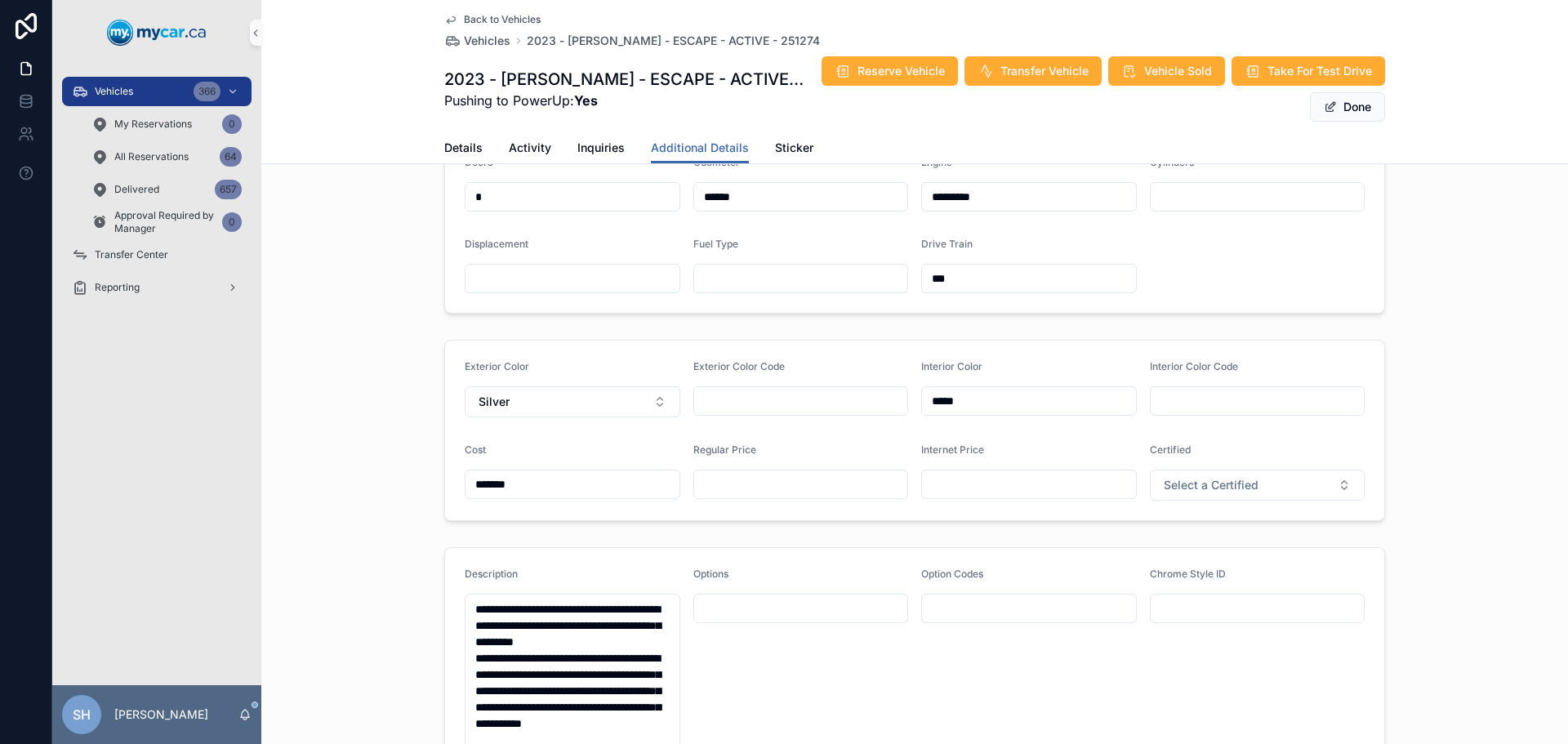
click at [731, 484] on div "scrollable content" at bounding box center [801, 484] width 216 height 29
click at [727, 496] on input "scrollable content" at bounding box center [801, 484] width 214 height 23
type input "*******"
click at [1343, 102] on button "Done" at bounding box center [1346, 106] width 75 height 29
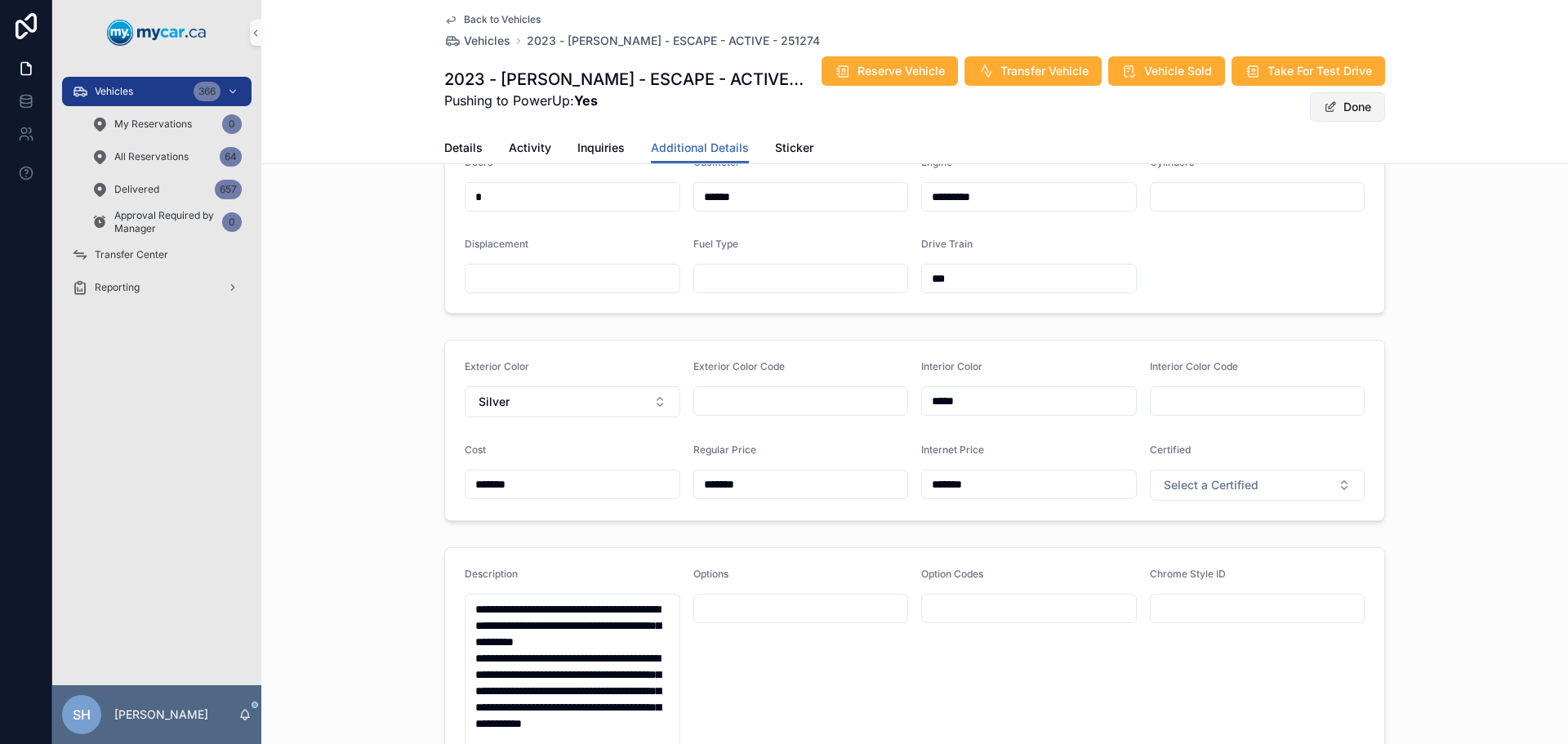
scroll to position [403, 0]
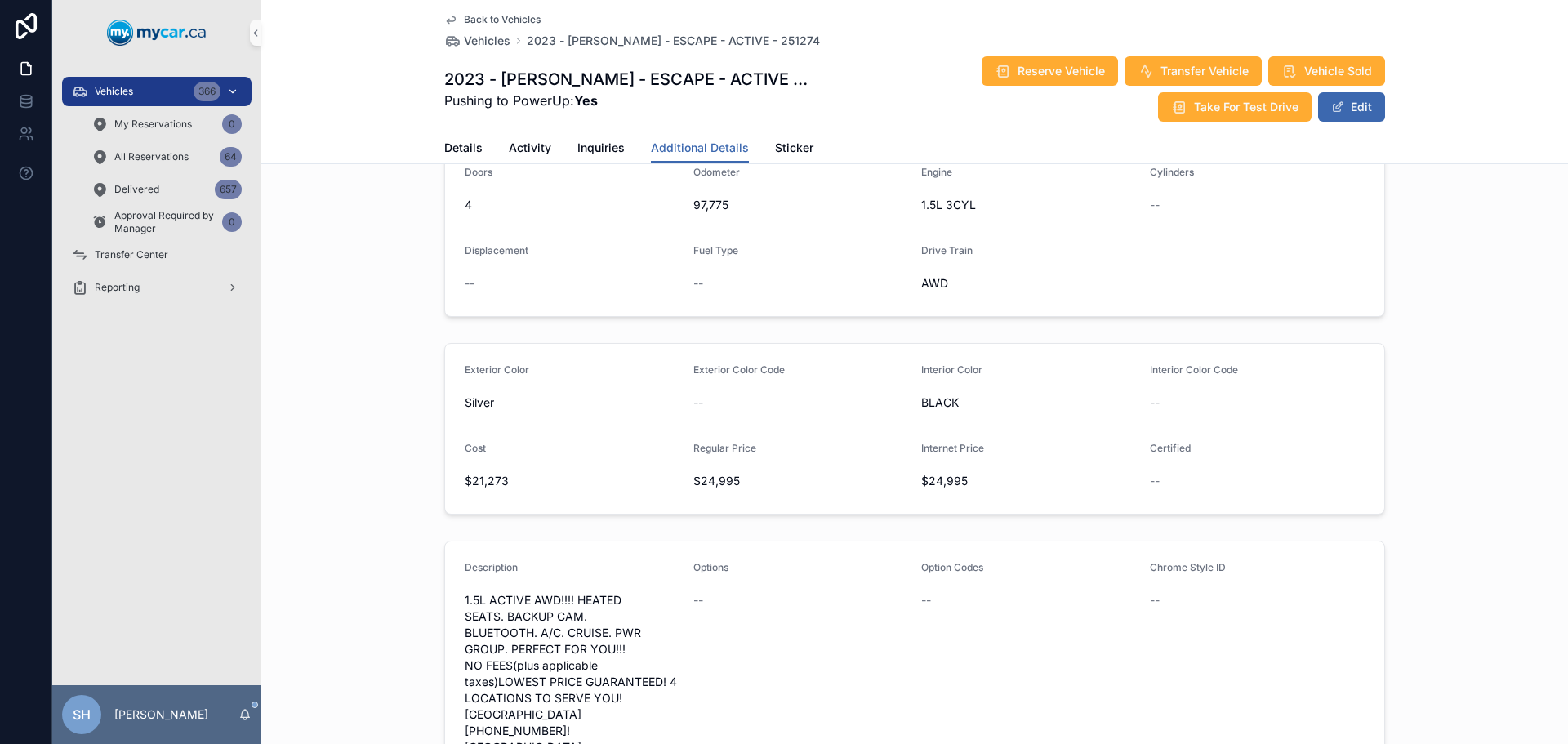
click at [147, 84] on div "Vehicles 366" at bounding box center [156, 92] width 169 height 27
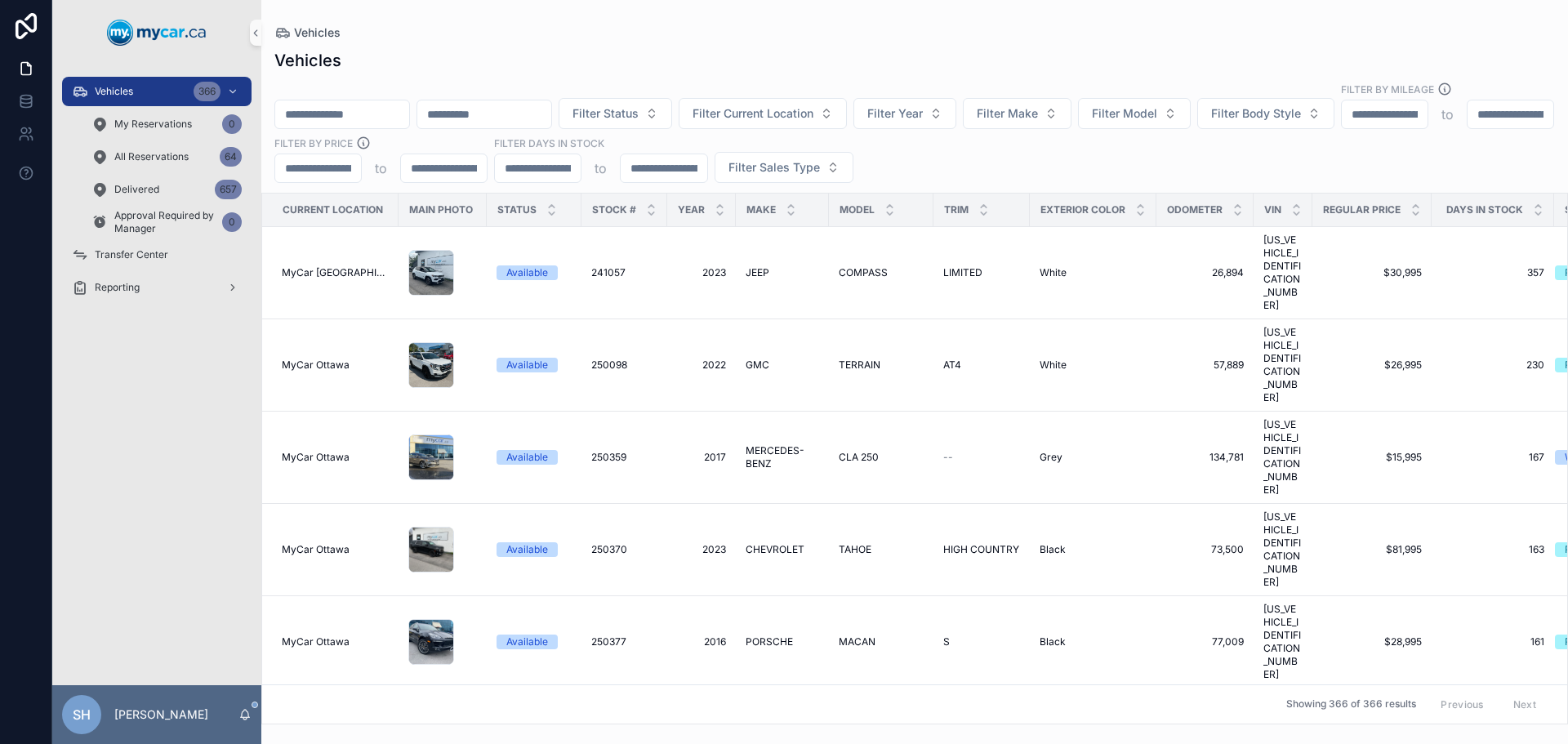
click at [328, 75] on div "Vehicles Filter Status Filter Current Location Filter Year Filter Make Filter M…" at bounding box center [915, 381] width 1307 height 685
click at [324, 103] on input "scrollable content" at bounding box center [342, 115] width 134 height 23
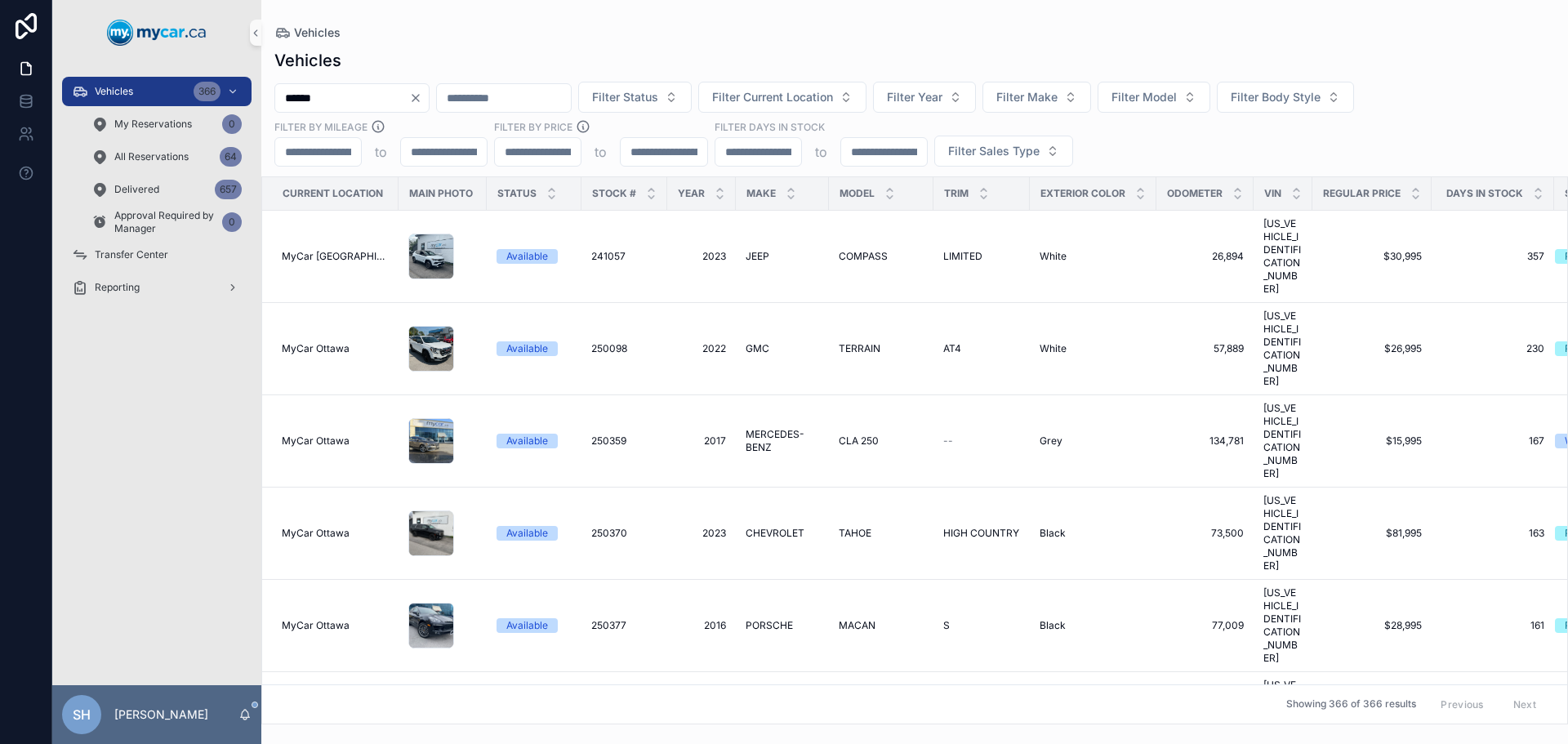
type input "******"
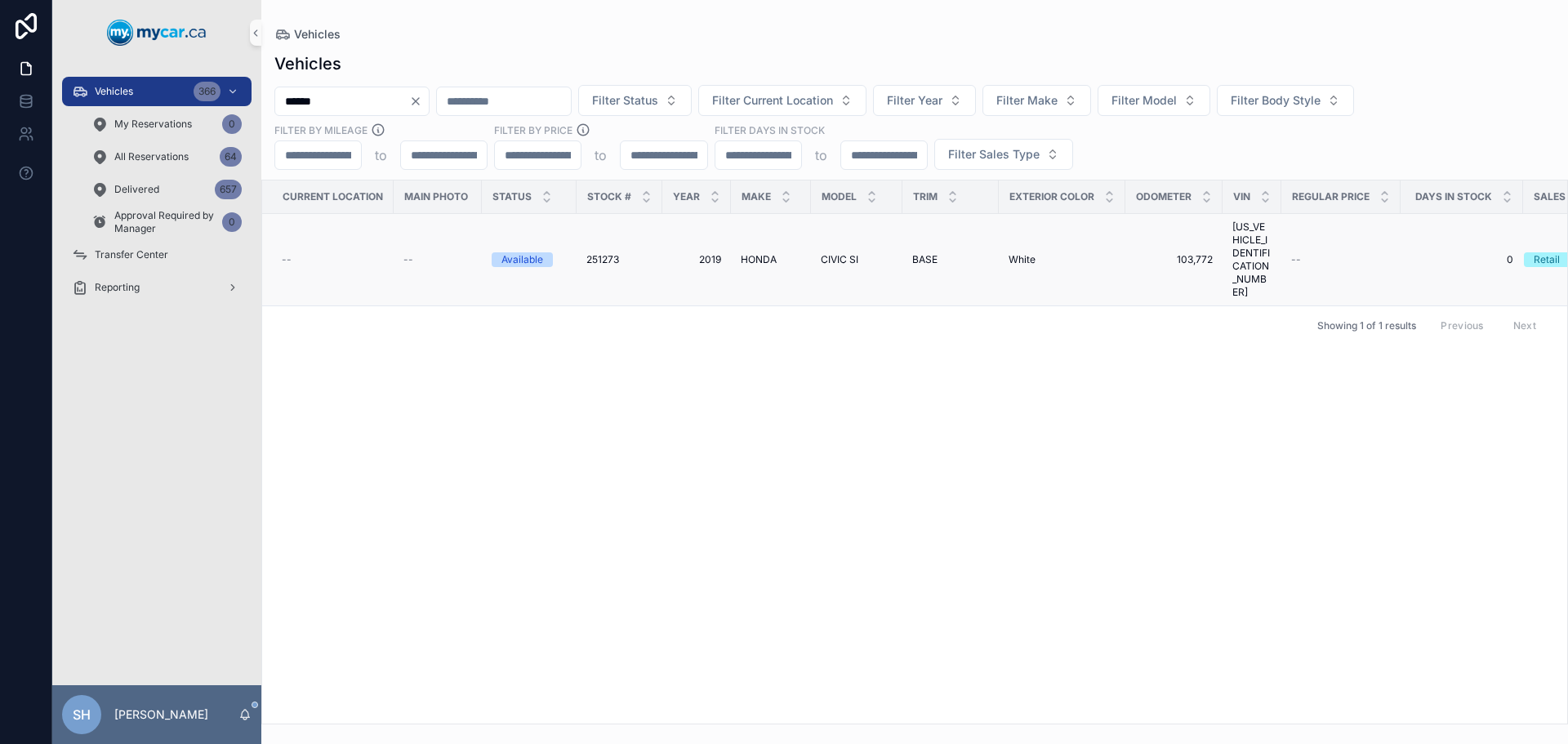
click at [757, 253] on span "HONDA" at bounding box center [758, 259] width 36 height 13
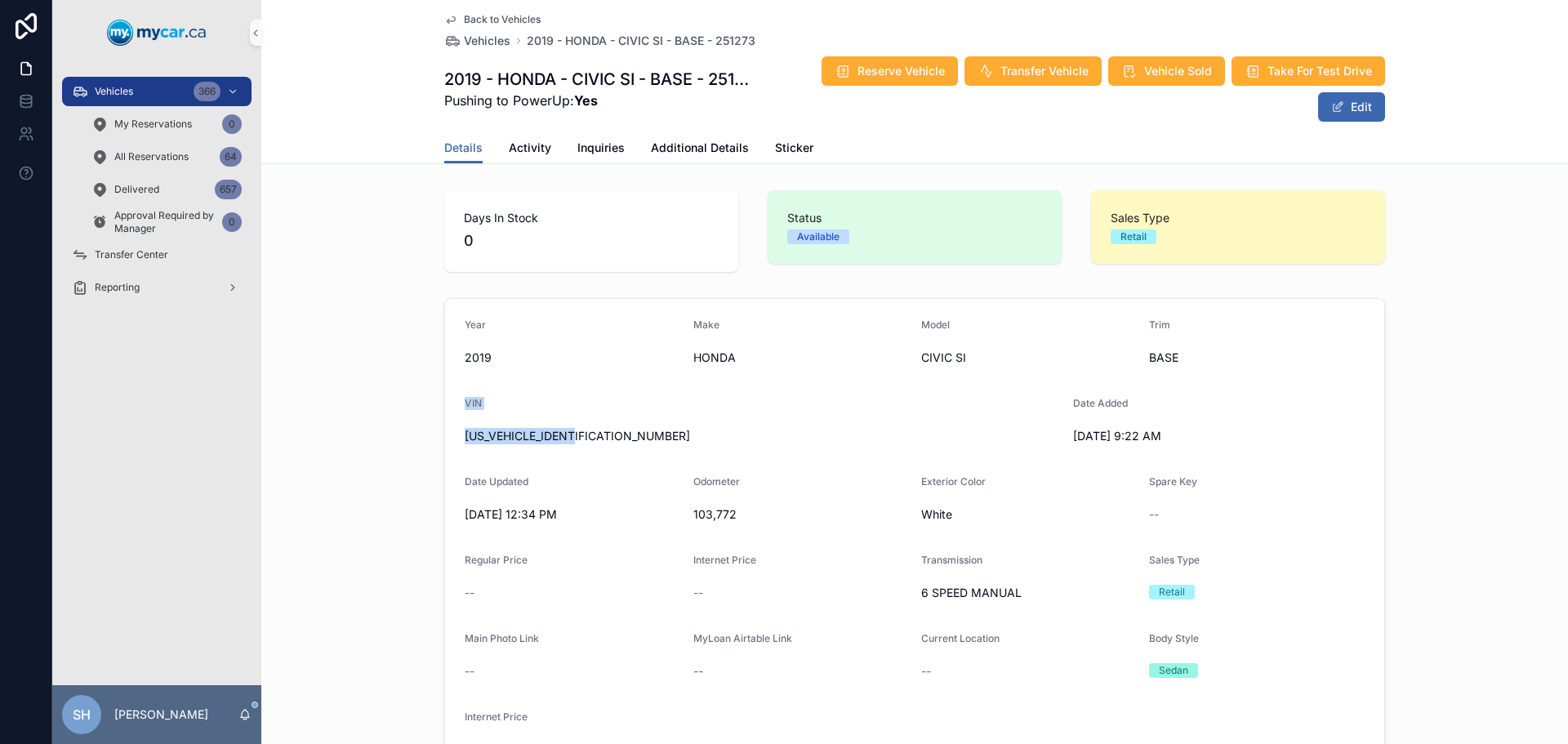
drag, startPoint x: 597, startPoint y: 438, endPoint x: 424, endPoint y: 413, distance: 174.8
click at [423, 413] on div "Year 2019 Make HONDA Model CIVIC SI Trim BASE VIN 2HGFC1E52KH200308 Date Added …" at bounding box center [915, 540] width 1307 height 498
click at [516, 466] on form "Year 2019 Make HONDA Model CIVIC SI Trim BASE VIN 2HGFC1E52KH200308 Date Added …" at bounding box center [915, 540] width 939 height 484
drag, startPoint x: 583, startPoint y: 434, endPoint x: 458, endPoint y: 430, distance: 125.1
click at [465, 430] on span "2HGFC1E52KH200308" at bounding box center [762, 435] width 596 height 16
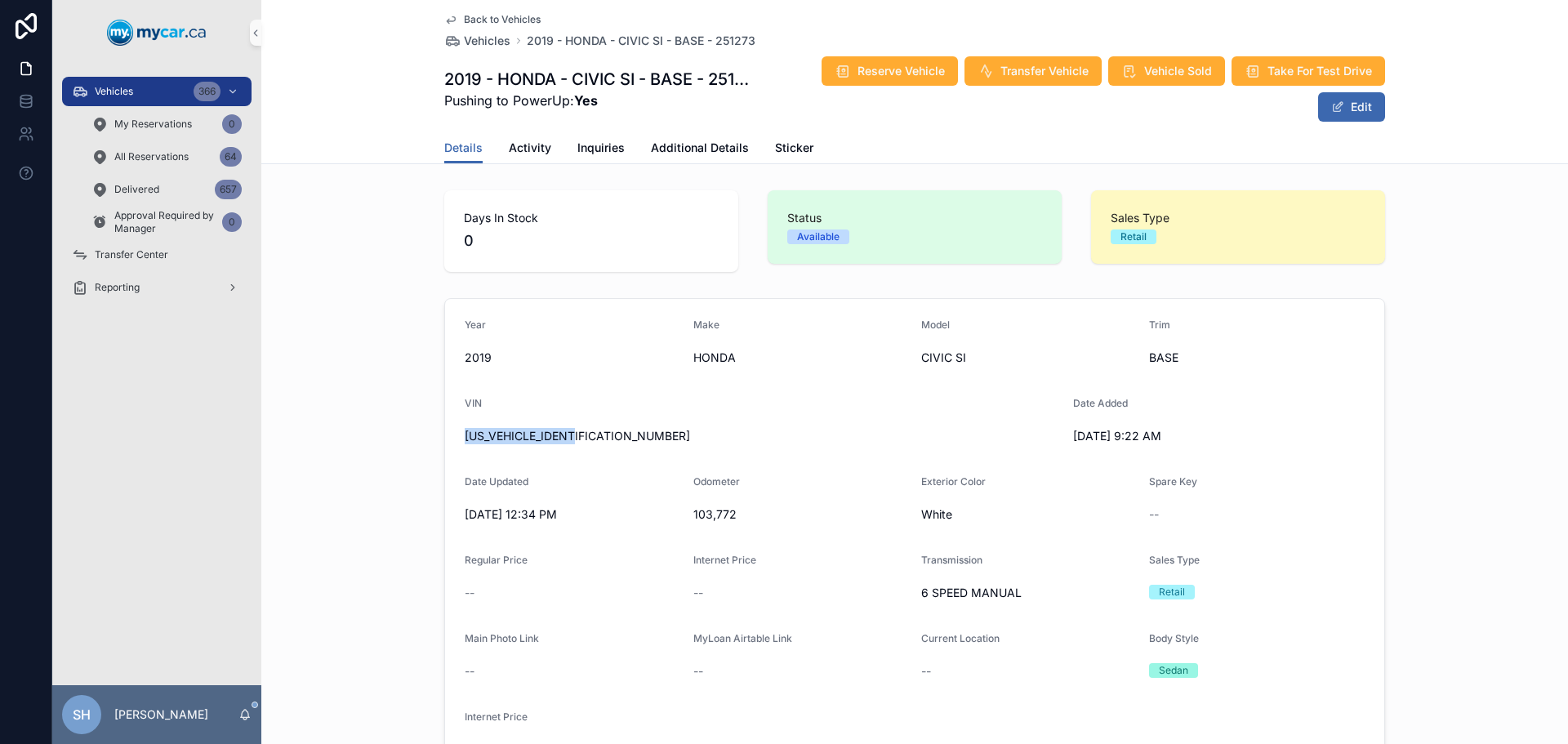
copy span "2HGFC1E52KH200308"
click at [1335, 108] on span "scrollable content" at bounding box center [1338, 107] width 13 height 13
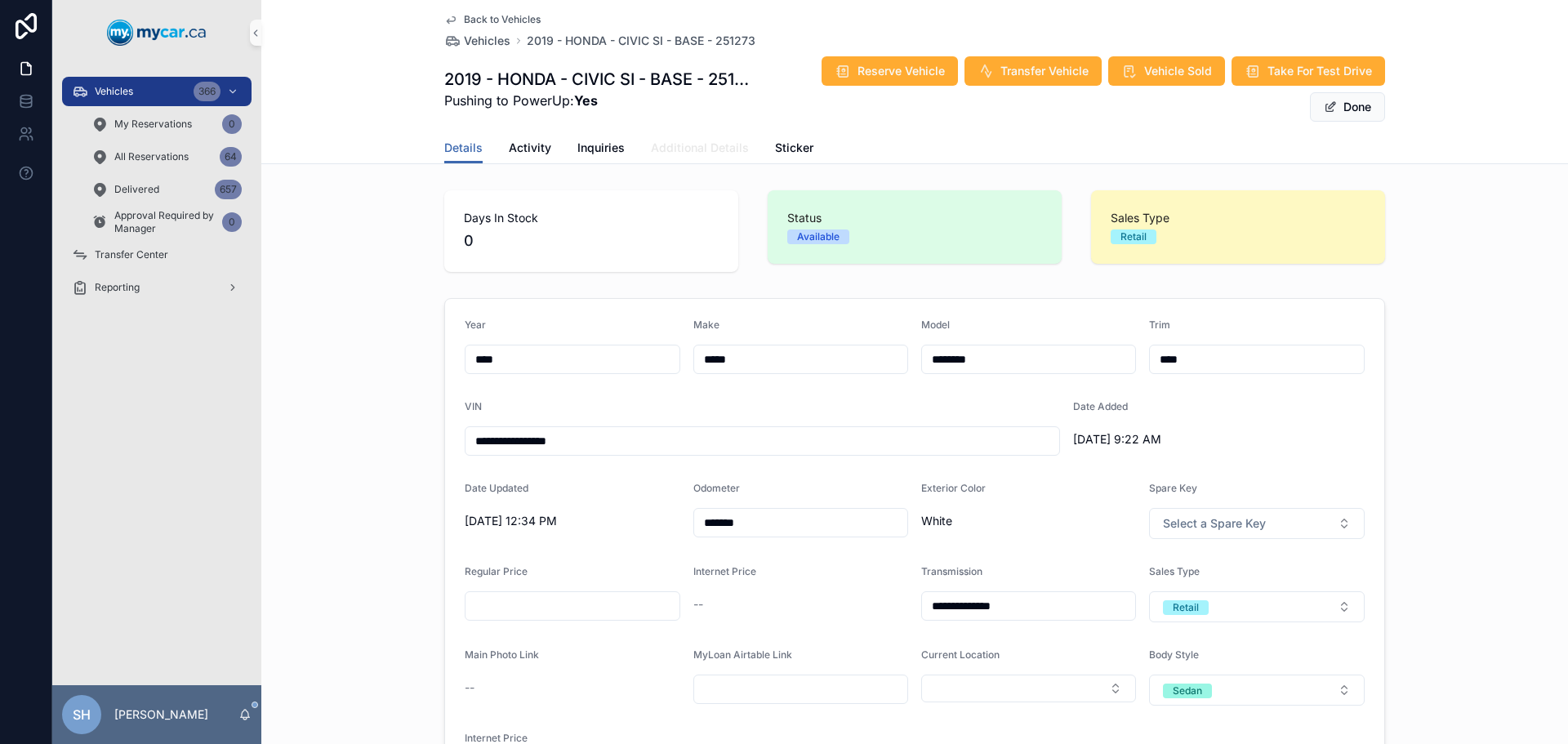
click at [704, 139] on span "Additional Details" at bounding box center [699, 147] width 98 height 16
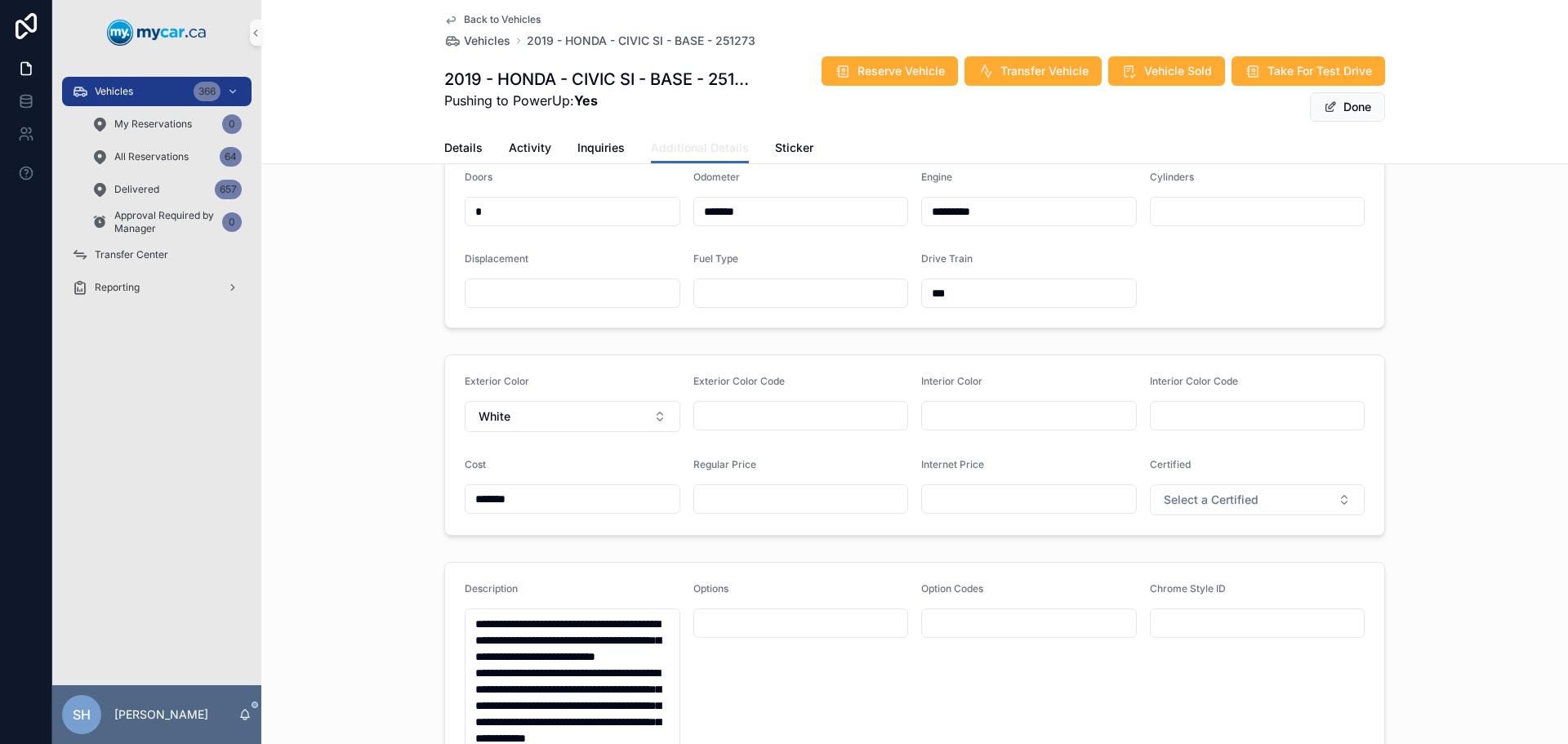
scroll to position [408, 0]
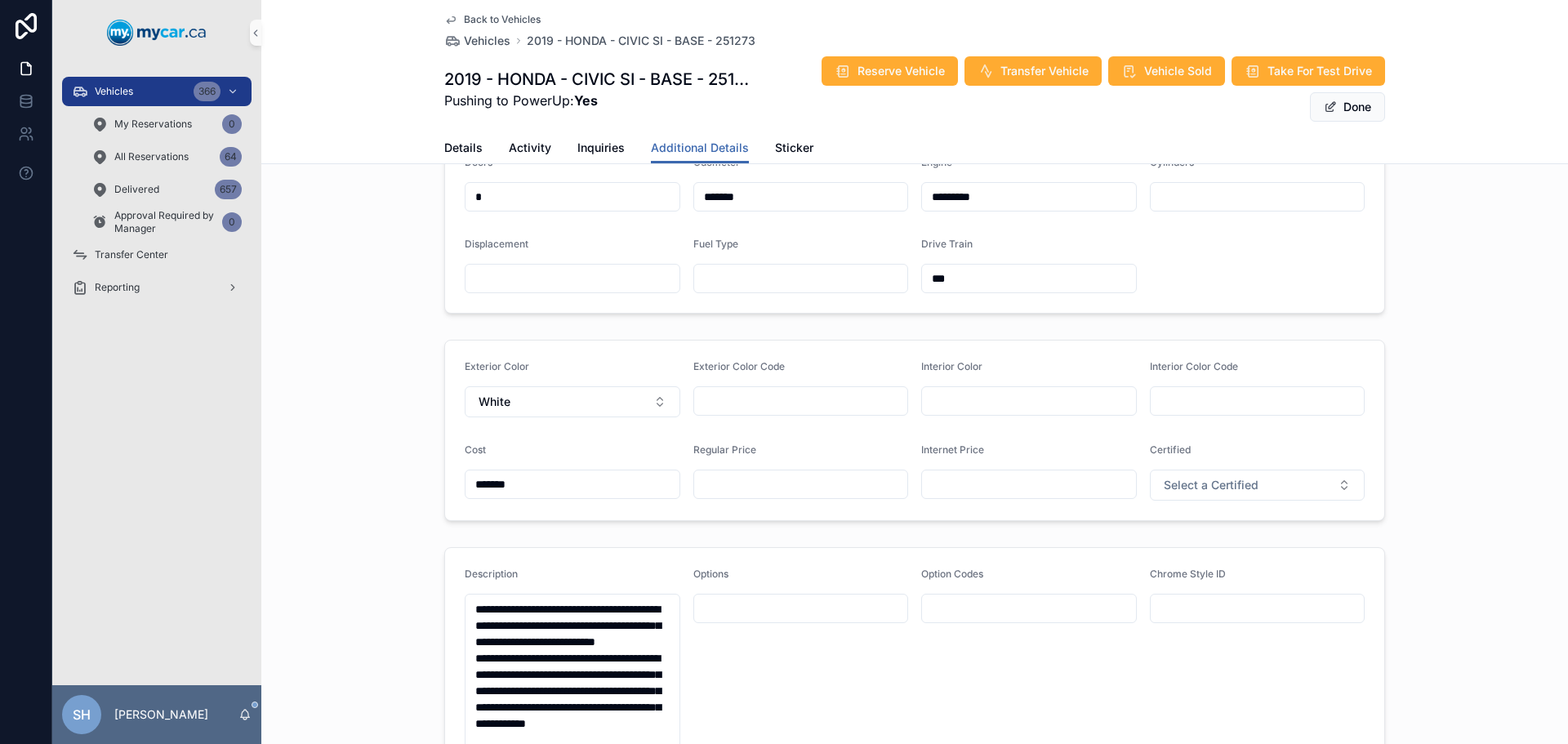
click at [734, 489] on input "scrollable content" at bounding box center [801, 484] width 214 height 23
type input "*******"
click at [1355, 104] on button "Done" at bounding box center [1346, 106] width 75 height 29
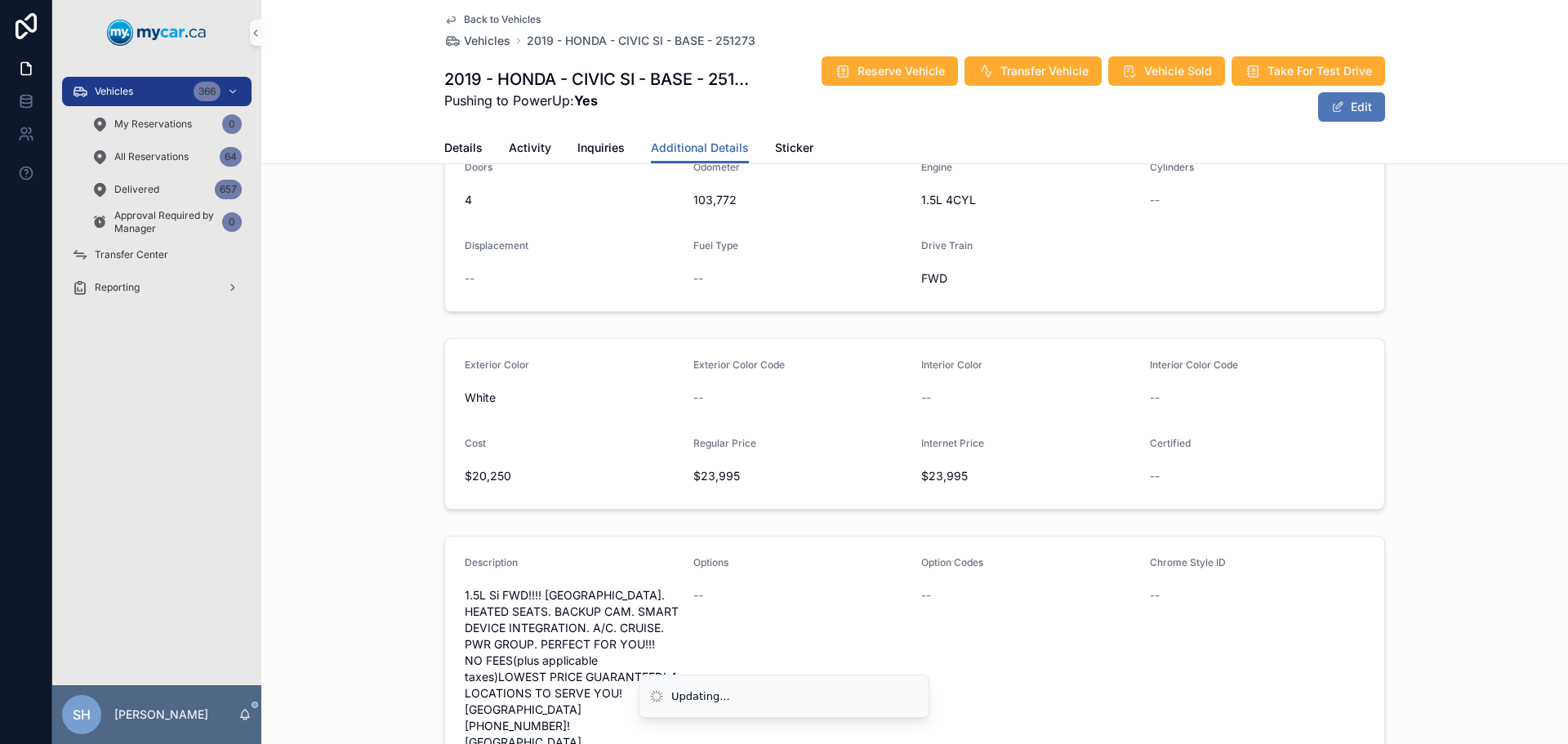
scroll to position [403, 0]
click at [160, 85] on div "Vehicles 366" at bounding box center [156, 92] width 169 height 27
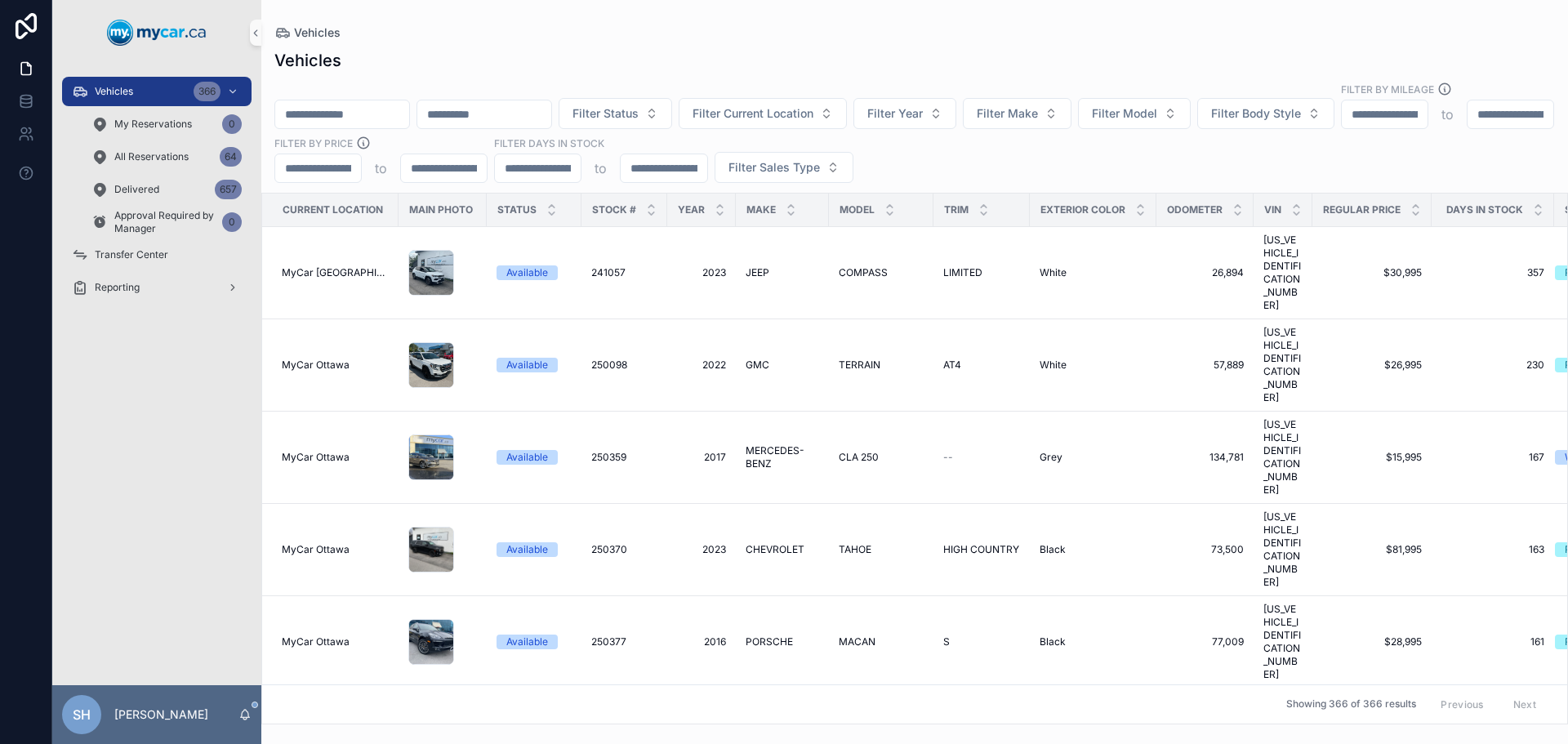
click at [341, 81] on div "Filter Status Filter Current Location Filter Year Filter Make Filter Model Filt…" at bounding box center [915, 132] width 1307 height 101
click at [351, 103] on input "scrollable content" at bounding box center [342, 115] width 134 height 23
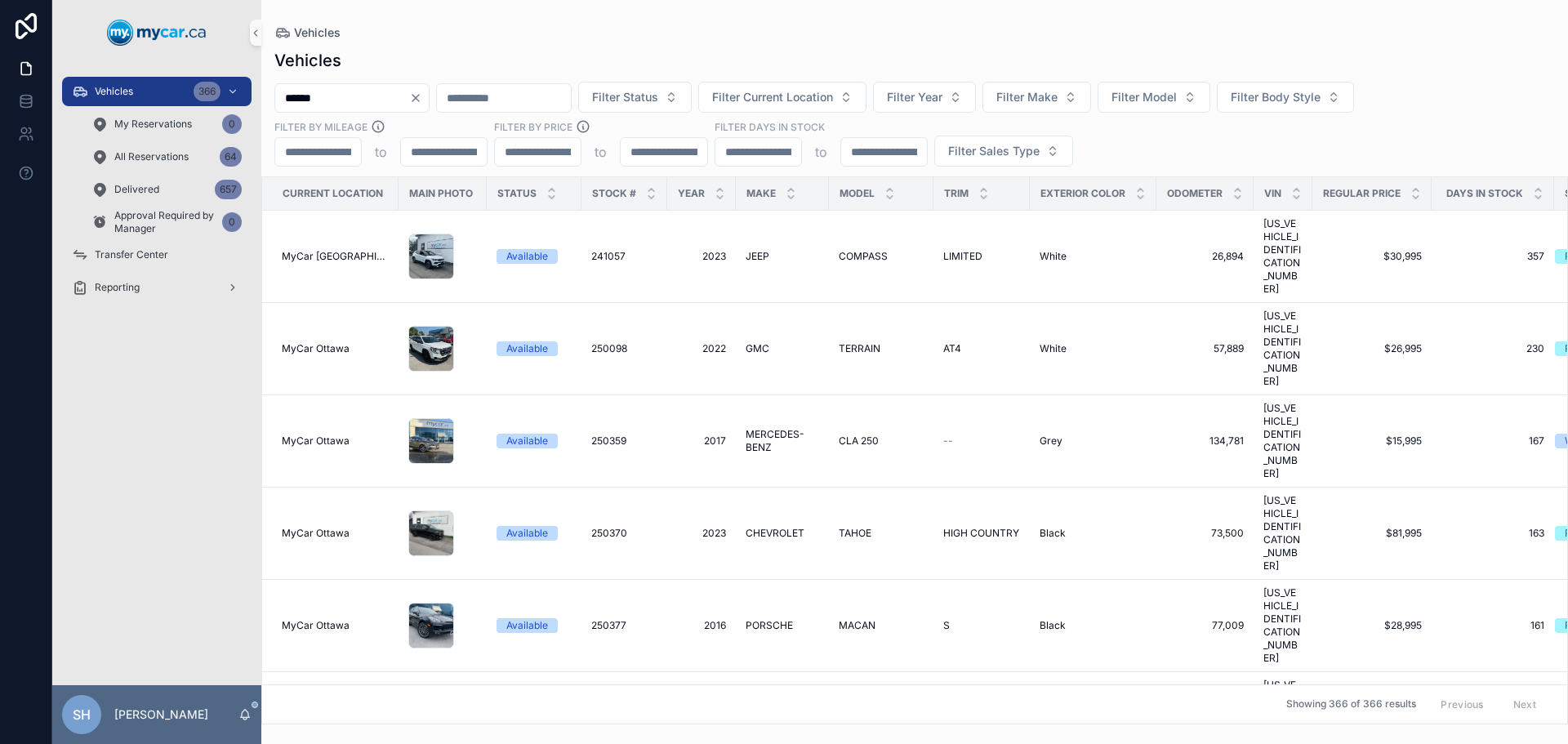
type input "******"
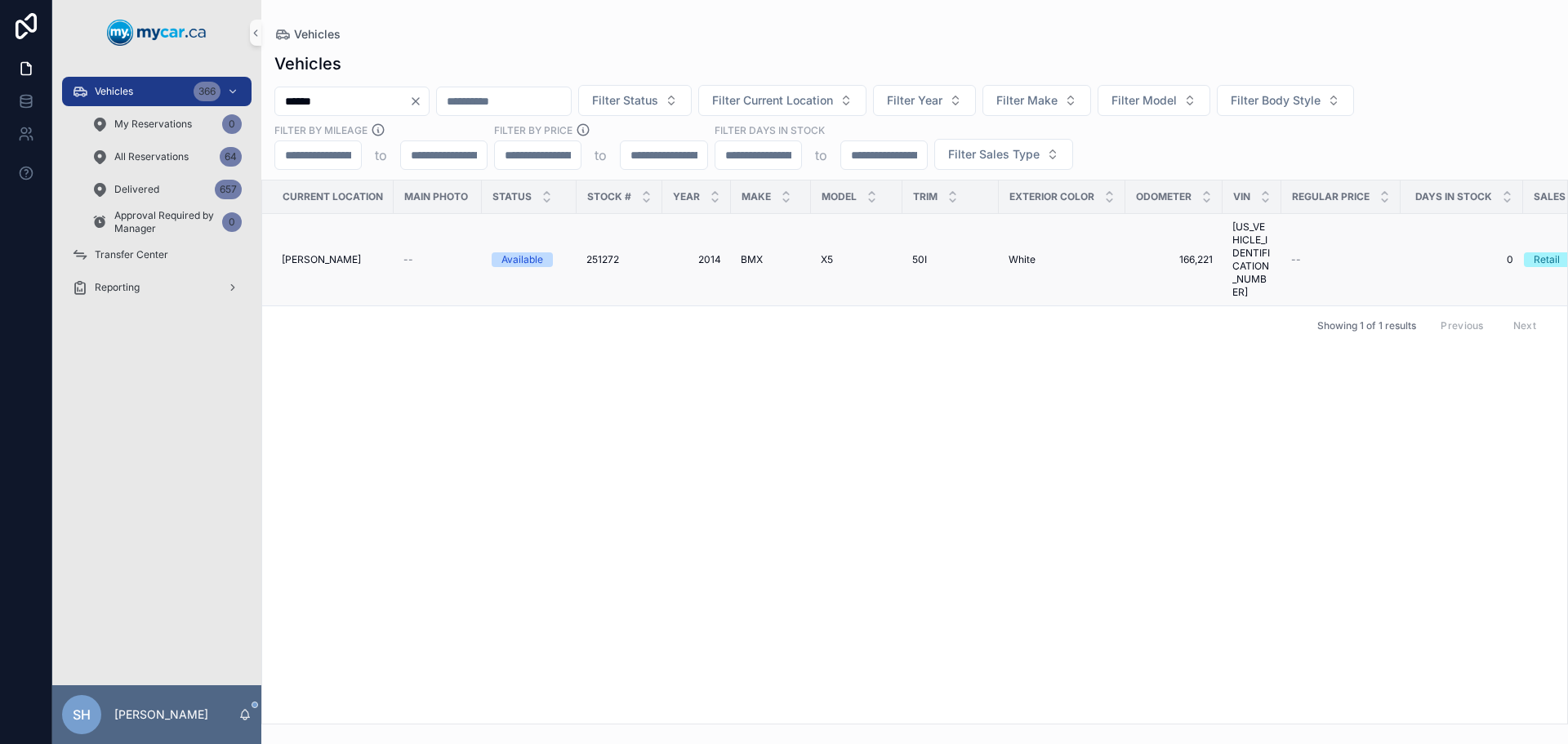
click at [745, 253] on span "BMX" at bounding box center [751, 259] width 22 height 13
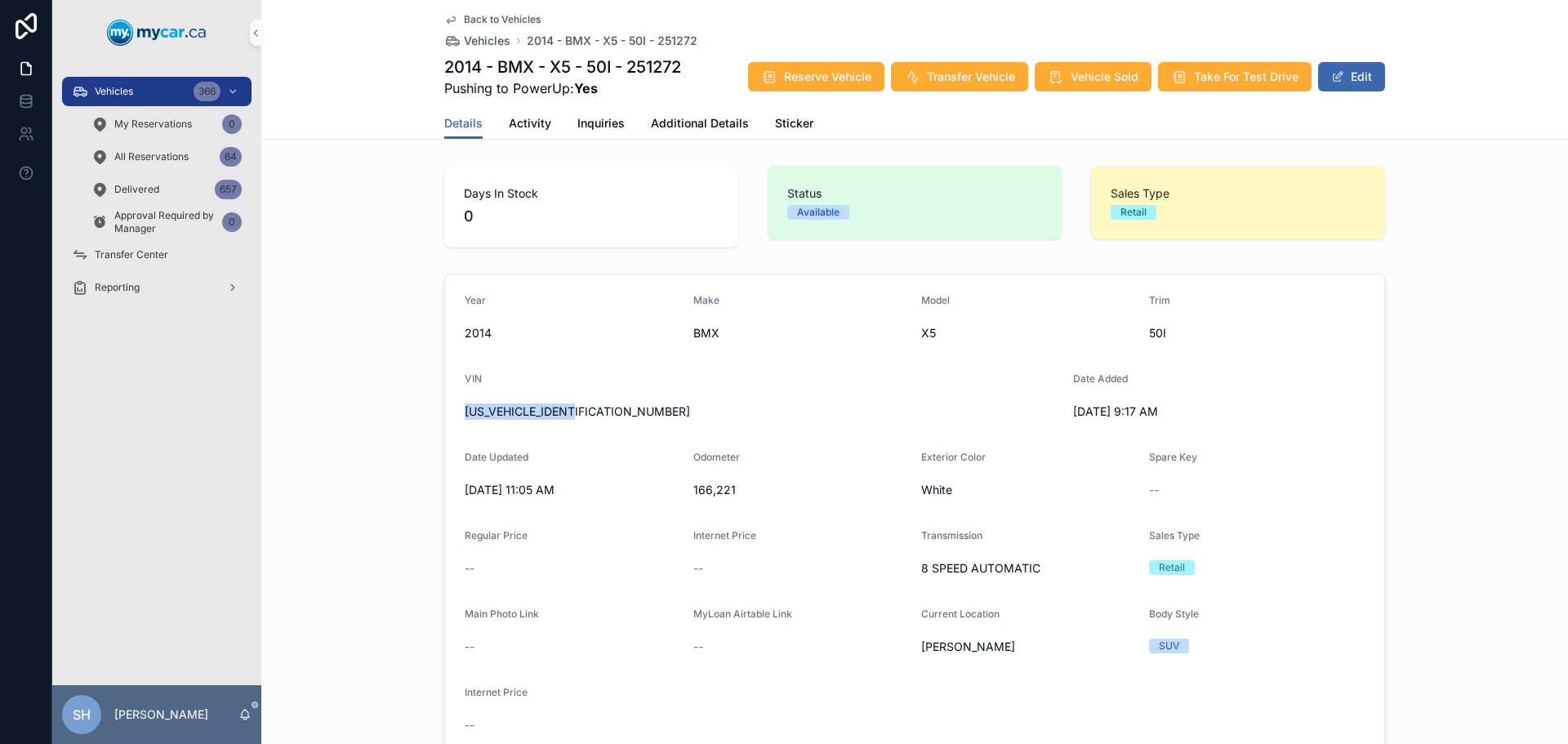
drag, startPoint x: 580, startPoint y: 415, endPoint x: 455, endPoint y: 413, distance: 125.0
click at [455, 413] on form "Year 2014 Make BMX Model X5 Trim 50I VIN 5UXKR6C51E0J71791 Date Added 9/11/2025…" at bounding box center [915, 516] width 939 height 484
copy span "5UXKR6C51E0J71791"
click at [1345, 77] on button "Edit" at bounding box center [1351, 77] width 67 height 29
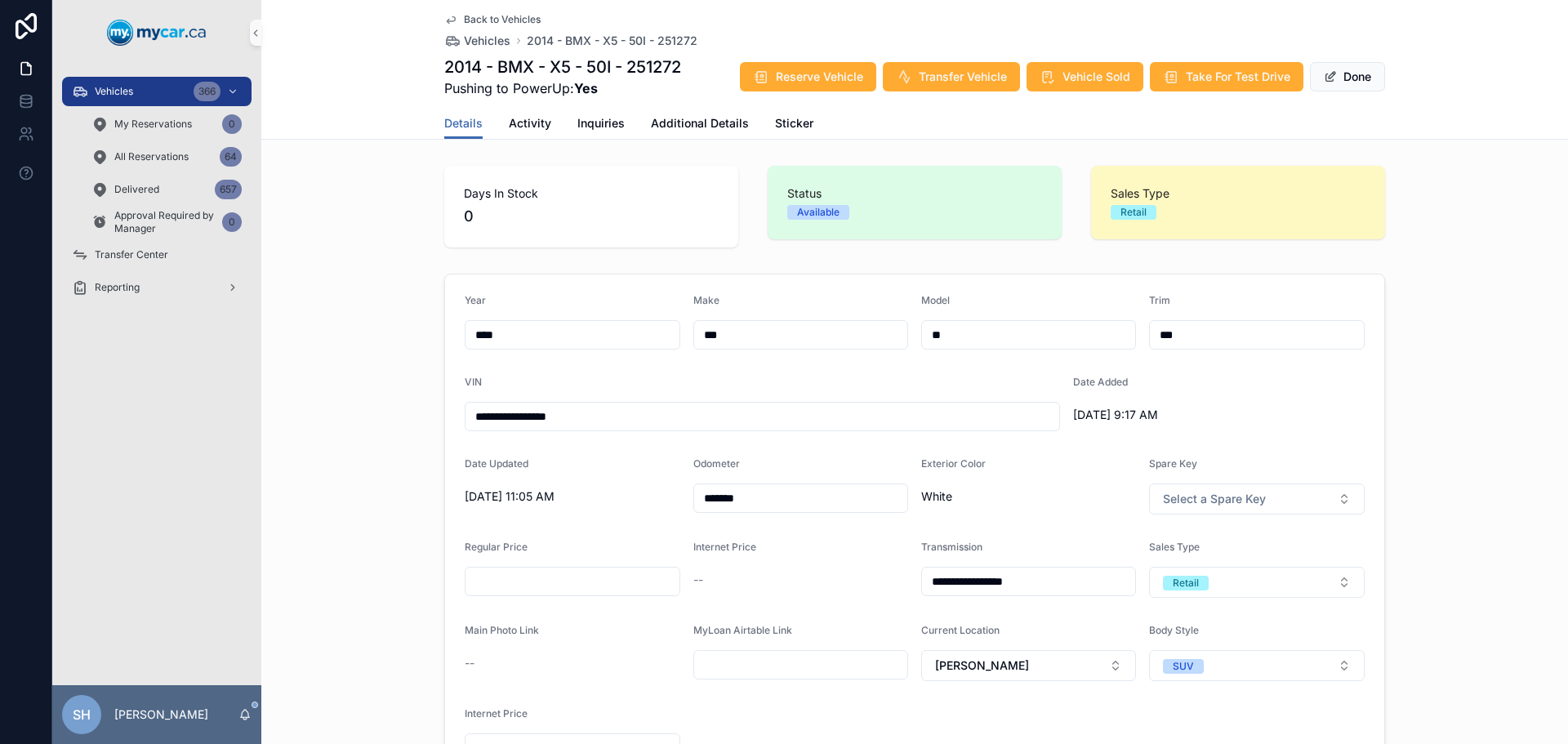
scroll to position [245, 0]
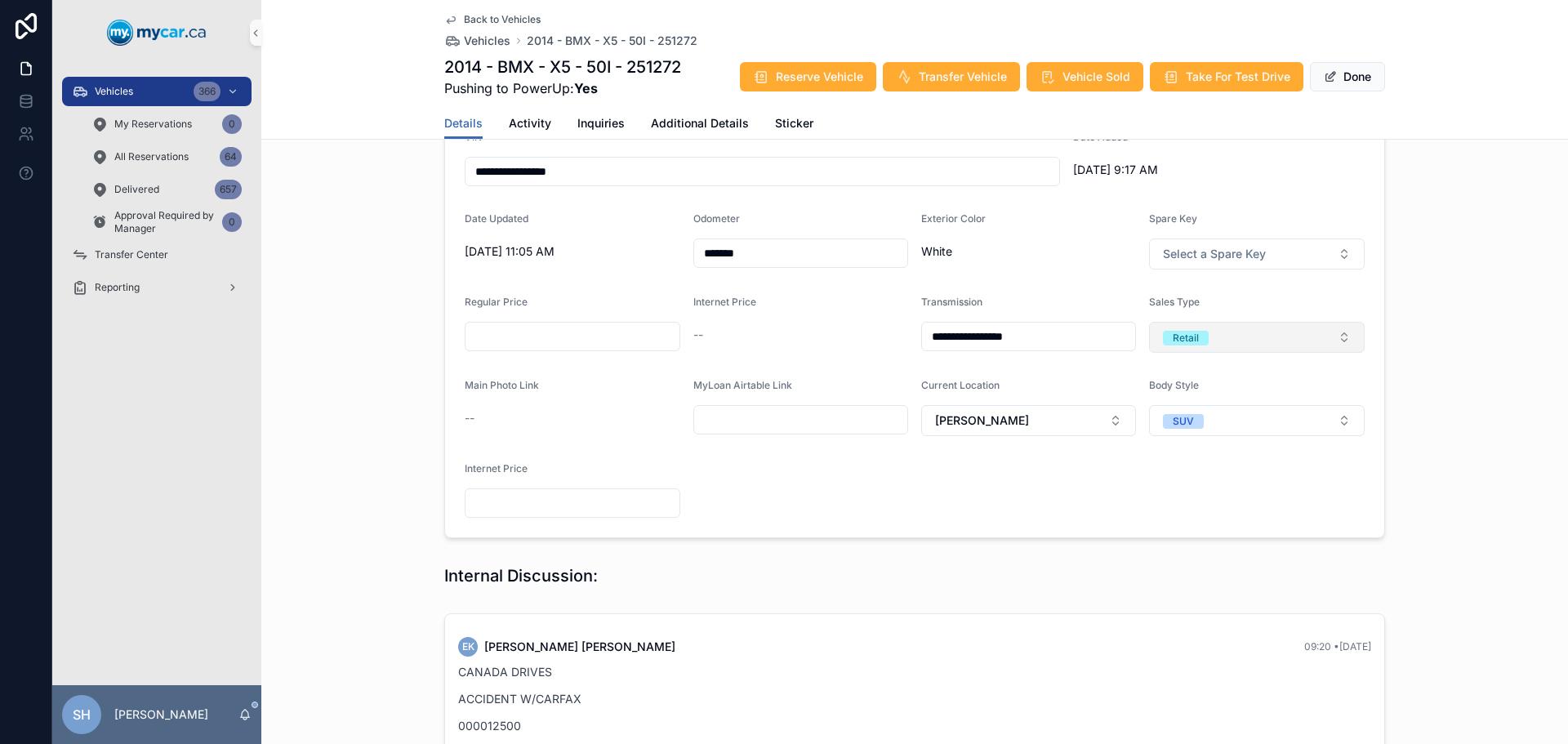
click at [1173, 339] on div "Retail" at bounding box center [1186, 338] width 27 height 15
click at [1191, 431] on div "Wholesale" at bounding box center [1187, 427] width 48 height 15
click at [1485, 329] on div "**********" at bounding box center [915, 283] width 1307 height 523
click at [1355, 80] on button "Done" at bounding box center [1346, 77] width 75 height 29
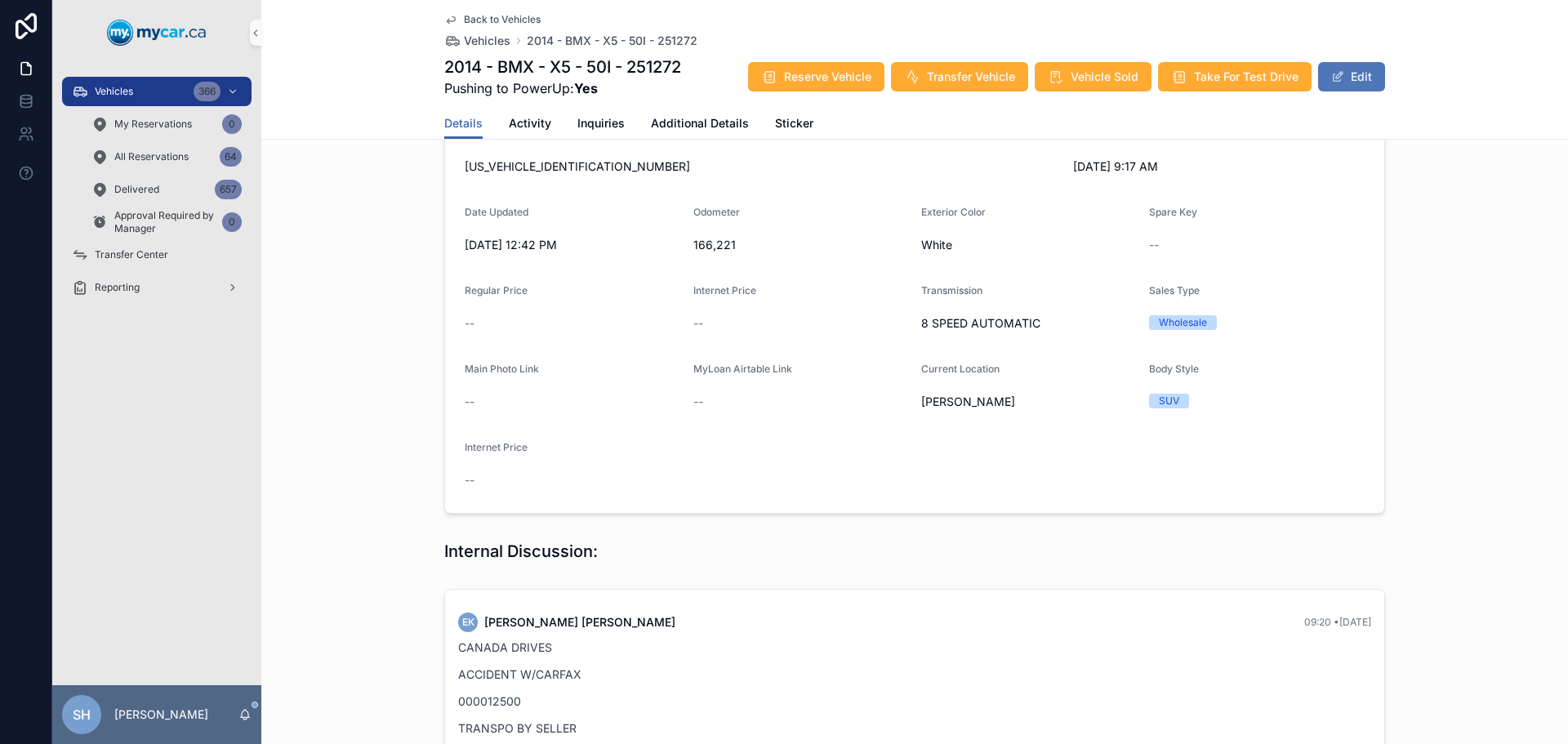
scroll to position [270, 0]
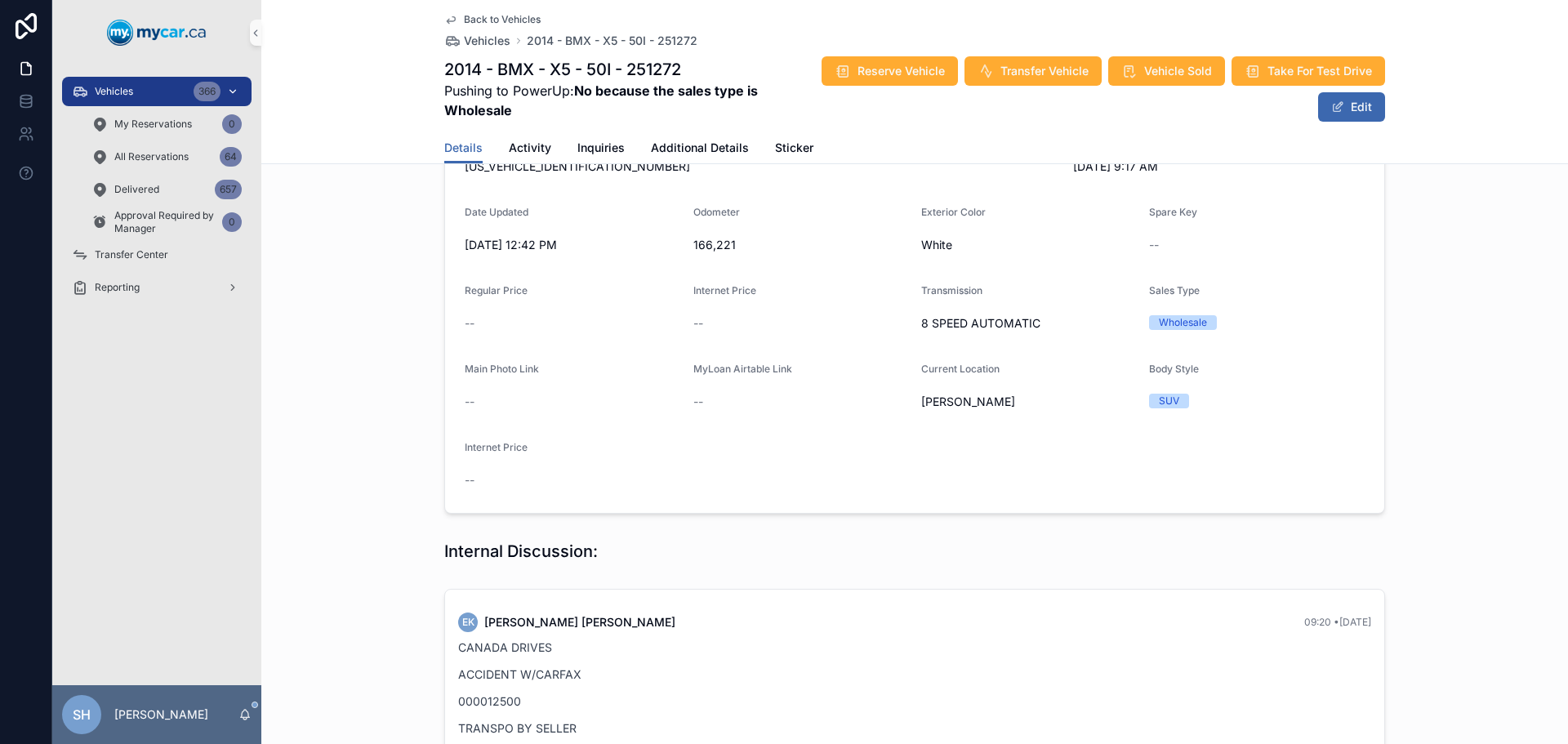
click at [147, 87] on div "Vehicles 366" at bounding box center [156, 92] width 169 height 27
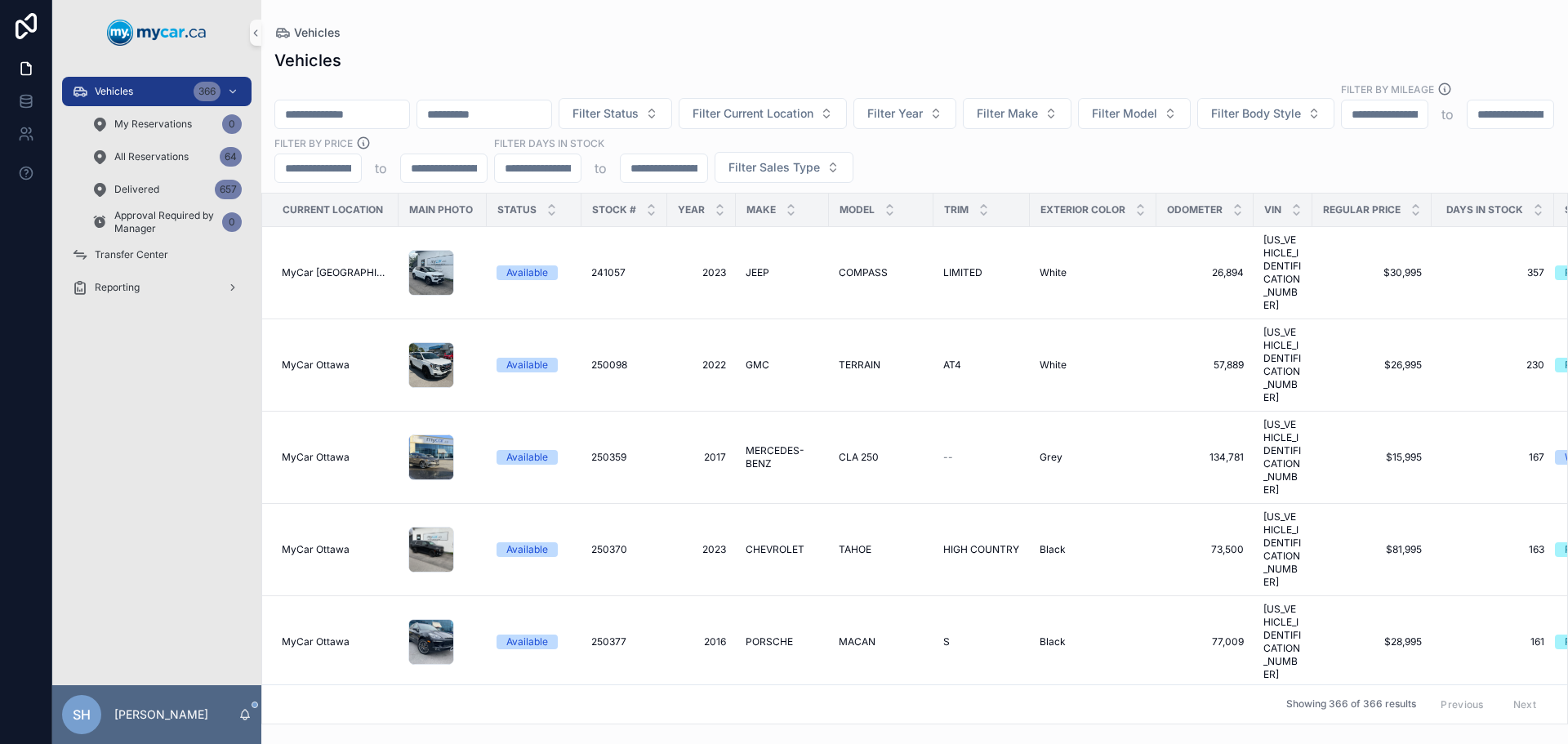
click at [342, 103] on input "scrollable content" at bounding box center [342, 115] width 134 height 23
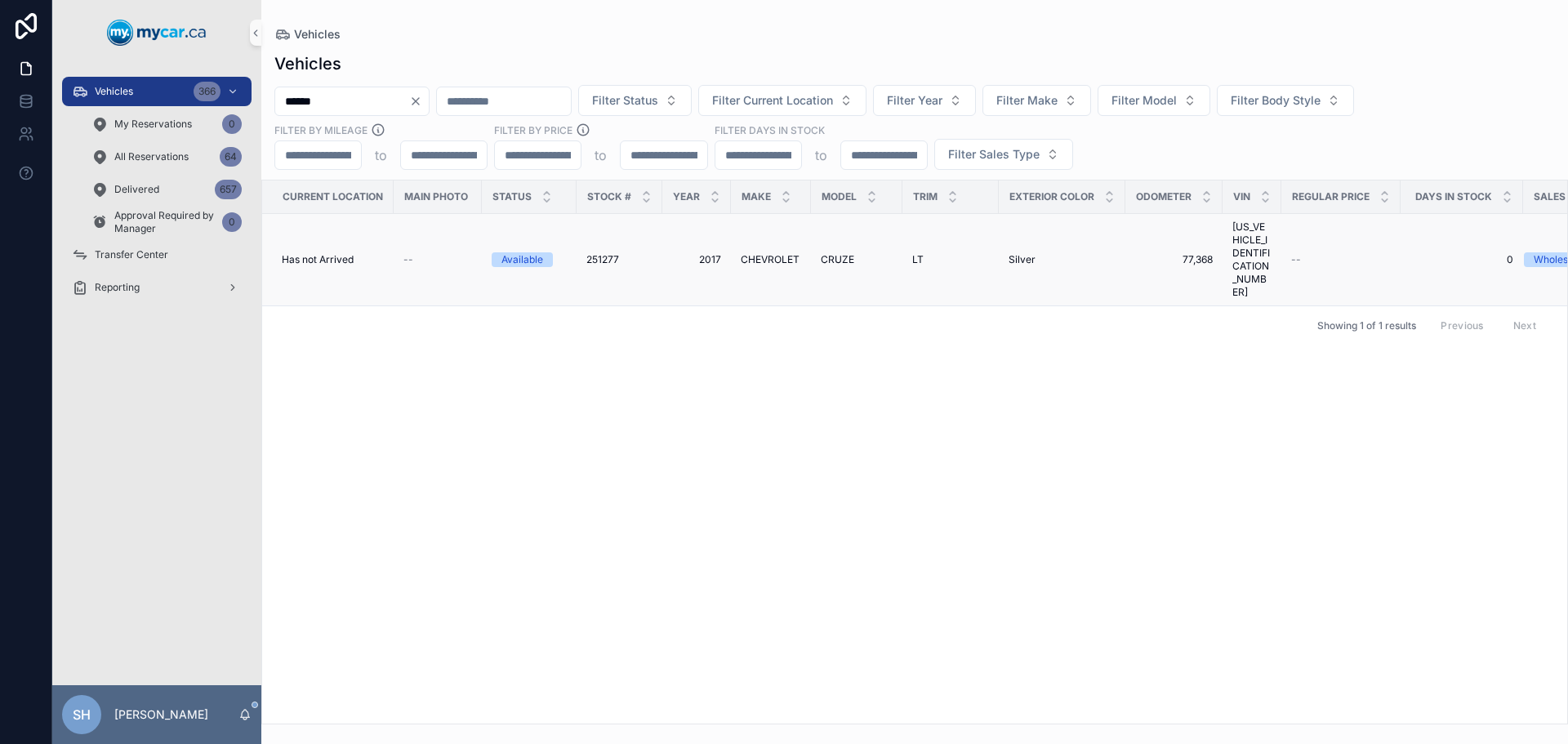
type input "******"
click at [770, 253] on span "CHEVROLET" at bounding box center [770, 259] width 59 height 13
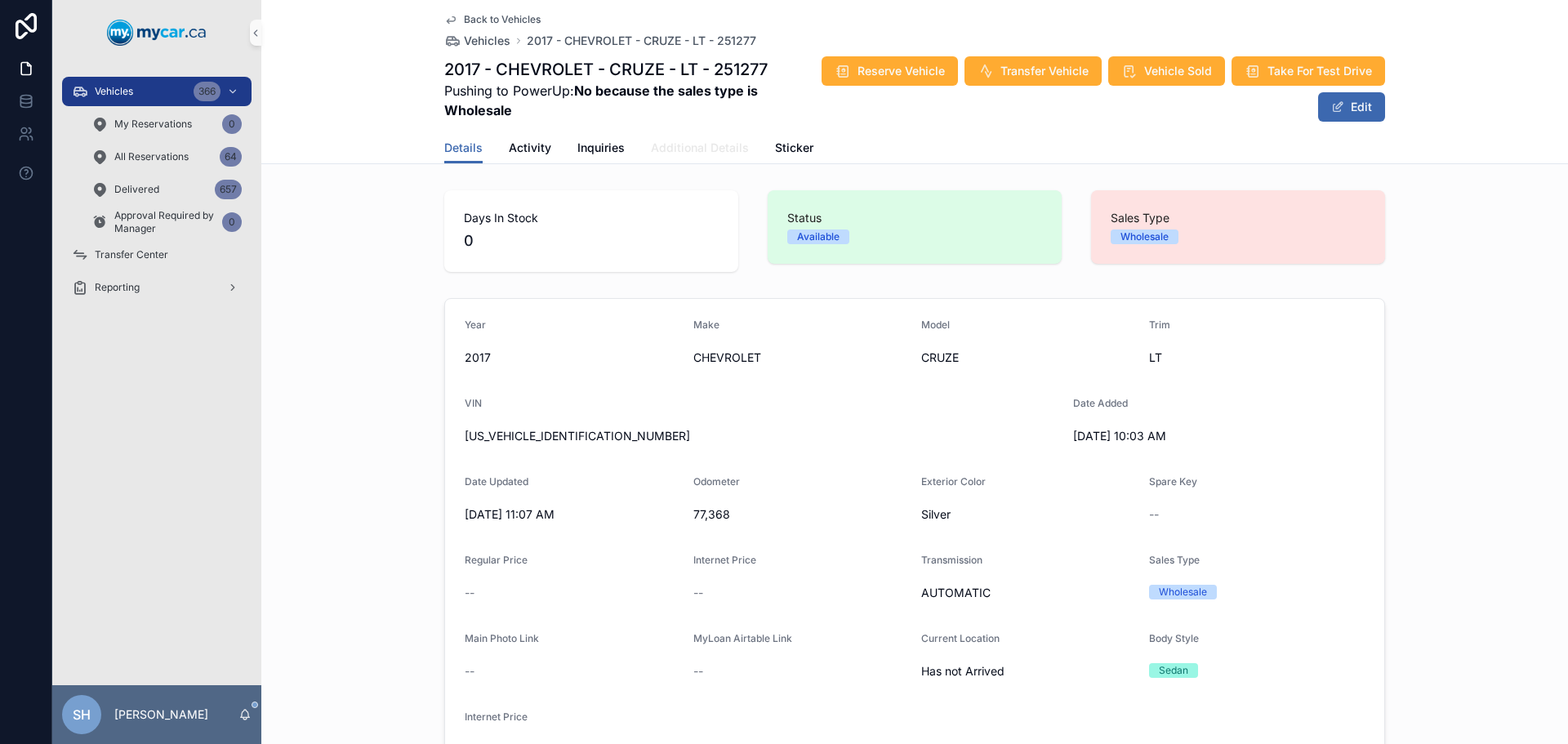
click at [710, 151] on span "Additional Details" at bounding box center [699, 147] width 98 height 16
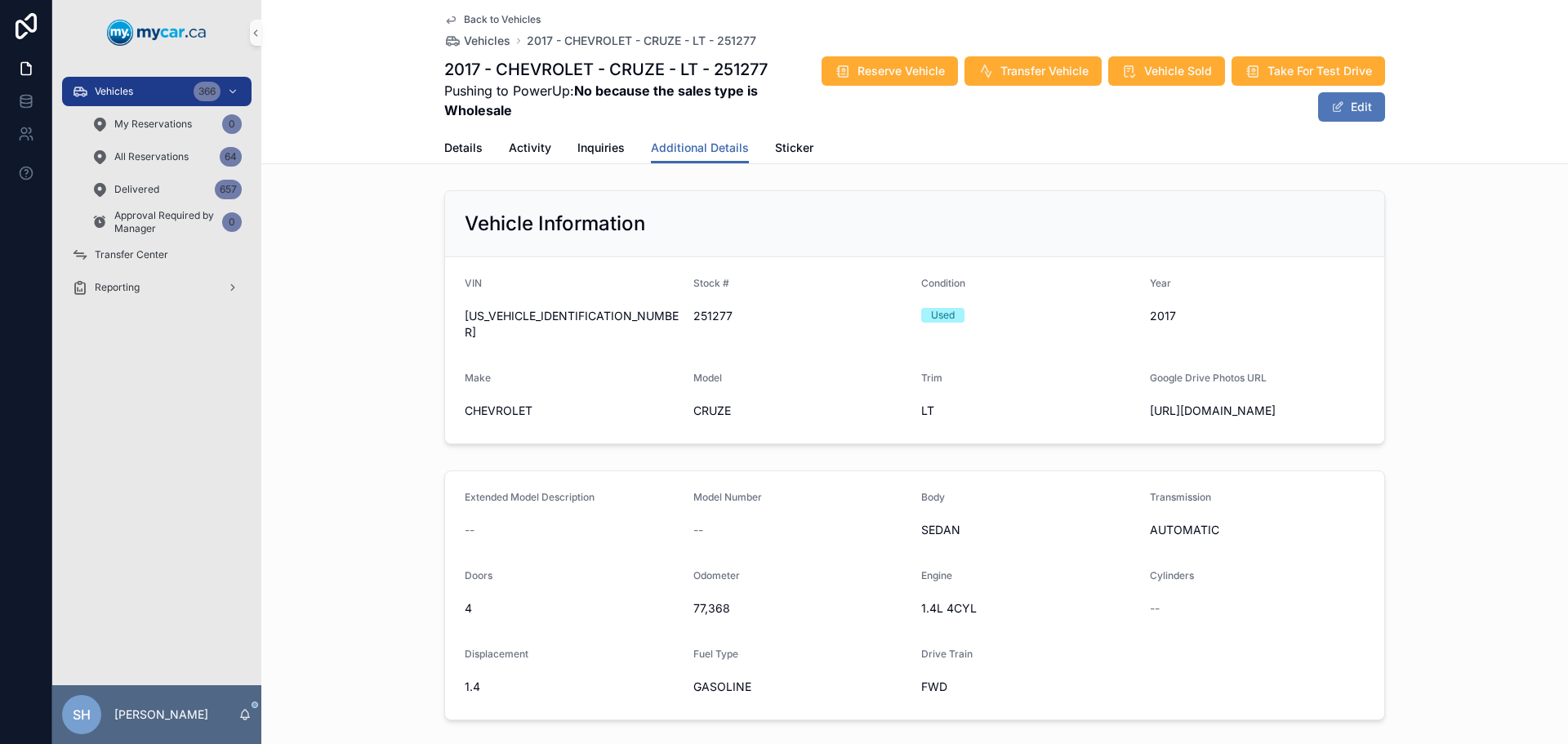
click at [1359, 93] on button "Edit" at bounding box center [1351, 106] width 67 height 29
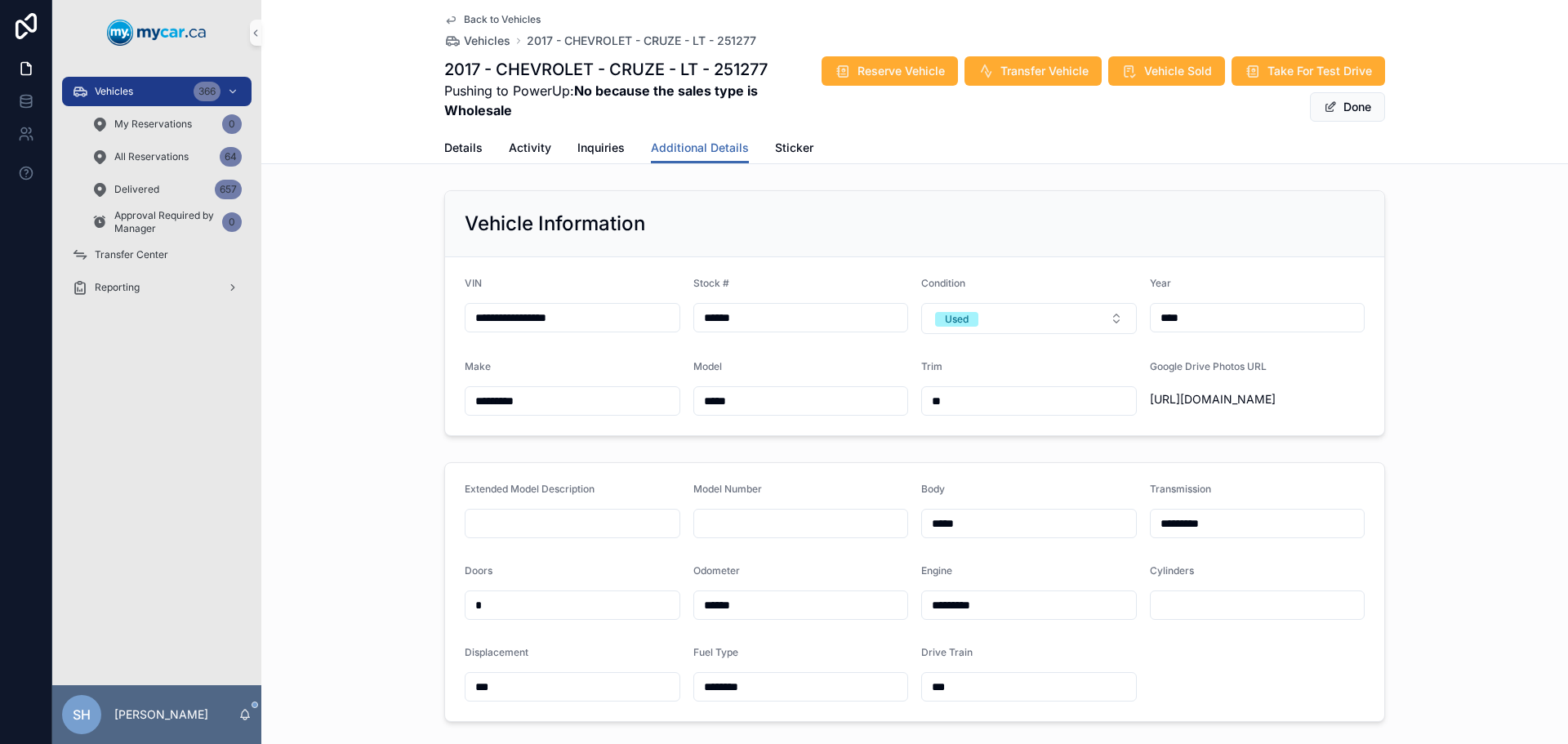
click at [431, 146] on div "Details Activity Inquiries Additional Details Sticker" at bounding box center [914, 148] width 1287 height 31
click at [445, 144] on span "Details" at bounding box center [463, 147] width 39 height 16
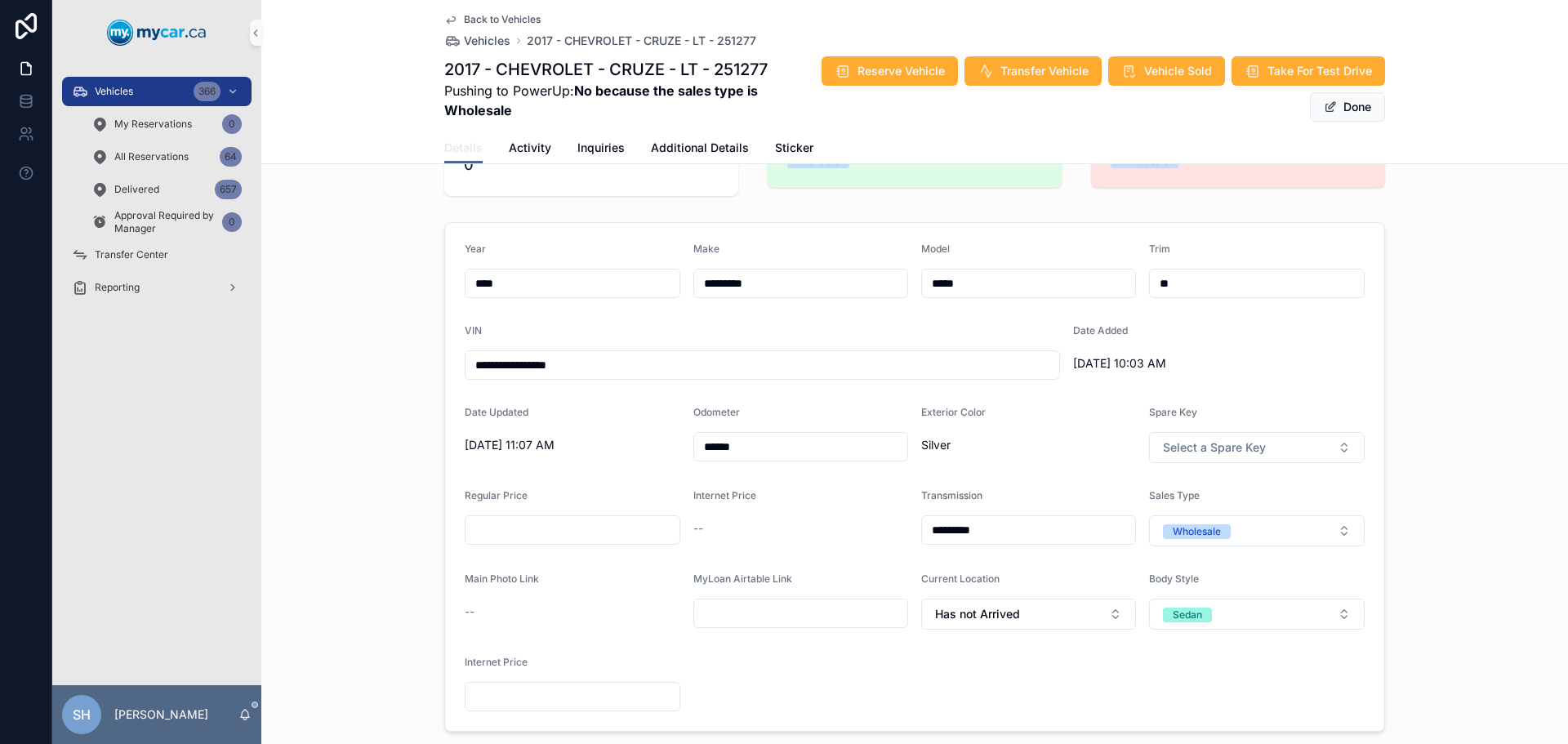
scroll to position [163, 0]
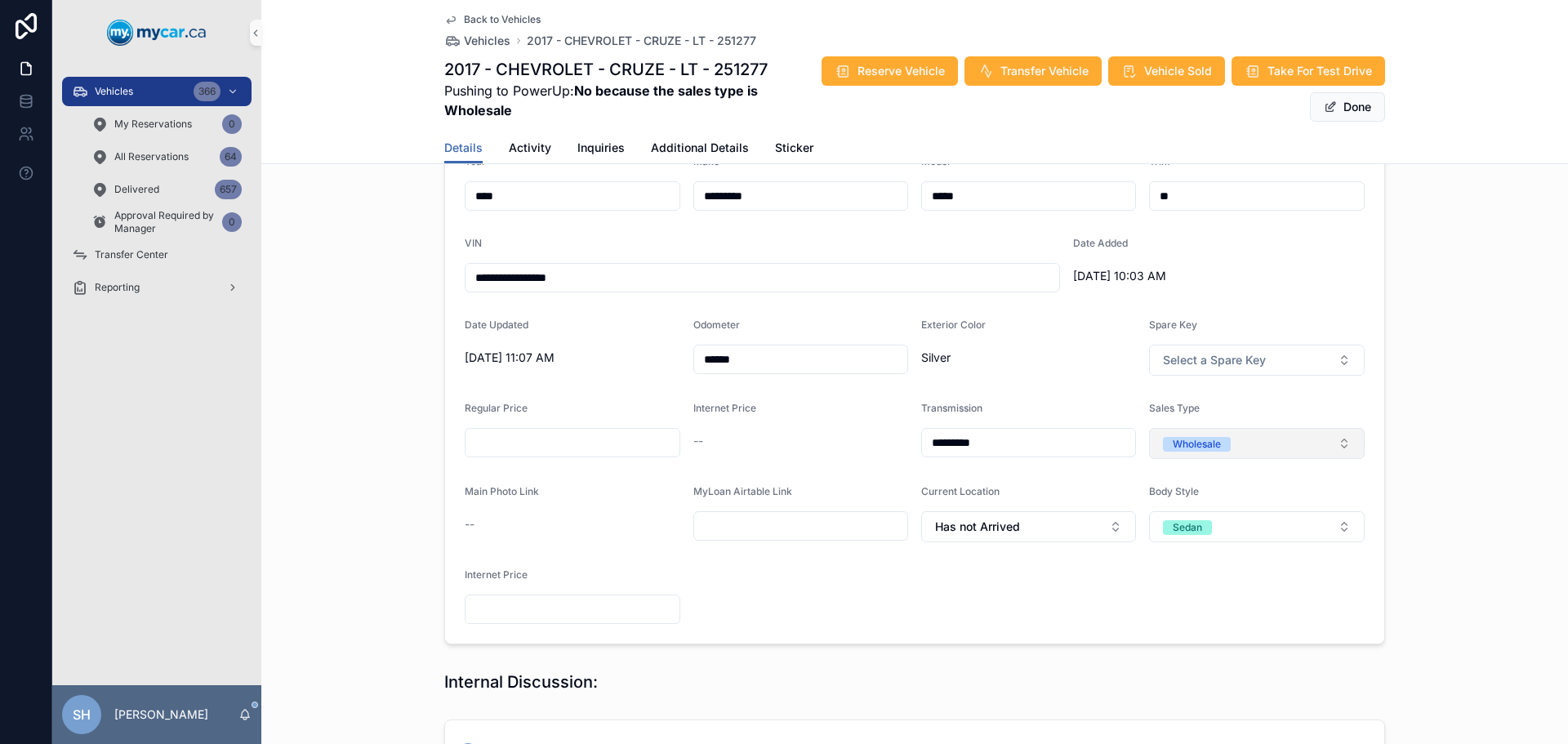
click at [1197, 429] on button "Wholesale" at bounding box center [1257, 443] width 216 height 31
click at [1208, 558] on div "Retail" at bounding box center [1251, 558] width 207 height 25
click at [1428, 443] on div "**********" at bounding box center [915, 389] width 1307 height 523
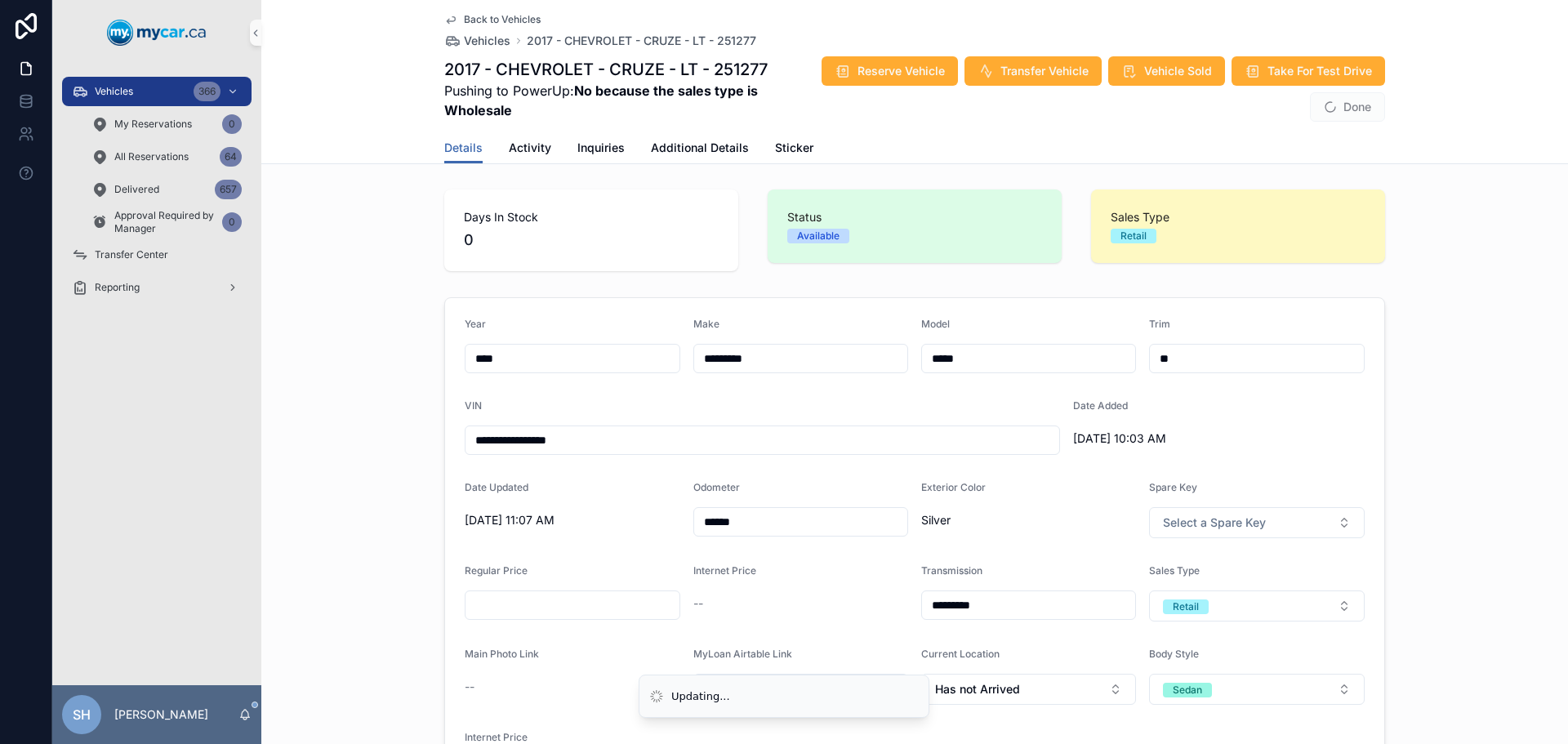
scroll to position [0, 0]
drag, startPoint x: 585, startPoint y: 446, endPoint x: 241, endPoint y: 484, distance: 346.1
click at [241, 485] on div "**********" at bounding box center [810, 372] width 1516 height 744
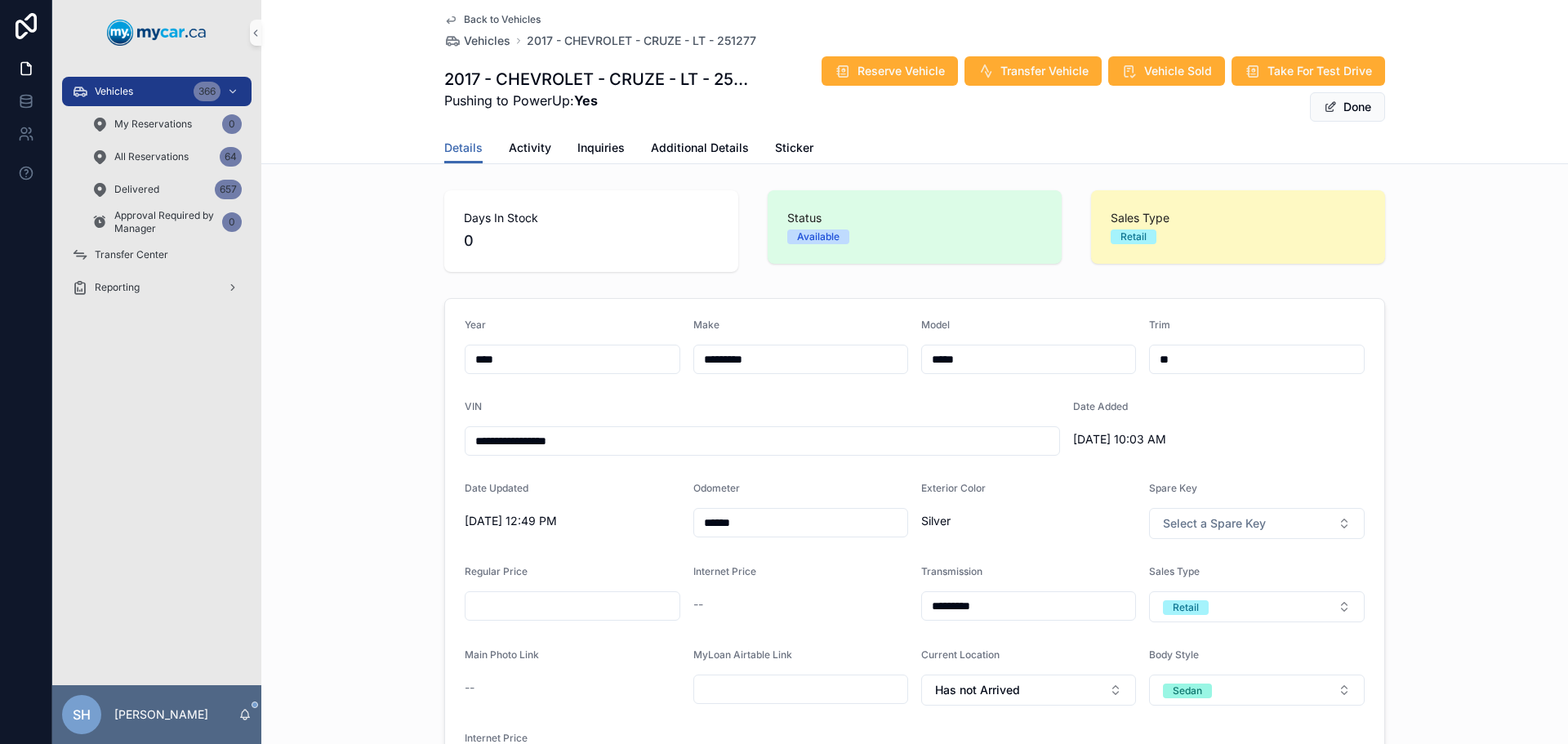
click at [254, 181] on div "Delivered 657" at bounding box center [167, 189] width 189 height 32
click at [713, 143] on span "Additional Details" at bounding box center [699, 147] width 98 height 16
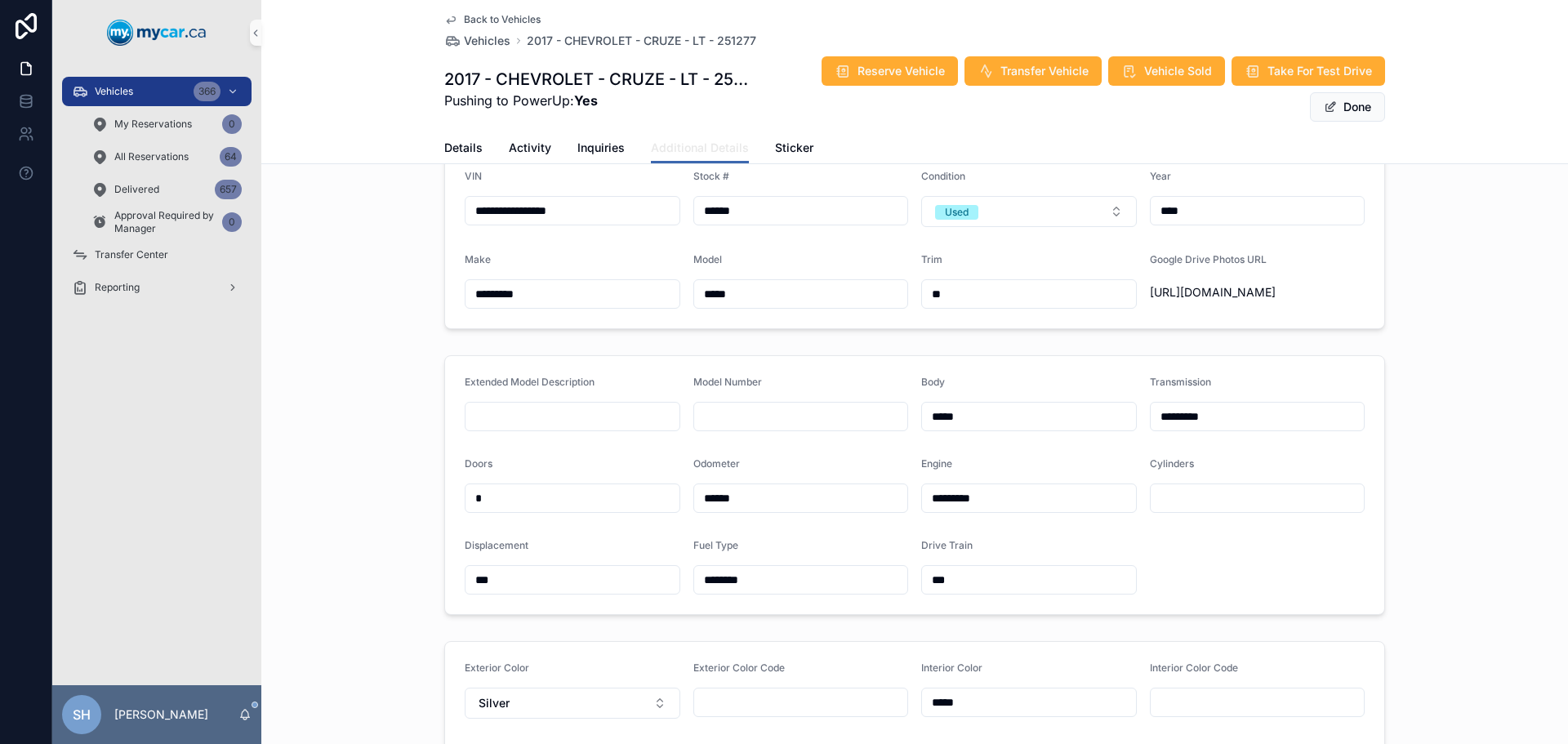
scroll to position [327, 0]
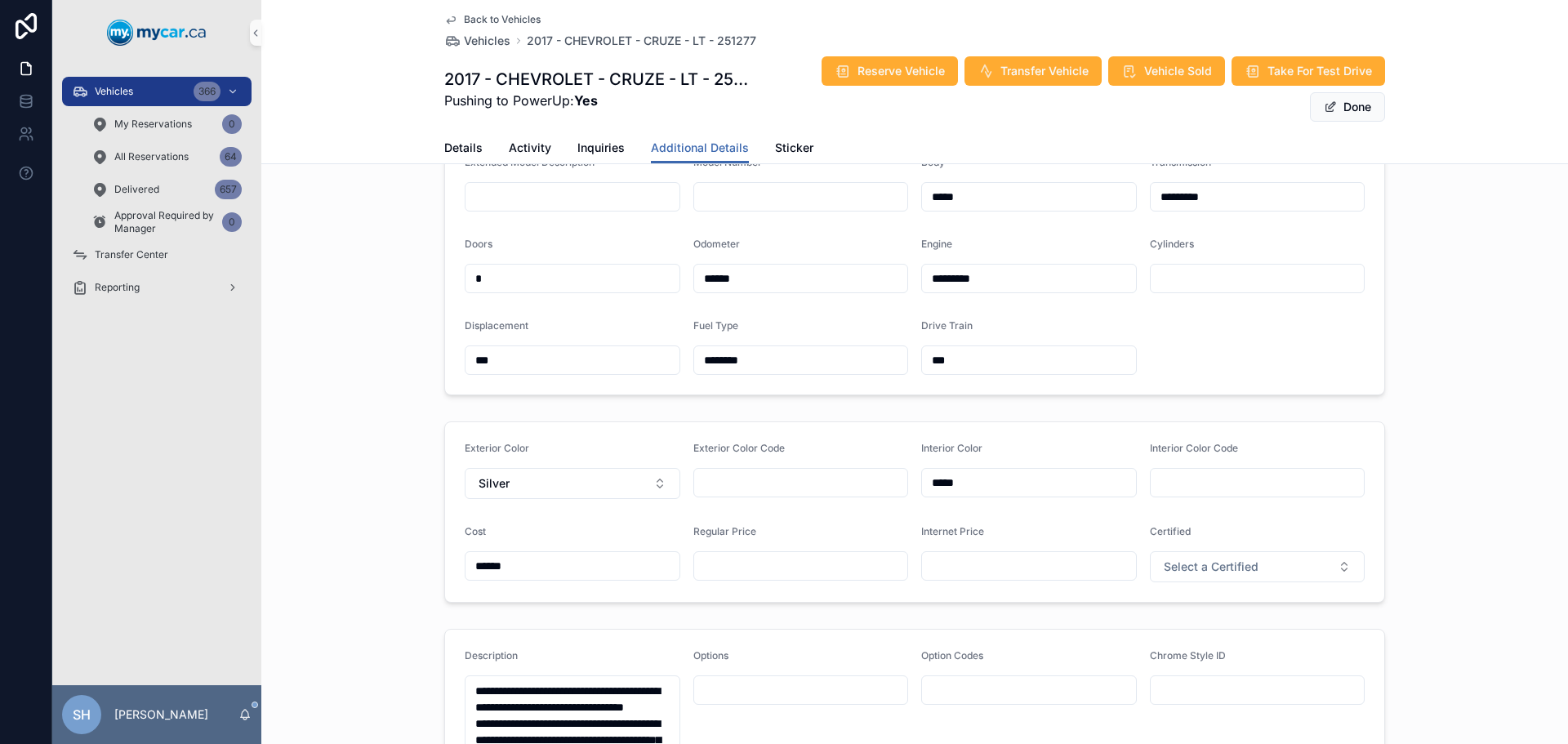
click at [724, 577] on input "scrollable content" at bounding box center [801, 566] width 214 height 23
type input "*******"
click at [1350, 114] on button "Done" at bounding box center [1346, 106] width 75 height 29
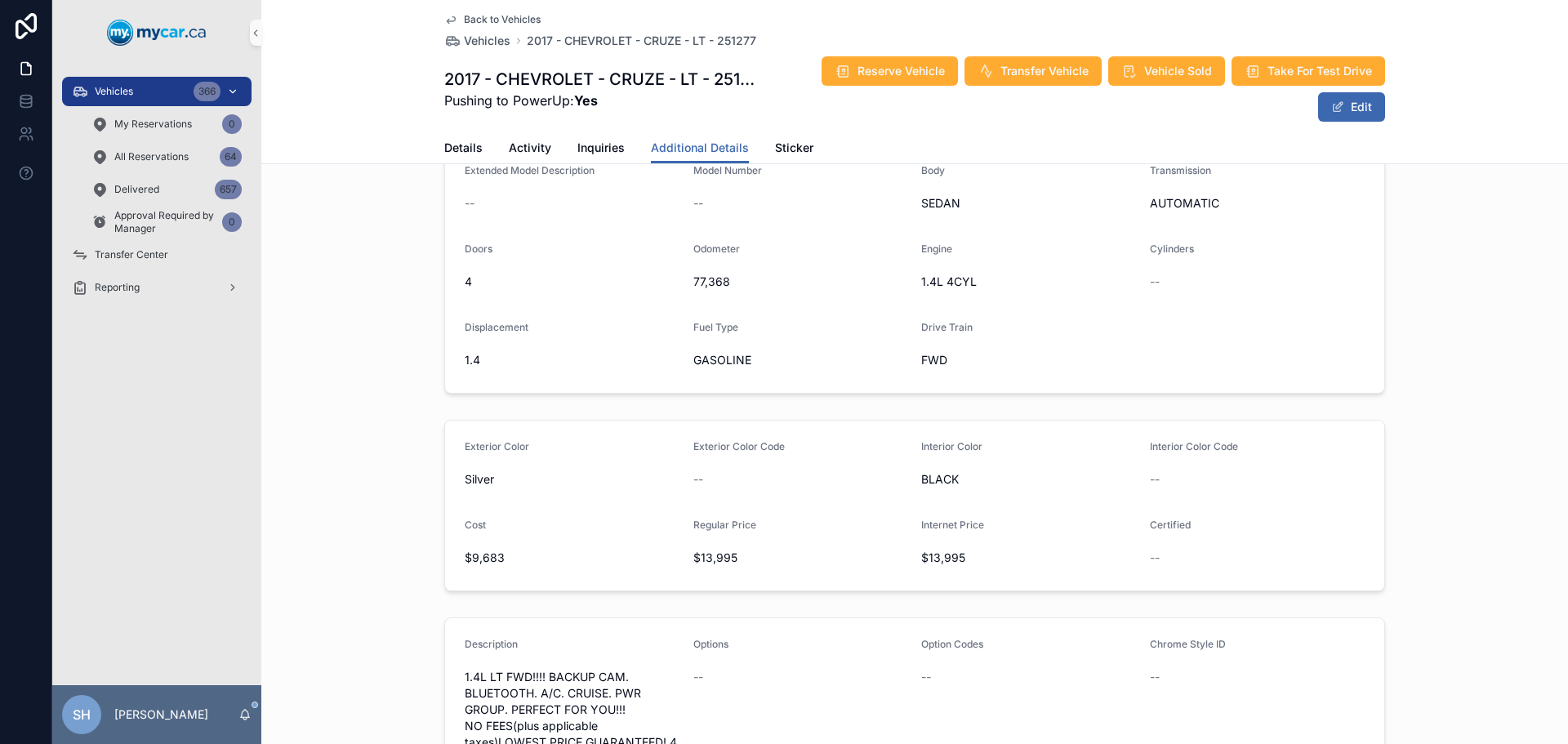
click at [146, 90] on div "Vehicles 366" at bounding box center [156, 92] width 169 height 27
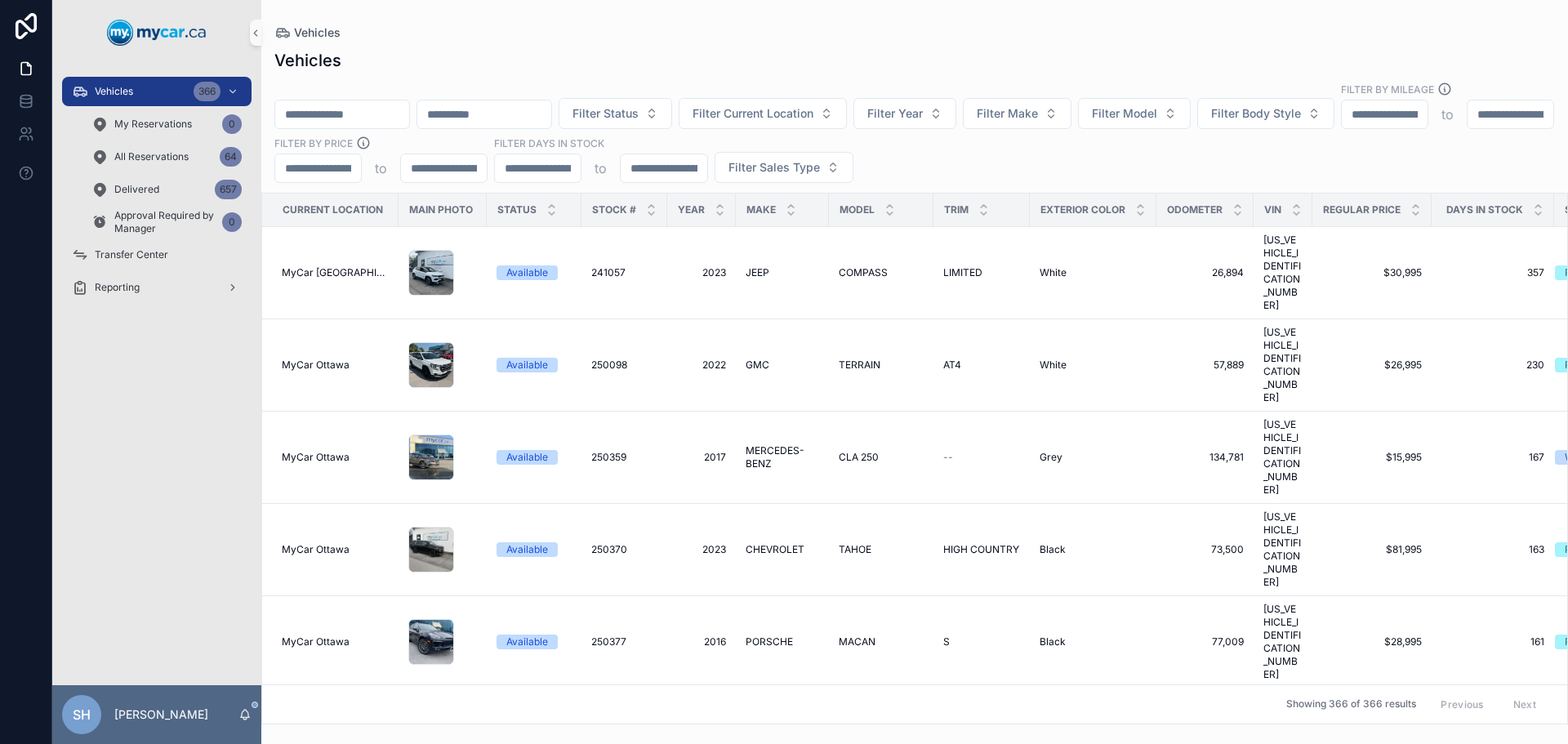
click at [359, 99] on div "scrollable content" at bounding box center [342, 114] width 135 height 29
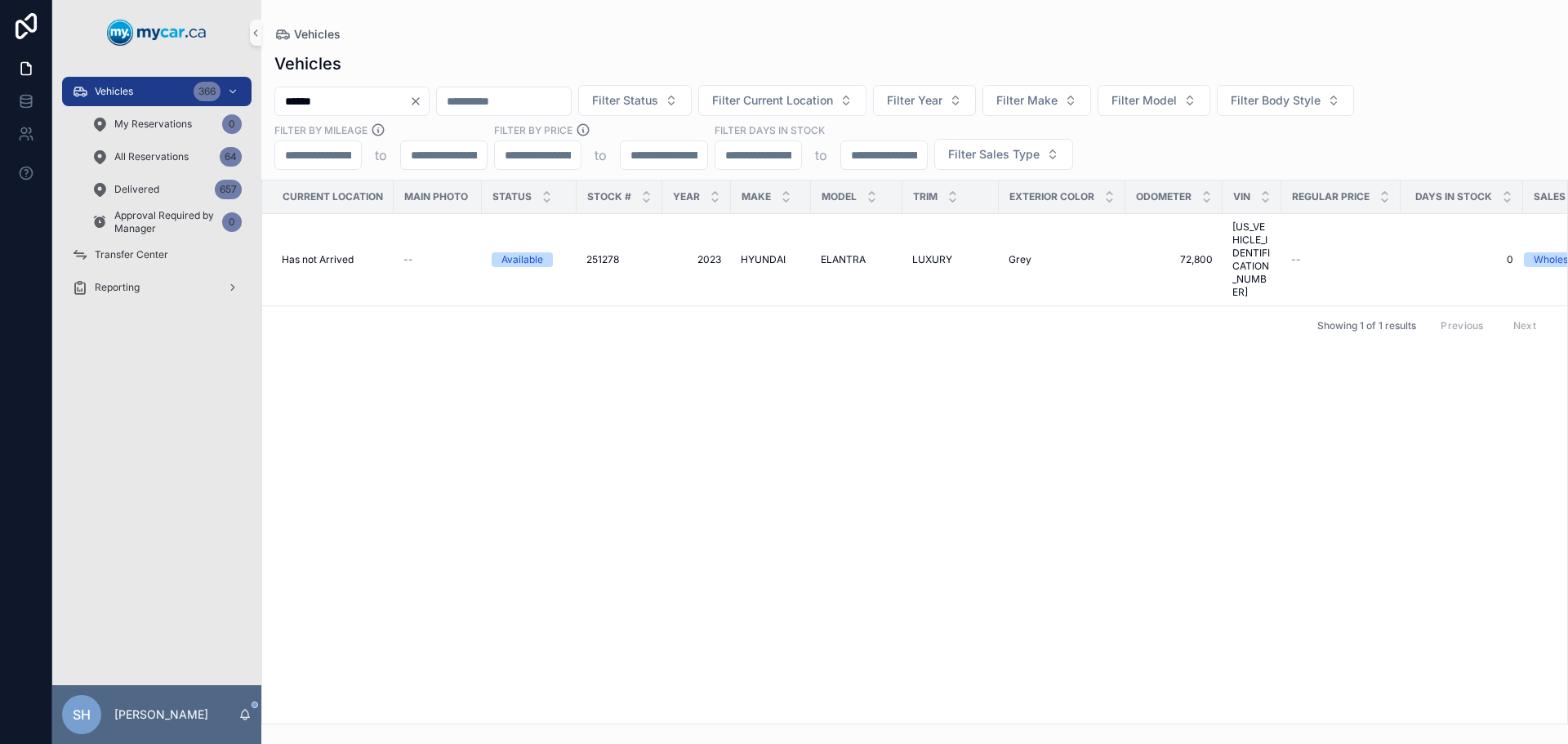
type input "******"
click at [785, 239] on td "HYUNDAI HYUNDAI" at bounding box center [771, 259] width 80 height 92
click at [765, 253] on span "HYUNDAI" at bounding box center [762, 259] width 45 height 13
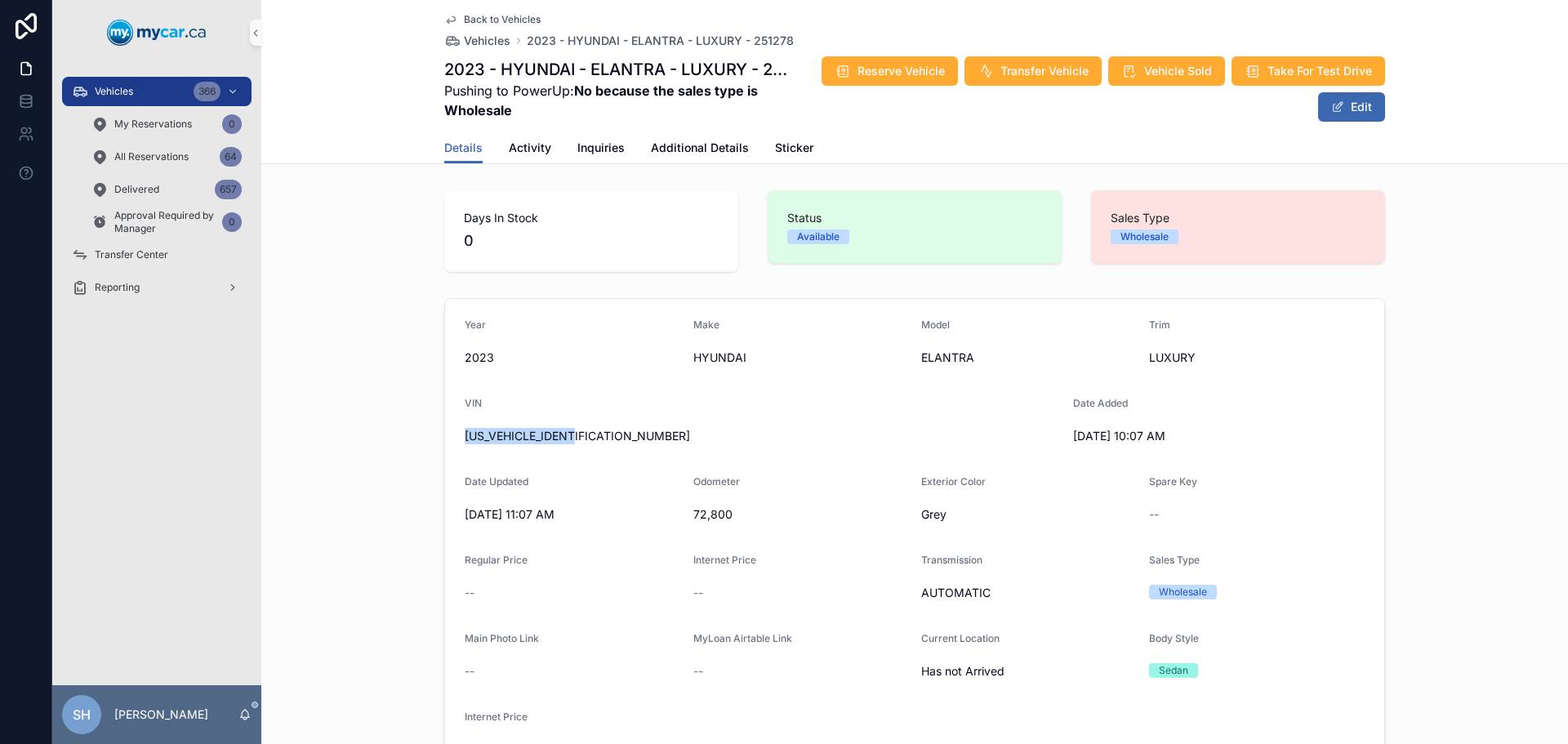
drag, startPoint x: 597, startPoint y: 435, endPoint x: 405, endPoint y: 441, distance: 192.1
click at [368, 442] on div "Year 2023 Make HYUNDAI Model ELANTRA Trim LUXURY VIN KMHLN4AG0PU386497 Date Add…" at bounding box center [915, 540] width 1307 height 498
copy span "KMHLN4AG0PU386497"
click at [1338, 108] on span "scrollable content" at bounding box center [1338, 107] width 13 height 13
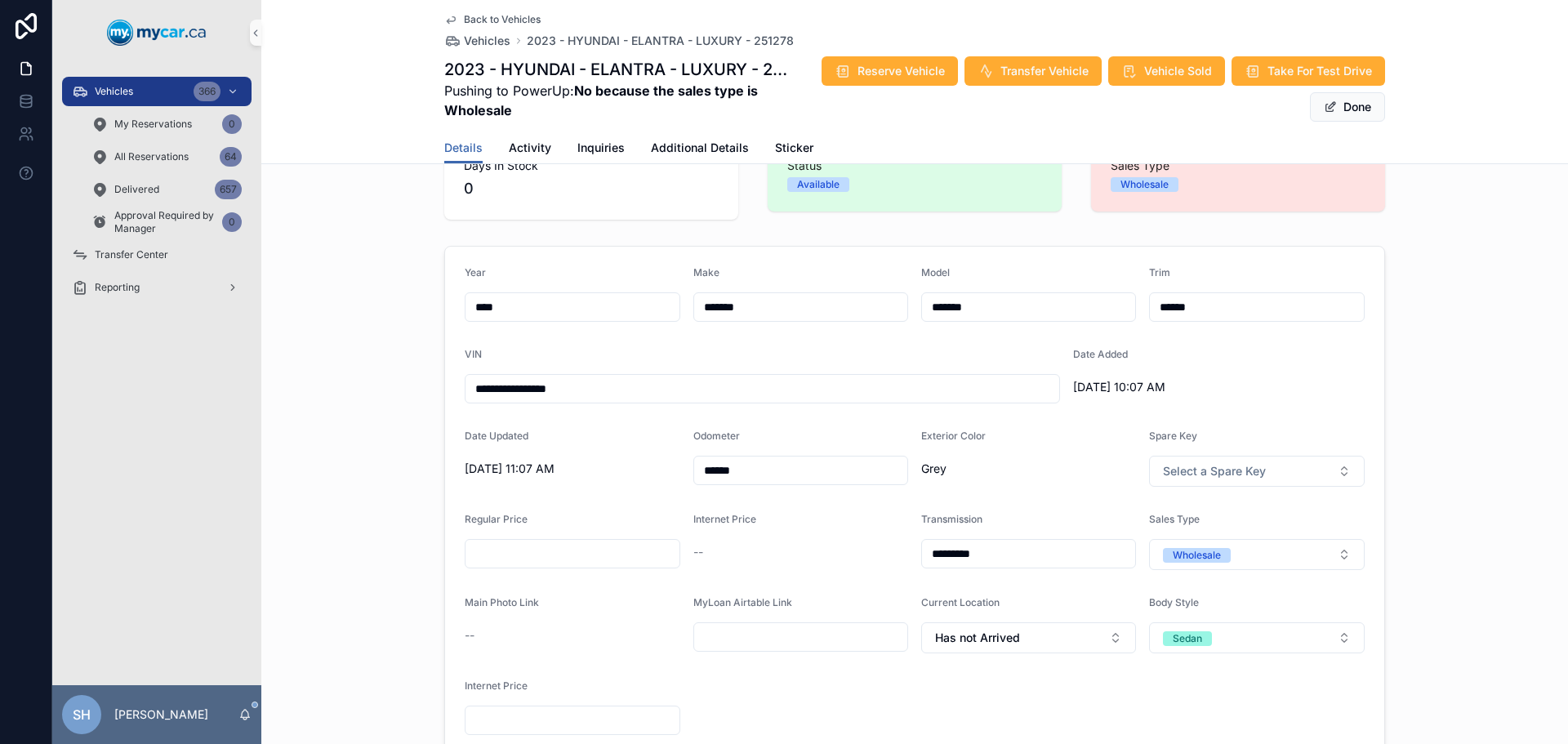
scroll to position [81, 0]
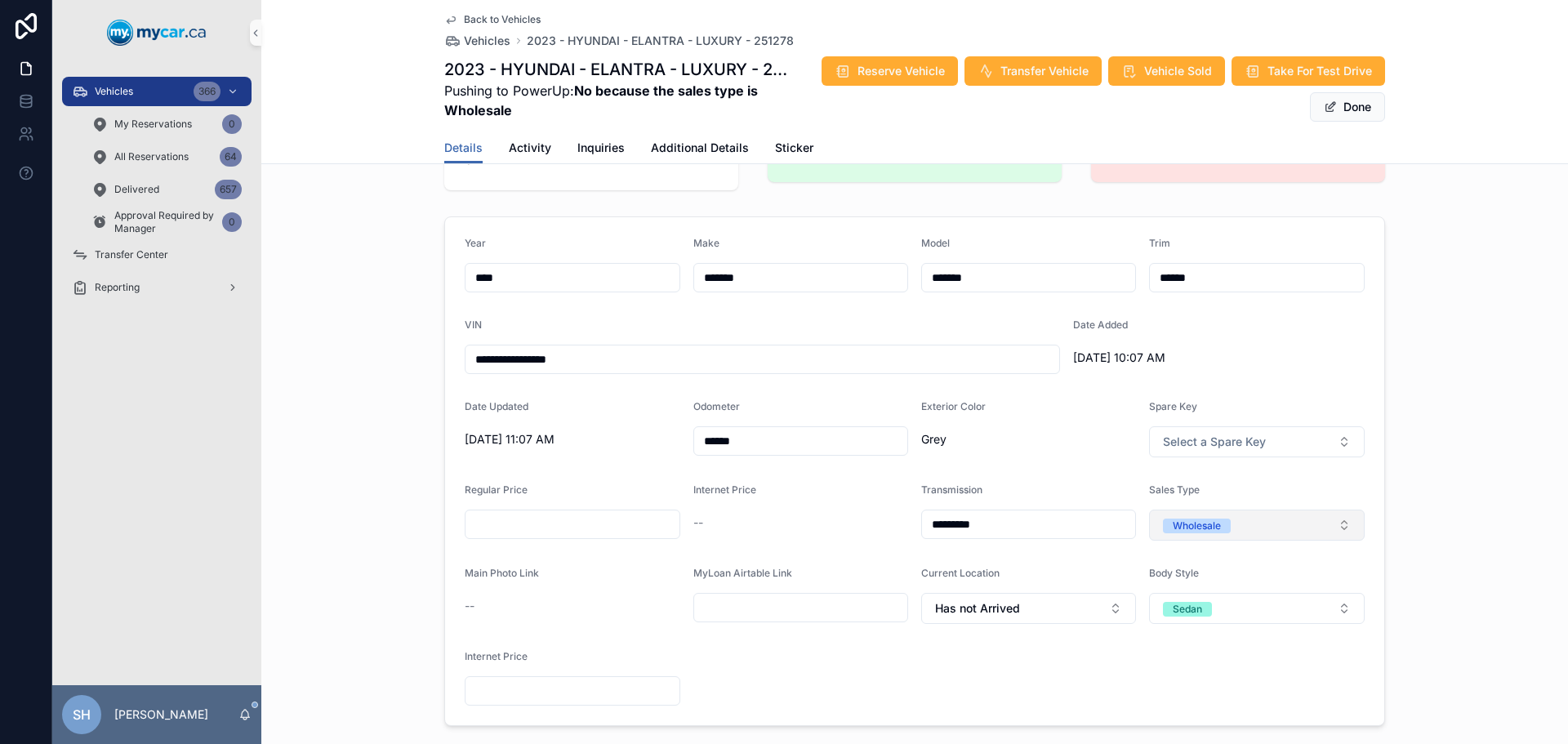
click at [1181, 528] on div "Wholesale" at bounding box center [1197, 526] width 48 height 15
click at [1167, 645] on div "Retail" at bounding box center [1177, 640] width 27 height 15
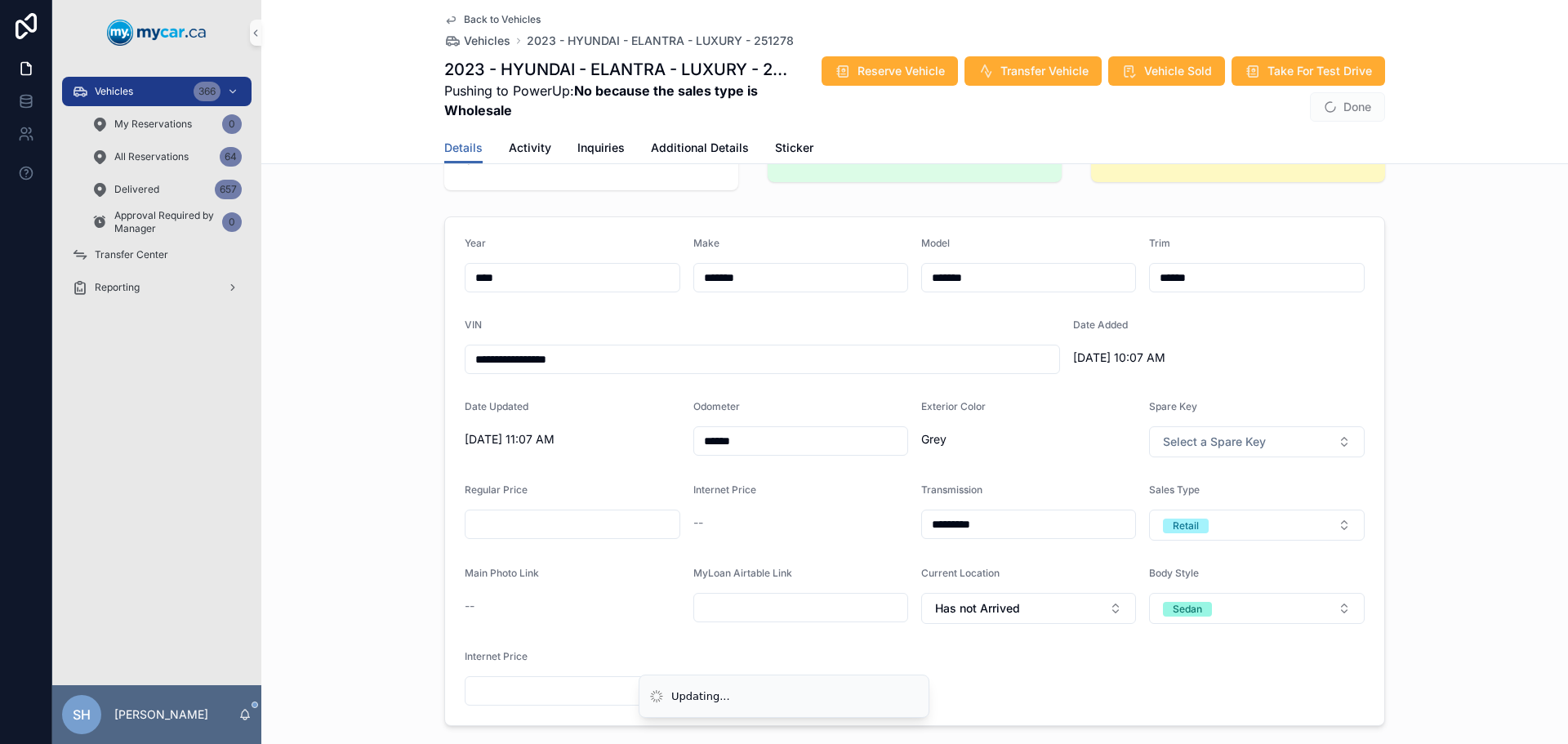
click at [1434, 527] on div "**********" at bounding box center [915, 471] width 1307 height 523
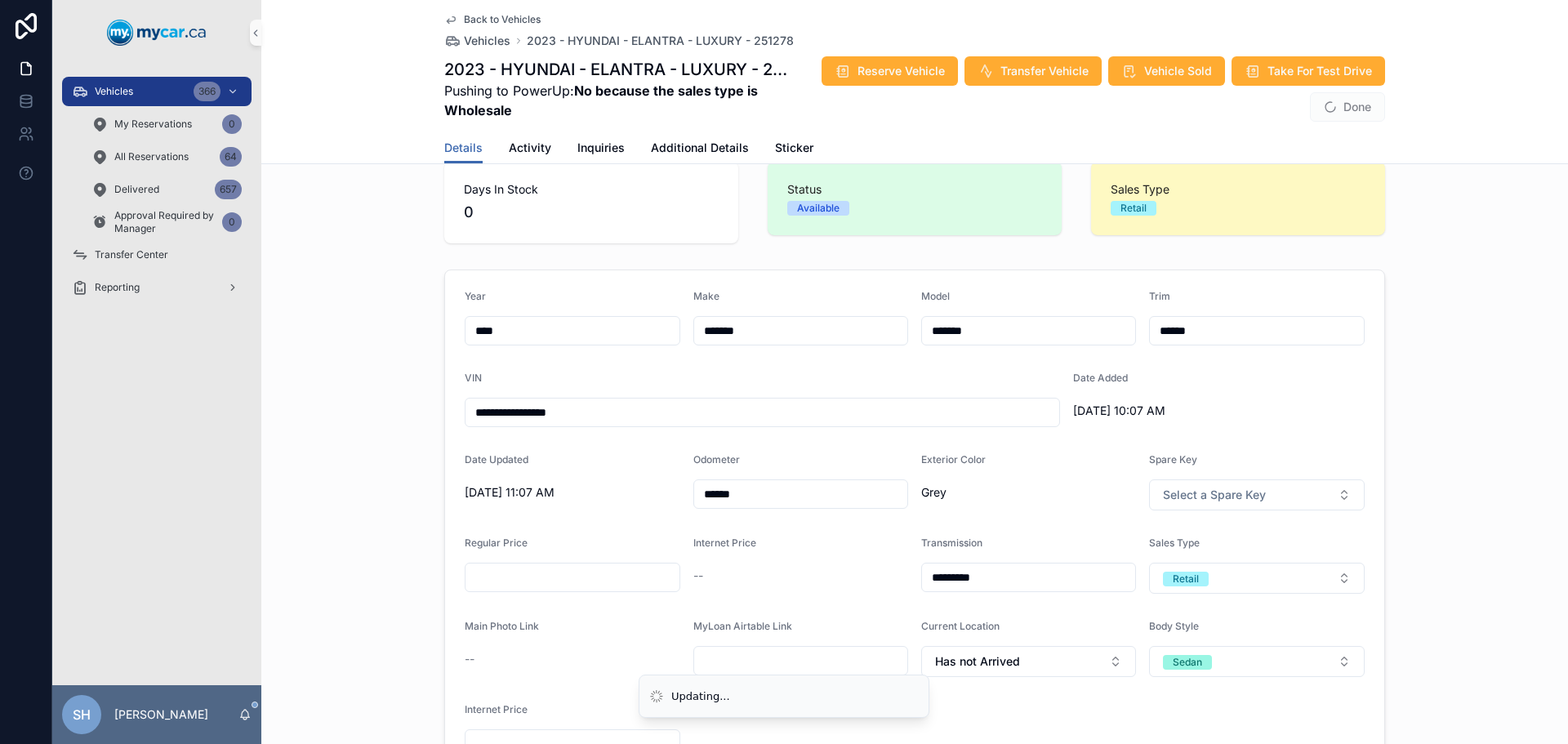
scroll to position [0, 0]
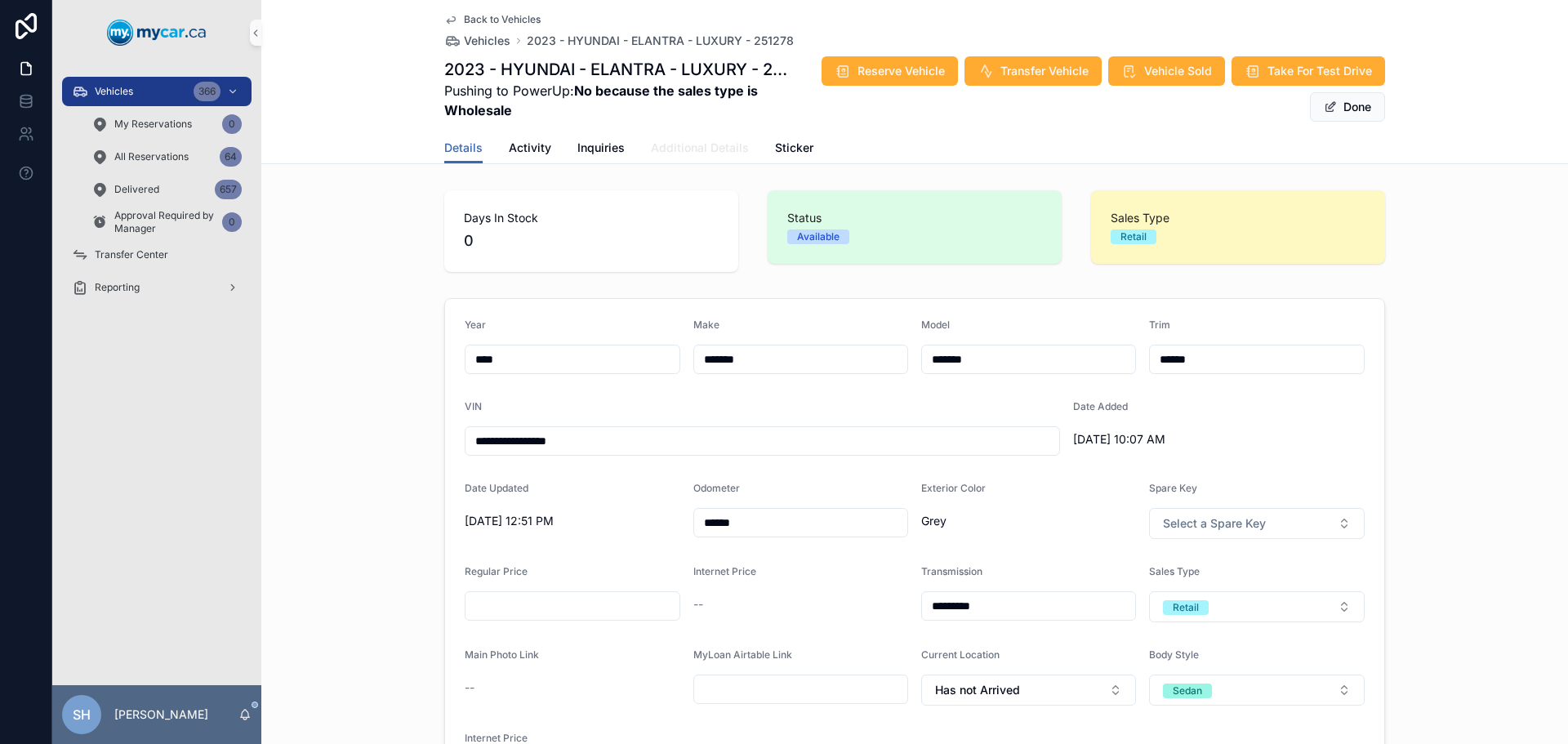
click at [714, 151] on span "Additional Details" at bounding box center [699, 147] width 98 height 16
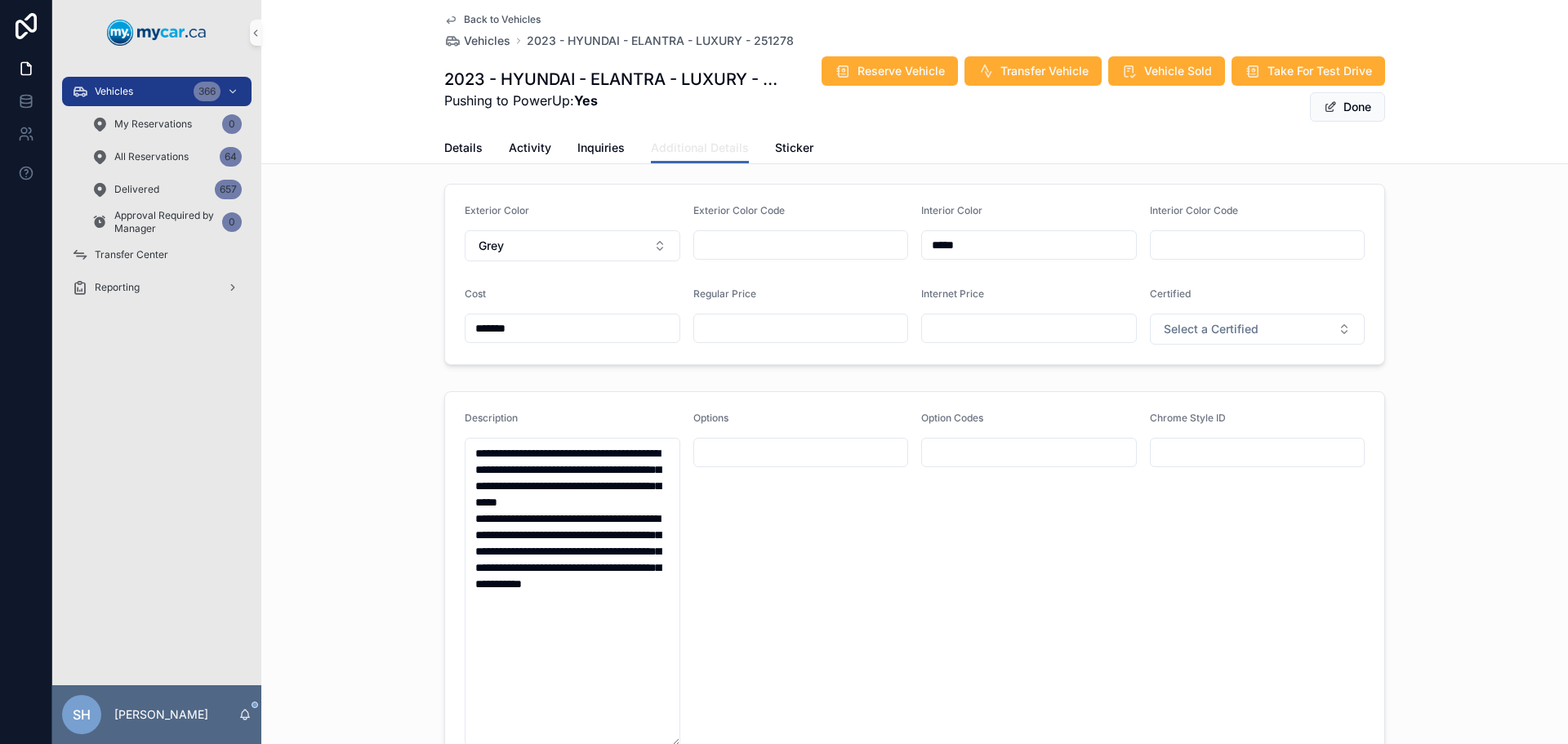
scroll to position [572, 0]
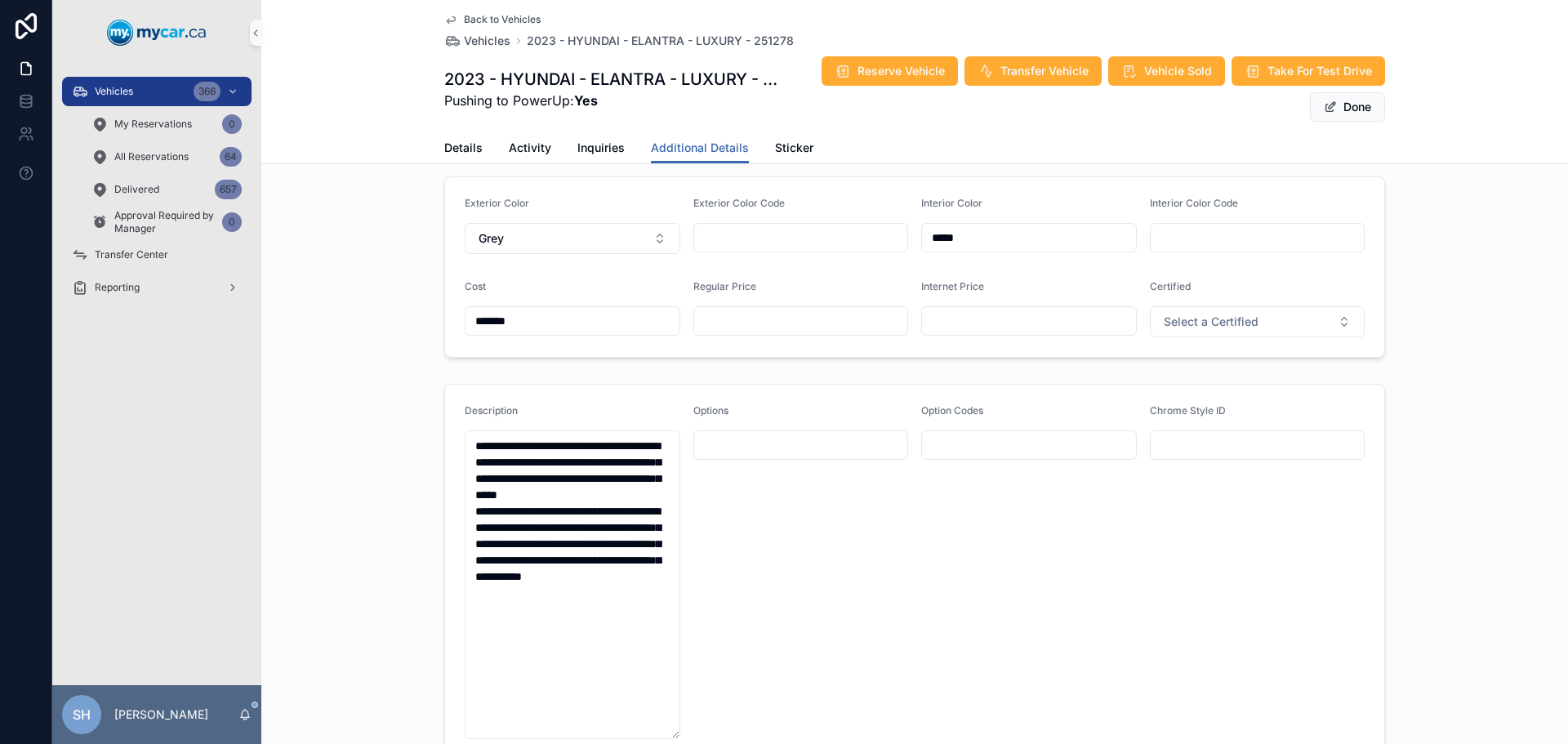
click at [757, 329] on input "scrollable content" at bounding box center [801, 321] width 214 height 23
type input "*******"
click at [1463, 203] on div "Exterior Color Grey Exterior Color Code Interior Color ***** Interior Color Cod…" at bounding box center [915, 266] width 1307 height 194
click at [1333, 110] on button "Done" at bounding box center [1346, 106] width 75 height 29
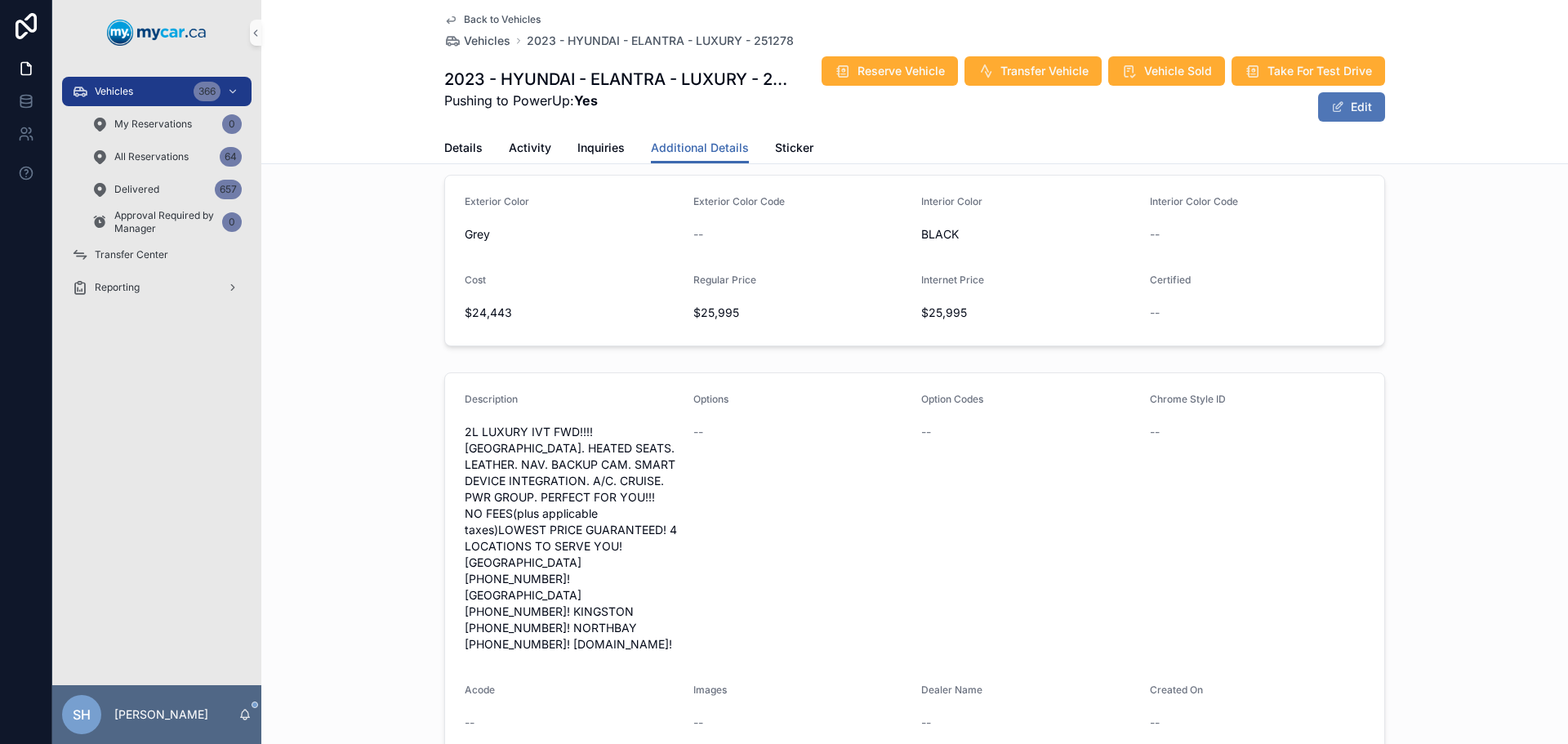
scroll to position [563, 0]
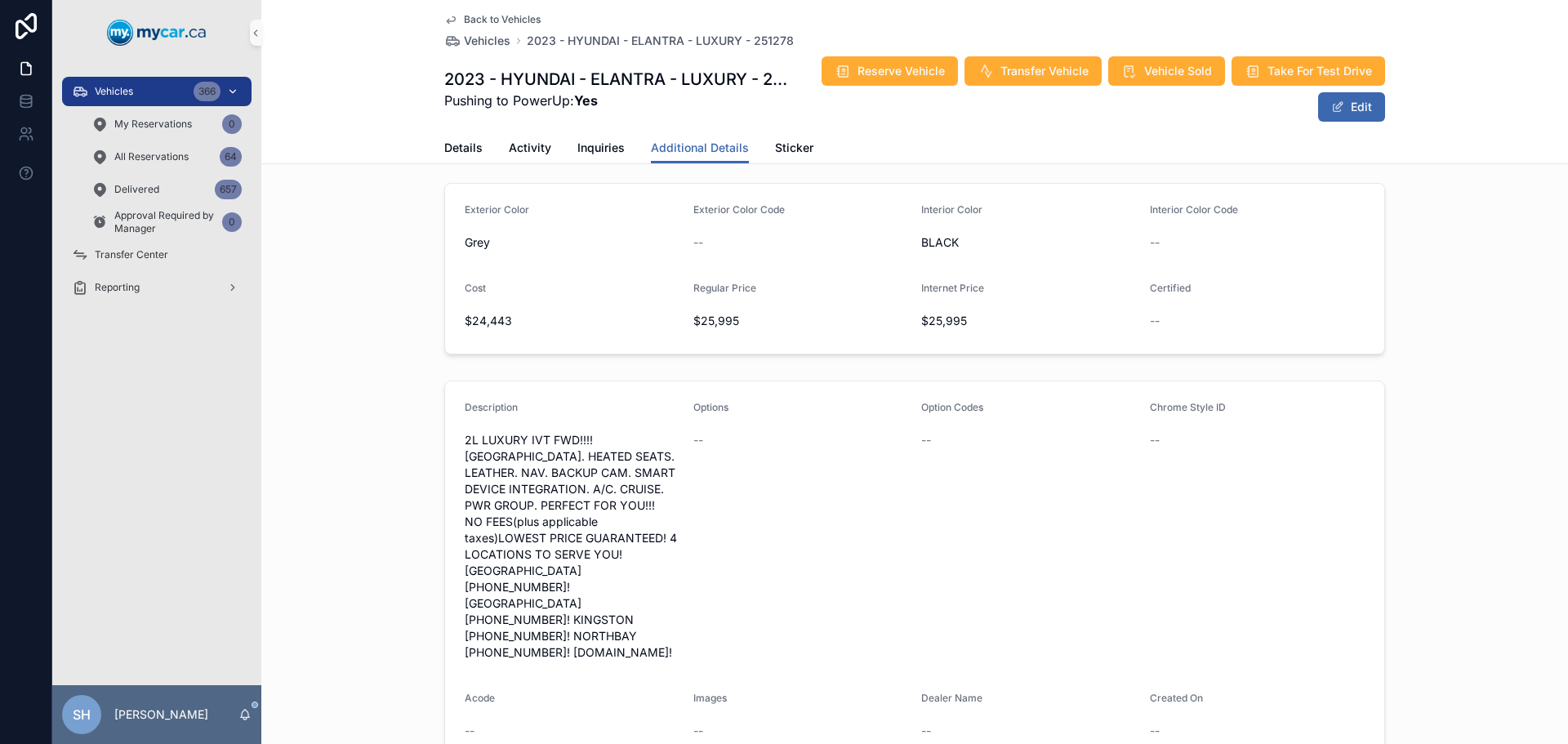
click at [164, 82] on div "Vehicles 366" at bounding box center [156, 92] width 169 height 27
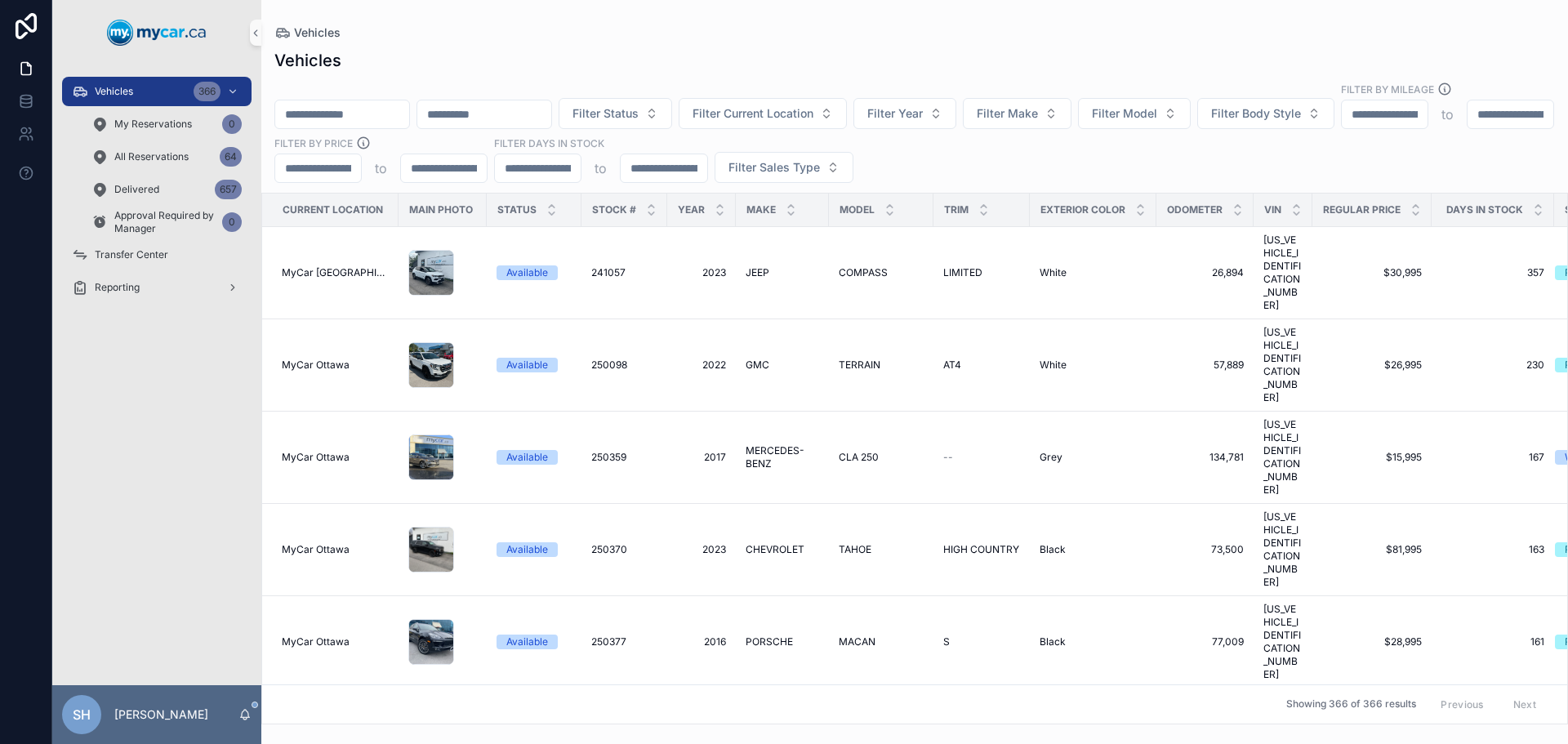
click at [318, 103] on input "scrollable content" at bounding box center [342, 115] width 134 height 23
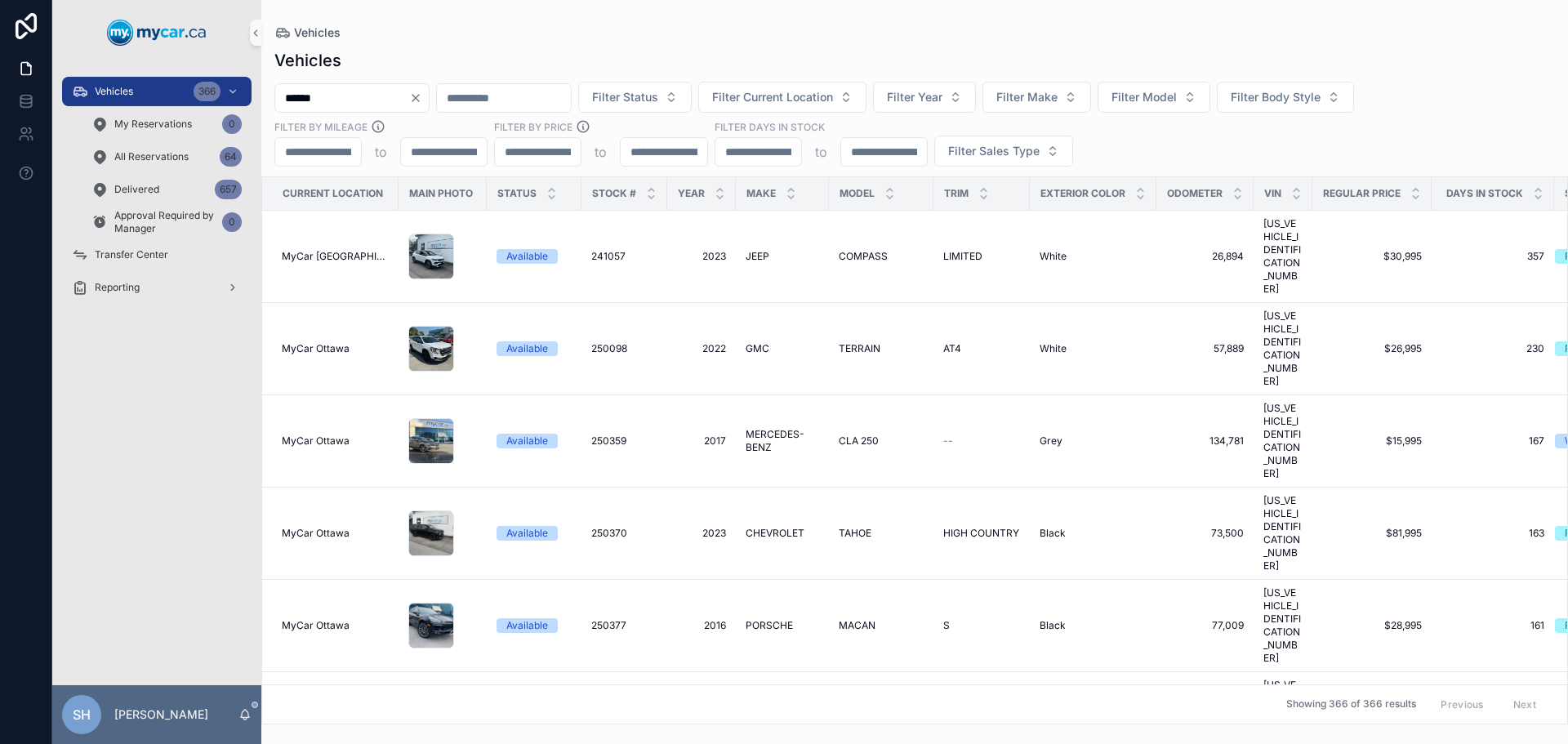
type input "******"
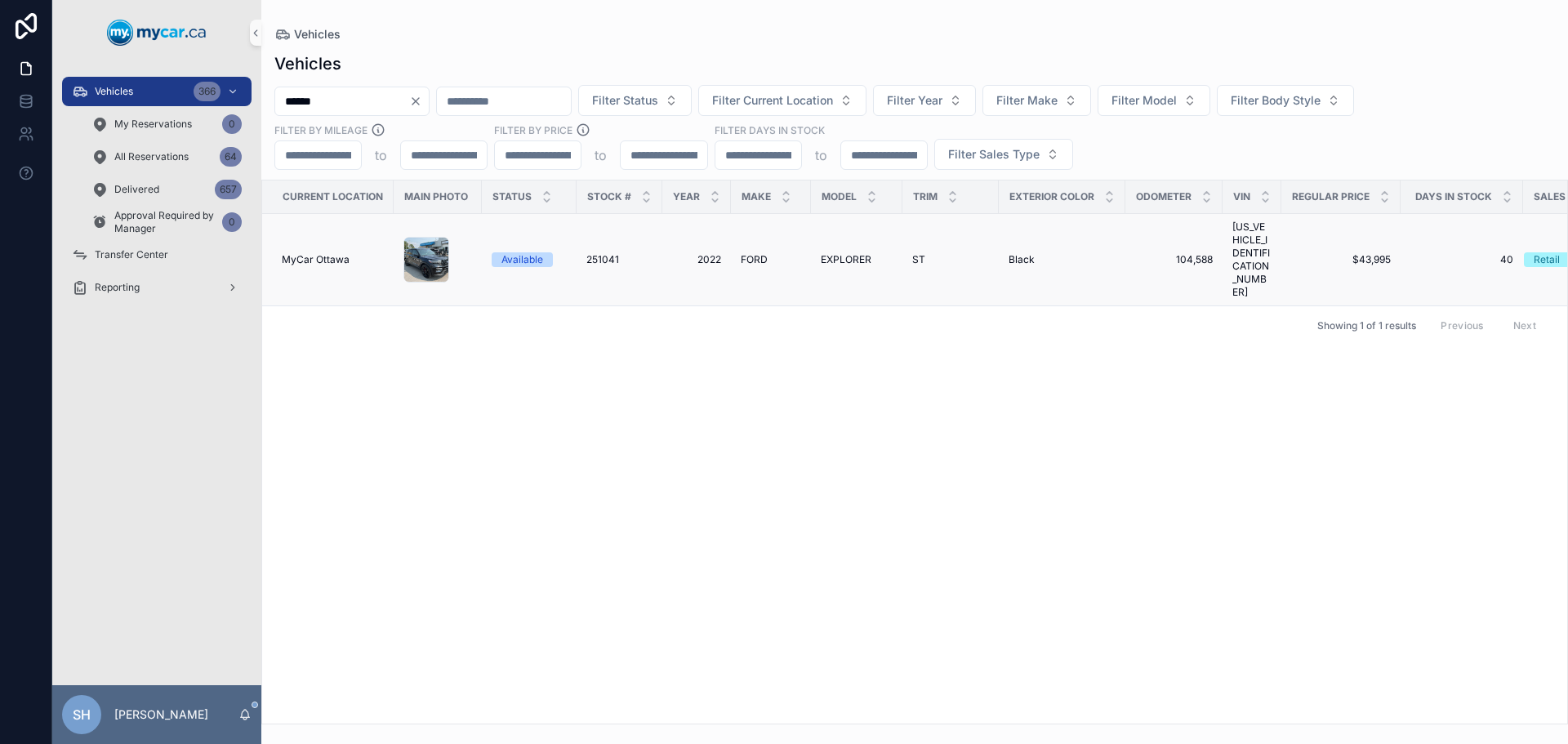
click at [846, 253] on span "EXPLORER" at bounding box center [846, 259] width 50 height 13
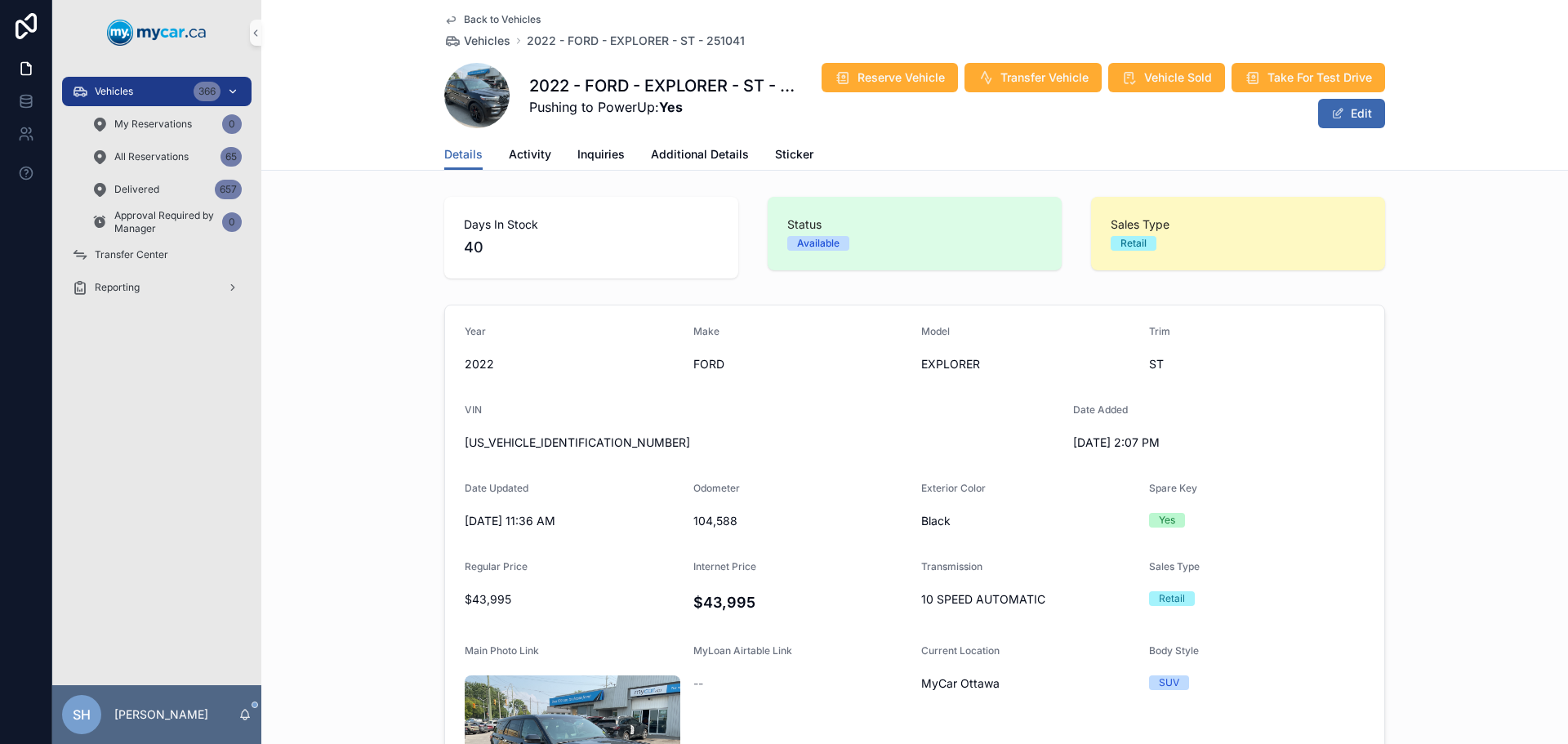
drag, startPoint x: 113, startPoint y: 85, endPoint x: 215, endPoint y: 80, distance: 102.1
click at [114, 85] on span "Vehicles" at bounding box center [114, 92] width 39 height 13
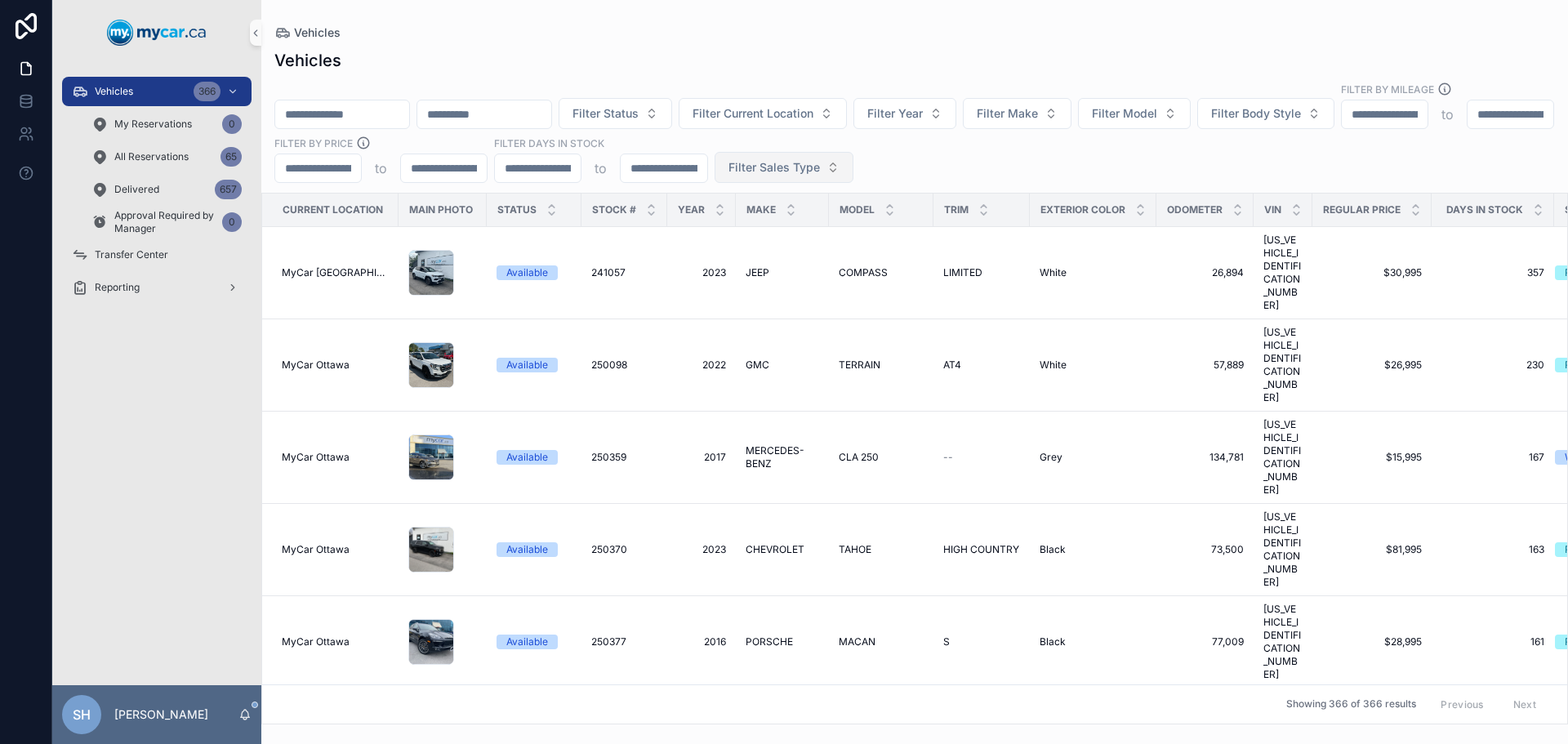
click at [853, 151] on button "Filter Sales Type" at bounding box center [784, 167] width 139 height 31
click at [948, 244] on div "Retail" at bounding box center [1003, 243] width 196 height 27
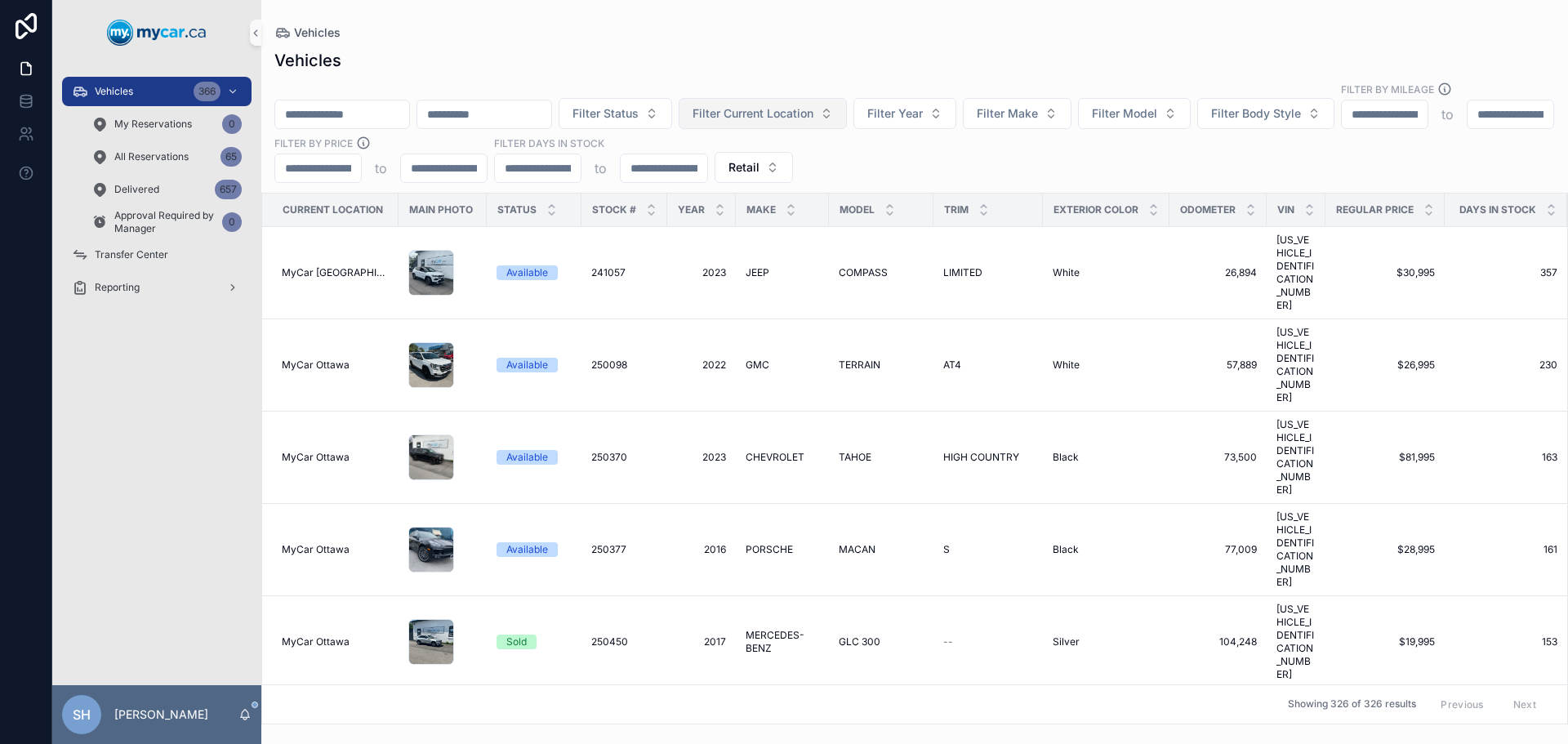
click at [788, 105] on span "Filter Current Location" at bounding box center [753, 113] width 121 height 16
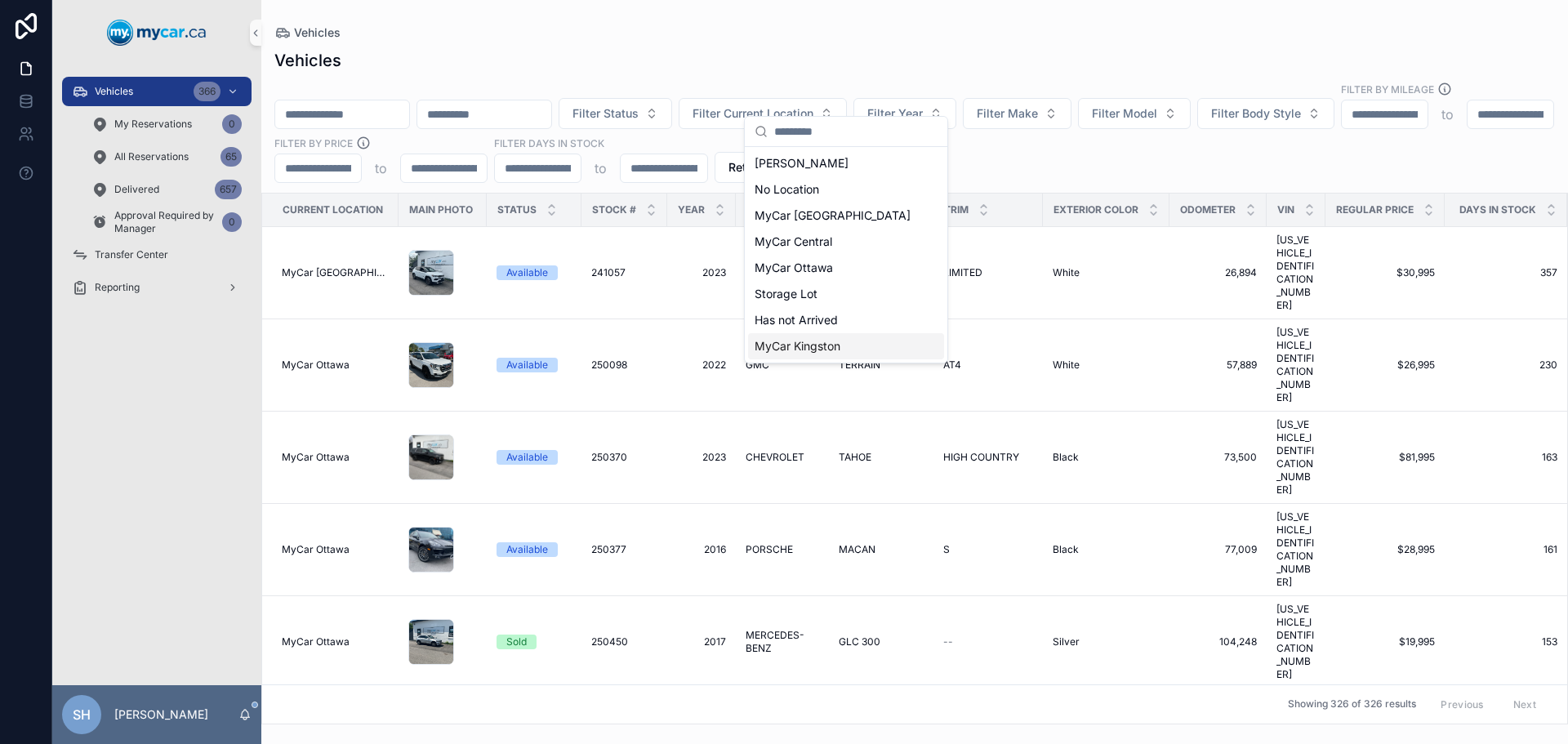
click at [840, 348] on span "MyCar Kingston" at bounding box center [797, 345] width 86 height 16
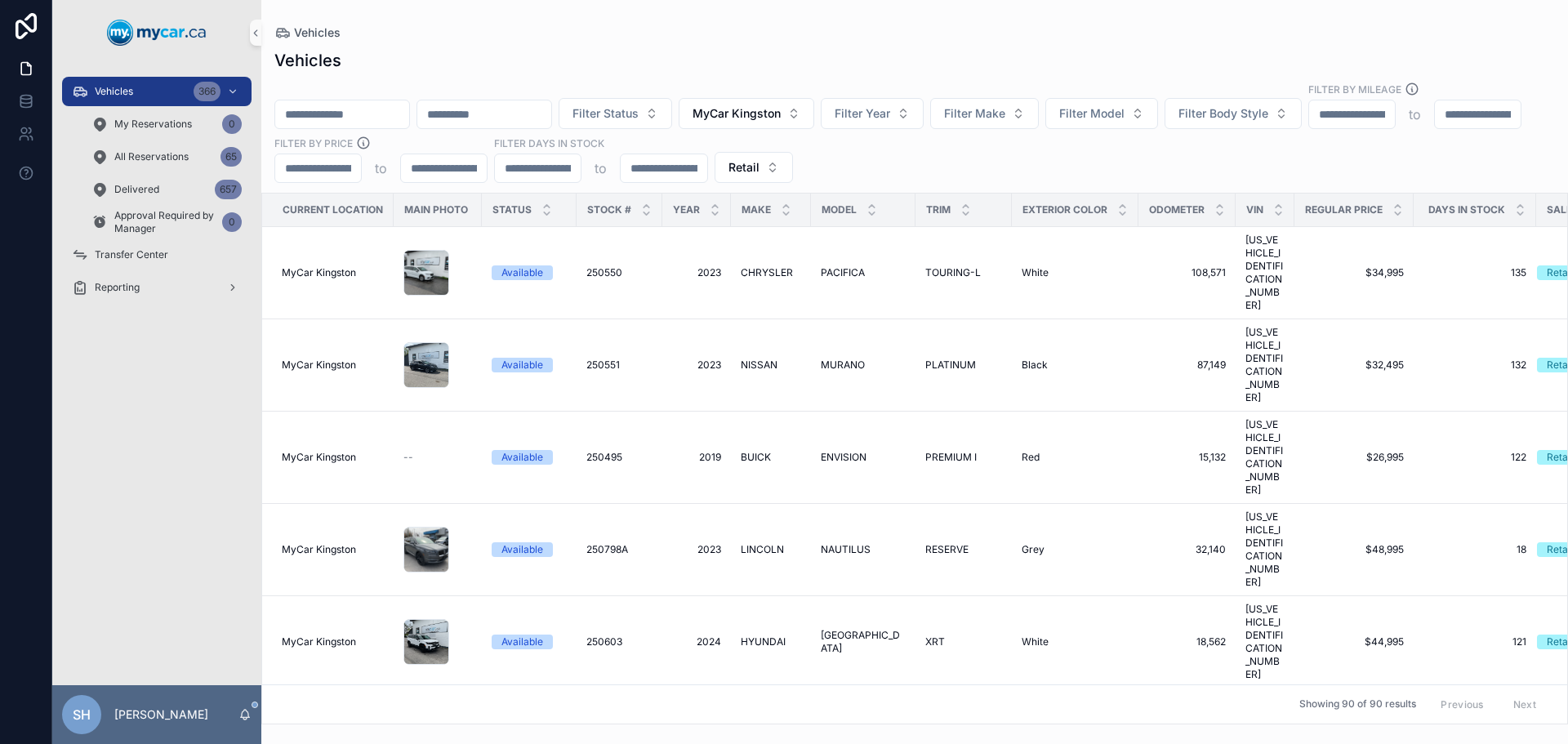
click at [893, 9] on div "Vehicles Vehicles Filter Status MyCar Kingston Filter Year Filter Make Filter M…" at bounding box center [915, 362] width 1307 height 724
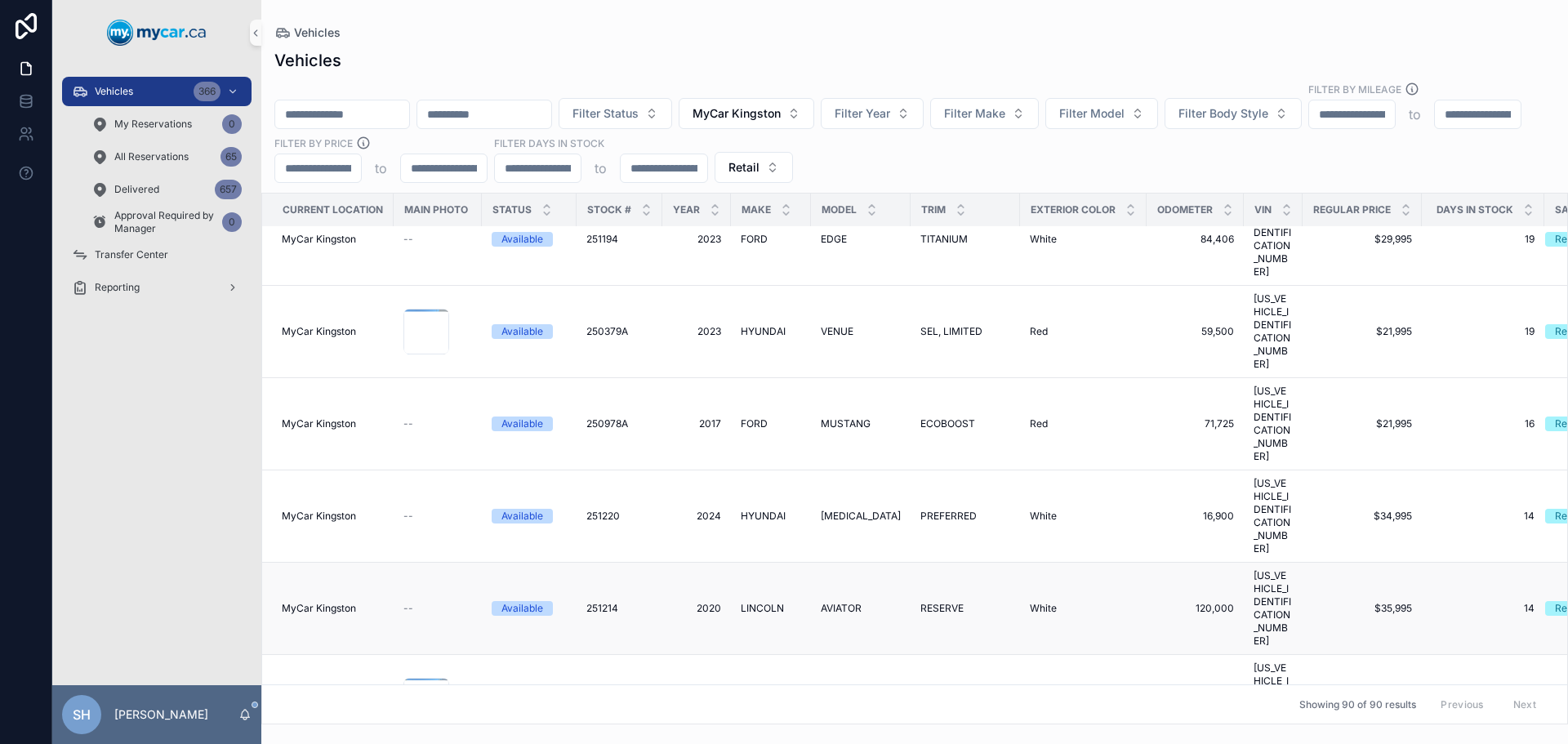
scroll to position [4764, 0]
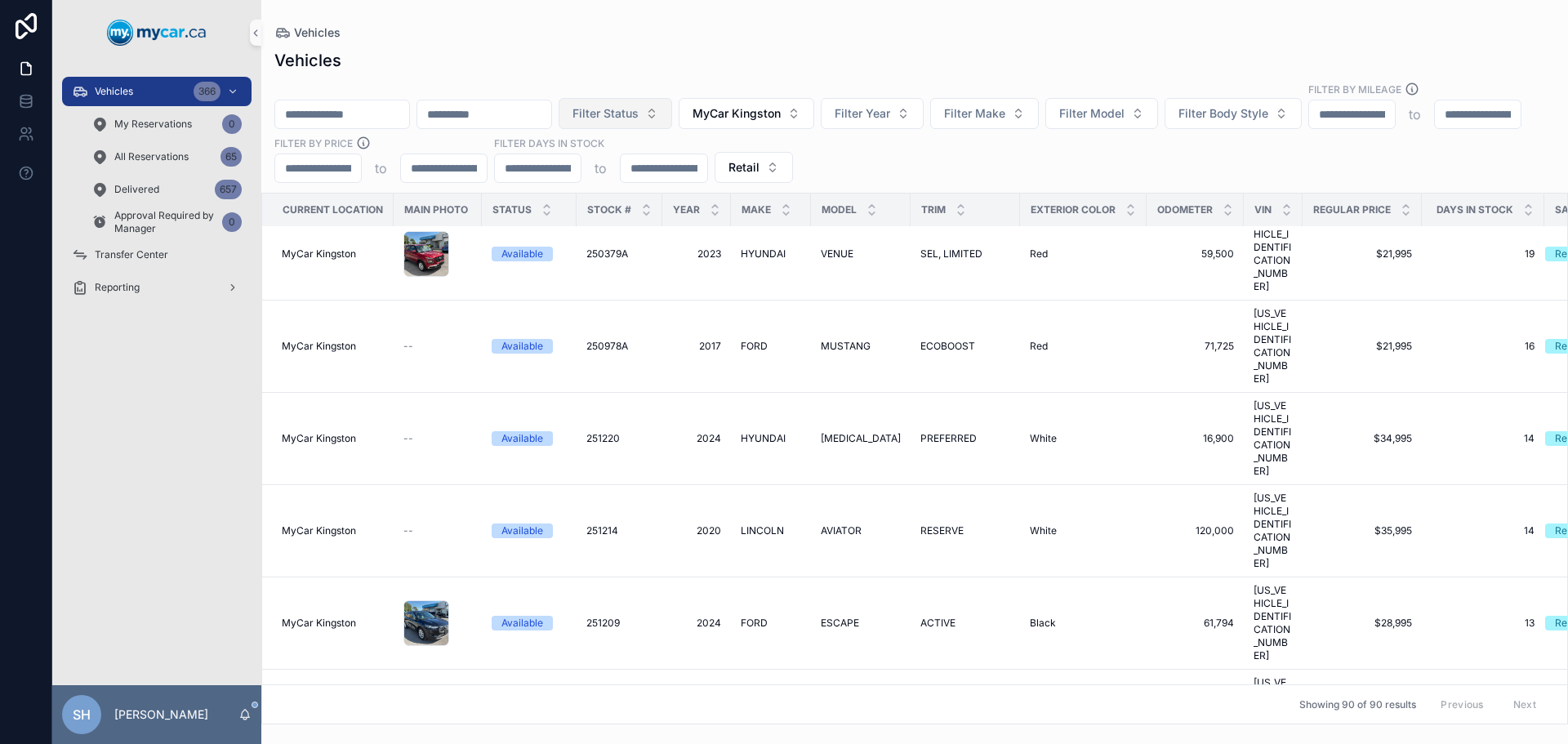
click at [638, 105] on span "Filter Status" at bounding box center [606, 113] width 66 height 16
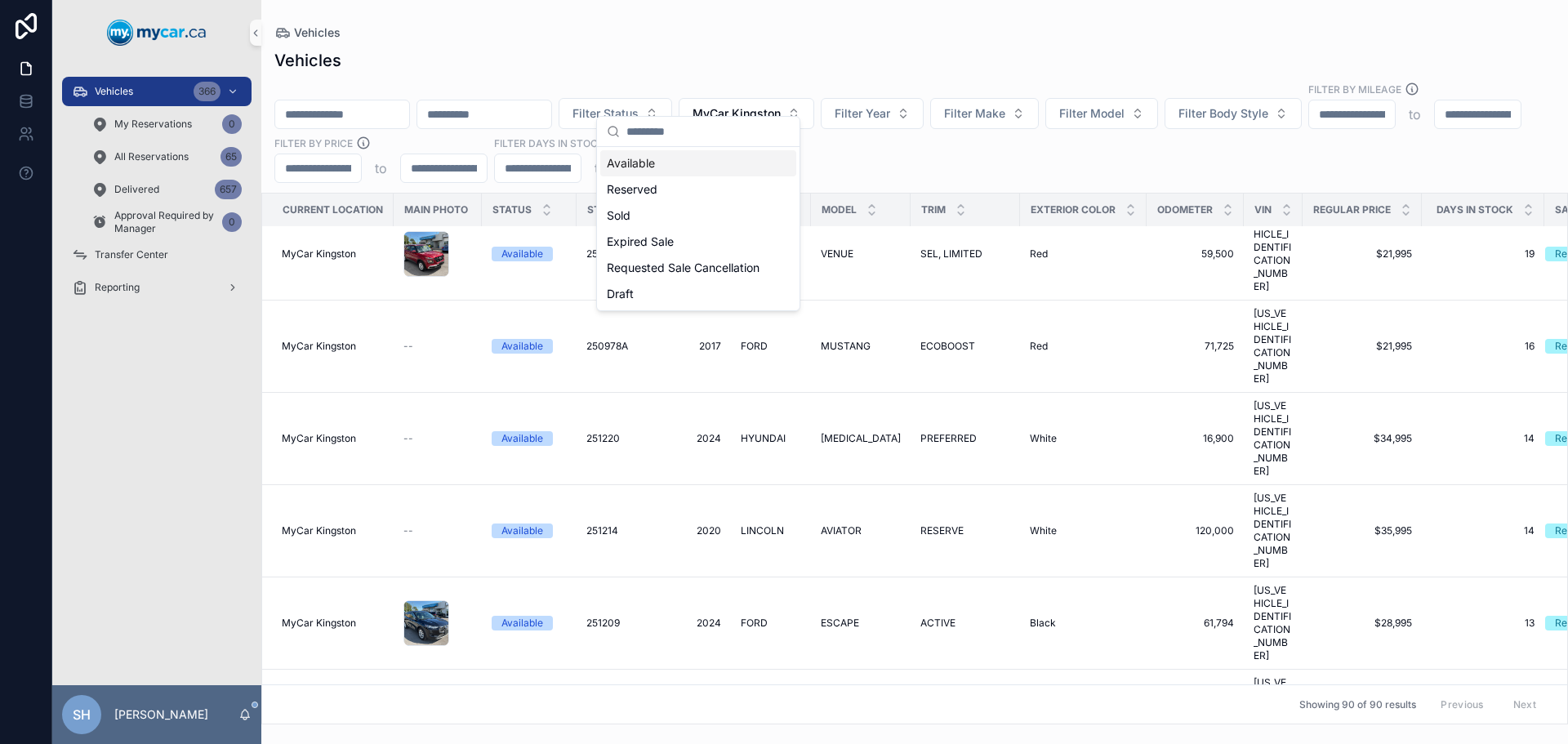
click at [624, 155] on div "Available" at bounding box center [698, 164] width 196 height 27
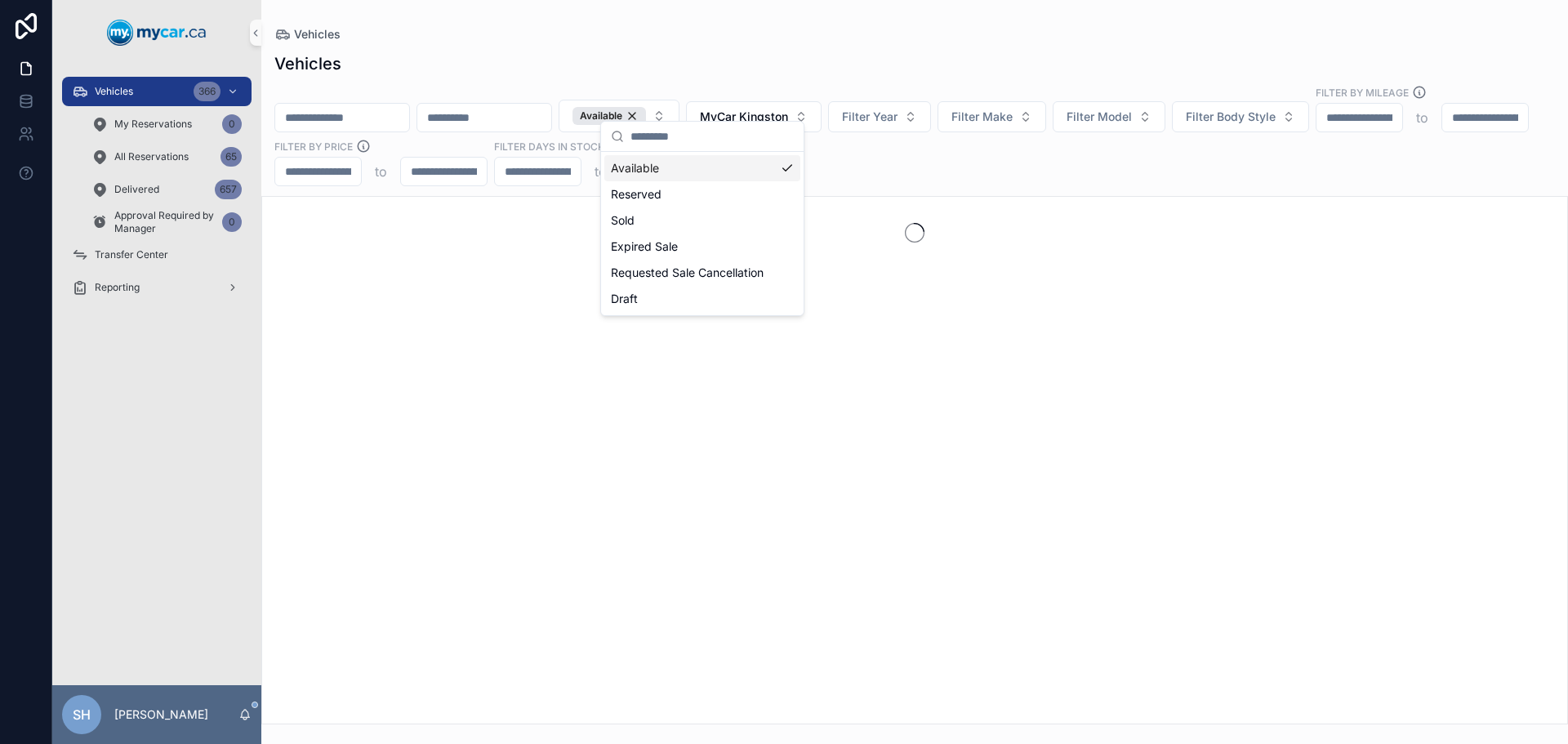
click at [695, 19] on div "Vehicles Vehicles Available MyCar Kingston Filter Year Filter Make Filter Model…" at bounding box center [915, 362] width 1307 height 724
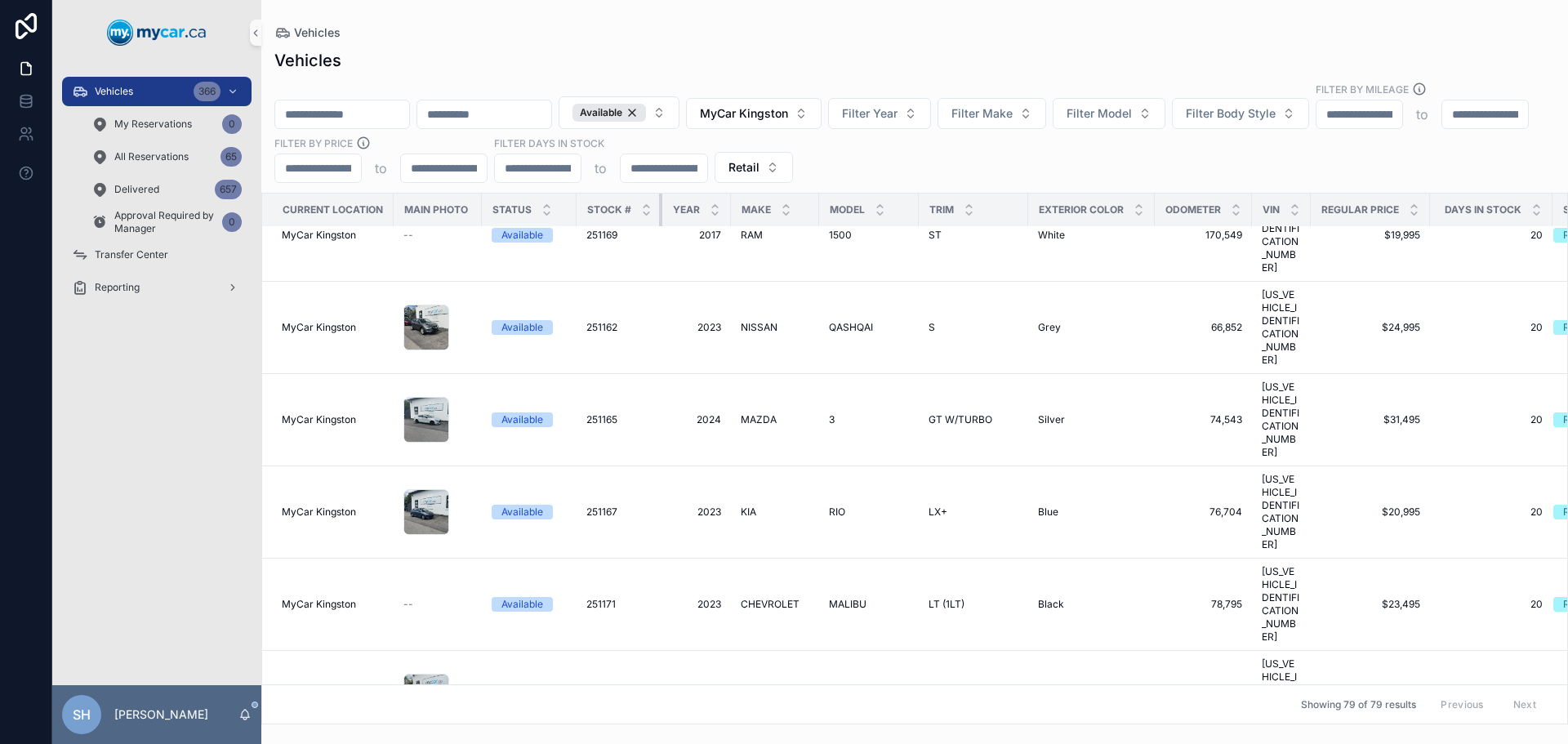
scroll to position [3640, 0]
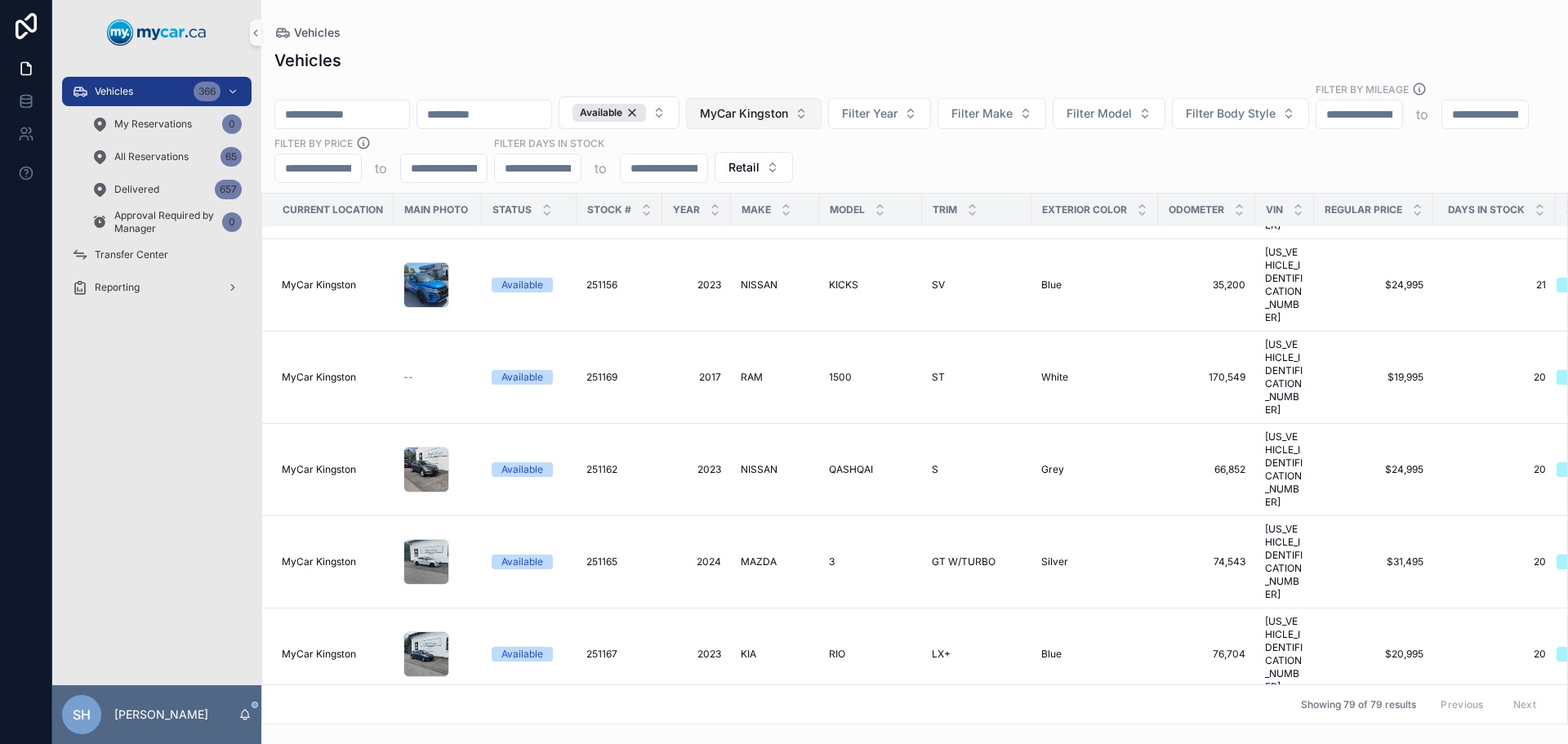
click at [822, 97] on button "MyCar Kingston" at bounding box center [753, 113] width 135 height 31
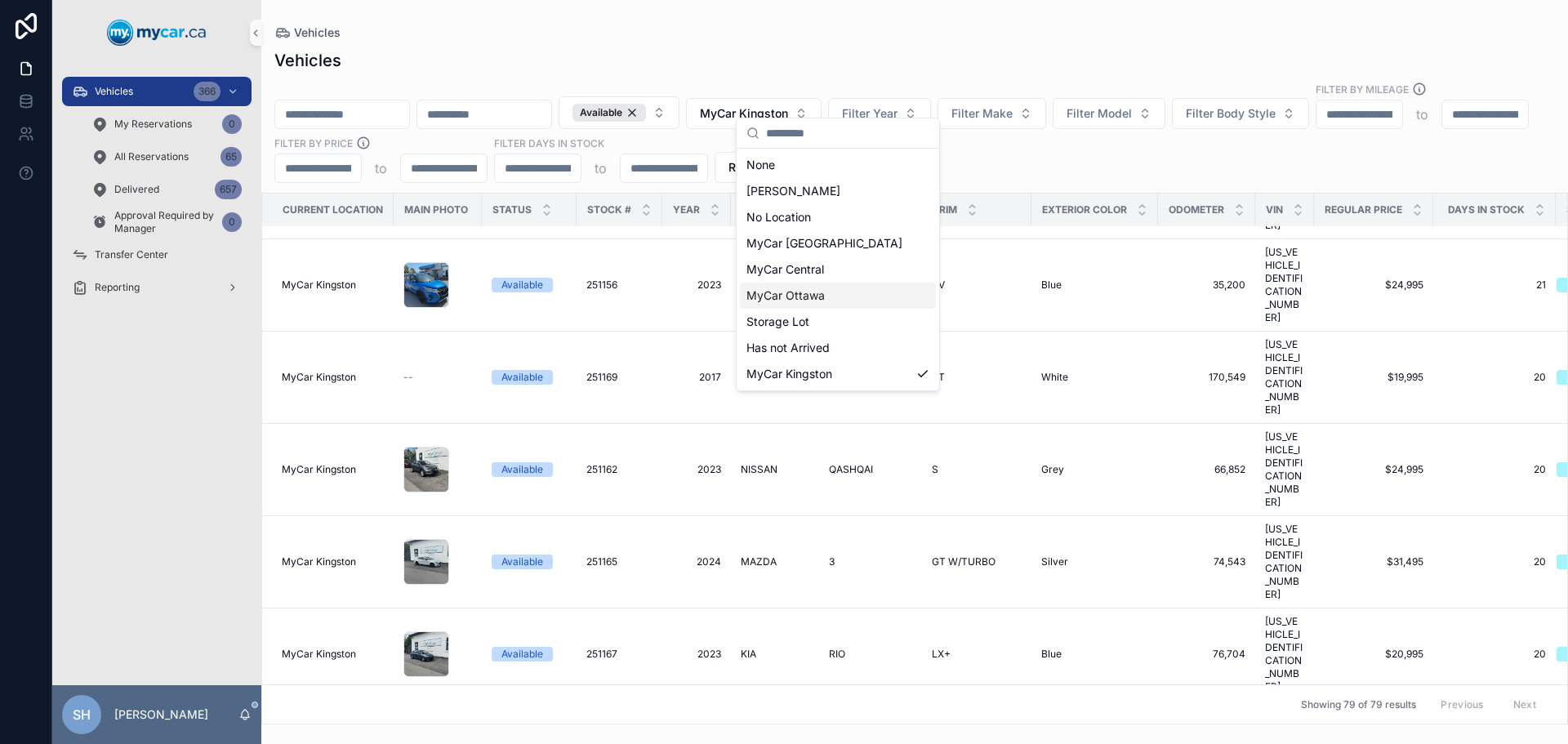
click at [813, 298] on span "MyCar Ottawa" at bounding box center [785, 295] width 79 height 16
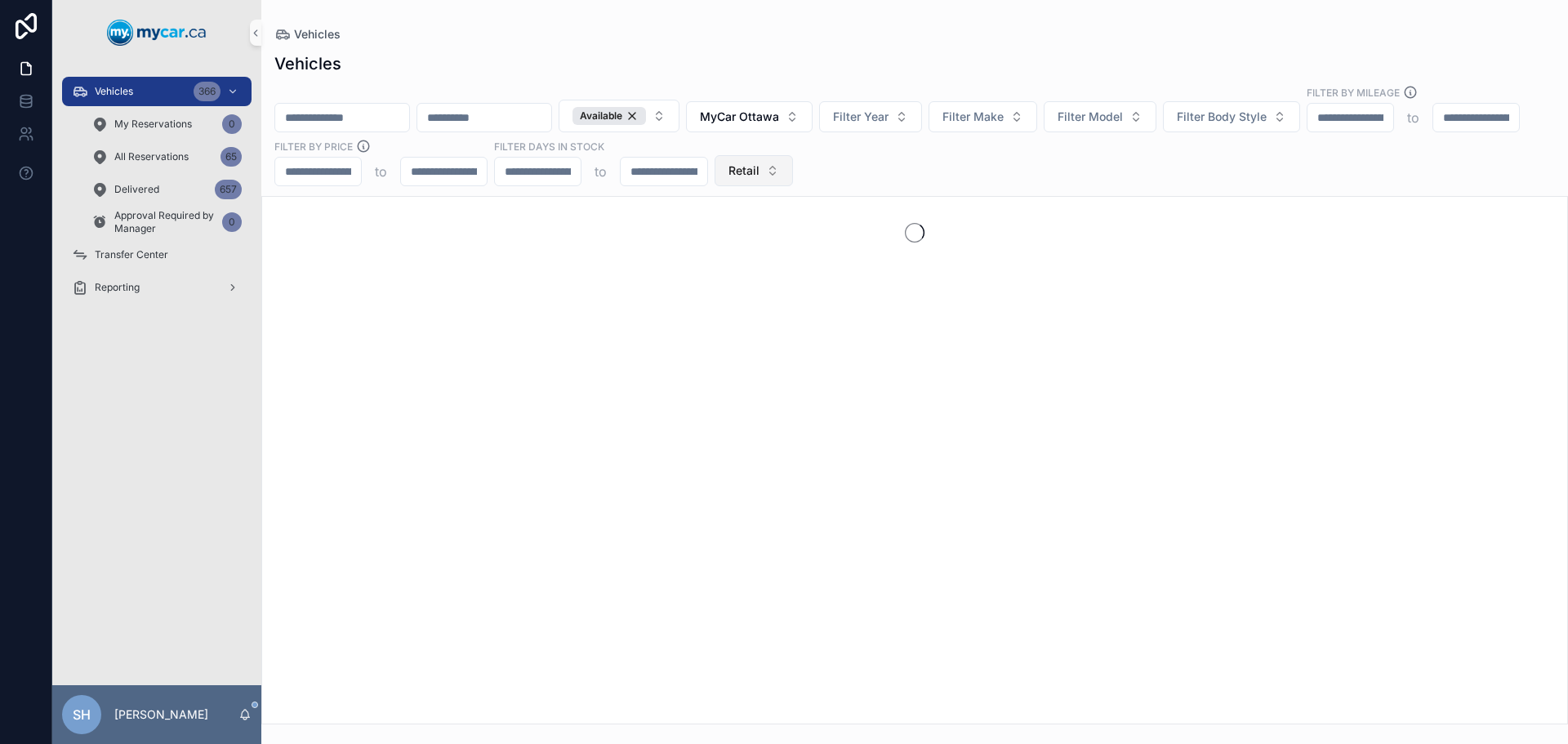
click at [759, 163] on span "Retail" at bounding box center [743, 170] width 31 height 16
click at [931, 252] on div "Wholesale" at bounding box center [972, 248] width 196 height 27
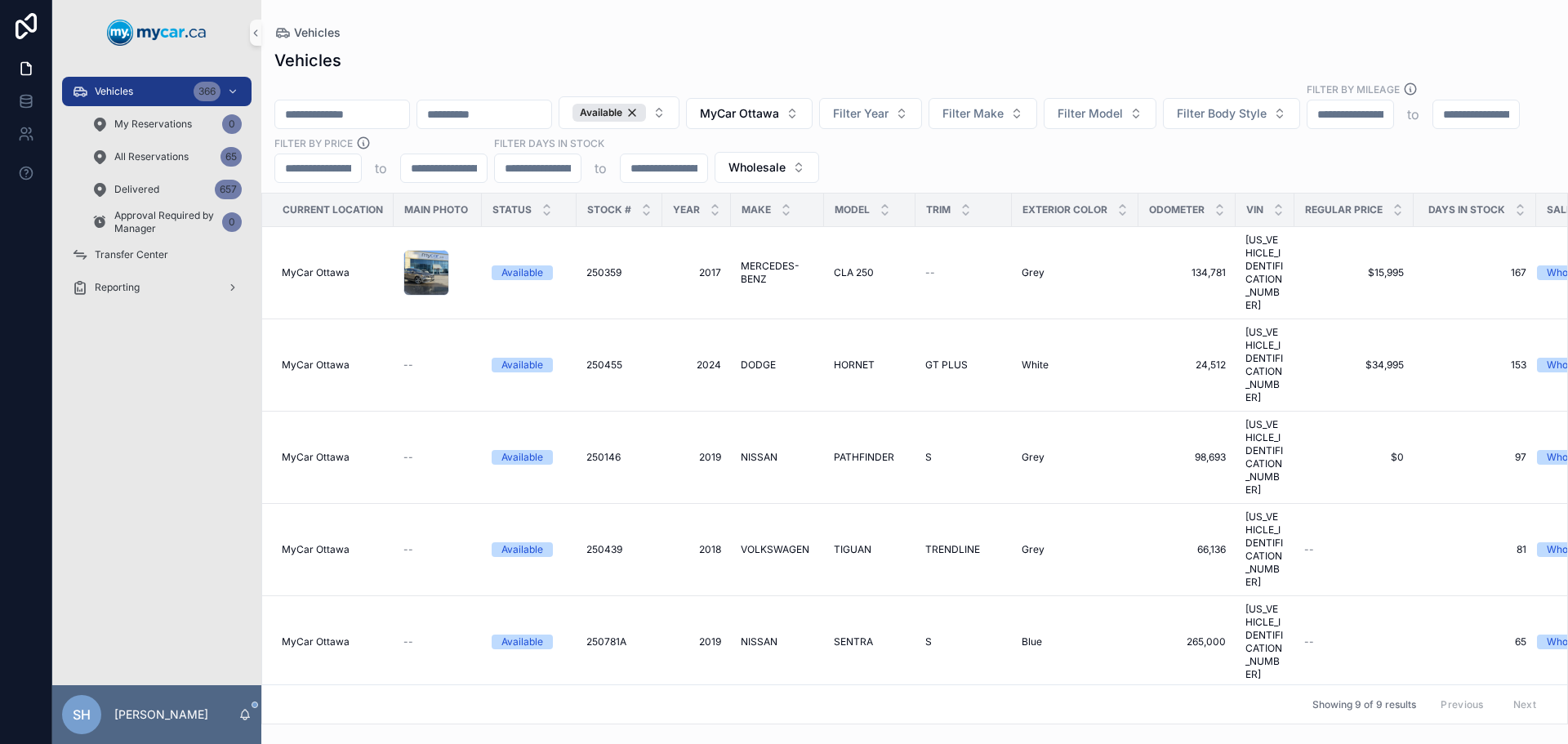
click at [829, 57] on div "Vehicles" at bounding box center [915, 61] width 1280 height 23
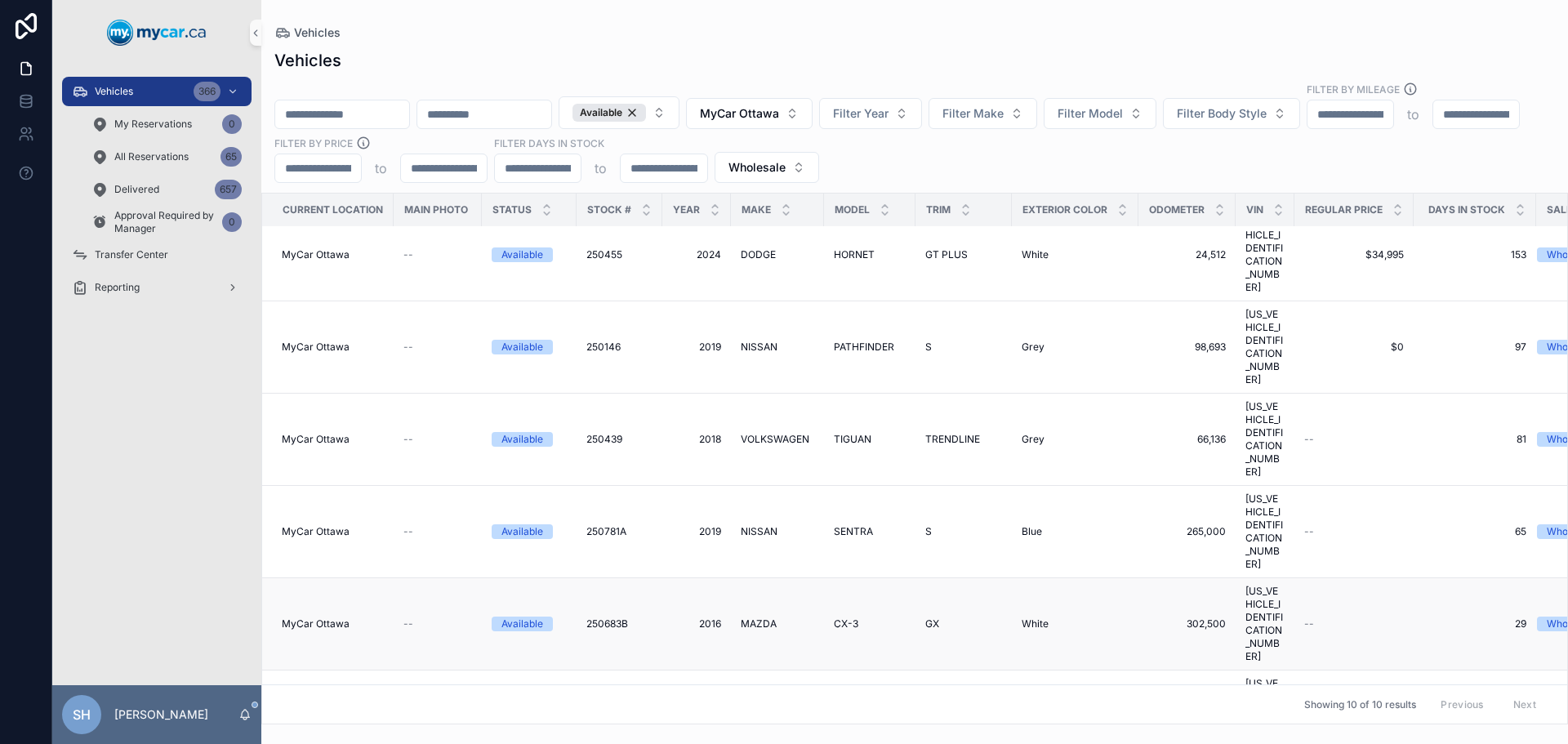
click at [854, 617] on span "CX-3" at bounding box center [846, 624] width 25 height 13
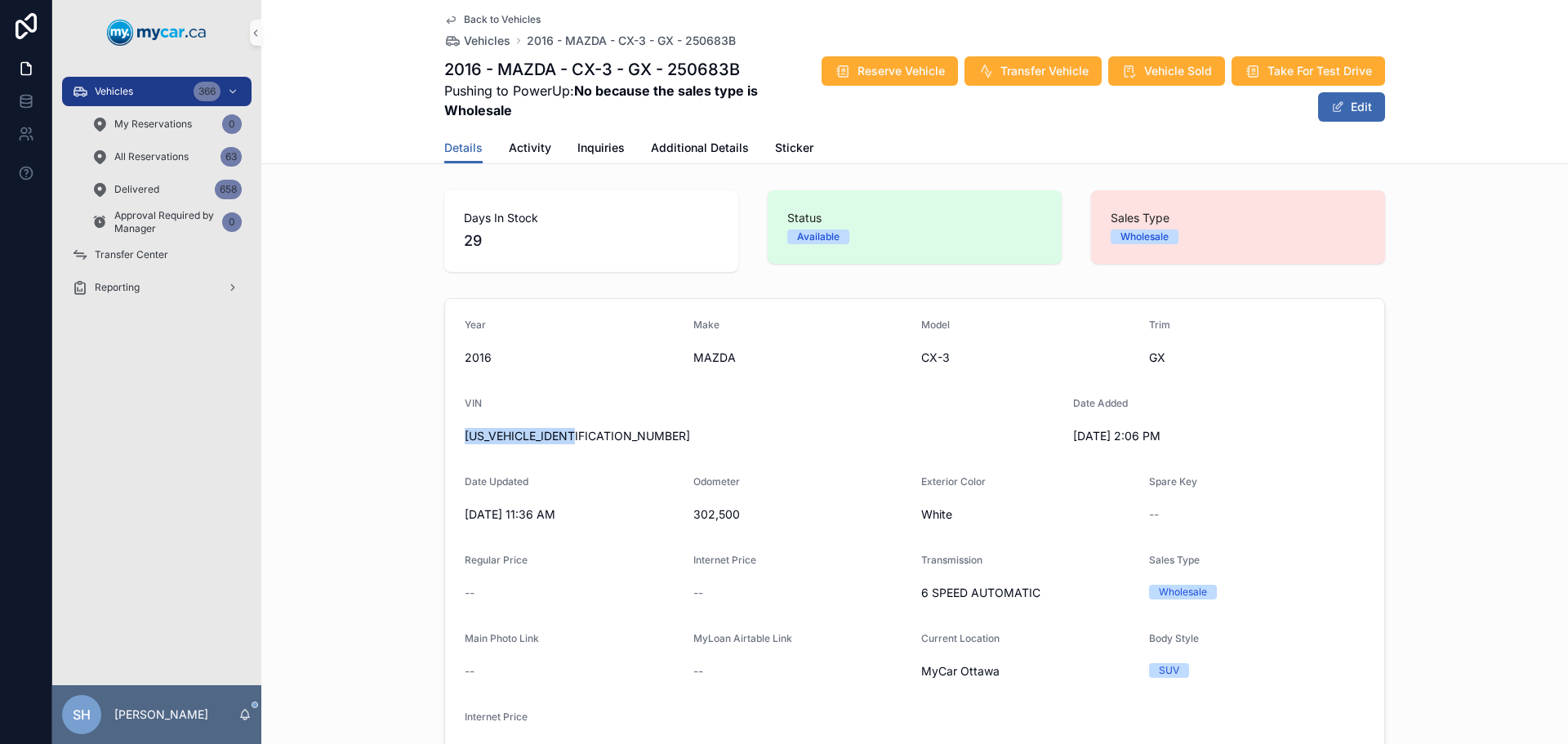
drag, startPoint x: 584, startPoint y: 442, endPoint x: 456, endPoint y: 438, distance: 128.1
click at [456, 438] on form "Year 2016 Make MAZDA Model CX-3 Trim GX VIN JM3KE4BE1G0646871 Date Added 8/12/2…" at bounding box center [915, 540] width 939 height 484
copy span "JM3KE4BE1G0646871"
click at [1355, 113] on button "Edit" at bounding box center [1351, 106] width 67 height 29
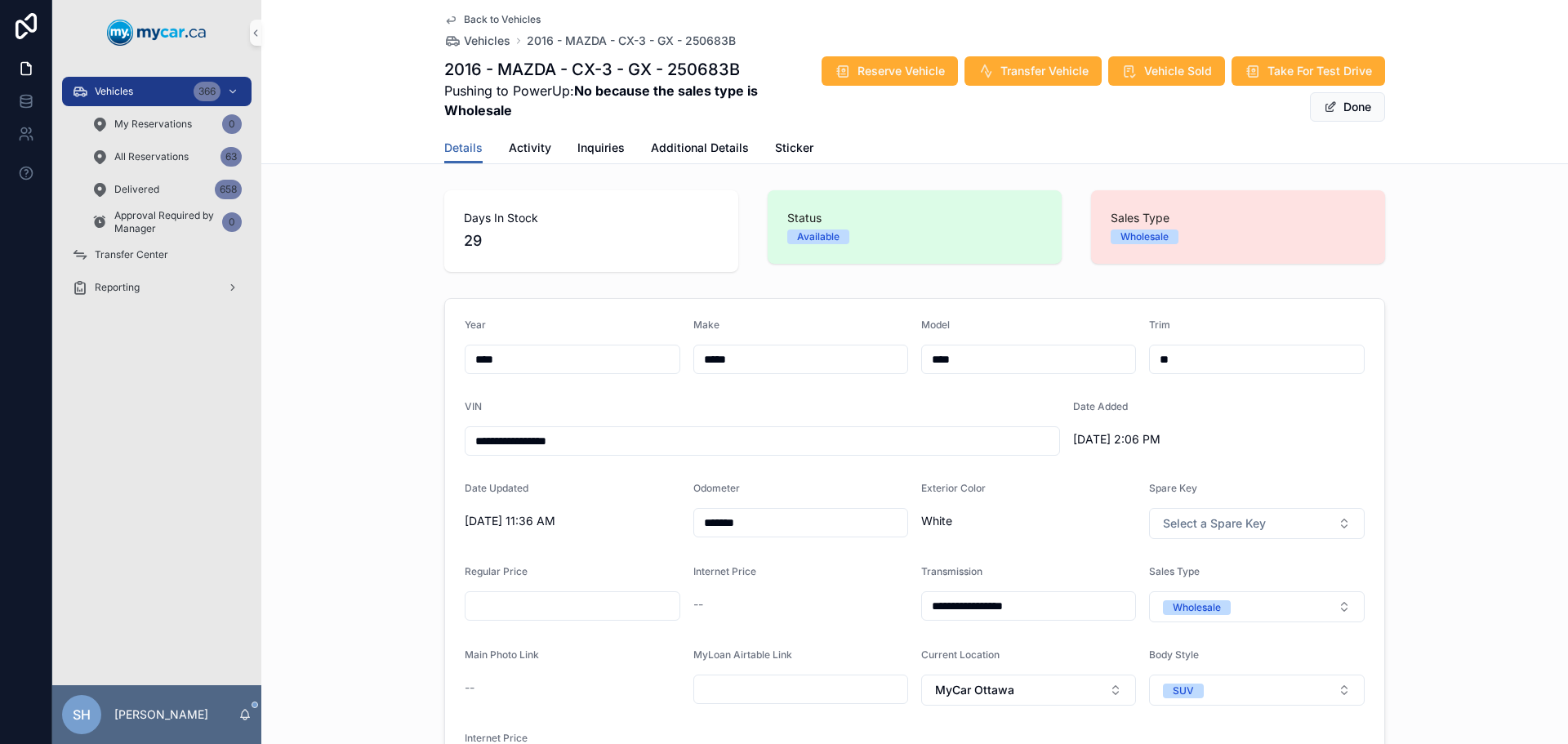
click at [986, 362] on input "****" at bounding box center [1028, 359] width 213 height 23
type input "****"
click at [1412, 340] on div "**********" at bounding box center [915, 553] width 1307 height 523
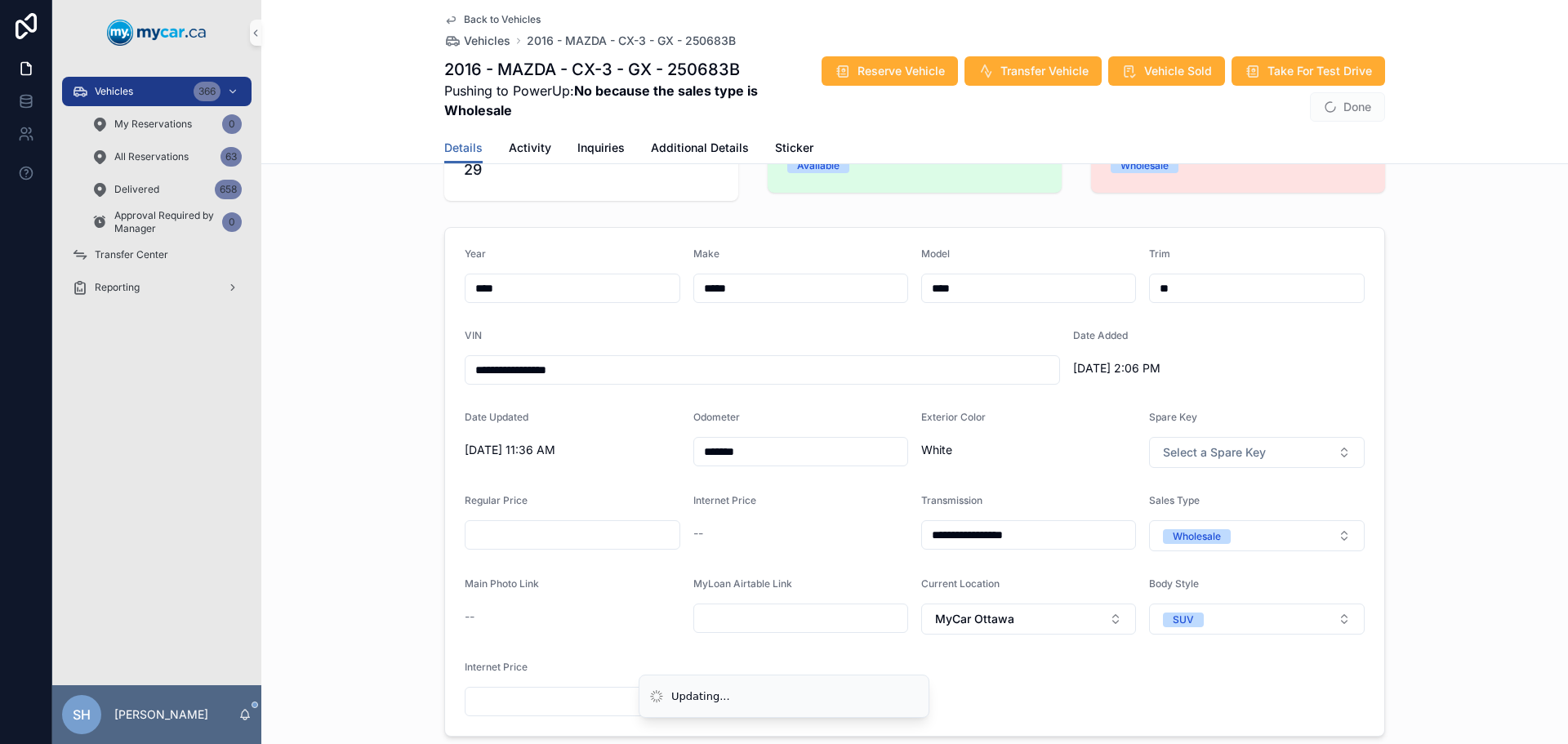
scroll to position [163, 0]
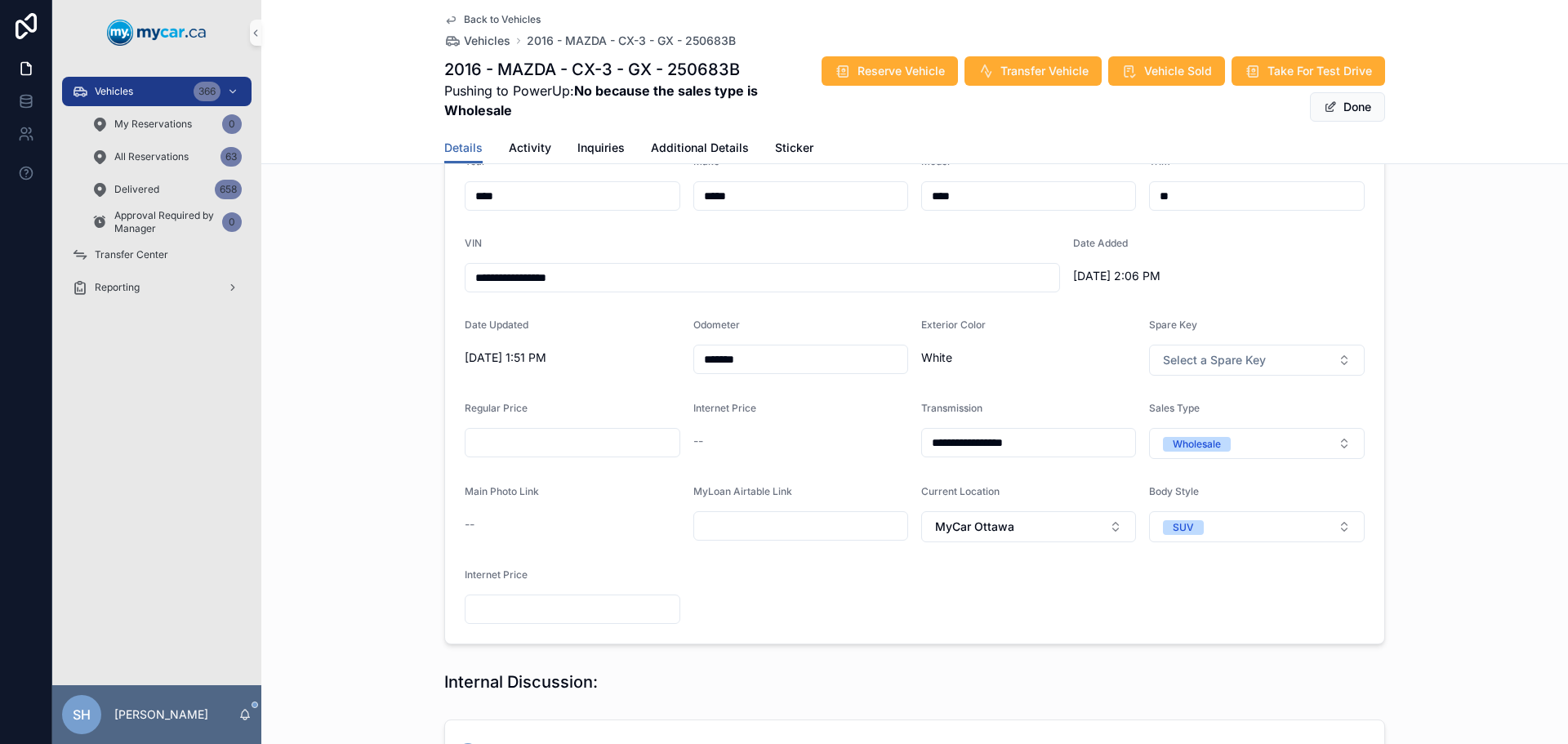
click at [957, 360] on span "White" at bounding box center [1028, 357] width 215 height 16
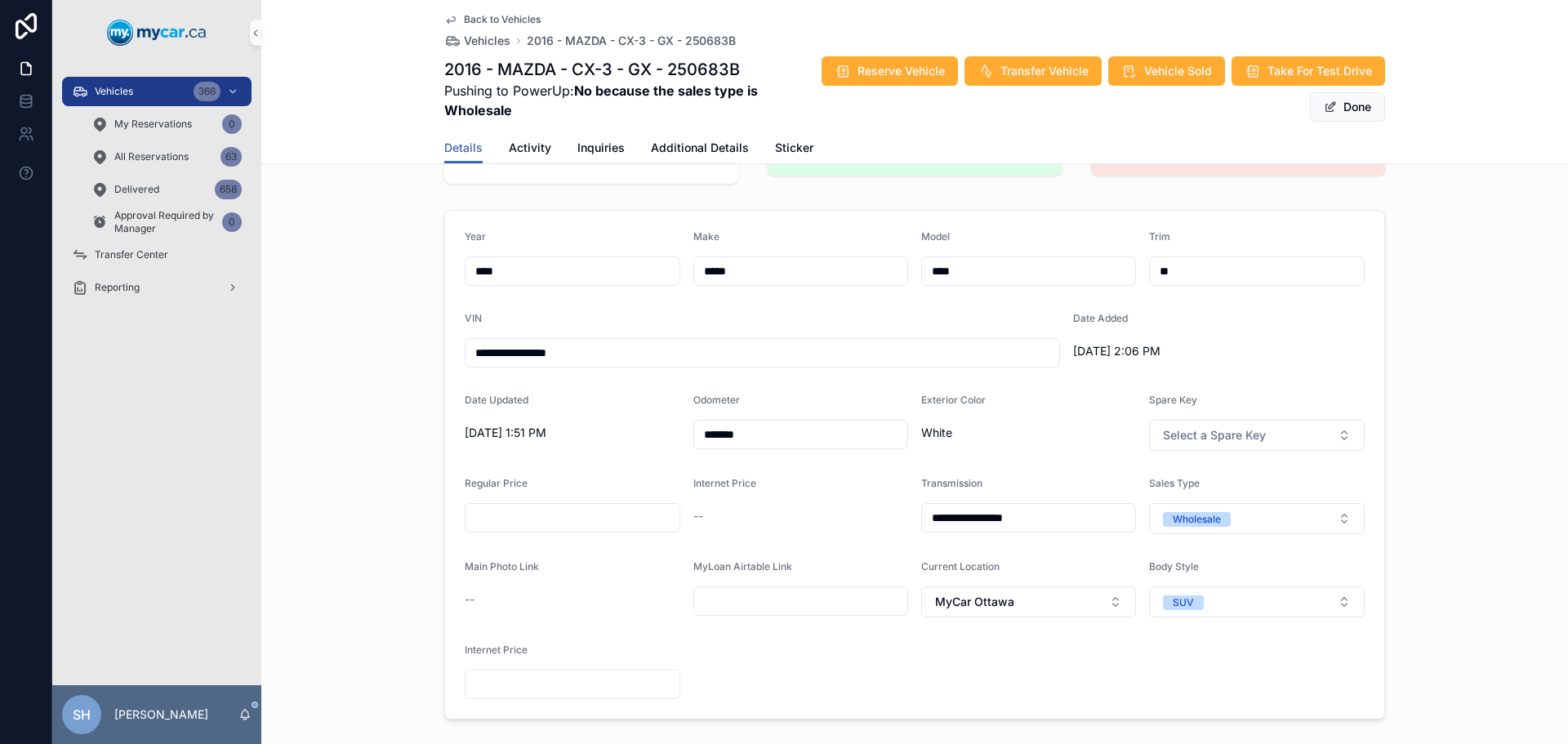
scroll to position [0, 0]
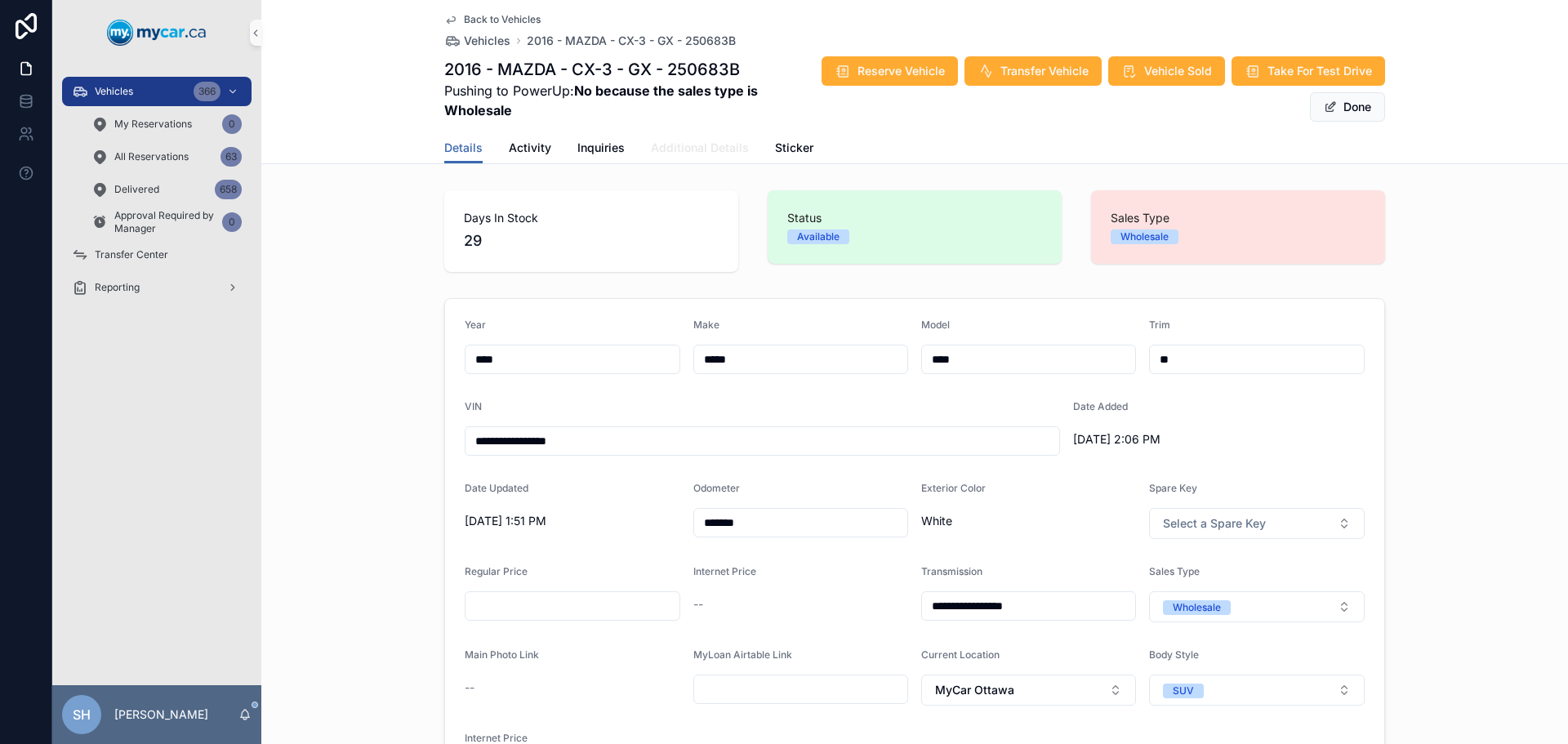
click at [686, 151] on span "Additional Details" at bounding box center [699, 147] width 98 height 16
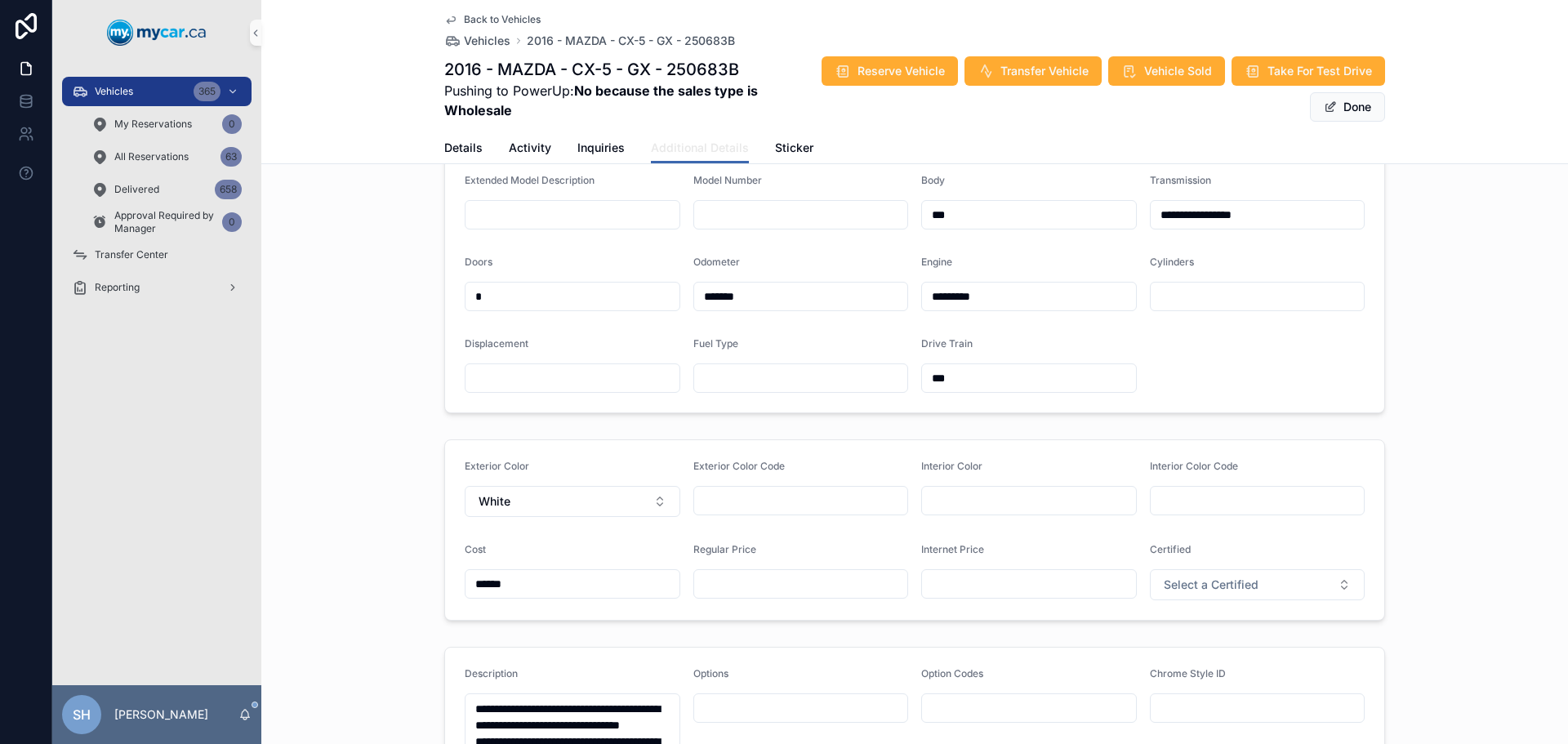
scroll to position [327, 0]
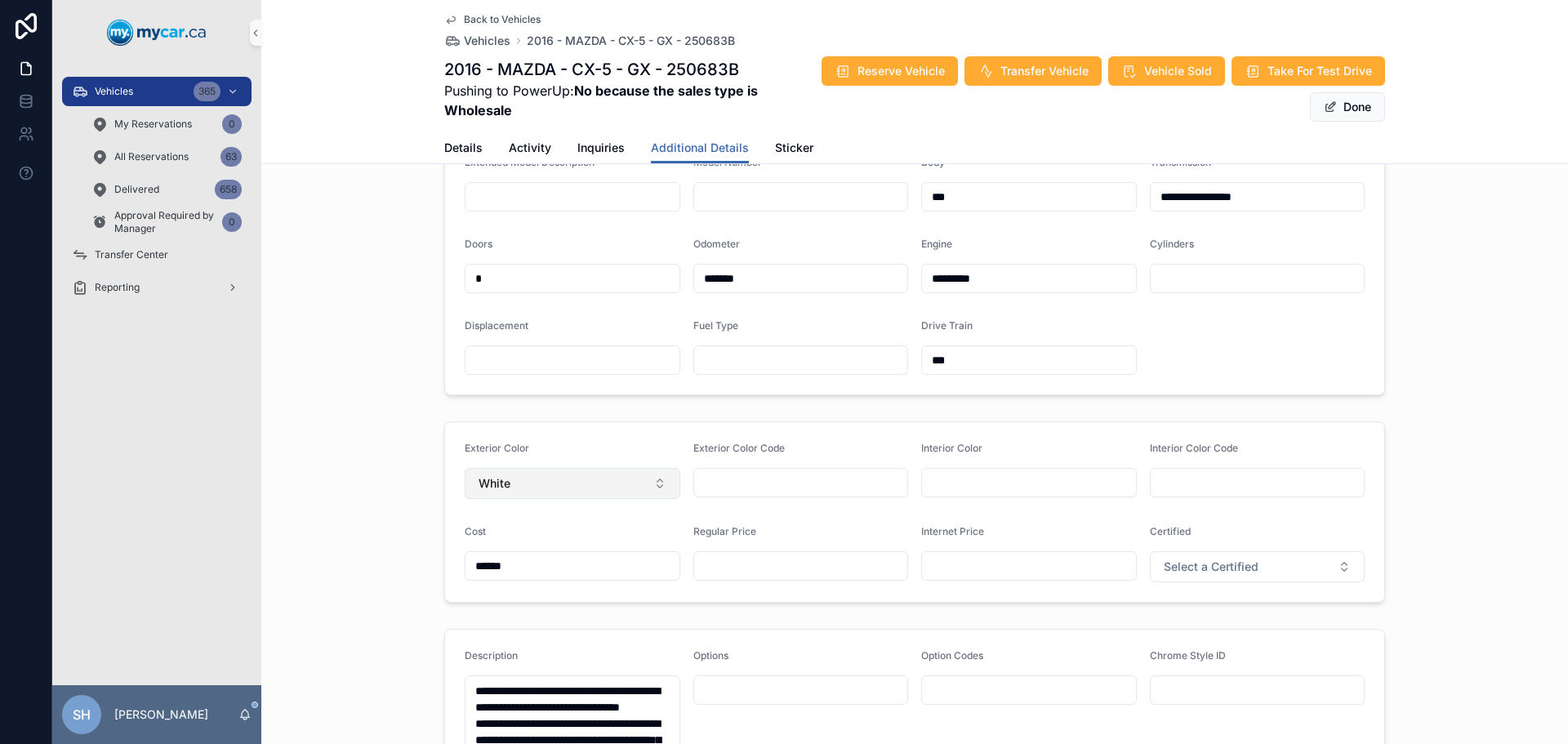
click at [575, 499] on button "White" at bounding box center [573, 483] width 216 height 31
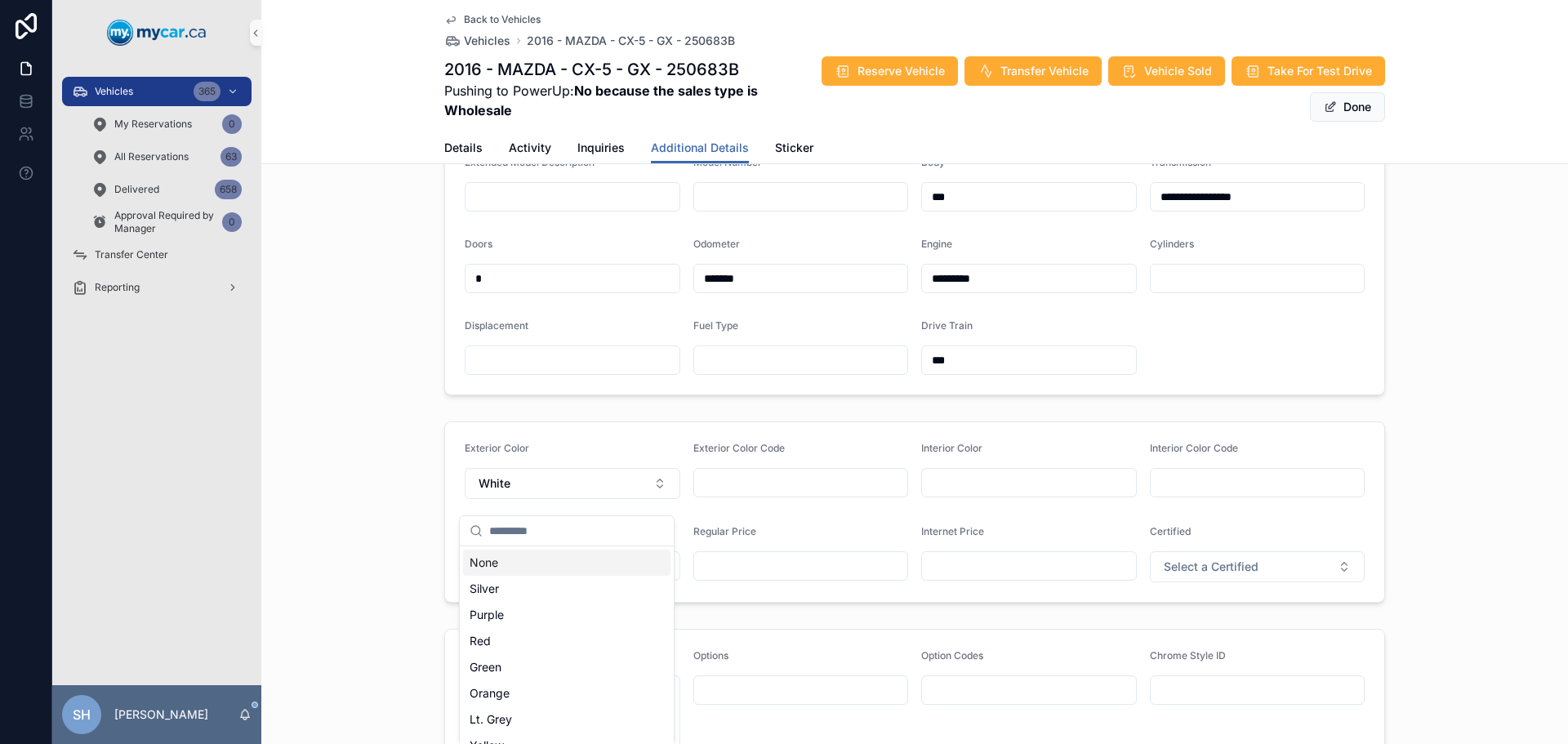
drag, startPoint x: 496, startPoint y: 486, endPoint x: 326, endPoint y: 496, distance: 170.3
click at [326, 496] on div "Exterior Color White Exterior Color Code Interior Color Interior Color Code Cos…" at bounding box center [915, 511] width 1307 height 194
drag, startPoint x: 463, startPoint y: 490, endPoint x: 434, endPoint y: 488, distance: 29.1
click at [434, 488] on div "Exterior Color White Exterior Color Code Interior Color Interior Color Code Cos…" at bounding box center [915, 511] width 1307 height 194
click at [544, 489] on button "White" at bounding box center [573, 483] width 216 height 31
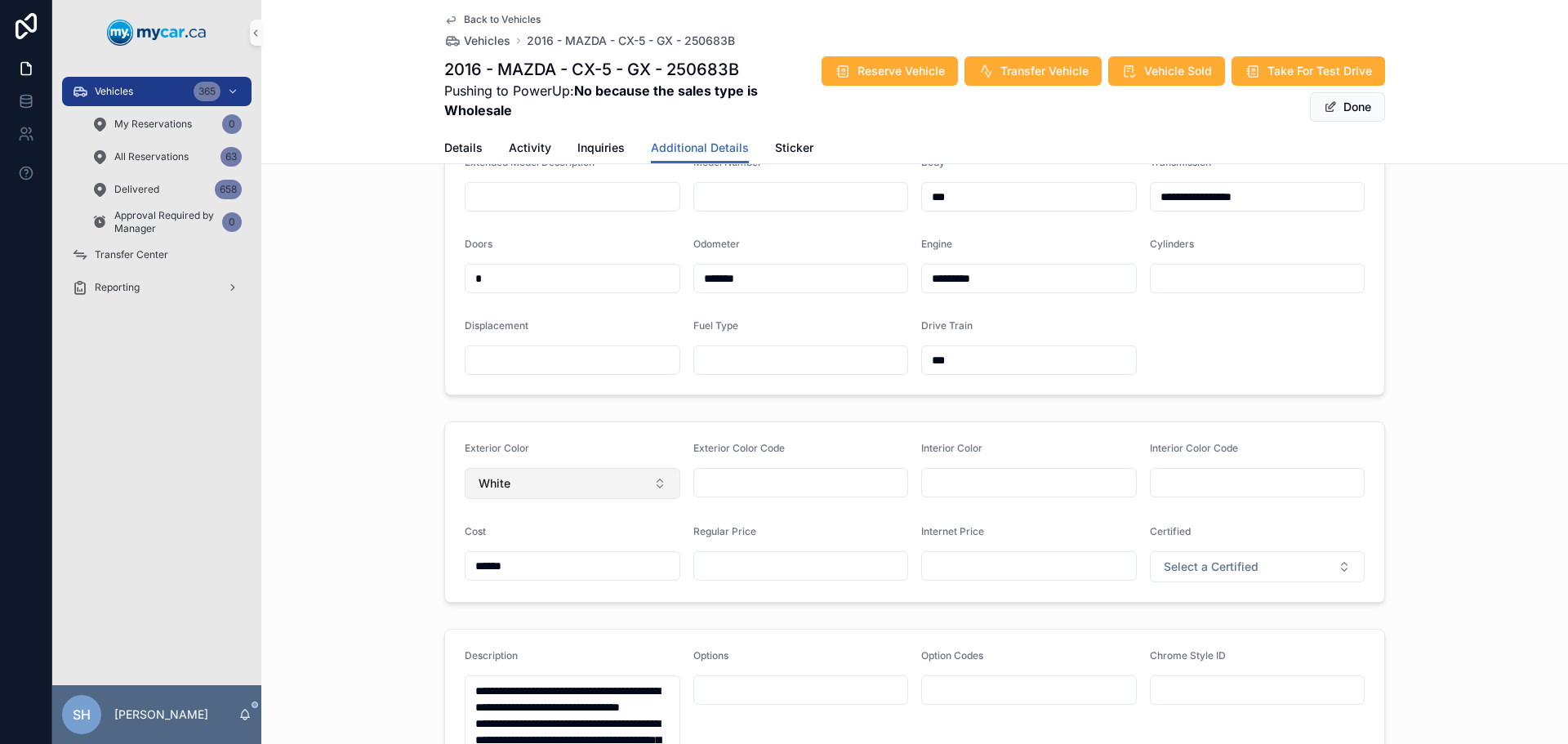
click at [544, 489] on button "White" at bounding box center [573, 483] width 216 height 31
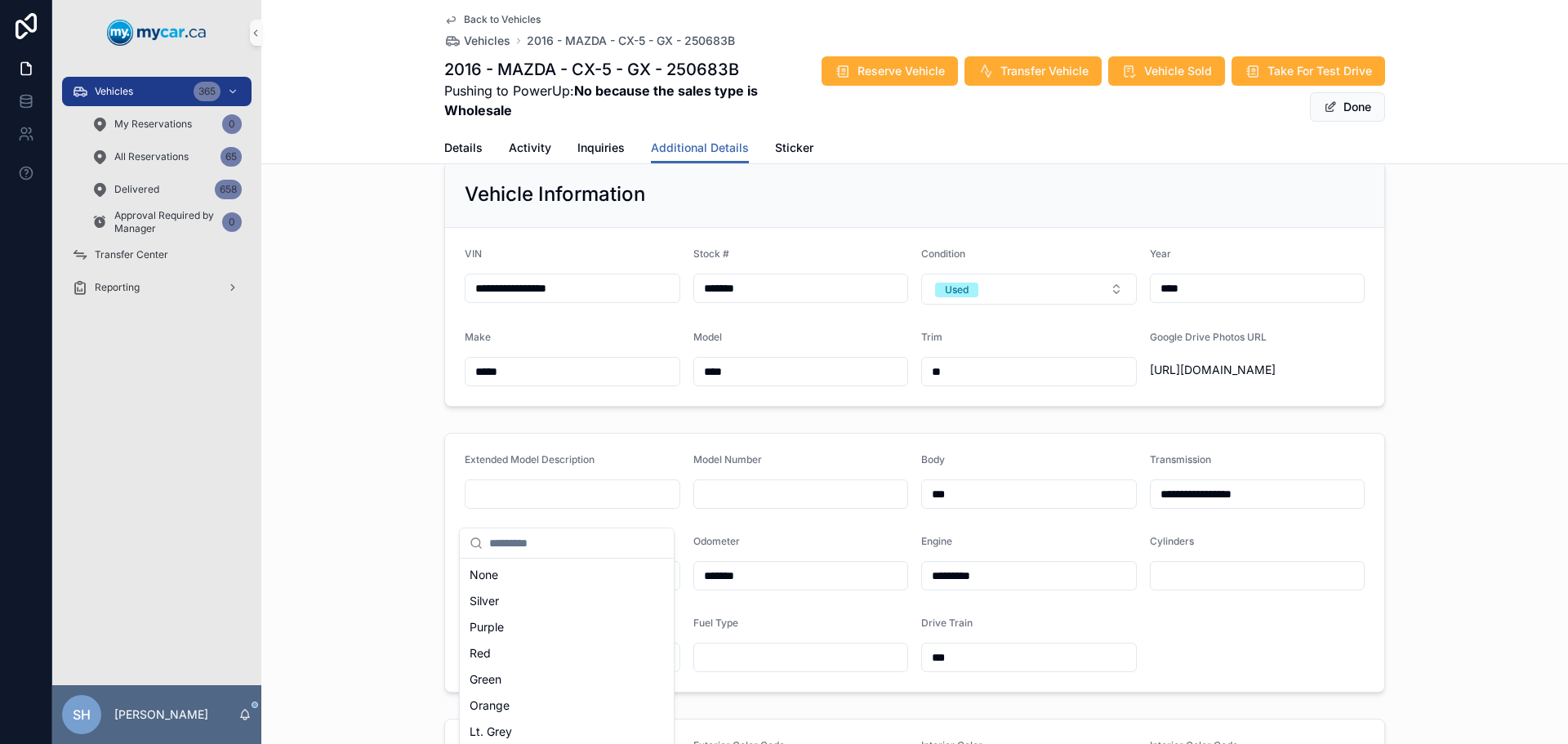
scroll to position [0, 0]
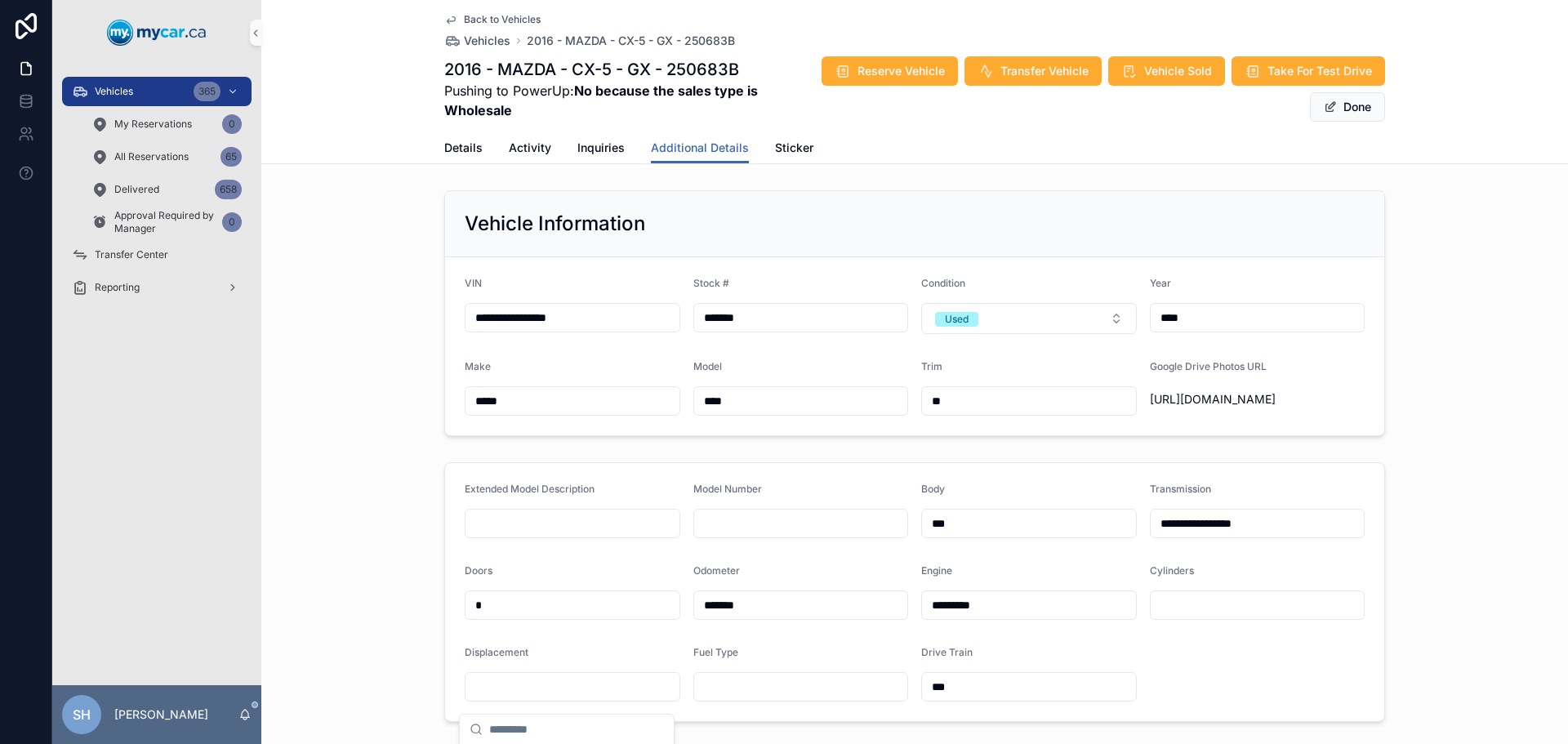
click at [361, 287] on div "**********" at bounding box center [915, 312] width 1307 height 258
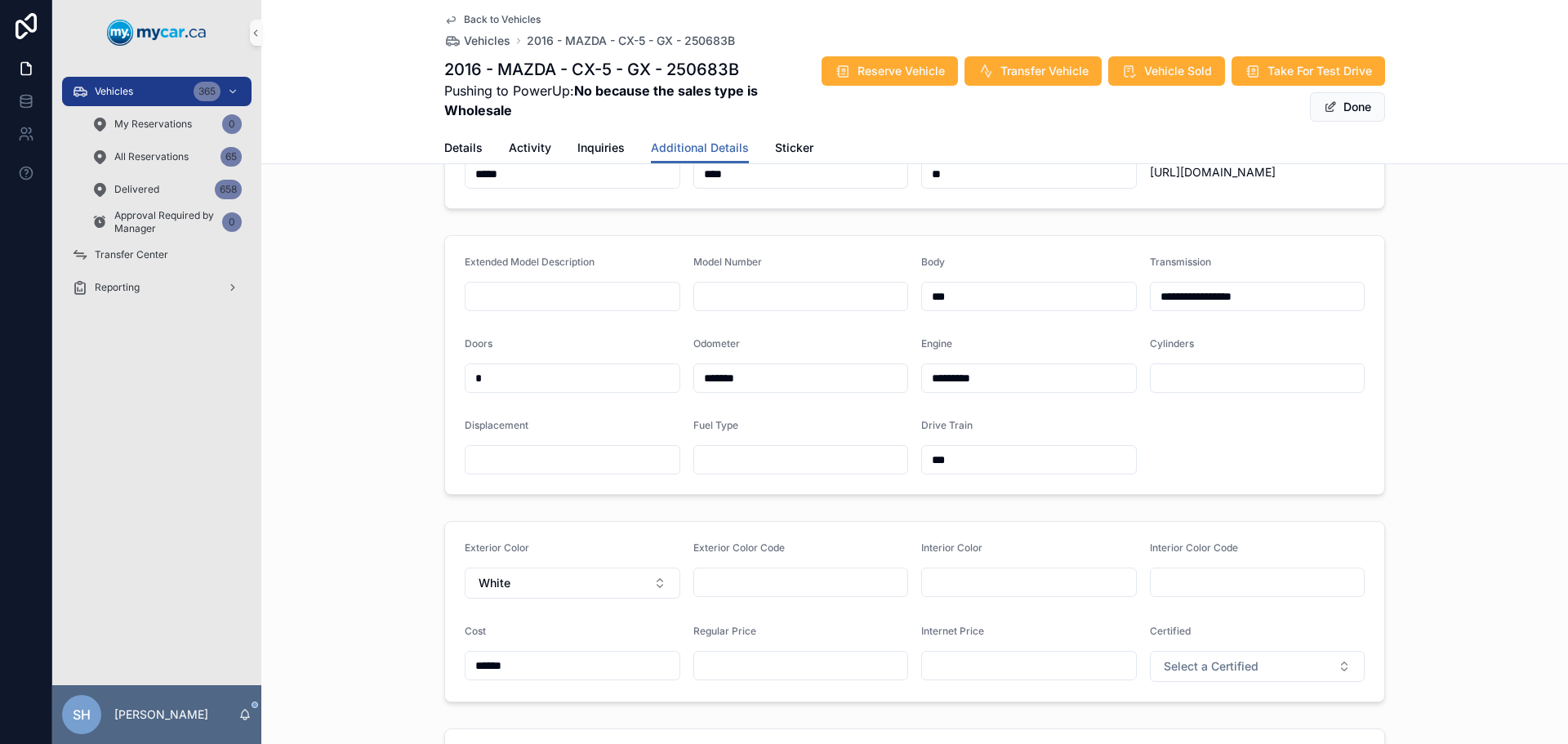
scroll to position [327, 0]
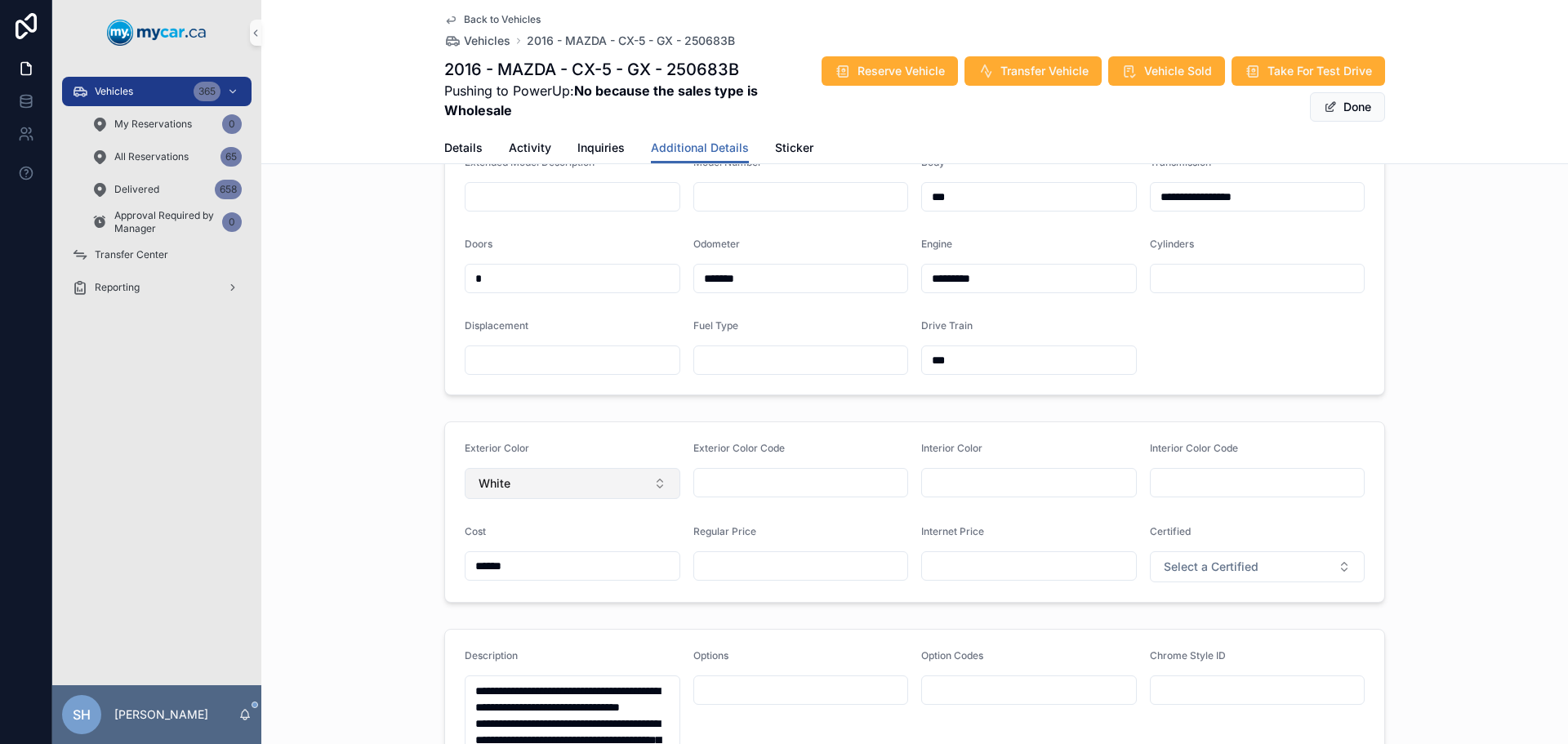
click at [614, 489] on button "White" at bounding box center [573, 483] width 216 height 31
click at [384, 335] on div "**********" at bounding box center [915, 265] width 1307 height 273
click at [556, 491] on button "White" at bounding box center [573, 483] width 216 height 31
click at [514, 448] on div "Blue" at bounding box center [566, 444] width 207 height 27
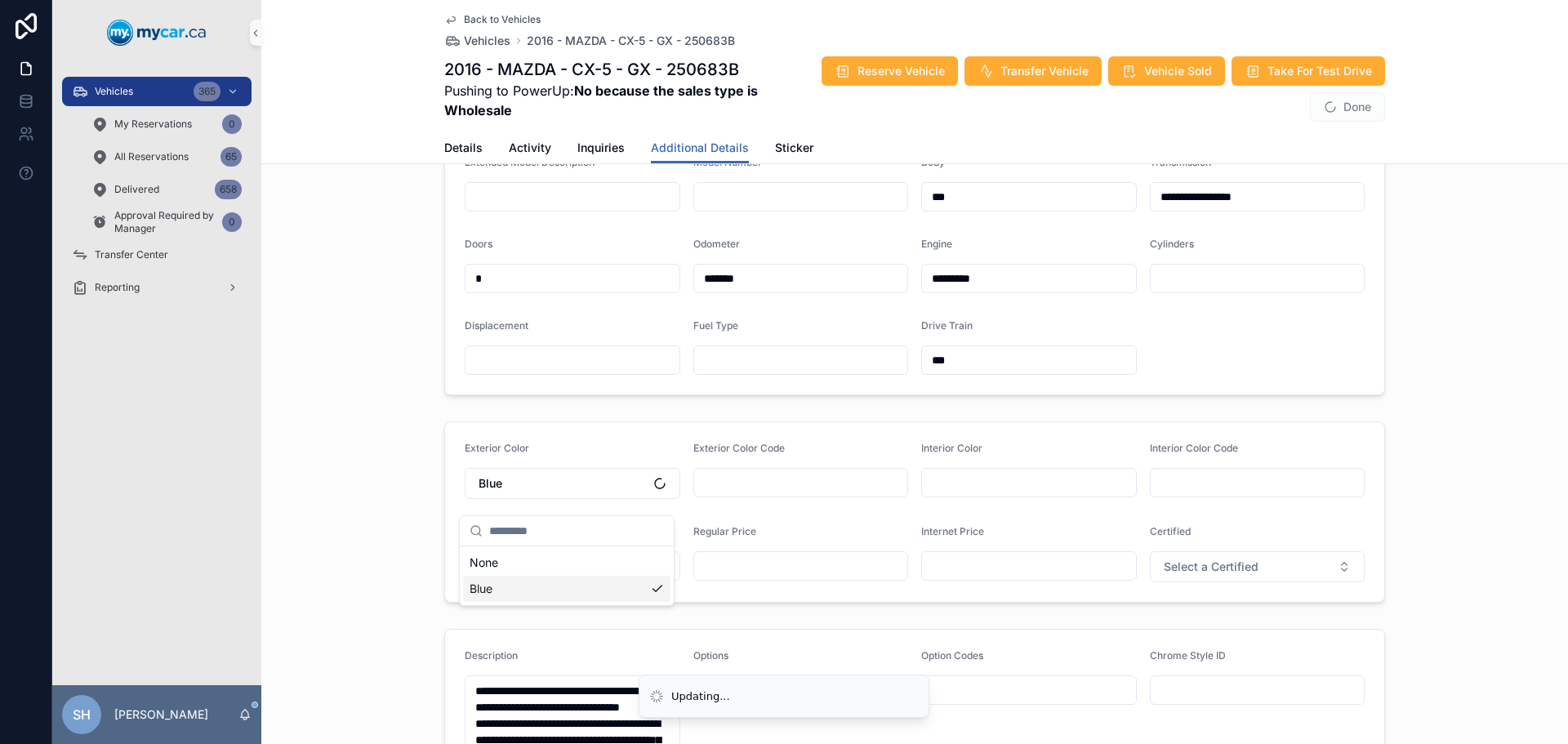
scroll to position [0, 0]
click at [384, 431] on div "Exterior Color Blue Exterior Color Code Interior Color Interior Color Code Cost…" at bounding box center [915, 511] width 1307 height 194
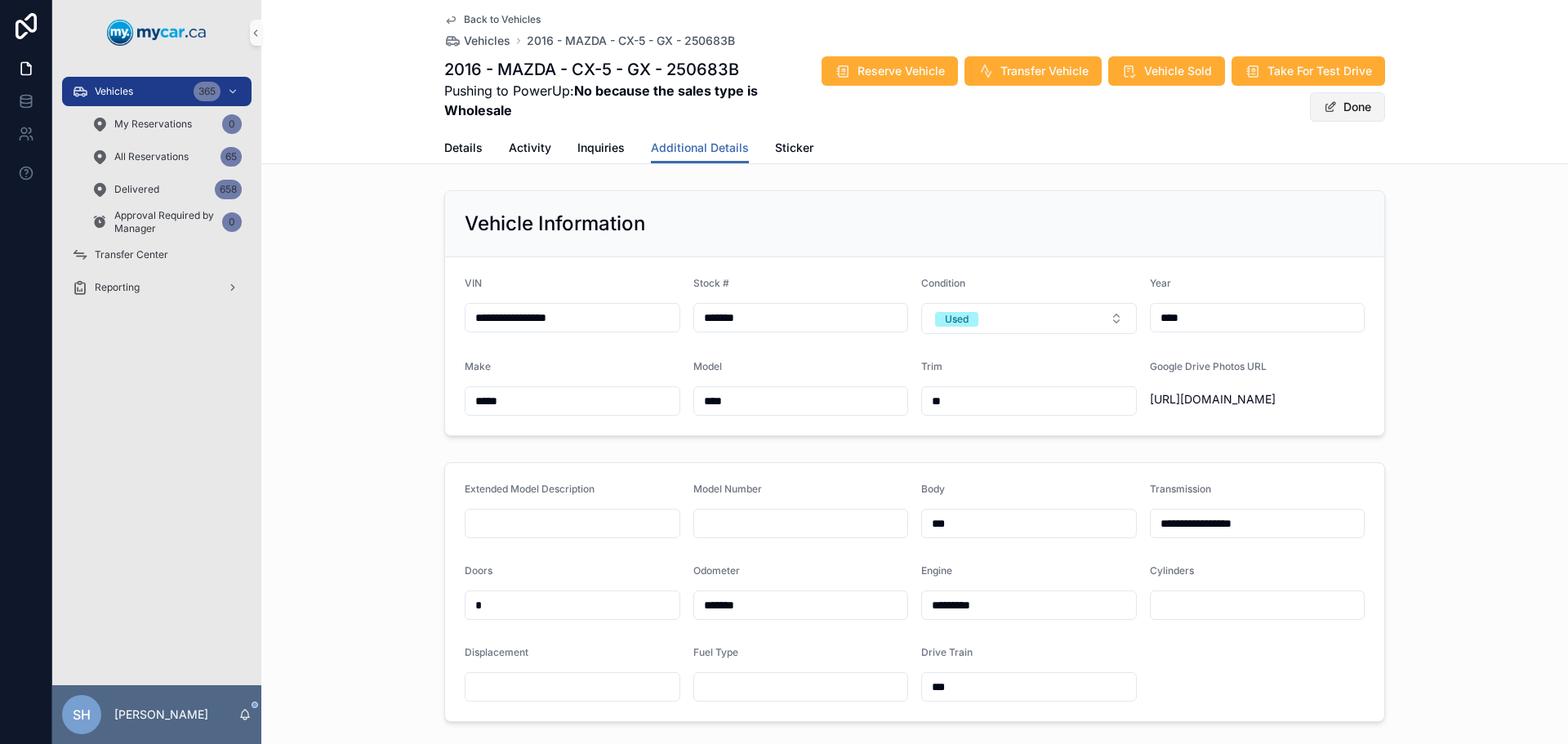
click at [1351, 99] on button "Done" at bounding box center [1346, 106] width 75 height 29
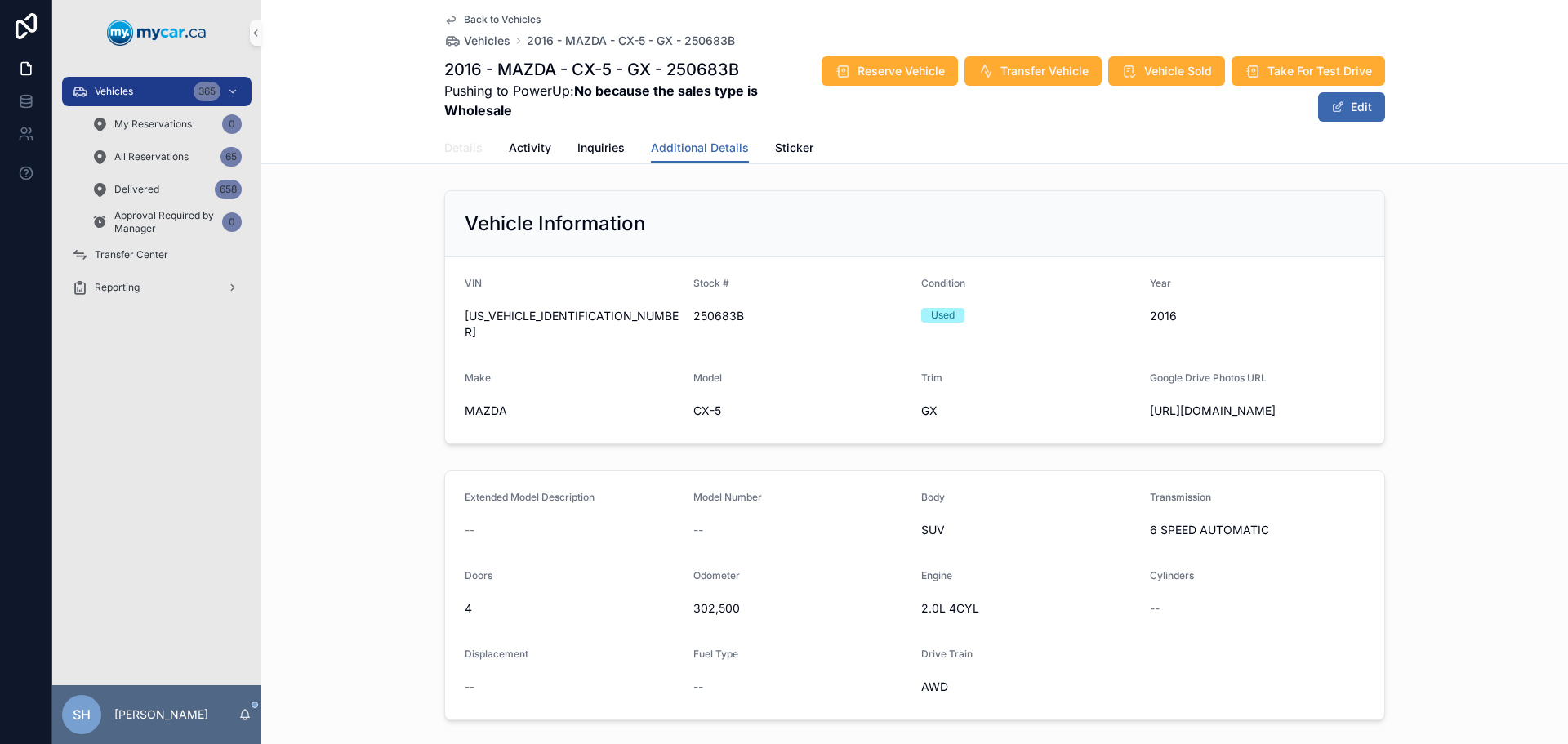
click at [455, 153] on span "Details" at bounding box center [463, 147] width 39 height 16
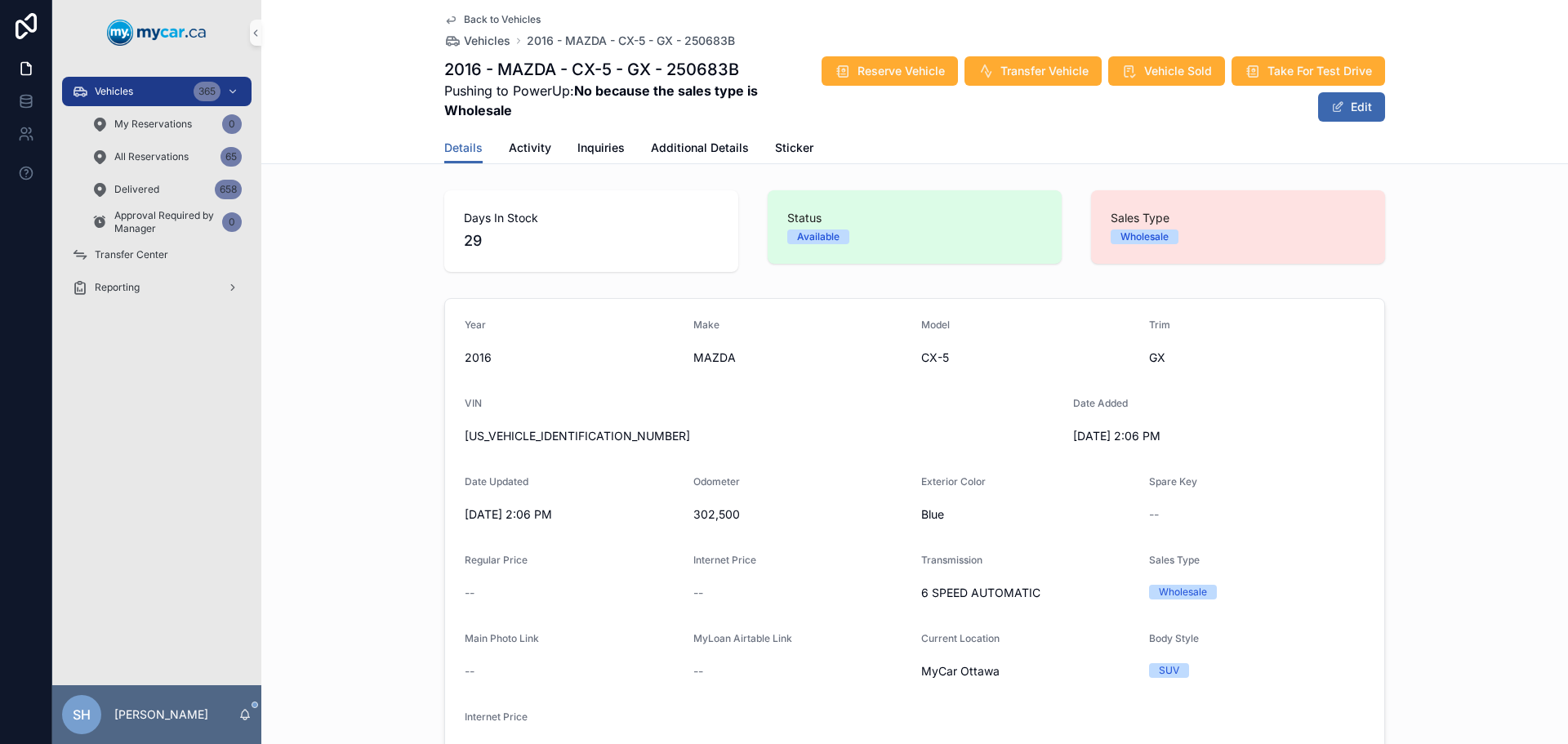
click at [339, 287] on div "Days In Stock 29 Status Available Sales Type Wholesale Year 2016 Make MAZDA Mod…" at bounding box center [915, 687] width 1307 height 1007
click at [146, 87] on div "Vehicles 365" at bounding box center [156, 92] width 169 height 27
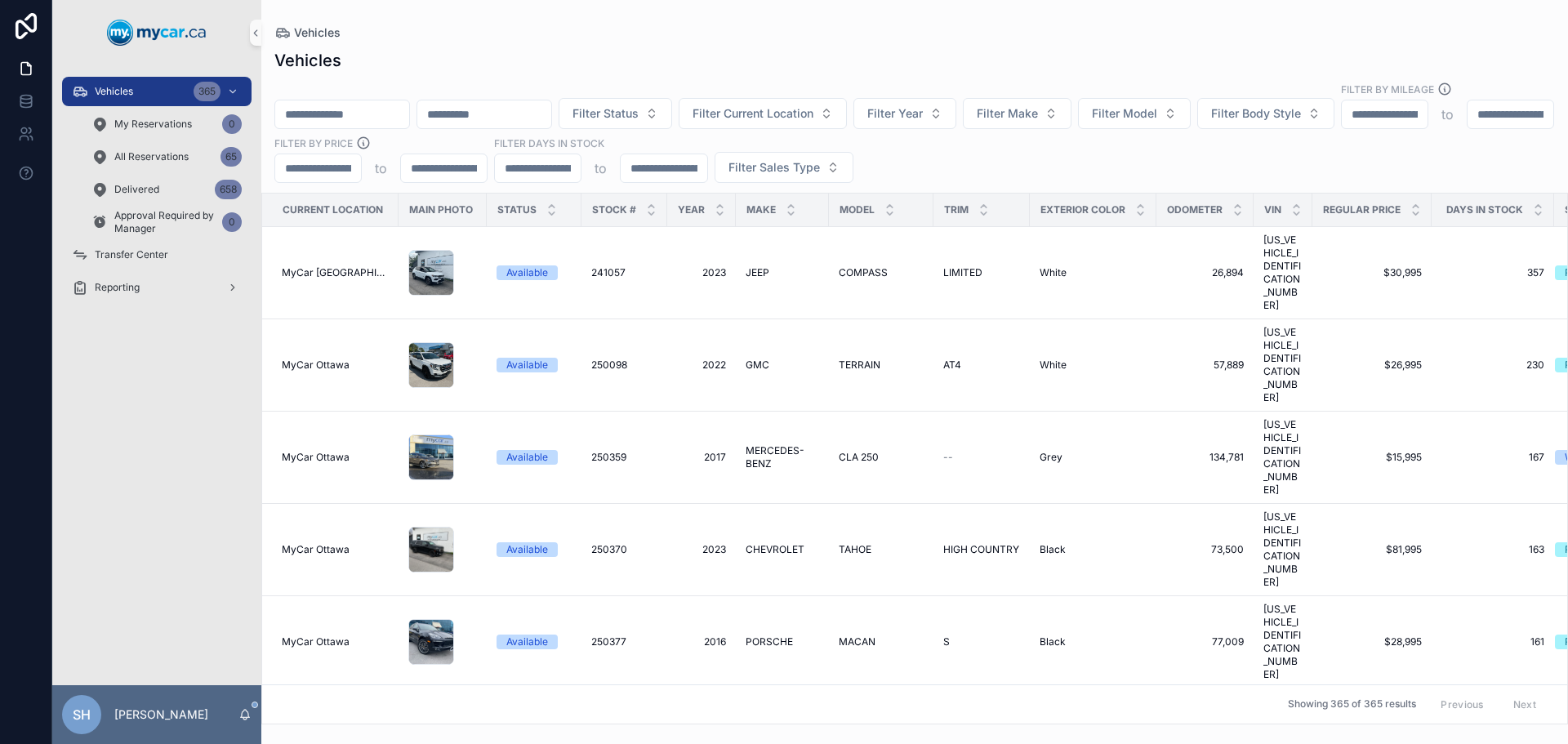
click at [376, 103] on input "scrollable content" at bounding box center [342, 115] width 134 height 23
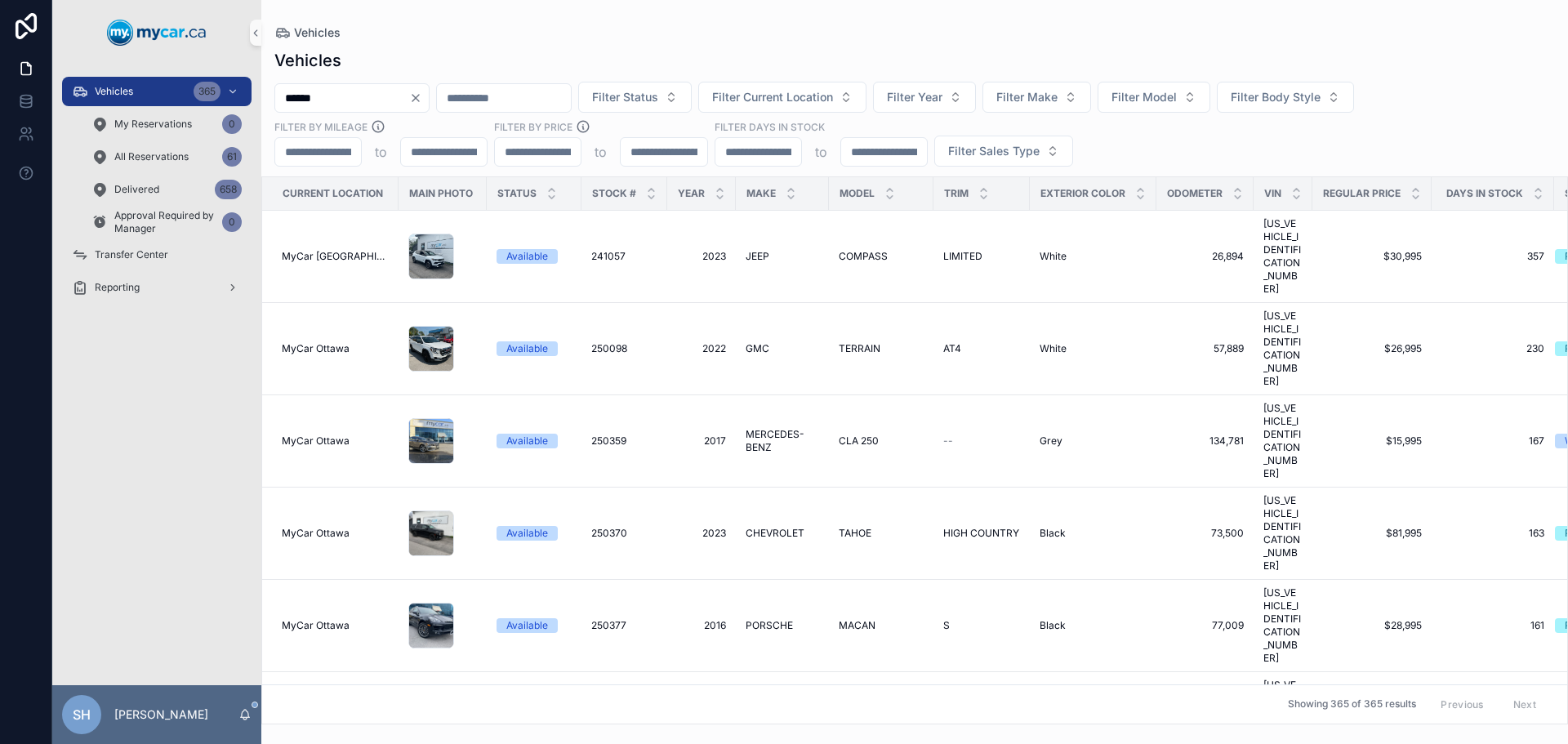
type input "******"
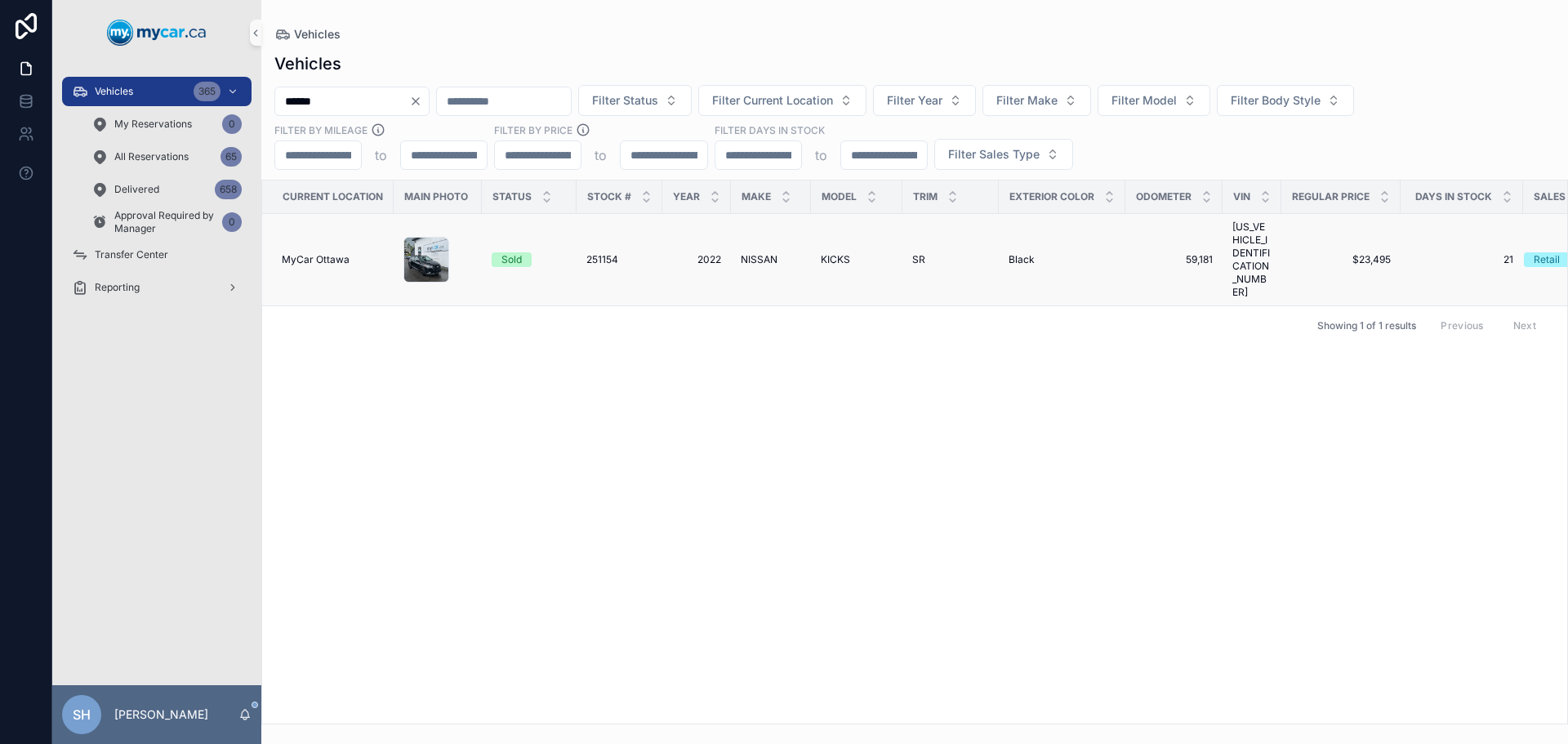
click at [756, 253] on span "NISSAN" at bounding box center [758, 259] width 37 height 13
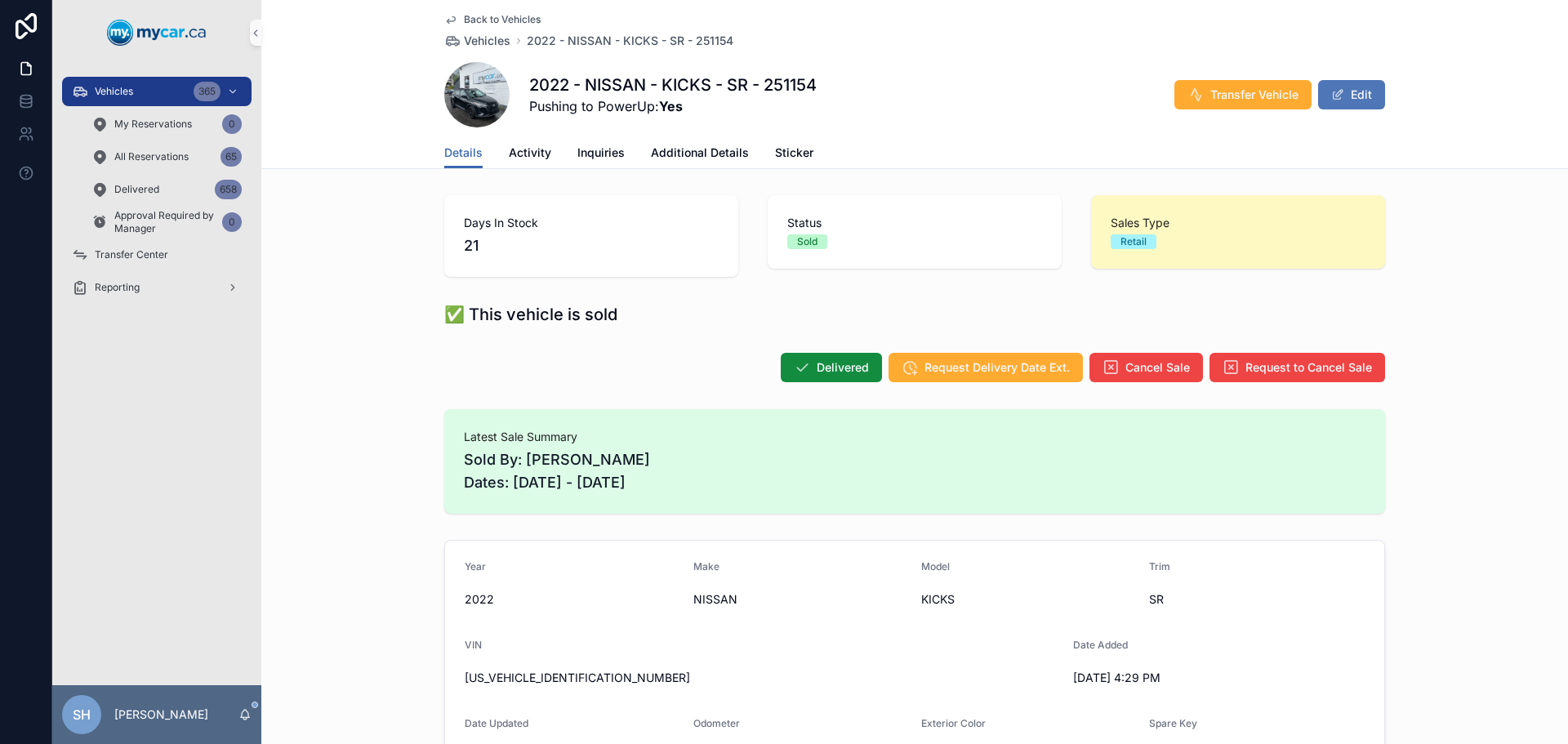
click at [1373, 97] on button "Edit" at bounding box center [1351, 95] width 67 height 29
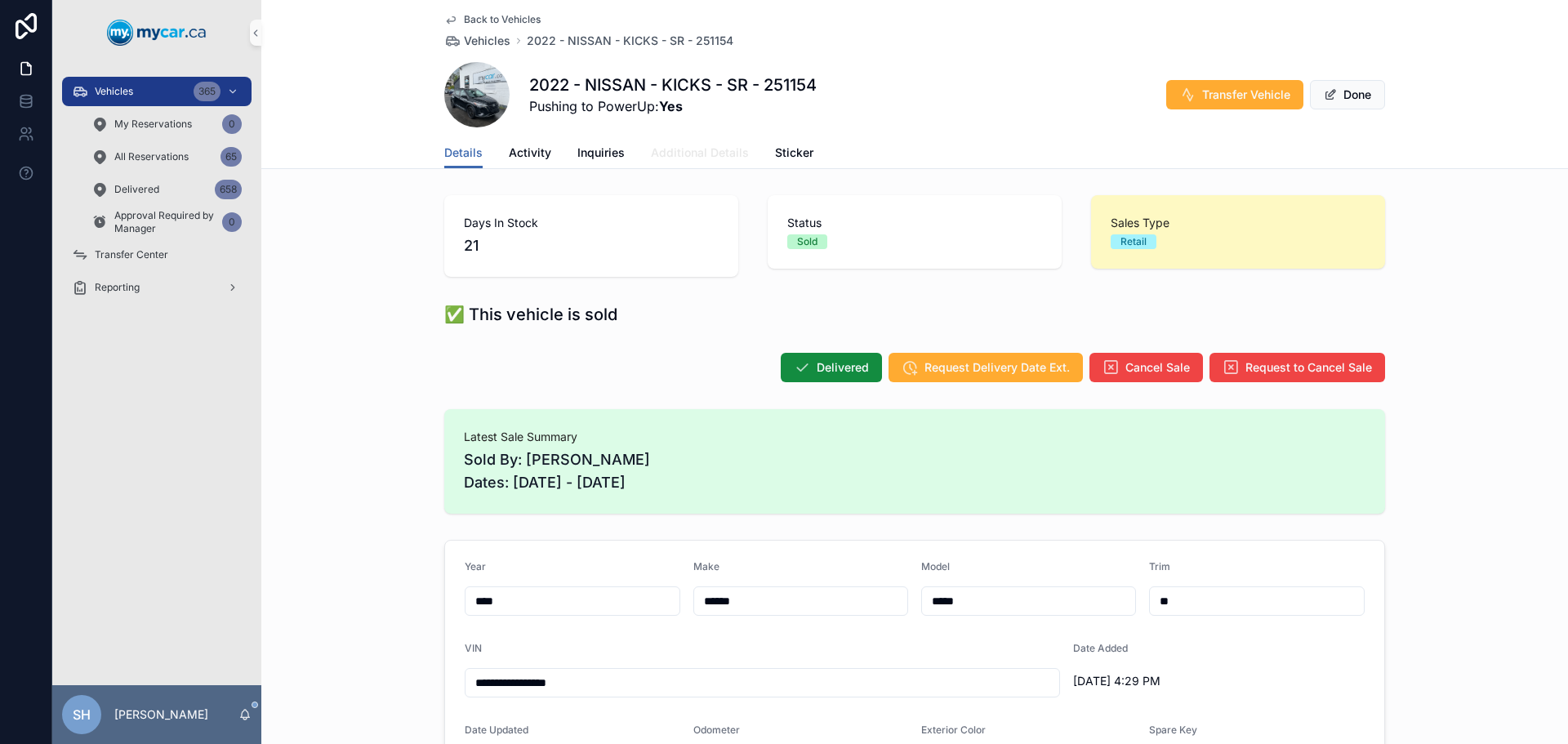
click at [669, 160] on link "Additional Details" at bounding box center [699, 154] width 98 height 32
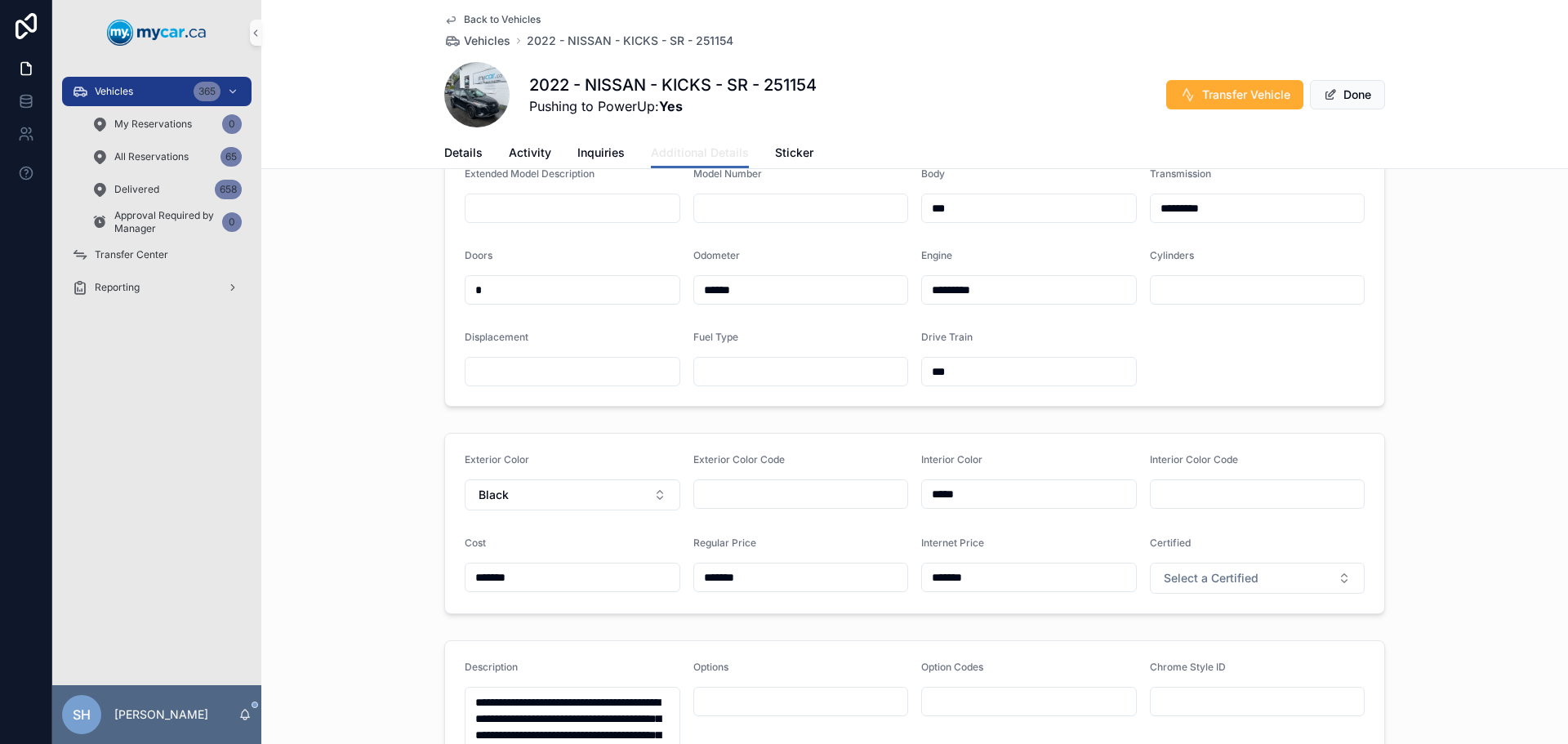
scroll to position [408, 0]
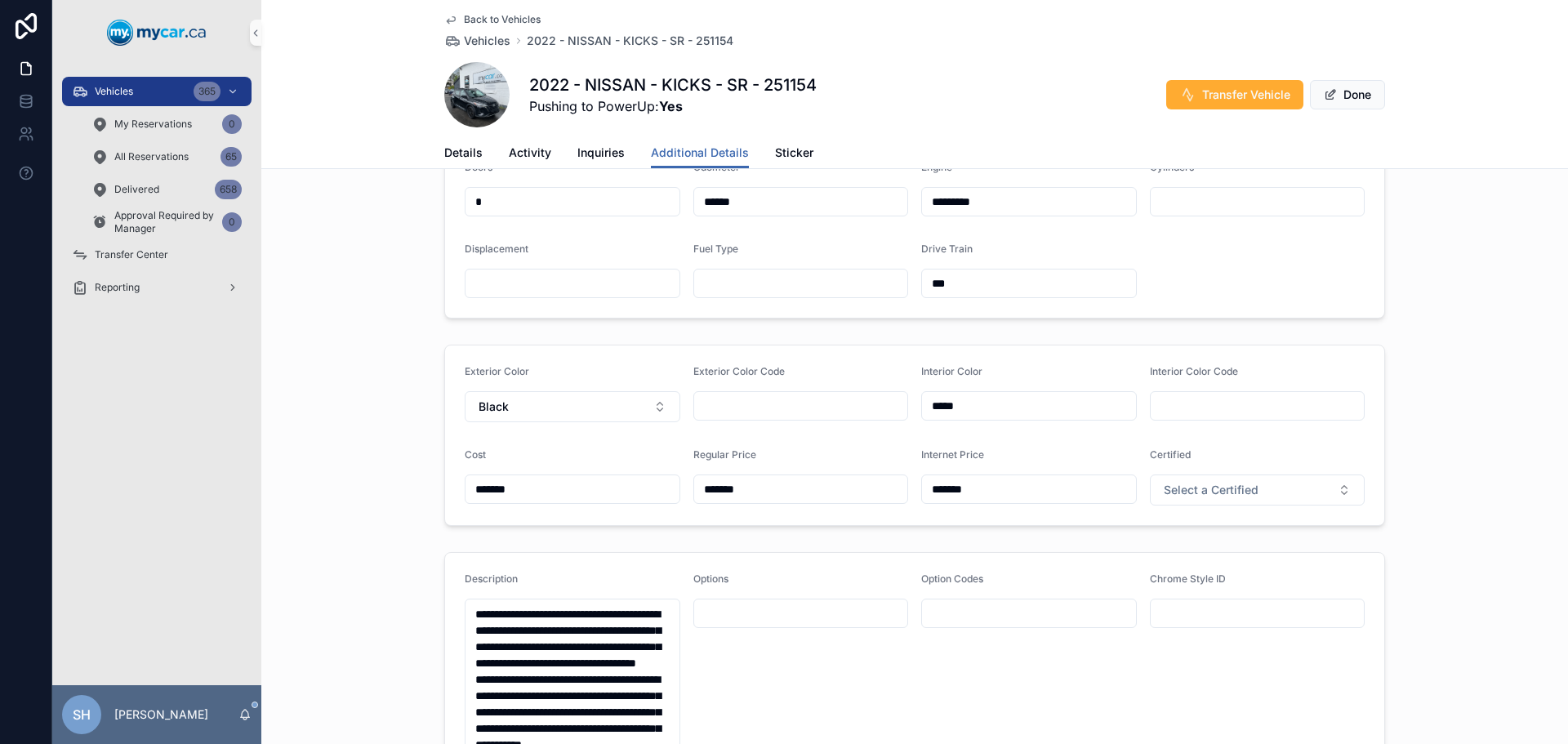
drag, startPoint x: 688, startPoint y: 533, endPoint x: 628, endPoint y: 538, distance: 60.2
click at [628, 525] on form "Exterior Color Black Exterior Color Code Interior Color ***** Interior Color Co…" at bounding box center [915, 435] width 939 height 180
type input "*******"
drag, startPoint x: 1060, startPoint y: 502, endPoint x: 902, endPoint y: 540, distance: 162.5
click at [900, 525] on form "Exterior Color Black Exterior Color Code Interior Color ***** Interior Color Co…" at bounding box center [915, 435] width 939 height 180
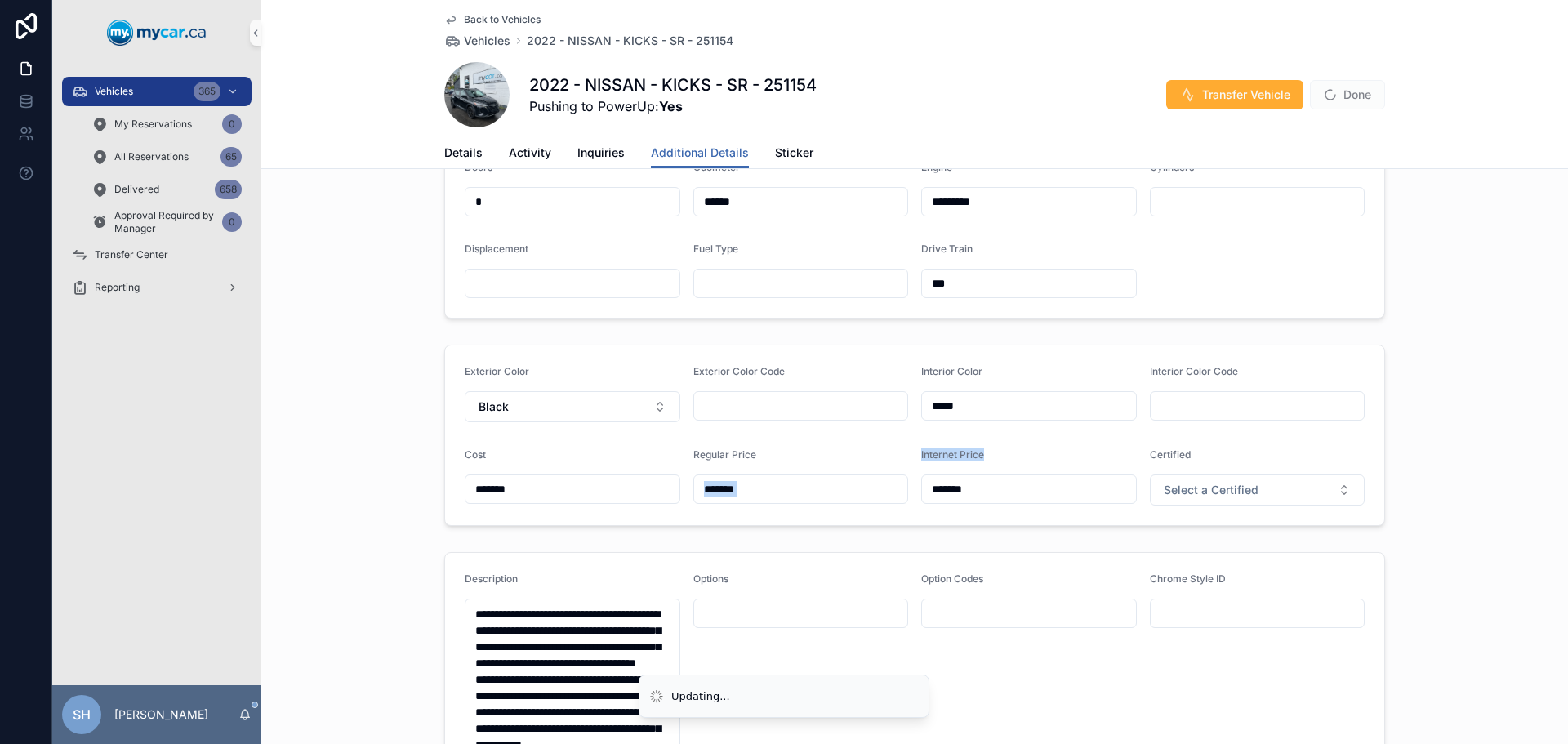
click at [953, 501] on input "*******" at bounding box center [1029, 489] width 214 height 23
click at [983, 525] on form "Exterior Color Black Exterior Color Code Interior Color ***** Interior Color Co…" at bounding box center [915, 435] width 939 height 180
drag, startPoint x: 940, startPoint y: 530, endPoint x: 925, endPoint y: 527, distance: 15.3
click at [930, 504] on div "*******" at bounding box center [1029, 488] width 216 height 29
type input "*******"
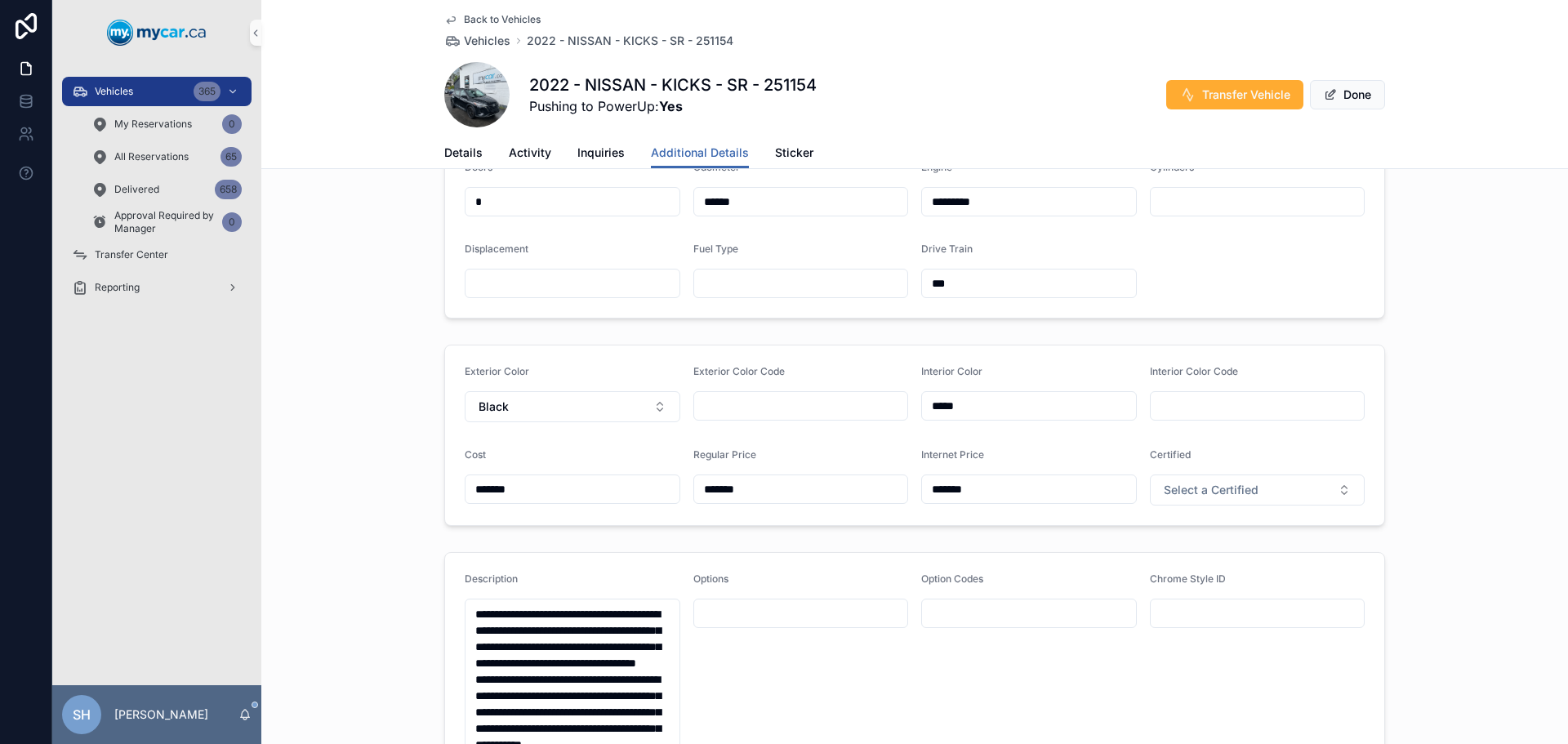
click at [1464, 311] on div "Extended Model Description Model Number Body *** Transmission ********* Doors *…" at bounding box center [915, 188] width 1307 height 273
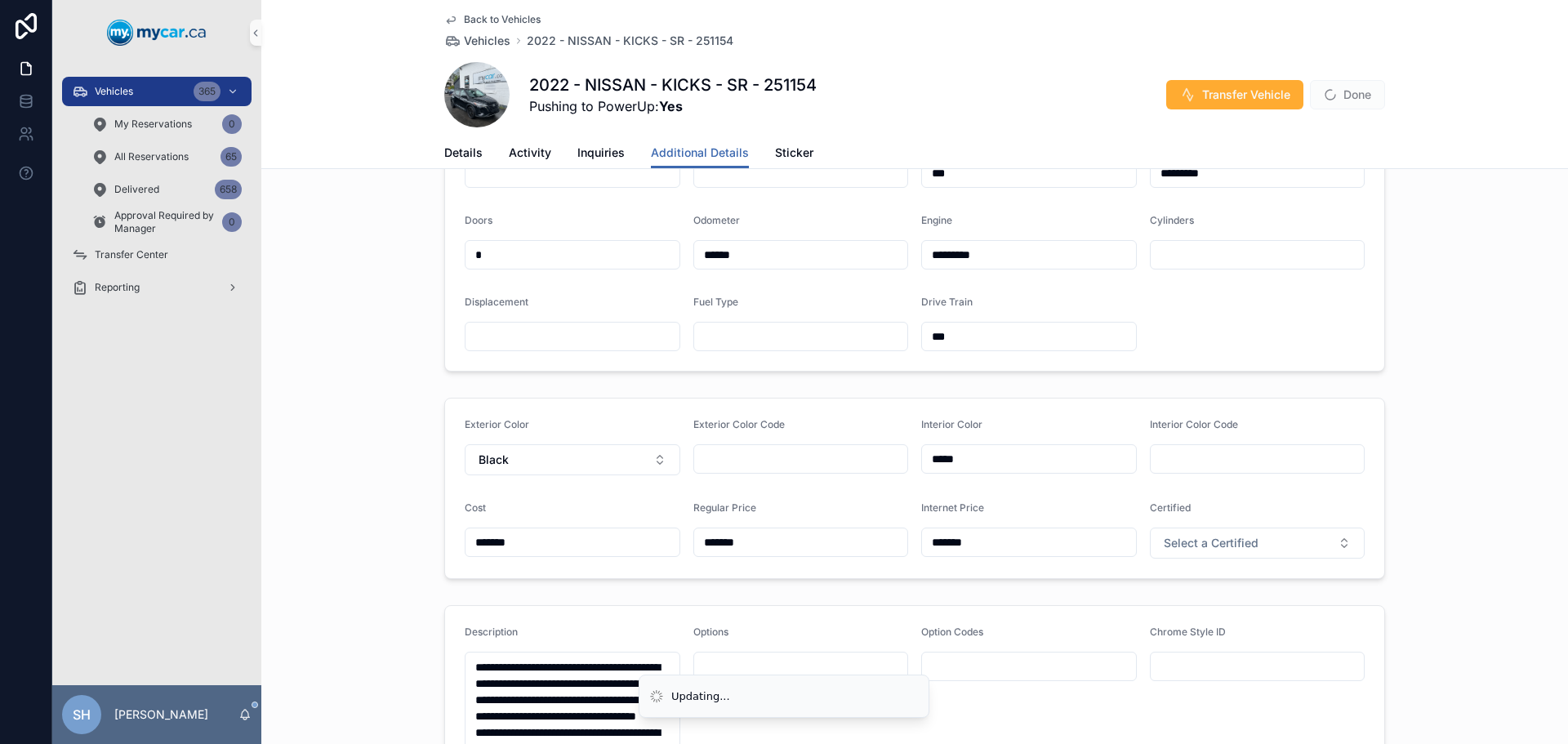
scroll to position [327, 0]
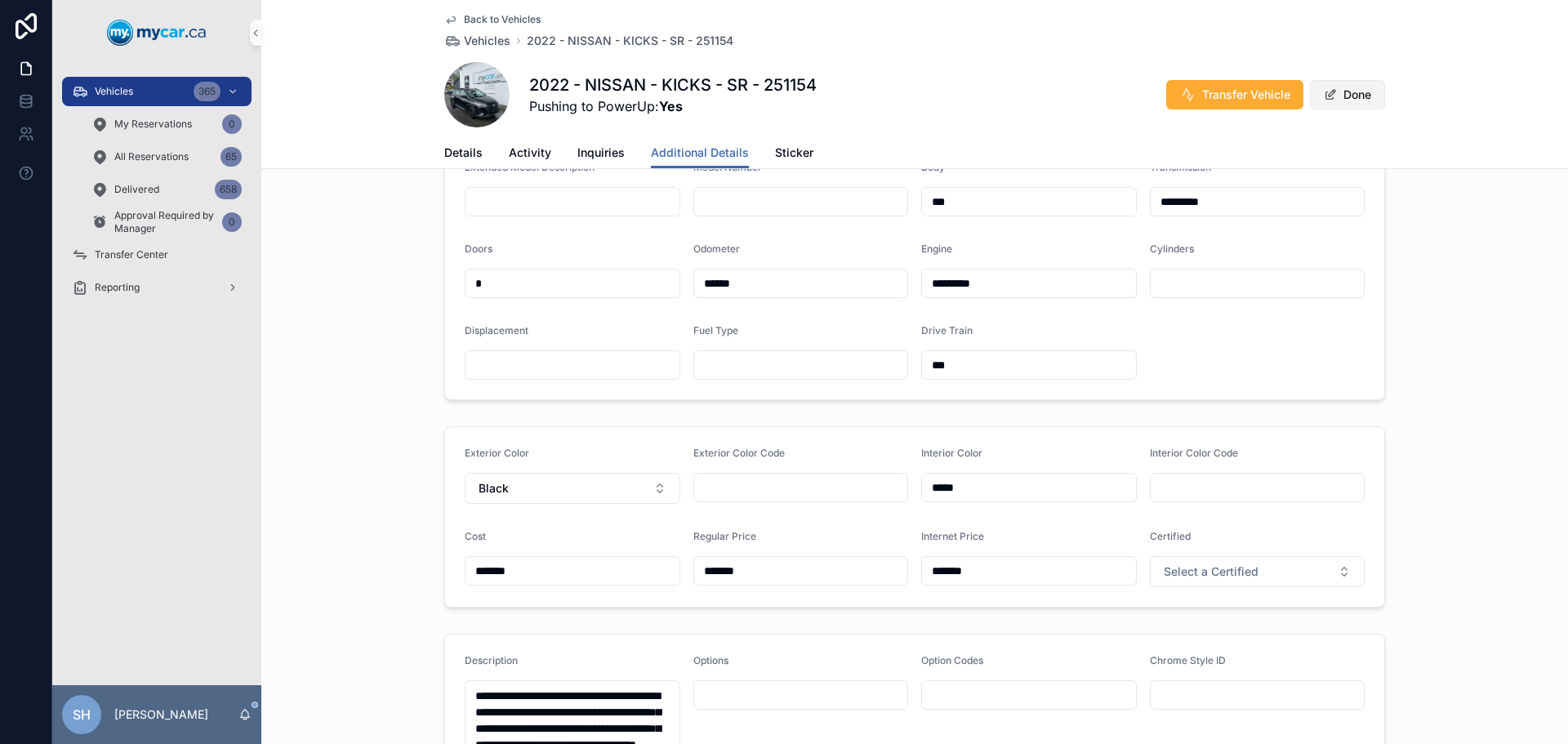
click at [1350, 98] on button "Done" at bounding box center [1346, 95] width 75 height 29
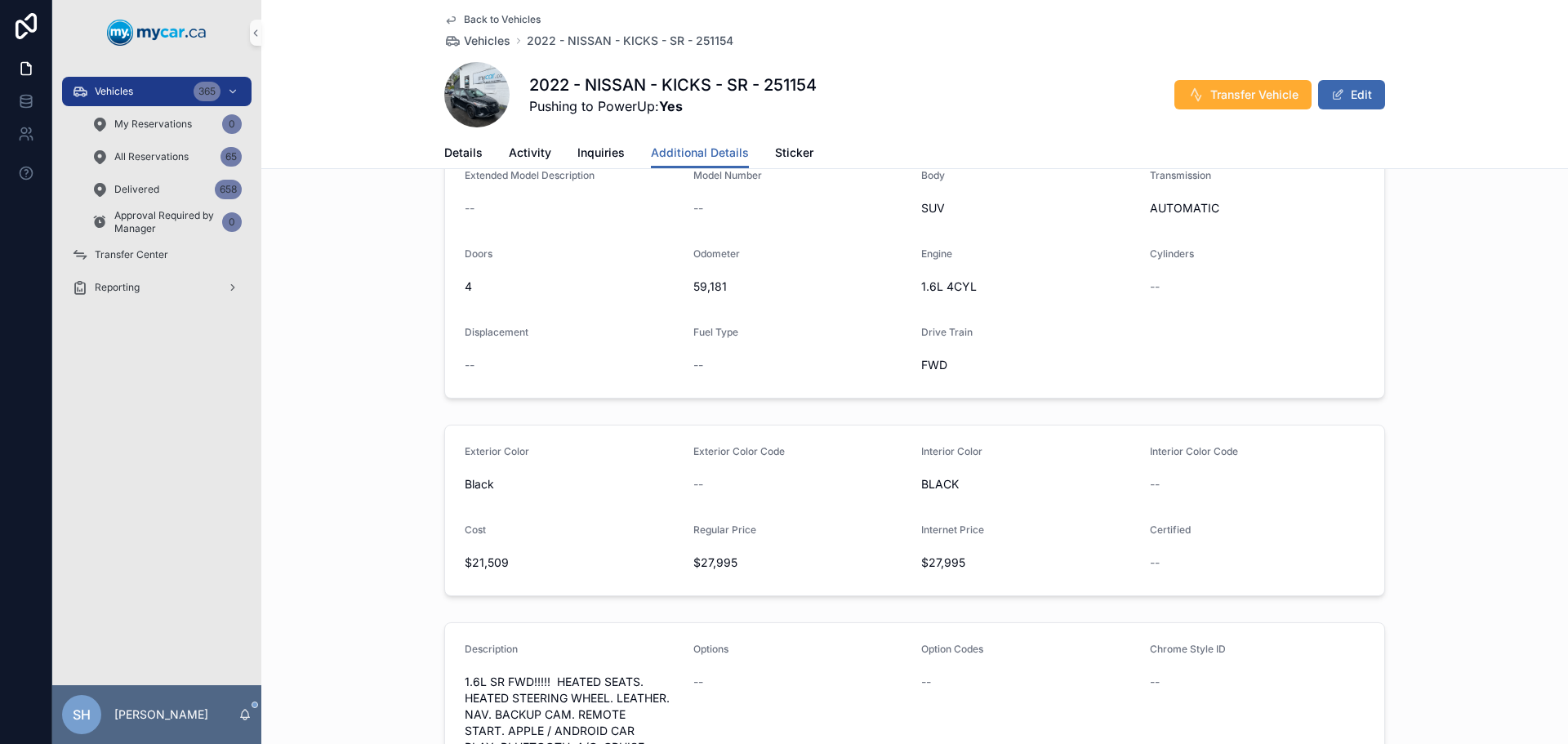
scroll to position [0, 0]
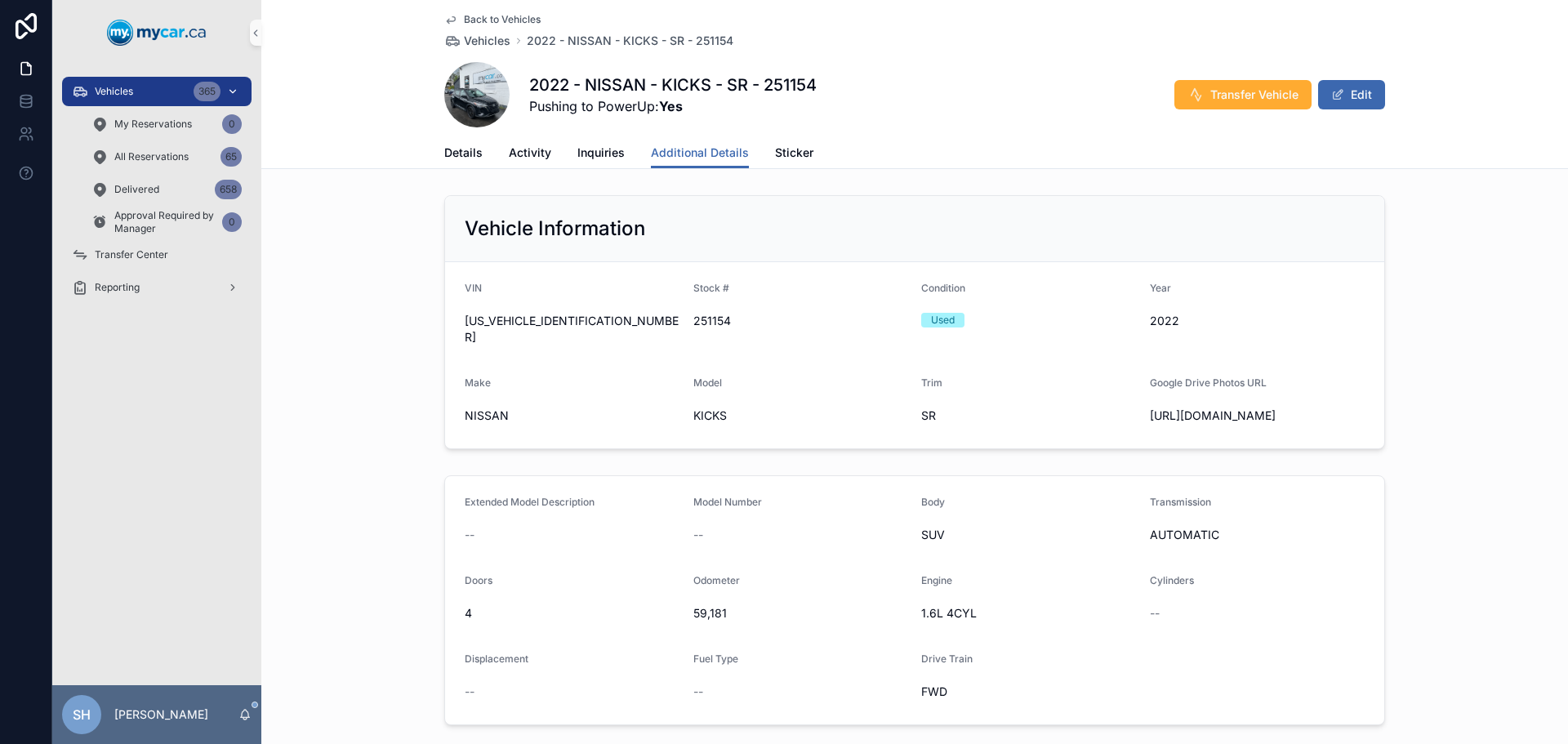
click at [116, 95] on span "Vehicles" at bounding box center [114, 92] width 39 height 13
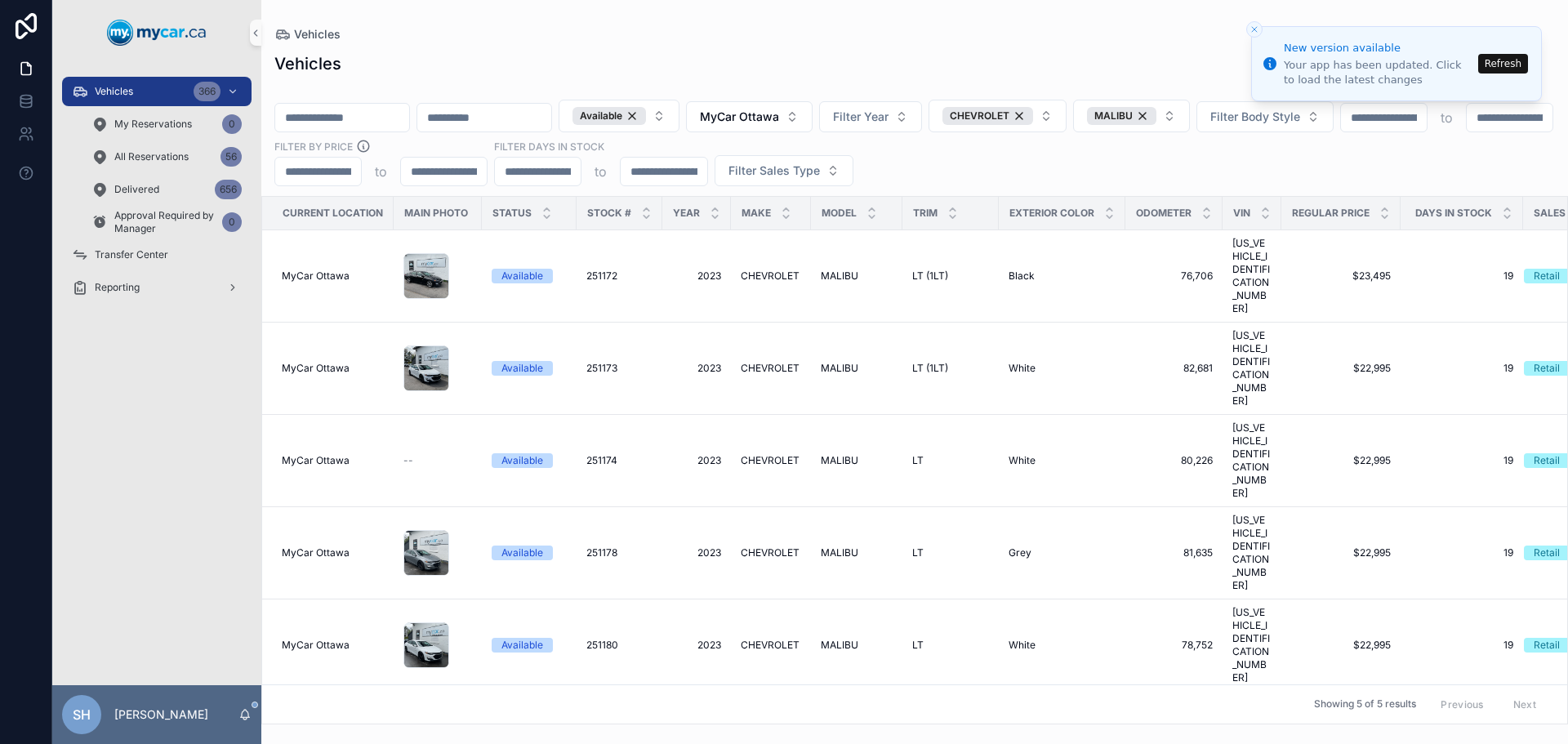
click at [1497, 67] on button "Refresh" at bounding box center [1503, 63] width 50 height 20
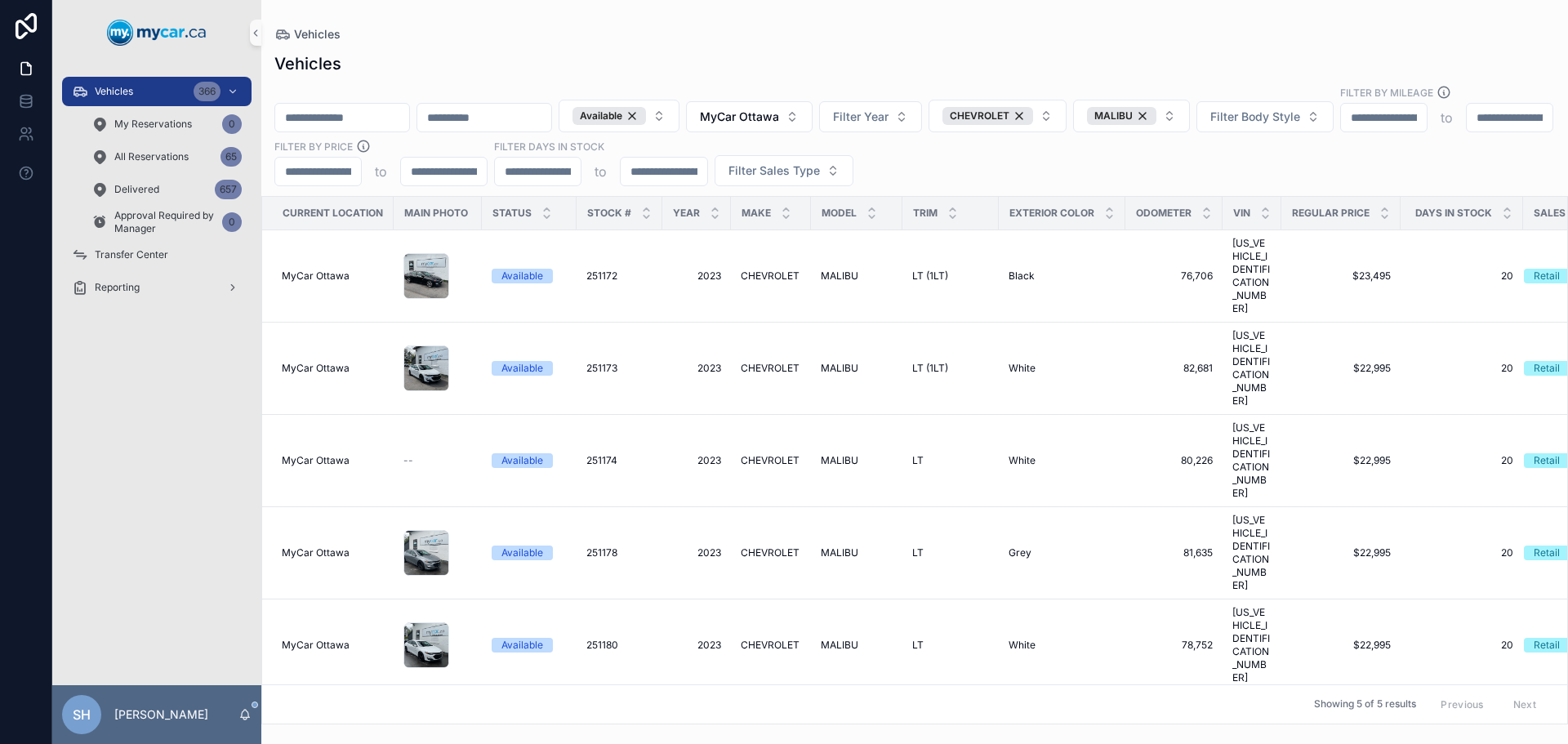
click at [912, 32] on div "Vehicles" at bounding box center [915, 34] width 1280 height 16
click at [812, 101] on button "MyCar Ottawa" at bounding box center [749, 116] width 127 height 31
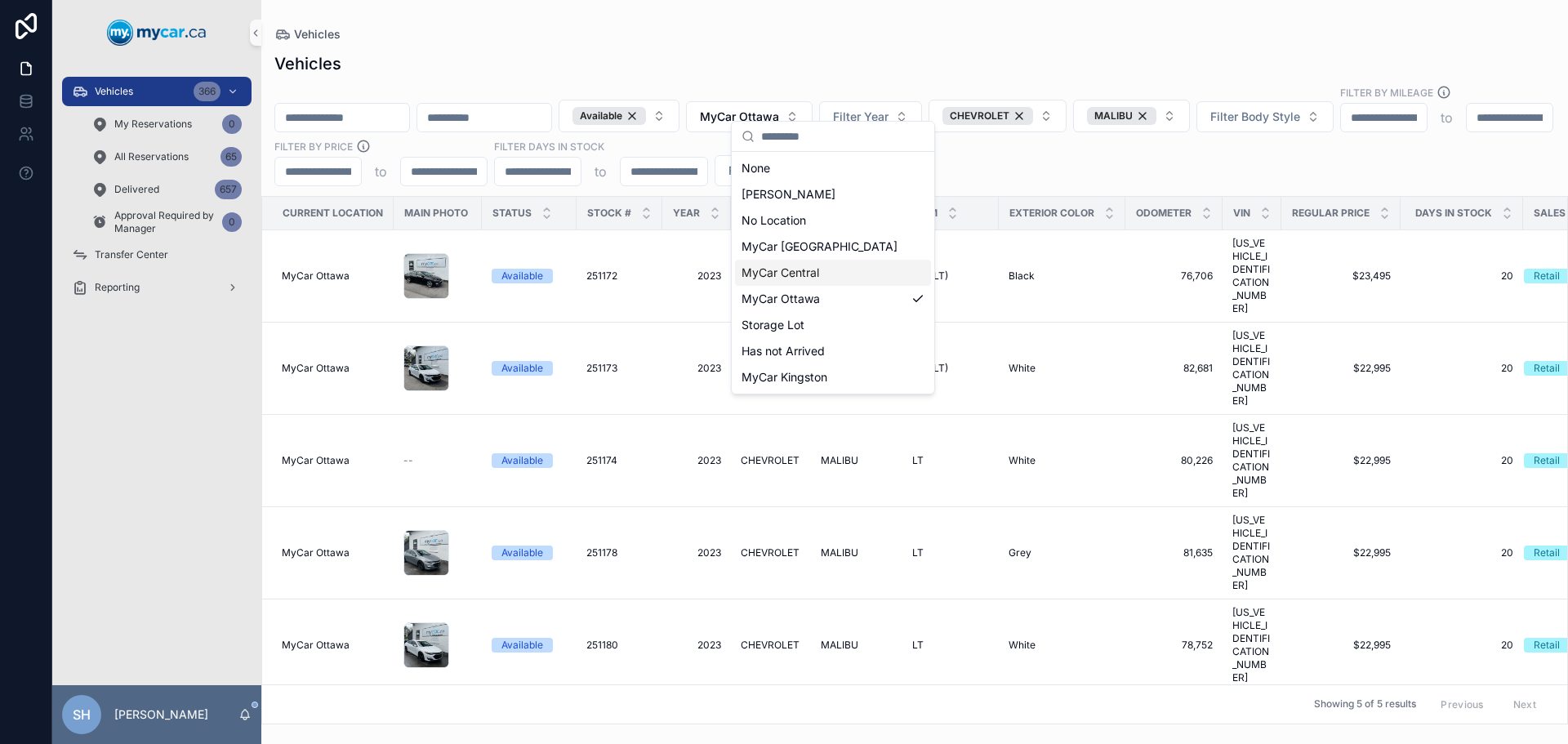
click at [833, 272] on div "MyCar Central" at bounding box center [832, 273] width 196 height 27
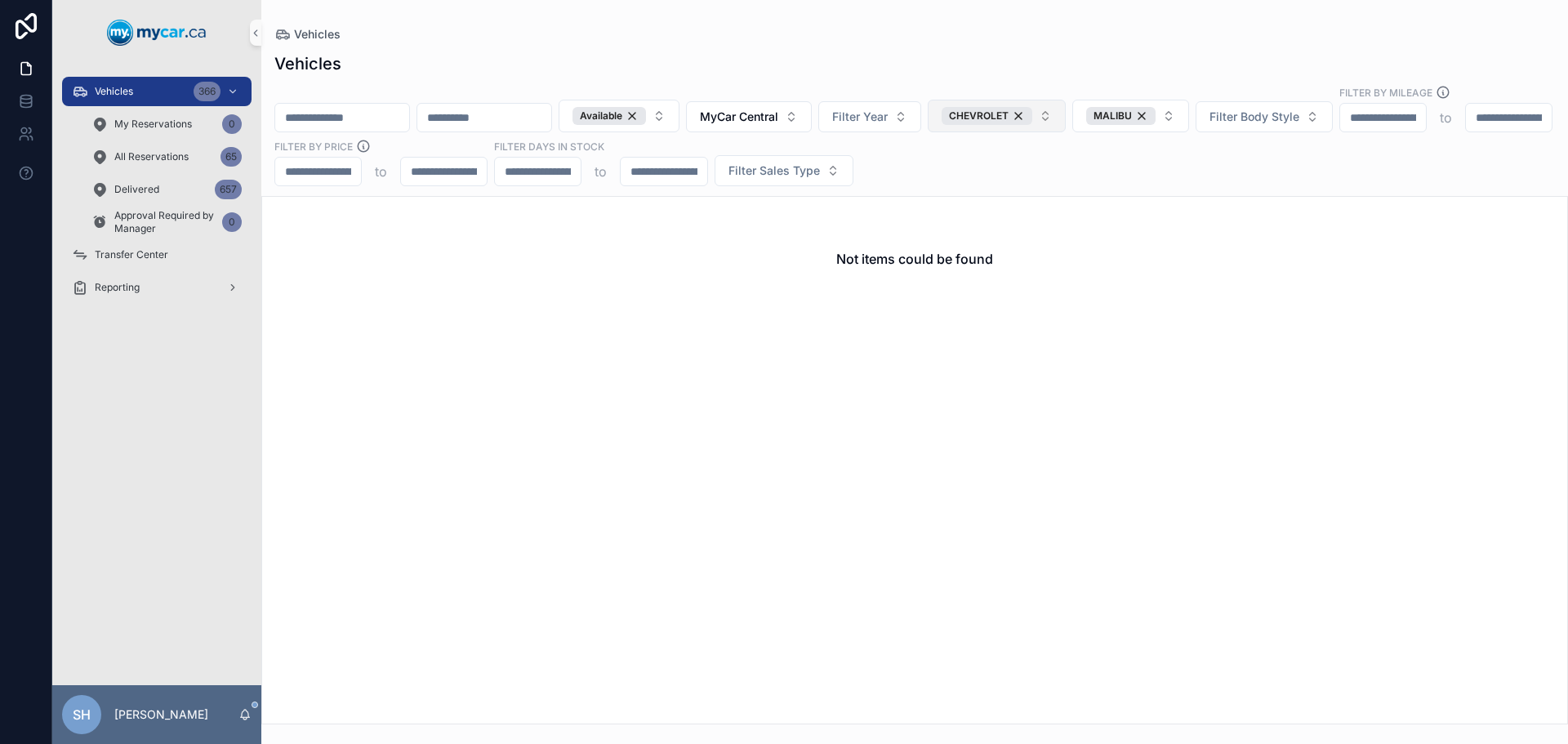
click at [1032, 107] on div "CHEVROLET" at bounding box center [987, 115] width 91 height 18
click at [1126, 107] on div "MALIBU" at bounding box center [1091, 115] width 69 height 18
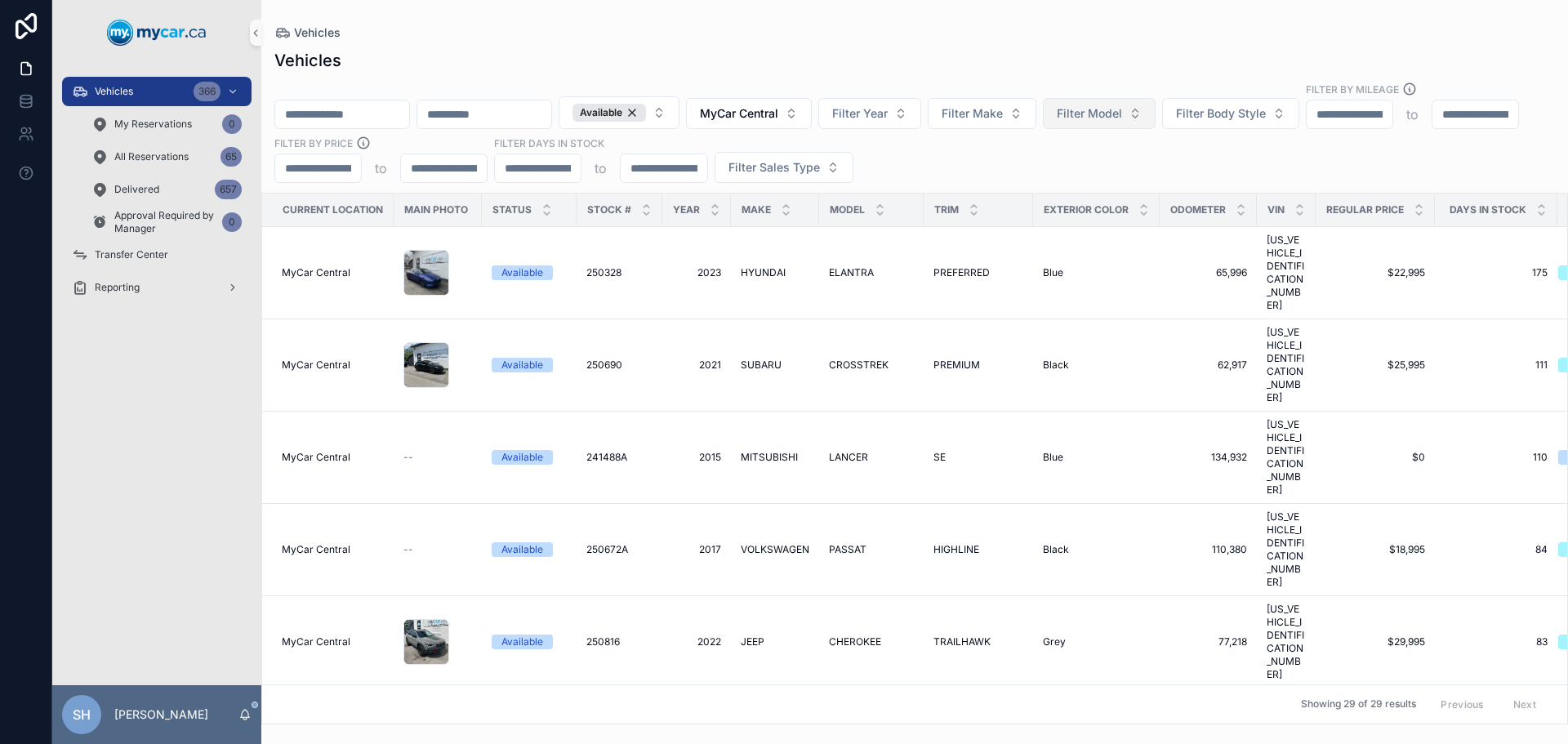
click at [894, 35] on div "Vehicles" at bounding box center [915, 33] width 1280 height 13
click at [820, 159] on span "Filter Sales Type" at bounding box center [774, 167] width 92 height 16
click at [960, 218] on div "Wholesale" at bounding box center [1003, 219] width 196 height 27
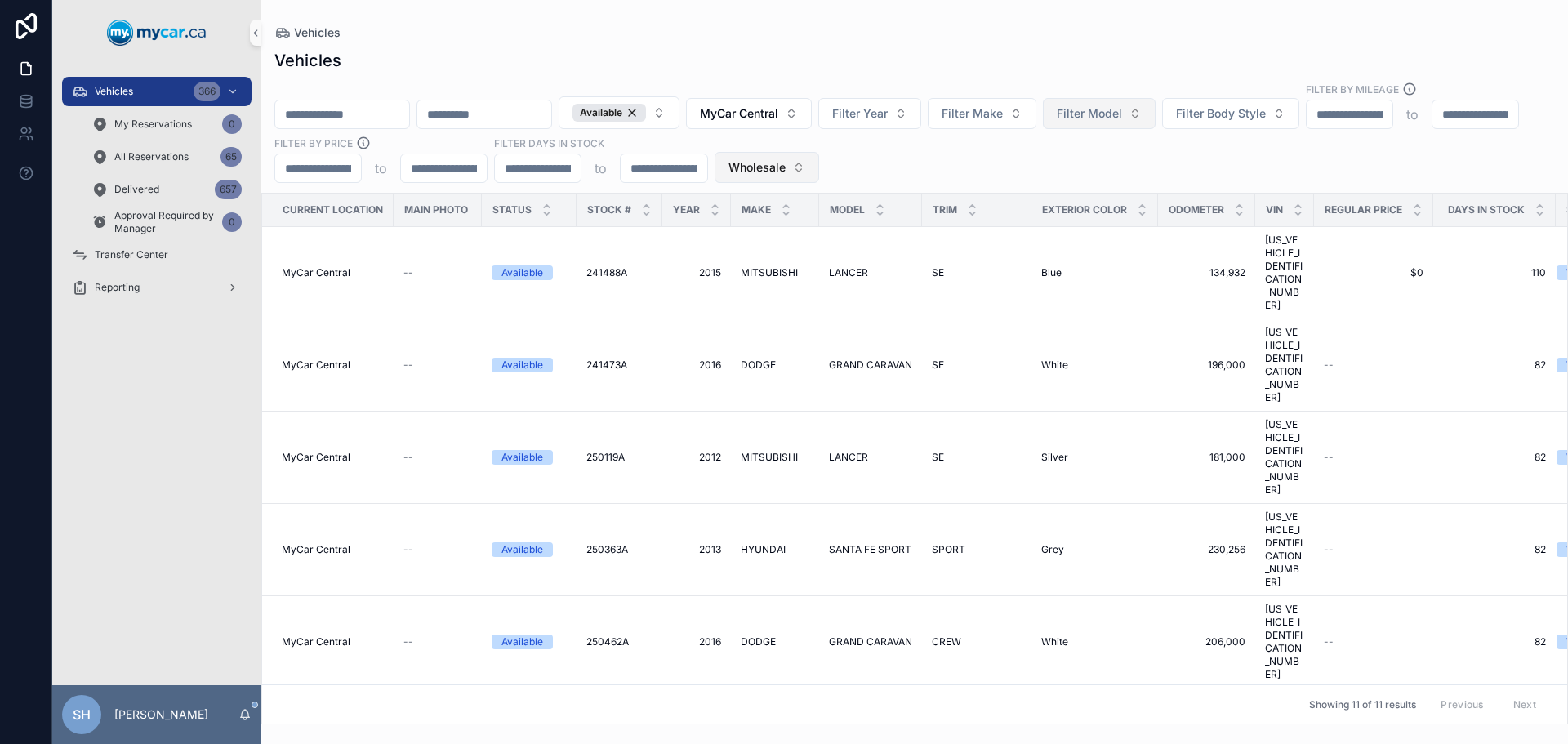
click at [786, 159] on span "Wholesale" at bounding box center [757, 167] width 57 height 16
click at [932, 265] on div "Retail" at bounding box center [986, 272] width 196 height 27
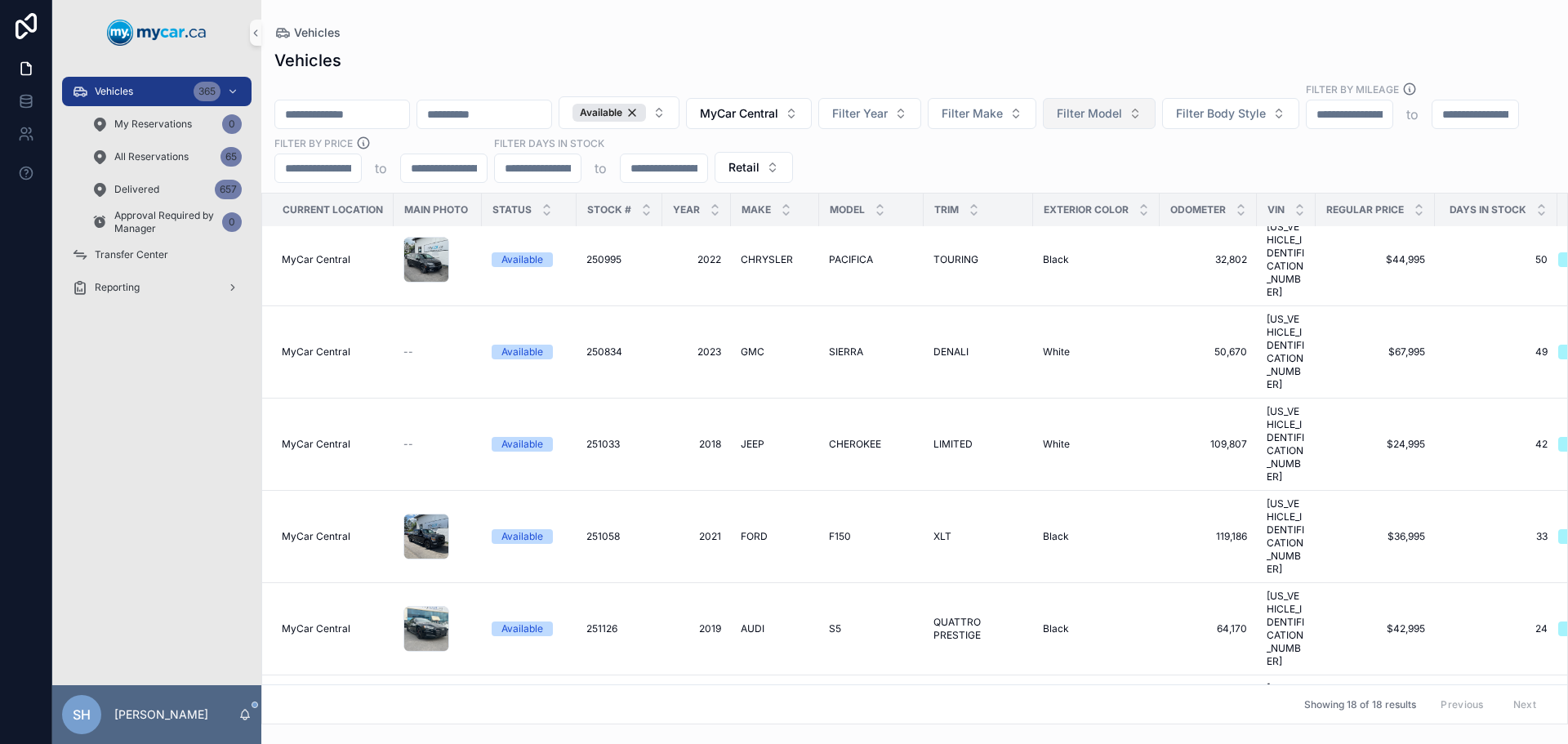
scroll to position [485, 0]
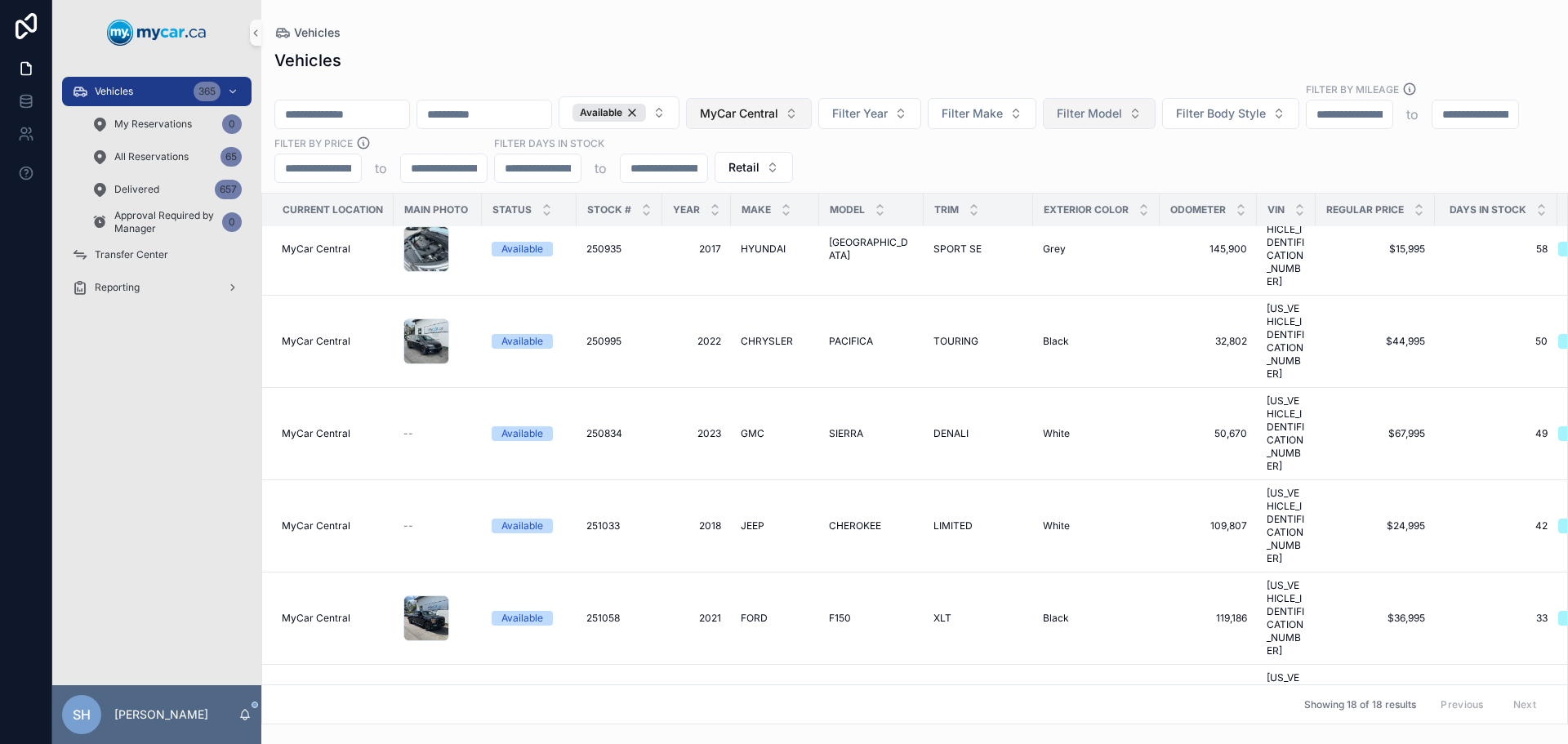
click at [778, 105] on span "MyCar Central" at bounding box center [739, 113] width 79 height 16
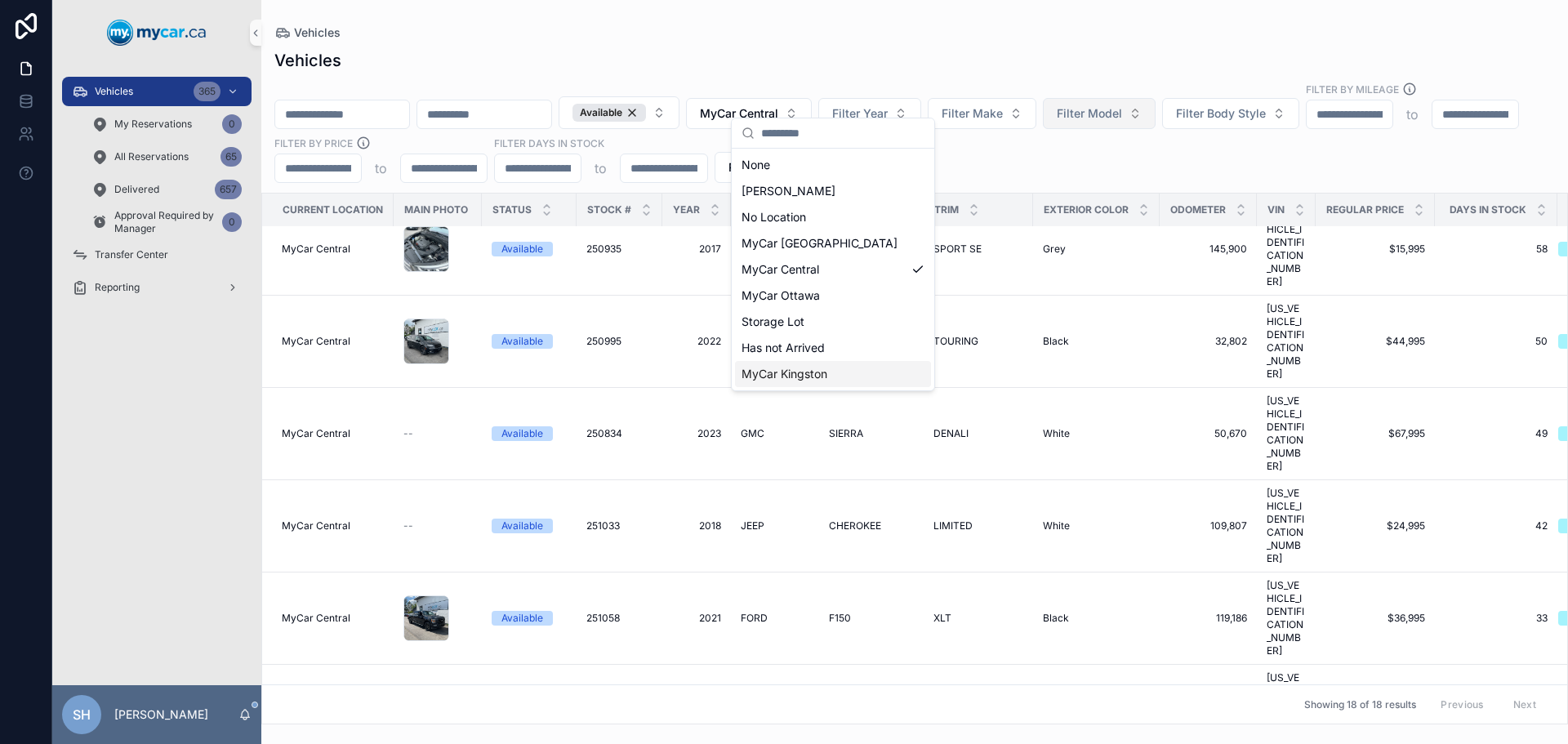
click at [795, 377] on span "MyCar Kingston" at bounding box center [784, 373] width 86 height 16
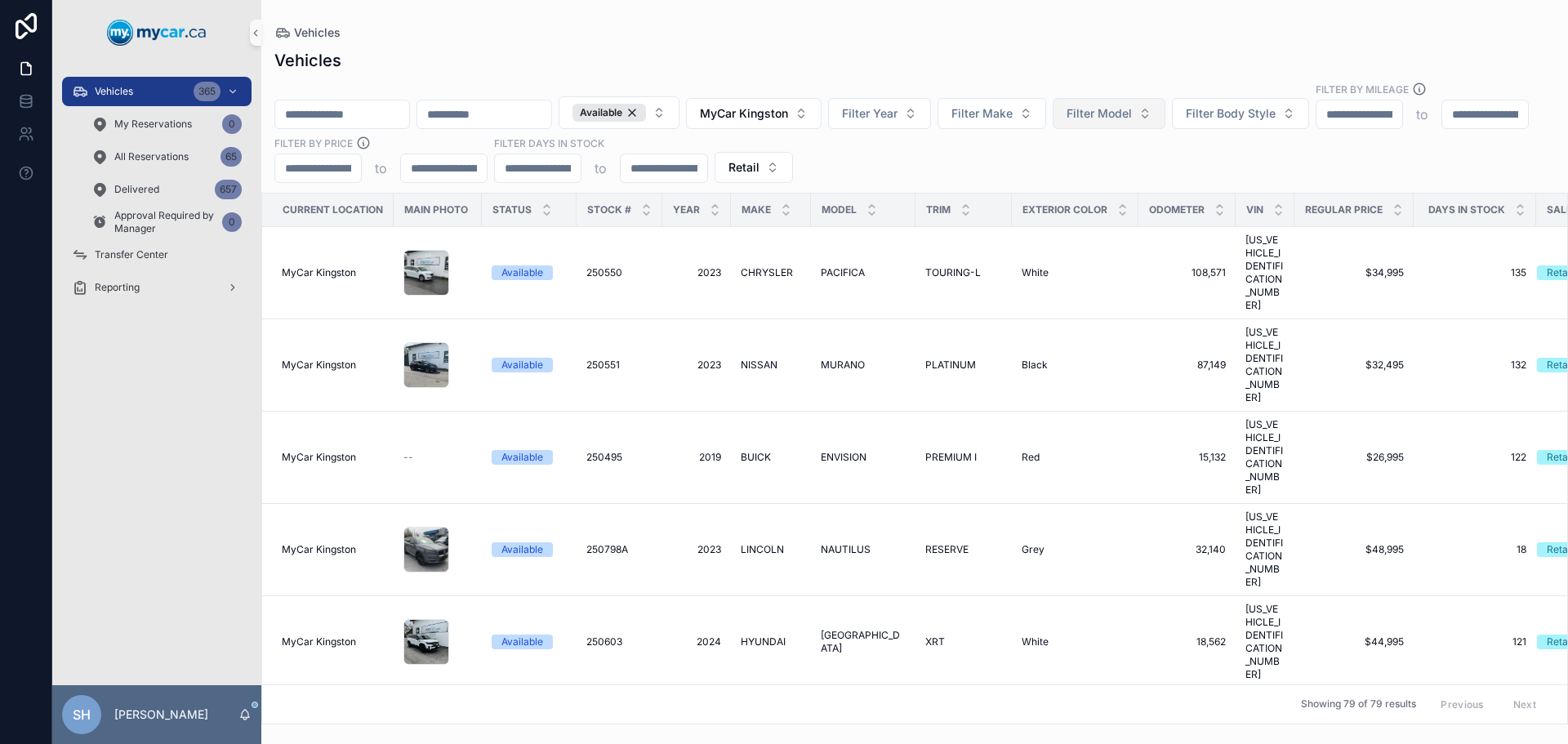
click at [877, 22] on div "Vehicles Vehicles Available MyCar Kingston Filter Year Filter Make Filter Model…" at bounding box center [915, 362] width 1307 height 724
click at [1515, 201] on icon "scrollable content" at bounding box center [1520, 205] width 10 height 10
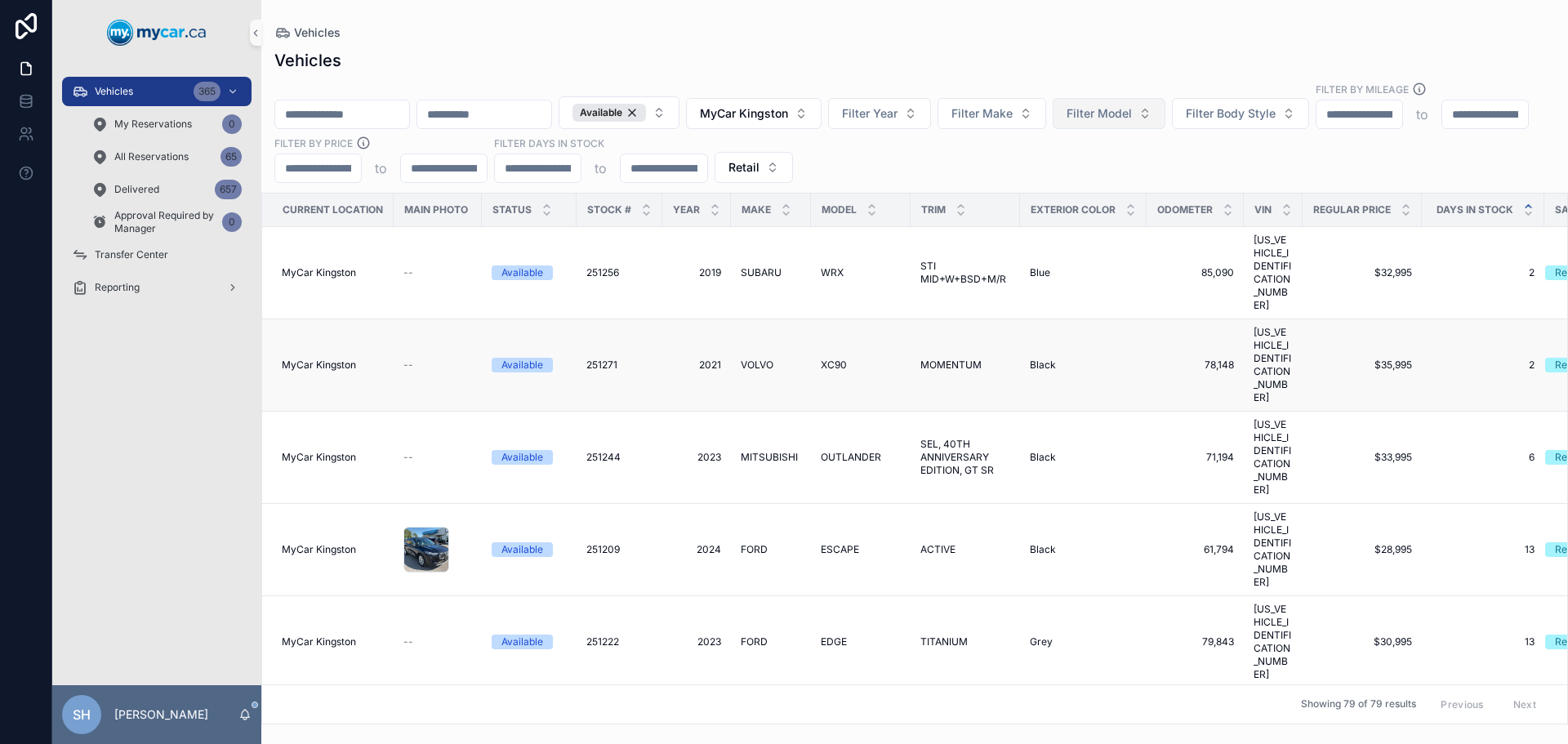
click at [840, 359] on span "XC90" at bounding box center [834, 365] width 27 height 13
